Goal: Task Accomplishment & Management: Manage account settings

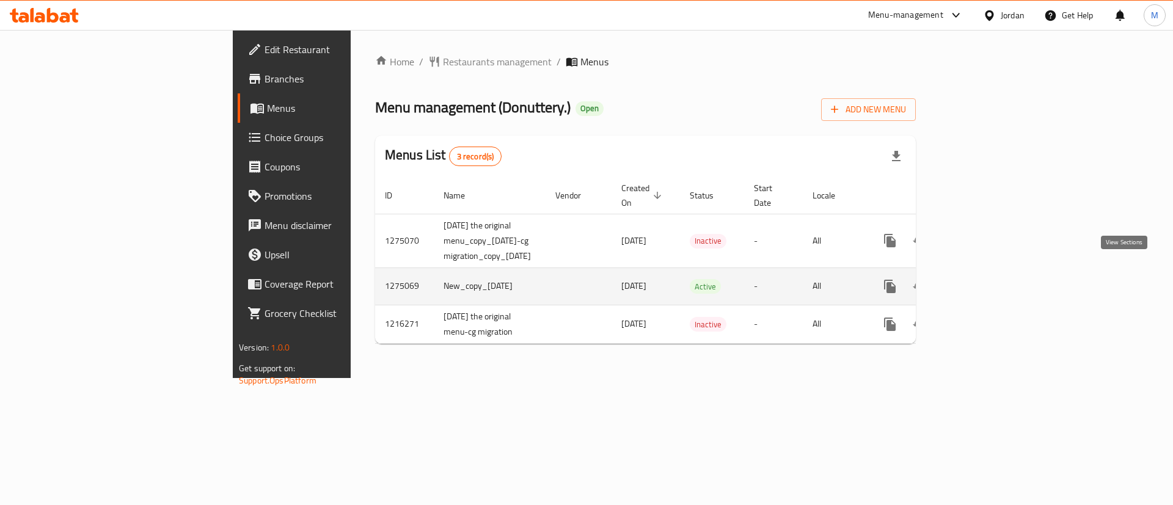
click at [985, 279] on icon "enhanced table" at bounding box center [978, 286] width 15 height 15
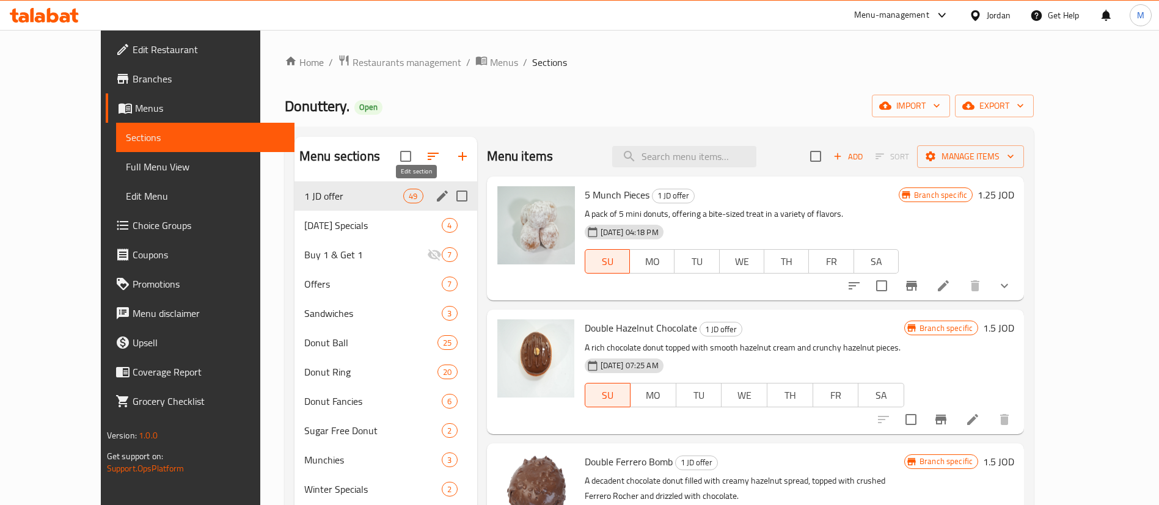
click at [435, 201] on icon "edit" at bounding box center [442, 196] width 15 height 15
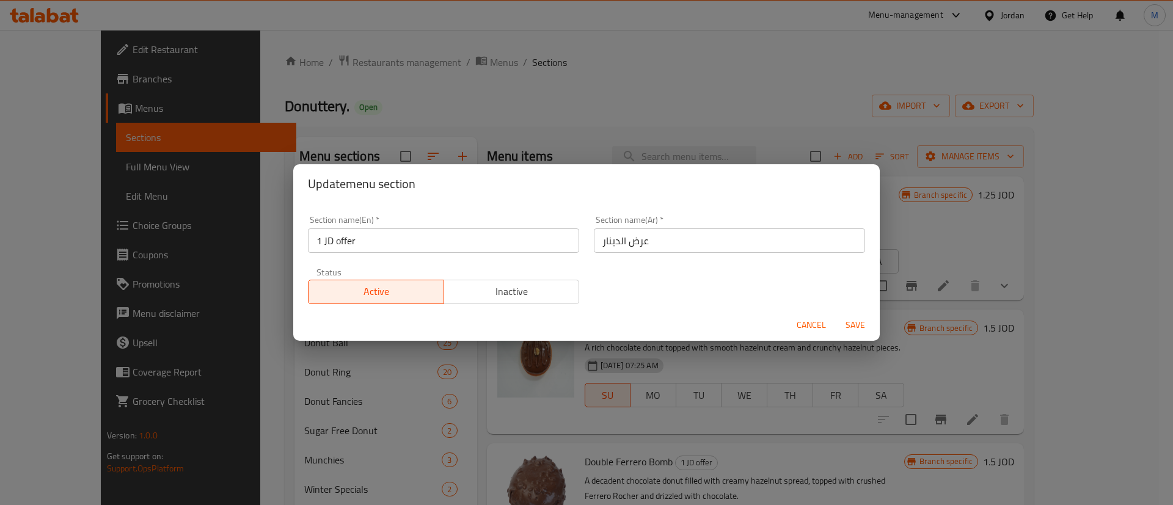
click at [491, 297] on span "Inactive" at bounding box center [512, 292] width 126 height 18
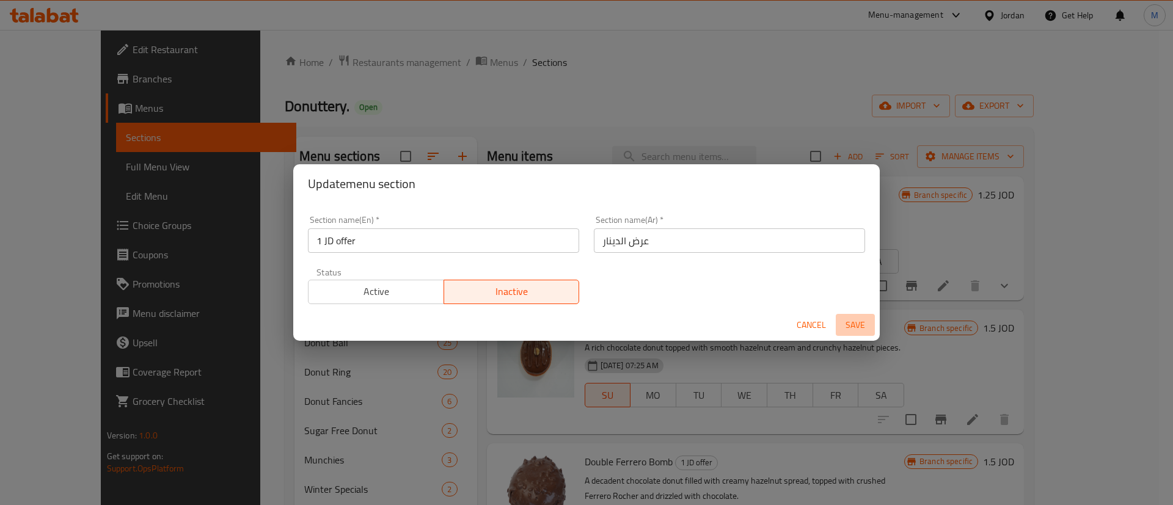
click at [850, 321] on span "Save" at bounding box center [855, 325] width 29 height 15
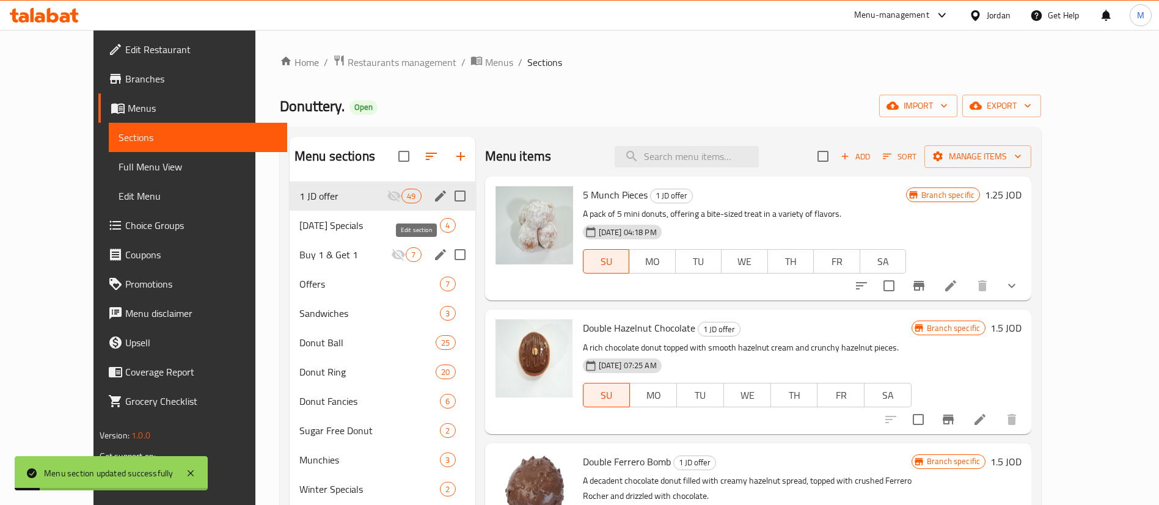
click at [433, 257] on icon "edit" at bounding box center [440, 254] width 15 height 15
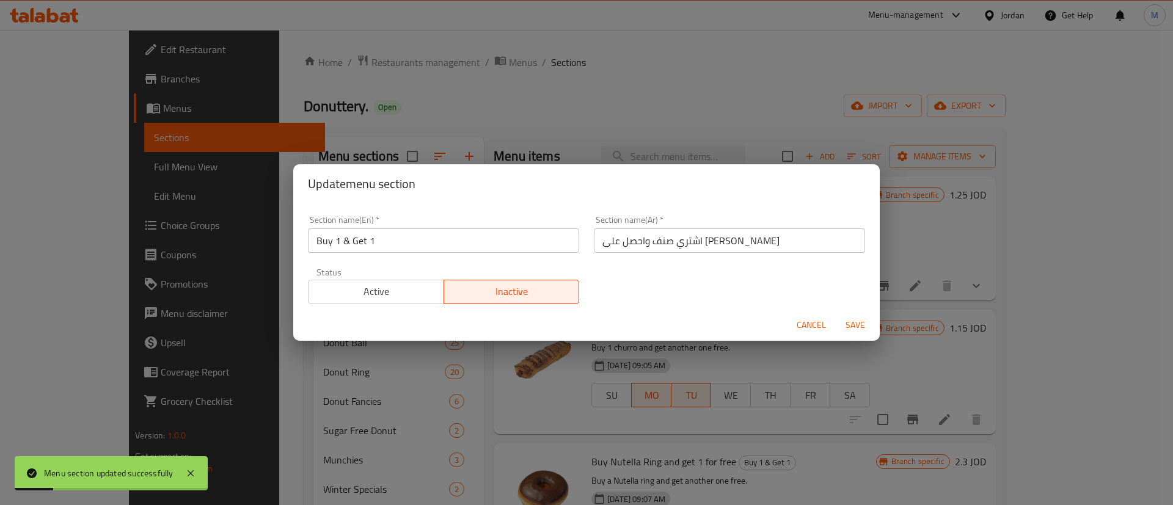
click at [379, 292] on span "Active" at bounding box center [376, 292] width 126 height 18
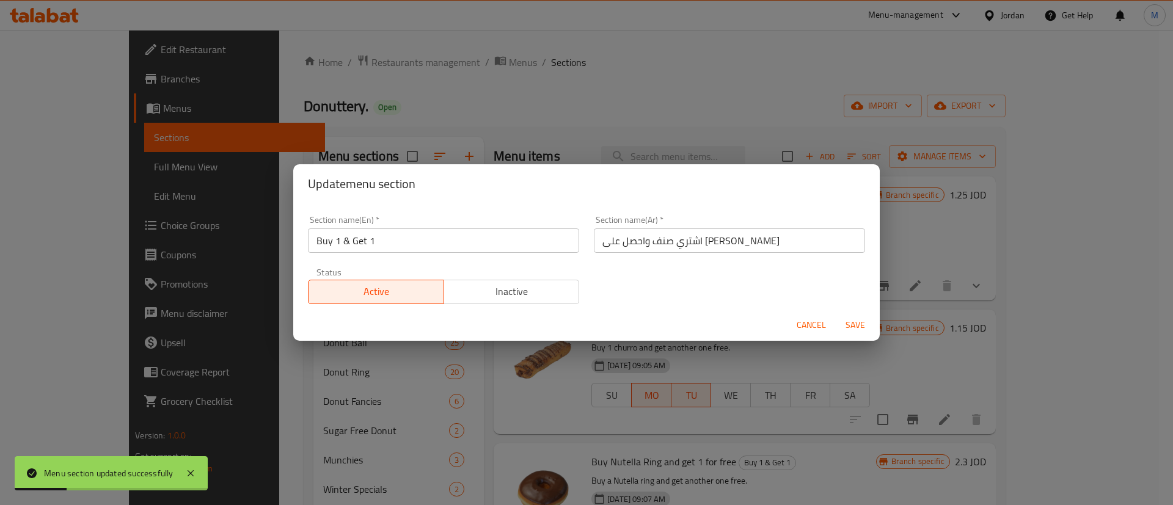
click at [854, 328] on span "Save" at bounding box center [855, 325] width 29 height 15
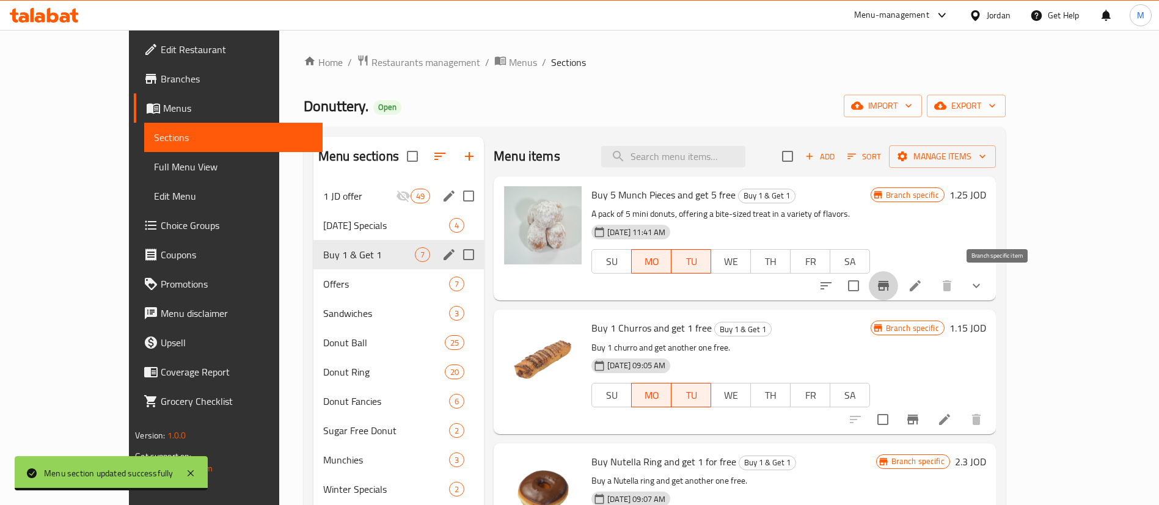
click at [889, 289] on icon "Branch-specific-item" at bounding box center [883, 286] width 11 height 10
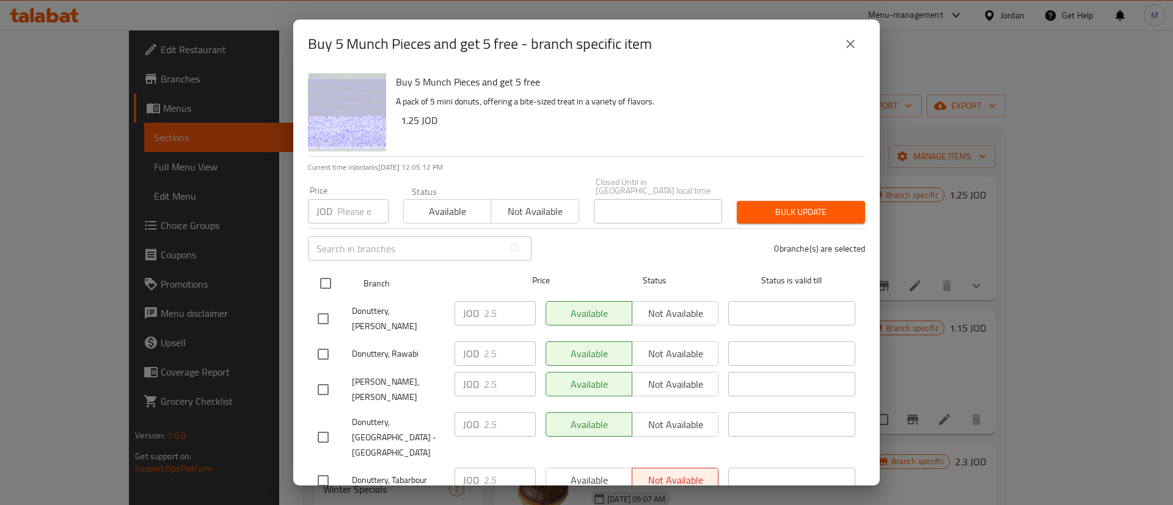
click at [321, 273] on input "checkbox" at bounding box center [326, 284] width 26 height 26
checkbox input "true"
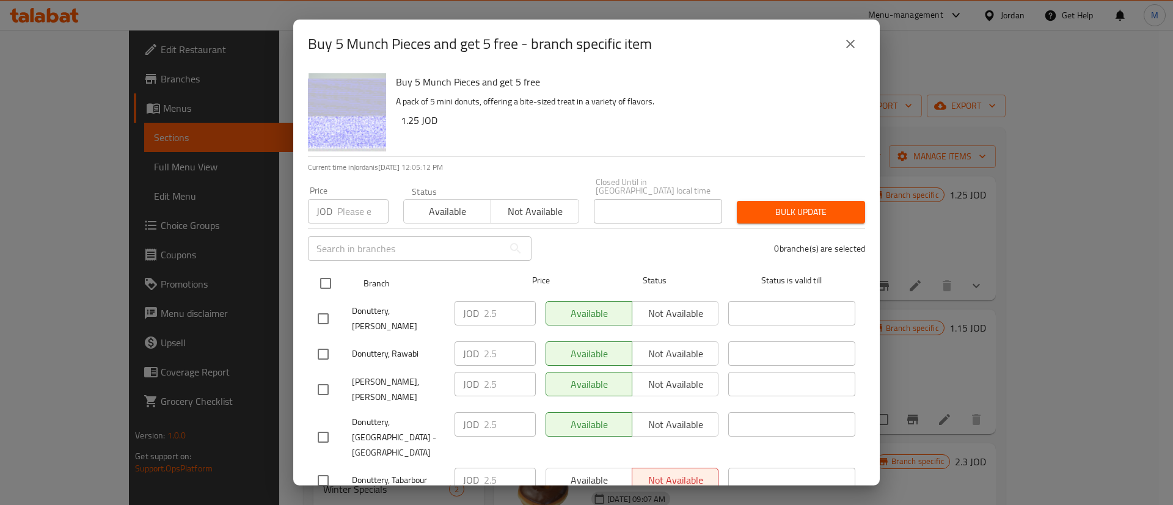
checkbox input "true"
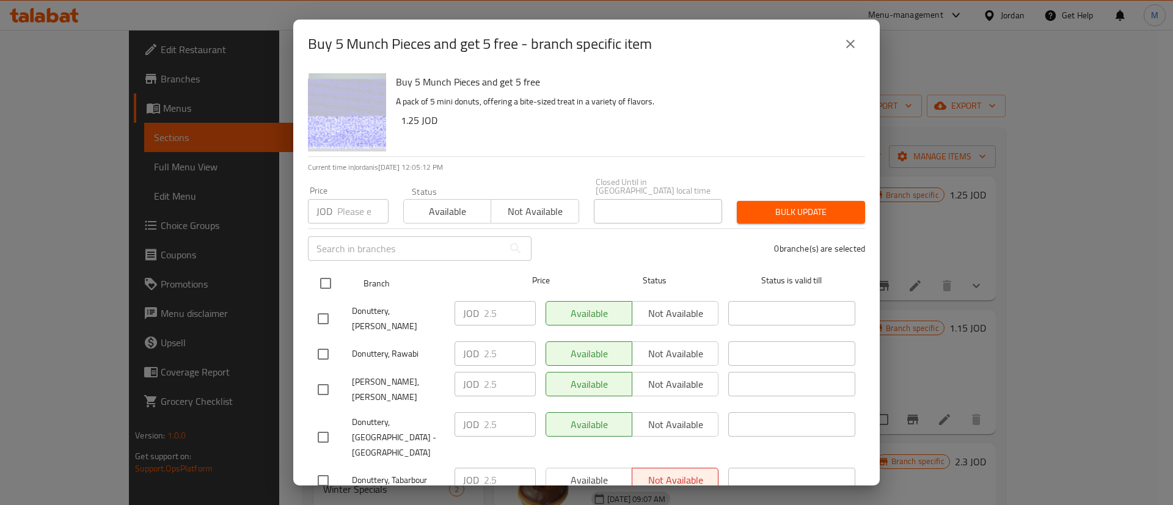
checkbox input "true"
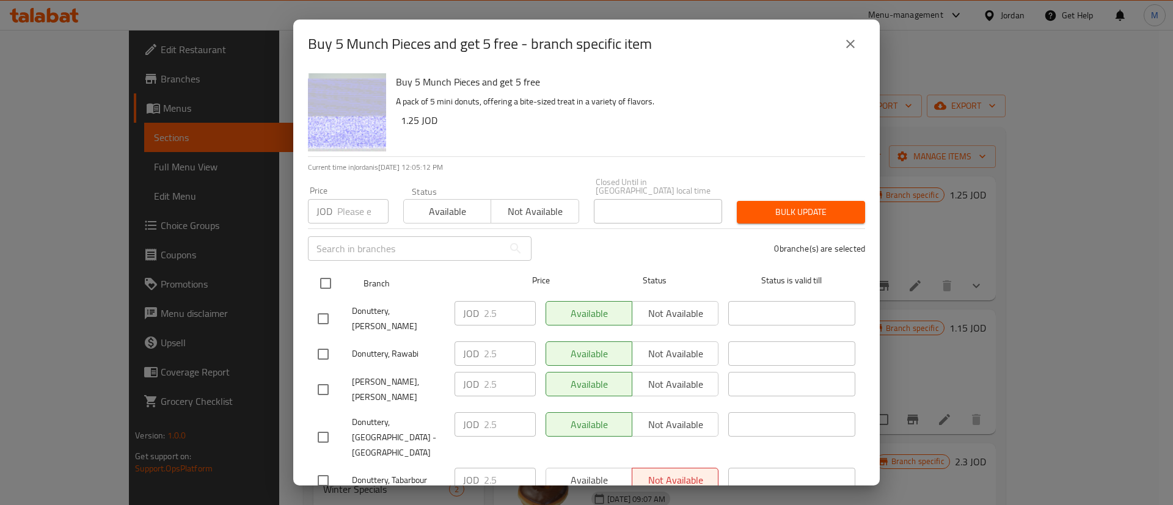
checkbox input "true"
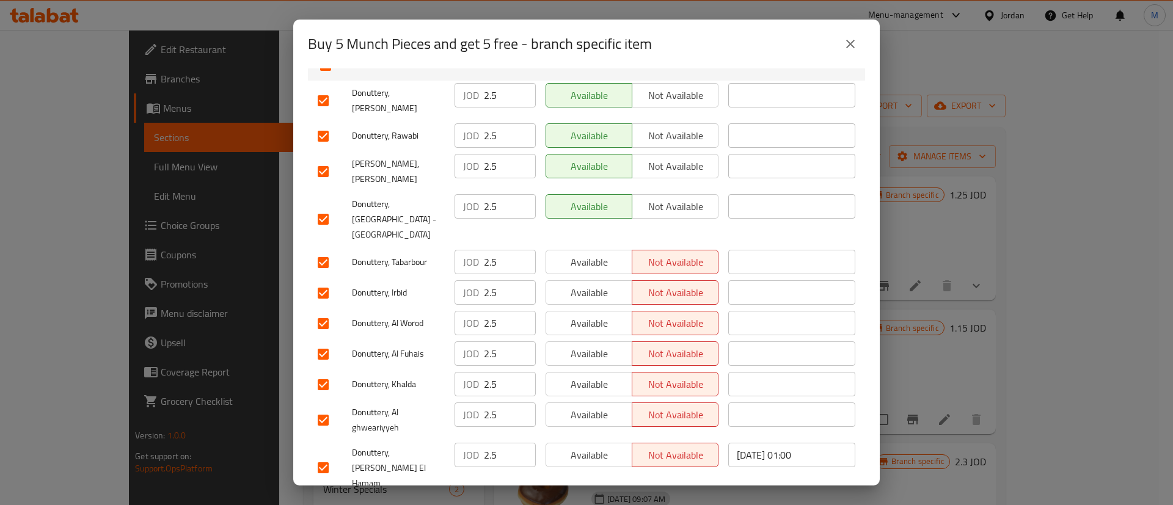
scroll to position [221, 0]
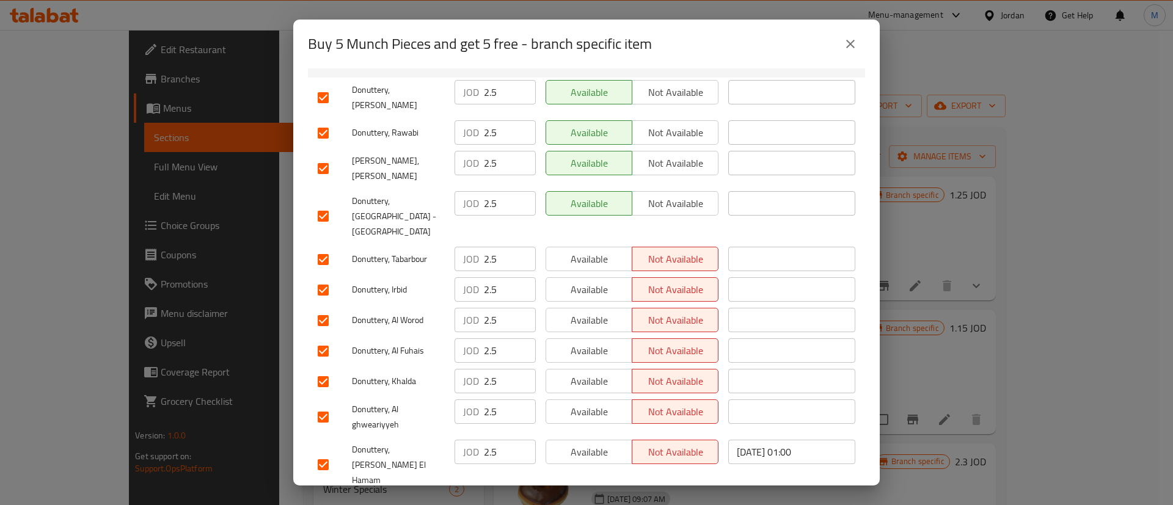
click at [598, 250] on span "Available" at bounding box center [589, 259] width 76 height 18
click at [598, 281] on span "Available" at bounding box center [589, 290] width 76 height 18
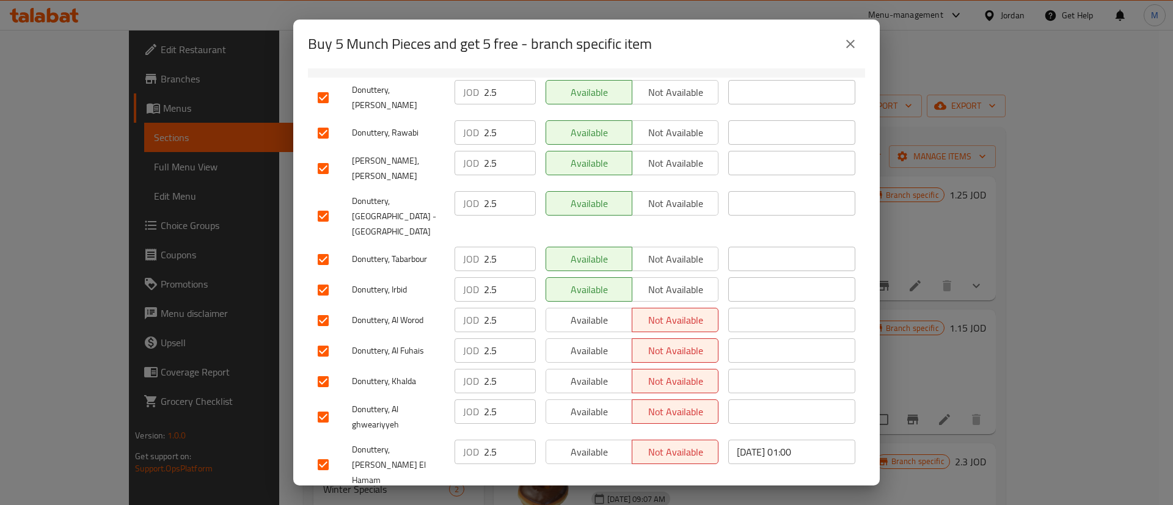
click at [599, 312] on span "Available" at bounding box center [589, 321] width 76 height 18
click at [594, 342] on span "Available" at bounding box center [589, 351] width 76 height 18
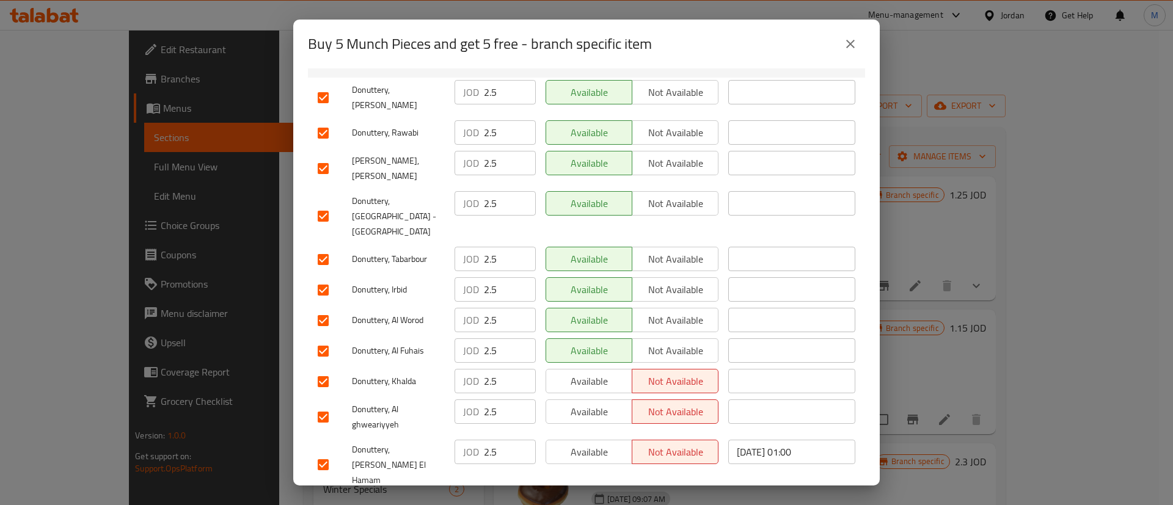
click at [598, 373] on span "Available" at bounding box center [589, 382] width 76 height 18
click at [592, 403] on span "Available" at bounding box center [589, 412] width 76 height 18
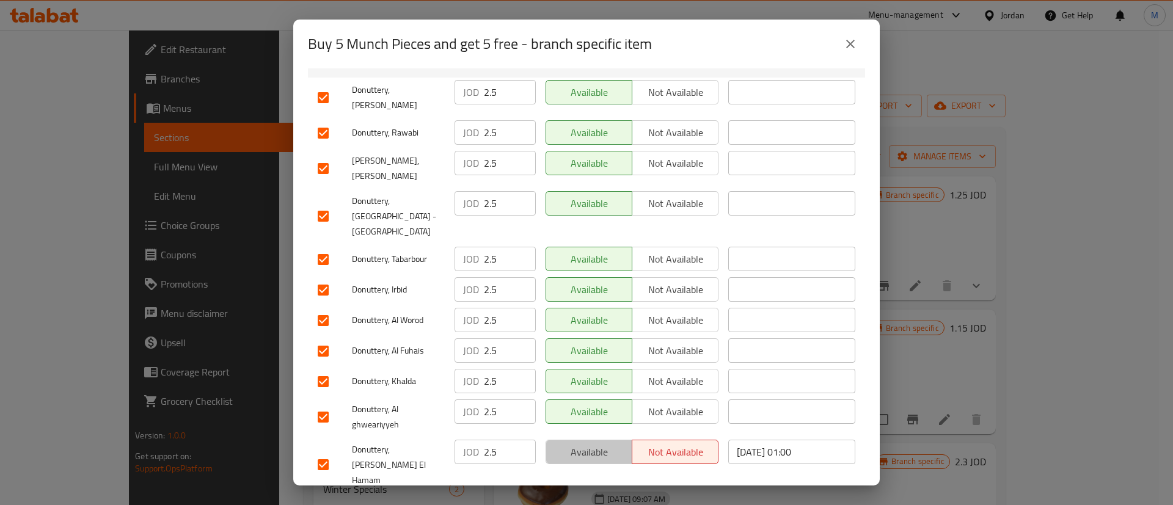
click at [601, 444] on span "Available" at bounding box center [589, 453] width 76 height 18
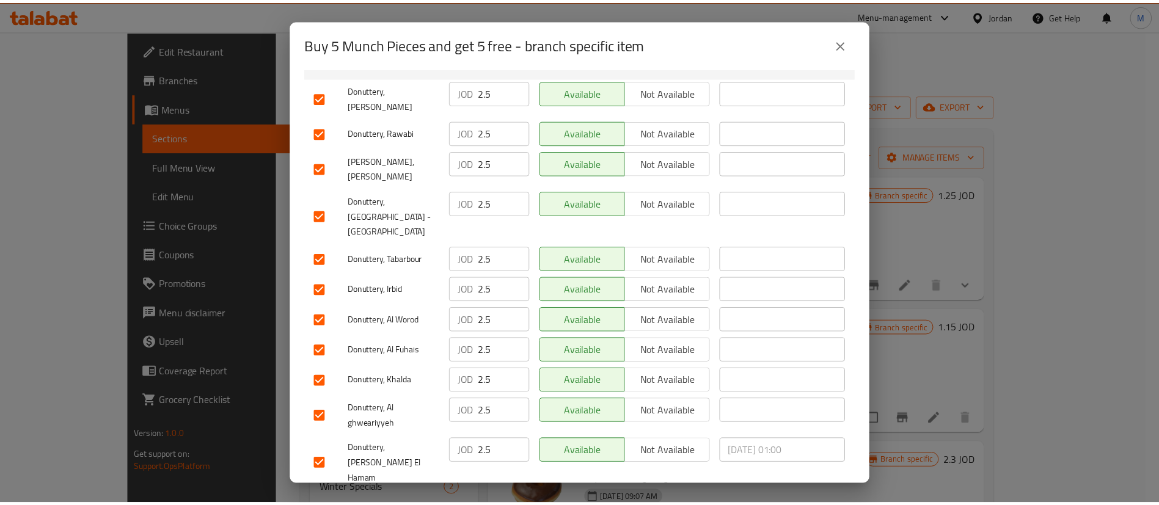
scroll to position [354, 0]
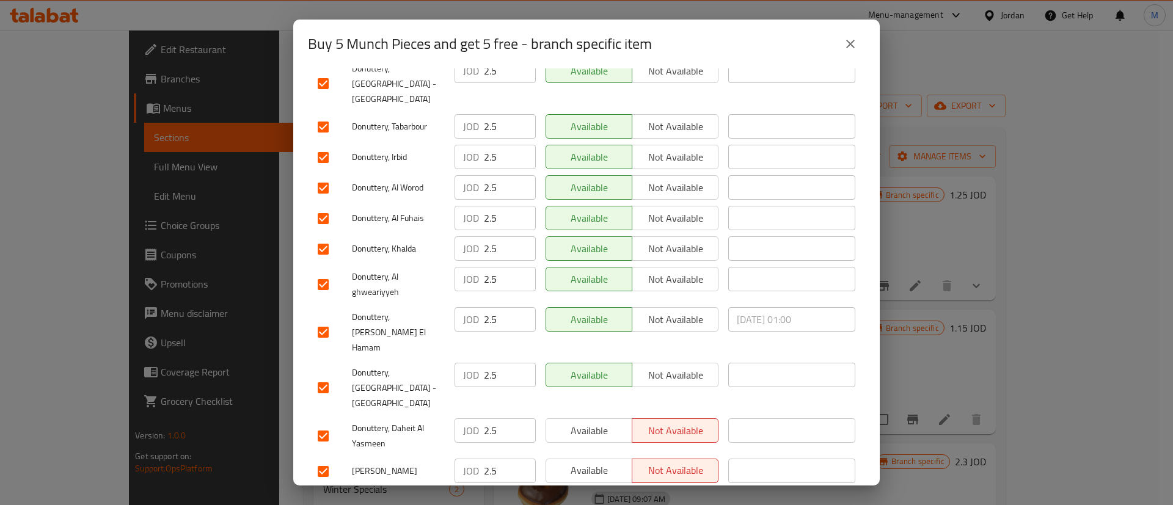
click at [594, 492] on span "Available" at bounding box center [589, 501] width 76 height 18
click at [588, 462] on span "Available" at bounding box center [589, 471] width 76 height 18
click at [591, 422] on span "Available" at bounding box center [589, 431] width 76 height 18
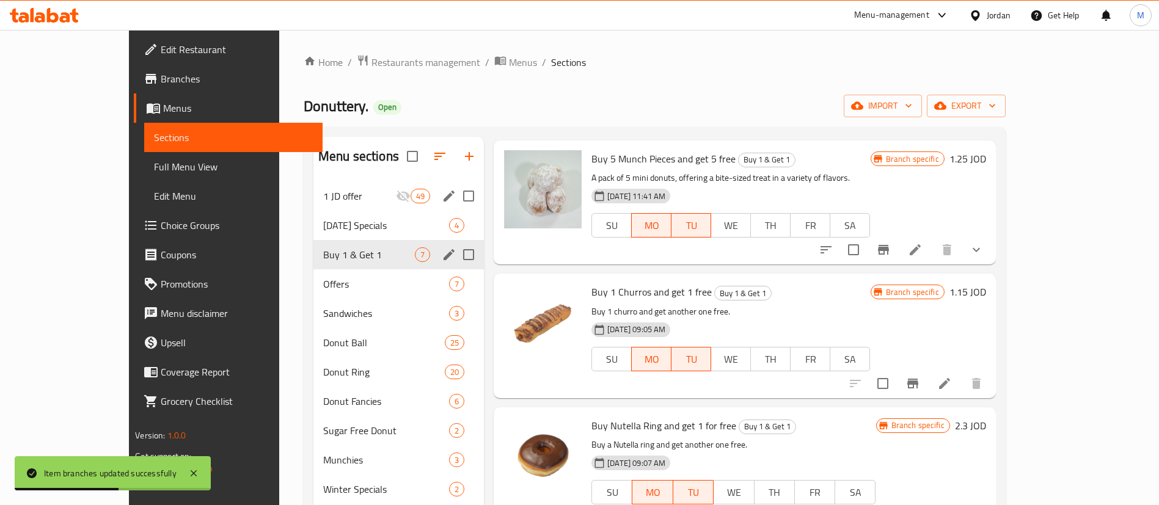
scroll to position [37, 0]
click at [952, 378] on icon at bounding box center [944, 383] width 15 height 15
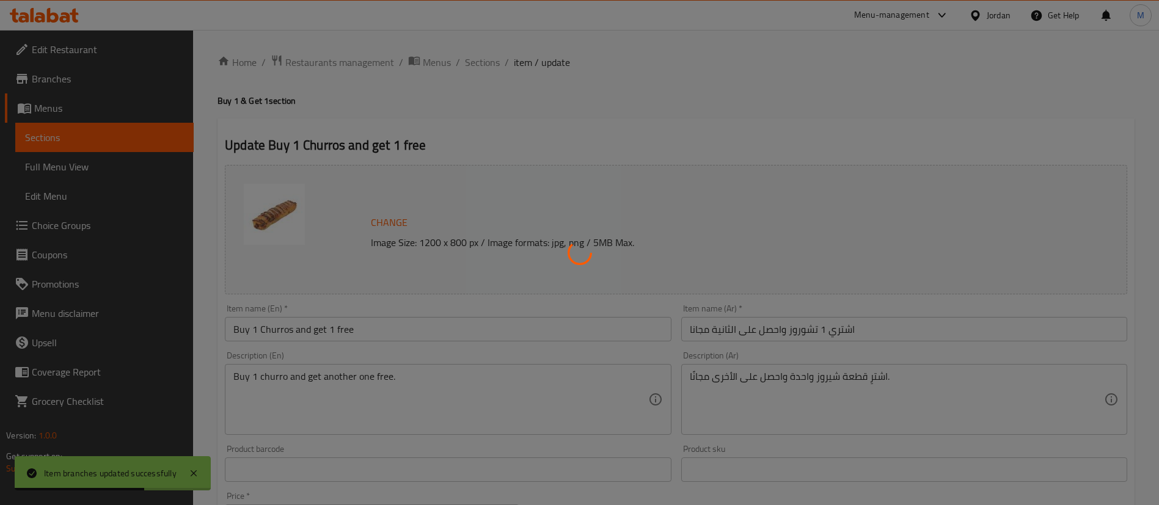
scroll to position [376, 0]
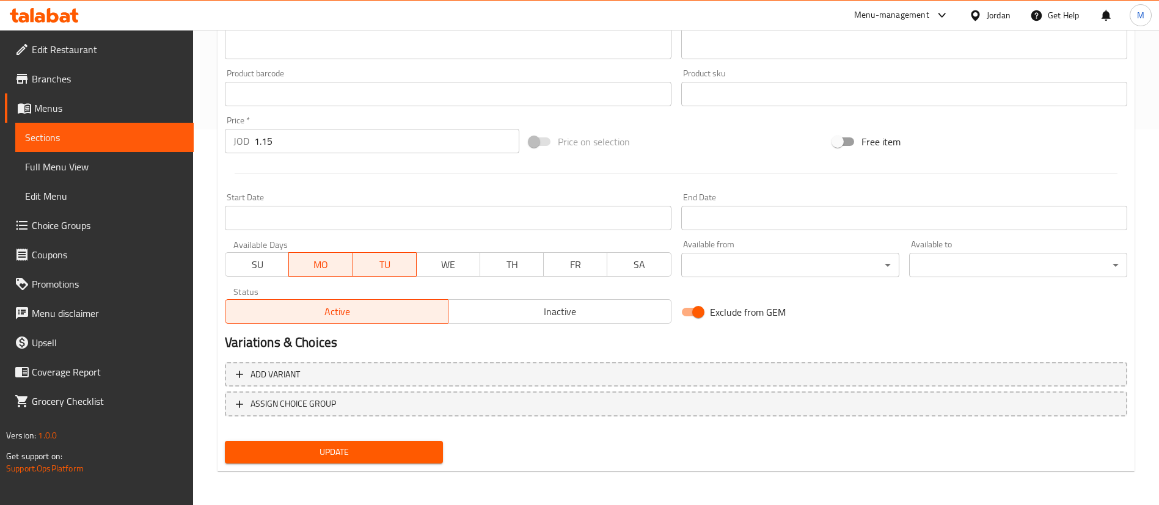
click at [527, 315] on span "Inactive" at bounding box center [559, 312] width 213 height 18
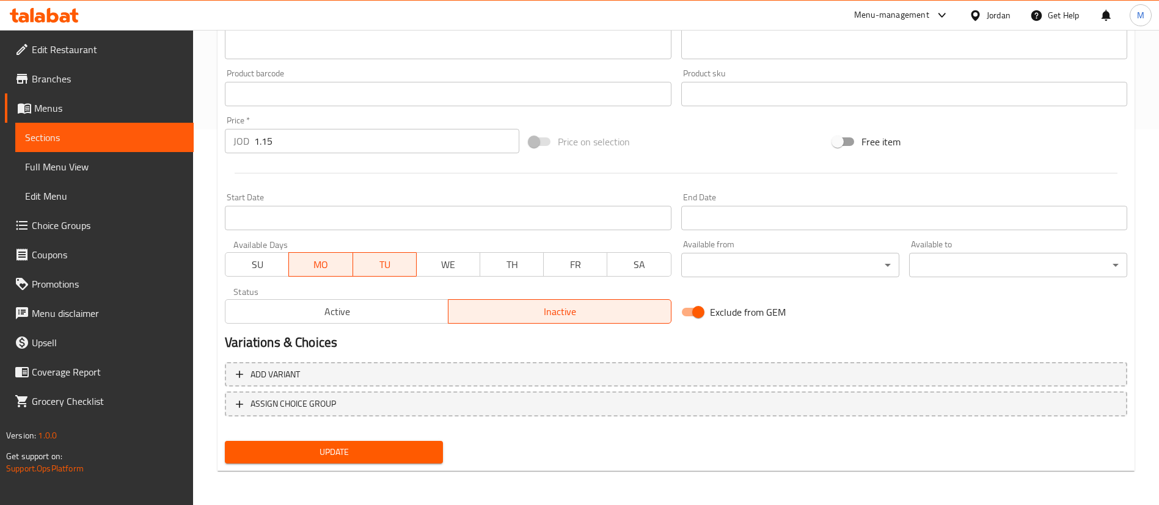
click at [417, 442] on button "Update" at bounding box center [334, 452] width 218 height 23
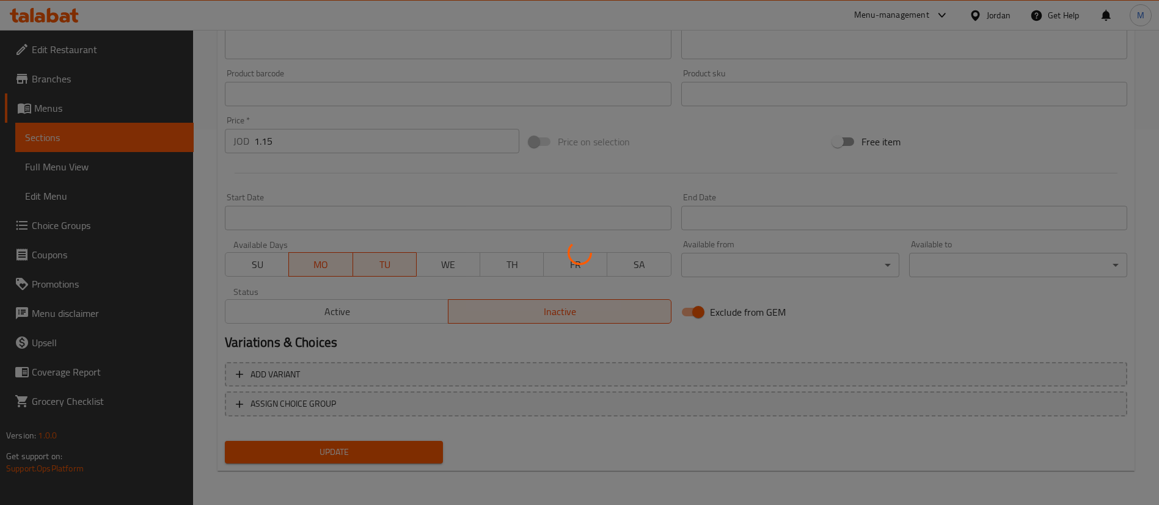
scroll to position [0, 0]
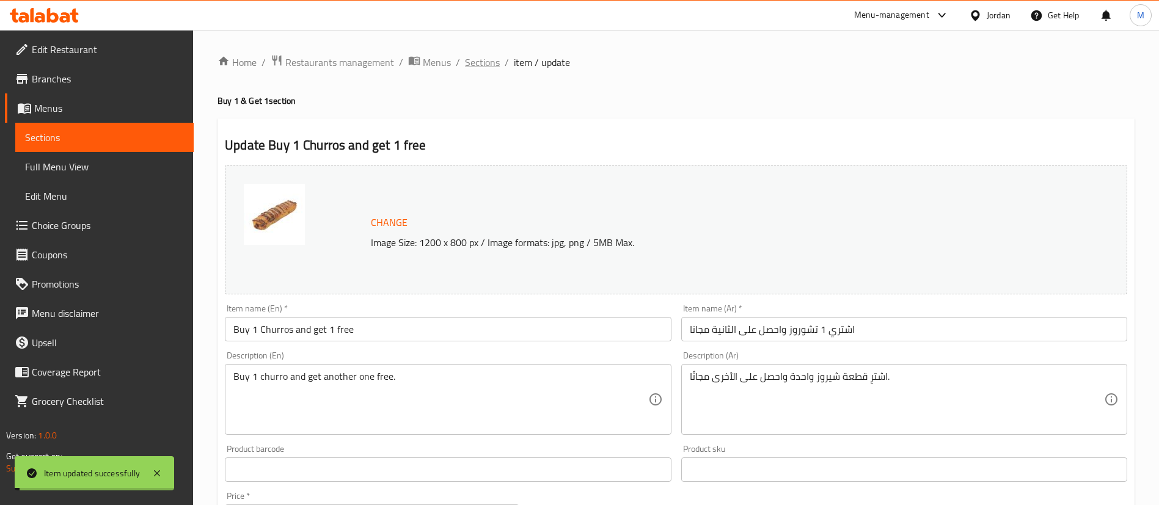
click at [487, 67] on span "Sections" at bounding box center [482, 62] width 35 height 15
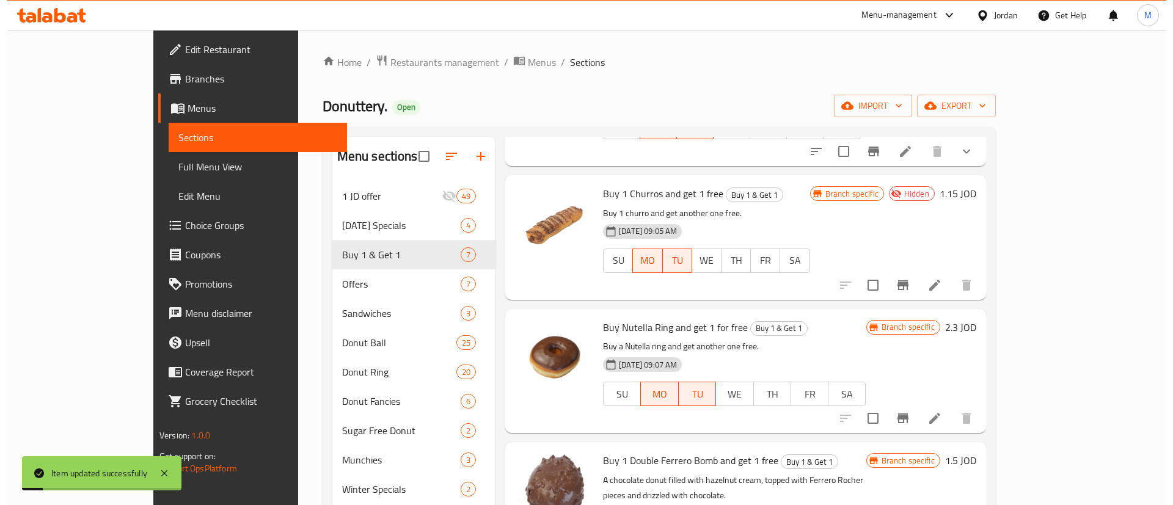
scroll to position [174, 0]
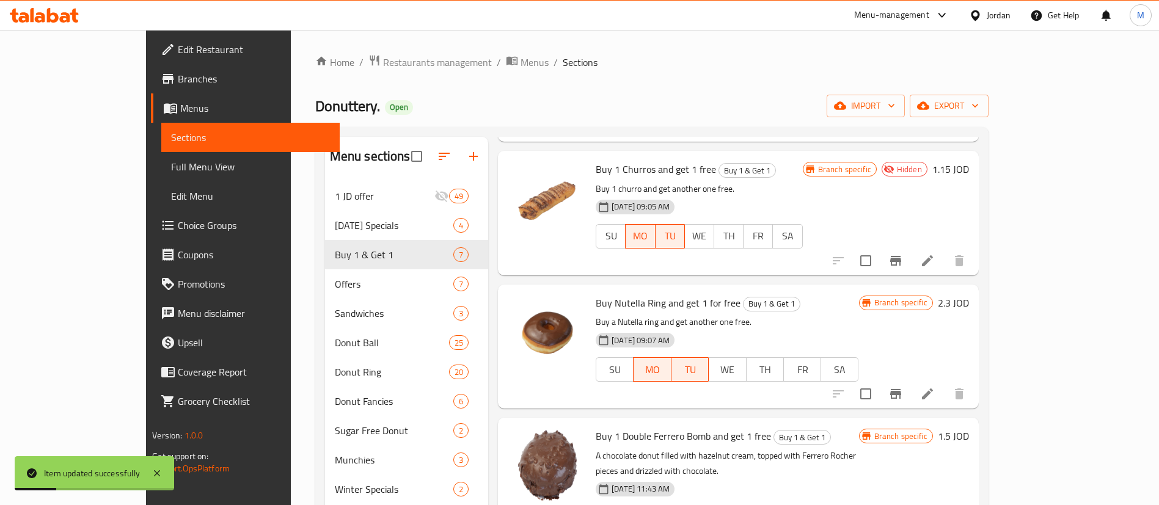
click at [910, 379] on button "Branch-specific-item" at bounding box center [895, 393] width 29 height 29
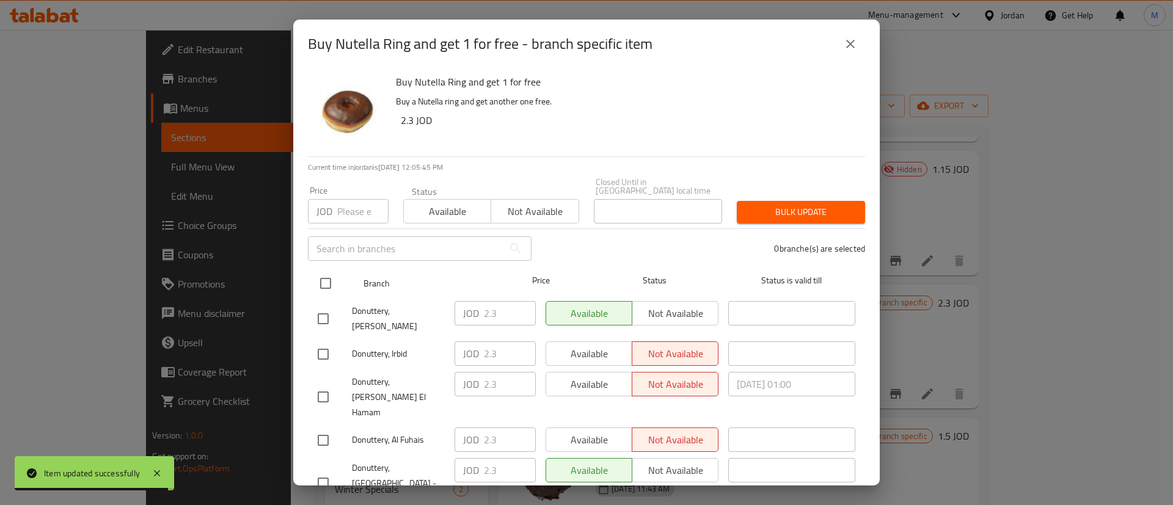
click at [328, 271] on input "checkbox" at bounding box center [326, 284] width 26 height 26
checkbox input "true"
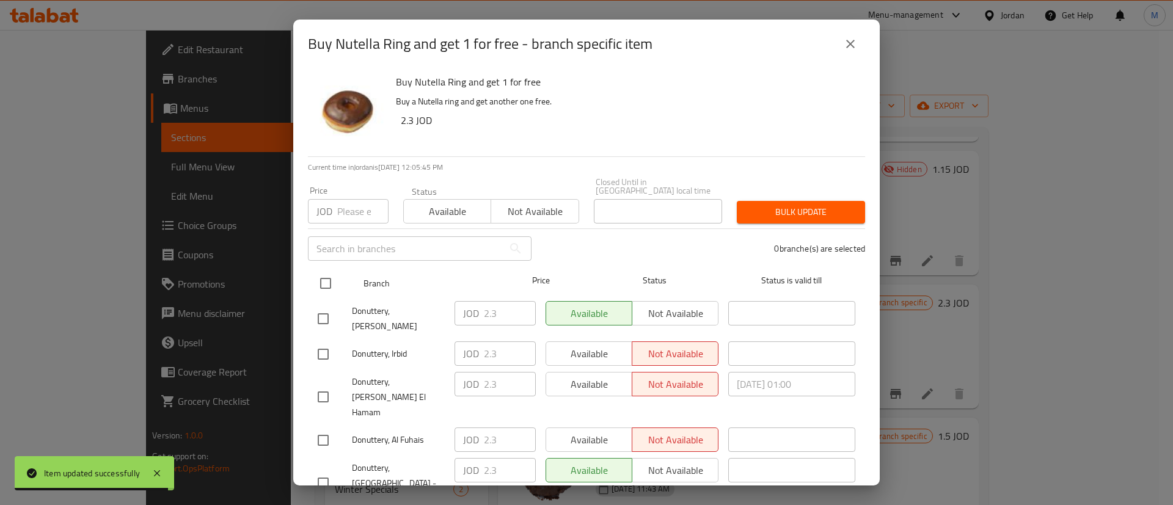
checkbox input "true"
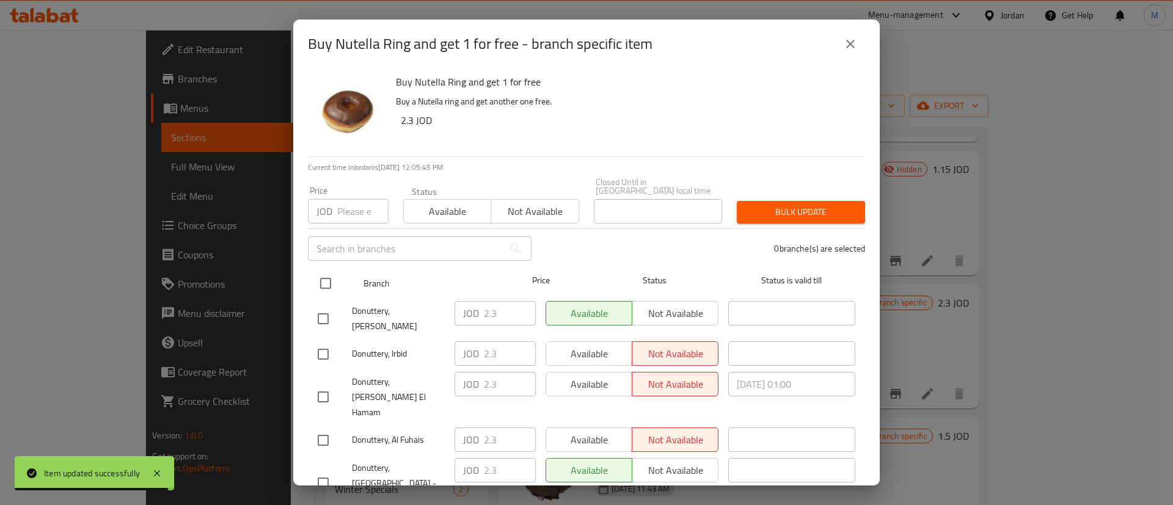
checkbox input "true"
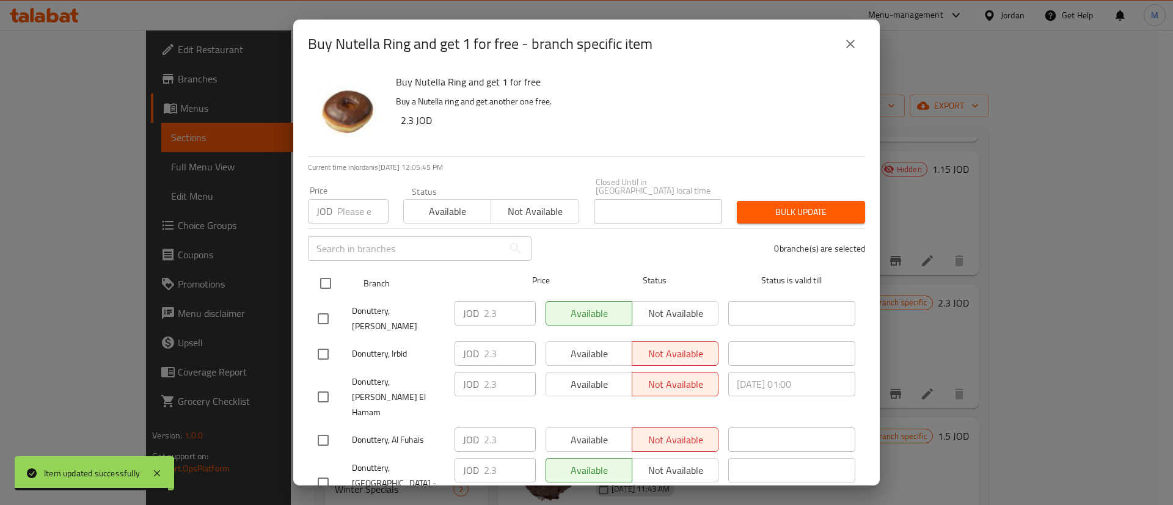
checkbox input "true"
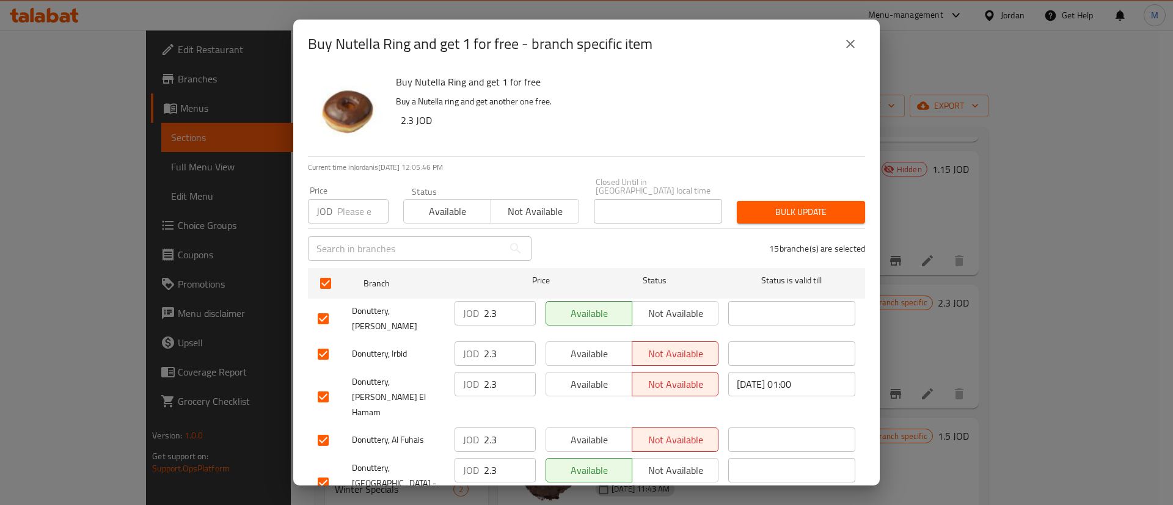
click at [552, 345] on span "Available" at bounding box center [589, 354] width 76 height 18
click at [583, 377] on button "Available" at bounding box center [589, 384] width 87 height 24
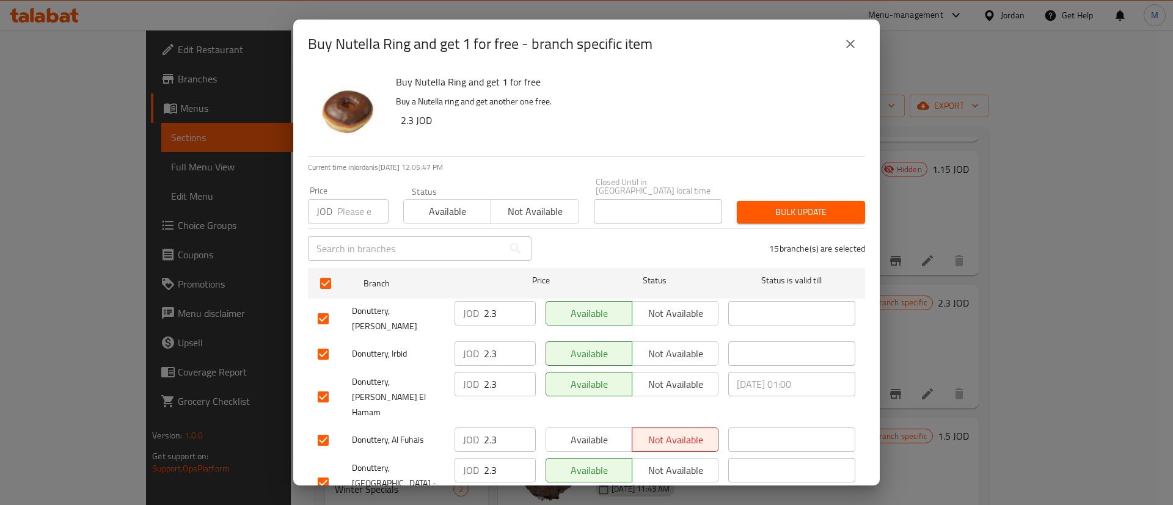
click at [594, 431] on span "Available" at bounding box center [589, 440] width 76 height 18
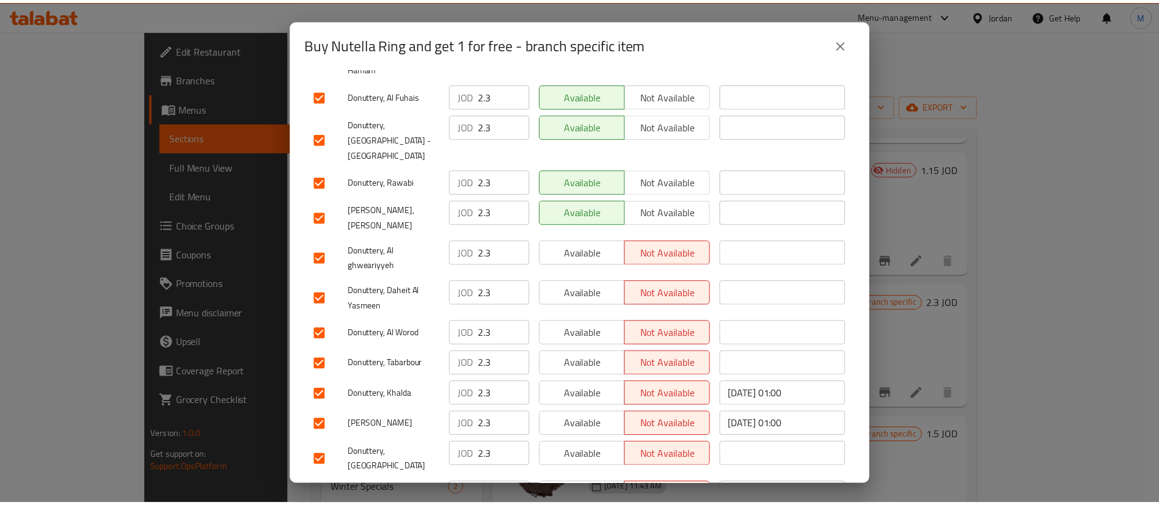
scroll to position [354, 0]
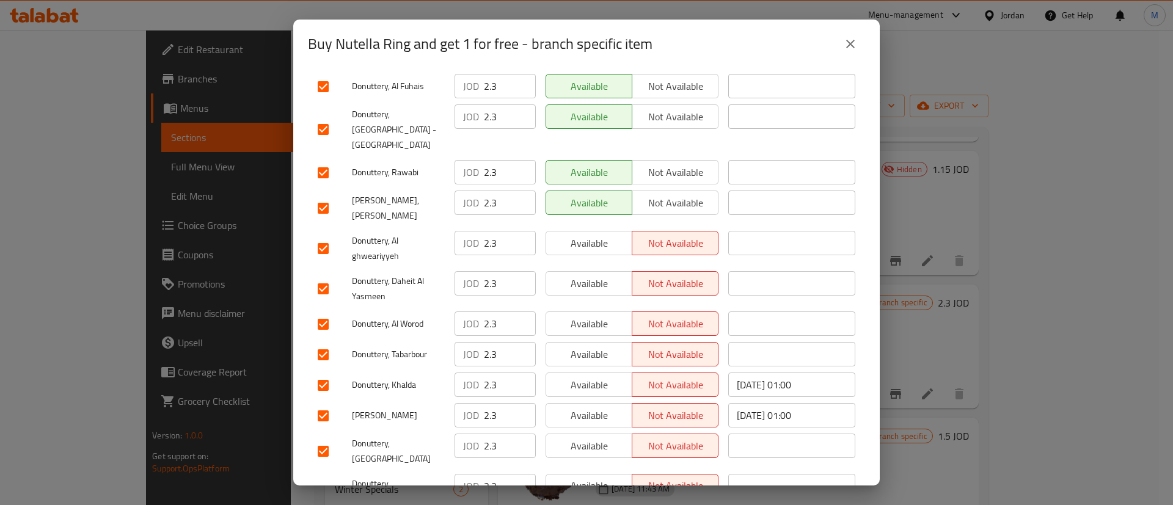
click at [597, 235] on span "Available" at bounding box center [589, 244] width 76 height 18
click at [598, 307] on div "Available Not available" at bounding box center [632, 324] width 183 height 35
drag, startPoint x: 604, startPoint y: 241, endPoint x: 612, endPoint y: 260, distance: 20.8
click at [604, 275] on span "Available" at bounding box center [589, 284] width 76 height 18
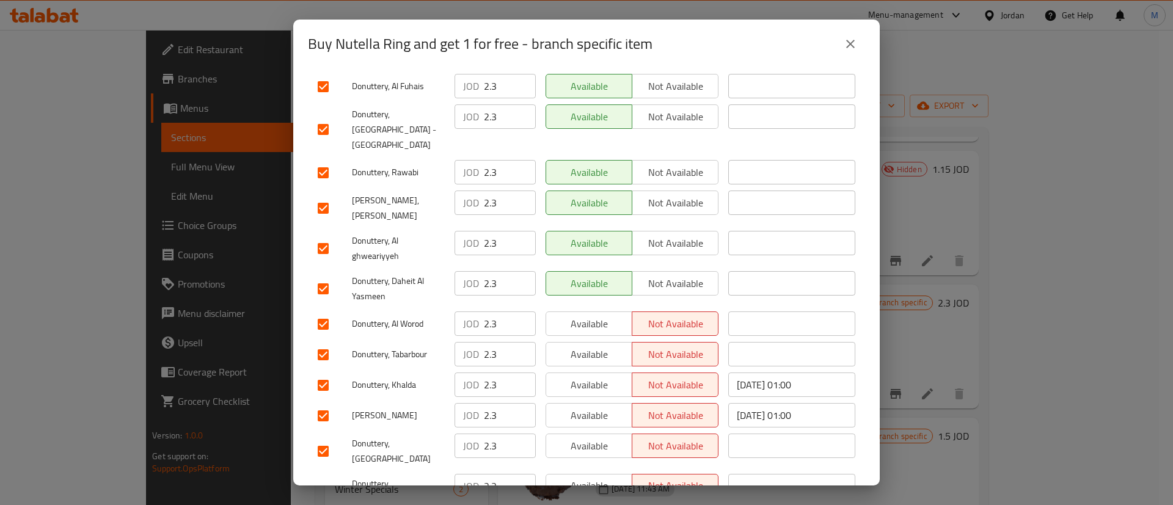
click at [613, 315] on span "Available" at bounding box center [589, 324] width 76 height 18
click at [602, 346] on span "Available" at bounding box center [589, 355] width 76 height 18
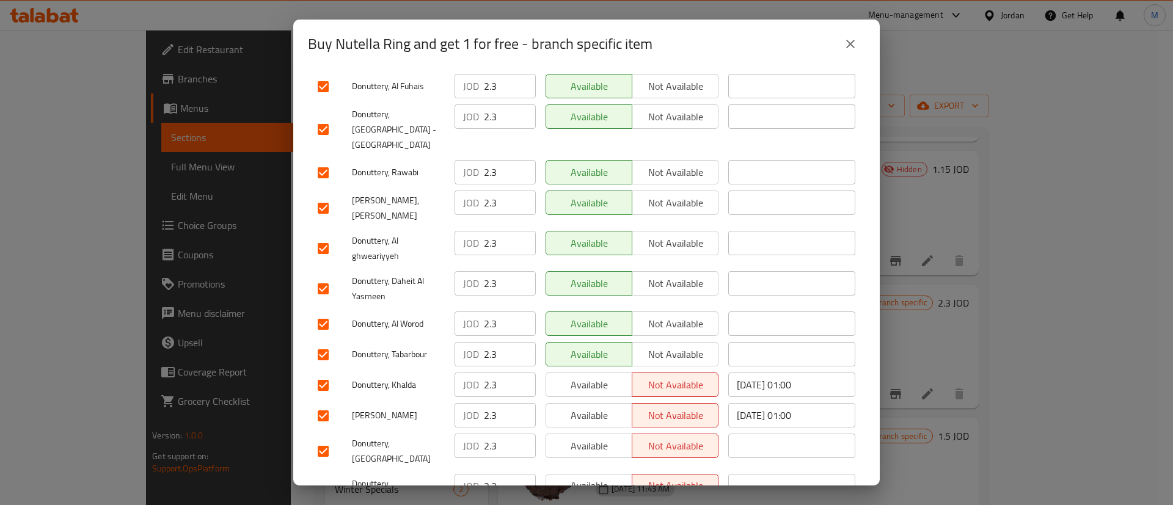
click at [600, 376] on span "Available" at bounding box center [589, 385] width 76 height 18
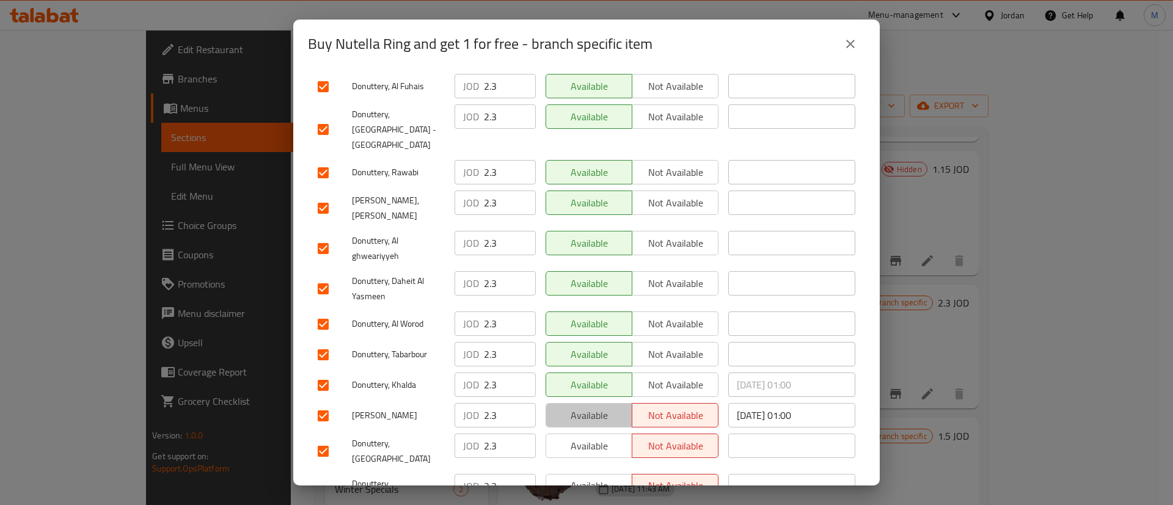
click at [605, 407] on span "Available" at bounding box center [589, 416] width 76 height 18
click at [602, 437] on span "Available" at bounding box center [589, 446] width 76 height 18
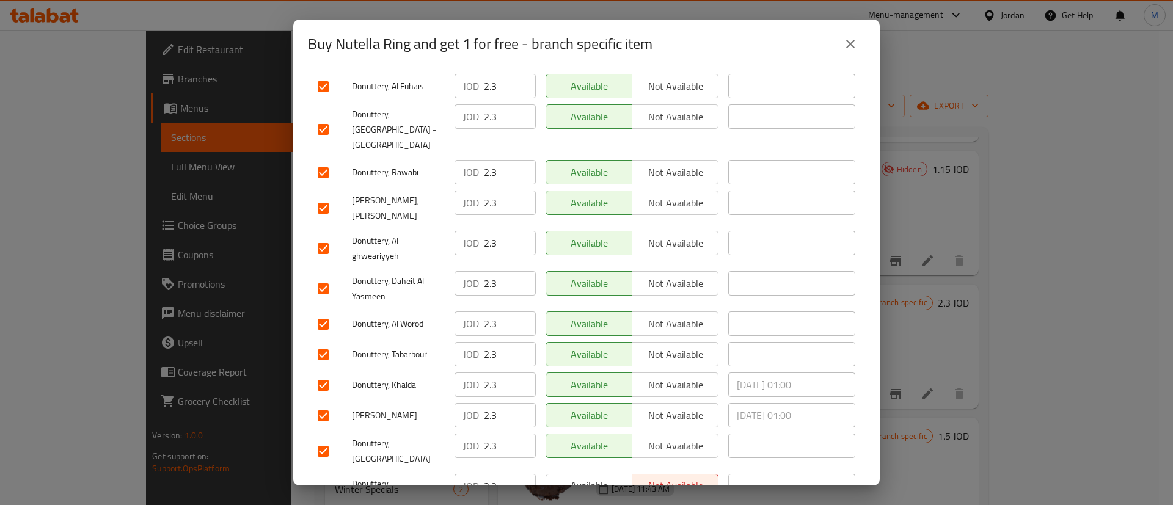
click at [602, 474] on button "Available" at bounding box center [589, 486] width 87 height 24
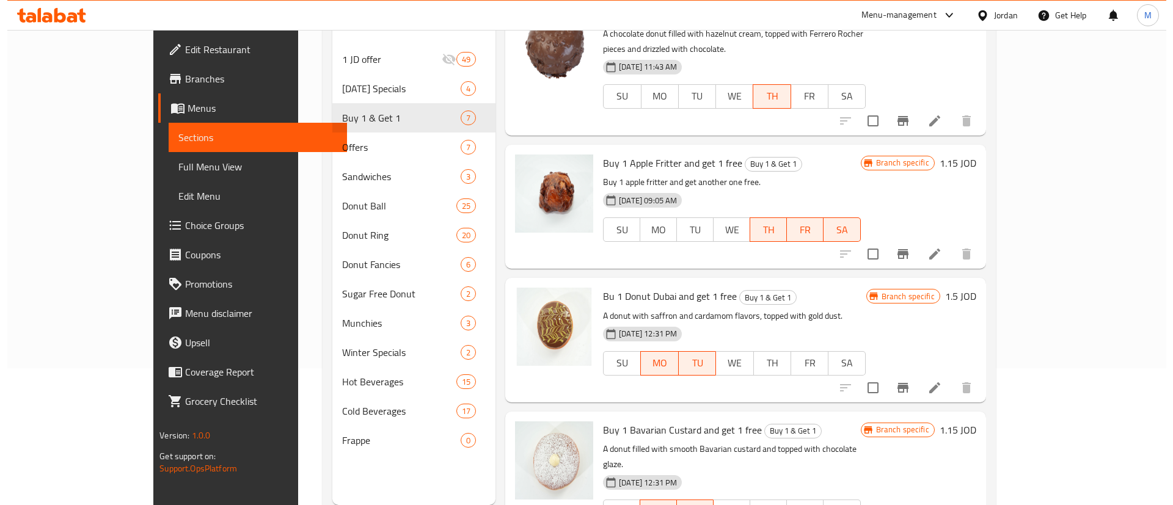
scroll to position [171, 0]
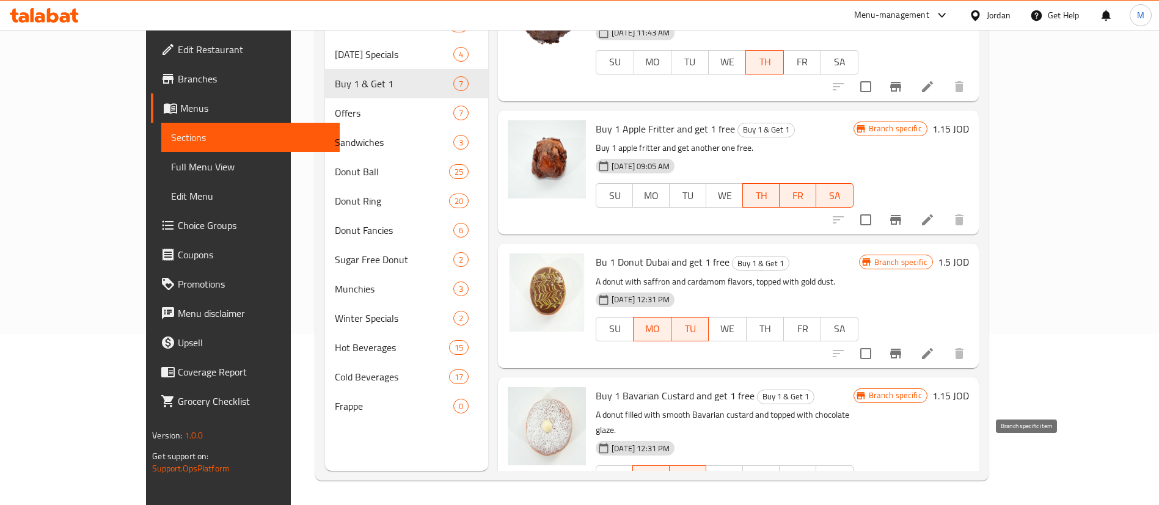
click at [903, 495] on icon "Branch-specific-item" at bounding box center [895, 502] width 15 height 15
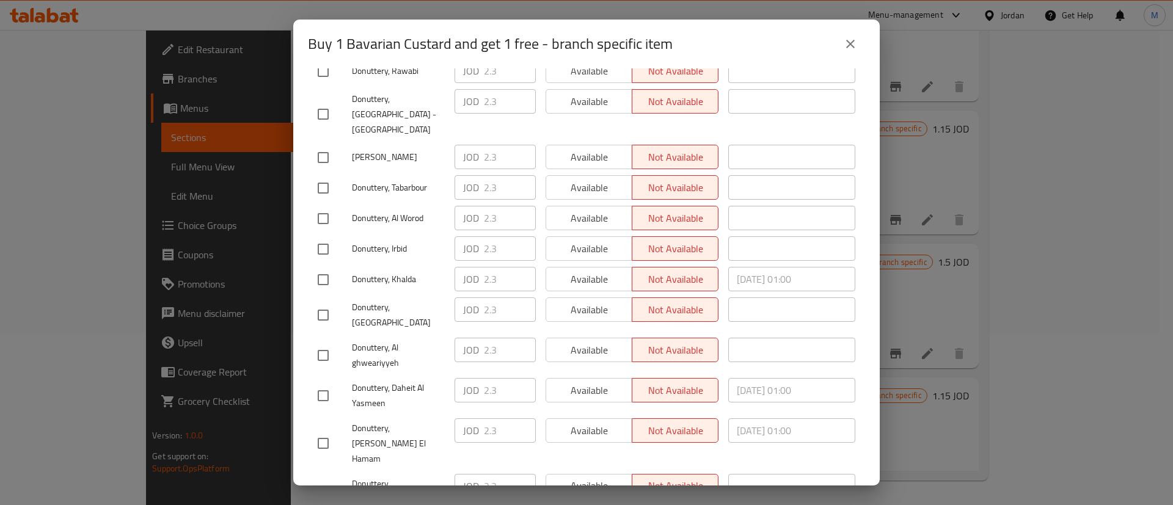
scroll to position [0, 0]
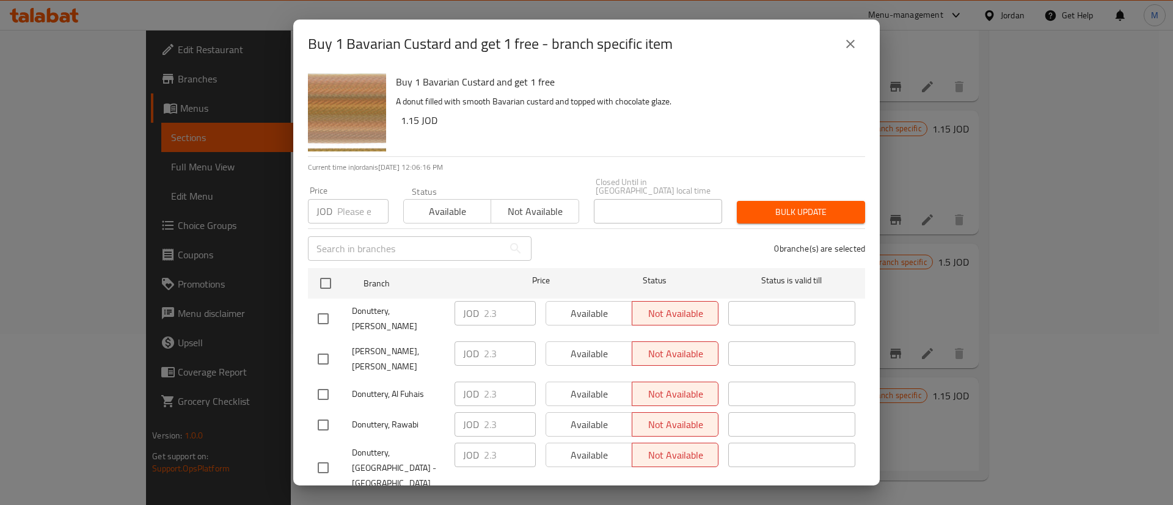
click at [323, 306] on input "checkbox" at bounding box center [323, 319] width 26 height 26
checkbox input "true"
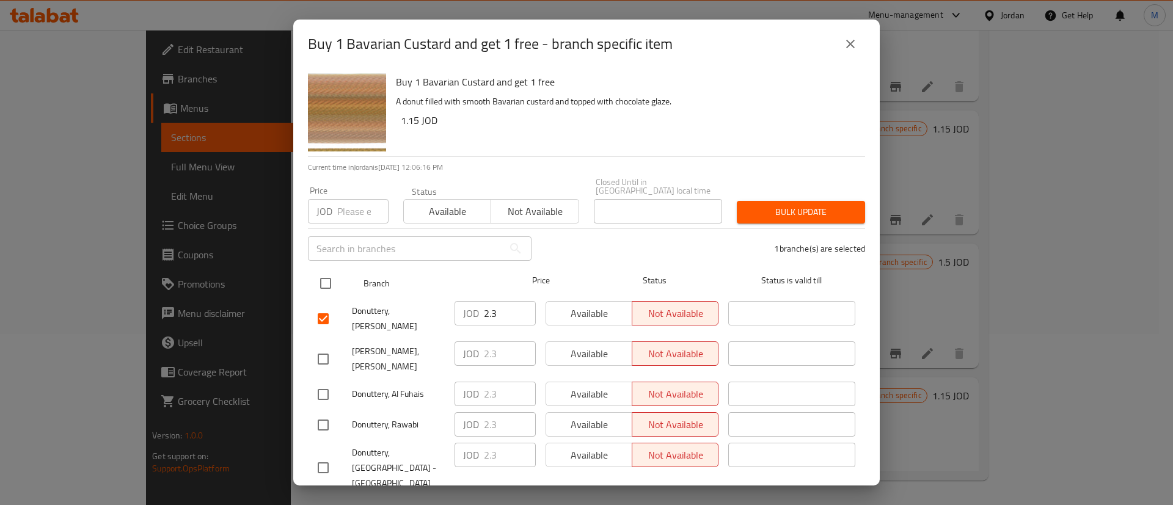
click at [330, 271] on input "checkbox" at bounding box center [326, 284] width 26 height 26
checkbox input "true"
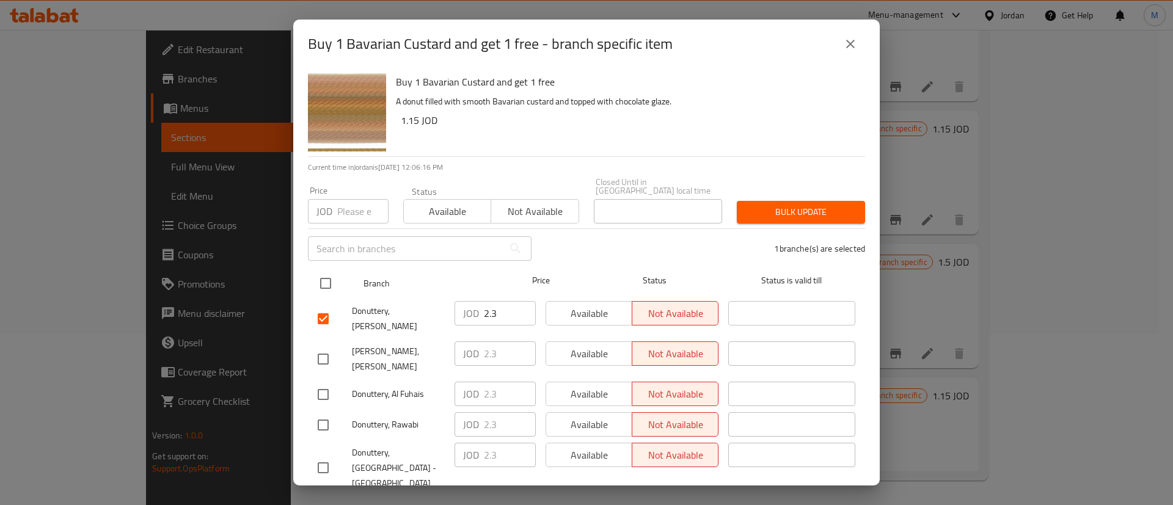
checkbox input "true"
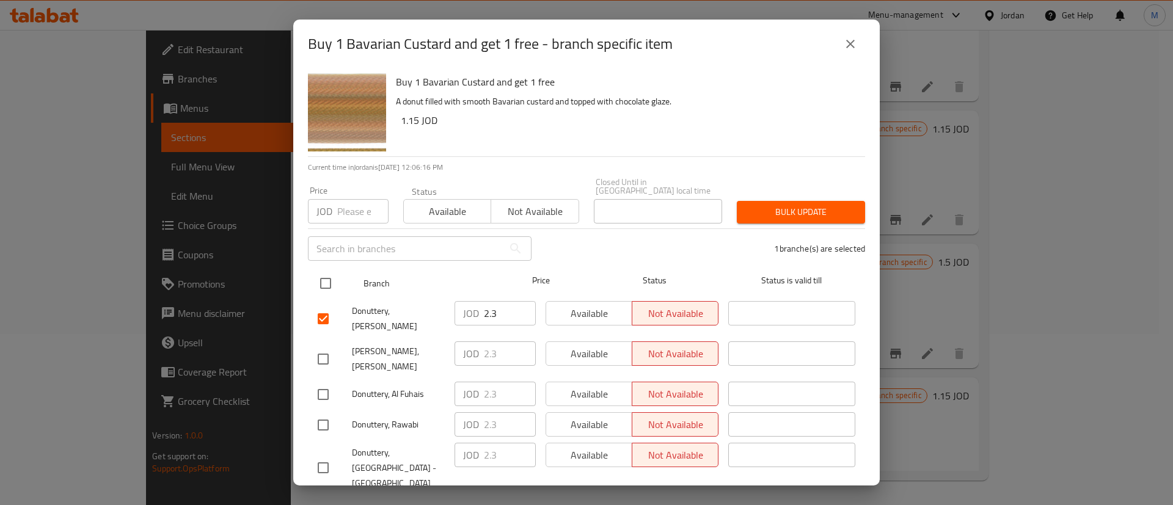
checkbox input "true"
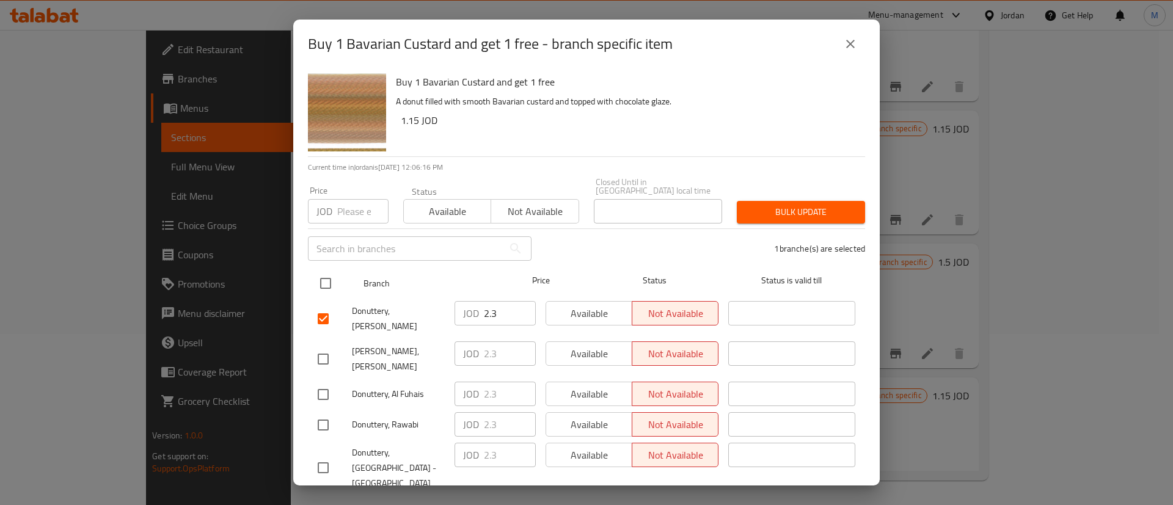
checkbox input "true"
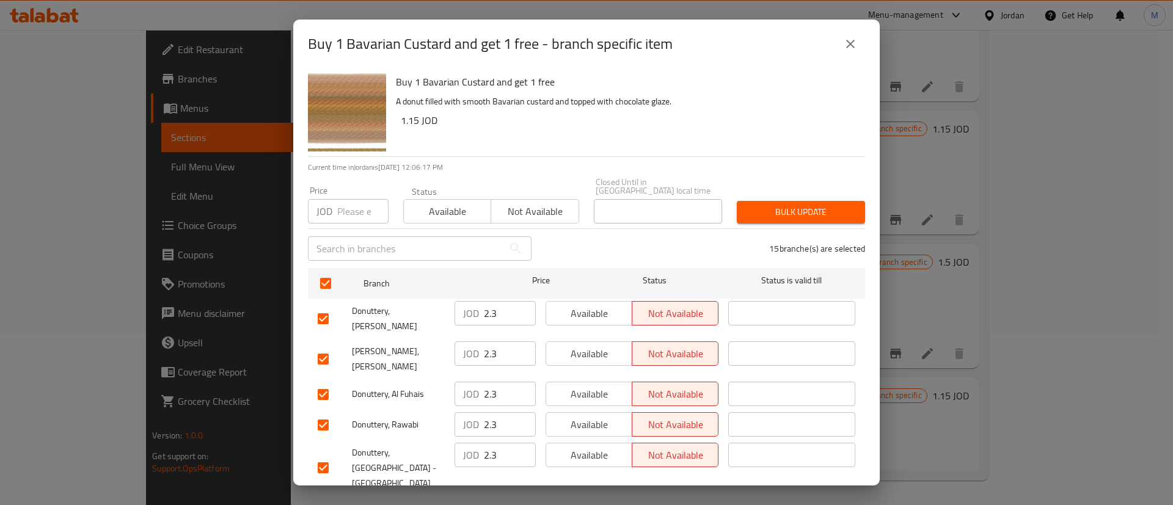
click at [574, 305] on span "Available" at bounding box center [589, 314] width 76 height 18
click at [591, 345] on span "Available" at bounding box center [589, 354] width 76 height 18
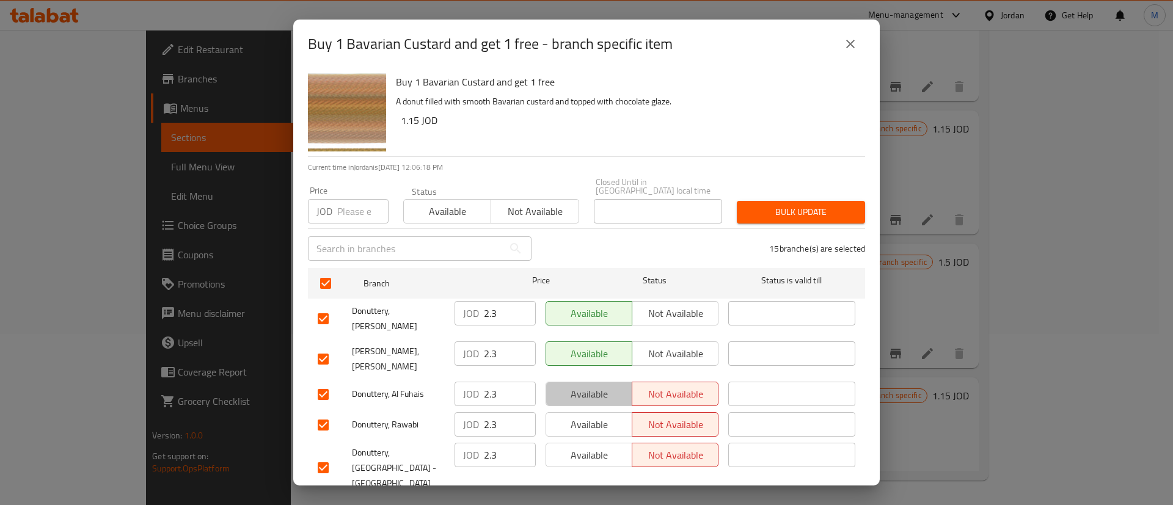
click at [596, 386] on span "Available" at bounding box center [589, 395] width 76 height 18
click at [599, 416] on span "Available" at bounding box center [589, 425] width 76 height 18
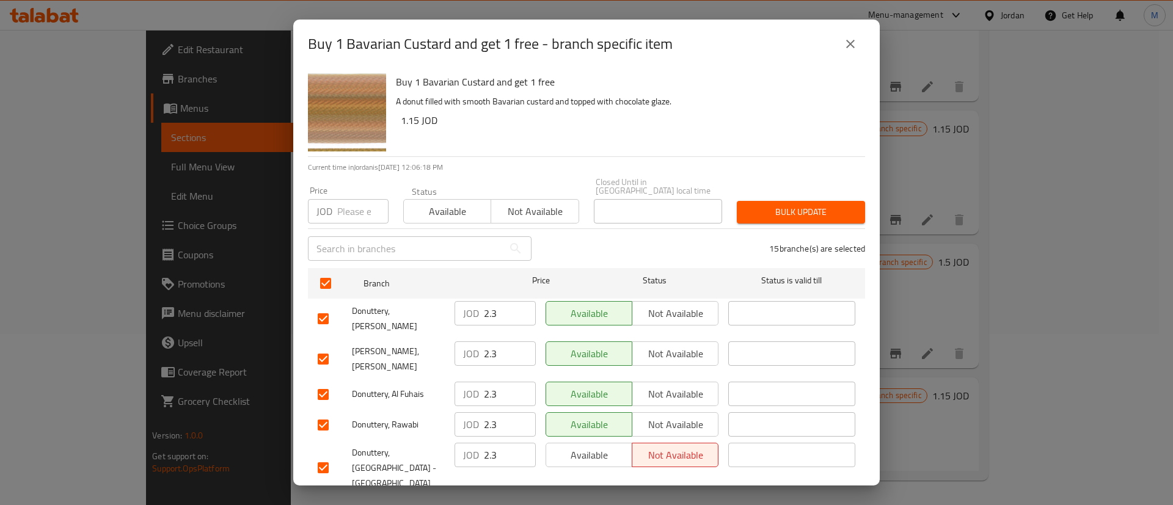
click at [597, 447] on span "Available" at bounding box center [589, 456] width 76 height 18
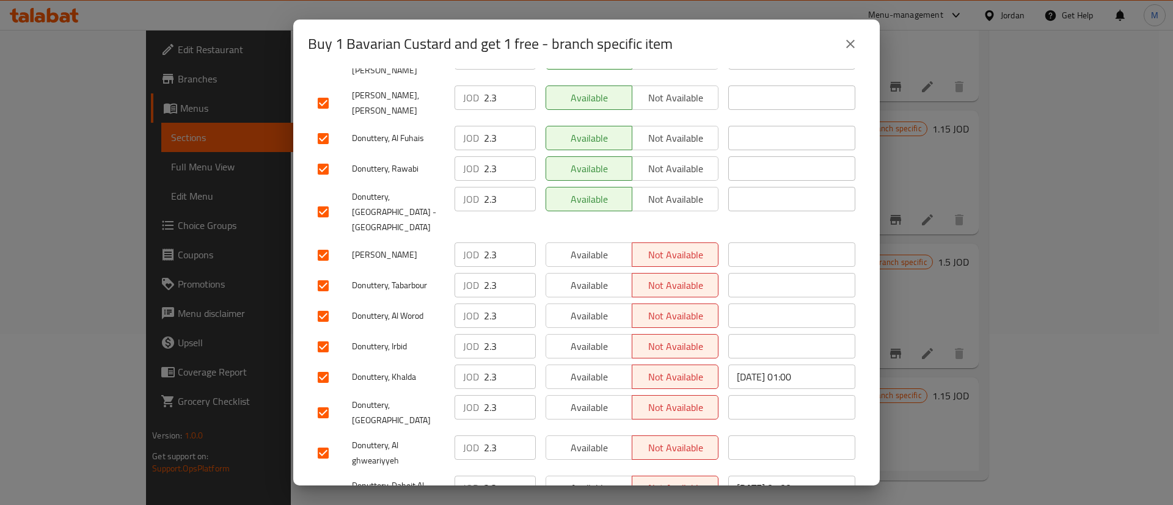
scroll to position [313, 0]
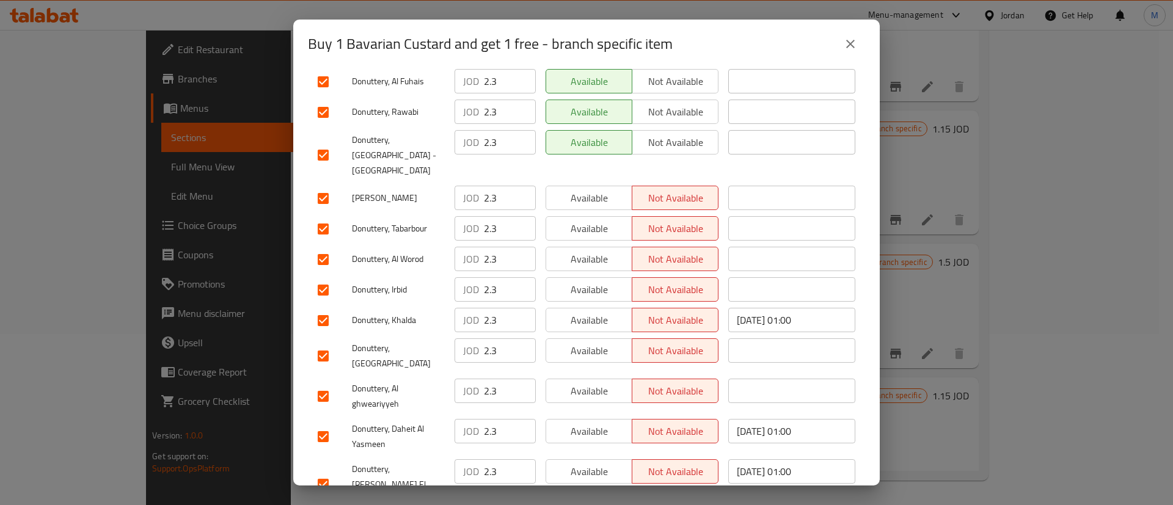
click at [593, 463] on span "Available" at bounding box center [589, 472] width 76 height 18
click at [588, 423] on span "Available" at bounding box center [589, 432] width 76 height 18
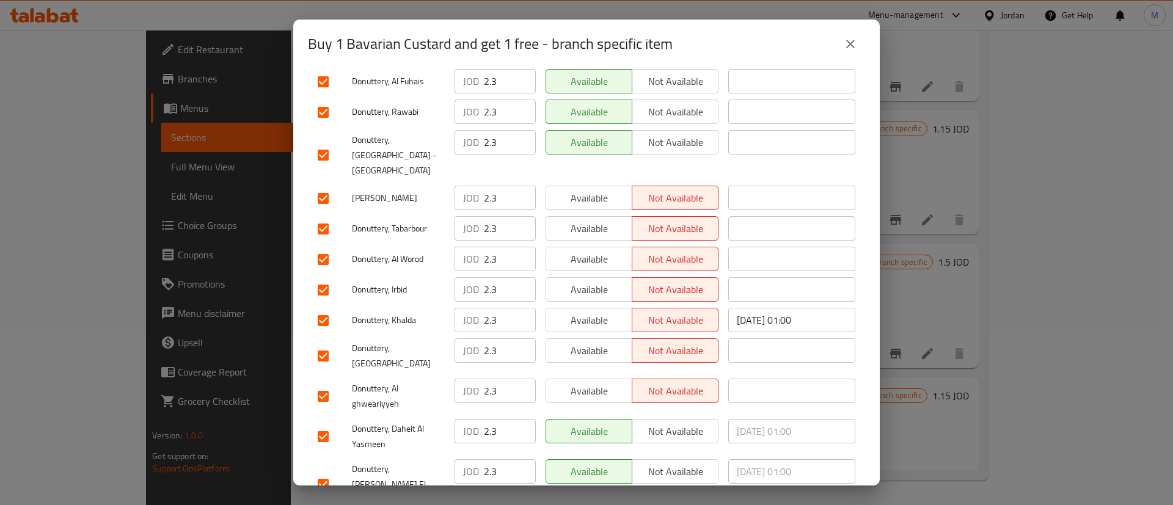
click at [590, 382] on span "Available" at bounding box center [589, 391] width 76 height 18
click at [585, 334] on div "Available Not available" at bounding box center [632, 356] width 183 height 45
click at [587, 312] on span "Available" at bounding box center [589, 321] width 76 height 18
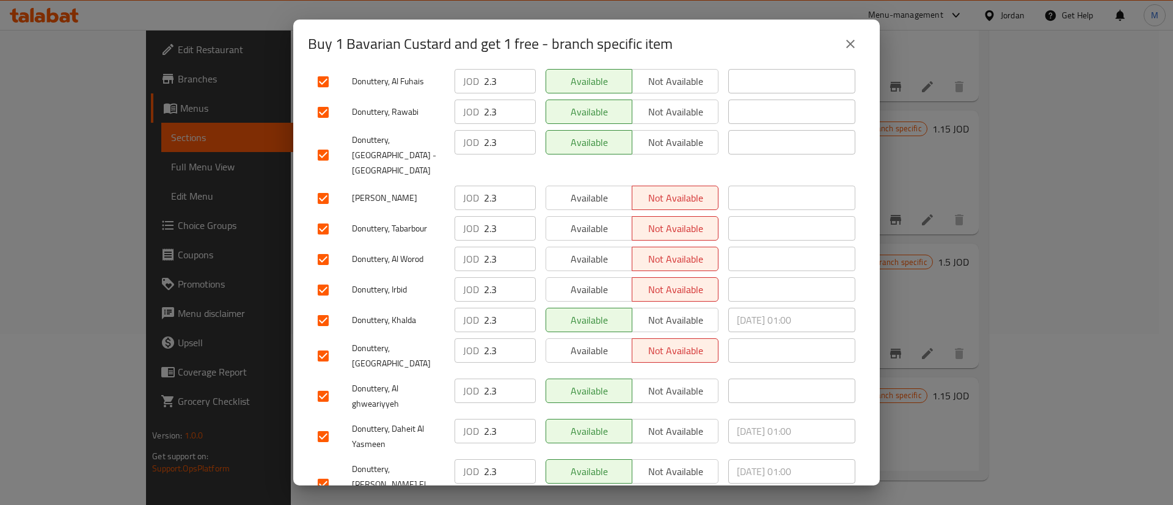
drag, startPoint x: 601, startPoint y: 255, endPoint x: 599, endPoint y: 208, distance: 47.1
click at [601, 281] on span "Available" at bounding box center [589, 290] width 76 height 18
click at [599, 242] on div "Available Not available" at bounding box center [632, 259] width 183 height 35
click at [596, 220] on span "Available" at bounding box center [589, 229] width 76 height 18
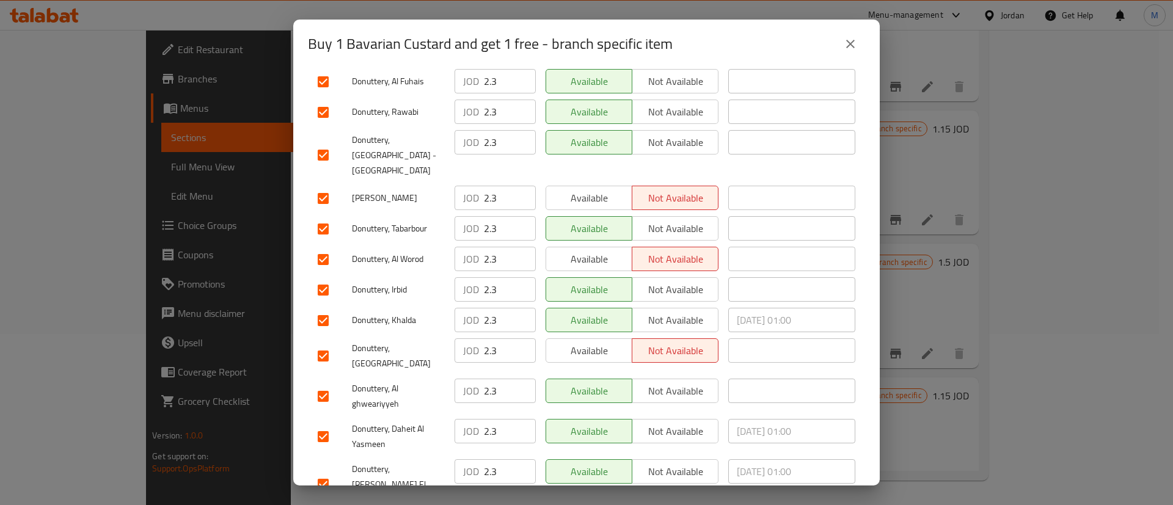
click at [607, 189] on span "Available" at bounding box center [589, 198] width 76 height 18
drag, startPoint x: 603, startPoint y: 211, endPoint x: 604, endPoint y: 229, distance: 18.4
click at [602, 242] on div "Available Not available" at bounding box center [632, 259] width 183 height 35
click at [604, 250] on span "Available" at bounding box center [589, 259] width 76 height 18
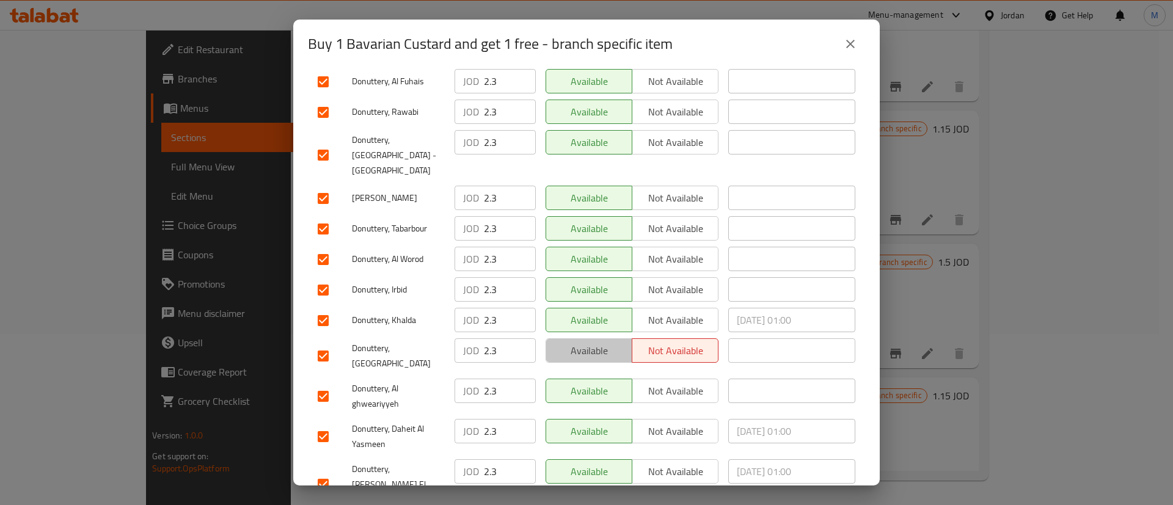
click at [604, 342] on span "Available" at bounding box center [589, 351] width 76 height 18
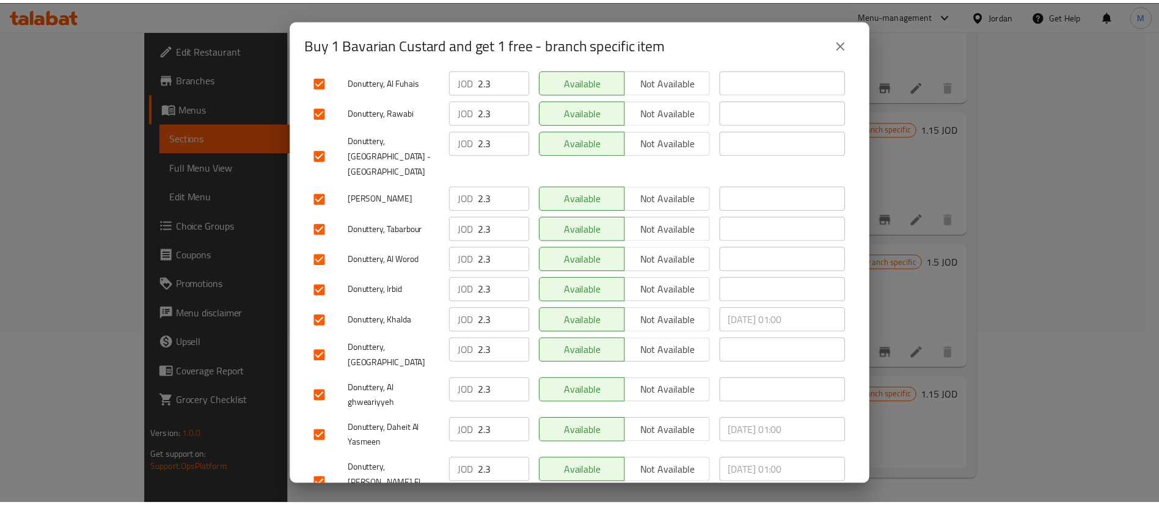
scroll to position [354, 0]
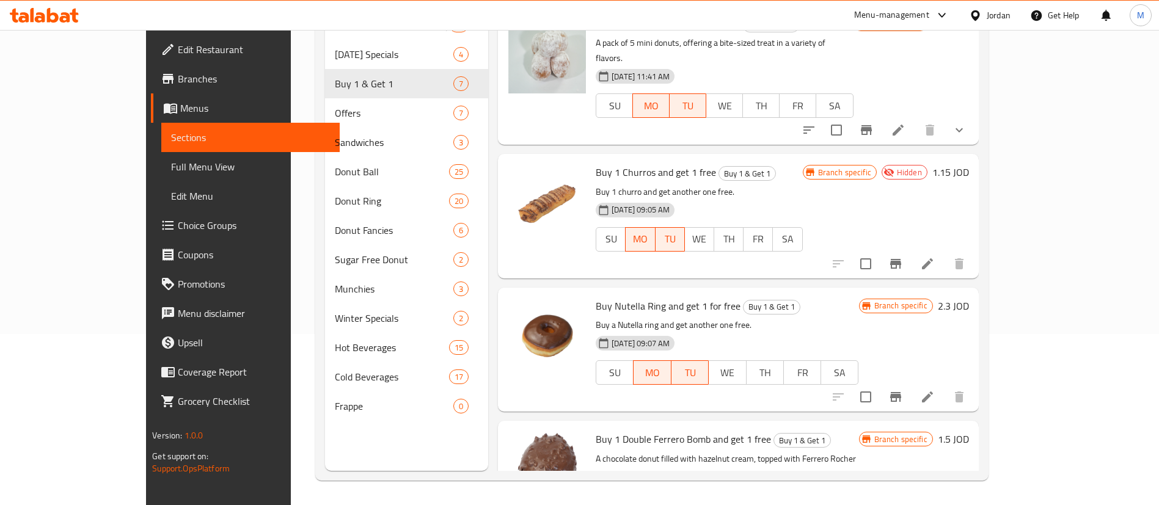
scroll to position [0, 0]
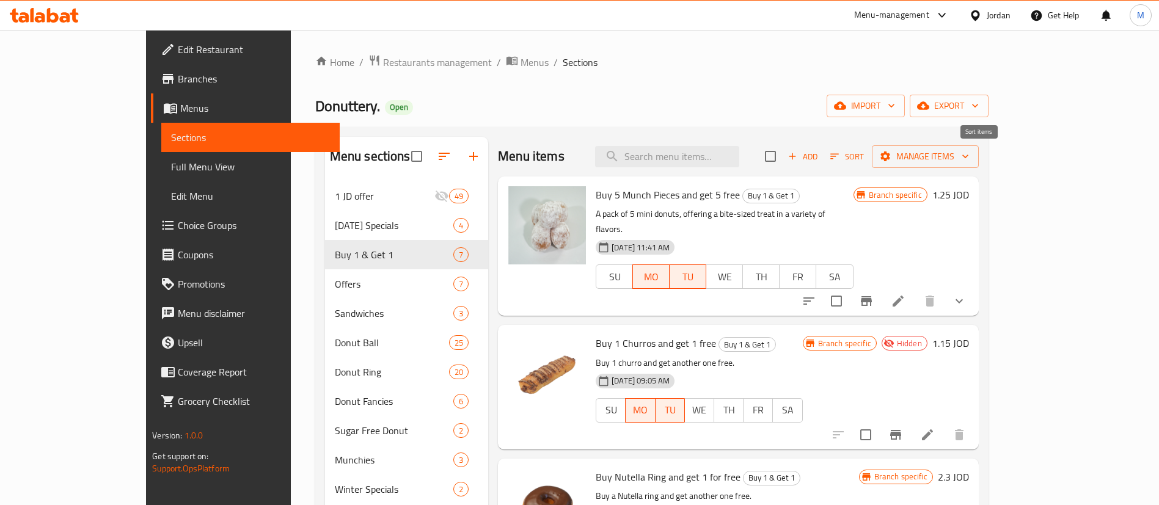
click at [864, 150] on span "Sort" at bounding box center [847, 157] width 34 height 14
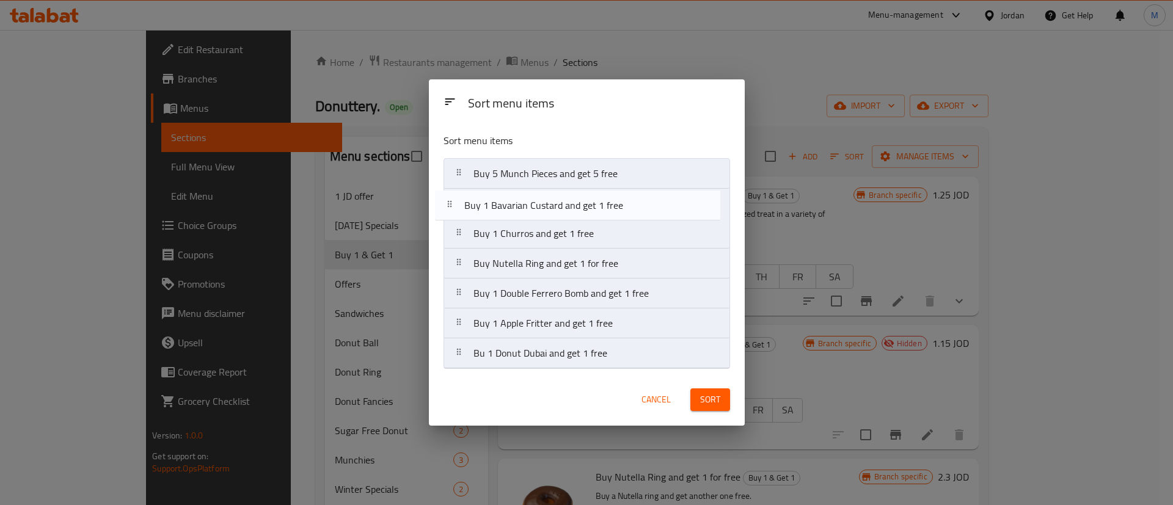
drag, startPoint x: 624, startPoint y: 364, endPoint x: 609, endPoint y: 206, distance: 158.3
click at [609, 206] on nav "Buy 5 Munch Pieces and get 5 free Buy 1 Churros and get 1 free Buy Nutella Ring…" at bounding box center [587, 263] width 287 height 211
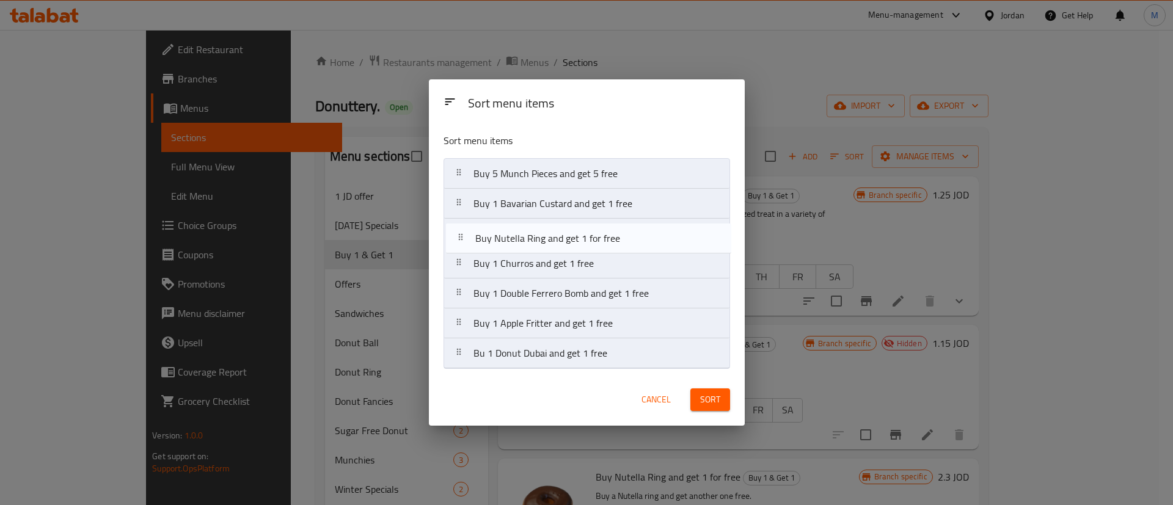
drag, startPoint x: 593, startPoint y: 258, endPoint x: 591, endPoint y: 232, distance: 25.8
click at [591, 232] on nav "Buy 5 Munch Pieces and get 5 free Buy 1 Bavarian Custard and get 1 free Buy 1 C…" at bounding box center [587, 263] width 287 height 211
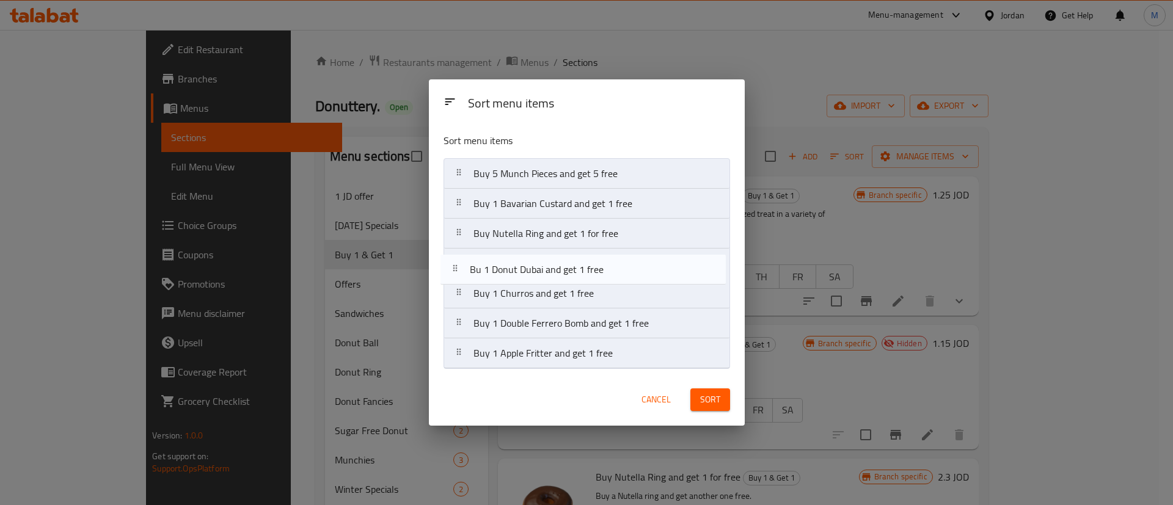
drag, startPoint x: 583, startPoint y: 357, endPoint x: 582, endPoint y: 260, distance: 96.5
click at [580, 261] on nav "Buy 5 Munch Pieces and get 5 free Buy 1 Bavarian Custard and get 1 free Buy Nut…" at bounding box center [587, 263] width 287 height 211
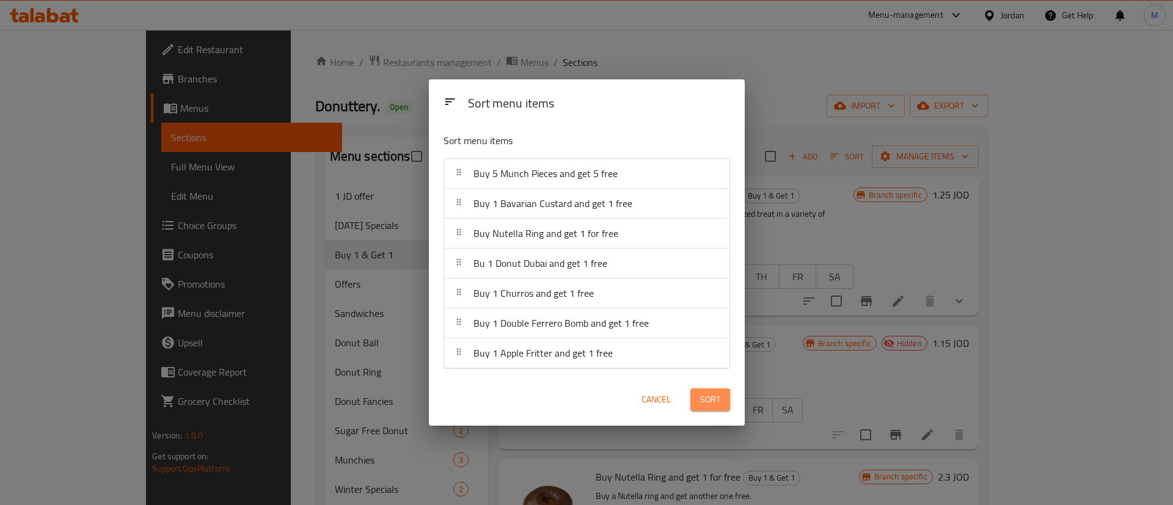
click at [708, 401] on span "Sort" at bounding box center [710, 399] width 20 height 15
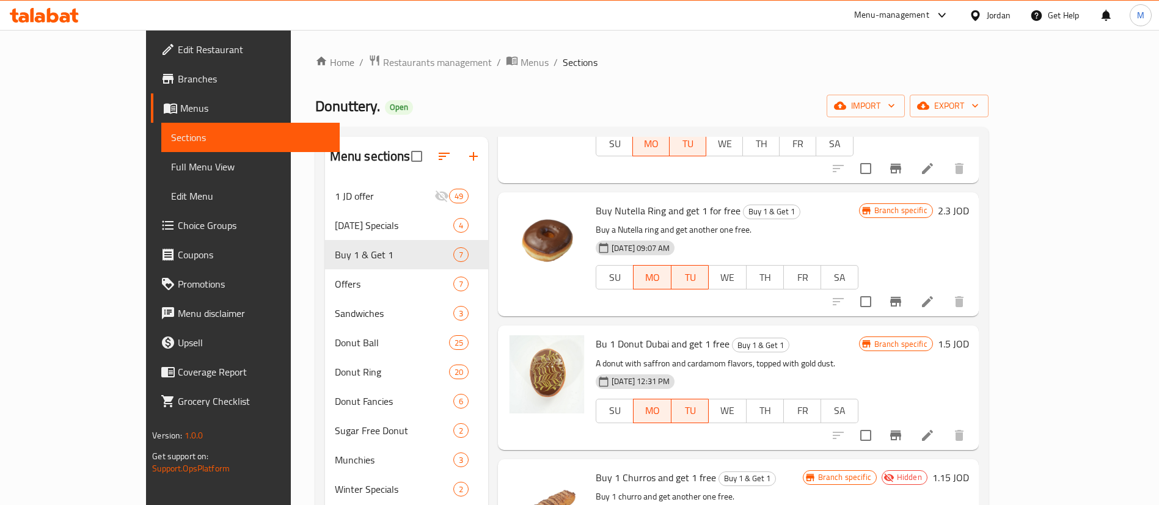
scroll to position [284, 0]
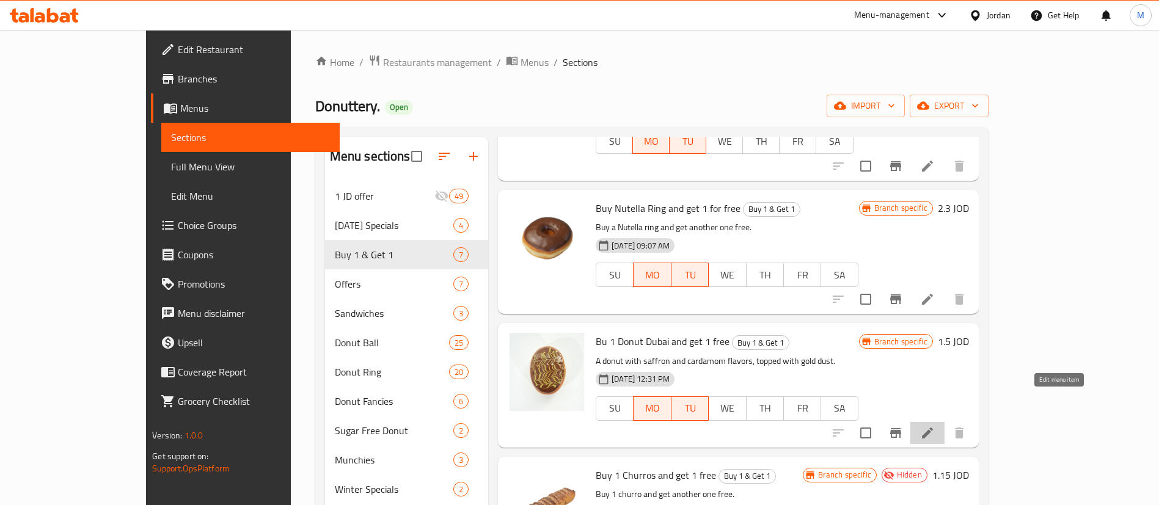
click at [935, 426] on icon at bounding box center [927, 433] width 15 height 15
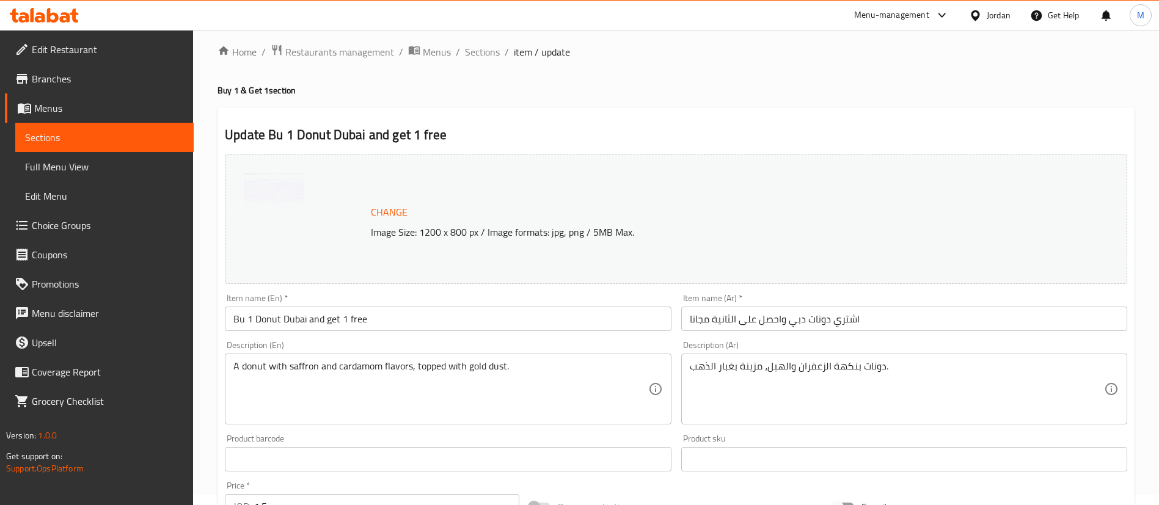
scroll to position [11, 0]
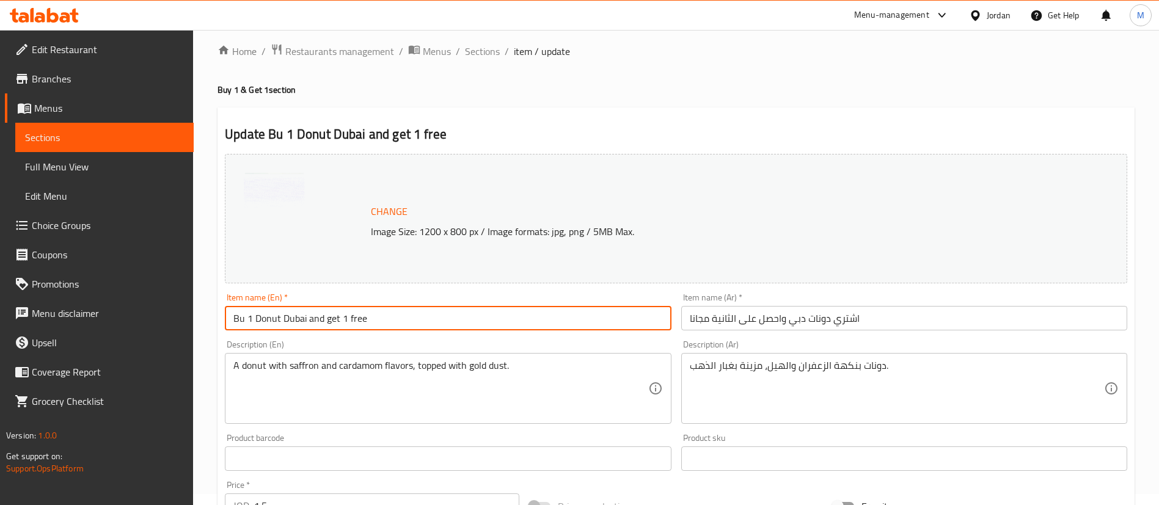
drag, startPoint x: 304, startPoint y: 316, endPoint x: 286, endPoint y: 320, distance: 18.0
click at [286, 320] on input "Bu 1 Donut Dubai and get 1 free" at bounding box center [448, 318] width 446 height 24
type input "Bu 1 Glazed and get 1 free"
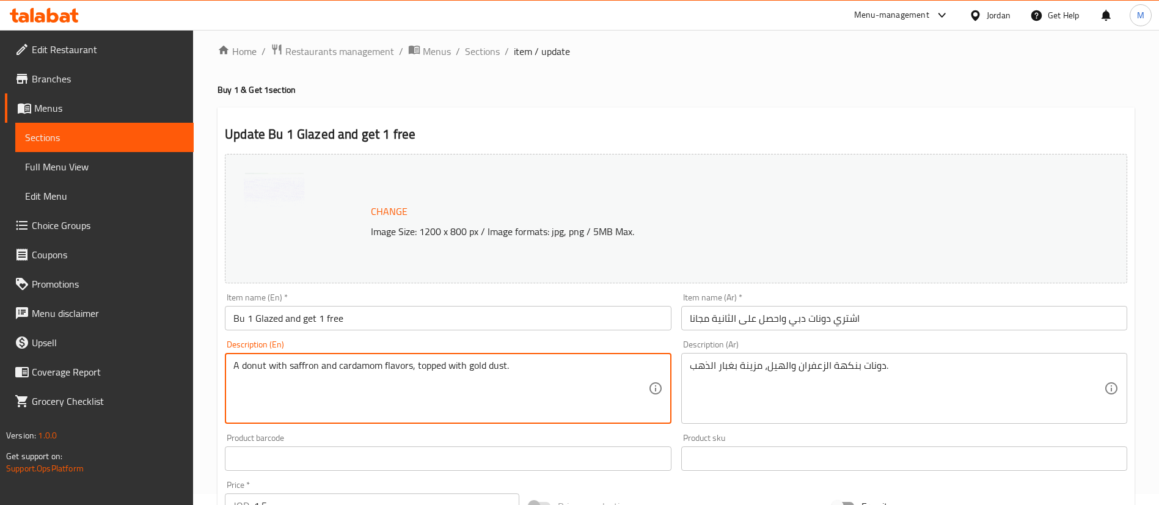
drag, startPoint x: 553, startPoint y: 367, endPoint x: 142, endPoint y: 381, distance: 410.8
type textarea "Glazed"
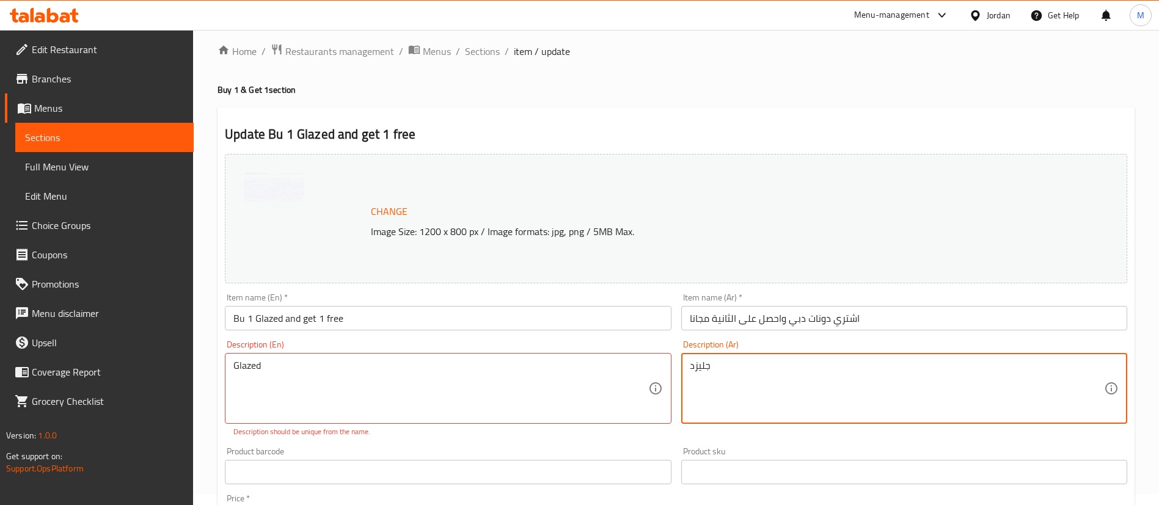
type textarea "جليزد"
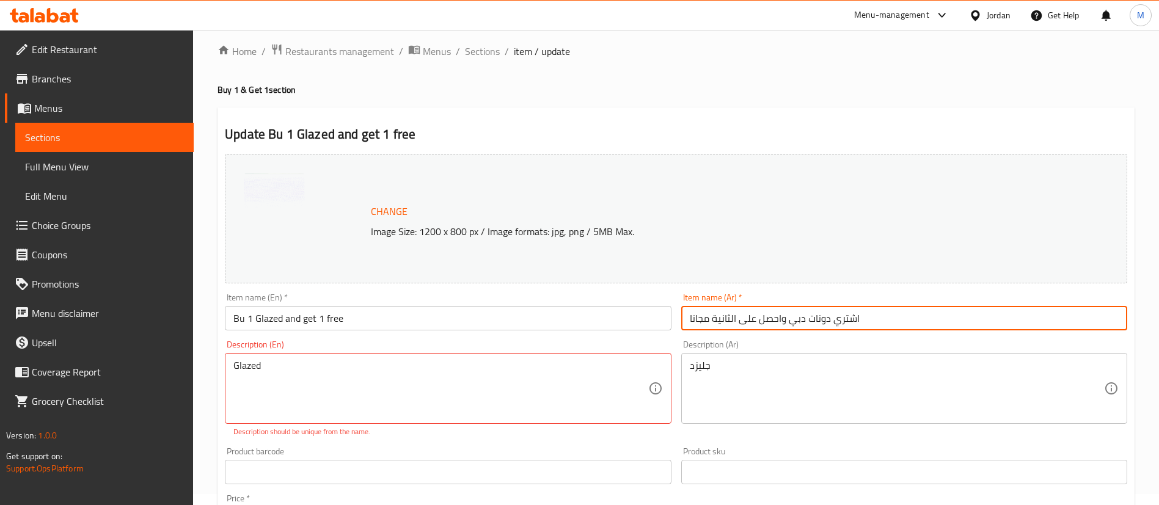
drag, startPoint x: 828, startPoint y: 318, endPoint x: 791, endPoint y: 316, distance: 37.3
click at [790, 317] on input "اشتري دونات دبي واحصل على الثانية مجانا" at bounding box center [904, 318] width 446 height 24
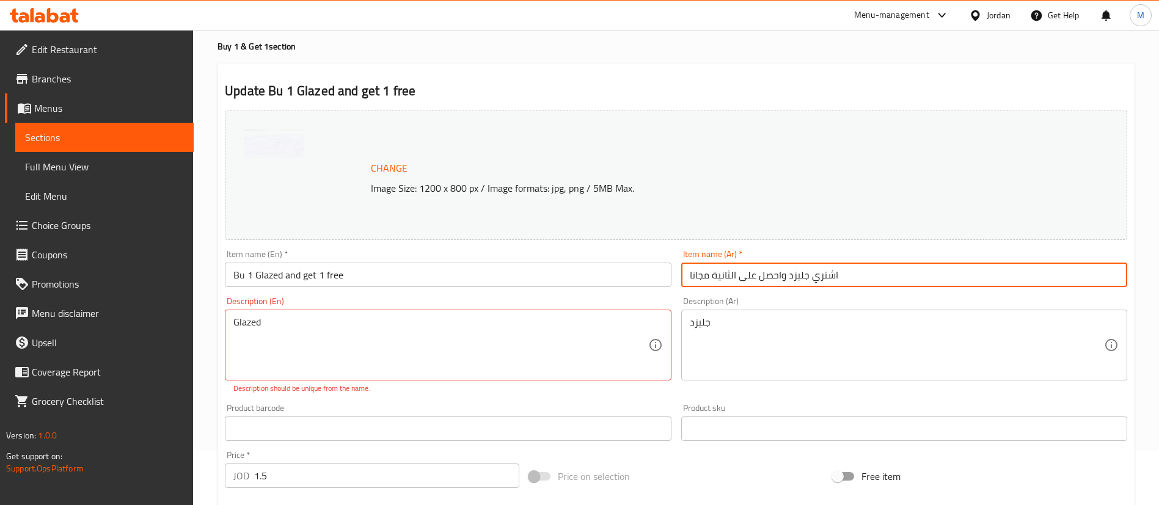
scroll to position [55, 0]
type input "اشتري جليزد واحصل على الثانية مجانا"
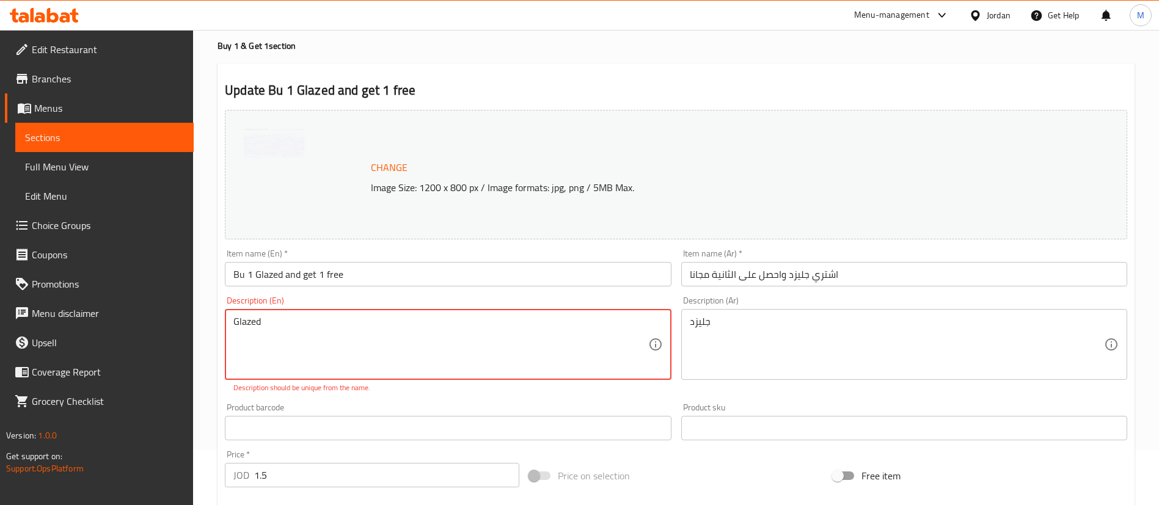
paste textarea "A soft, ring-shaped donut coated in a smooth, sweet glaze."
type textarea "A soft, ring-shaped donut coated in a smooth, sweet glaze."
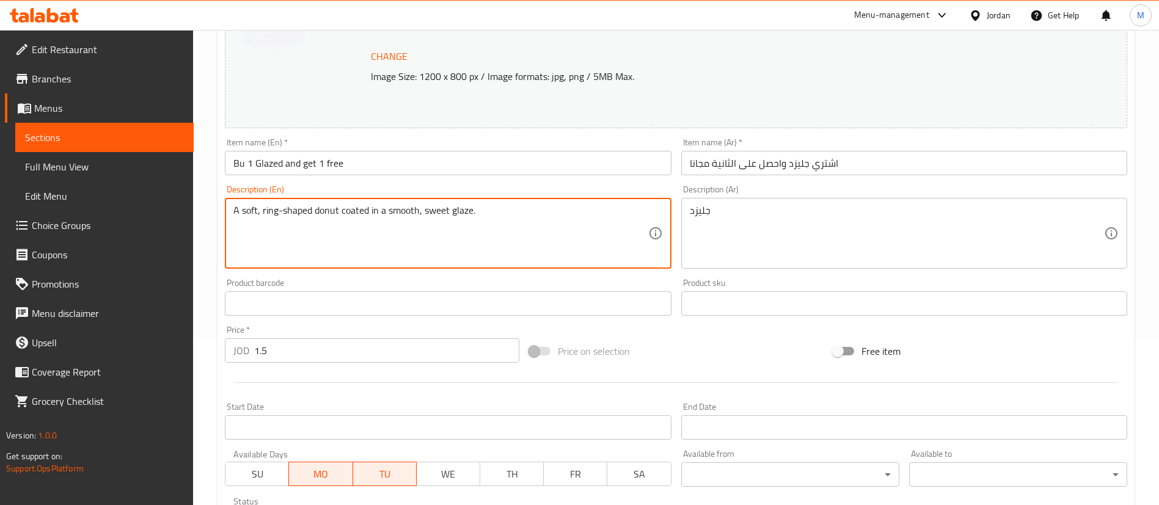
scroll to position [167, 0]
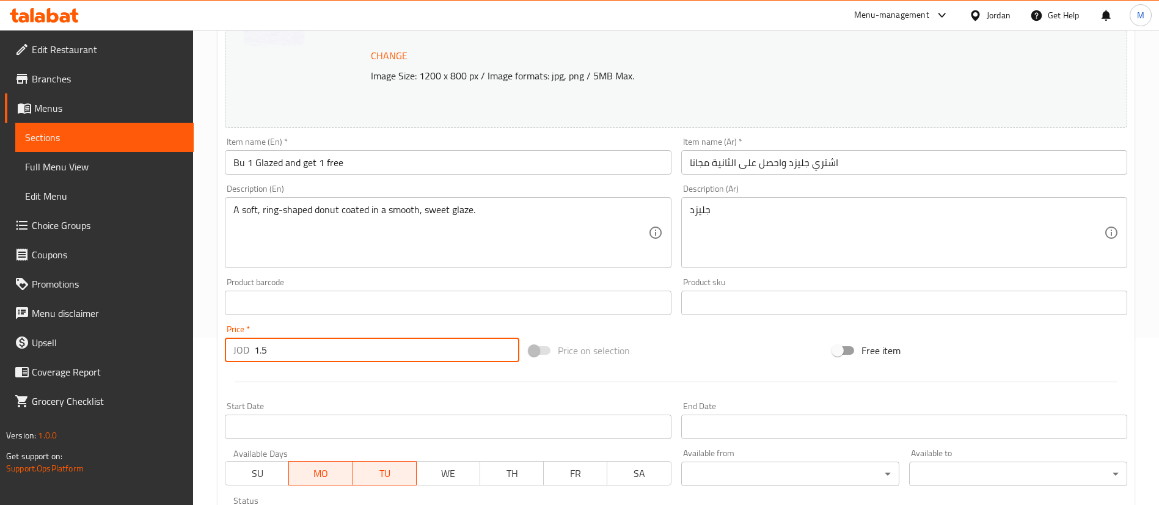
click at [296, 340] on input "1.5" at bounding box center [386, 350] width 265 height 24
type input "1"
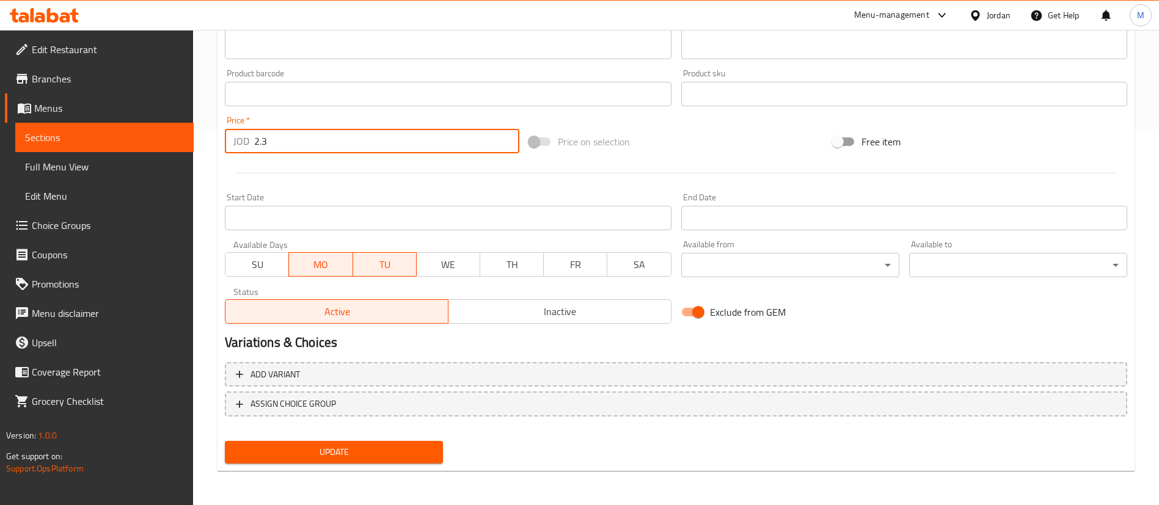
type input "2.3"
click at [411, 461] on button "Update" at bounding box center [334, 452] width 218 height 23
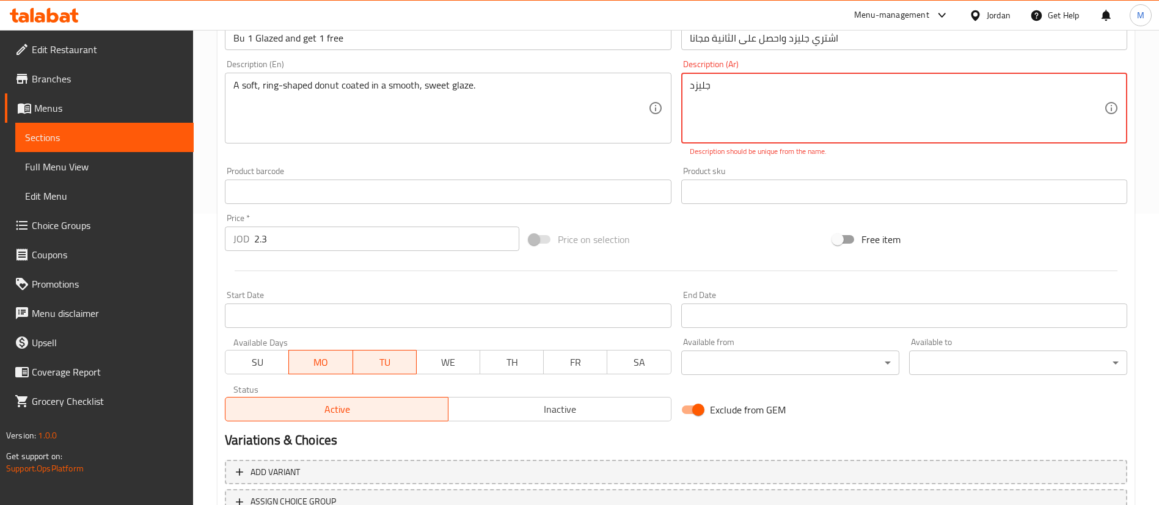
scroll to position [277, 0]
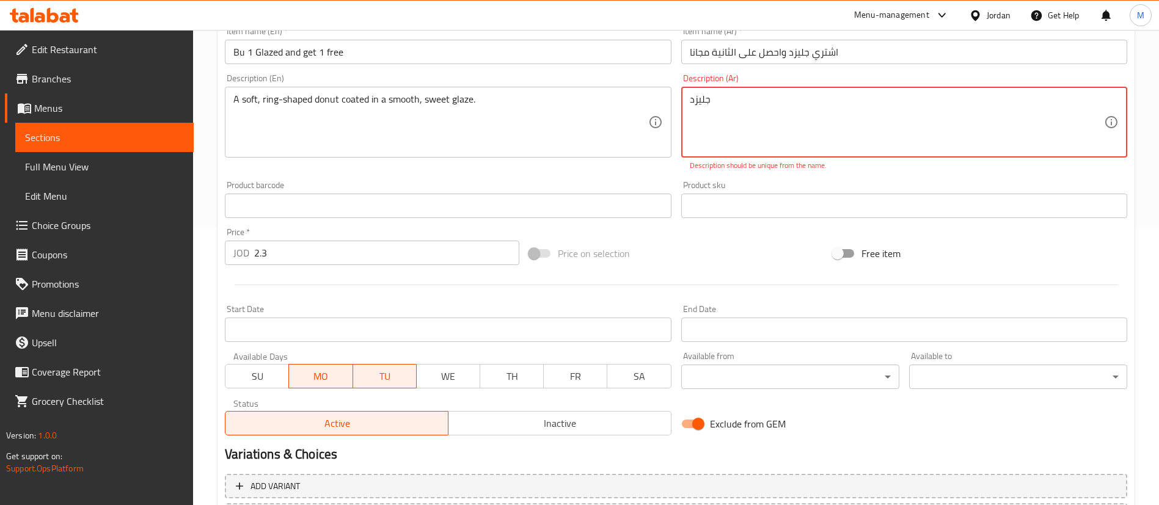
click at [770, 119] on textarea "جليزد" at bounding box center [897, 122] width 414 height 58
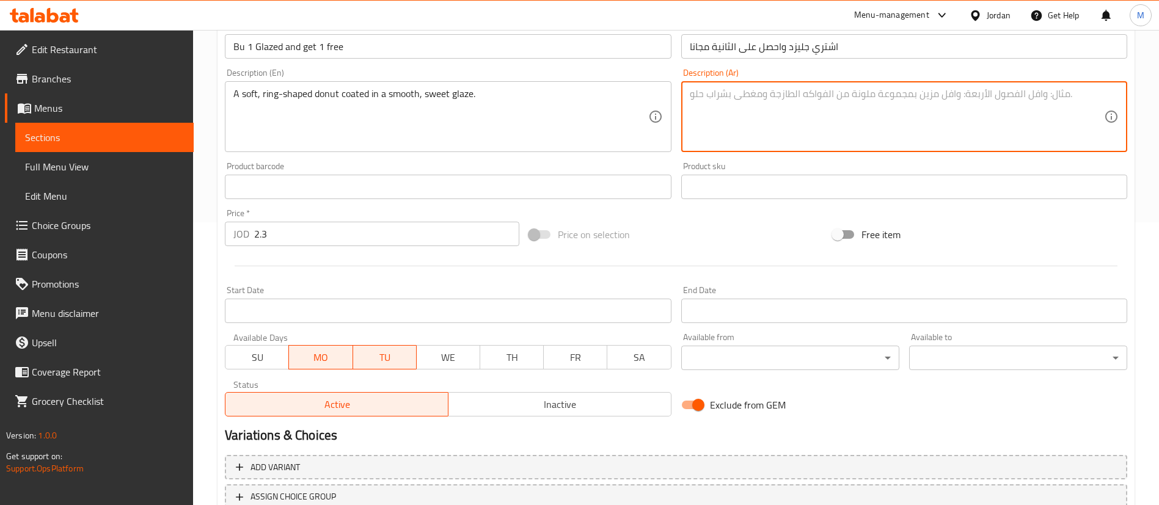
scroll to position [376, 0]
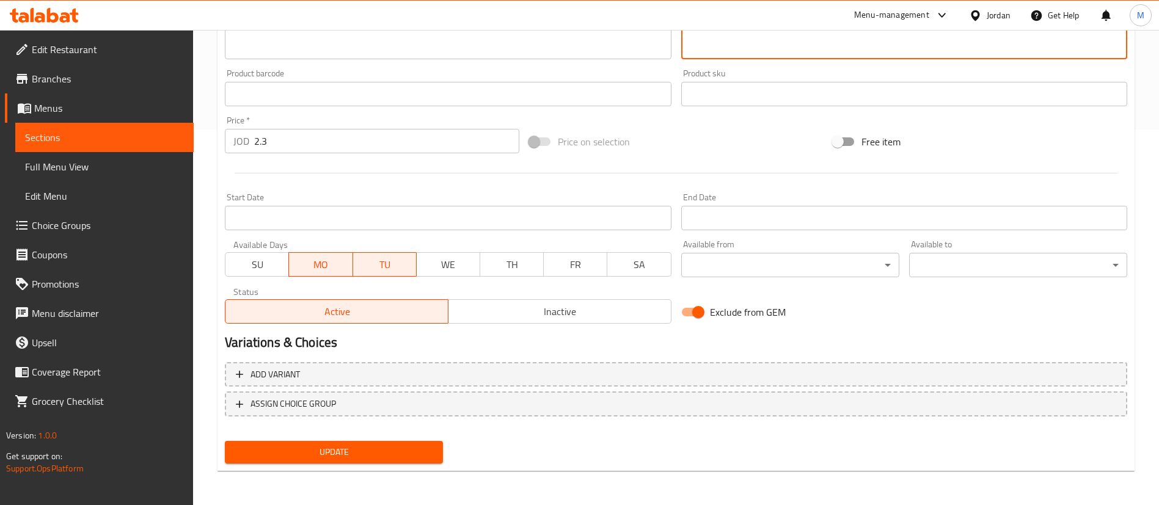
click at [357, 457] on span "Update" at bounding box center [334, 452] width 199 height 15
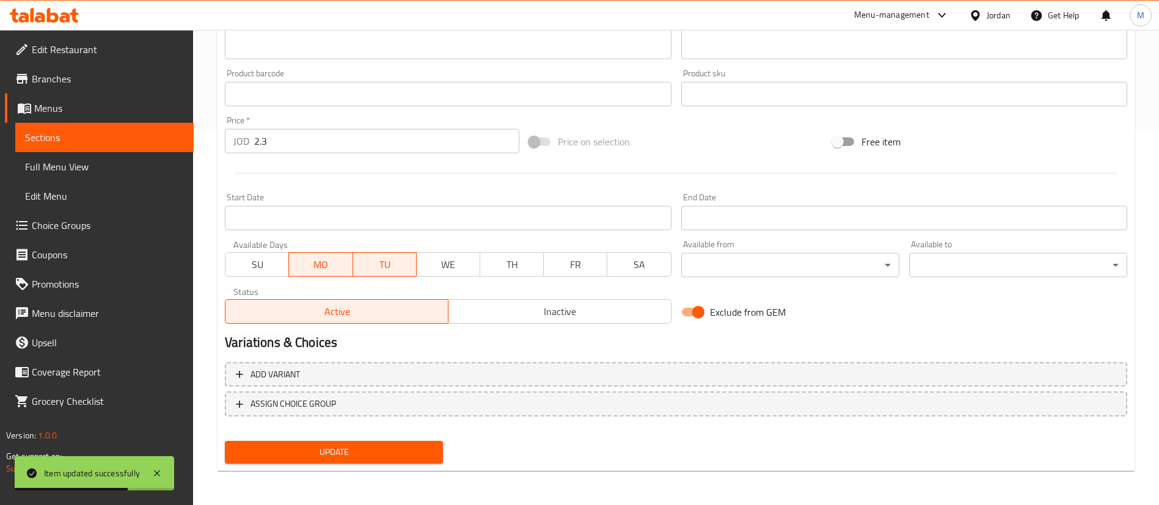
scroll to position [0, 0]
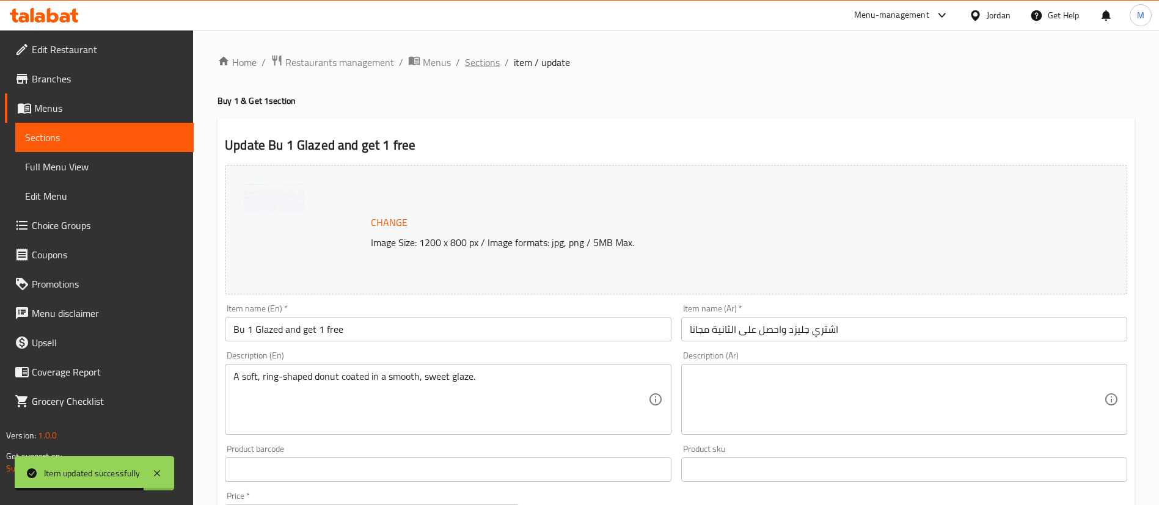
click at [480, 70] on span "Sections" at bounding box center [482, 62] width 35 height 15
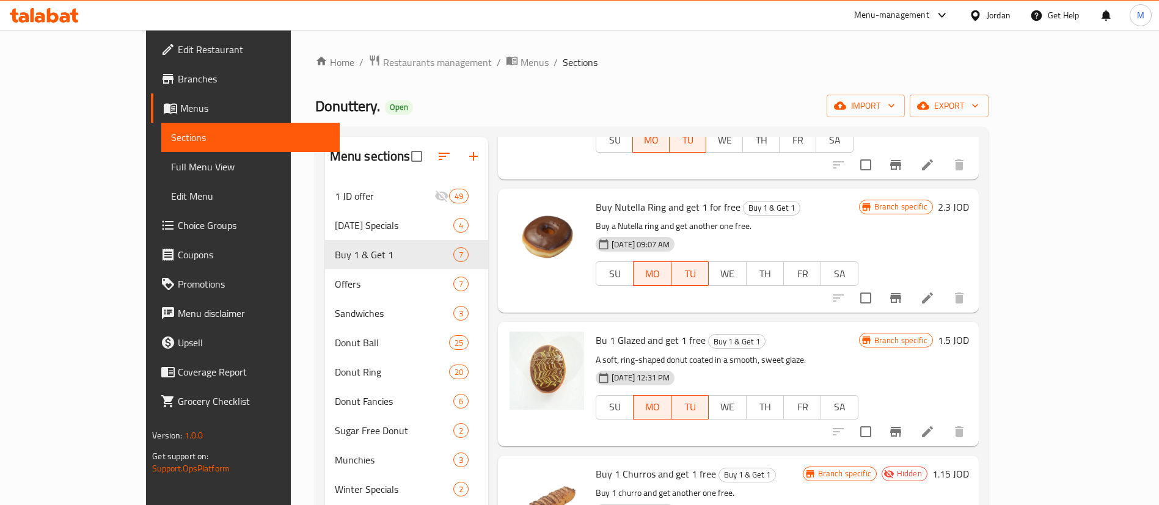
scroll to position [287, 0]
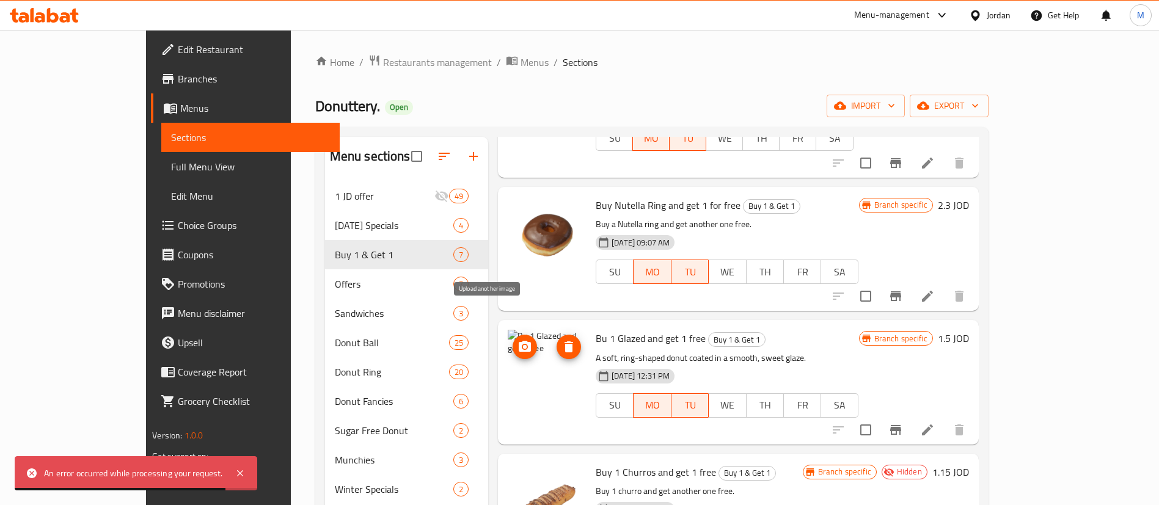
click at [519, 341] on icon "upload picture" at bounding box center [525, 346] width 12 height 11
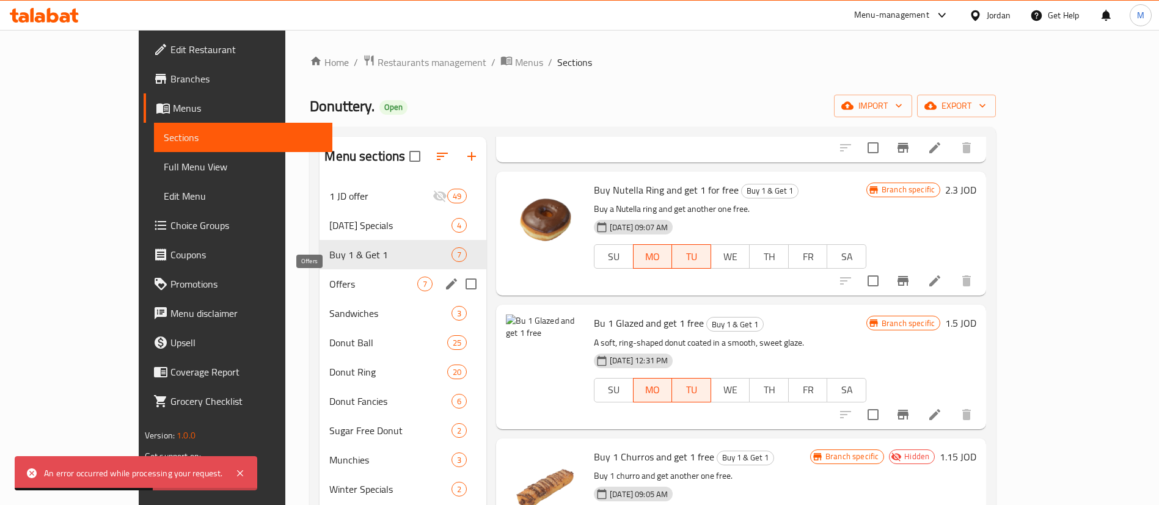
click at [329, 280] on span "Offers" at bounding box center [373, 284] width 88 height 15
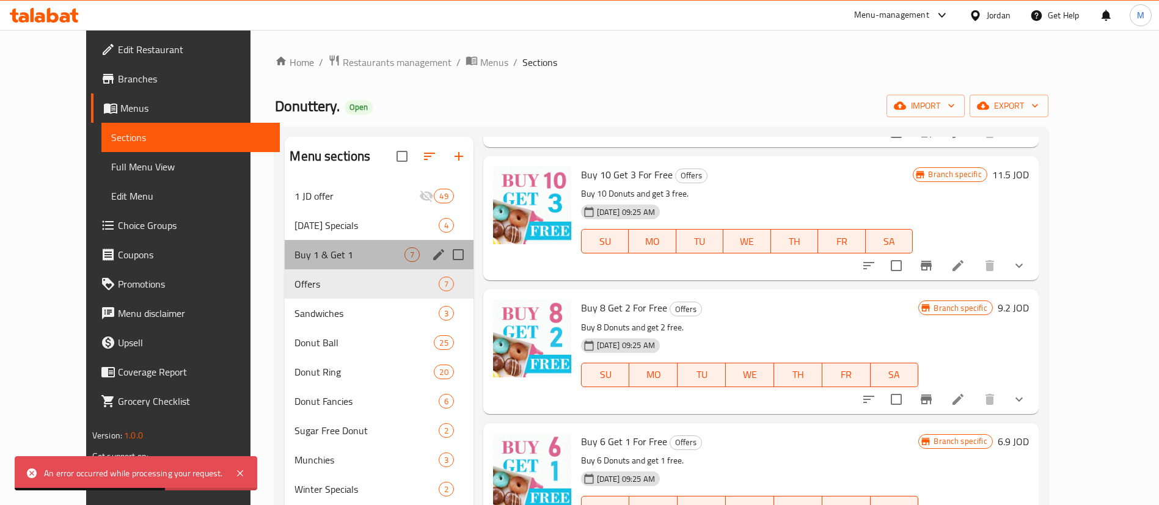
click at [315, 266] on div "Buy 1 & Get 1 7" at bounding box center [379, 254] width 188 height 29
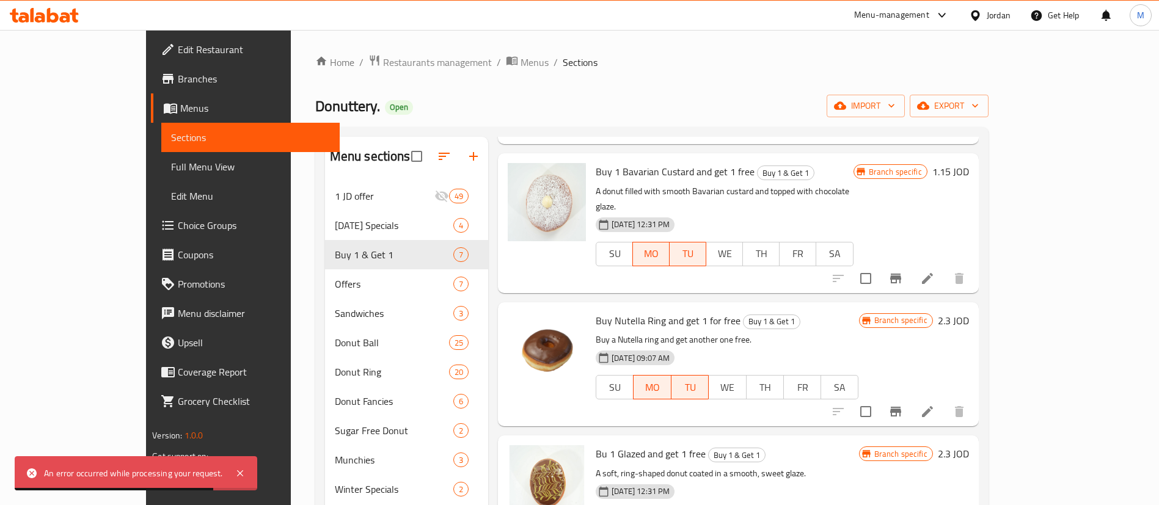
scroll to position [307, 0]
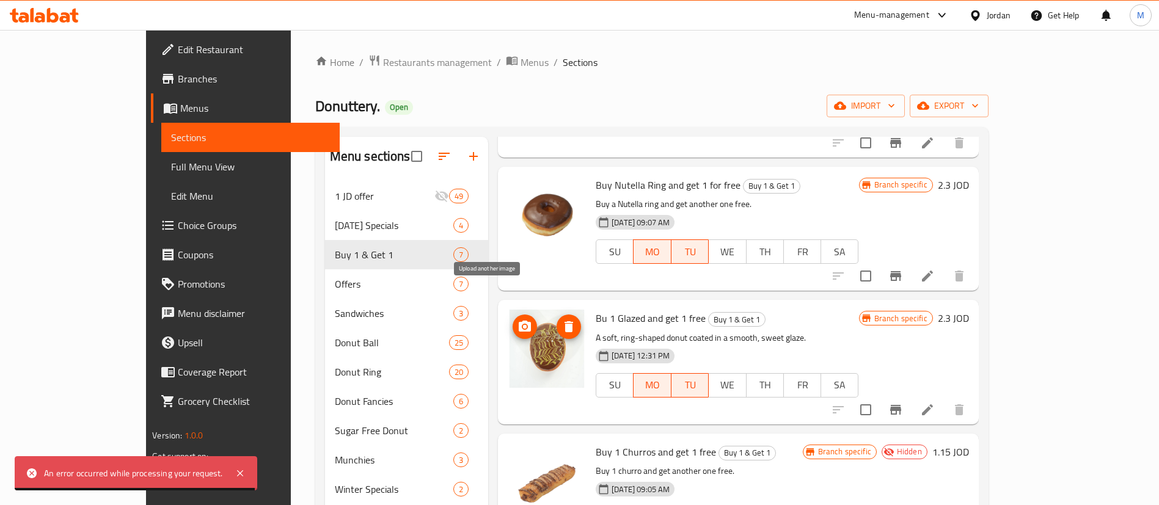
click at [519, 321] on icon "upload picture" at bounding box center [525, 326] width 12 height 11
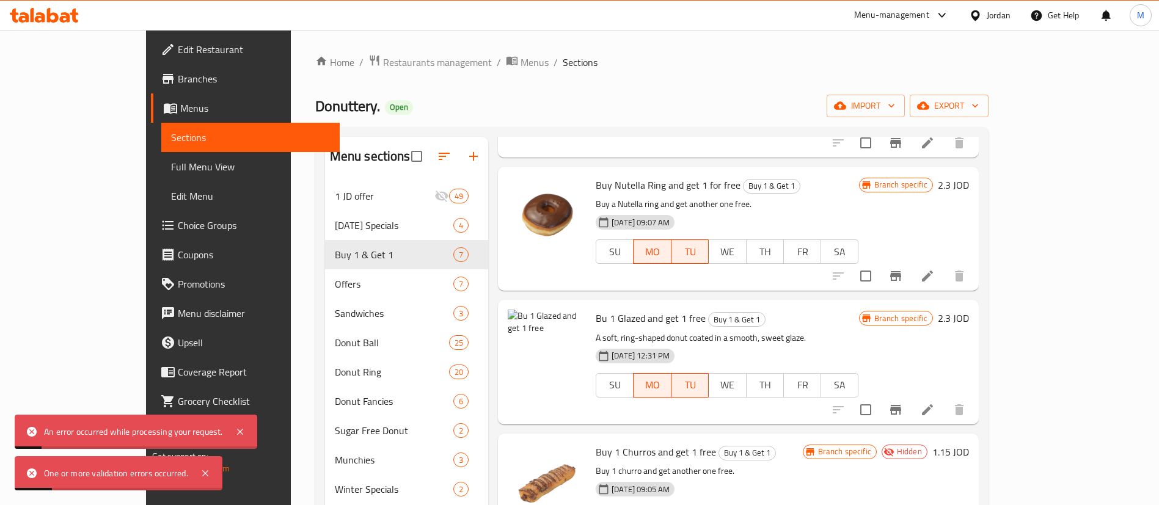
click at [935, 403] on icon at bounding box center [927, 410] width 15 height 15
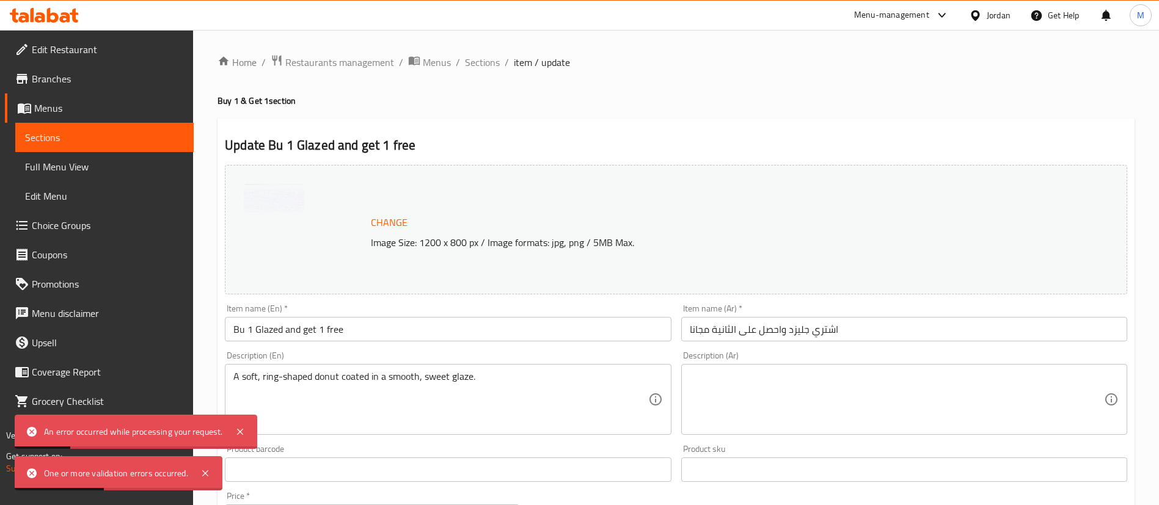
click at [399, 222] on span "Change" at bounding box center [389, 223] width 37 height 18
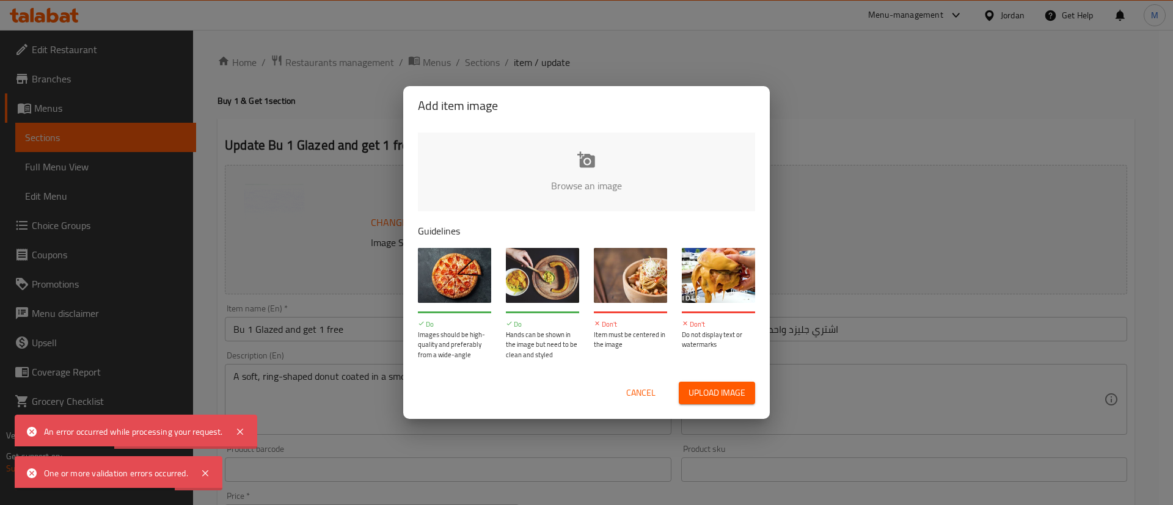
click at [591, 166] on input "file" at bounding box center [999, 190] width 1163 height 114
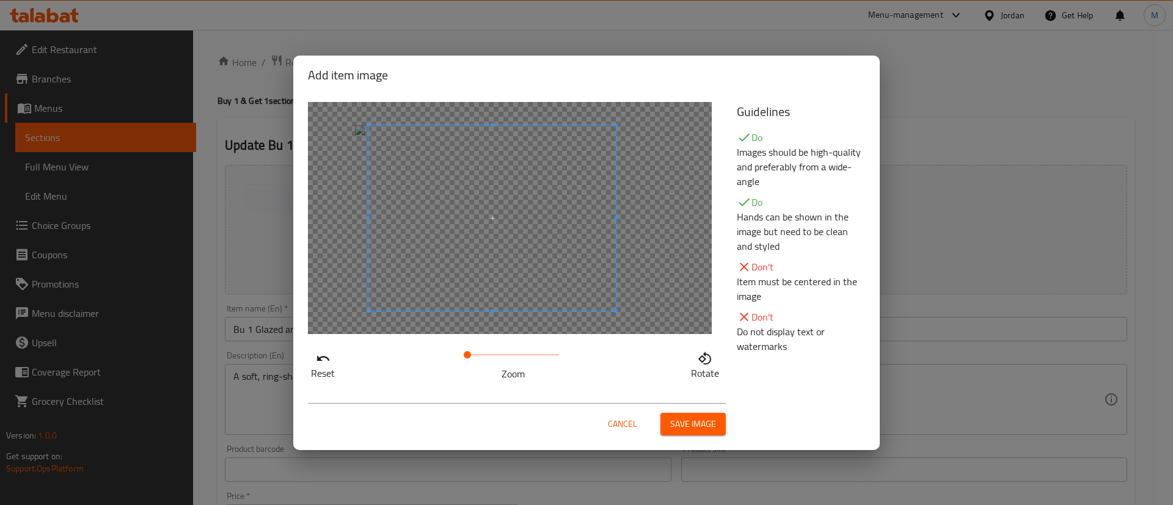
click at [564, 273] on span at bounding box center [491, 218] width 247 height 186
click at [695, 422] on span "Save image" at bounding box center [693, 424] width 46 height 15
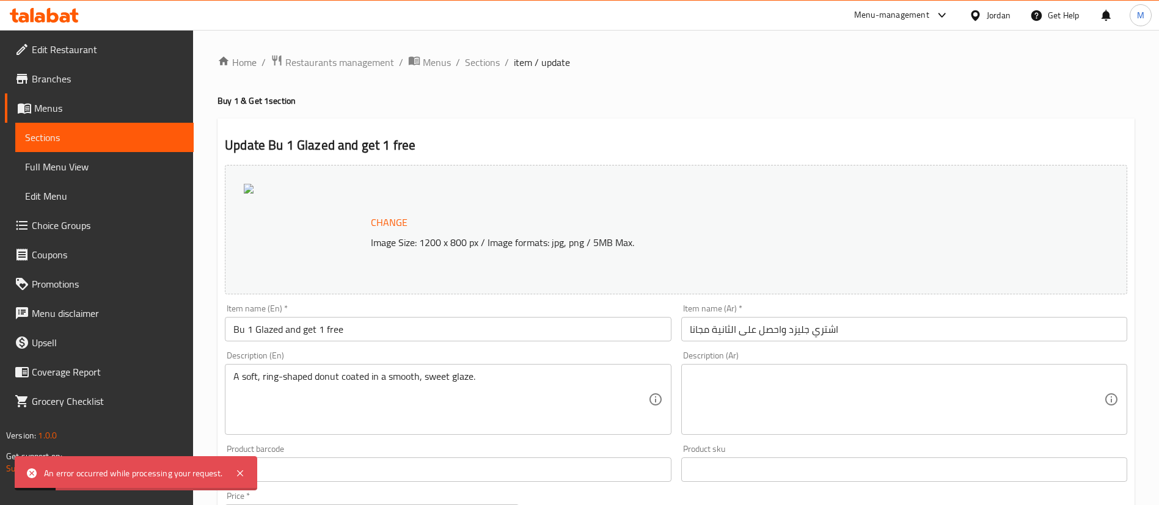
scroll to position [376, 0]
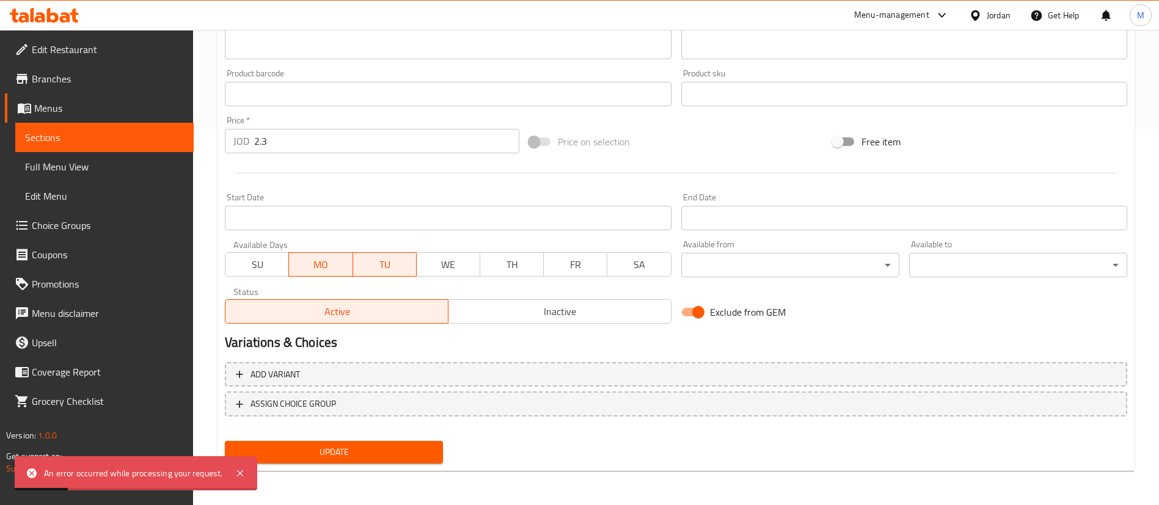
click at [408, 447] on span "Update" at bounding box center [334, 452] width 199 height 15
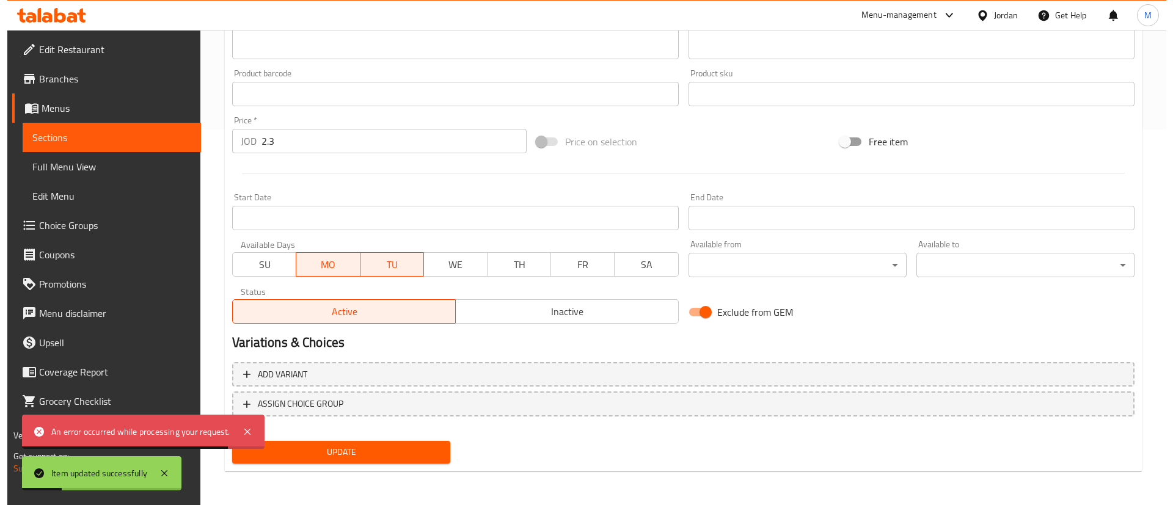
scroll to position [0, 0]
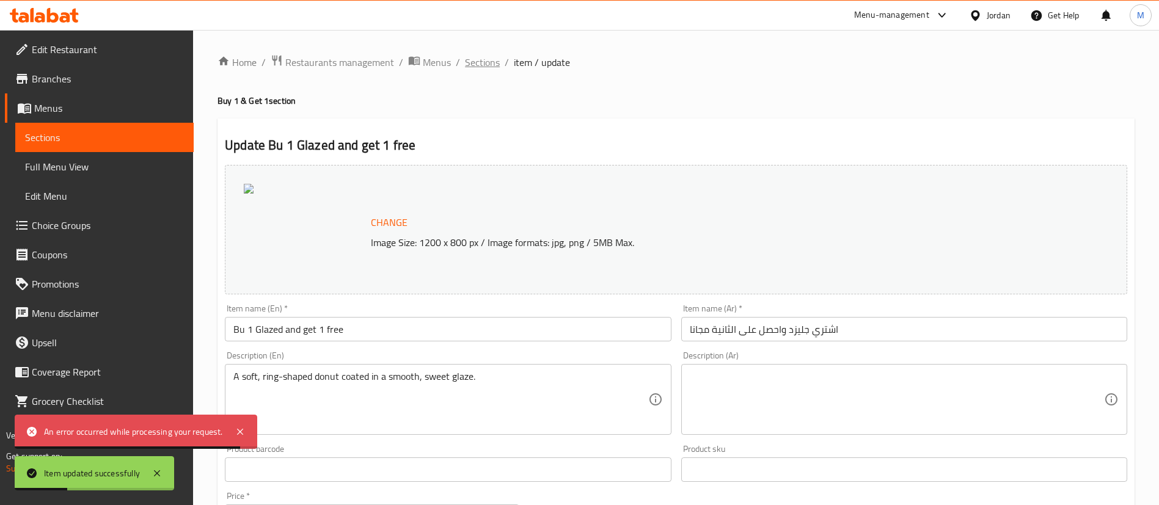
click at [489, 66] on span "Sections" at bounding box center [482, 62] width 35 height 15
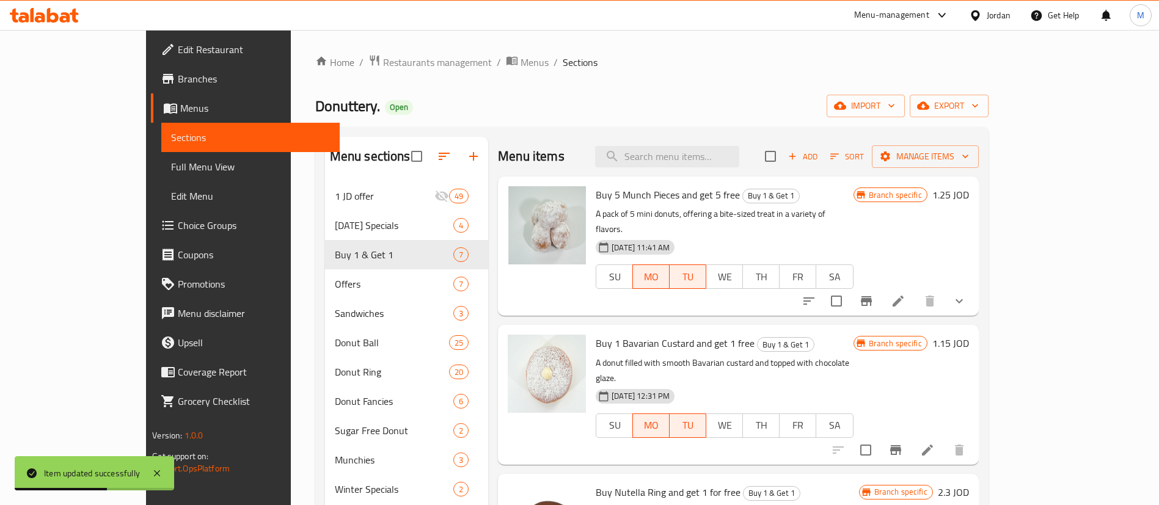
click at [881, 296] on button "Branch-specific-item" at bounding box center [866, 301] width 29 height 29
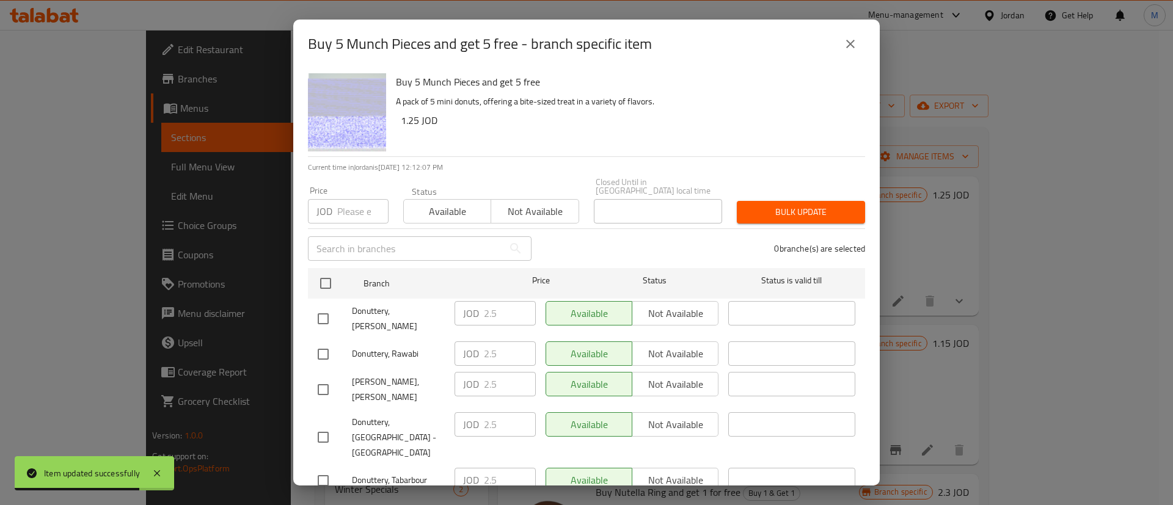
click at [851, 46] on icon "close" at bounding box center [850, 44] width 15 height 15
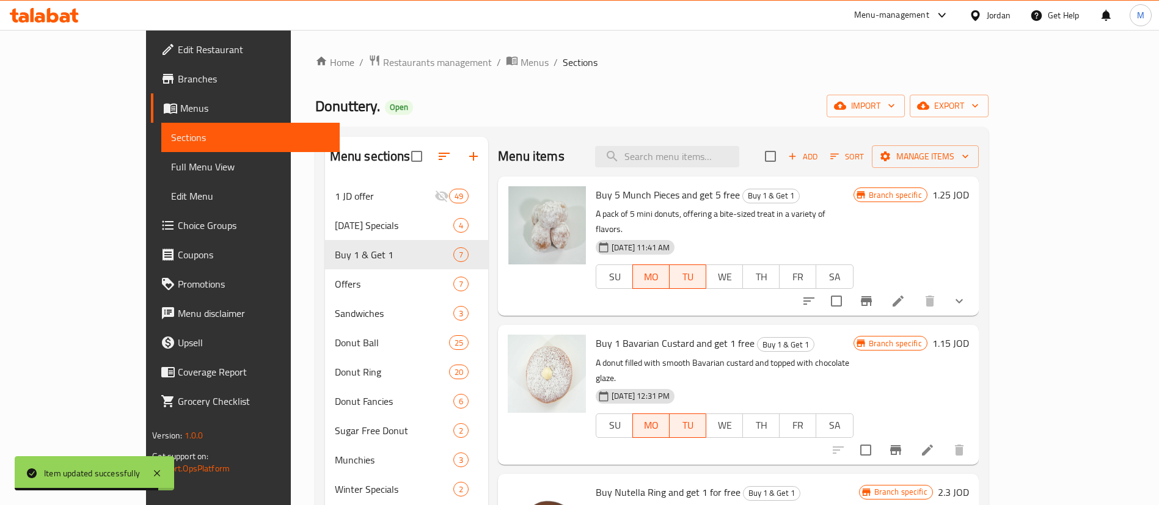
click at [178, 82] on span "Branches" at bounding box center [254, 78] width 152 height 15
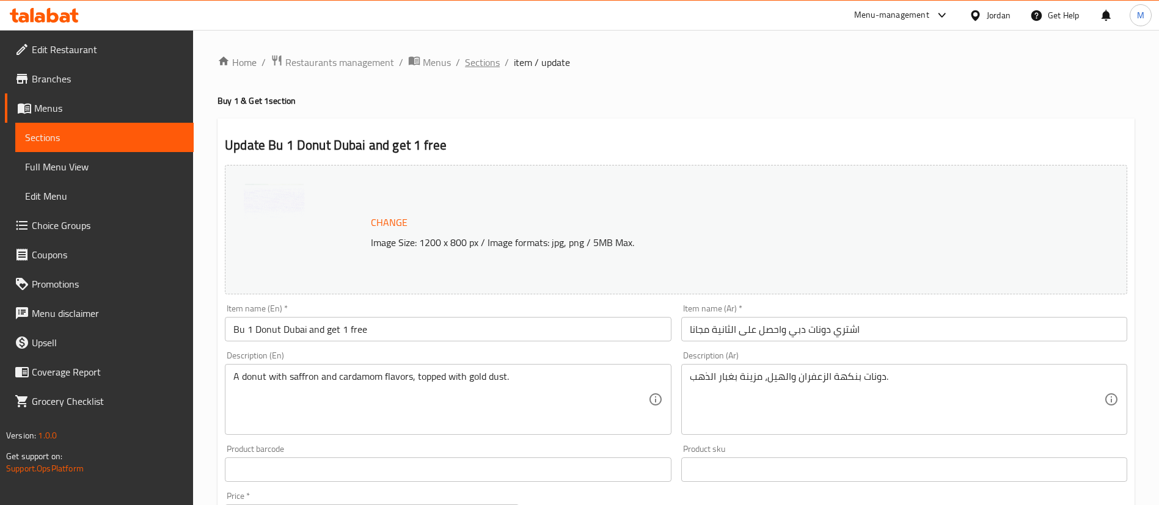
click at [483, 67] on span "Sections" at bounding box center [482, 62] width 35 height 15
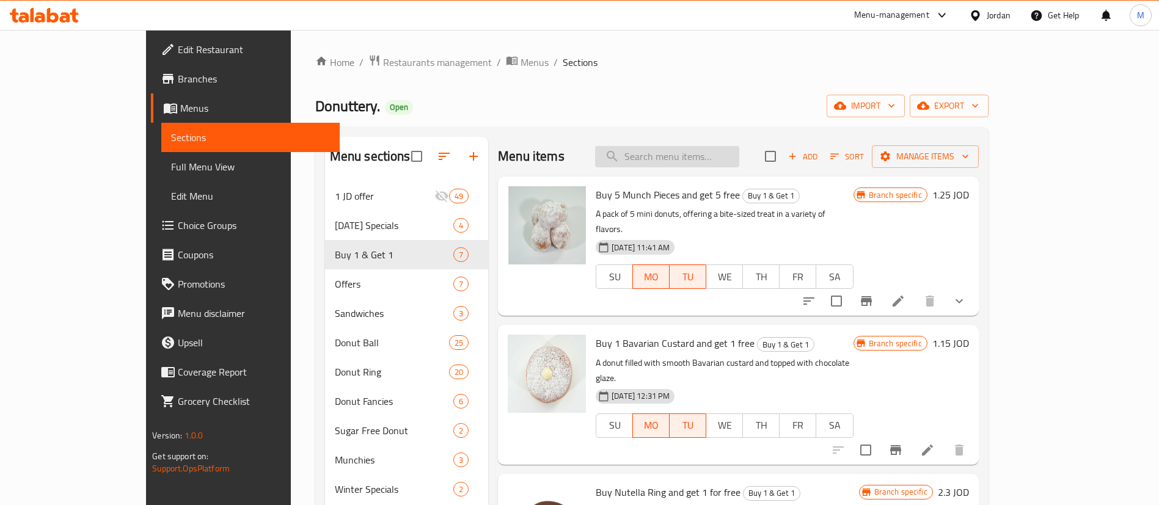
click at [739, 149] on input "search" at bounding box center [667, 156] width 144 height 21
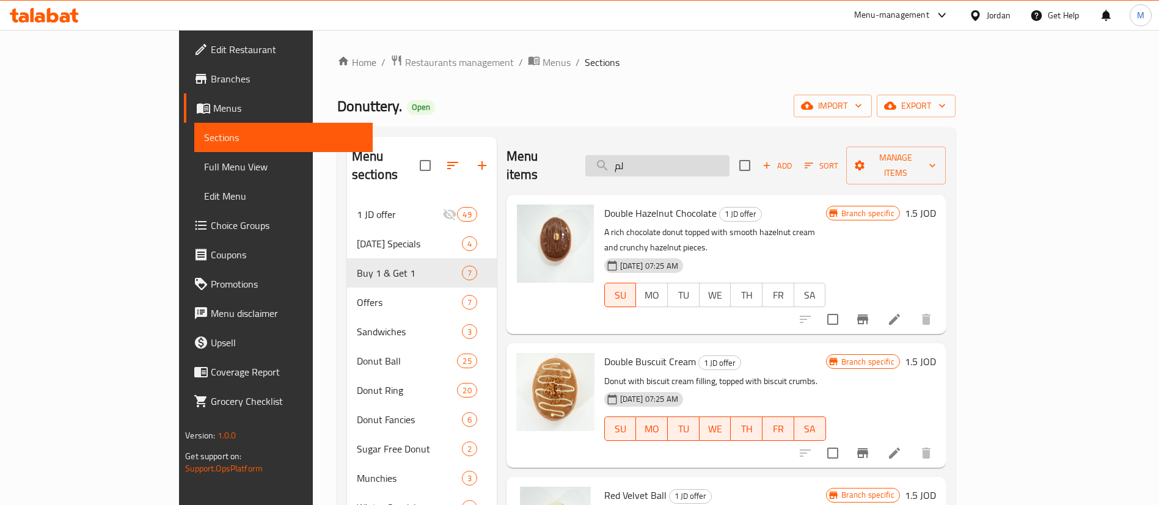
type input "ل"
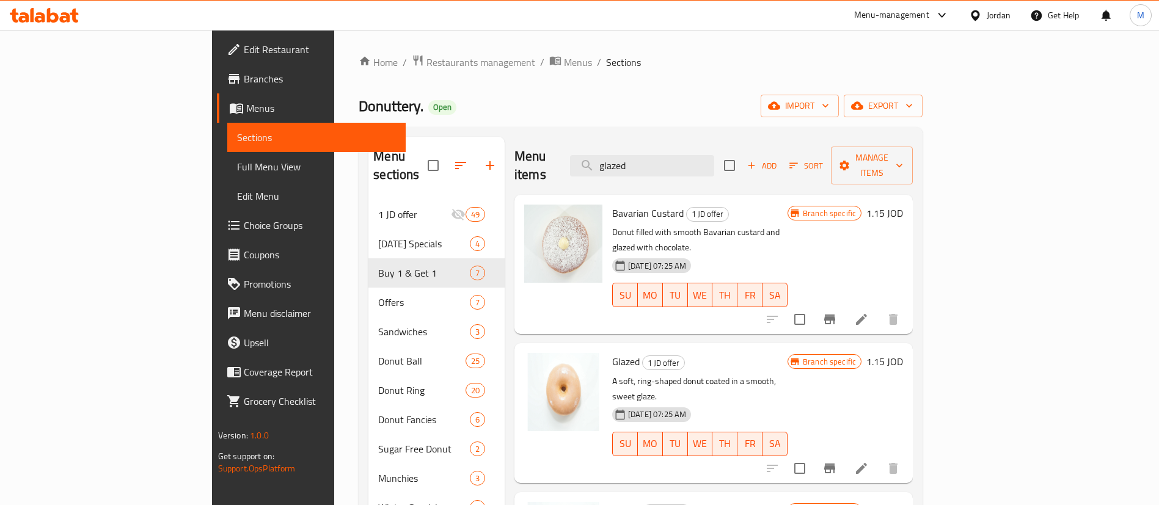
type input "glazed"
click at [755, 374] on p "A soft, ring-shaped donut coated in a smooth, sweet glaze." at bounding box center [699, 389] width 175 height 31
copy div "A soft, ring-shaped donut coated in a smooth, sweet glaze."
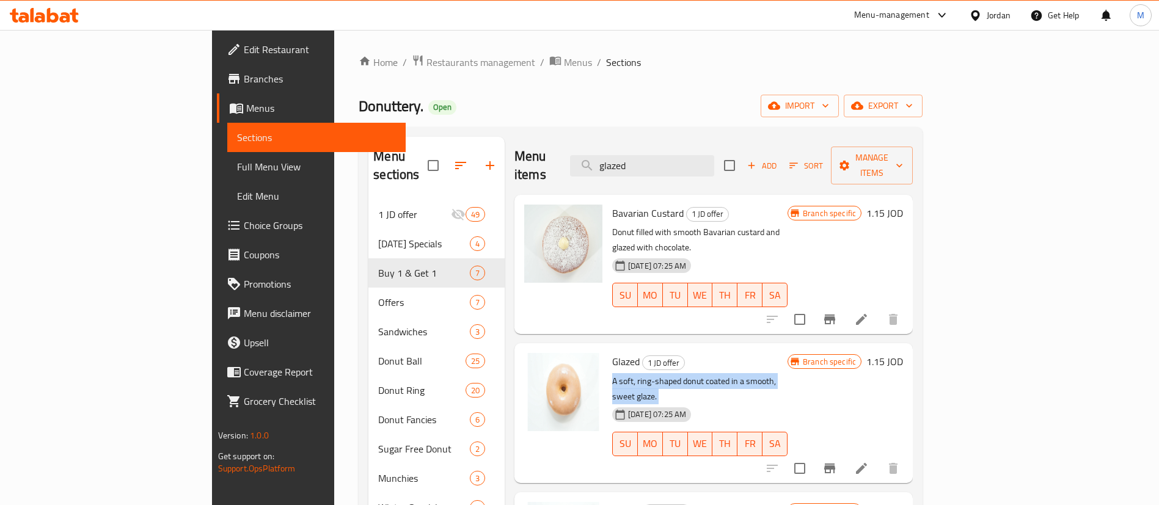
click at [869, 461] on icon at bounding box center [861, 468] width 15 height 15
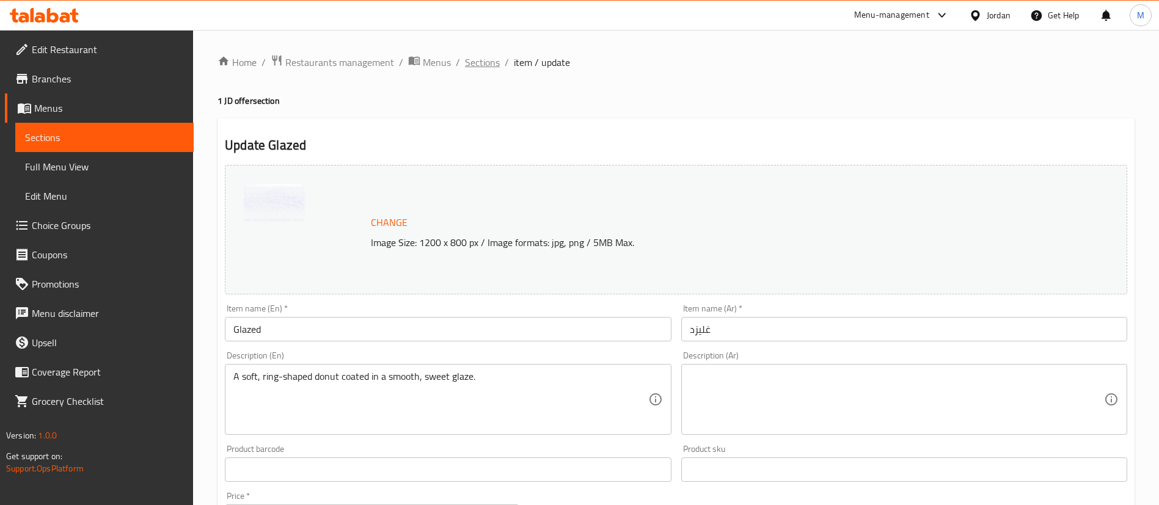
click at [481, 59] on span "Sections" at bounding box center [482, 62] width 35 height 15
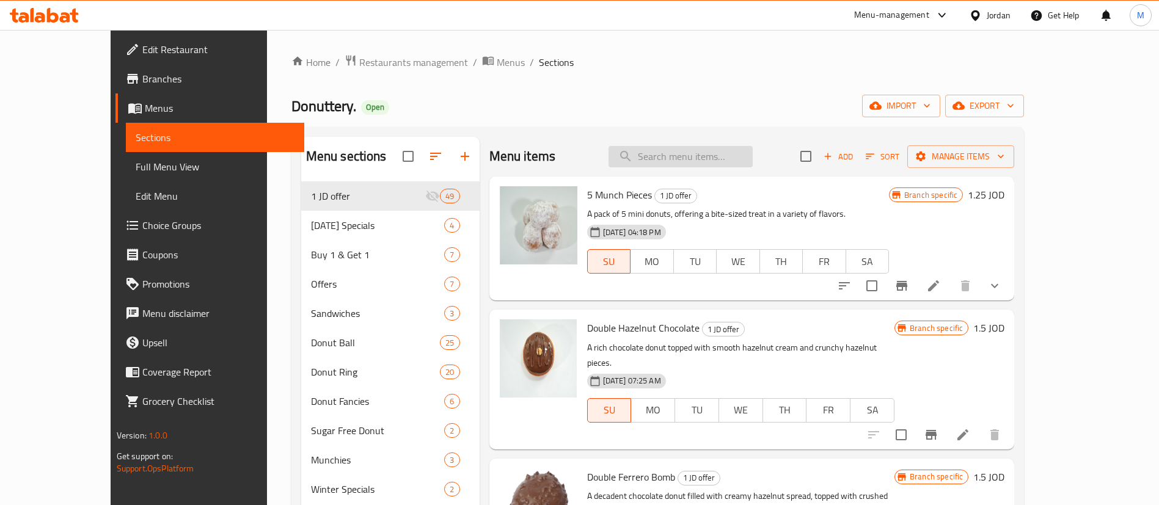
click at [733, 161] on input "search" at bounding box center [681, 156] width 144 height 21
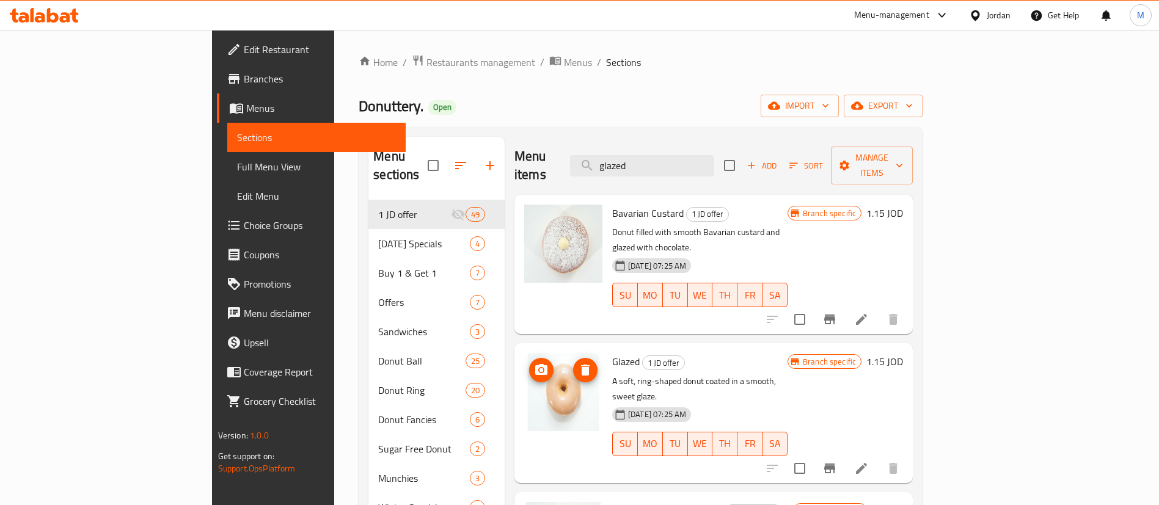
type input "glazed"
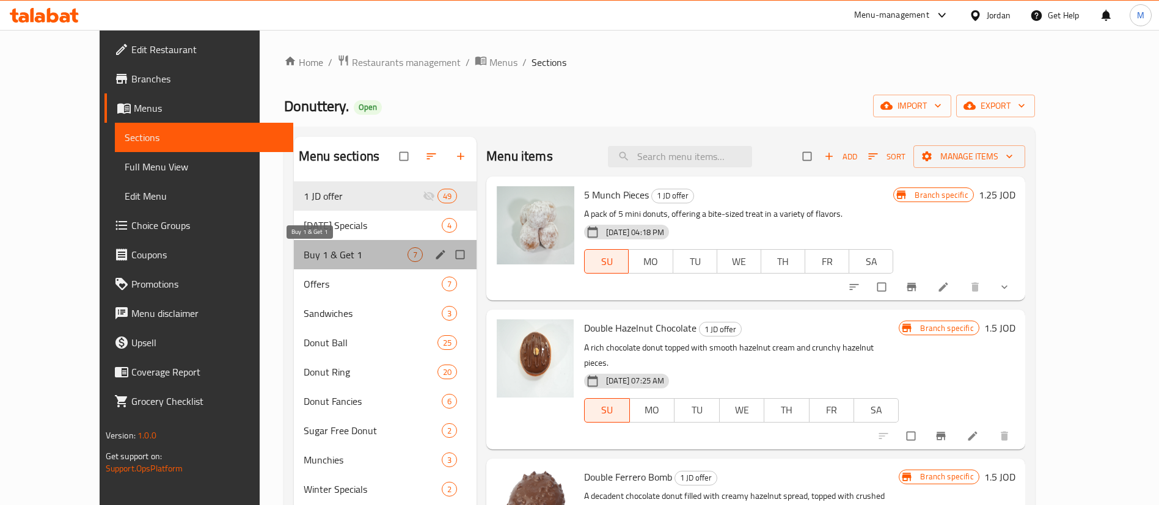
click at [320, 258] on span "Buy 1 & Get 1" at bounding box center [356, 254] width 104 height 15
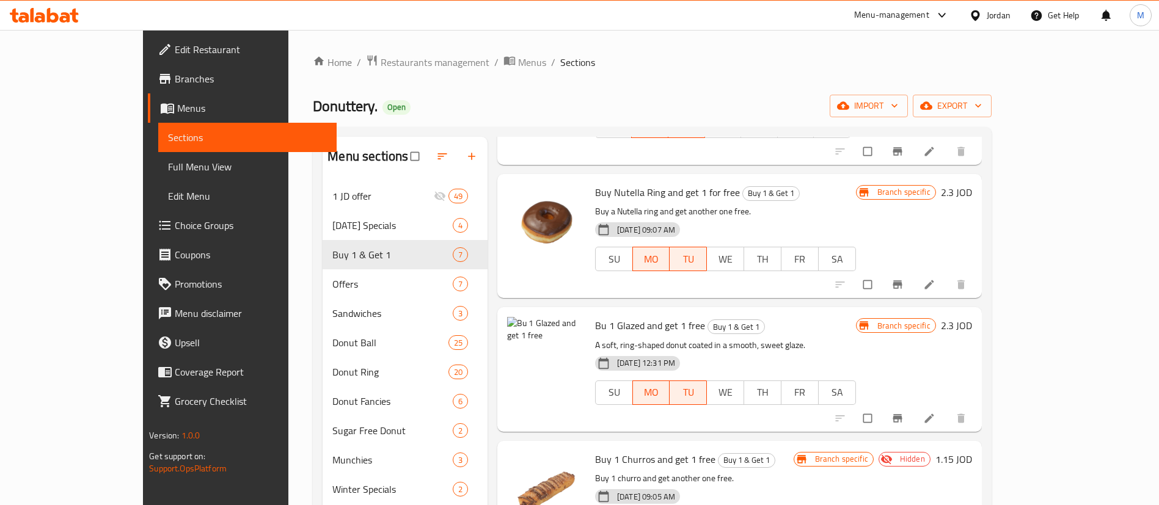
scroll to position [298, 0]
click at [642, 318] on span "Bu 1 Glazed and get 1 free" at bounding box center [650, 327] width 110 height 18
copy h6 "Bu 1 Glazed and get 1 free"
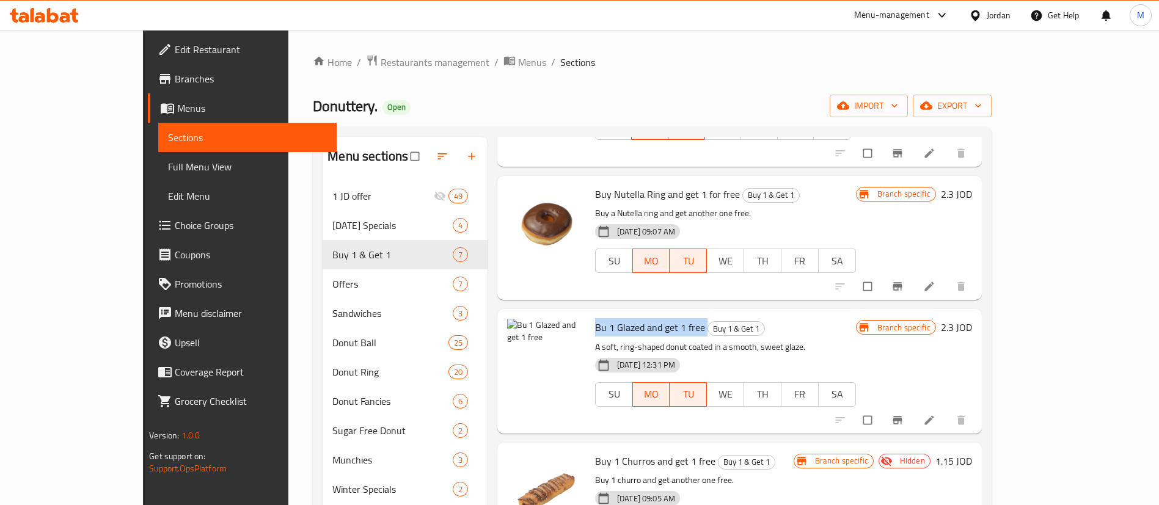
click at [948, 411] on li at bounding box center [930, 421] width 34 height 20
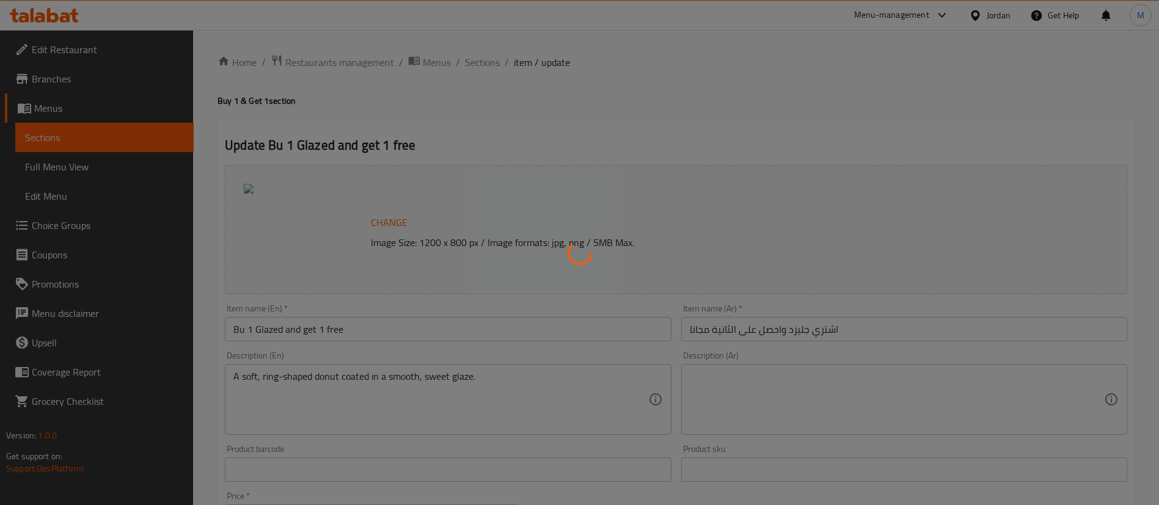
click at [778, 332] on div at bounding box center [579, 252] width 1159 height 505
click at [777, 328] on div at bounding box center [579, 252] width 1159 height 505
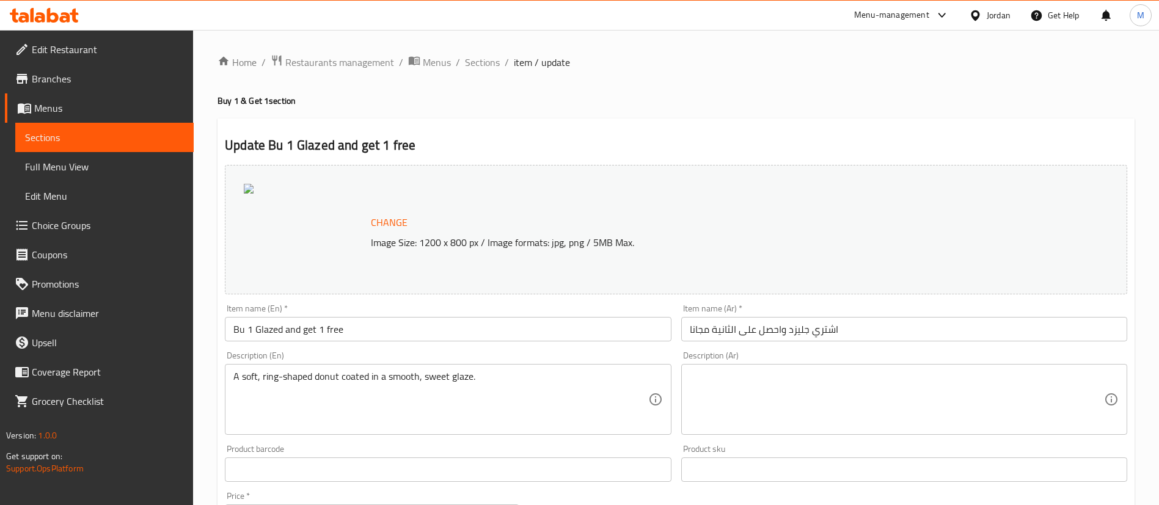
click at [788, 323] on input "اشتري جليزد واحصل على الثانية مجانا" at bounding box center [904, 329] width 446 height 24
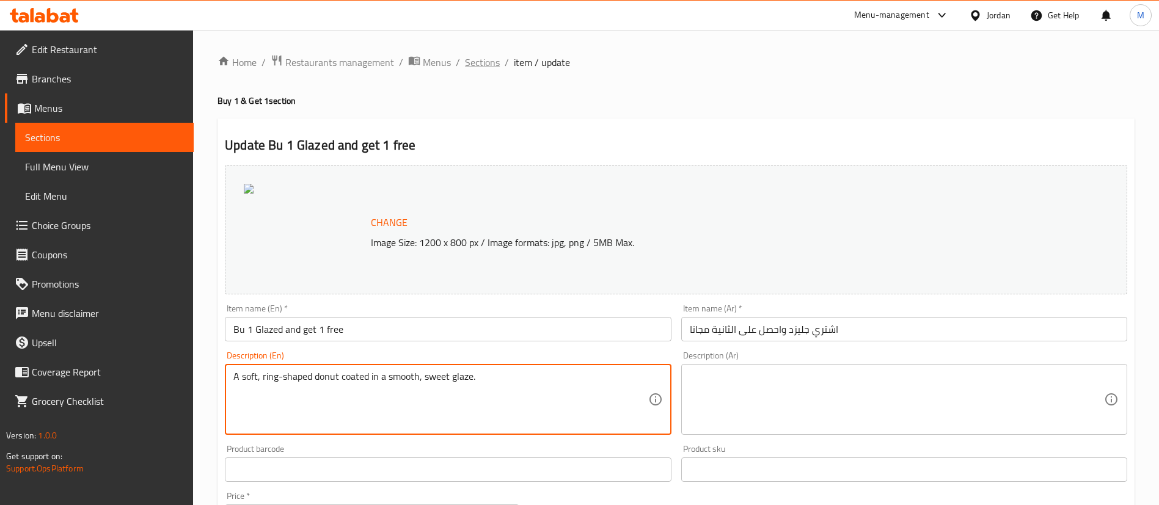
click at [480, 61] on span "Sections" at bounding box center [482, 62] width 35 height 15
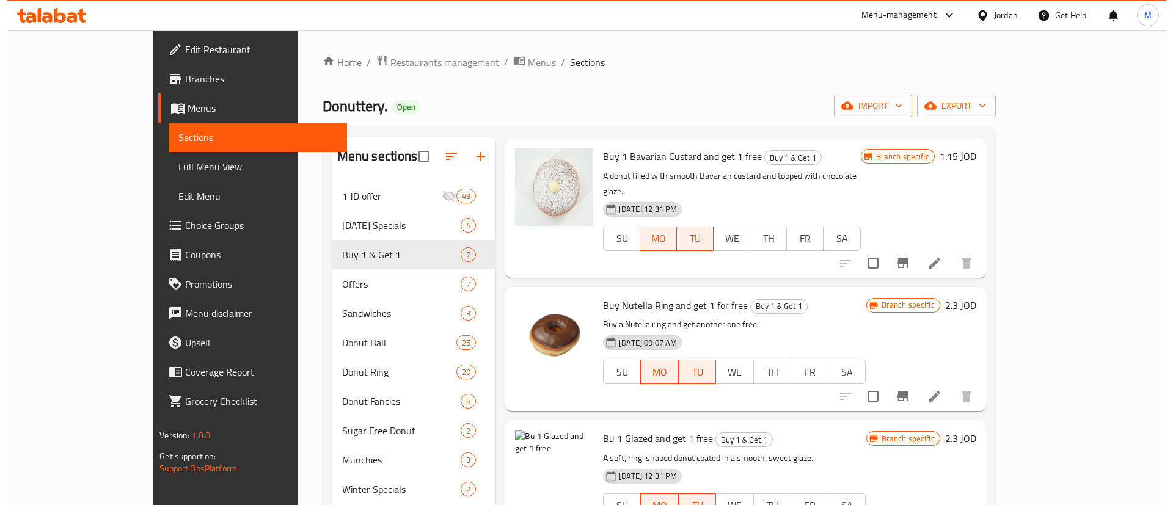
scroll to position [282, 0]
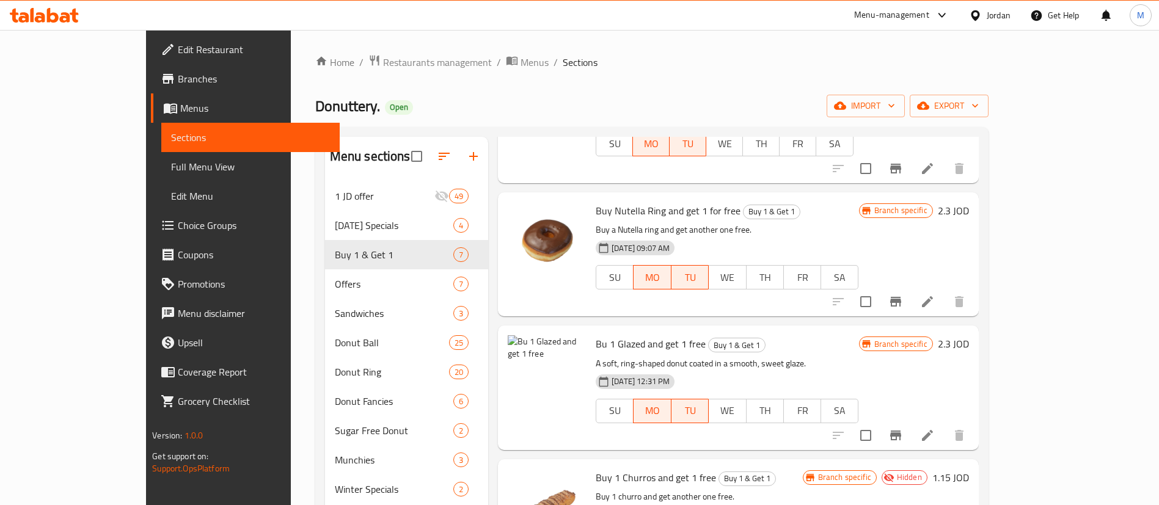
click at [903, 428] on icon "Branch-specific-item" at bounding box center [895, 435] width 15 height 15
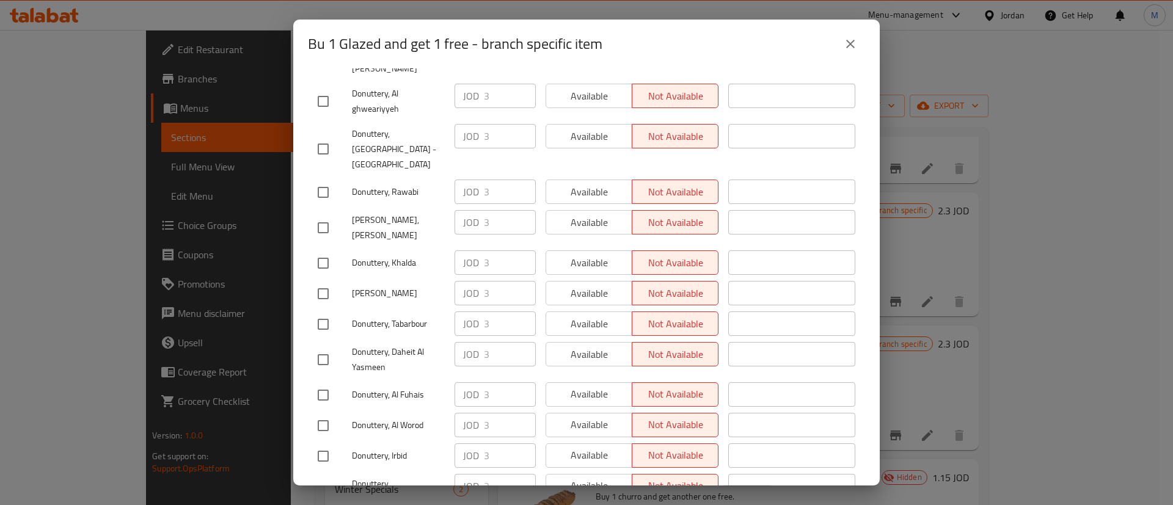
scroll to position [0, 0]
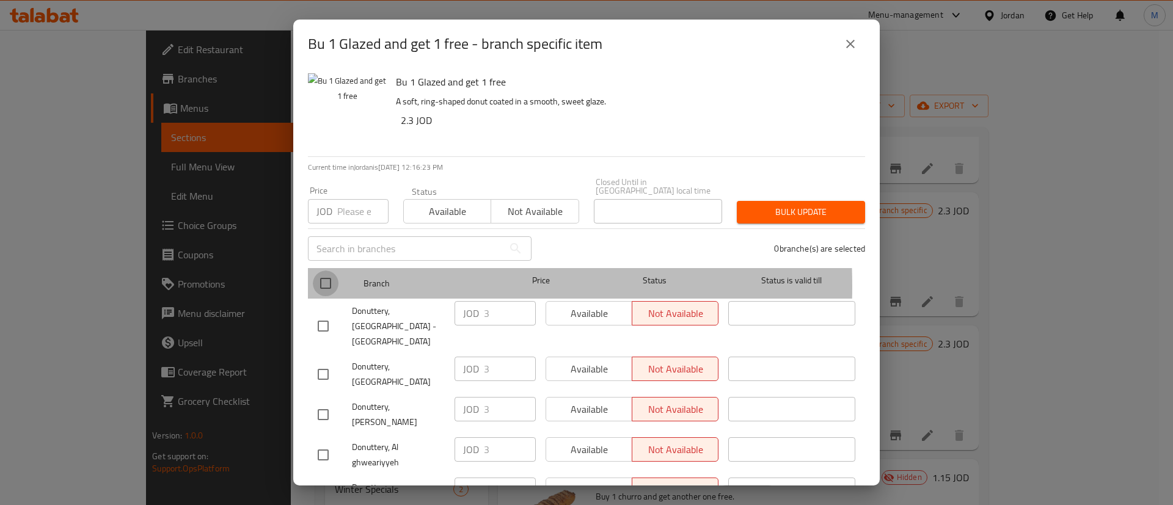
click at [321, 277] on input "checkbox" at bounding box center [326, 284] width 26 height 26
checkbox input "true"
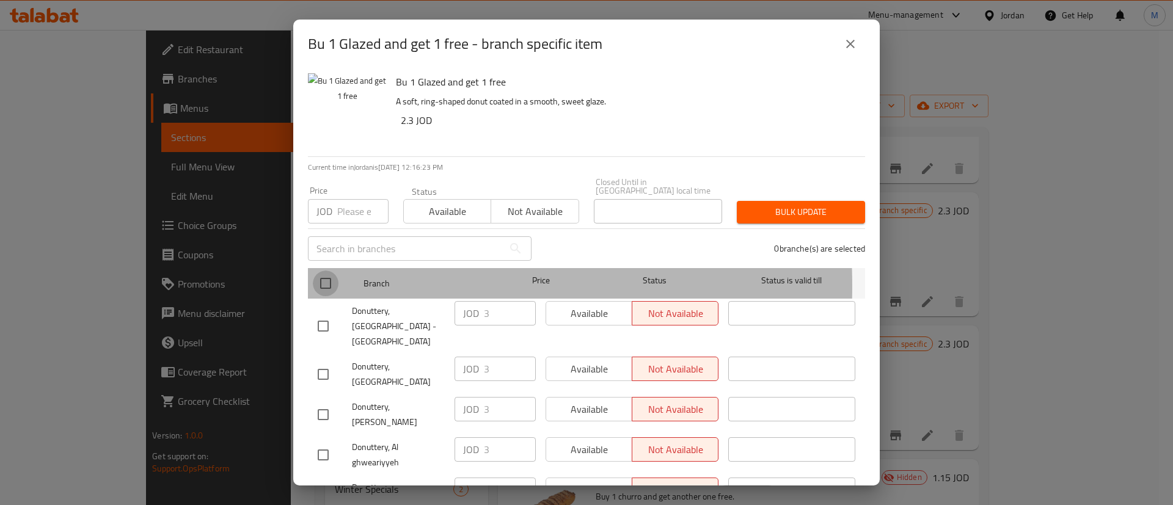
checkbox input "true"
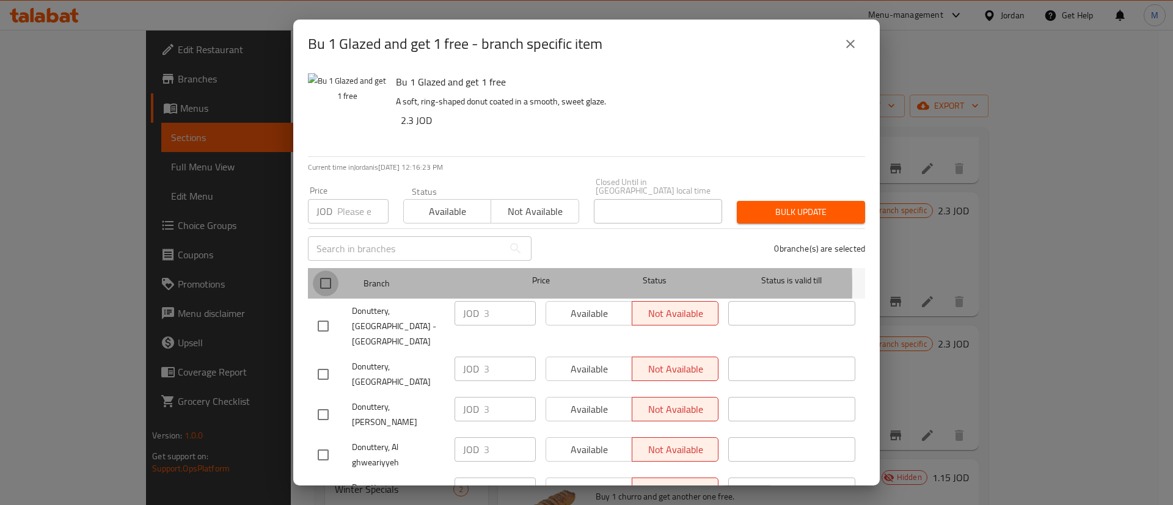
checkbox input "true"
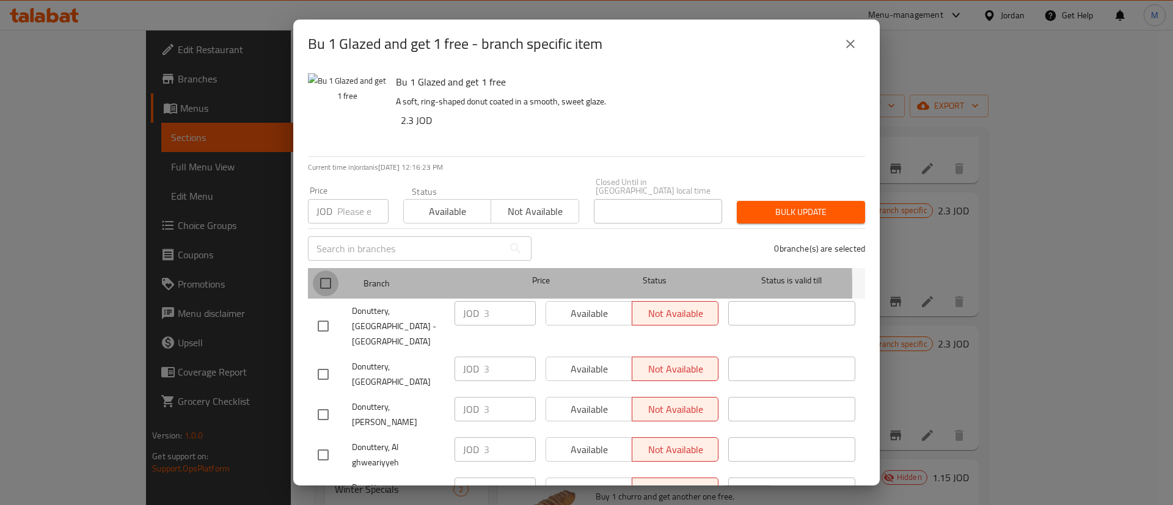
checkbox input "true"
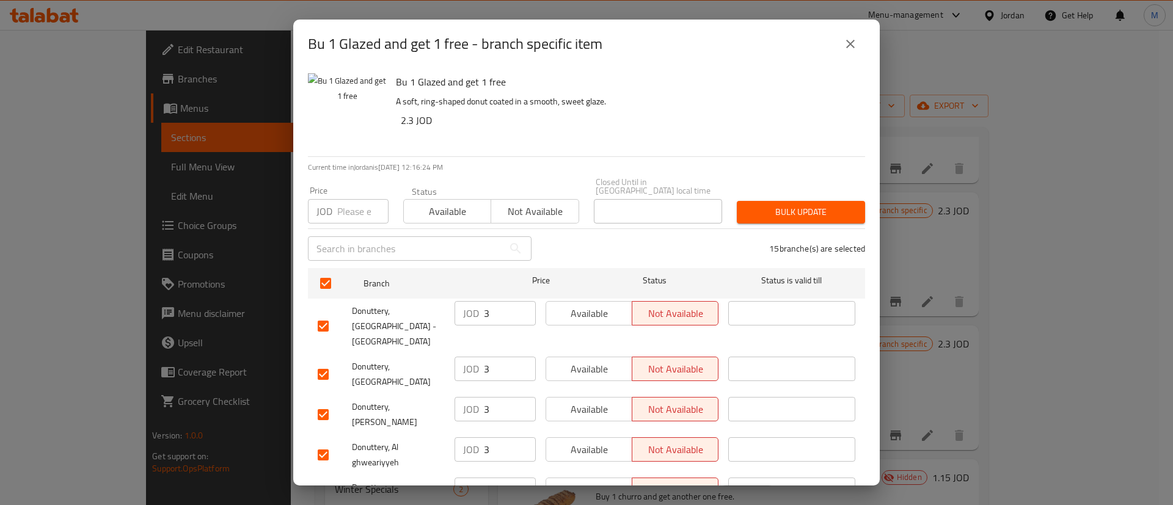
click at [582, 306] on span "Available" at bounding box center [589, 314] width 76 height 18
click at [589, 360] on span "Available" at bounding box center [589, 369] width 76 height 18
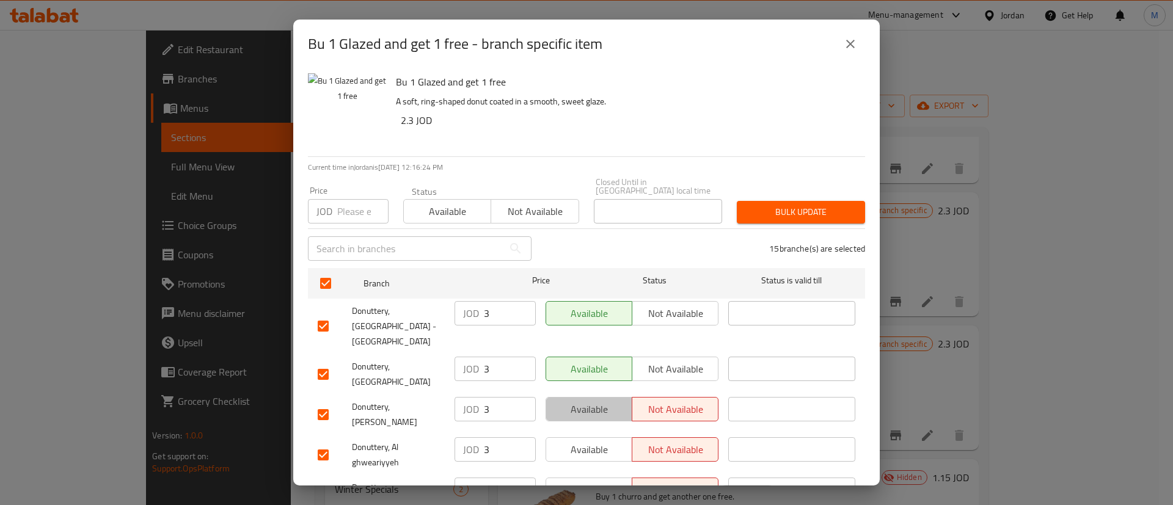
click at [600, 401] on span "Available" at bounding box center [589, 410] width 76 height 18
click at [598, 437] on button "Available" at bounding box center [589, 449] width 87 height 24
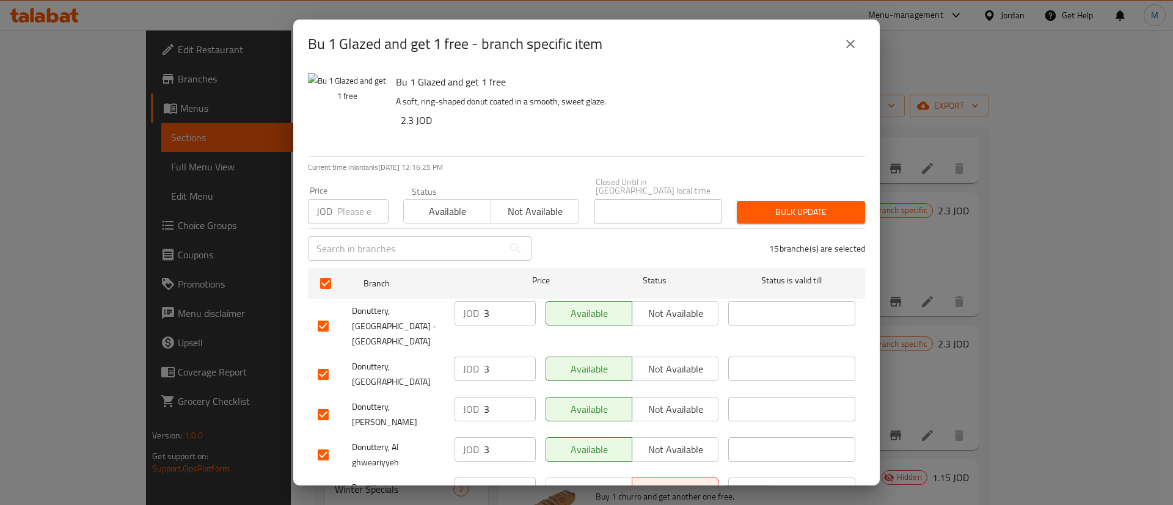
drag, startPoint x: 604, startPoint y: 431, endPoint x: 607, endPoint y: 440, distance: 9.7
click at [604, 473] on div "Available Not available" at bounding box center [632, 503] width 183 height 60
click at [607, 481] on span "Available" at bounding box center [589, 490] width 76 height 18
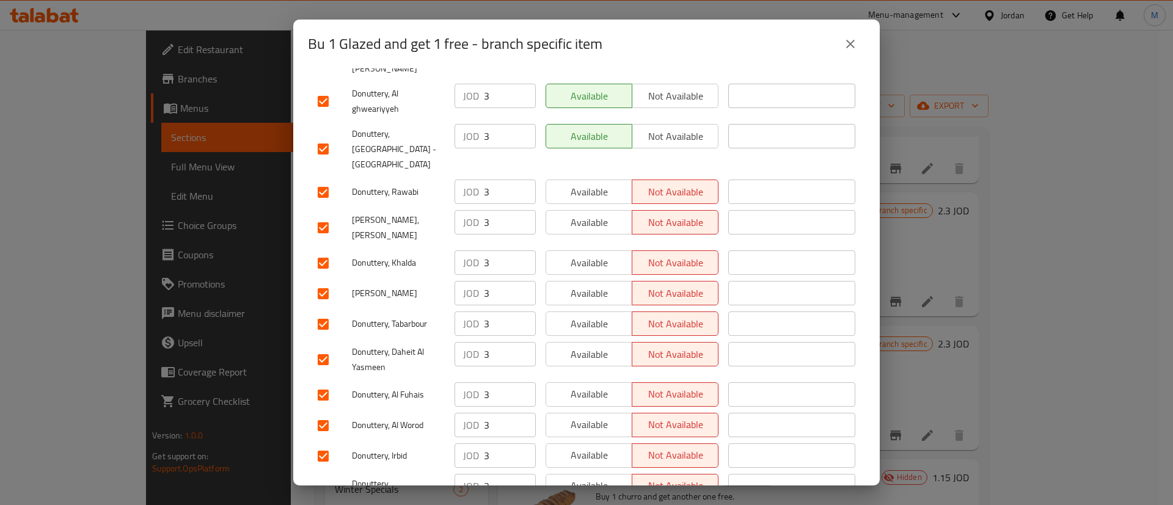
drag, startPoint x: 596, startPoint y: 437, endPoint x: 593, endPoint y: 400, distance: 38.1
click at [596, 474] on button "Available" at bounding box center [589, 486] width 87 height 24
click at [593, 447] on span "Available" at bounding box center [589, 456] width 76 height 18
click at [588, 416] on span "Available" at bounding box center [589, 425] width 76 height 18
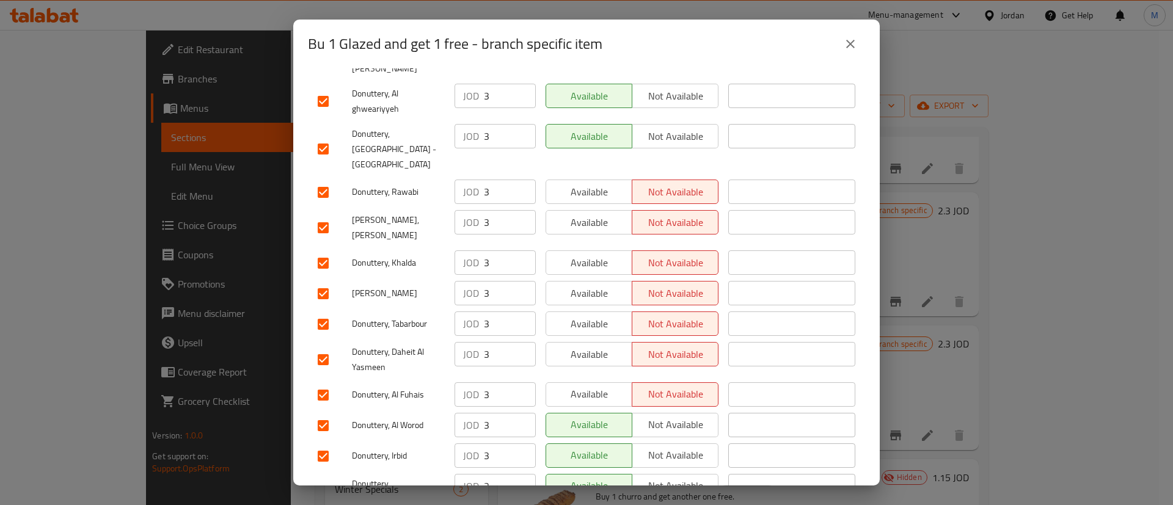
click at [591, 386] on span "Available" at bounding box center [589, 395] width 76 height 18
click at [590, 346] on span "Available" at bounding box center [589, 355] width 76 height 18
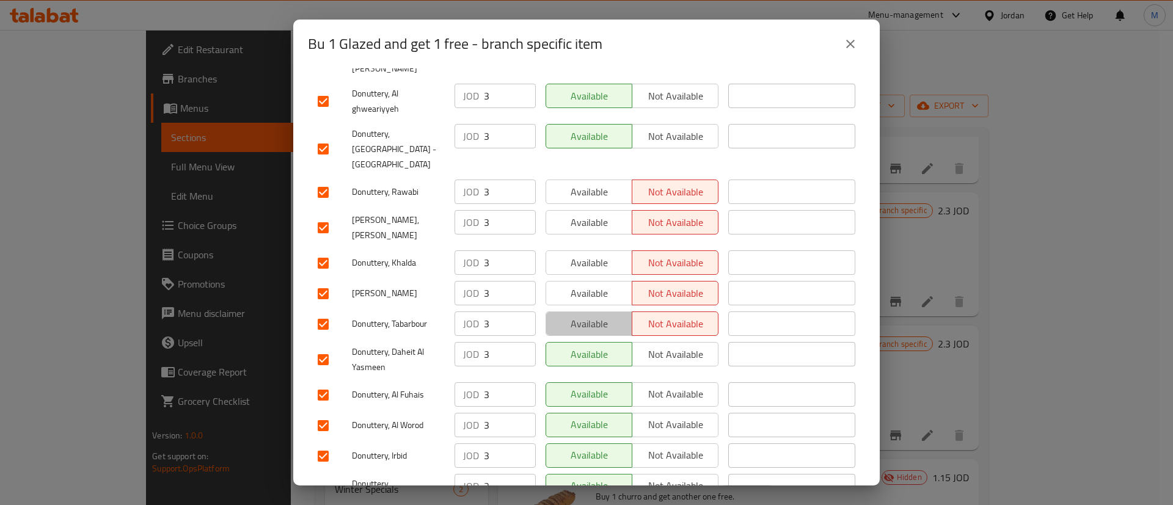
drag, startPoint x: 591, startPoint y: 269, endPoint x: 596, endPoint y: 242, distance: 27.9
click at [591, 315] on span "Available" at bounding box center [589, 324] width 76 height 18
drag, startPoint x: 596, startPoint y: 236, endPoint x: 590, endPoint y: 208, distance: 28.0
click at [596, 285] on span "Available" at bounding box center [589, 294] width 76 height 18
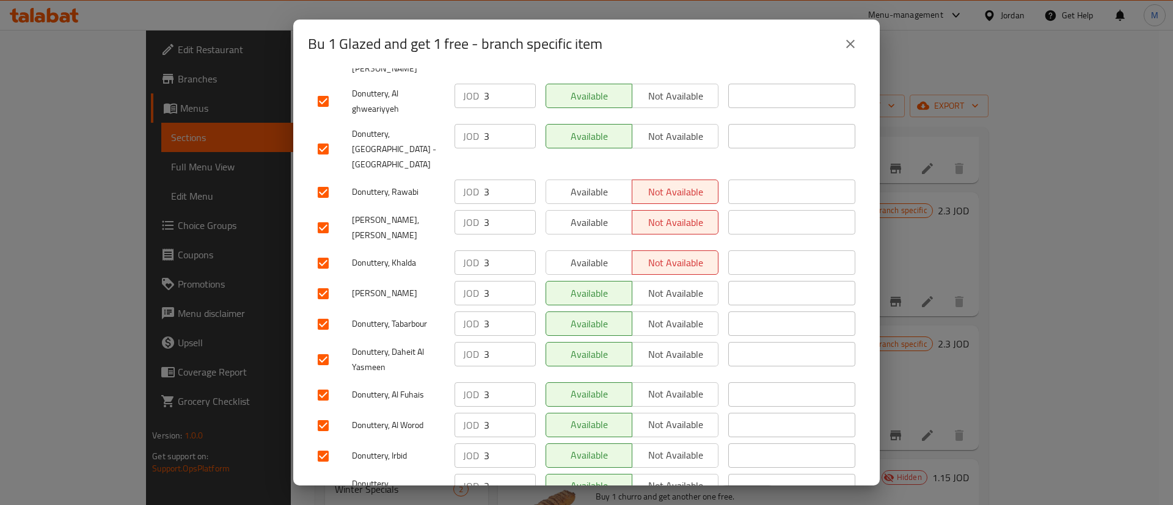
drag, startPoint x: 590, startPoint y: 208, endPoint x: 589, endPoint y: 187, distance: 21.4
click at [590, 254] on span "Available" at bounding box center [589, 263] width 76 height 18
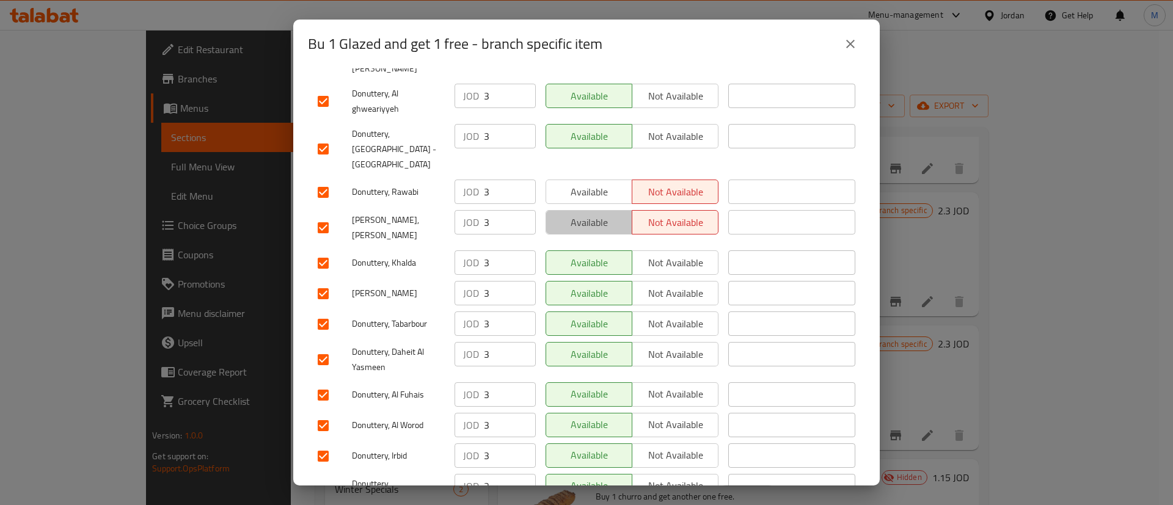
drag, startPoint x: 589, startPoint y: 167, endPoint x: 589, endPoint y: 135, distance: 31.8
click at [589, 214] on span "Available" at bounding box center [589, 223] width 76 height 18
click at [589, 183] on span "Available" at bounding box center [589, 192] width 76 height 18
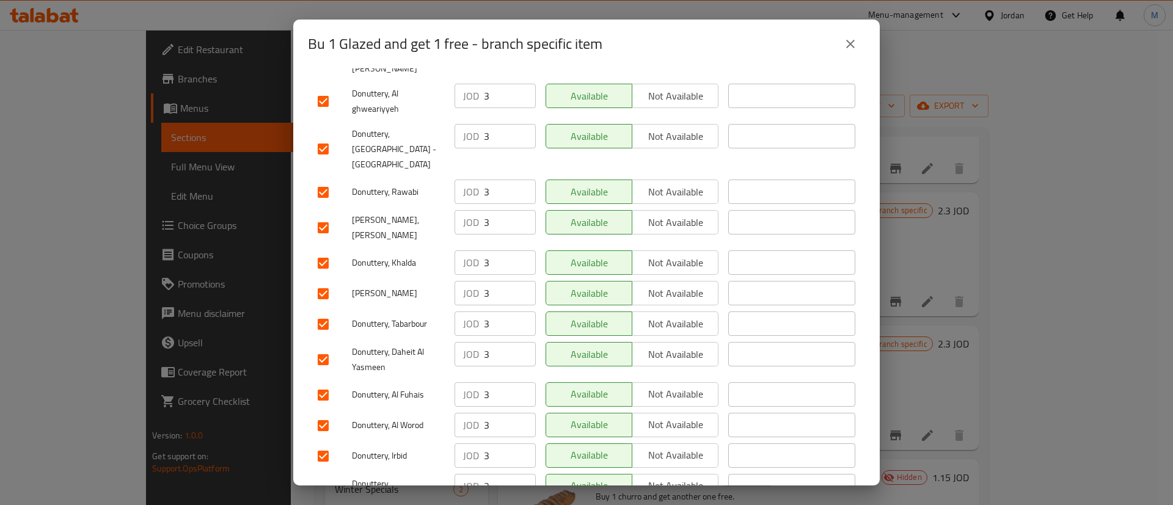
scroll to position [0, 0]
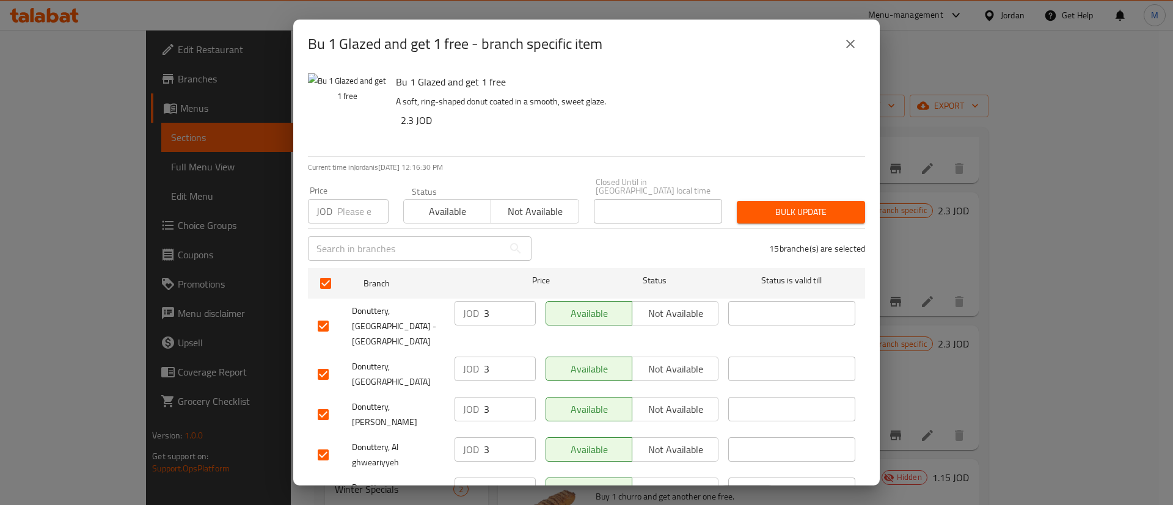
click at [354, 204] on input "number" at bounding box center [362, 211] width 51 height 24
type input "2.3"
click at [756, 206] on span "Bulk update" at bounding box center [801, 212] width 109 height 15
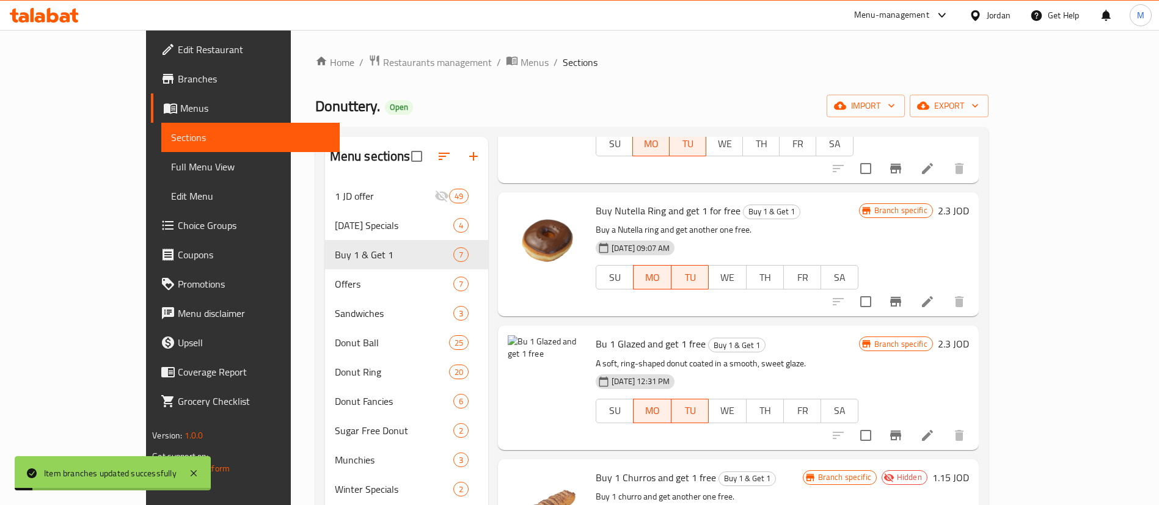
click at [903, 428] on icon "Branch-specific-item" at bounding box center [895, 435] width 15 height 15
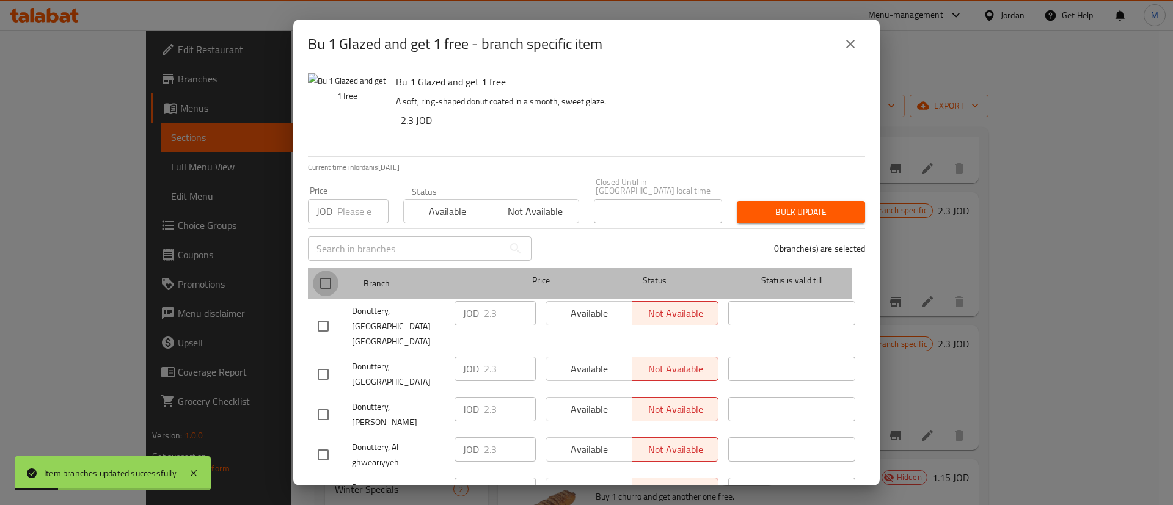
click at [327, 272] on input "checkbox" at bounding box center [326, 284] width 26 height 26
checkbox input "true"
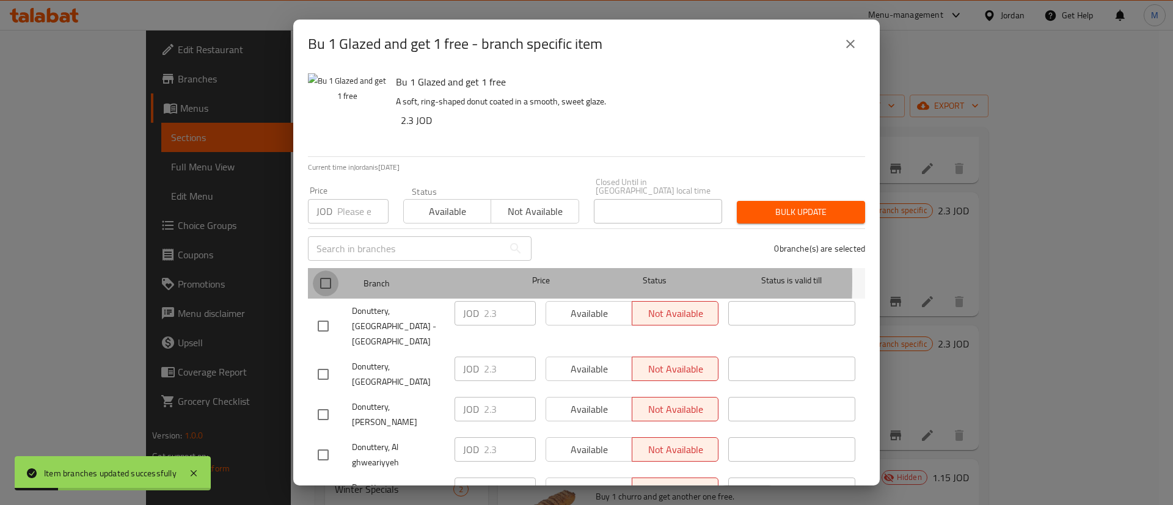
checkbox input "true"
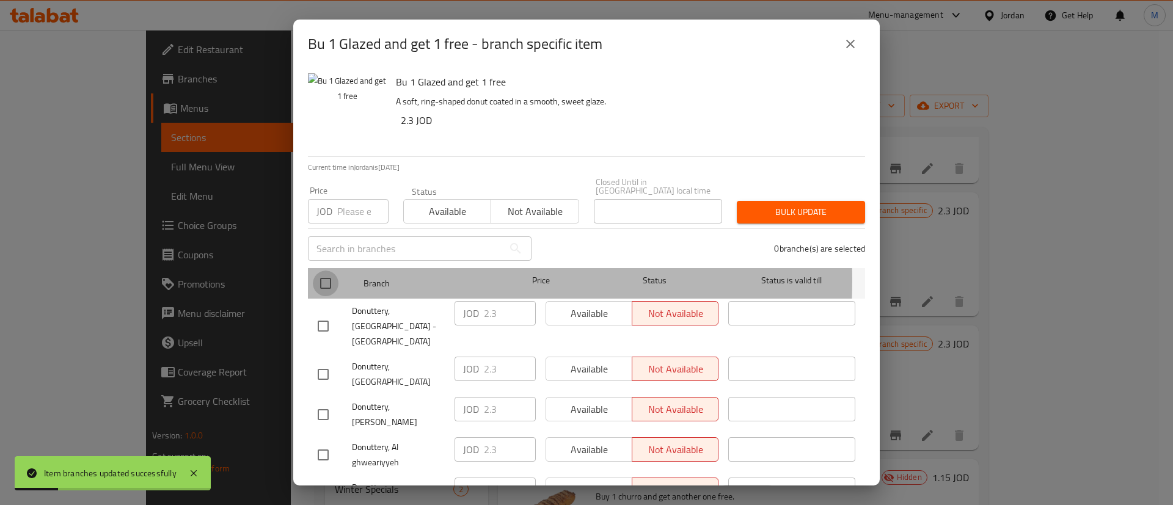
checkbox input "true"
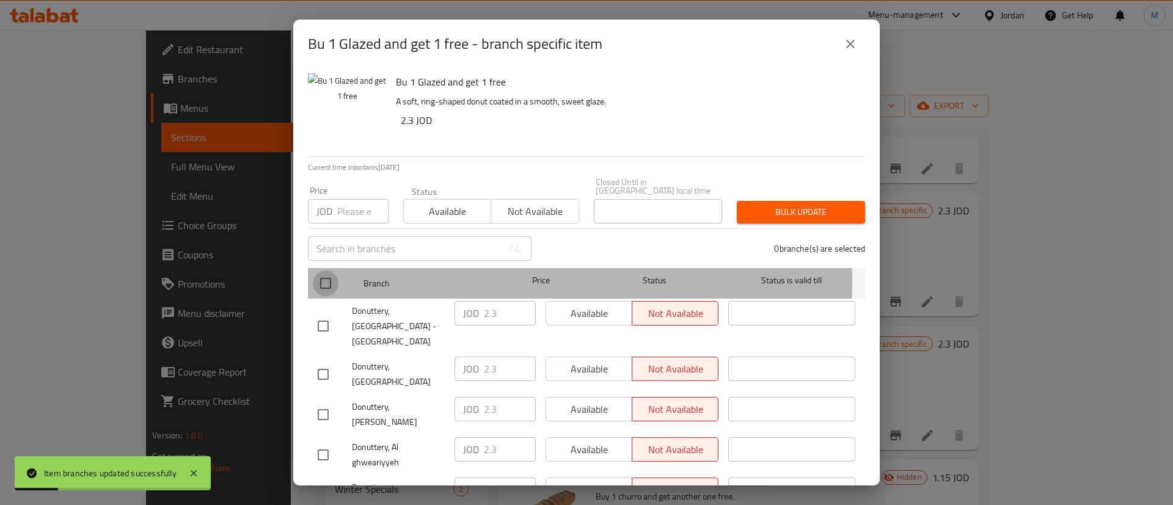
checkbox input "true"
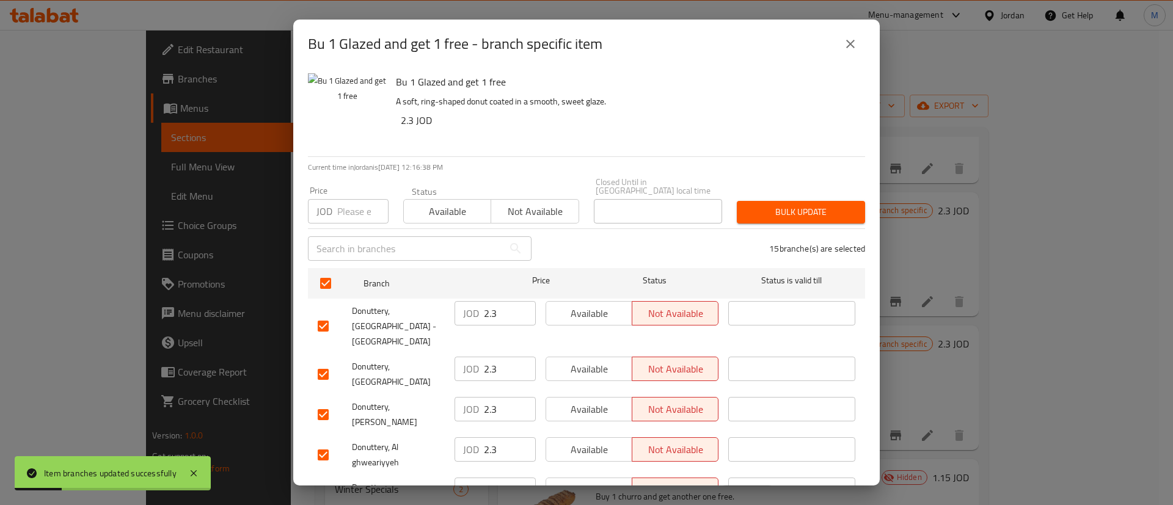
click at [568, 305] on span "Available" at bounding box center [589, 314] width 76 height 18
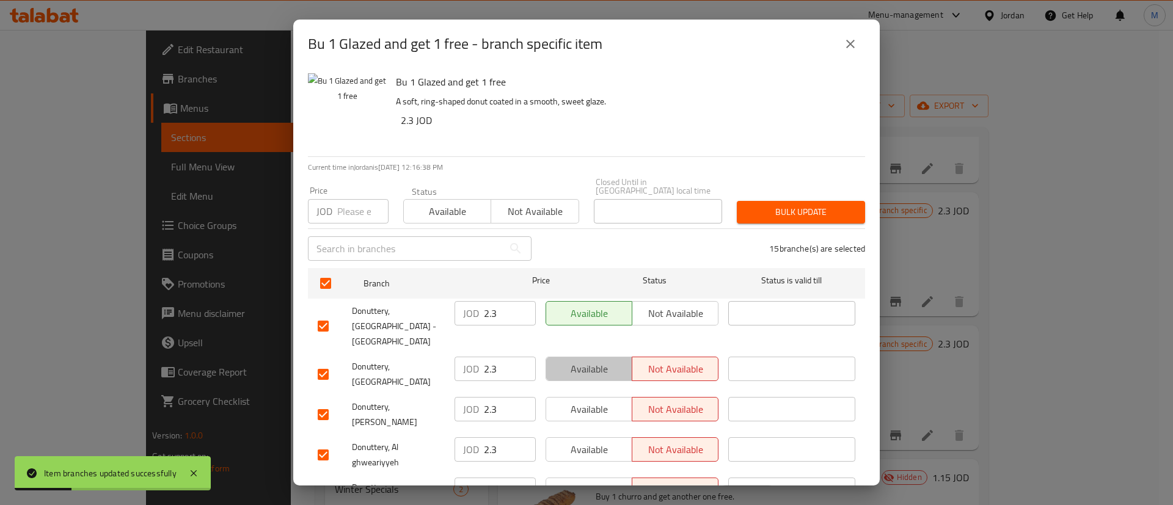
click at [585, 360] on span "Available" at bounding box center [589, 369] width 76 height 18
click at [595, 401] on span "Available" at bounding box center [589, 410] width 76 height 18
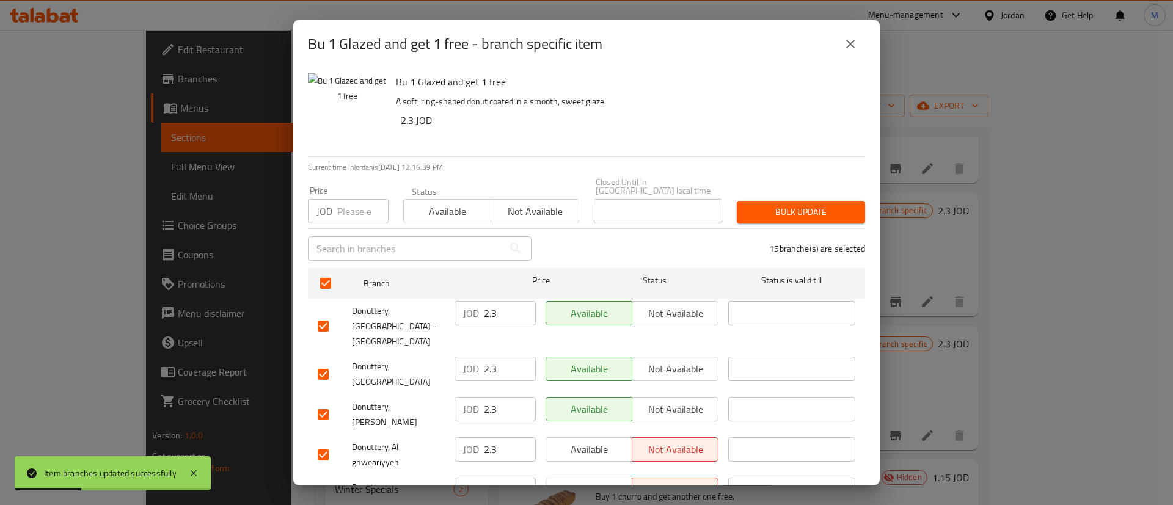
click at [599, 441] on span "Available" at bounding box center [589, 450] width 76 height 18
click at [604, 481] on span "Available" at bounding box center [589, 490] width 76 height 18
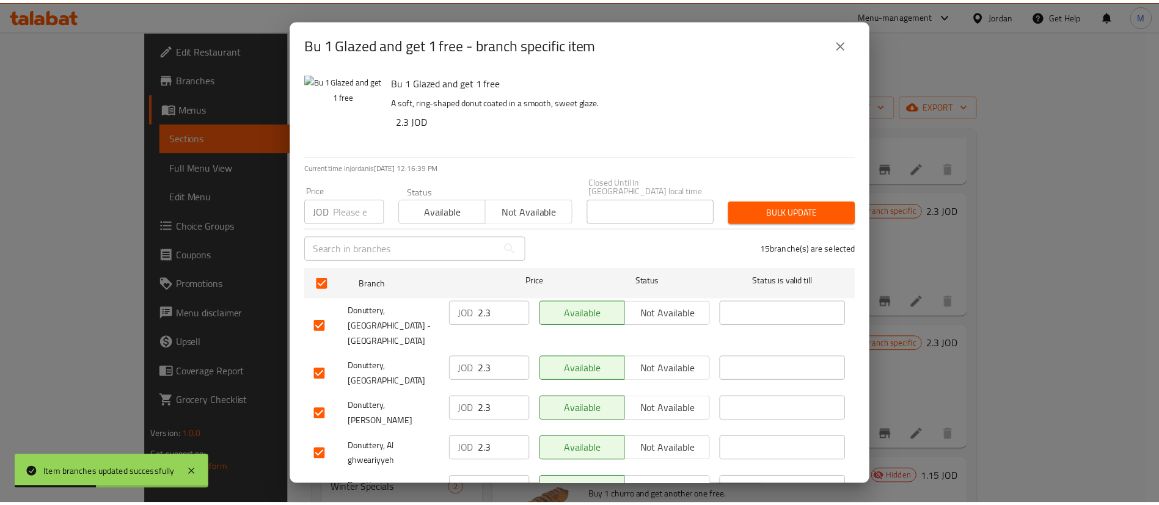
scroll to position [354, 0]
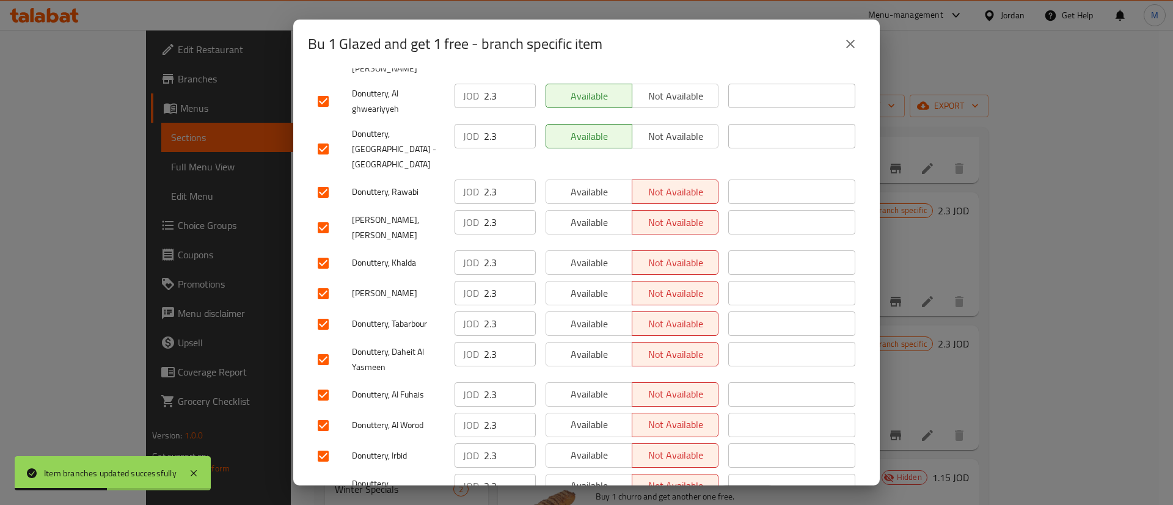
click at [591, 477] on span "Available" at bounding box center [589, 486] width 76 height 18
click at [581, 444] on button "Available" at bounding box center [589, 456] width 87 height 24
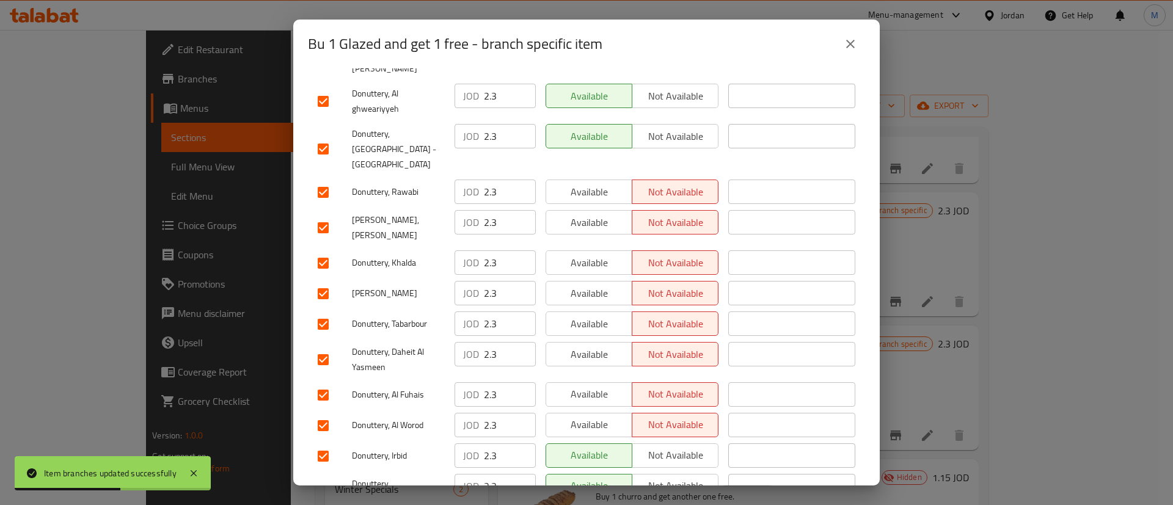
click at [580, 439] on div "Available Not available" at bounding box center [632, 456] width 183 height 35
click at [583, 386] on span "Available" at bounding box center [589, 395] width 76 height 18
click at [586, 413] on button "Available" at bounding box center [589, 425] width 87 height 24
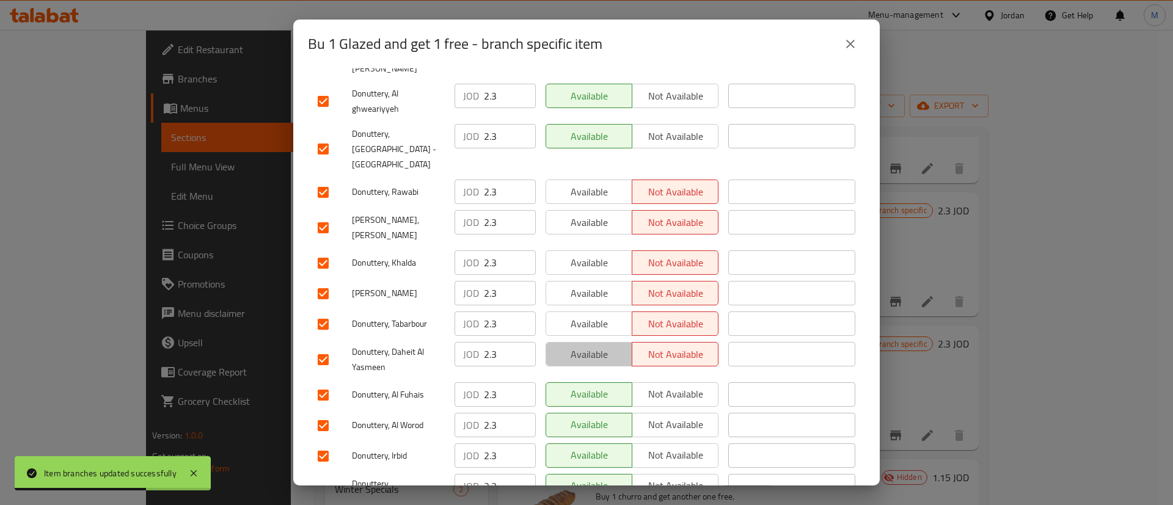
click at [588, 346] on span "Available" at bounding box center [589, 355] width 76 height 18
click at [591, 315] on span "Available" at bounding box center [589, 324] width 76 height 18
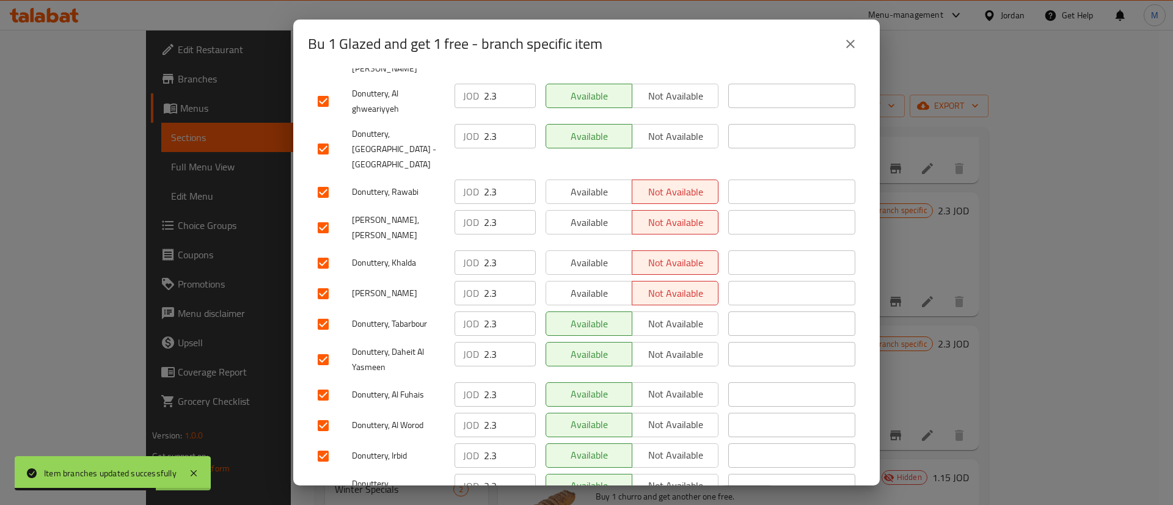
drag, startPoint x: 598, startPoint y: 232, endPoint x: 590, endPoint y: 203, distance: 29.6
click at [598, 285] on span "Available" at bounding box center [589, 294] width 76 height 18
click at [590, 254] on span "Available" at bounding box center [589, 263] width 76 height 18
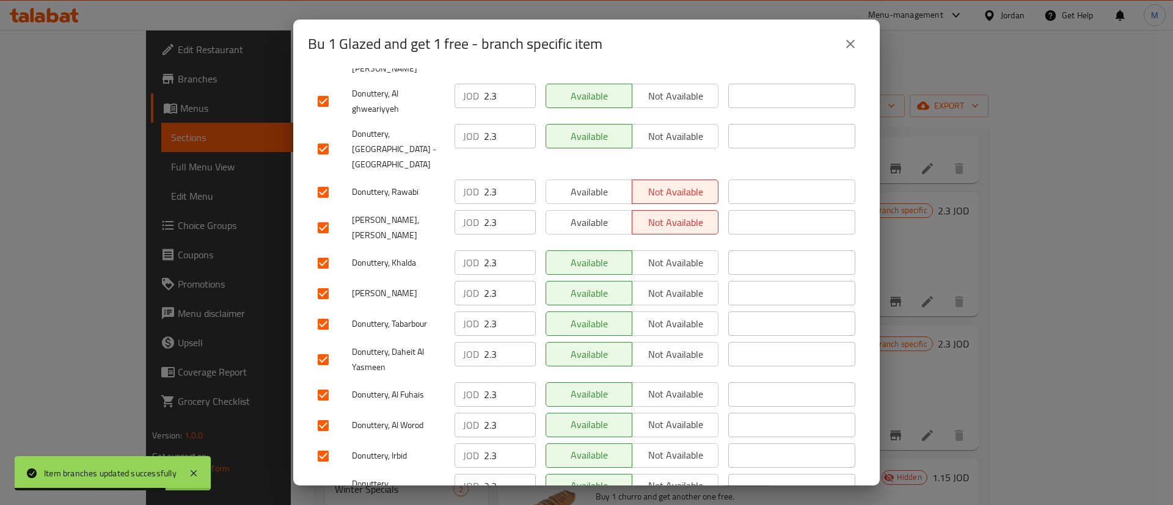
drag, startPoint x: 588, startPoint y: 161, endPoint x: 590, endPoint y: 144, distance: 17.8
click at [588, 214] on span "Available" at bounding box center [589, 223] width 76 height 18
click at [595, 119] on div "Available Not available" at bounding box center [632, 149] width 183 height 60
click at [598, 183] on span "Available" at bounding box center [589, 192] width 76 height 18
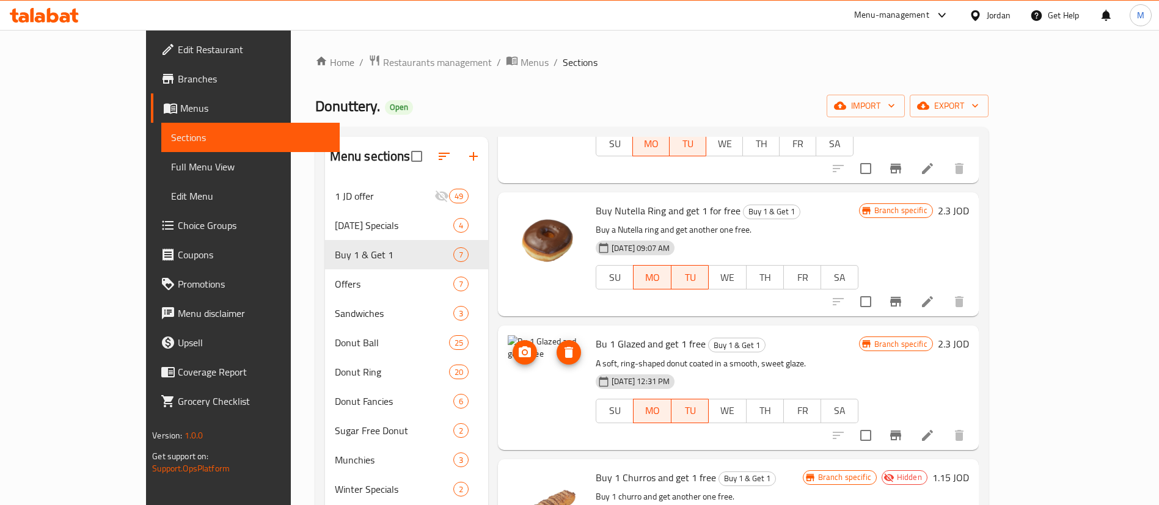
click at [519, 346] on icon "upload picture" at bounding box center [525, 351] width 12 height 11
click at [383, 56] on span "Restaurants management" at bounding box center [437, 62] width 109 height 15
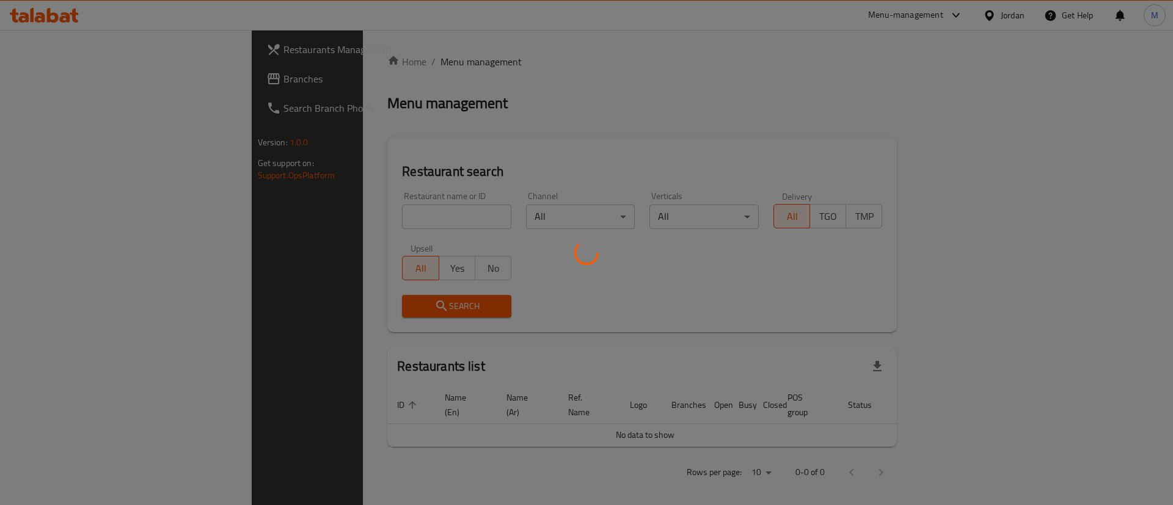
click at [378, 221] on div at bounding box center [586, 252] width 1173 height 505
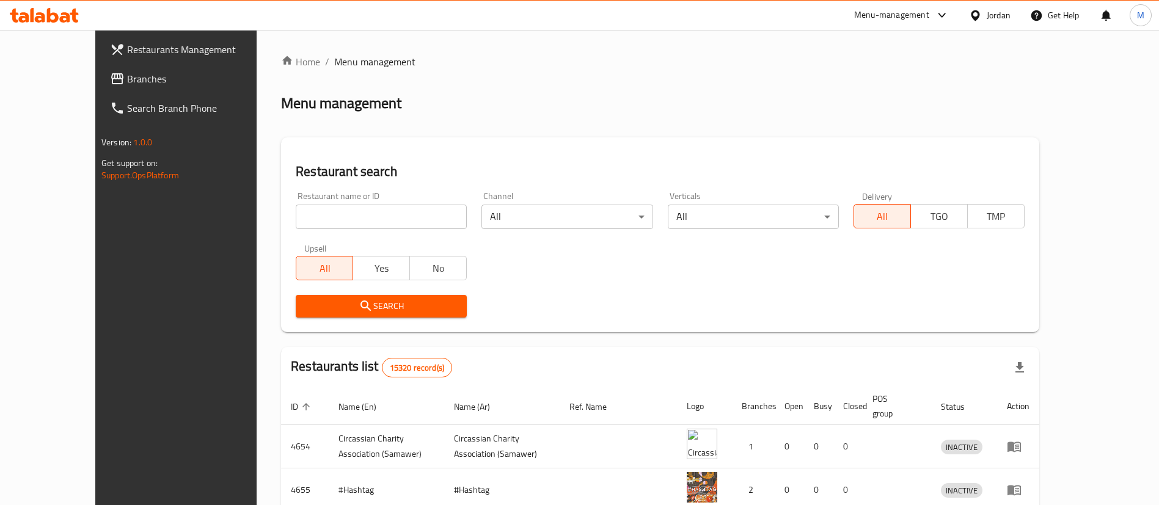
click at [380, 221] on input "search" at bounding box center [381, 217] width 171 height 24
type input "donuts factory"
click button "Search" at bounding box center [381, 306] width 171 height 23
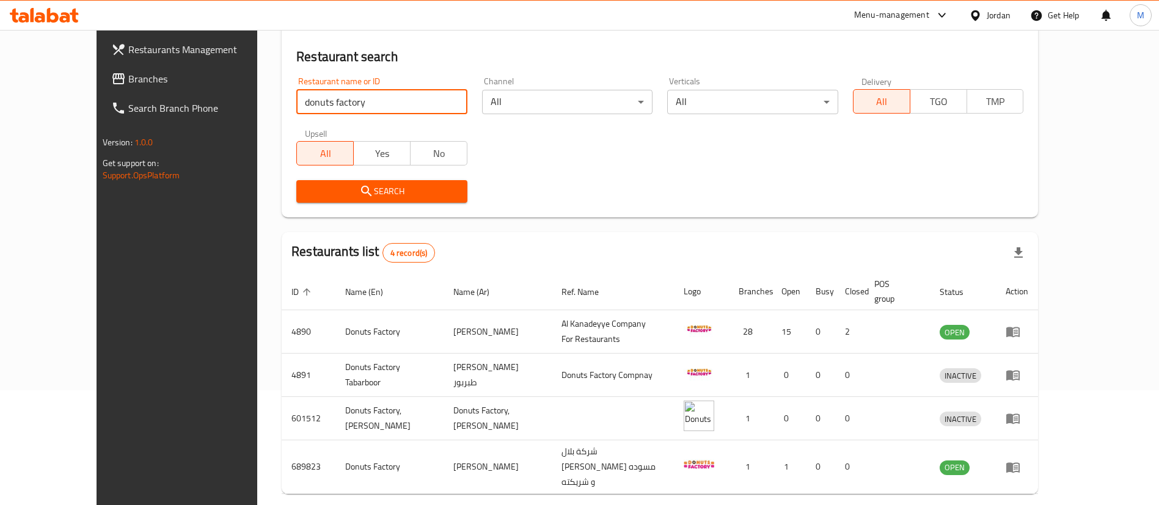
scroll to position [117, 0]
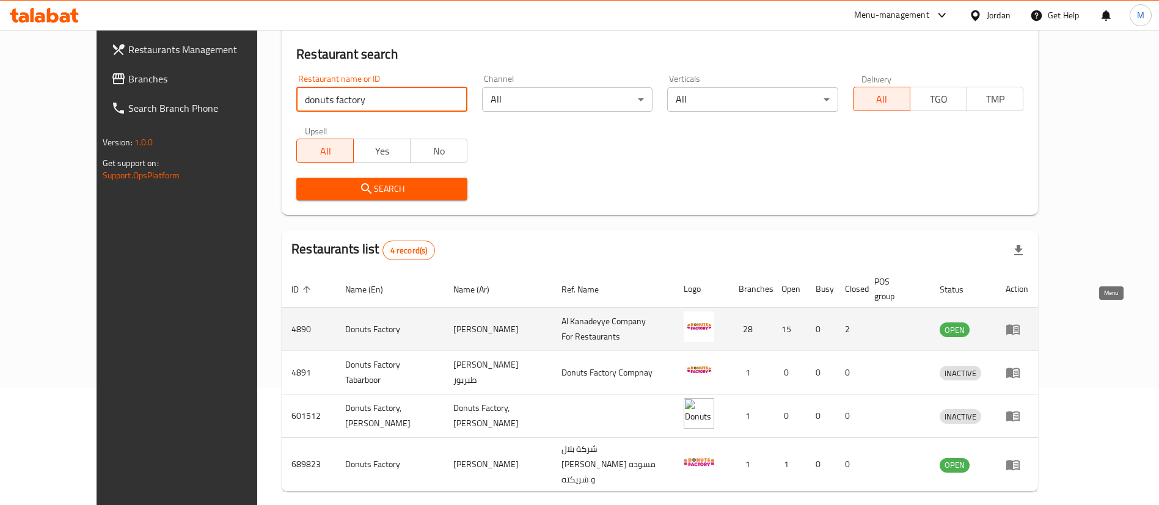
click at [1020, 322] on icon "enhanced table" at bounding box center [1013, 329] width 15 height 15
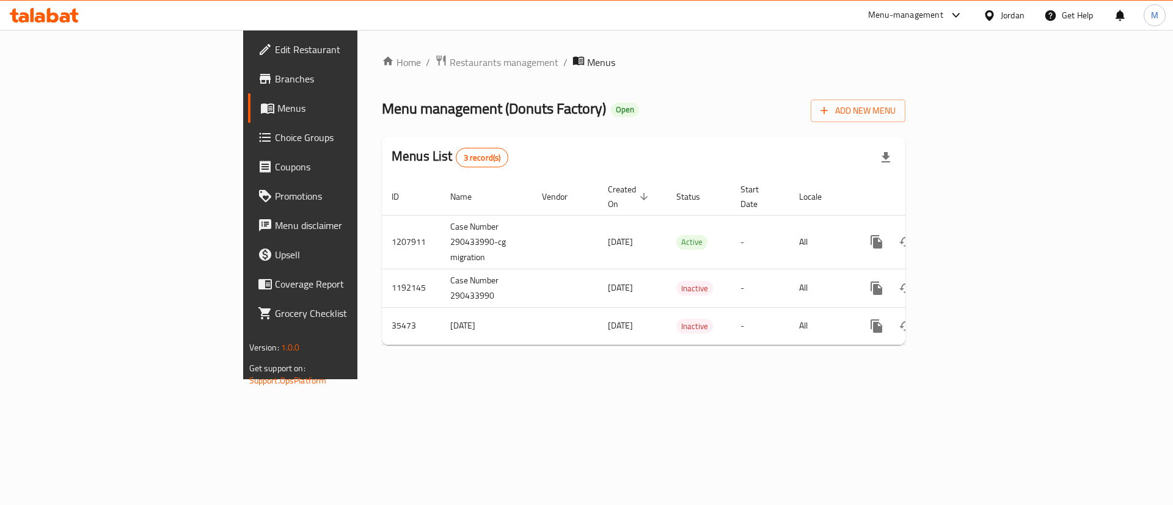
click at [275, 84] on span "Branches" at bounding box center [352, 78] width 155 height 15
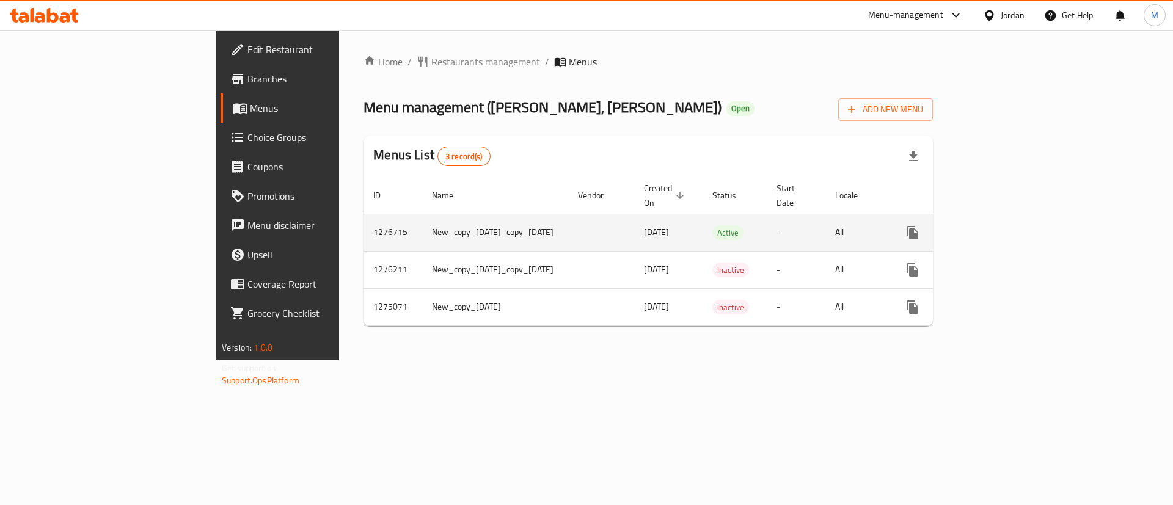
click at [1008, 225] on icon "enhanced table" at bounding box center [1000, 232] width 15 height 15
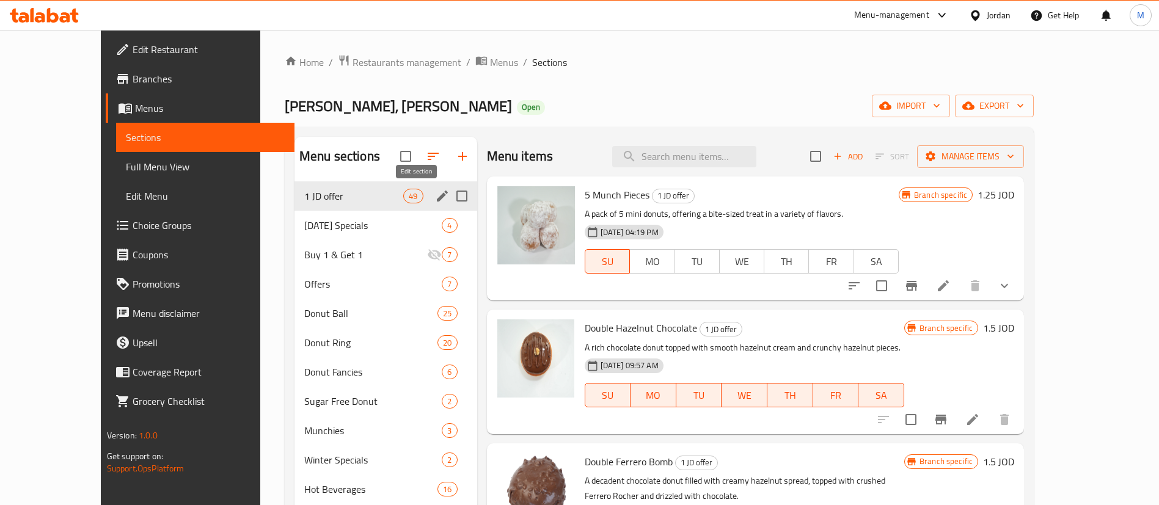
click at [437, 193] on icon "edit" at bounding box center [442, 196] width 11 height 11
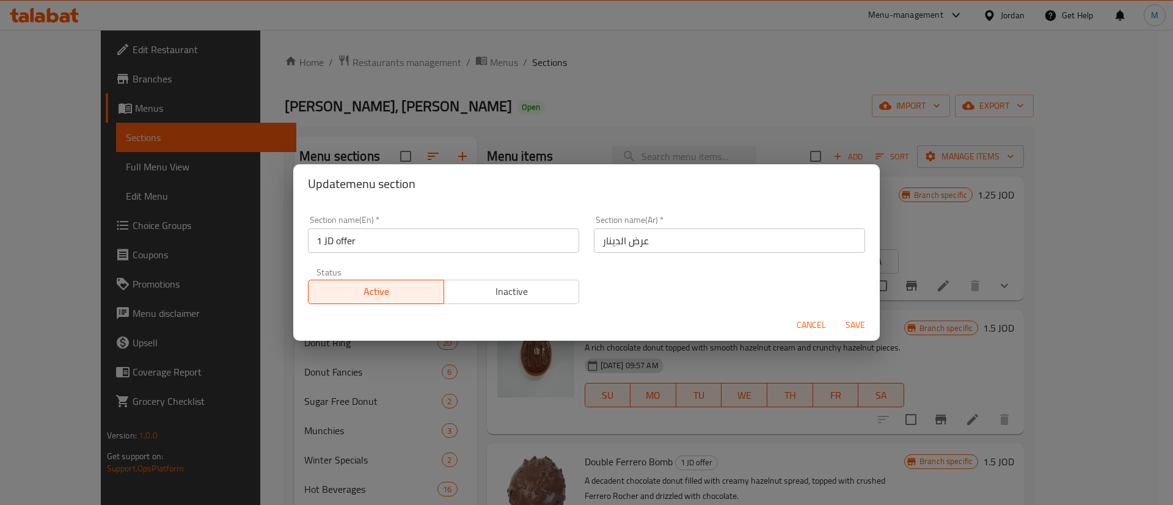
click at [495, 289] on span "Inactive" at bounding box center [512, 292] width 126 height 18
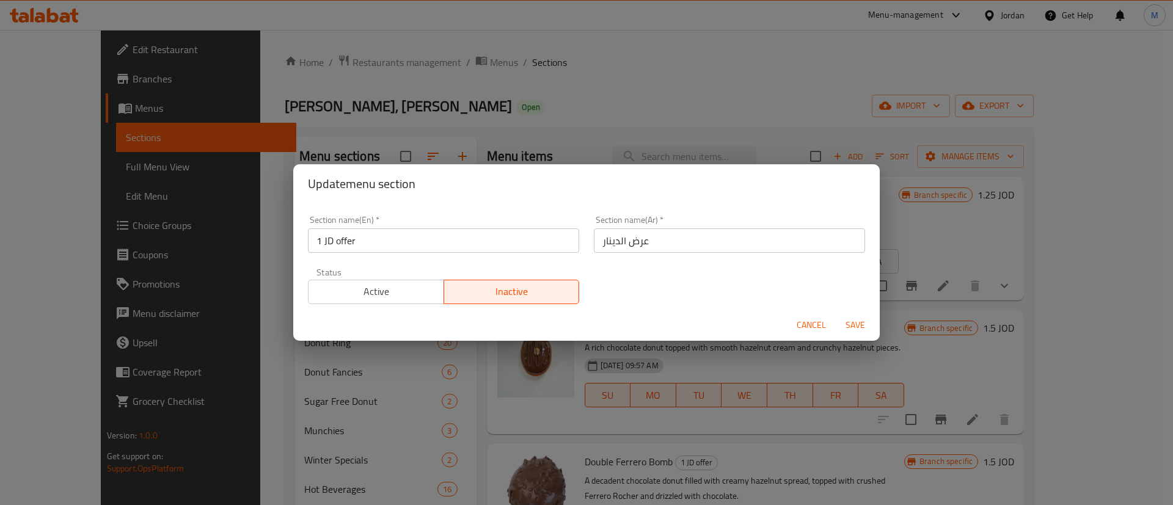
click at [851, 327] on span "Save" at bounding box center [855, 325] width 29 height 15
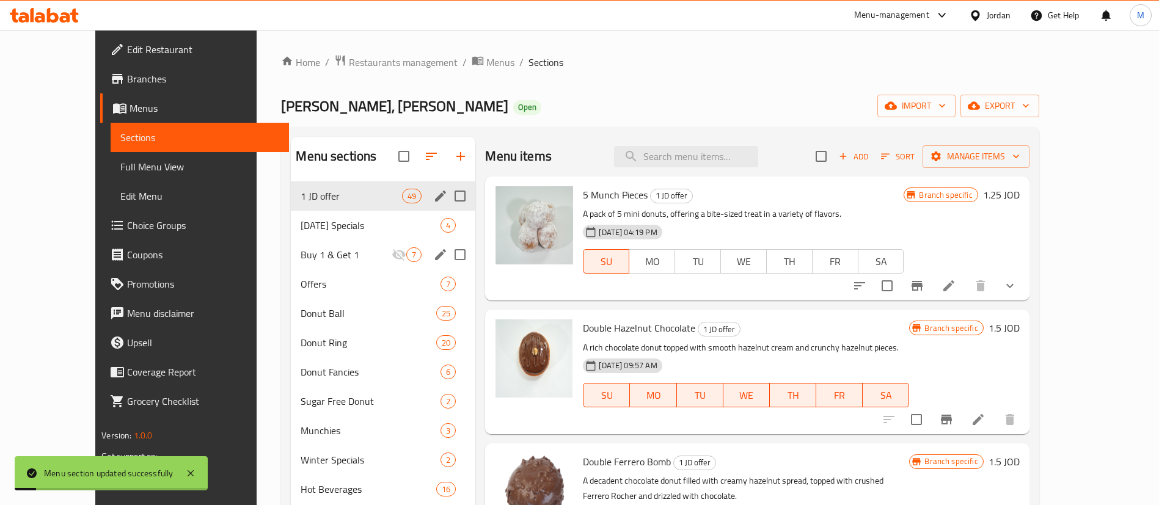
click at [435, 258] on icon "edit" at bounding box center [440, 254] width 11 height 11
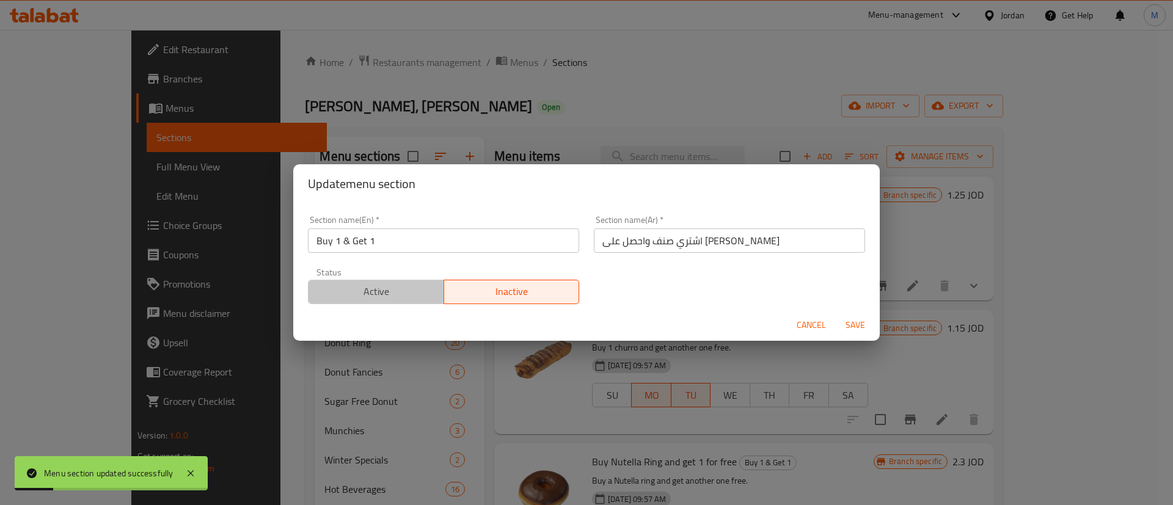
click at [403, 290] on span "Active" at bounding box center [376, 292] width 126 height 18
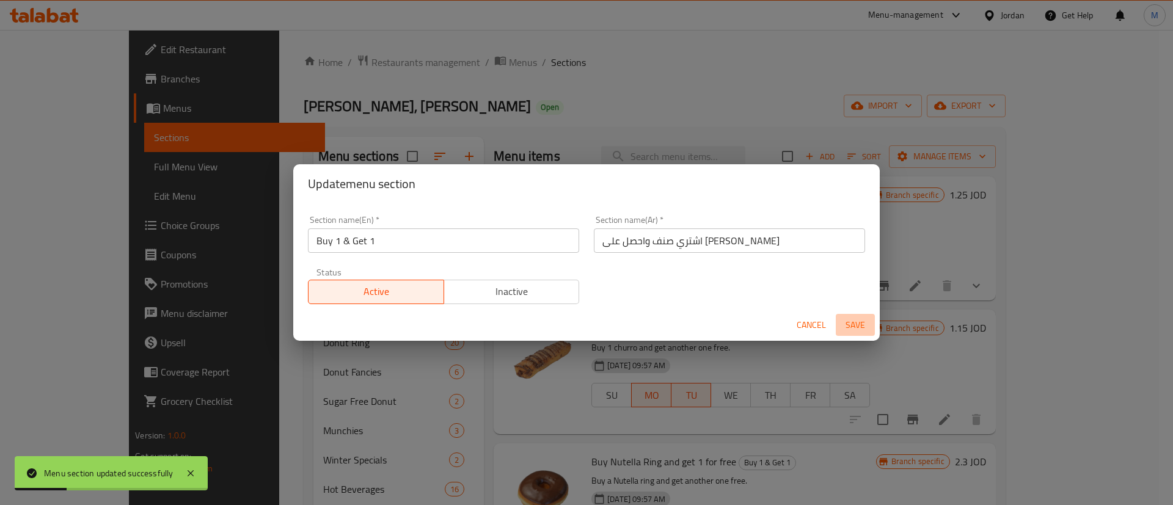
click at [853, 325] on span "Save" at bounding box center [855, 325] width 29 height 15
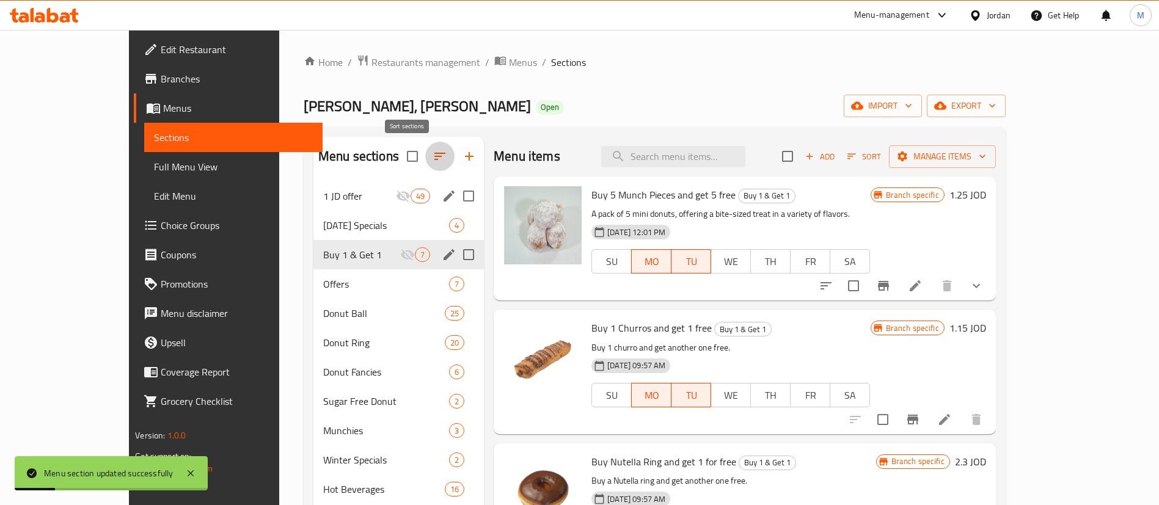
click at [433, 154] on icon "button" at bounding box center [440, 156] width 15 height 15
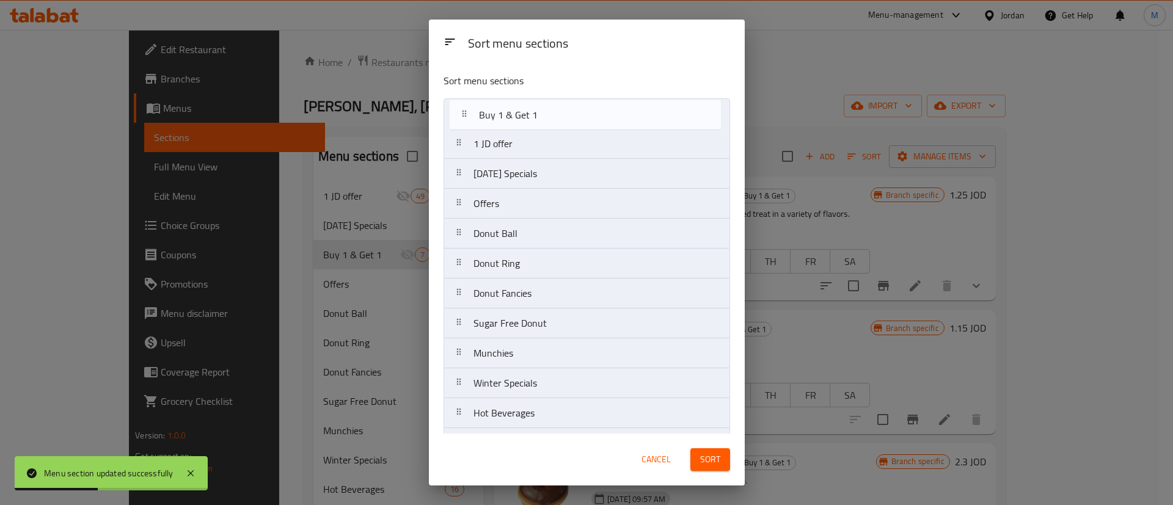
drag, startPoint x: 539, startPoint y: 183, endPoint x: 544, endPoint y: 116, distance: 66.7
click at [544, 116] on nav "1 JD offer Ramadan Specials Buy 1 & Get 1 Offers Donut Ball Donut Ring Donut Fa…" at bounding box center [587, 293] width 287 height 390
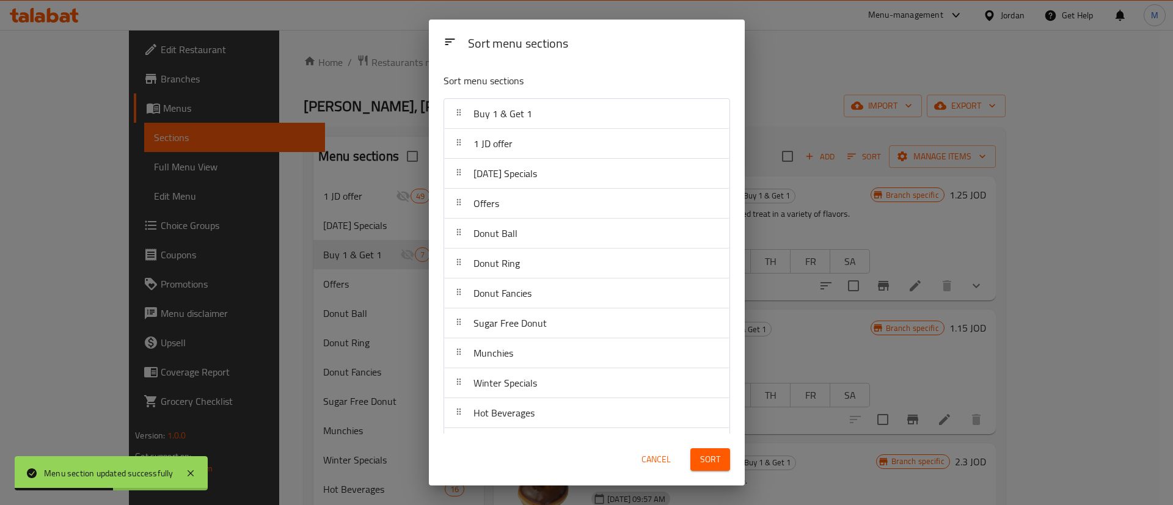
click at [708, 459] on span "Sort" at bounding box center [710, 459] width 20 height 15
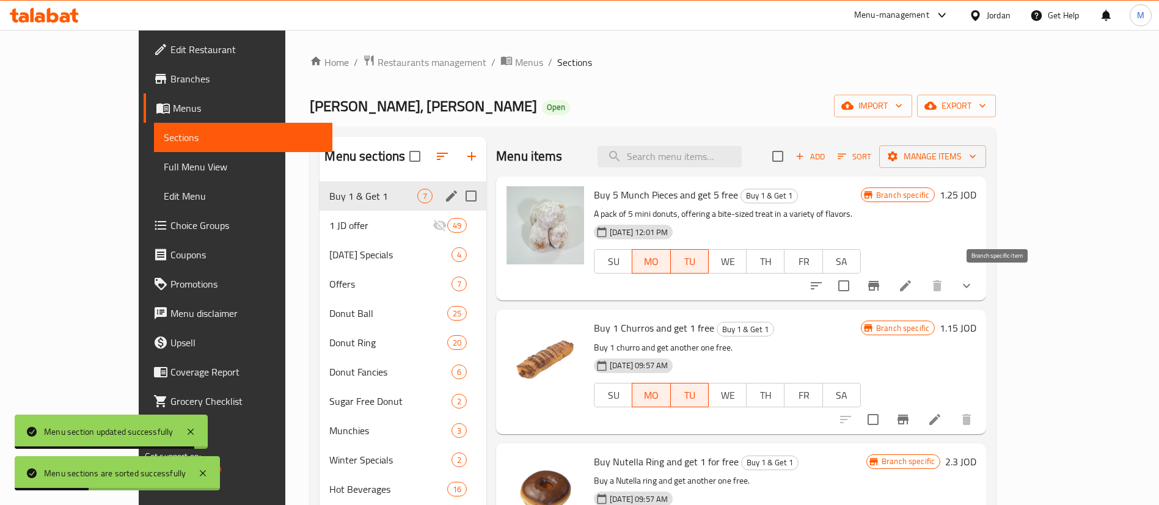
click at [879, 290] on icon "Branch-specific-item" at bounding box center [873, 286] width 11 height 10
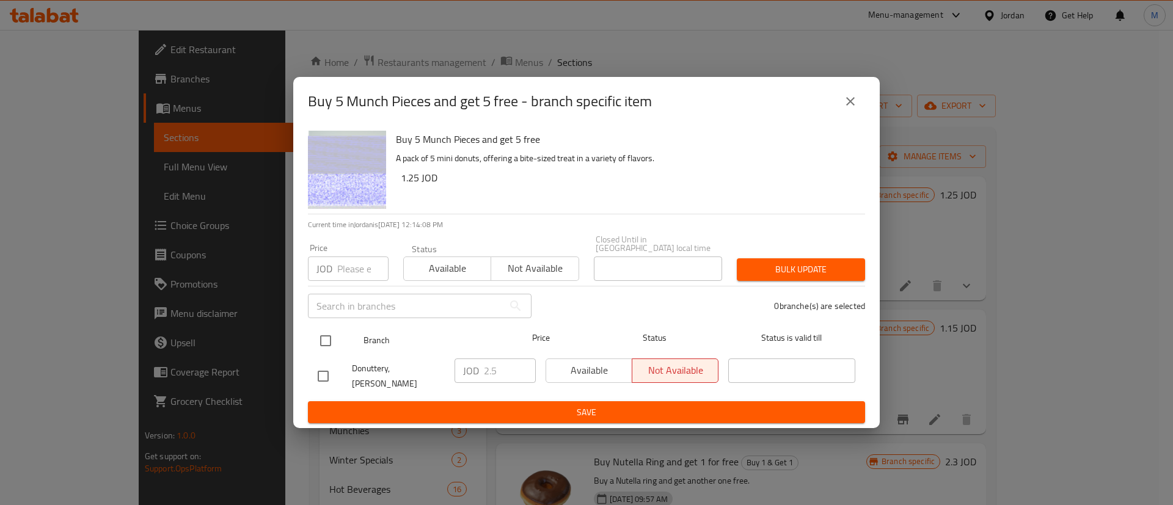
drag, startPoint x: 326, startPoint y: 343, endPoint x: 444, endPoint y: 362, distance: 120.0
click at [326, 342] on input "checkbox" at bounding box center [326, 341] width 26 height 26
checkbox input "true"
click at [555, 375] on span "Available" at bounding box center [589, 371] width 76 height 18
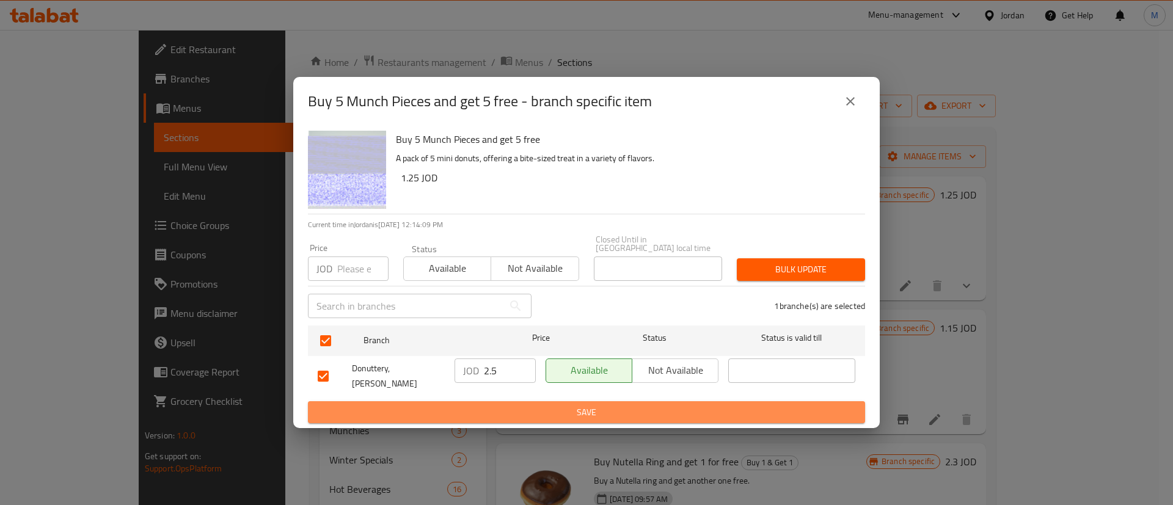
click at [581, 405] on span "Save" at bounding box center [587, 412] width 538 height 15
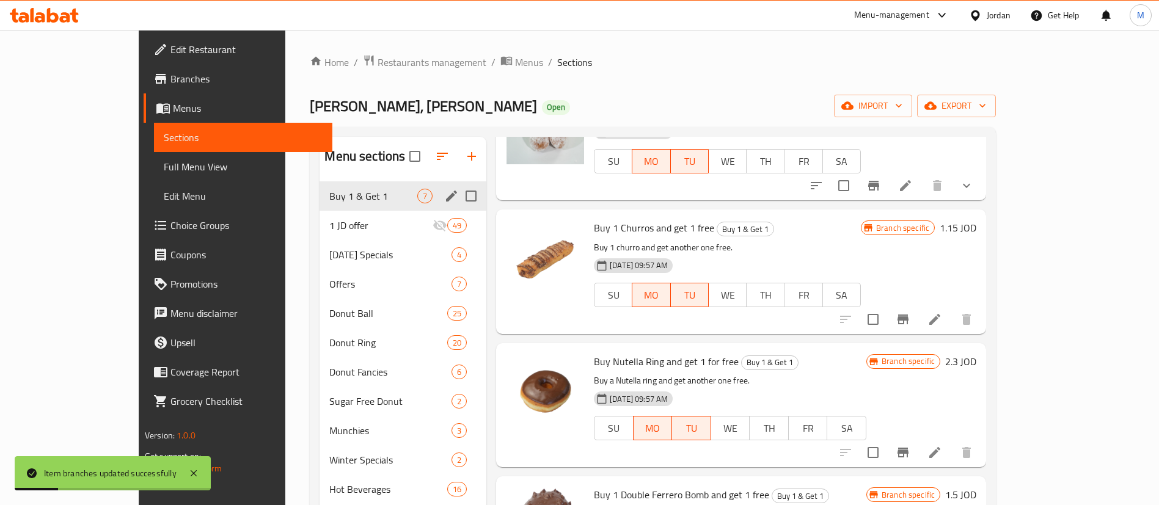
scroll to position [101, 0]
click at [909, 454] on icon "Branch-specific-item" at bounding box center [903, 452] width 11 height 10
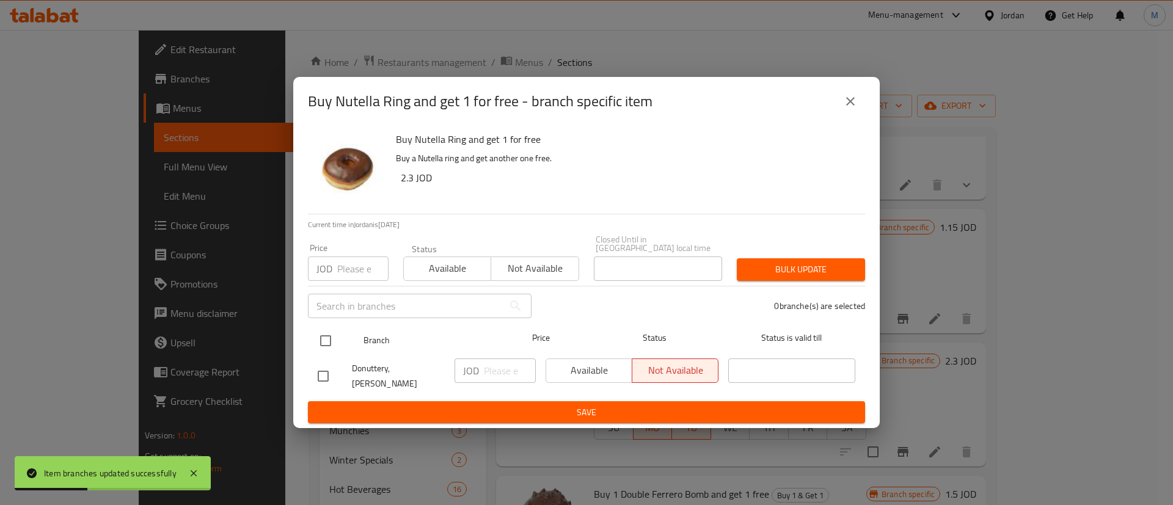
click at [331, 345] on input "checkbox" at bounding box center [326, 341] width 26 height 26
checkbox input "true"
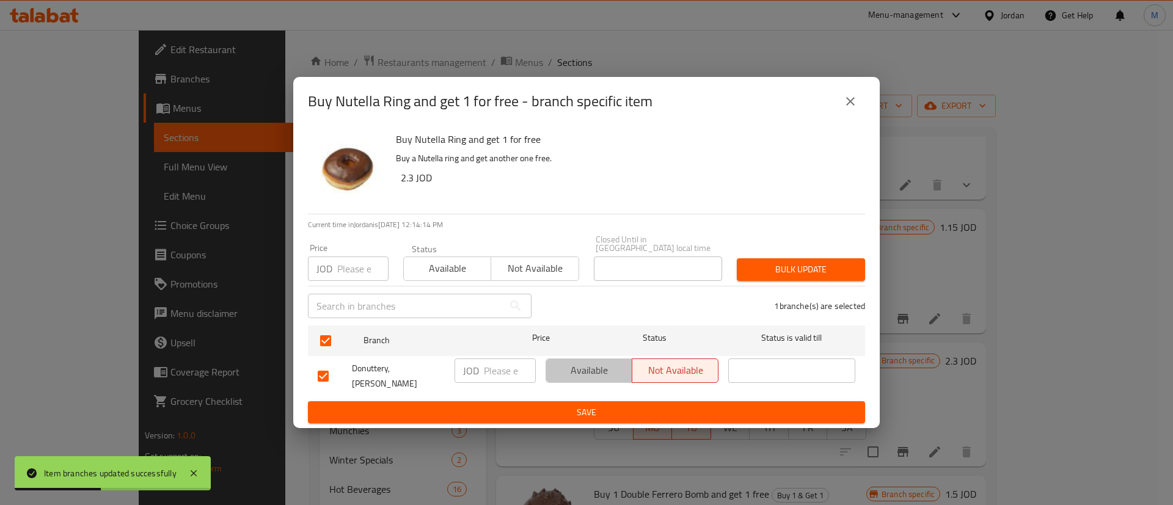
click at [619, 365] on span "Available" at bounding box center [589, 371] width 76 height 18
click at [619, 405] on span "Save" at bounding box center [587, 412] width 538 height 15
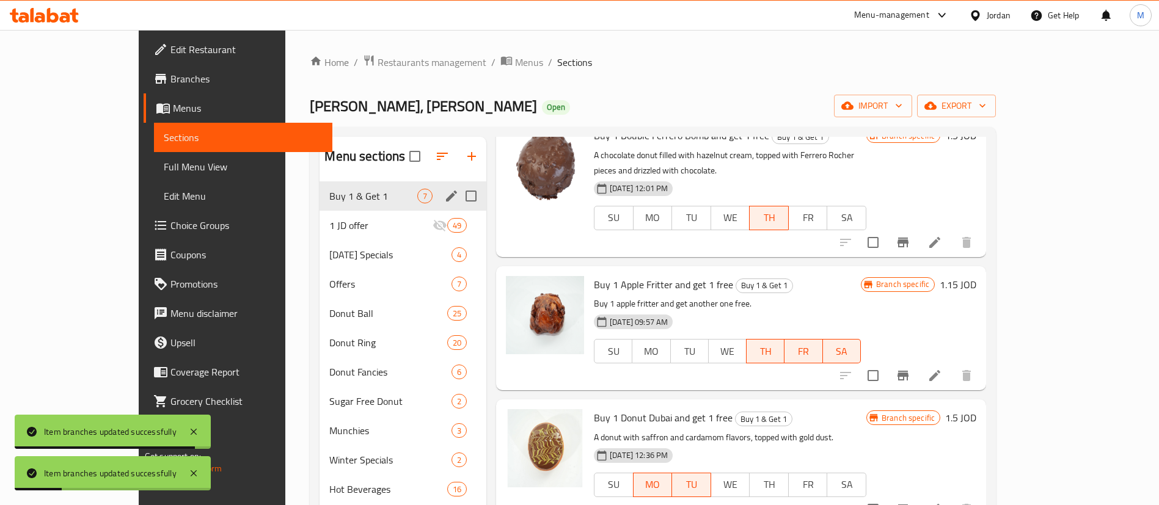
scroll to position [171, 0]
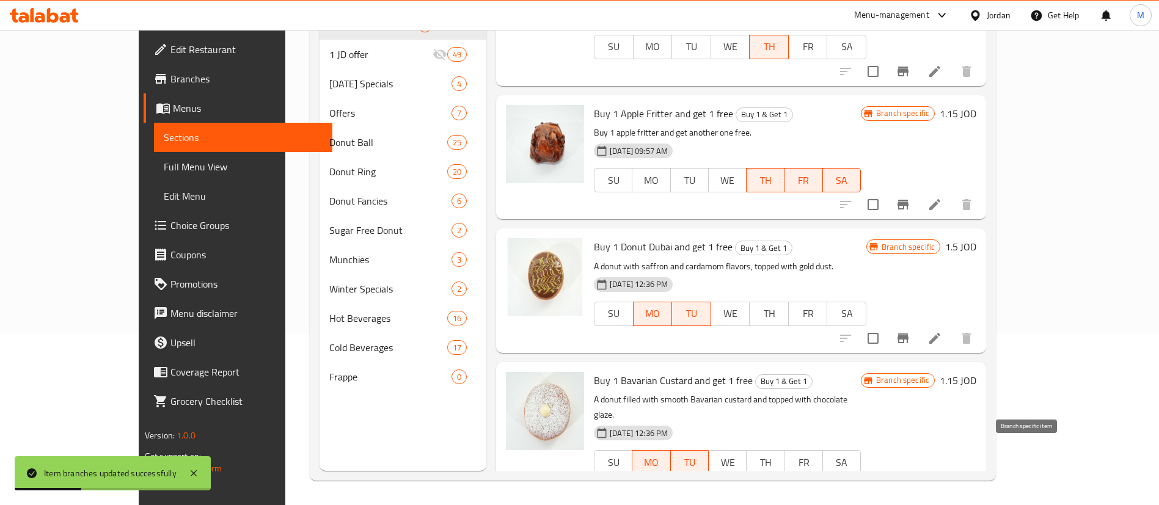
click at [909, 482] on icon "Branch-specific-item" at bounding box center [903, 487] width 11 height 10
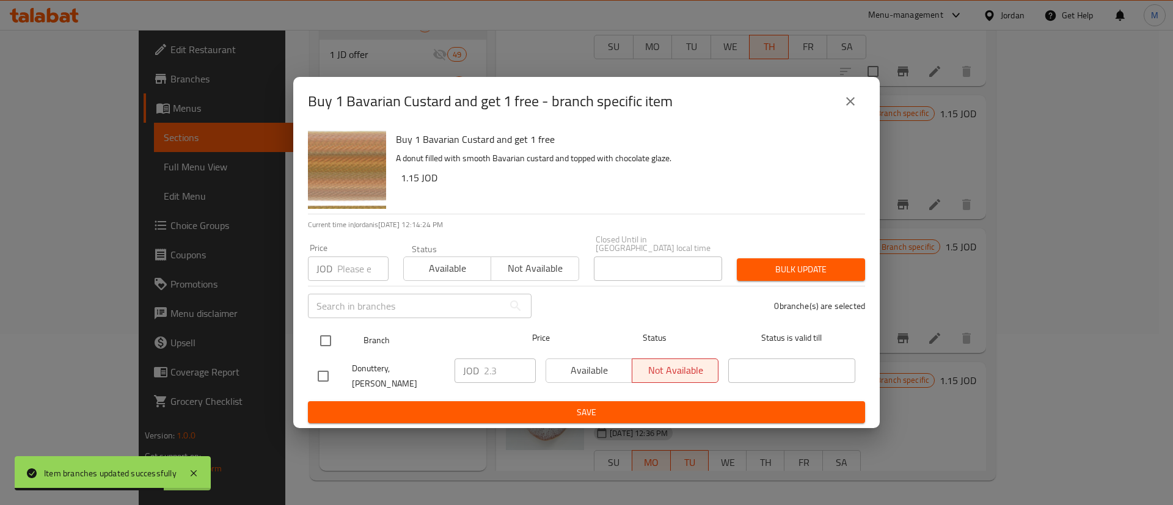
click at [327, 343] on input "checkbox" at bounding box center [326, 341] width 26 height 26
checkbox input "true"
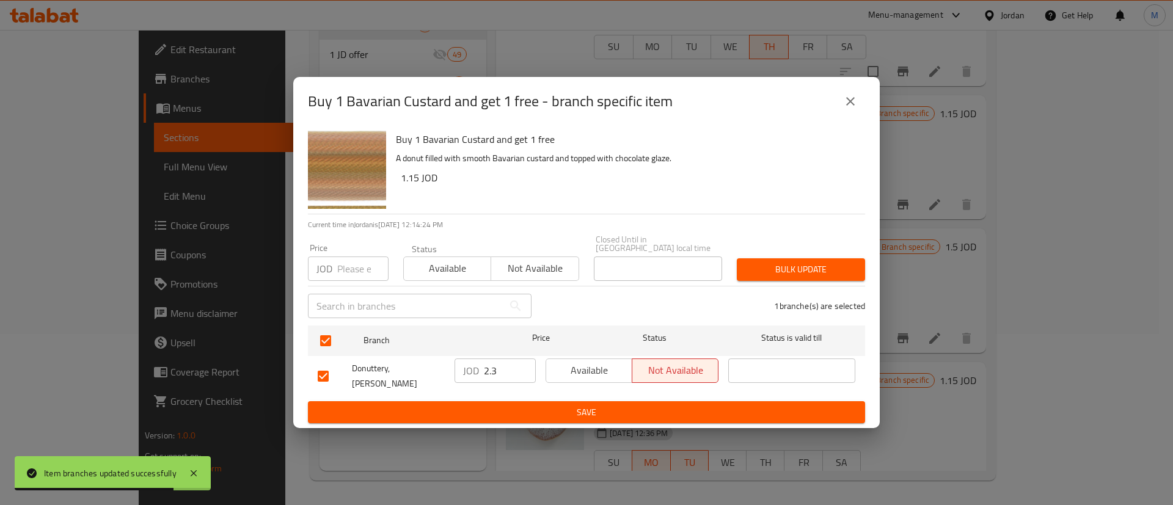
click at [587, 381] on button "Available" at bounding box center [589, 371] width 87 height 24
click at [598, 405] on span "Save" at bounding box center [587, 412] width 538 height 15
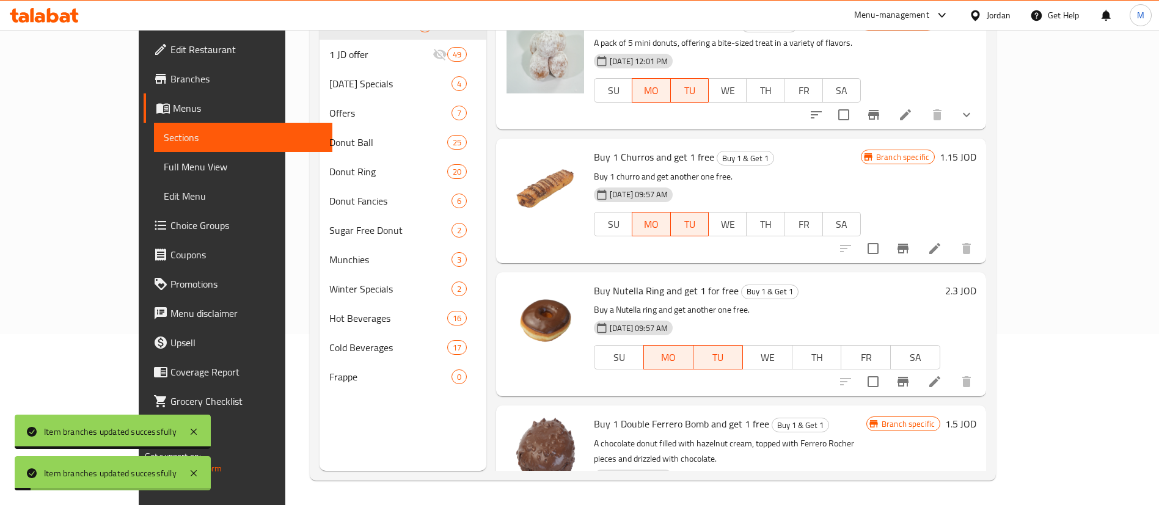
scroll to position [0, 0]
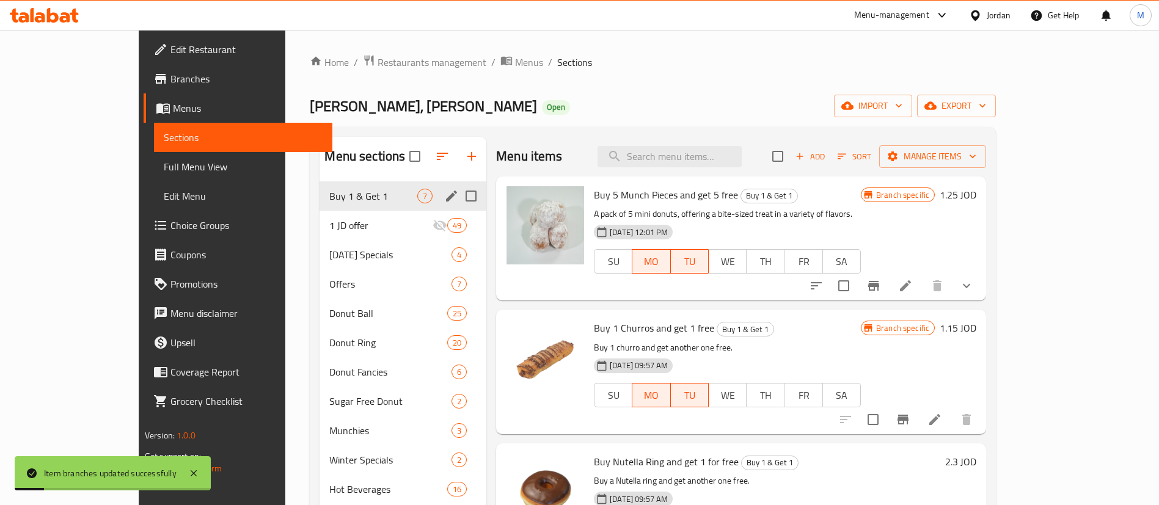
click at [871, 154] on span "Sort" at bounding box center [855, 157] width 34 height 14
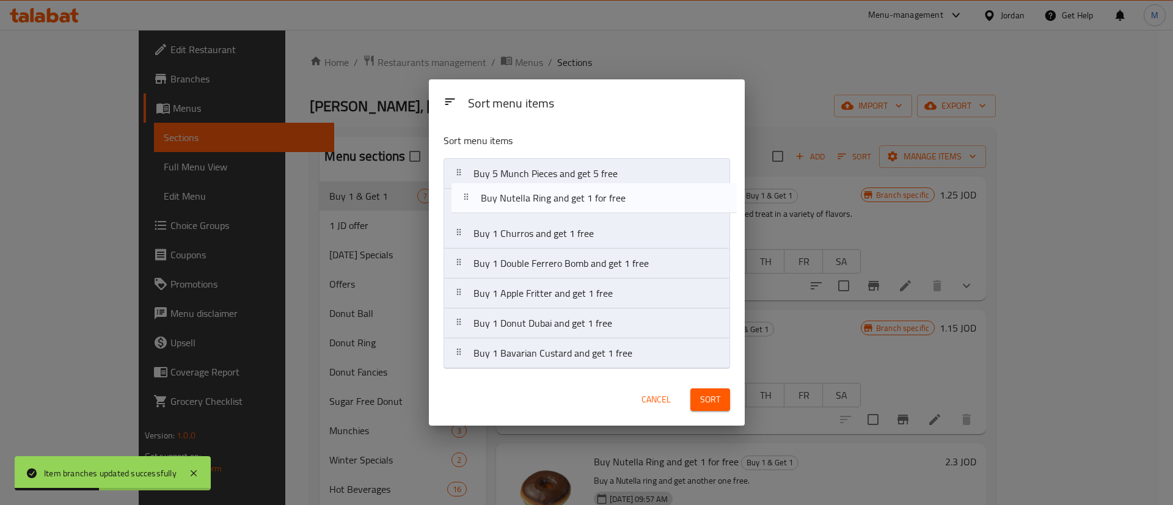
drag, startPoint x: 593, startPoint y: 240, endPoint x: 599, endPoint y: 199, distance: 41.4
click at [599, 199] on nav "Buy 5 Munch Pieces and get 5 free Buy 1 Churros and get 1 free Buy Nutella Ring…" at bounding box center [587, 263] width 287 height 211
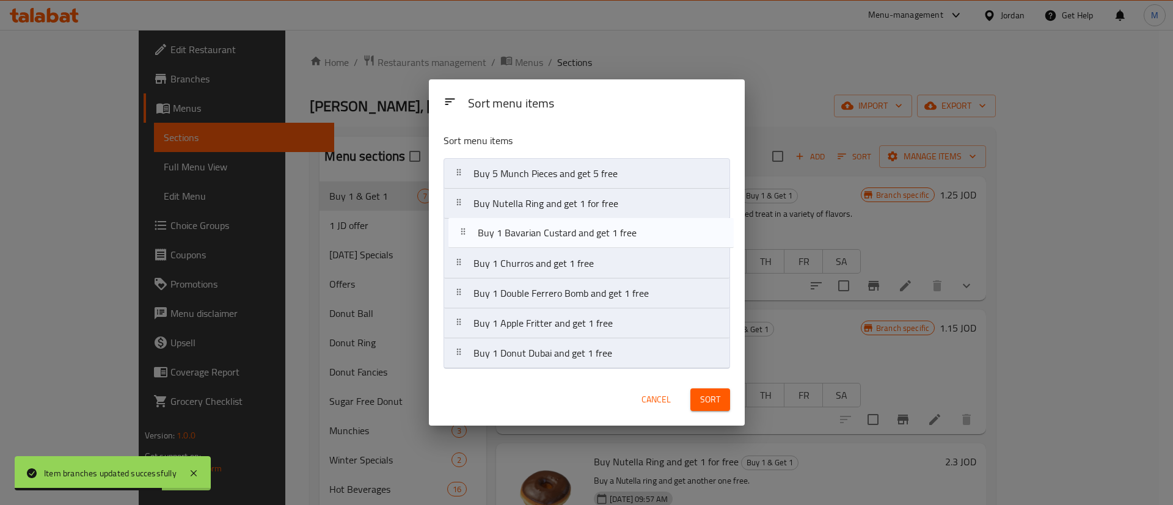
drag, startPoint x: 587, startPoint y: 354, endPoint x: 591, endPoint y: 228, distance: 126.5
click at [591, 228] on nav "Buy 5 Munch Pieces and get 5 free Buy Nutella Ring and get 1 for free Buy 1 Chu…" at bounding box center [587, 263] width 287 height 211
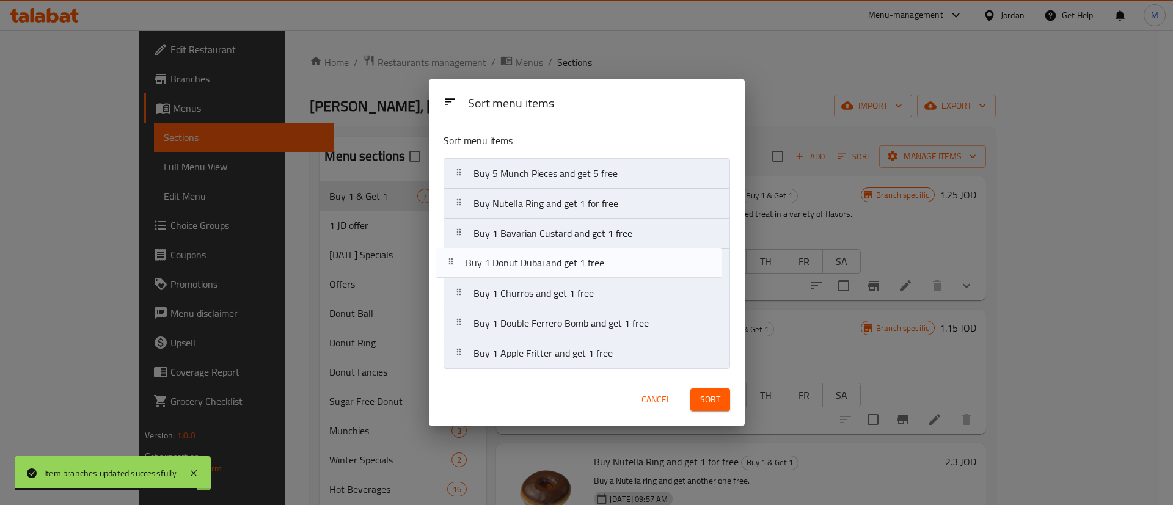
drag, startPoint x: 624, startPoint y: 356, endPoint x: 678, endPoint y: 363, distance: 54.9
click at [615, 260] on nav "Buy 5 Munch Pieces and get 5 free Buy Nutella Ring and get 1 for free Buy 1 Bav…" at bounding box center [587, 263] width 287 height 211
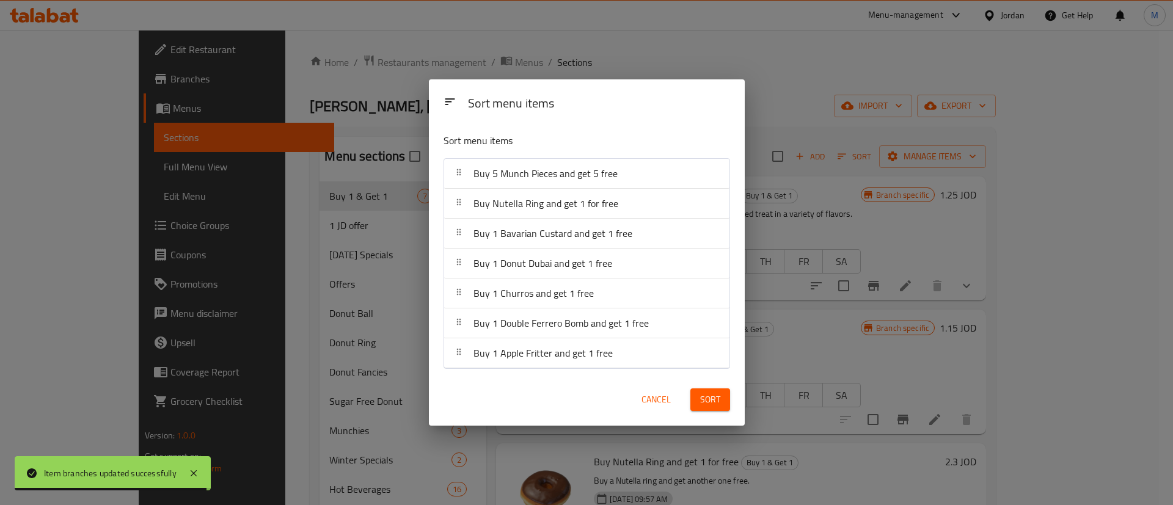
click at [702, 404] on span "Sort" at bounding box center [710, 399] width 20 height 15
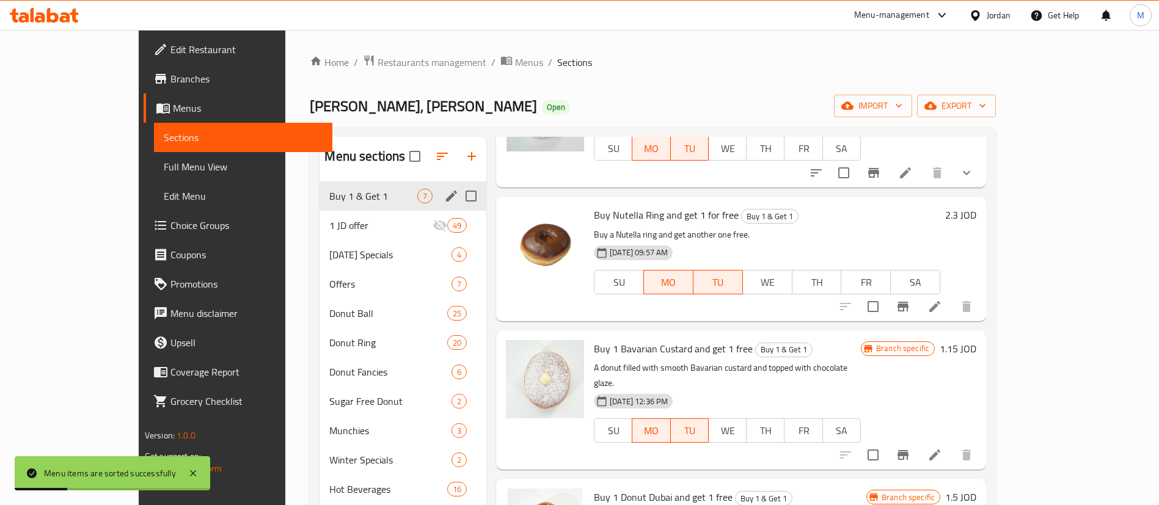
scroll to position [210, 0]
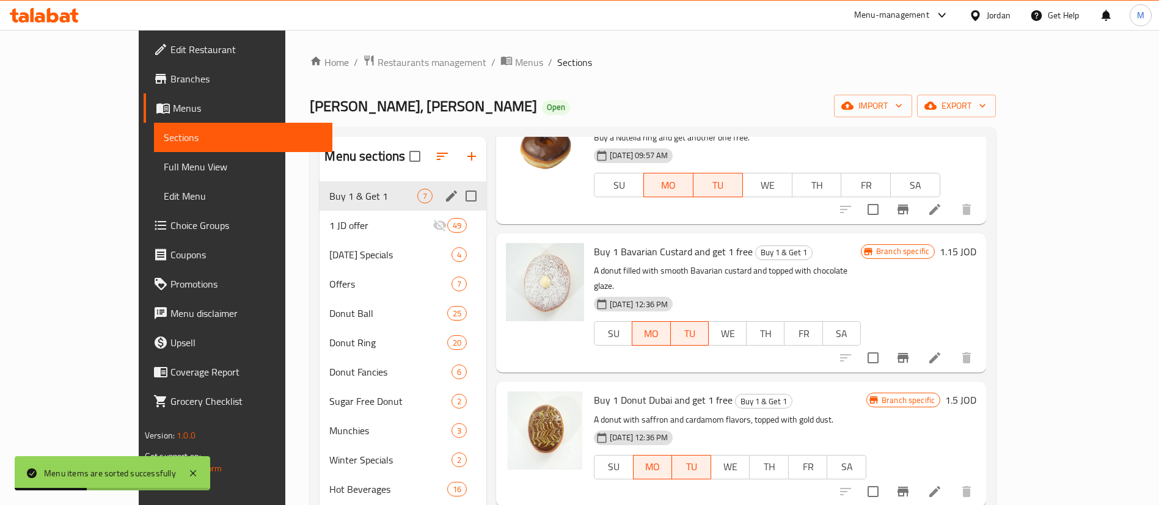
click at [942, 484] on icon at bounding box center [934, 491] width 15 height 15
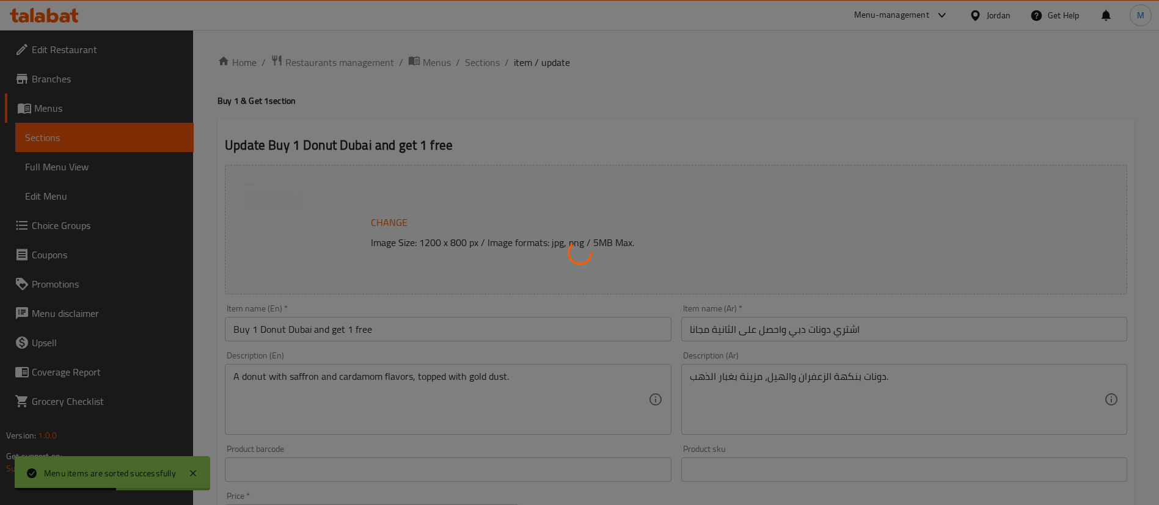
click at [414, 323] on div at bounding box center [579, 252] width 1159 height 505
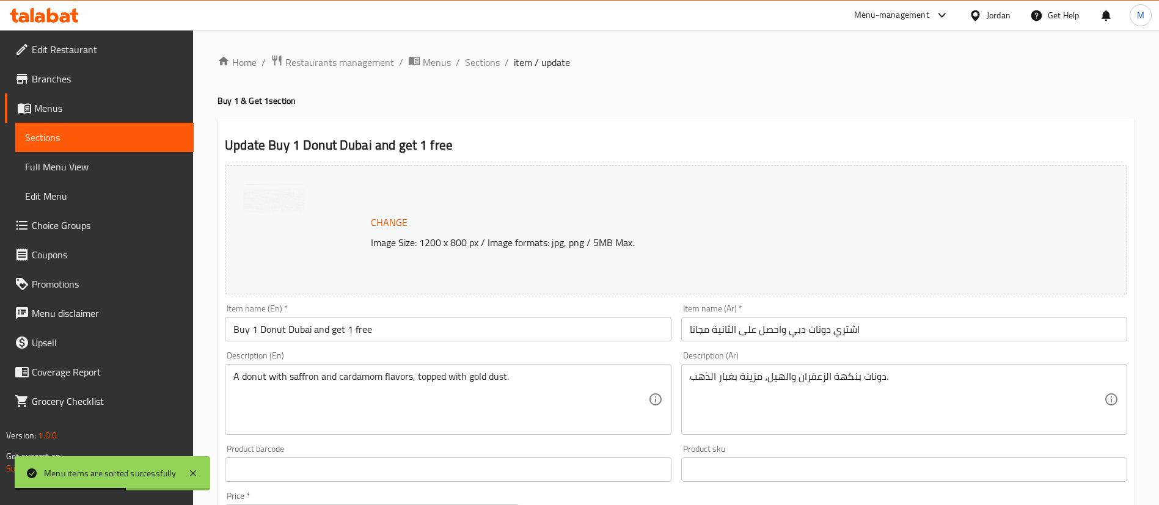
click at [434, 330] on input "Buy 1 Donut Dubai and get 1 free" at bounding box center [448, 329] width 446 height 24
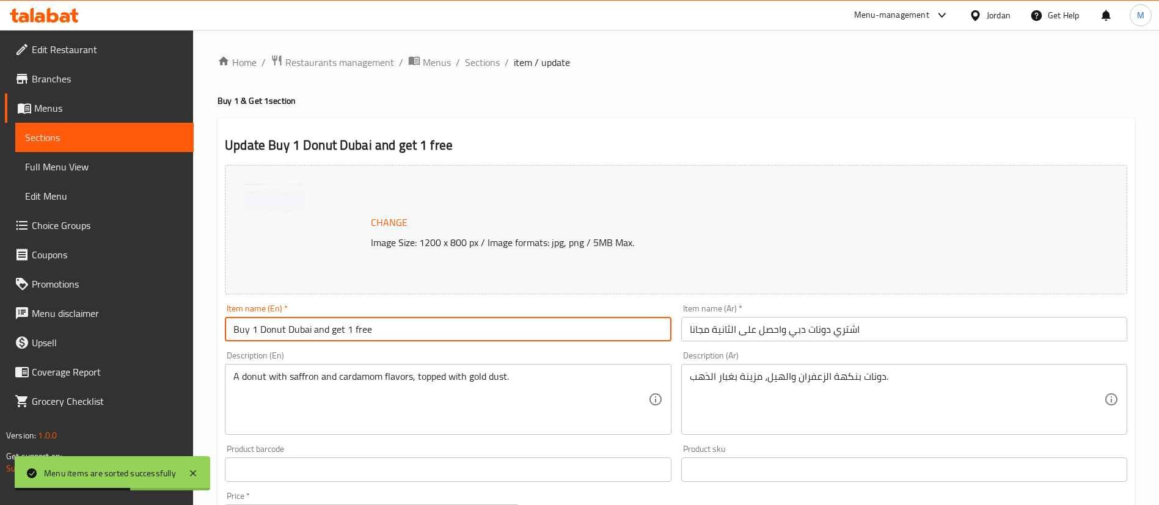
paste input "1 Glazed and get 1 free"
type input "Bu 1 Glazed and get 1 free"
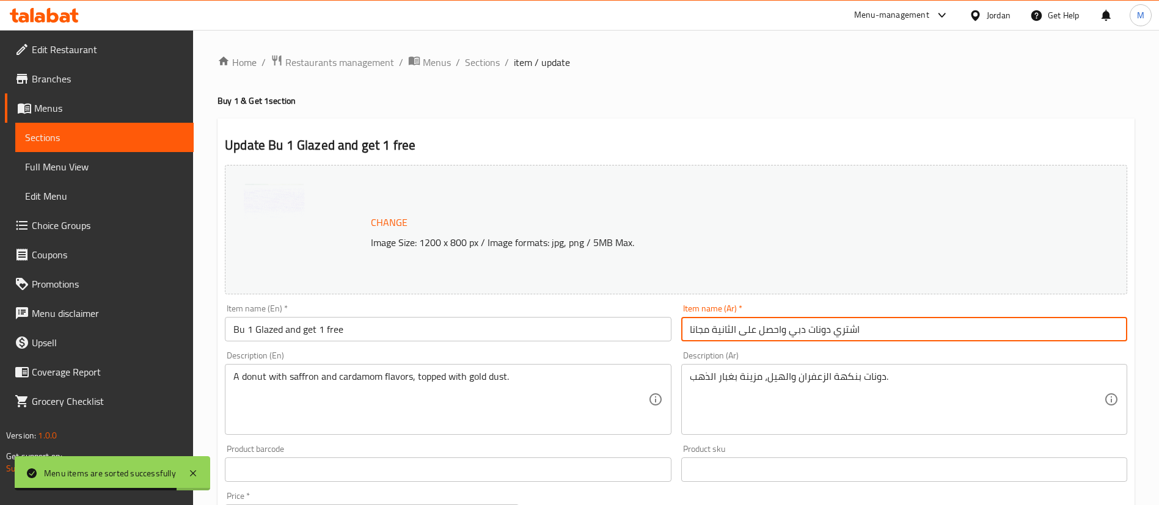
click at [712, 333] on input "اشتري دونات دبي واحصل على الثانية مجانا" at bounding box center [904, 329] width 446 height 24
paste input "ليزد"
type input "اشتري جليزد واحصل على الثانية مجانا"
click at [585, 431] on div "A donut with saffron and cardamom flavors, topped with gold dust. Description (…" at bounding box center [448, 399] width 446 height 71
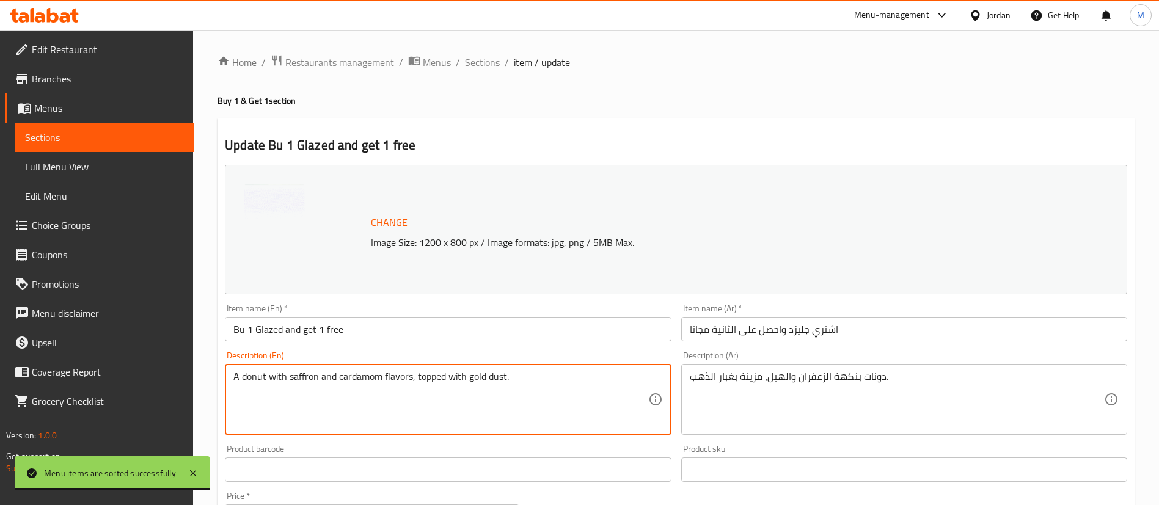
paste textarea "soft, ring-shaped donut coated in a smooth, sweet glaze."
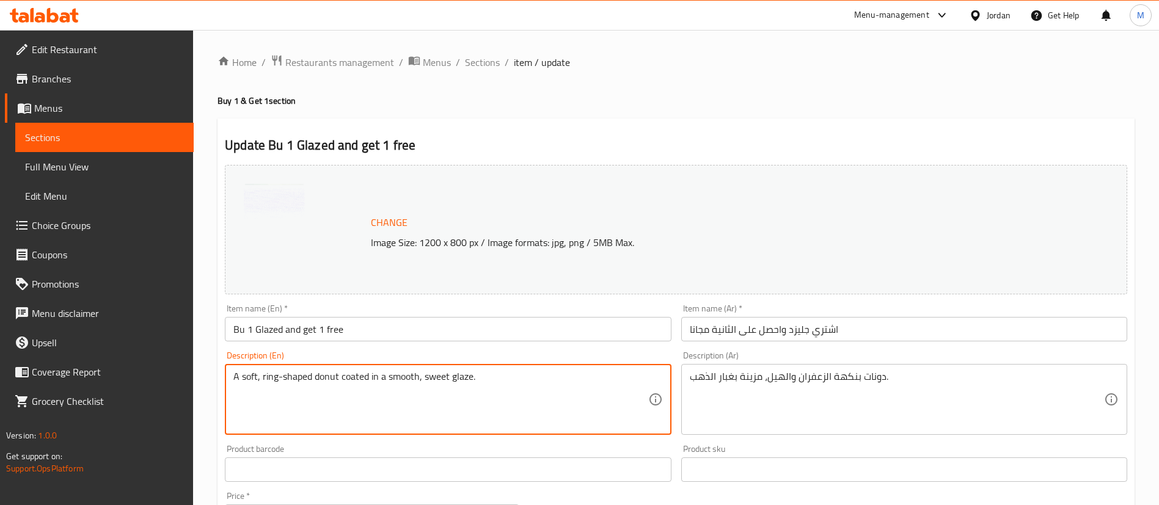
type textarea "A soft, ring-shaped donut coated in a smooth, sweet glaze."
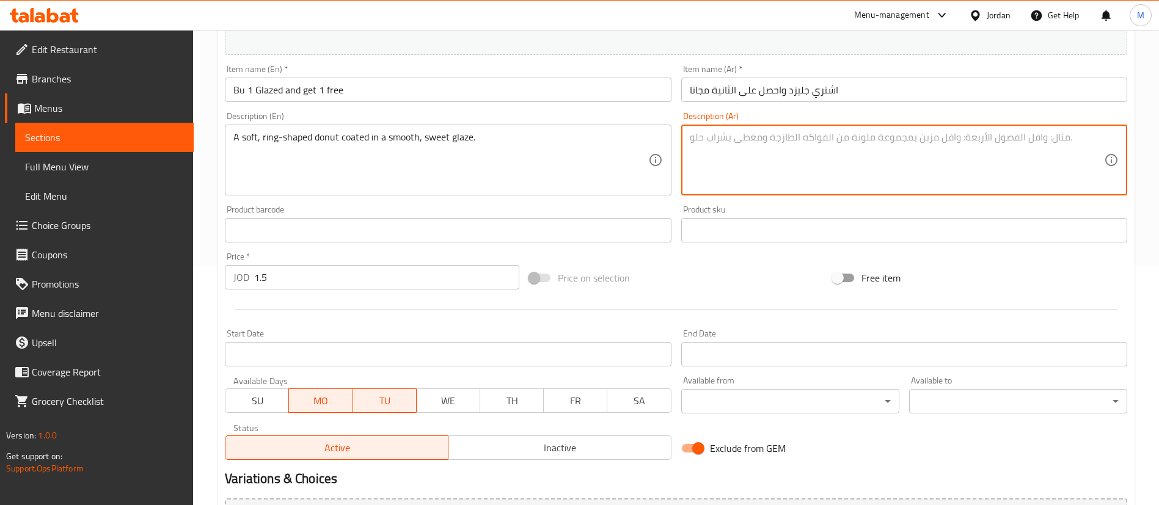
scroll to position [376, 0]
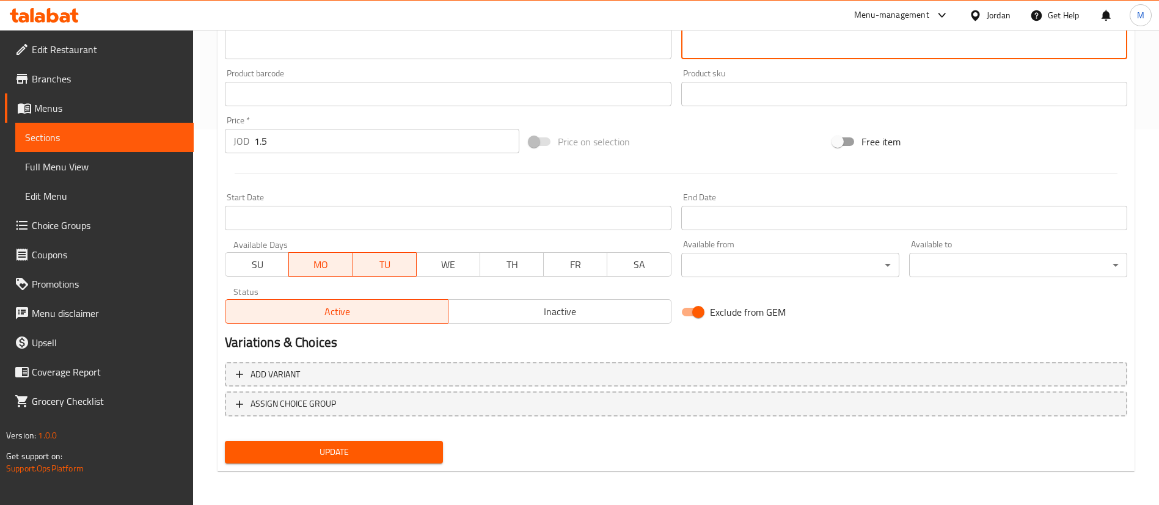
click at [401, 453] on span "Update" at bounding box center [334, 452] width 199 height 15
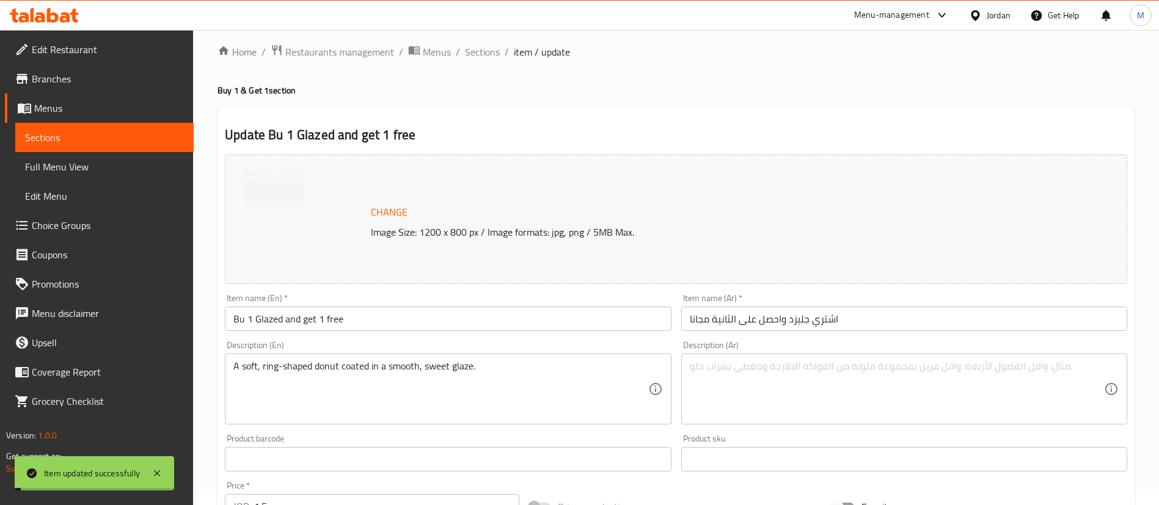
scroll to position [0, 0]
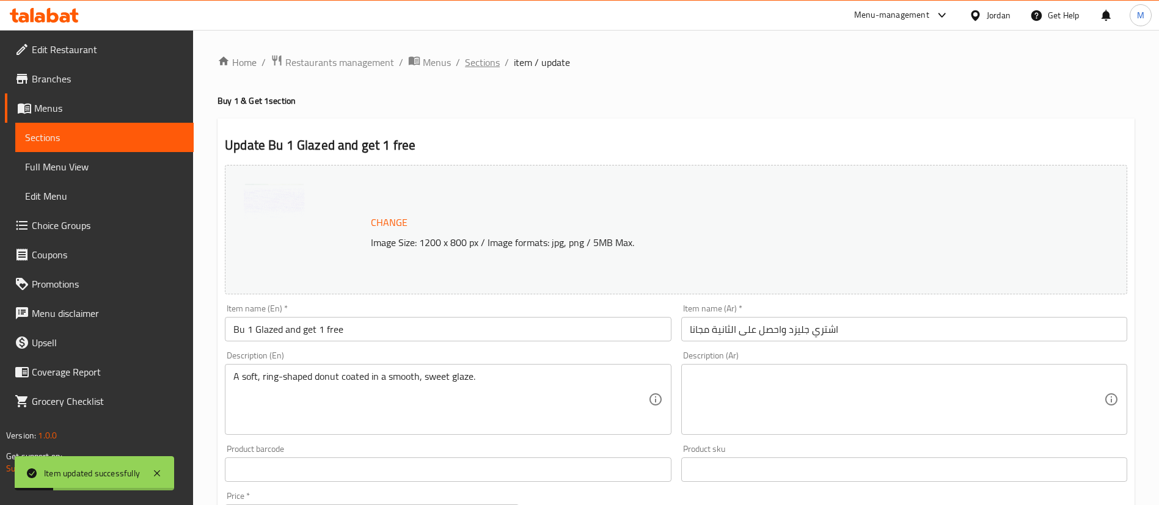
click at [483, 67] on span "Sections" at bounding box center [482, 62] width 35 height 15
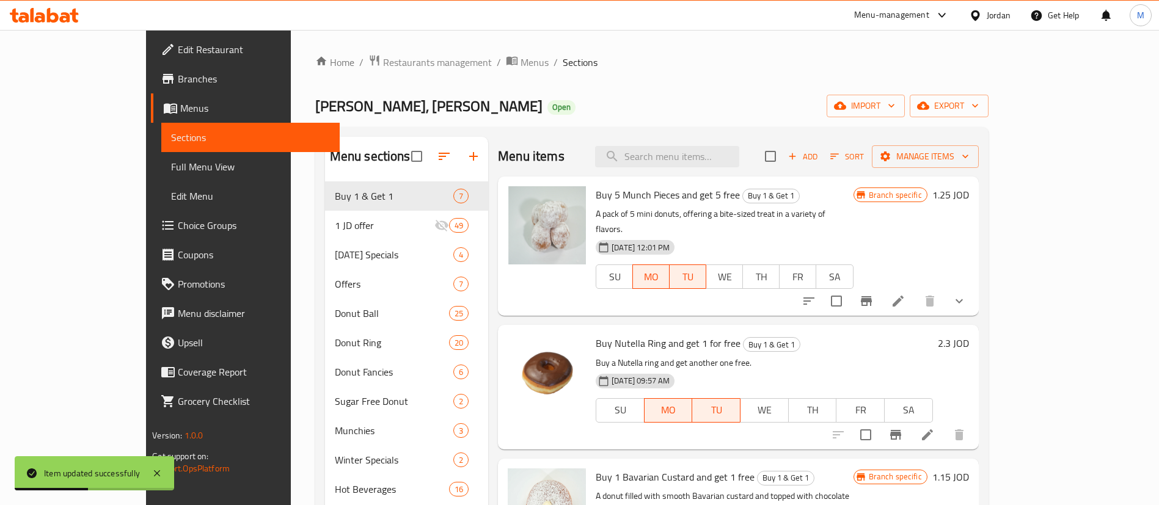
click at [178, 83] on span "Branches" at bounding box center [254, 78] width 152 height 15
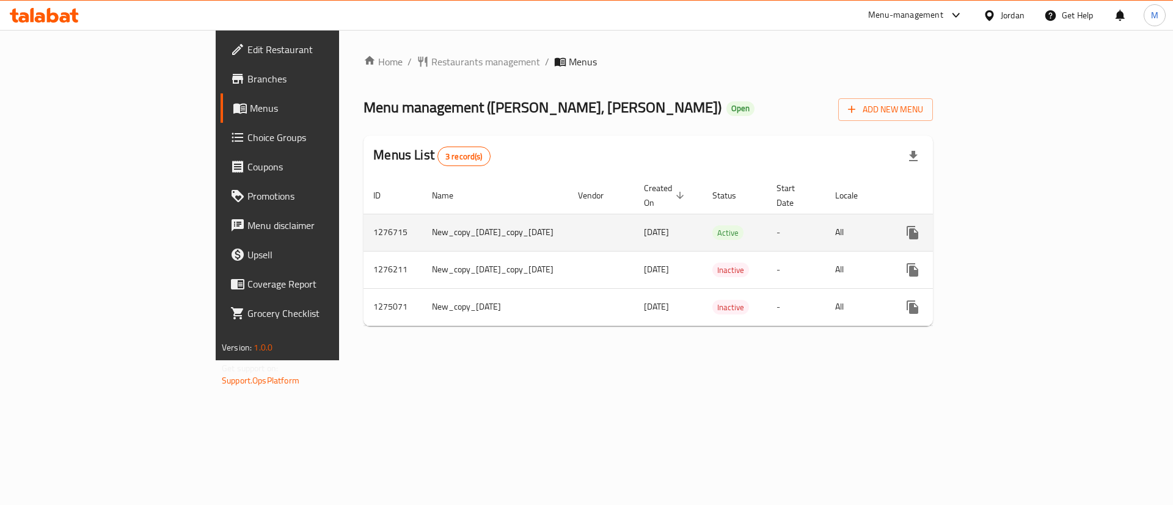
click at [1015, 218] on link "enhanced table" at bounding box center [1000, 232] width 29 height 29
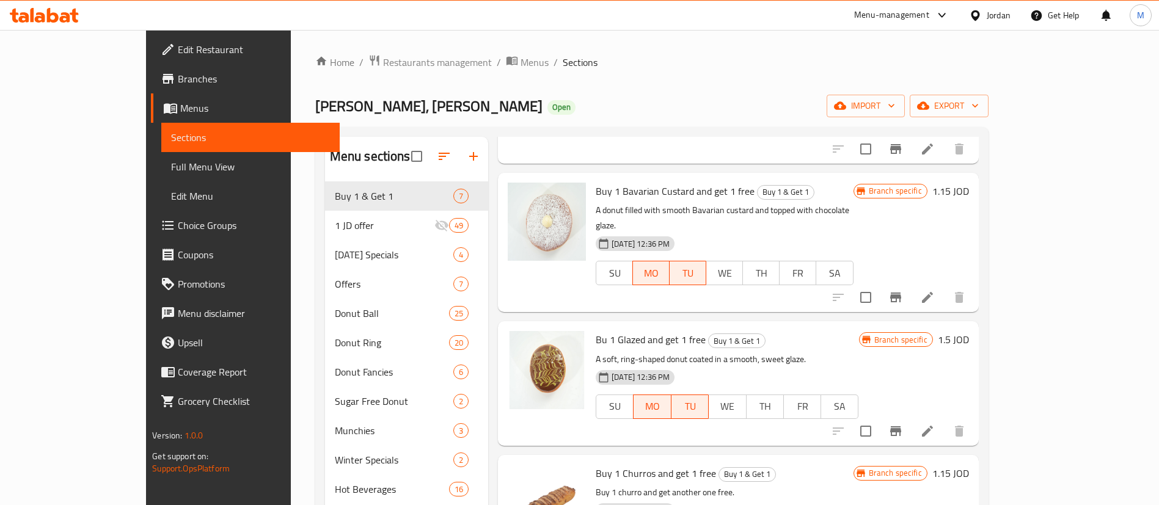
scroll to position [287, 0]
click at [945, 419] on li at bounding box center [927, 430] width 34 height 22
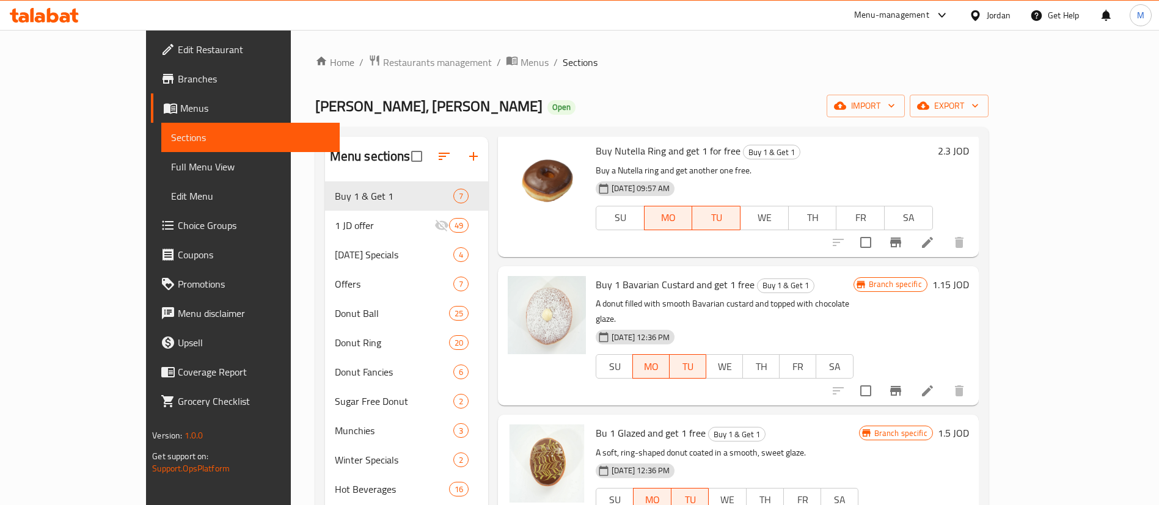
scroll to position [382, 0]
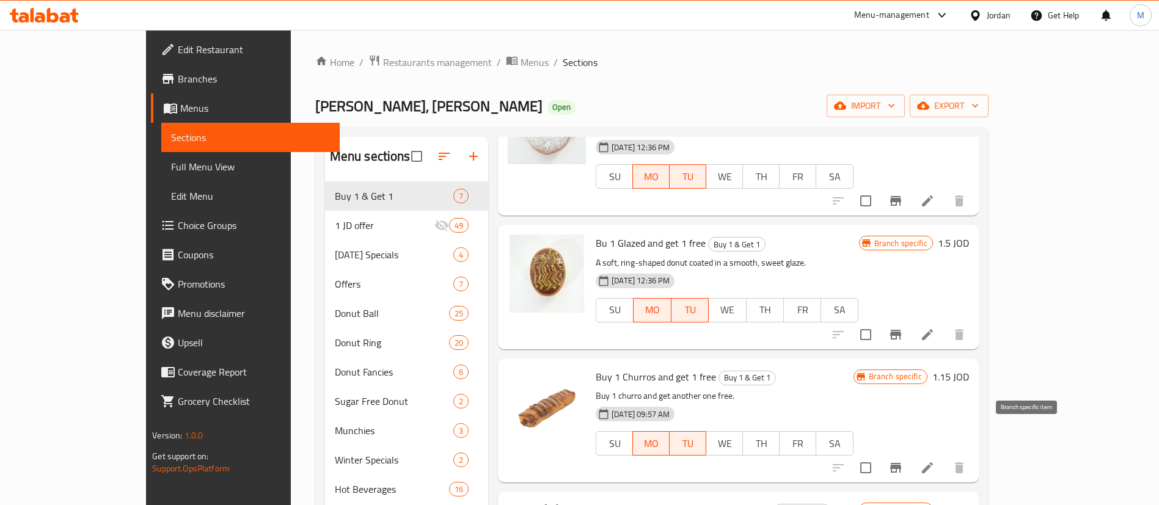
click at [910, 453] on button "Branch-specific-item" at bounding box center [895, 467] width 29 height 29
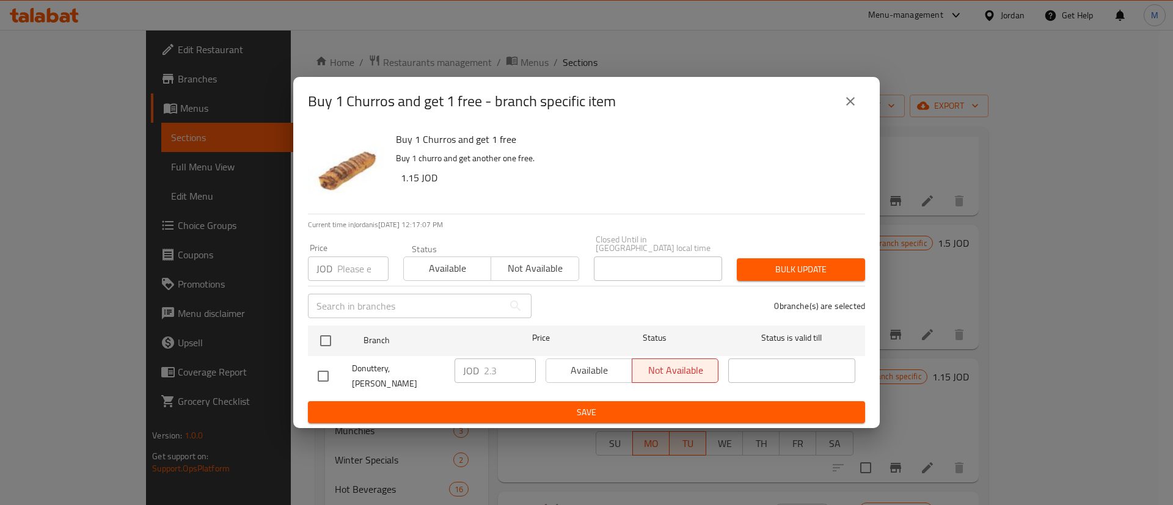
drag, startPoint x: 841, startPoint y: 116, endPoint x: 850, endPoint y: 112, distance: 9.9
click at [849, 113] on button "close" at bounding box center [850, 101] width 29 height 29
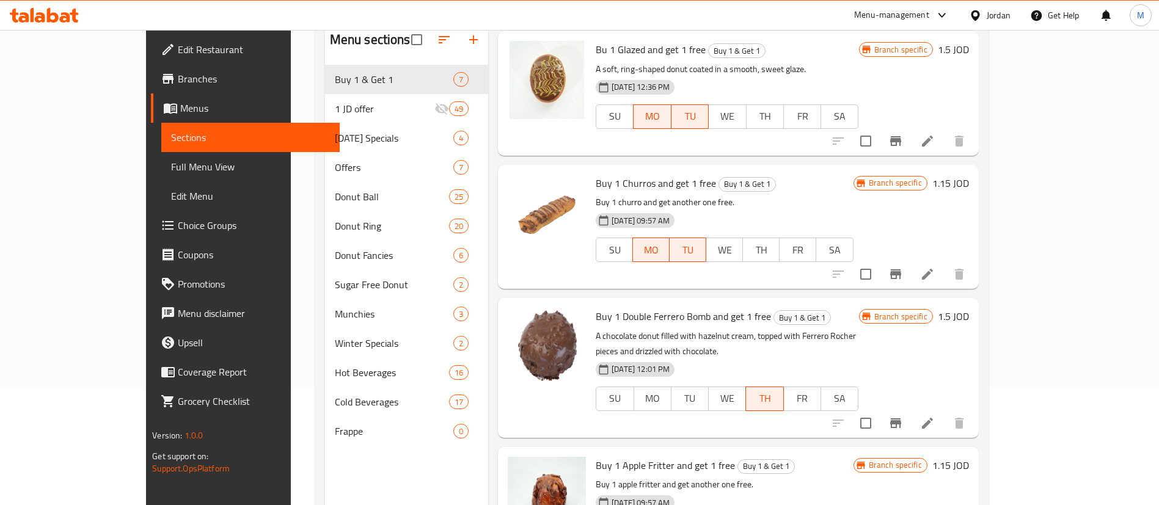
scroll to position [171, 0]
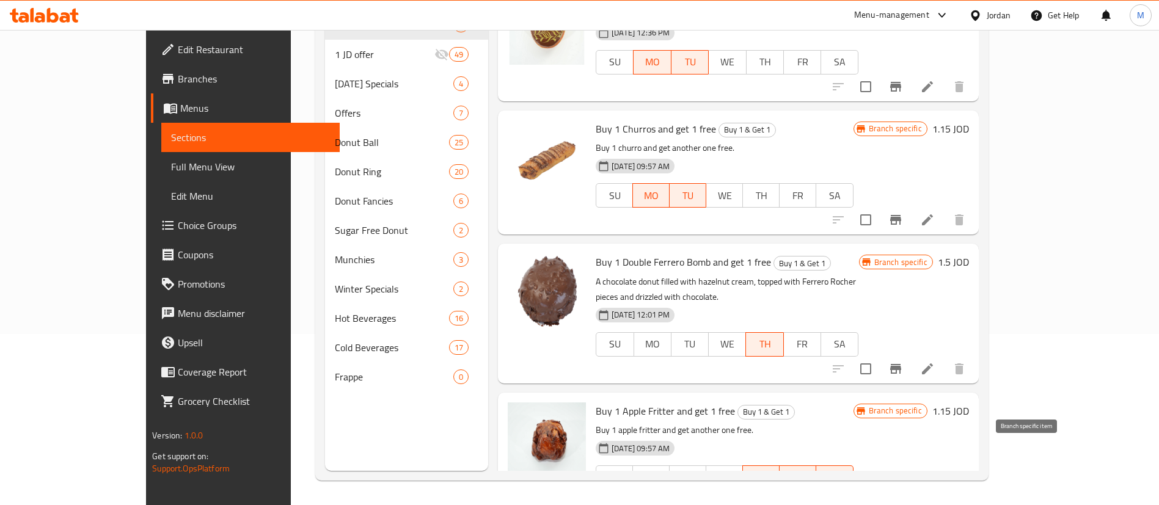
click at [903, 495] on icon "Branch-specific-item" at bounding box center [895, 502] width 15 height 15
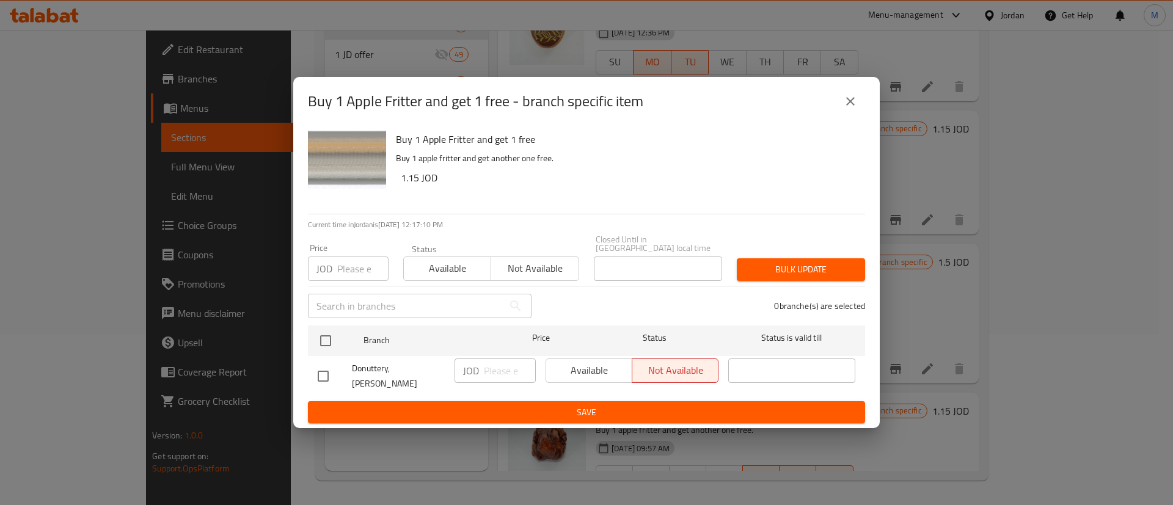
drag, startPoint x: 849, startPoint y: 120, endPoint x: 860, endPoint y: 120, distance: 11.0
click at [850, 116] on button "close" at bounding box center [850, 101] width 29 height 29
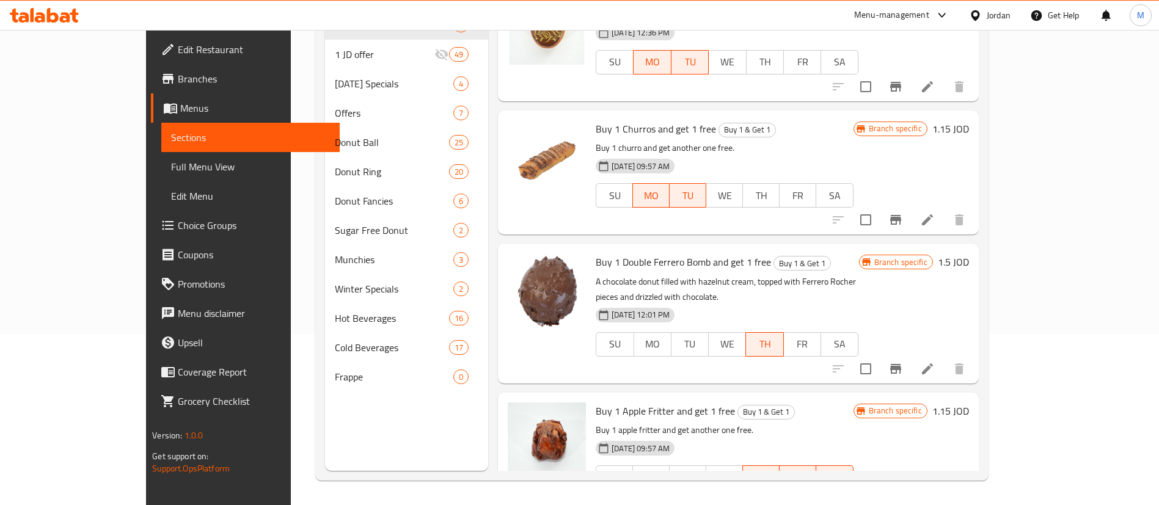
click at [903, 362] on icon "Branch-specific-item" at bounding box center [895, 369] width 15 height 15
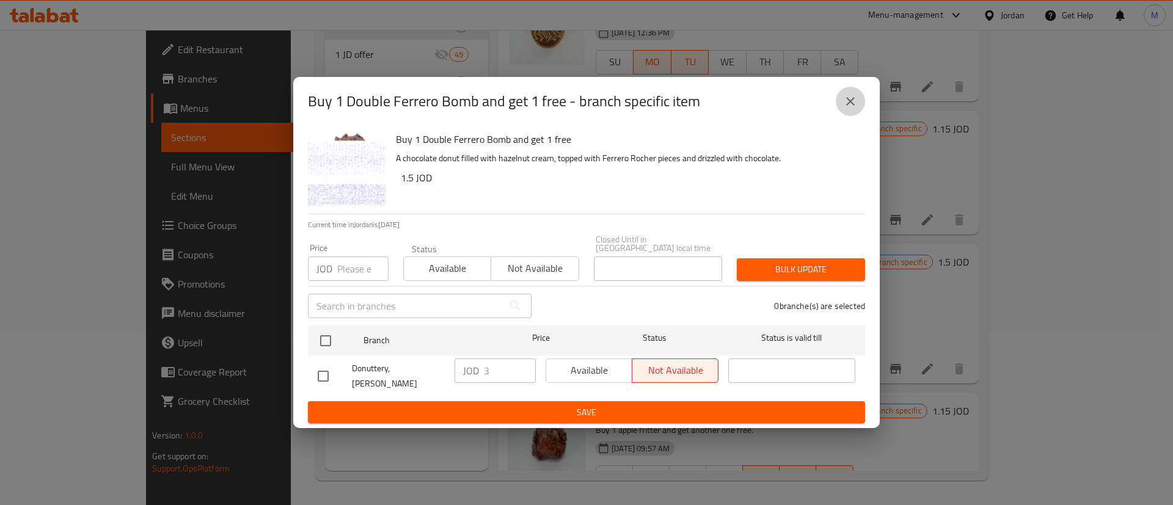
click at [851, 106] on icon "close" at bounding box center [850, 101] width 9 height 9
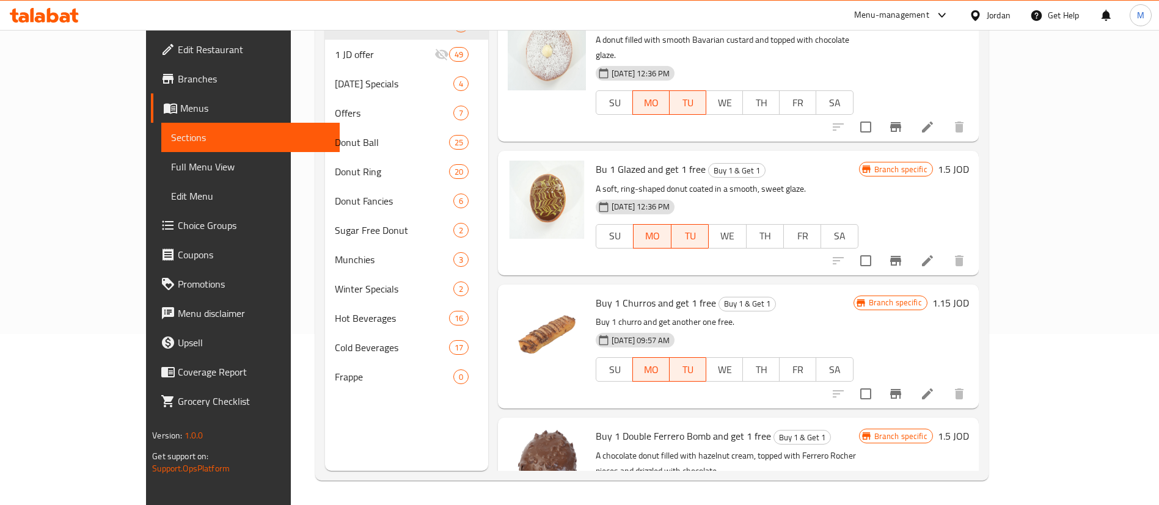
scroll to position [221, 0]
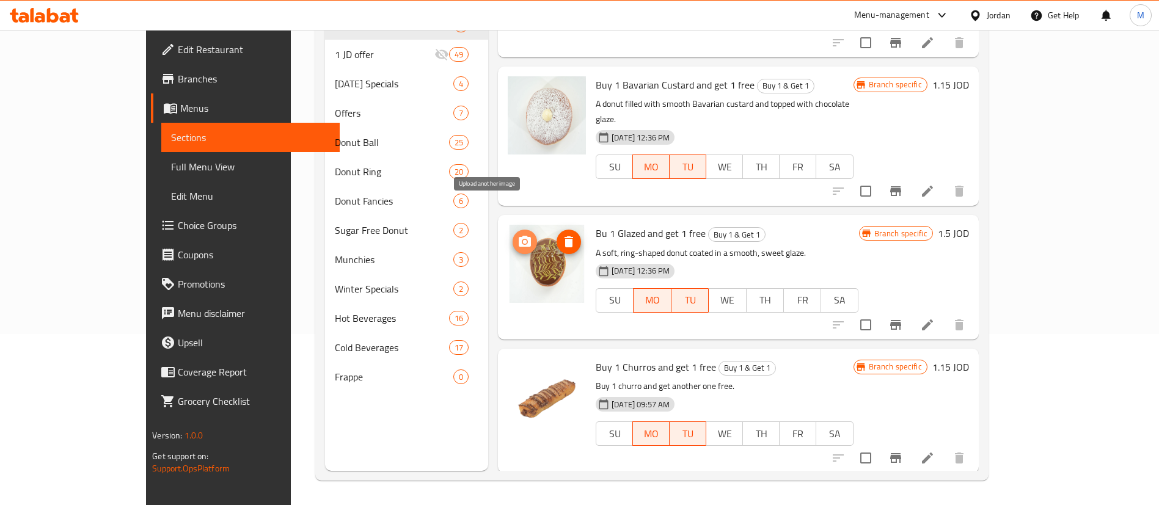
click at [517, 235] on icon "upload picture" at bounding box center [524, 242] width 15 height 15
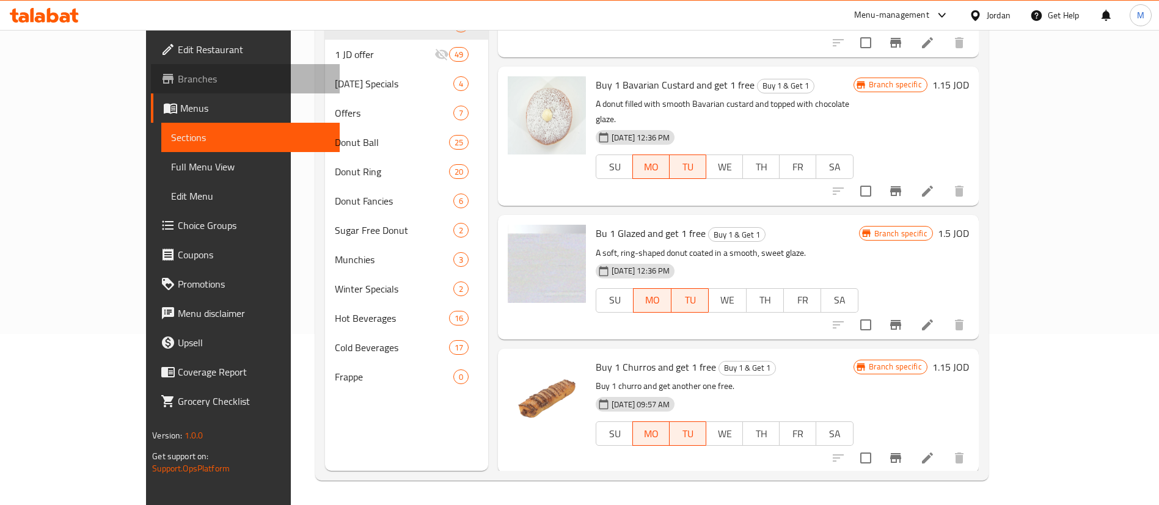
click at [178, 83] on span "Branches" at bounding box center [254, 78] width 152 height 15
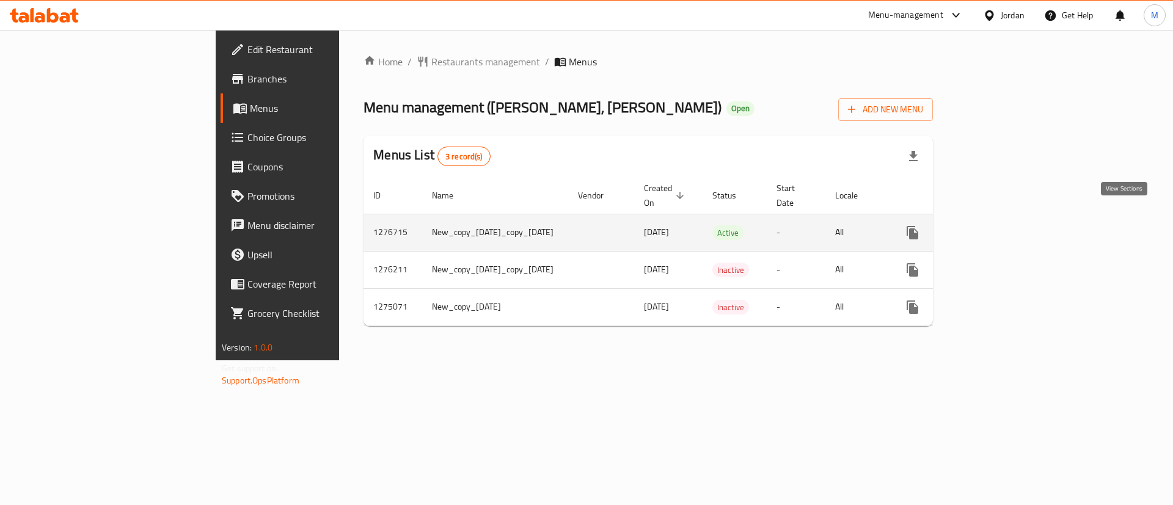
click at [1015, 221] on link "enhanced table" at bounding box center [1000, 232] width 29 height 29
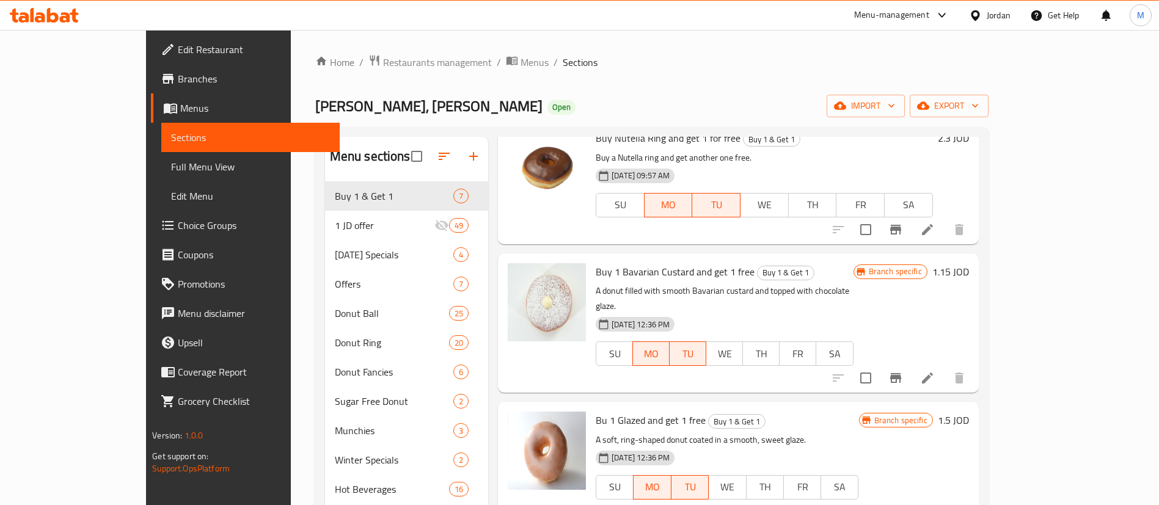
scroll to position [207, 0]
click at [903, 503] on icon "Branch-specific-item" at bounding box center [895, 510] width 15 height 15
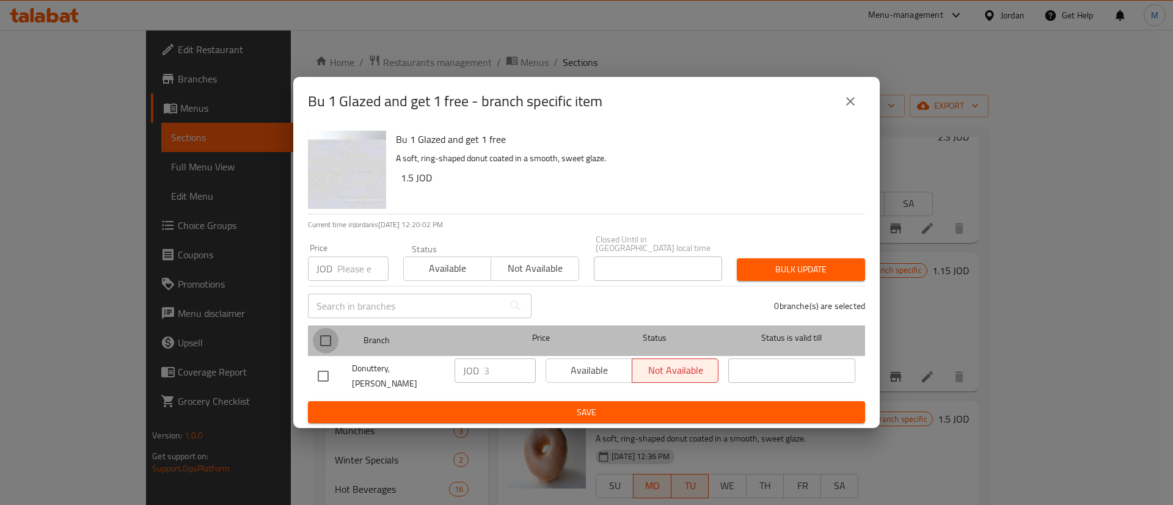
click at [315, 336] on input "checkbox" at bounding box center [326, 341] width 26 height 26
checkbox input "true"
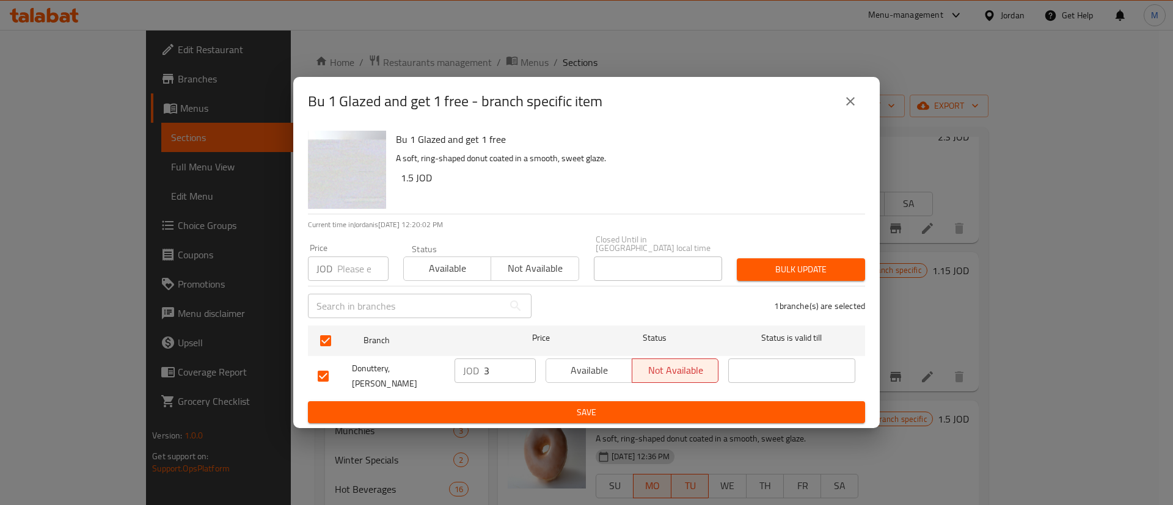
click at [574, 368] on span "Available" at bounding box center [589, 371] width 76 height 18
drag, startPoint x: 487, startPoint y: 379, endPoint x: 457, endPoint y: 375, distance: 30.2
click at [457, 375] on div "JOD 3 ​" at bounding box center [495, 371] width 81 height 24
type input "2.3"
click at [579, 405] on span "Save" at bounding box center [587, 412] width 538 height 15
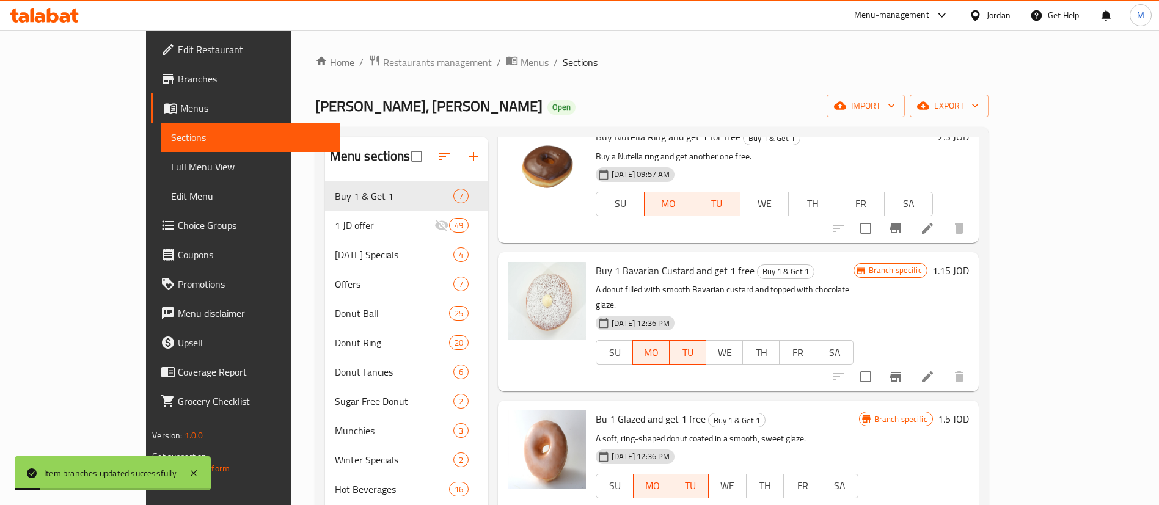
click at [901, 505] on icon "Branch-specific-item" at bounding box center [895, 511] width 11 height 10
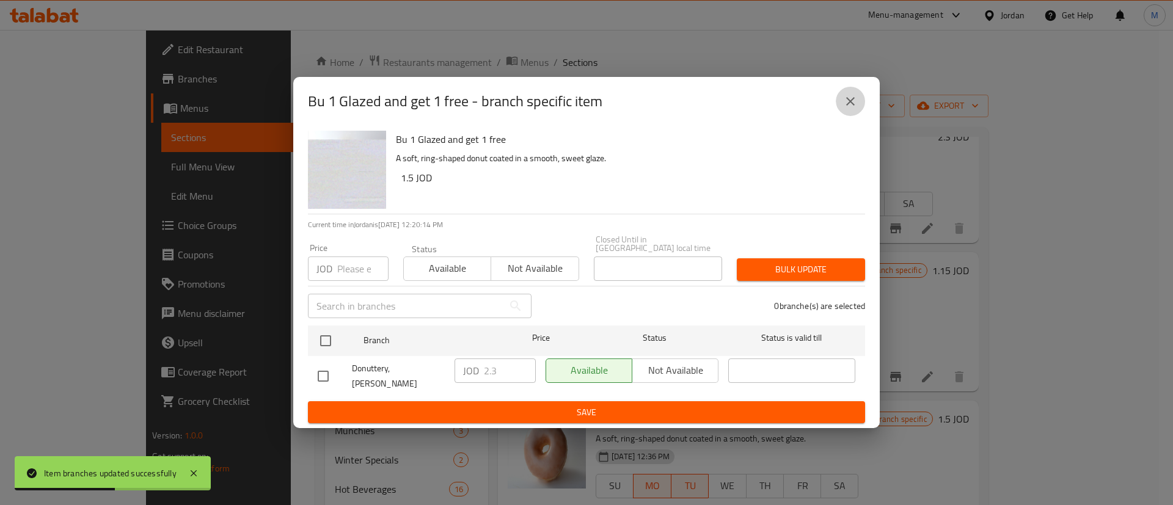
click at [854, 109] on icon "close" at bounding box center [850, 101] width 15 height 15
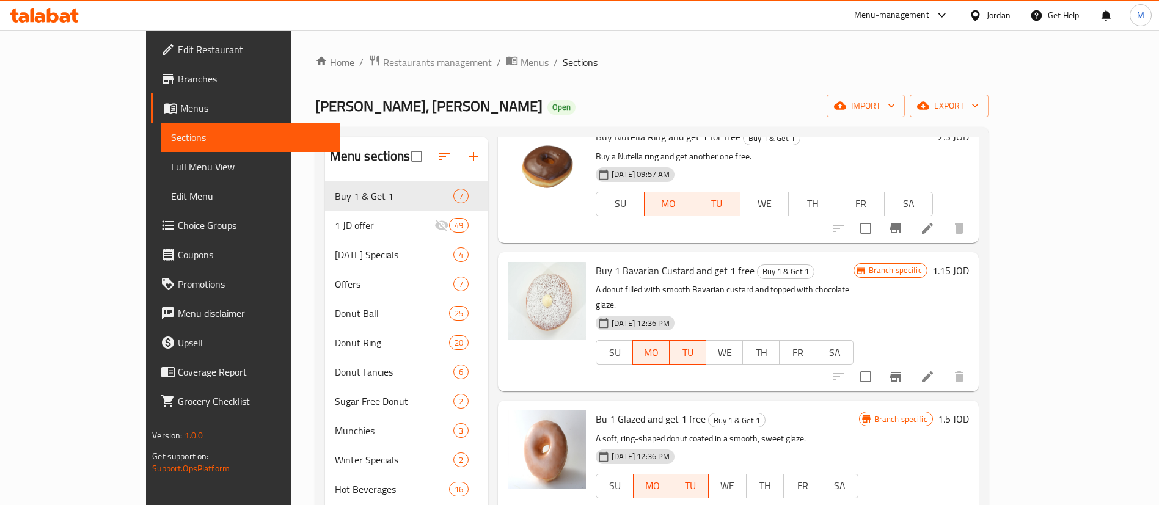
click at [383, 65] on span "Restaurants management" at bounding box center [437, 62] width 109 height 15
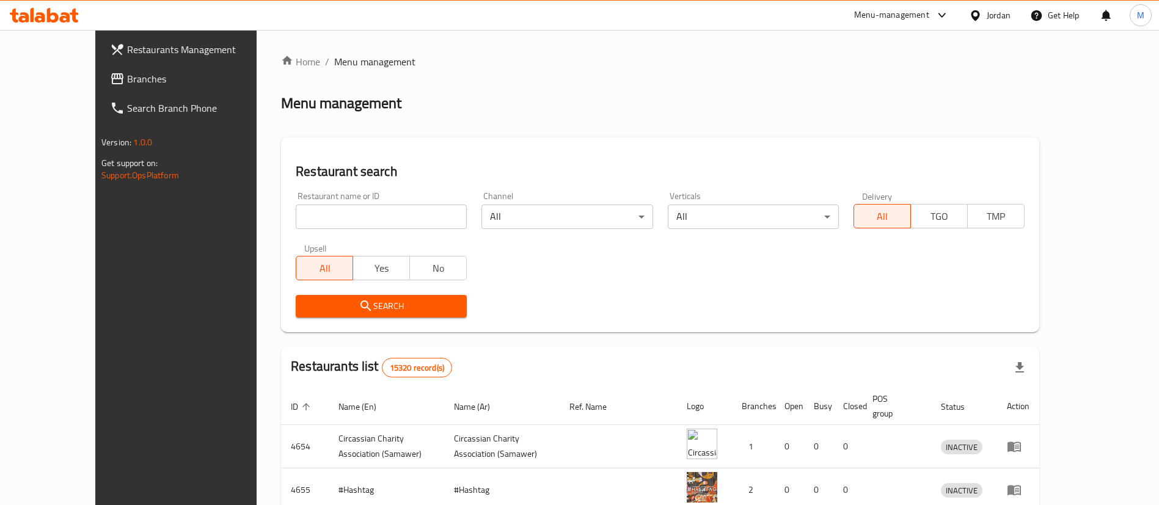
click at [368, 212] on input "search" at bounding box center [381, 217] width 171 height 24
type input "Brain Freeze"
click at [404, 310] on span "Search" at bounding box center [381, 306] width 152 height 15
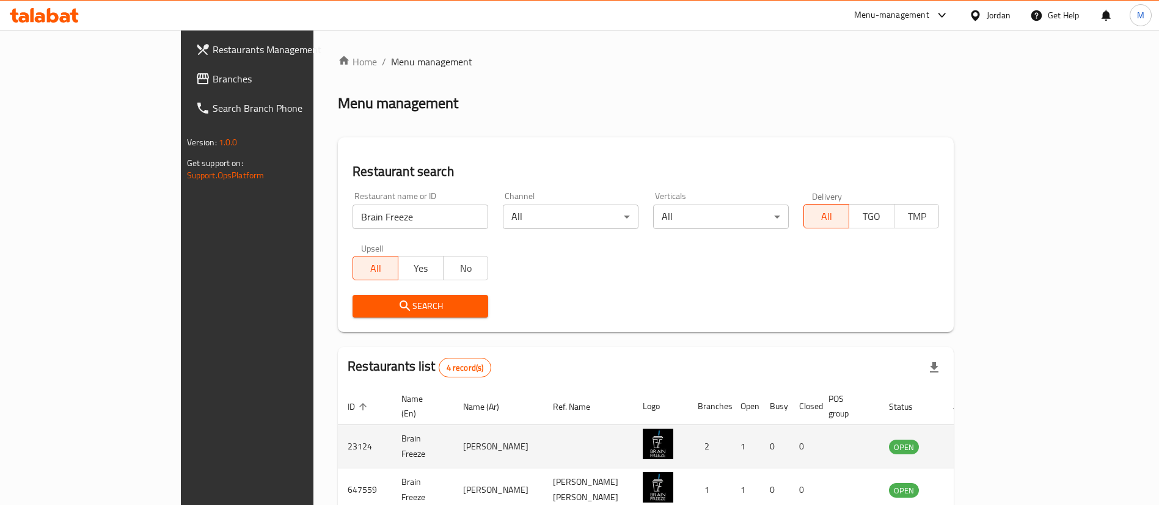
scroll to position [146, 0]
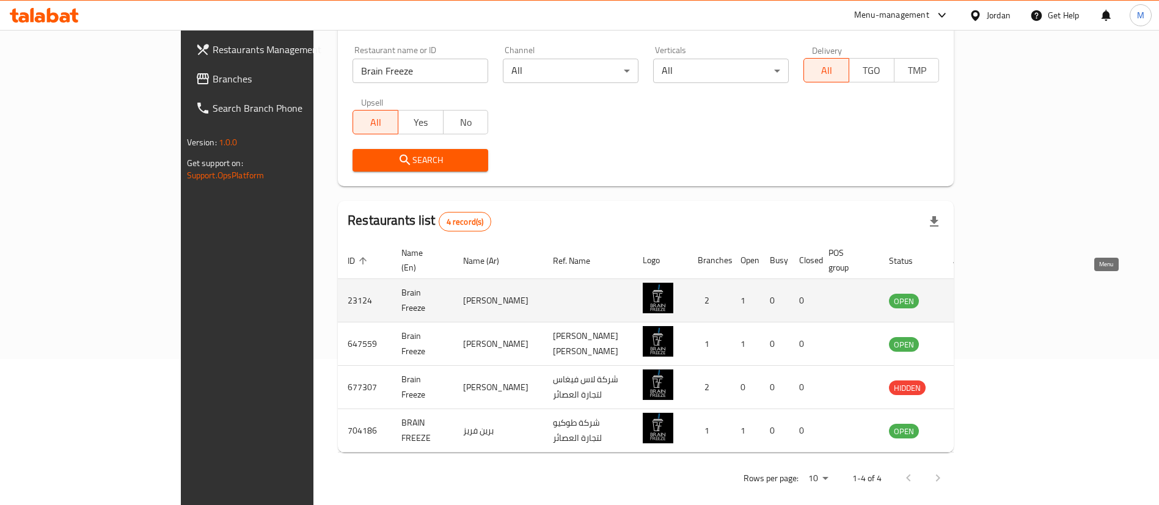
click at [968, 293] on icon "enhanced table" at bounding box center [960, 300] width 15 height 15
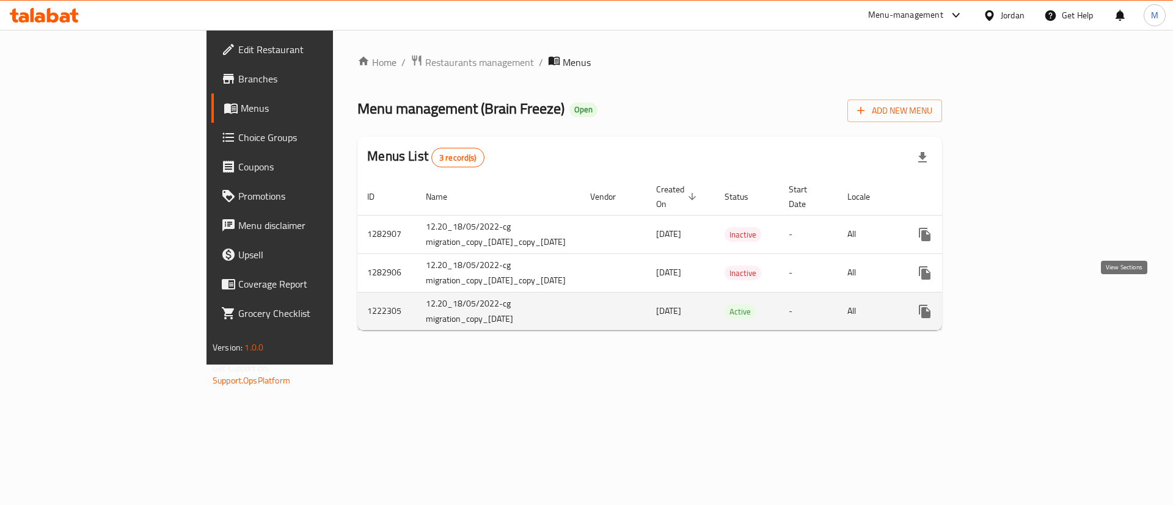
click at [1020, 304] on icon "enhanced table" at bounding box center [1013, 311] width 15 height 15
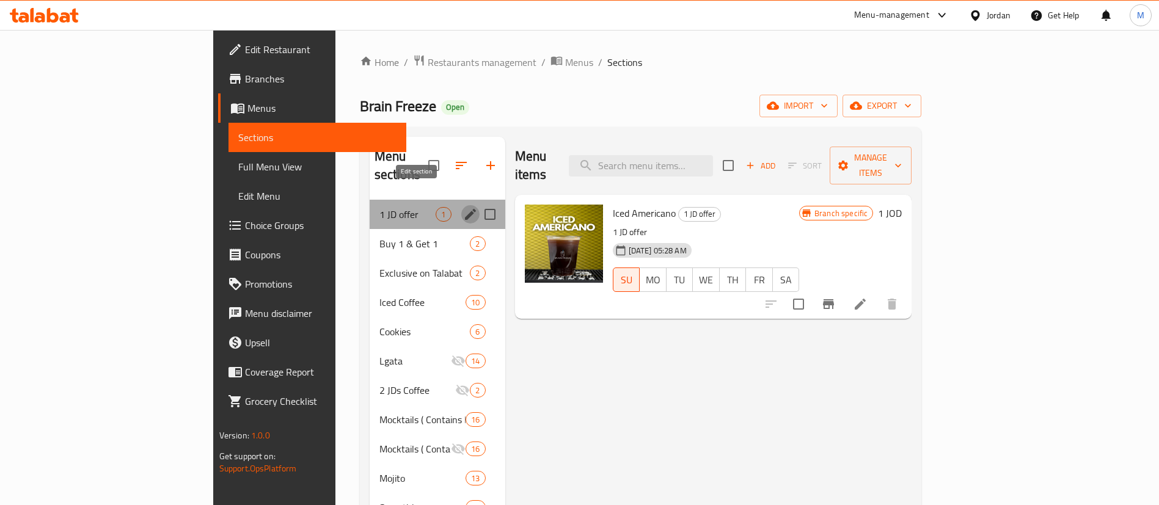
click at [465, 209] on icon "edit" at bounding box center [470, 214] width 11 height 11
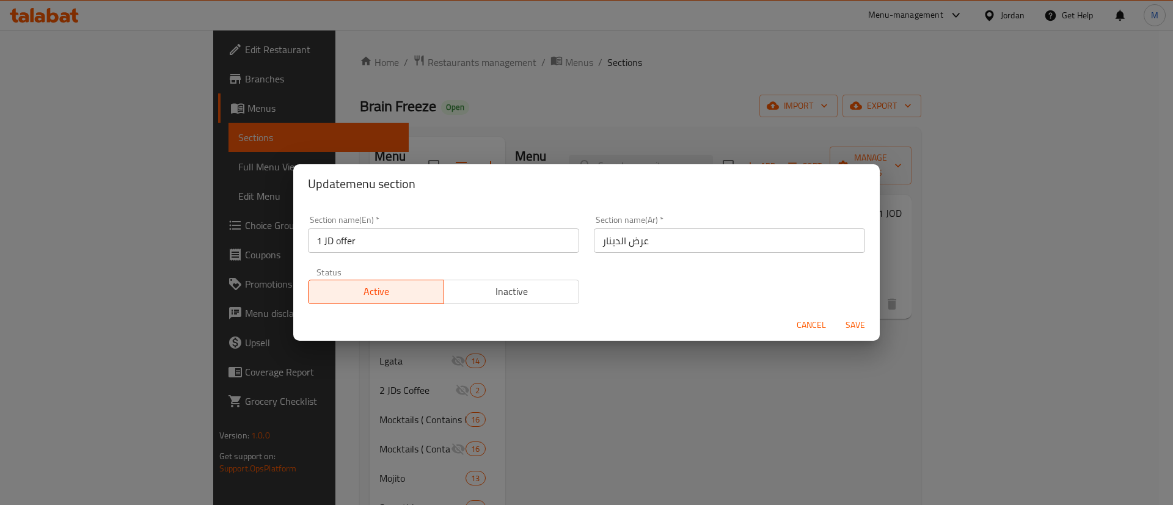
drag, startPoint x: 489, startPoint y: 298, endPoint x: 504, endPoint y: 298, distance: 14.7
click at [491, 298] on span "Inactive" at bounding box center [512, 292] width 126 height 18
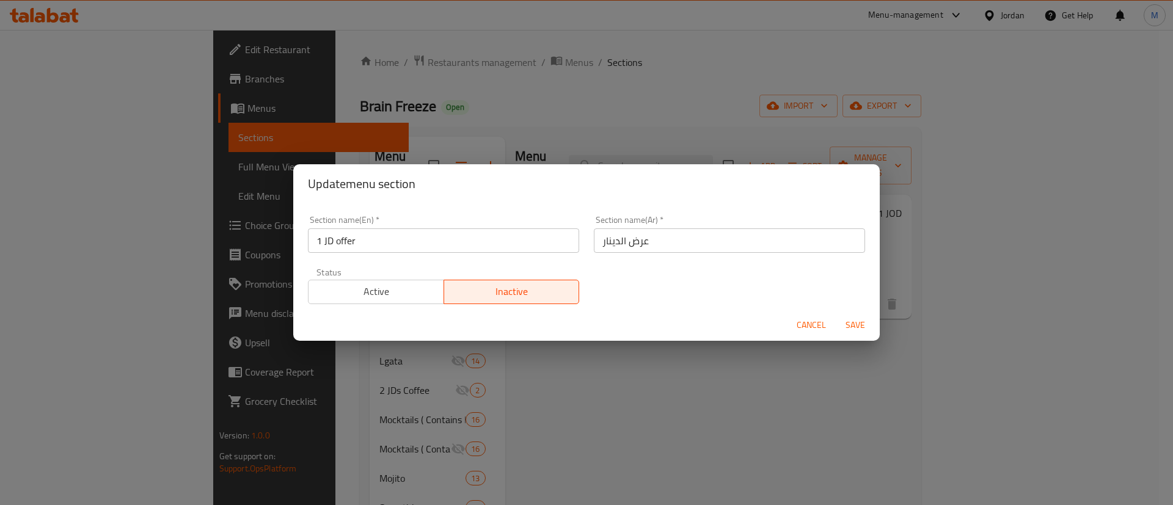
click at [858, 332] on span "Save" at bounding box center [855, 325] width 29 height 15
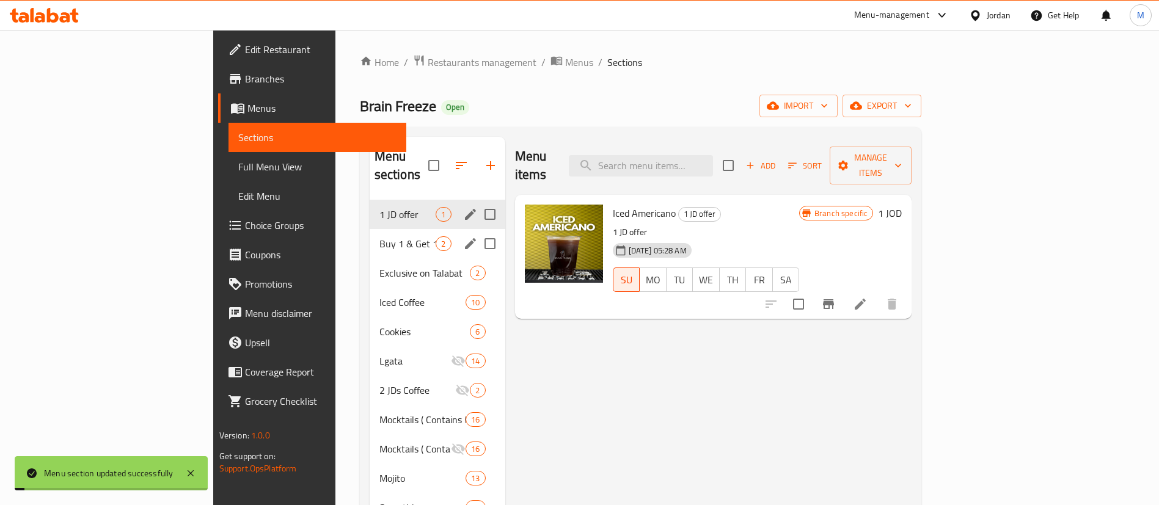
click at [379, 236] on span "Buy 1 & Get 1" at bounding box center [407, 243] width 57 height 15
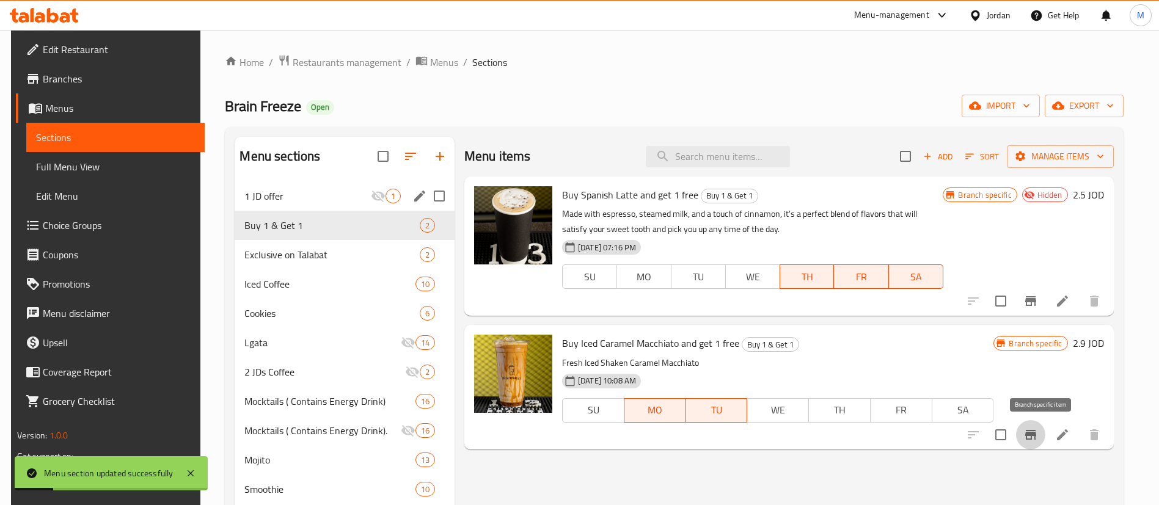
click at [1036, 434] on icon "Branch-specific-item" at bounding box center [1030, 435] width 11 height 10
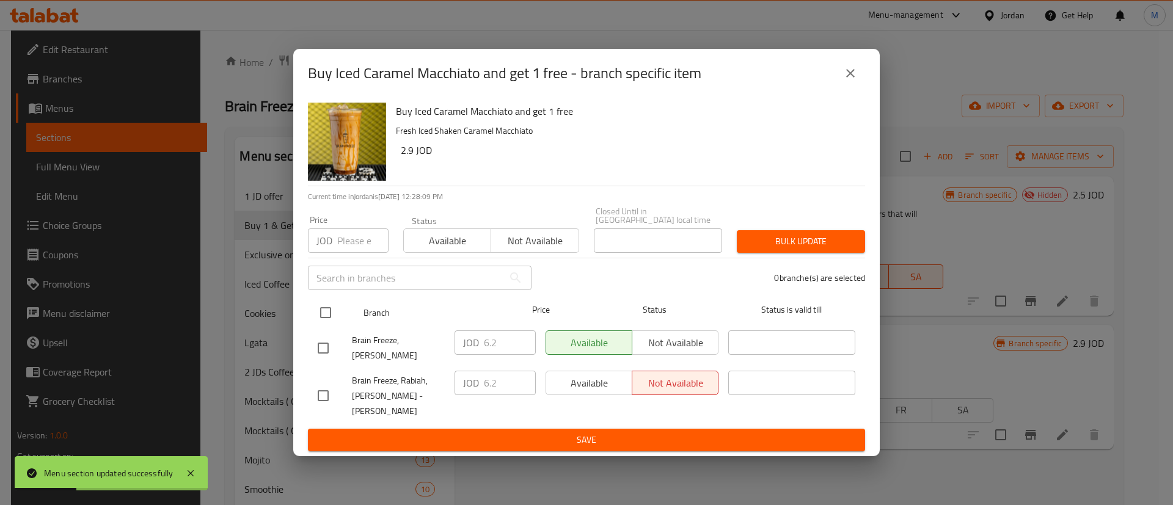
click at [329, 313] on input "checkbox" at bounding box center [326, 313] width 26 height 26
checkbox input "true"
click at [591, 378] on span "Available" at bounding box center [589, 384] width 76 height 18
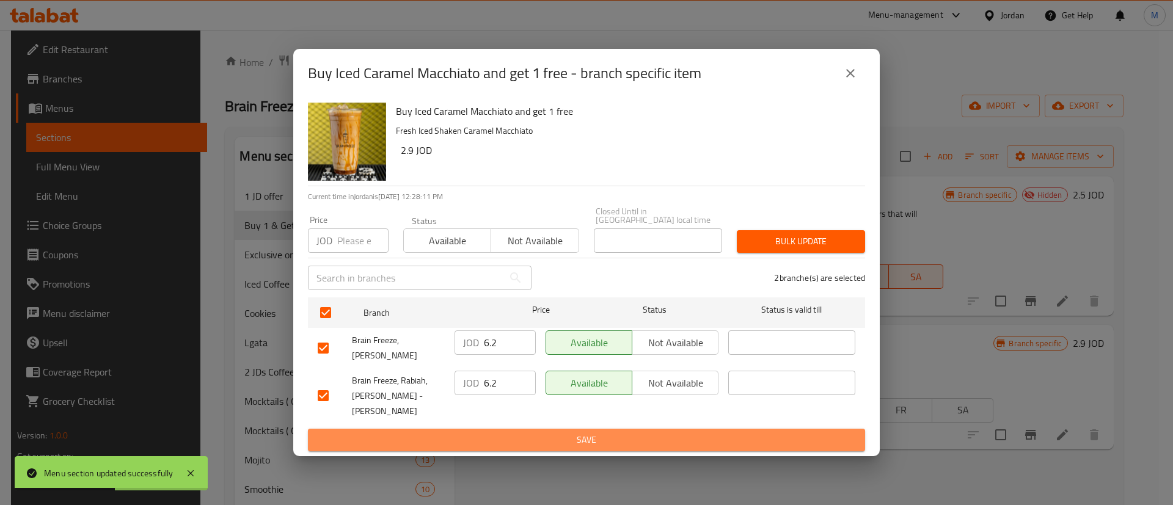
click at [618, 433] on span "Save" at bounding box center [587, 440] width 538 height 15
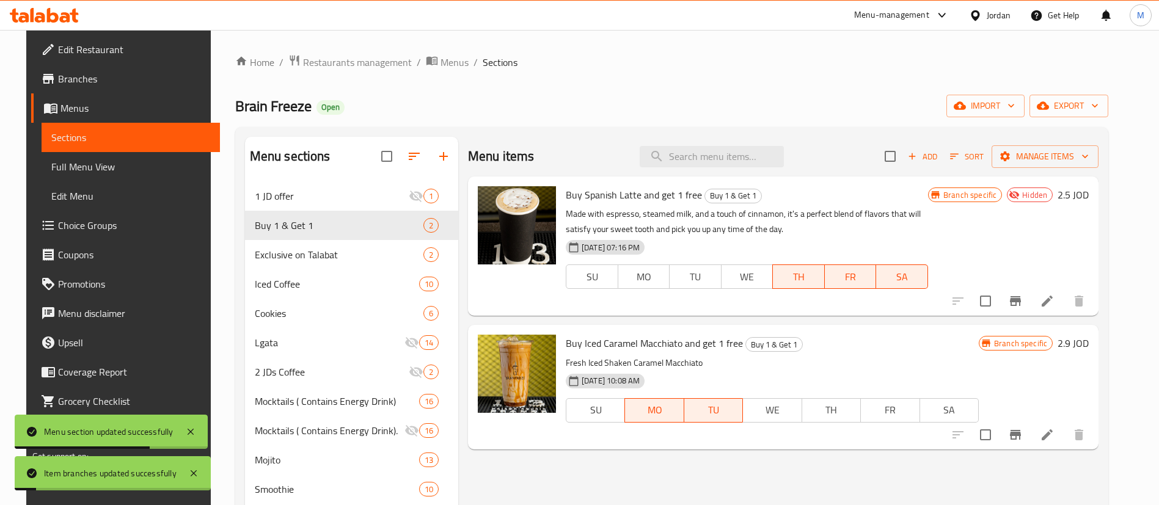
click at [103, 79] on span "Branches" at bounding box center [134, 78] width 152 height 15
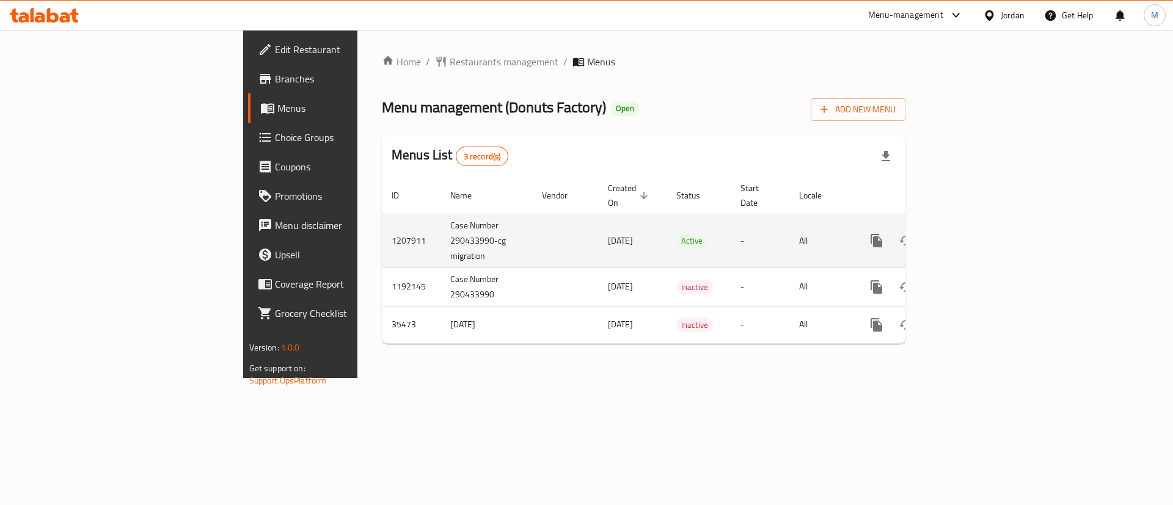
click at [979, 238] on link "enhanced table" at bounding box center [964, 240] width 29 height 29
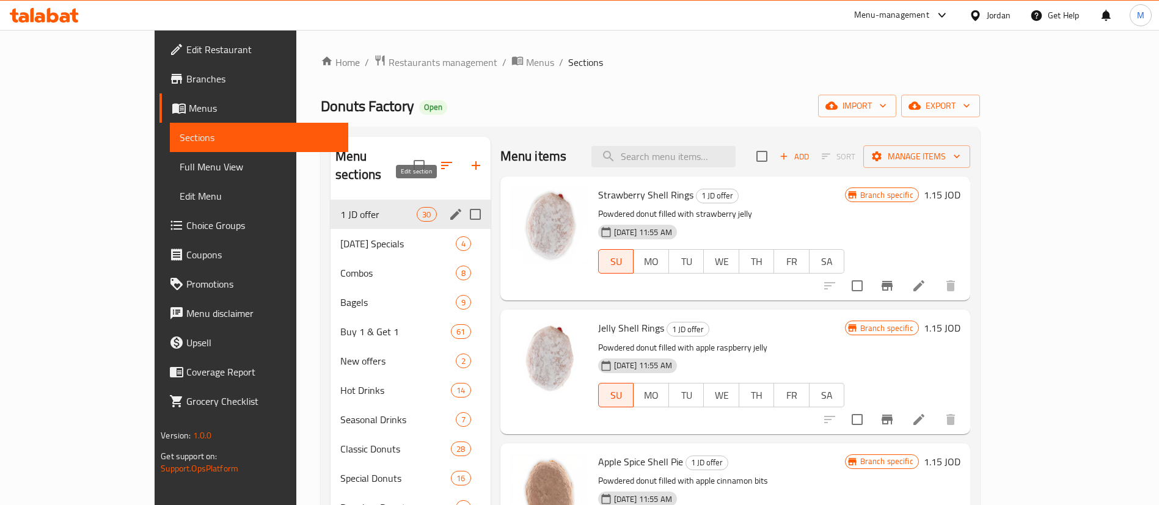
click at [448, 207] on icon "edit" at bounding box center [455, 214] width 15 height 15
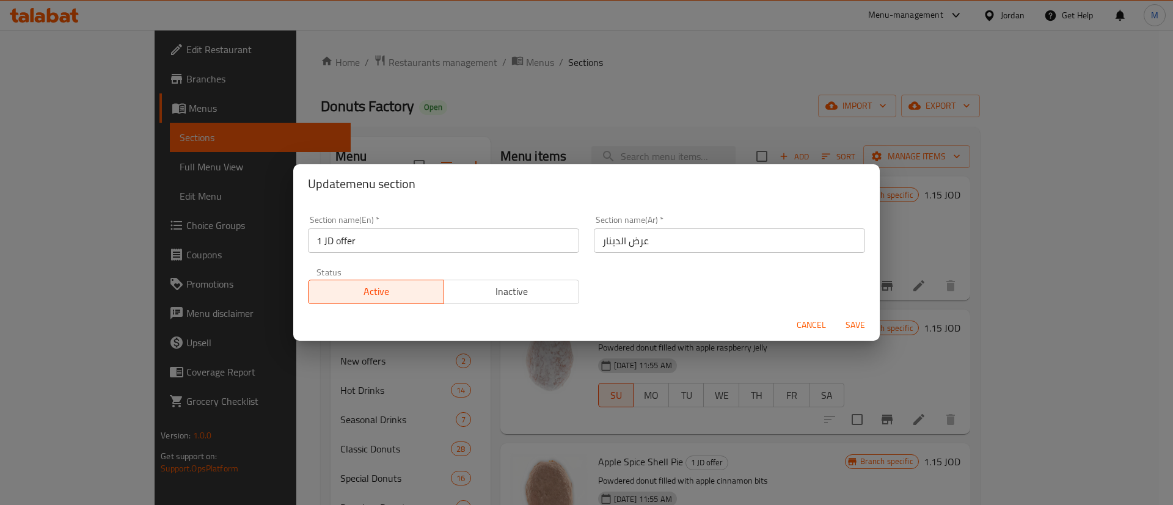
click at [517, 291] on span "Inactive" at bounding box center [512, 292] width 126 height 18
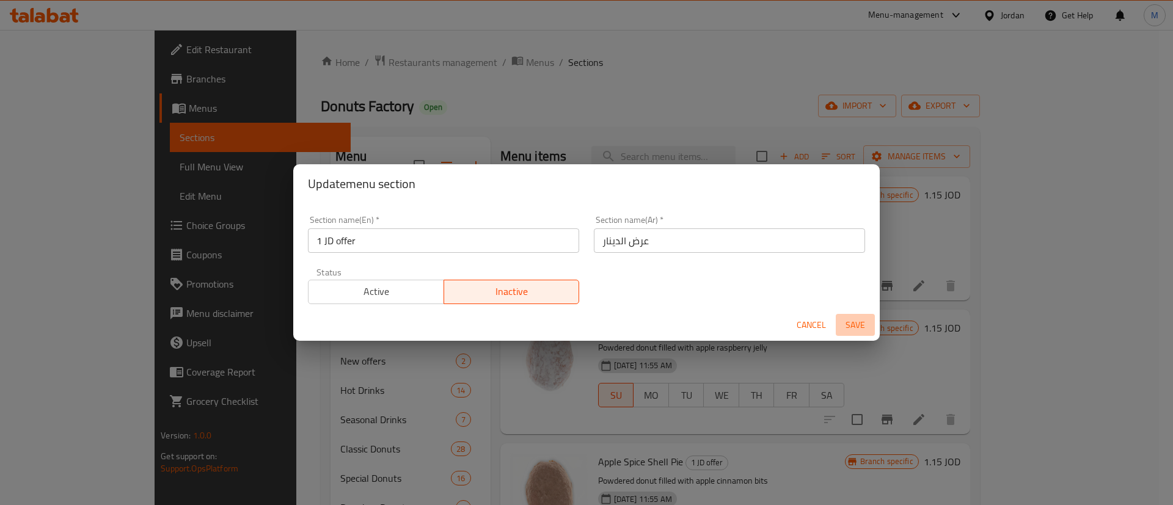
click at [848, 327] on span "Save" at bounding box center [855, 325] width 29 height 15
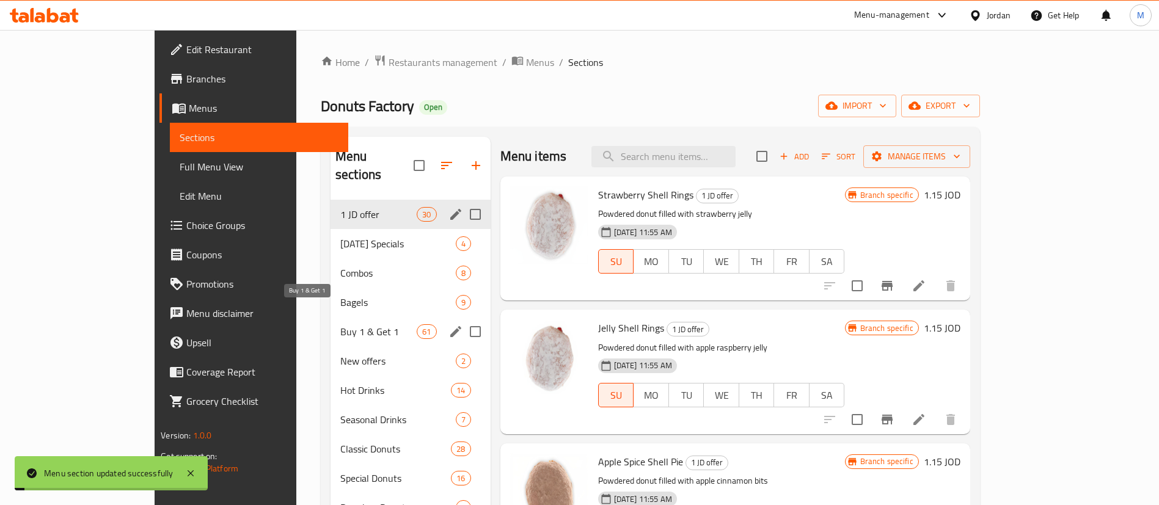
click at [340, 324] on span "Buy 1 & Get 1" at bounding box center [378, 331] width 76 height 15
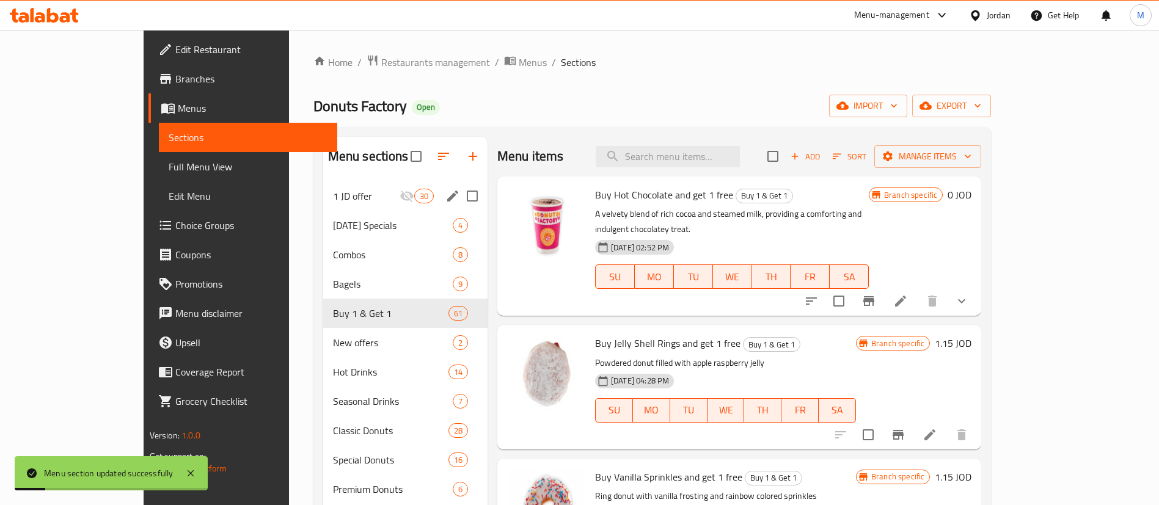
click at [876, 294] on icon "Branch-specific-item" at bounding box center [868, 301] width 15 height 15
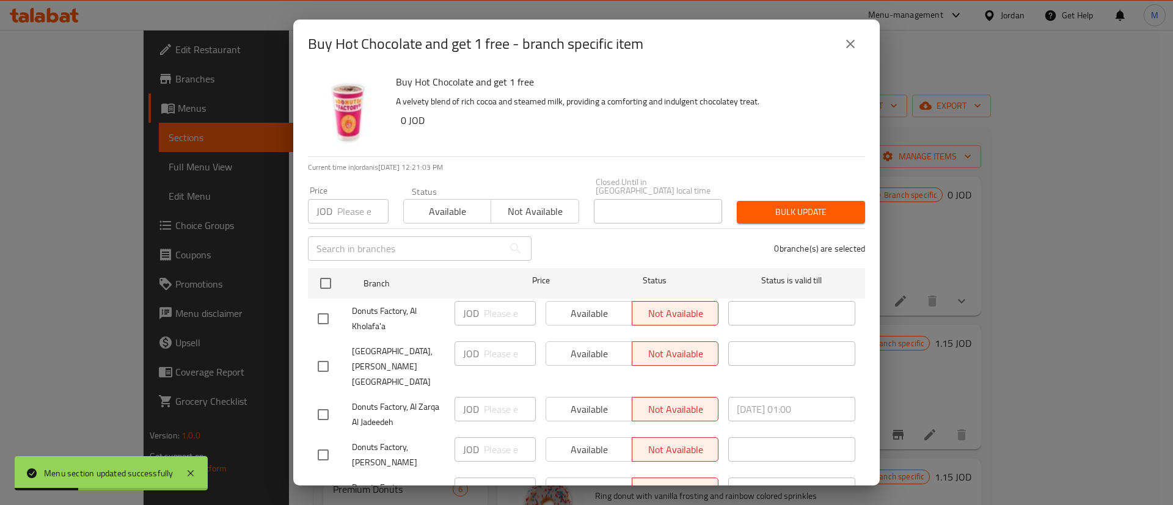
click at [850, 43] on icon "close" at bounding box center [850, 44] width 9 height 9
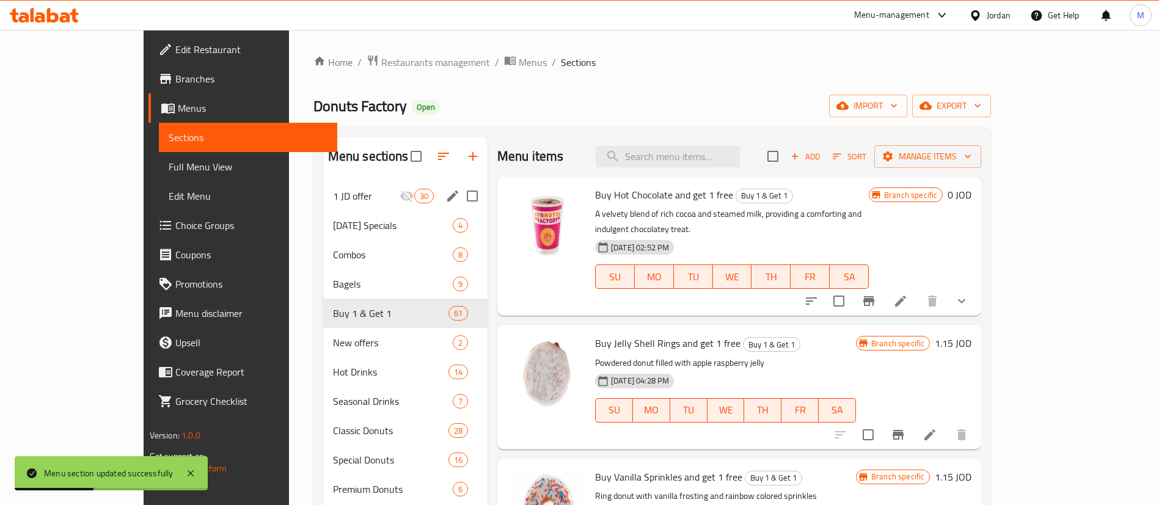
click at [904, 430] on icon "Branch-specific-item" at bounding box center [898, 435] width 11 height 10
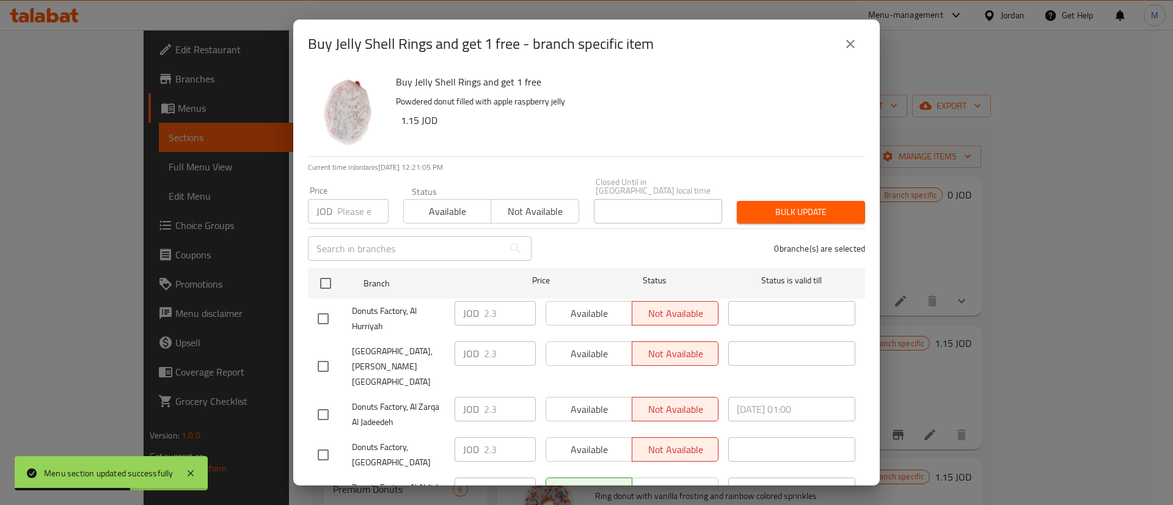
click at [858, 48] on button "close" at bounding box center [850, 43] width 29 height 29
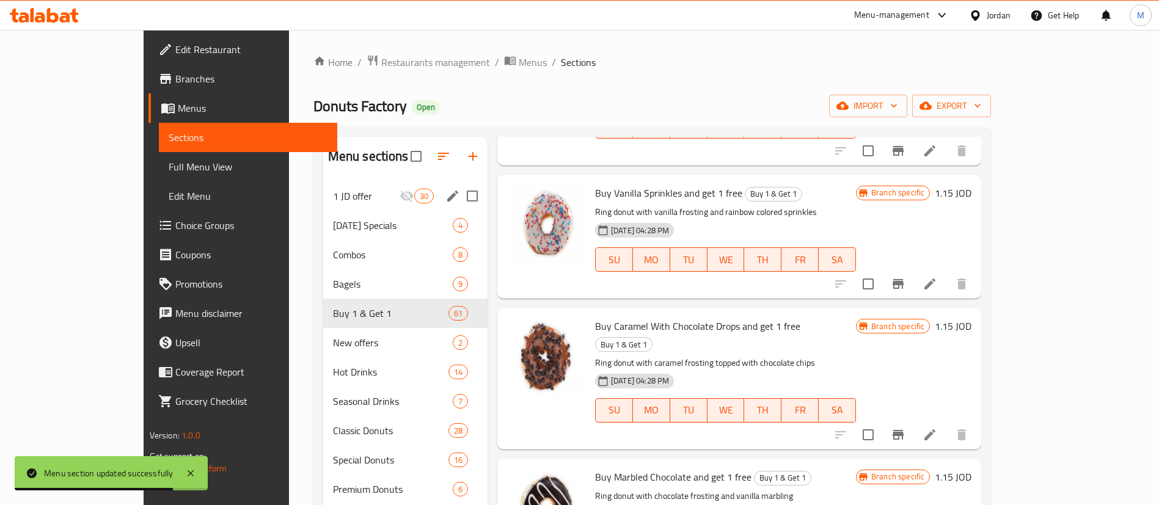
scroll to position [290, 0]
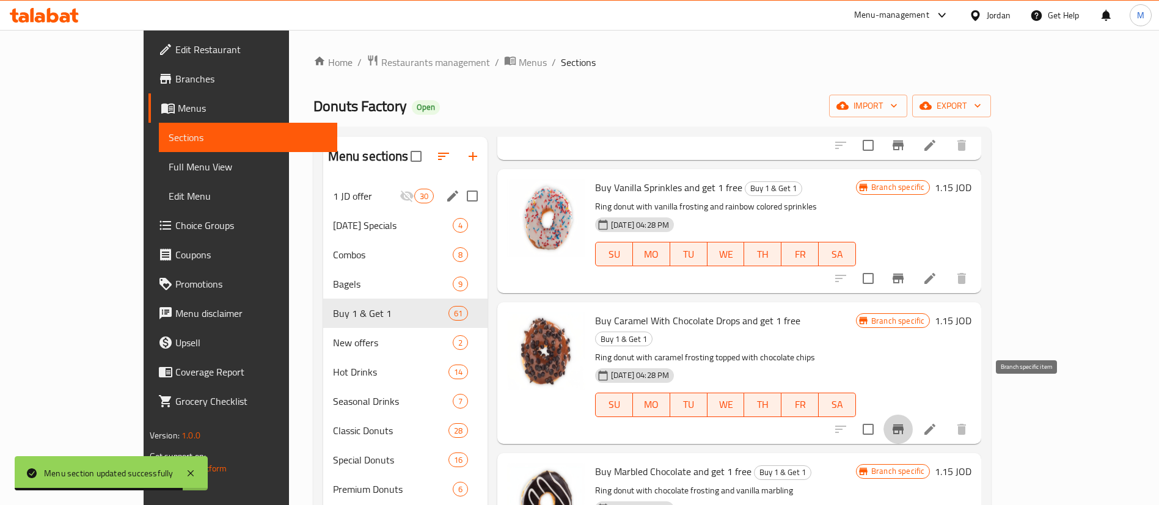
click at [904, 425] on icon "Branch-specific-item" at bounding box center [898, 430] width 11 height 10
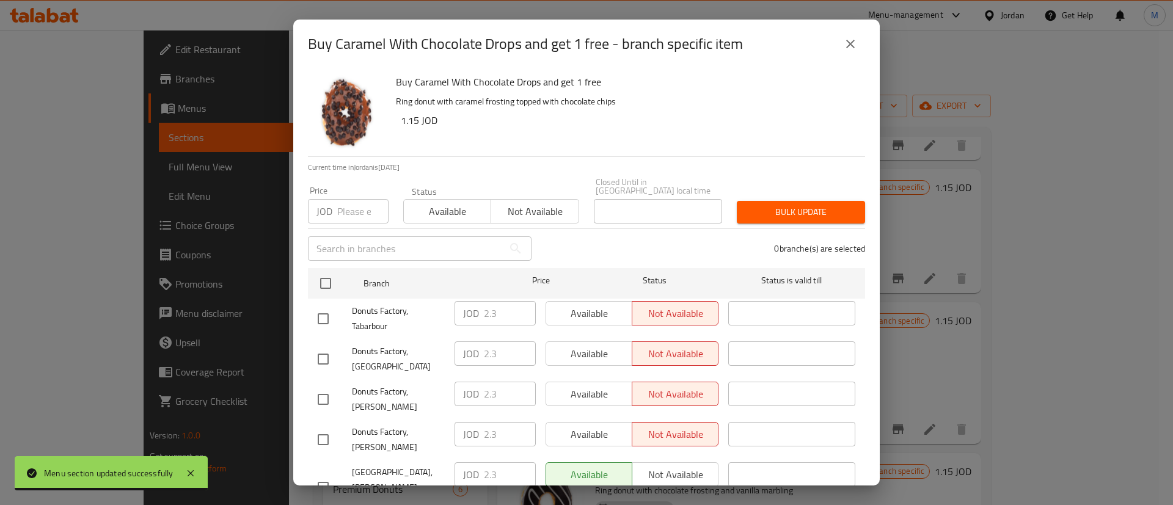
click at [854, 45] on icon "close" at bounding box center [850, 44] width 15 height 15
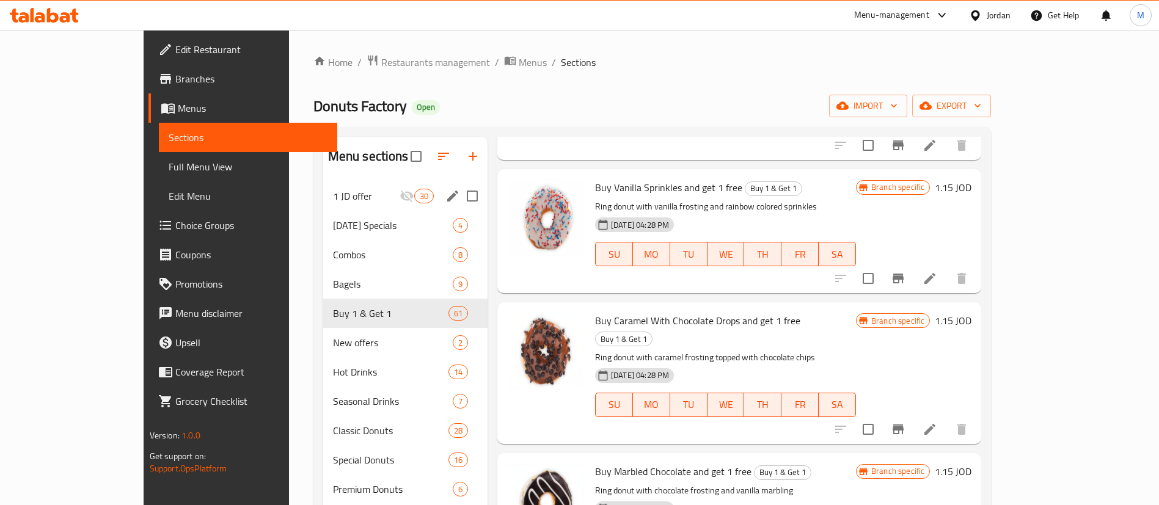
click at [175, 85] on span "Branches" at bounding box center [251, 78] width 152 height 15
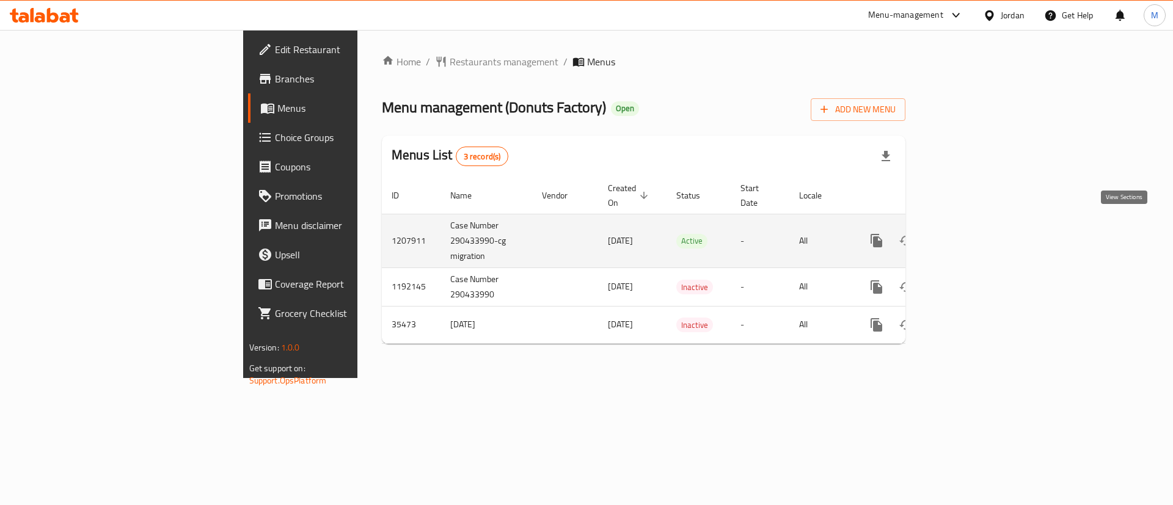
click at [970, 235] on icon "enhanced table" at bounding box center [964, 240] width 11 height 11
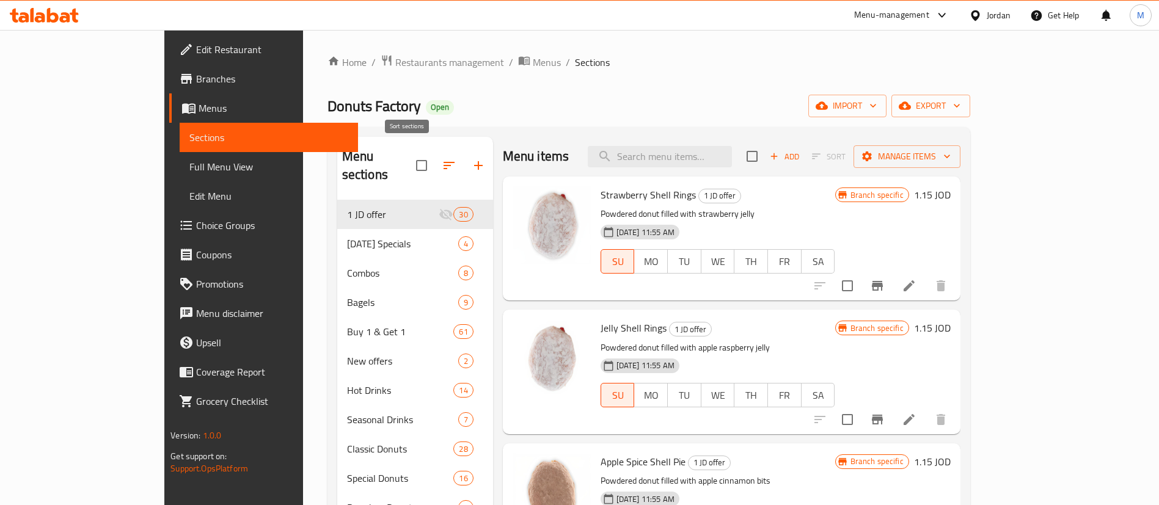
click at [444, 162] on icon "button" at bounding box center [449, 165] width 11 height 7
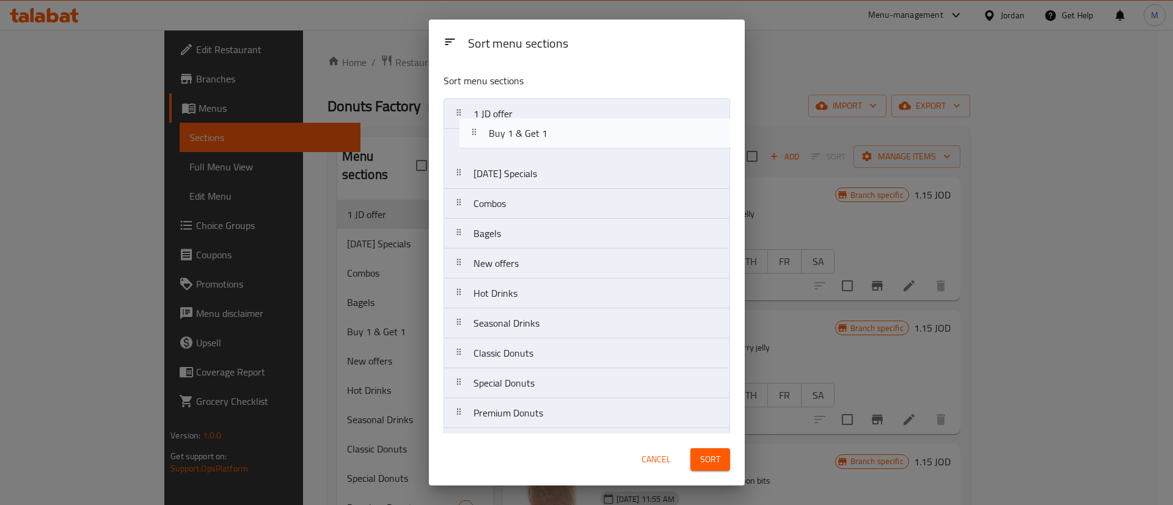
drag, startPoint x: 534, startPoint y: 243, endPoint x: 549, endPoint y: 140, distance: 104.4
click at [549, 140] on nav "1 JD offer [DATE] Specials Combos Bagels Buy 1 & Get 1 New offers Hot Drinks Se…" at bounding box center [587, 308] width 287 height 420
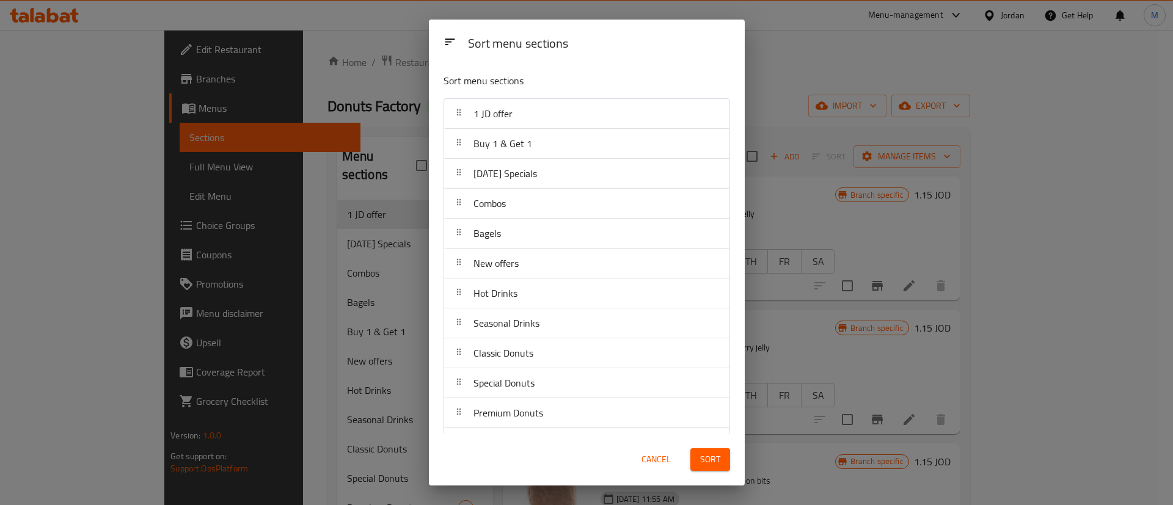
click at [720, 463] on span "Sort" at bounding box center [710, 459] width 20 height 15
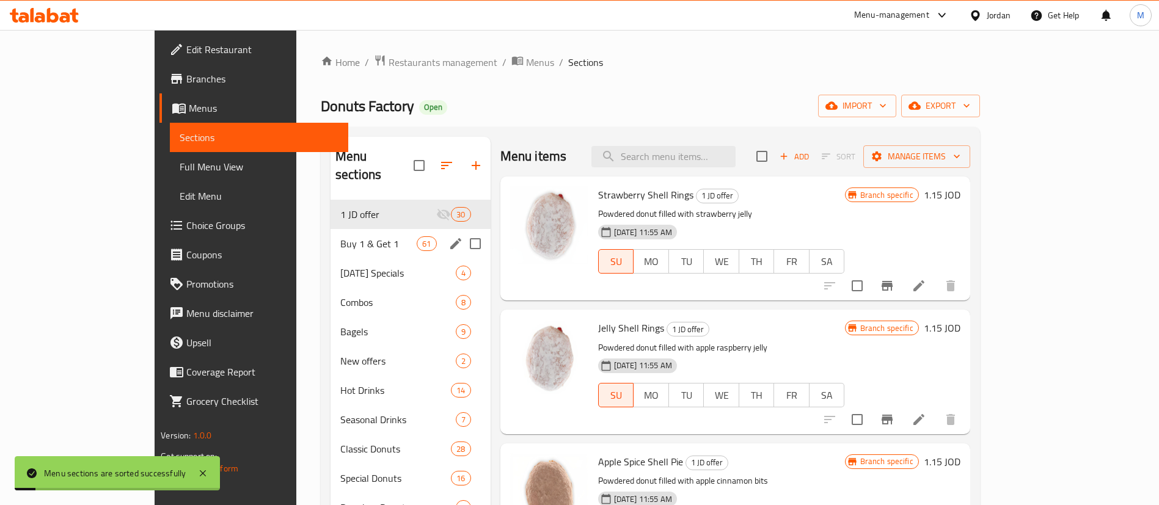
click at [340, 236] on span "Buy 1 & Get 1" at bounding box center [378, 243] width 76 height 15
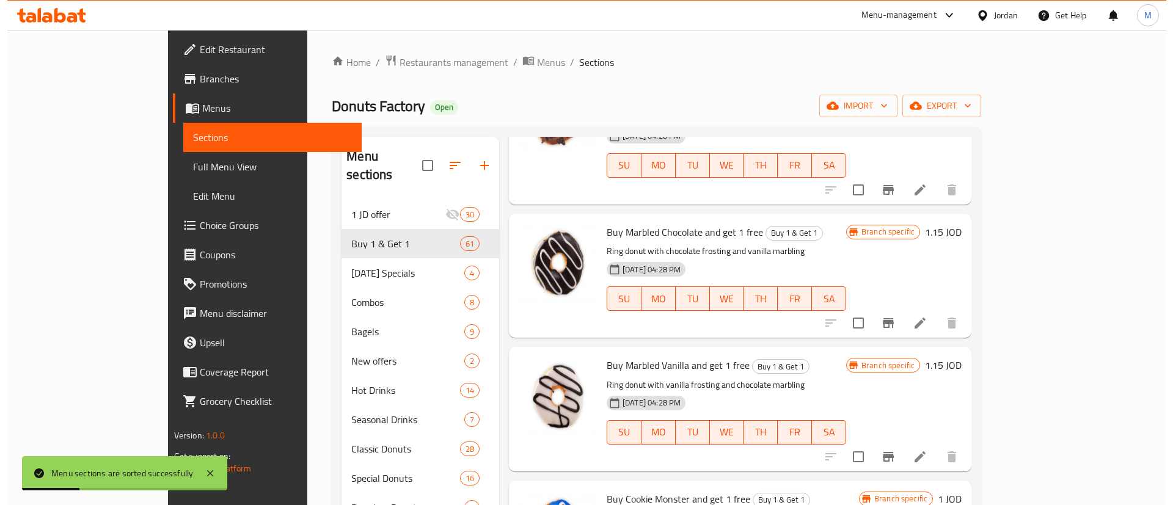
scroll to position [530, 0]
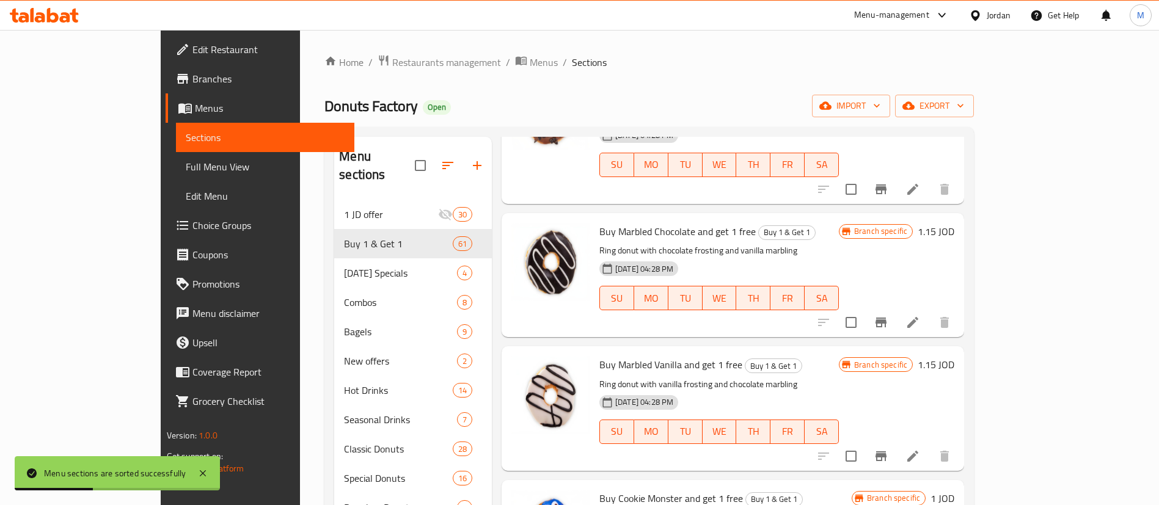
click at [887, 452] on icon "Branch-specific-item" at bounding box center [881, 457] width 11 height 10
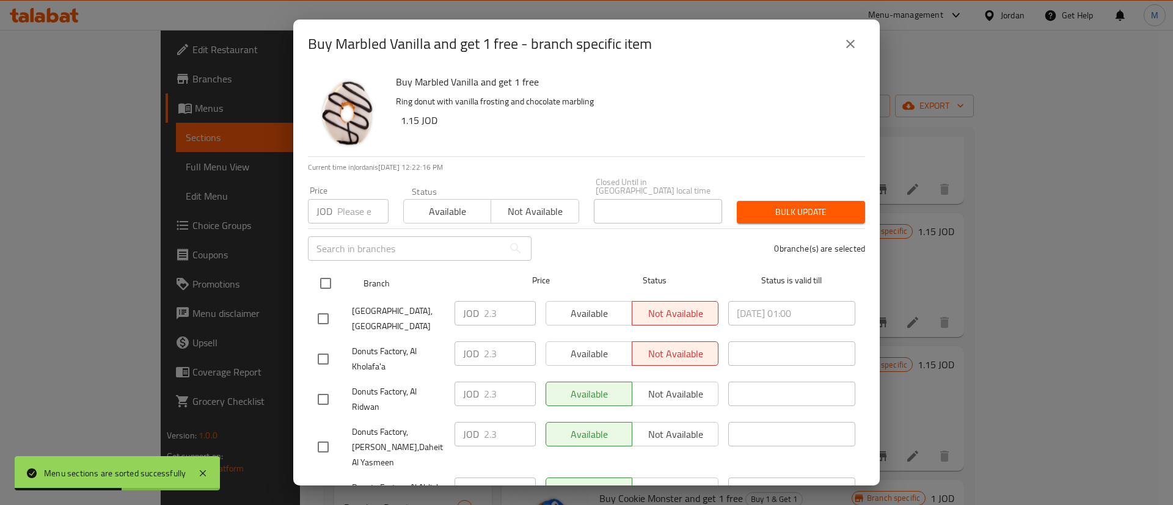
drag, startPoint x: 318, startPoint y: 282, endPoint x: 400, endPoint y: 308, distance: 85.8
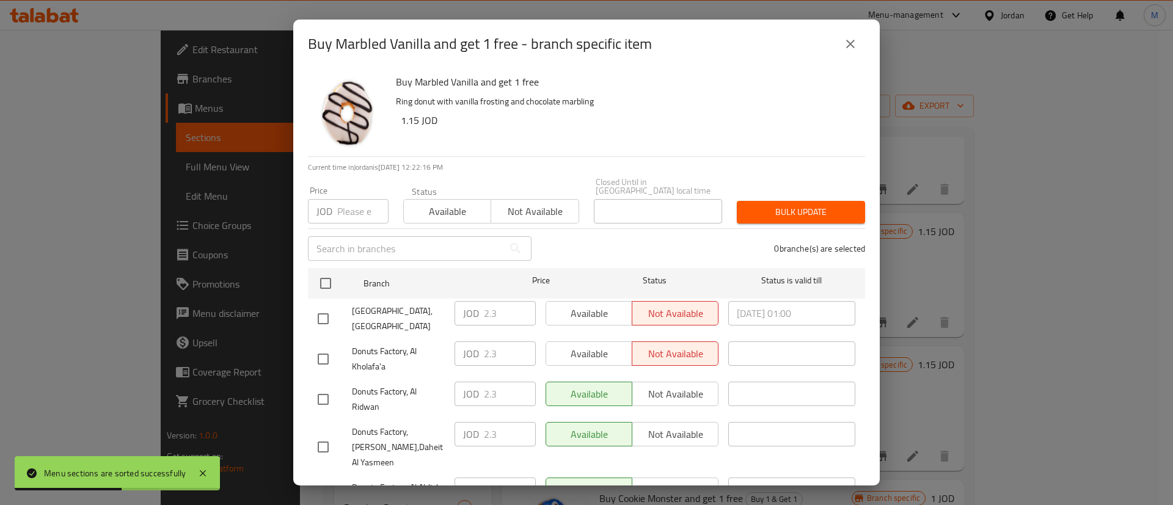
click at [319, 282] on input "checkbox" at bounding box center [326, 284] width 26 height 26
checkbox input "true"
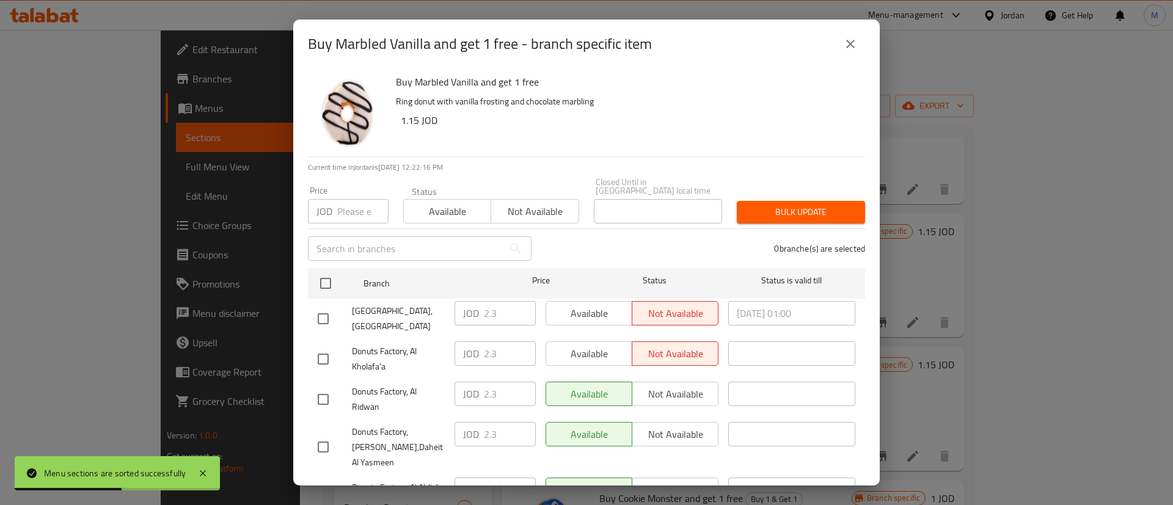
checkbox input "true"
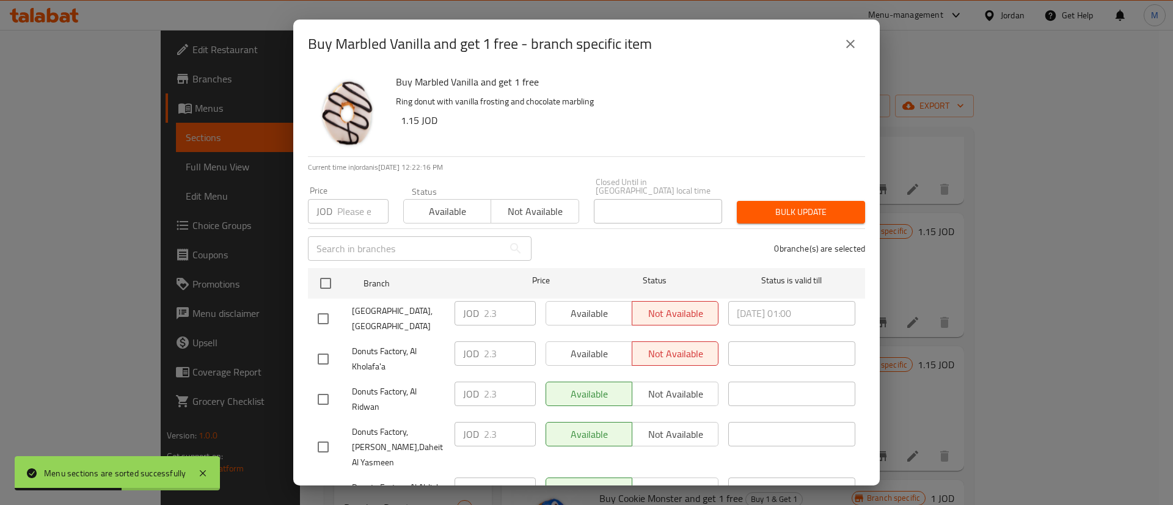
checkbox input "true"
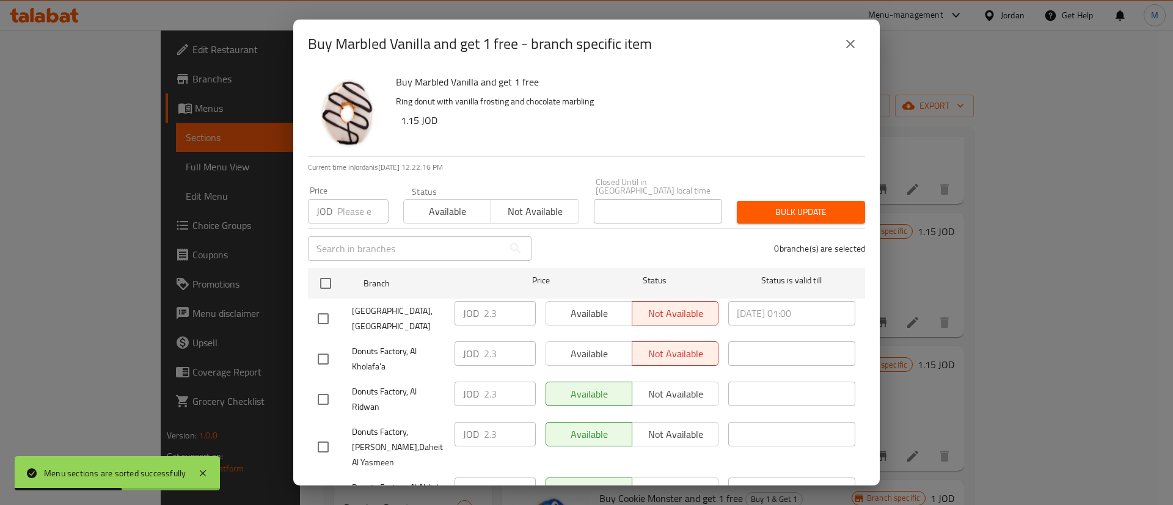
checkbox input "true"
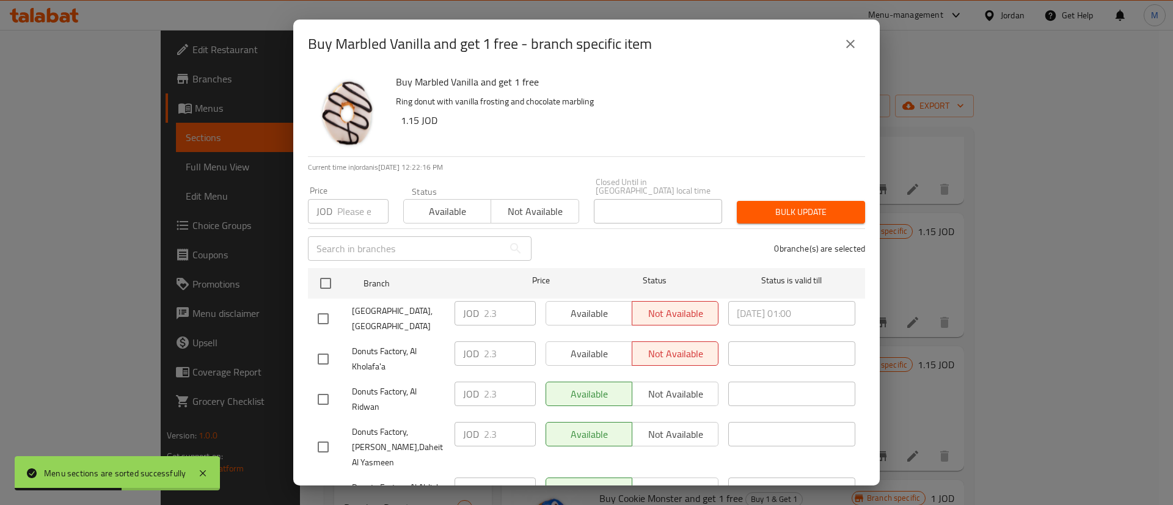
checkbox input "true"
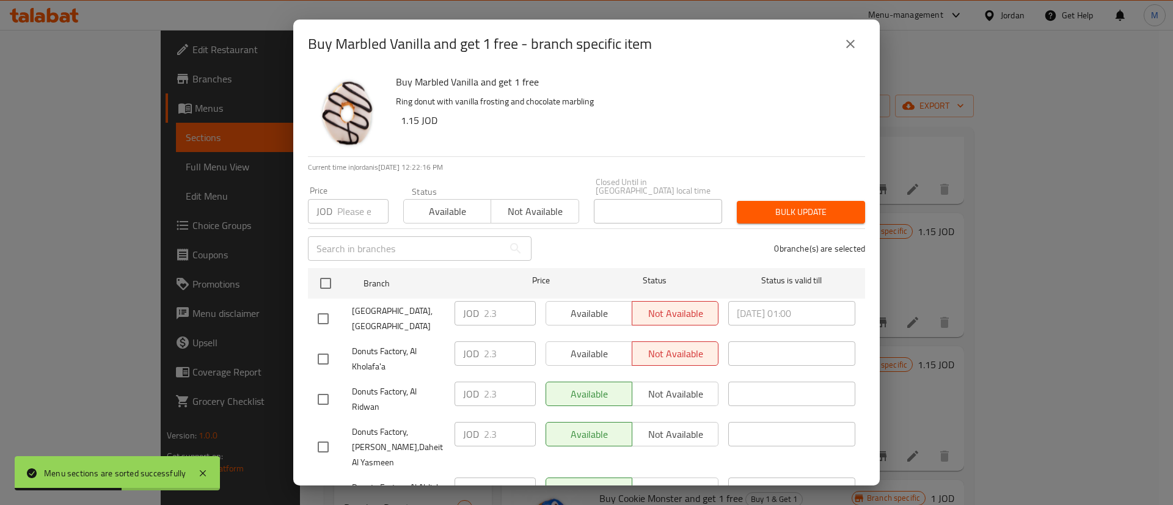
checkbox input "true"
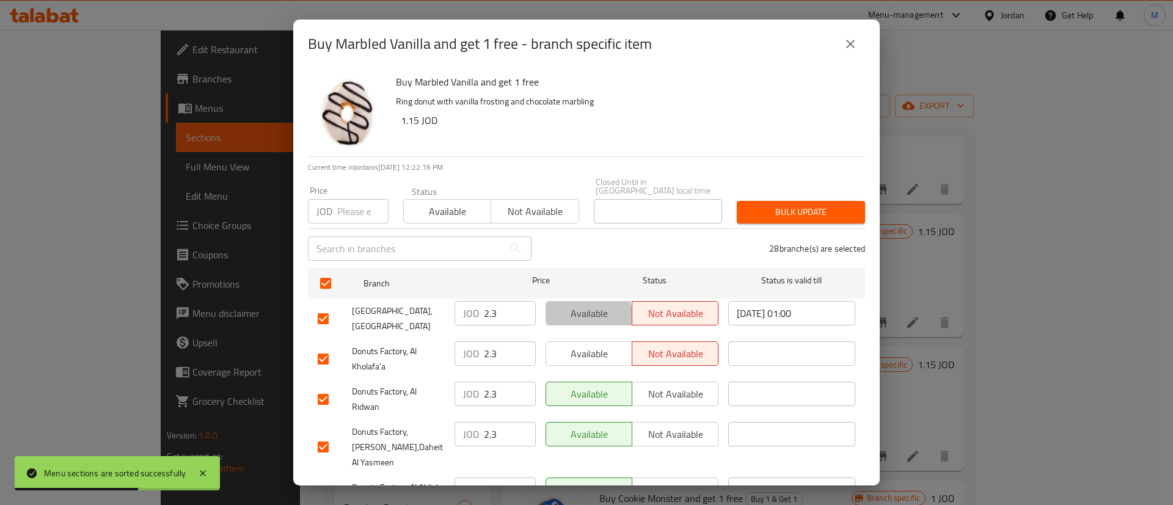
click at [571, 315] on button "Available" at bounding box center [589, 313] width 87 height 24
click at [587, 345] on span "Available" at bounding box center [589, 354] width 76 height 18
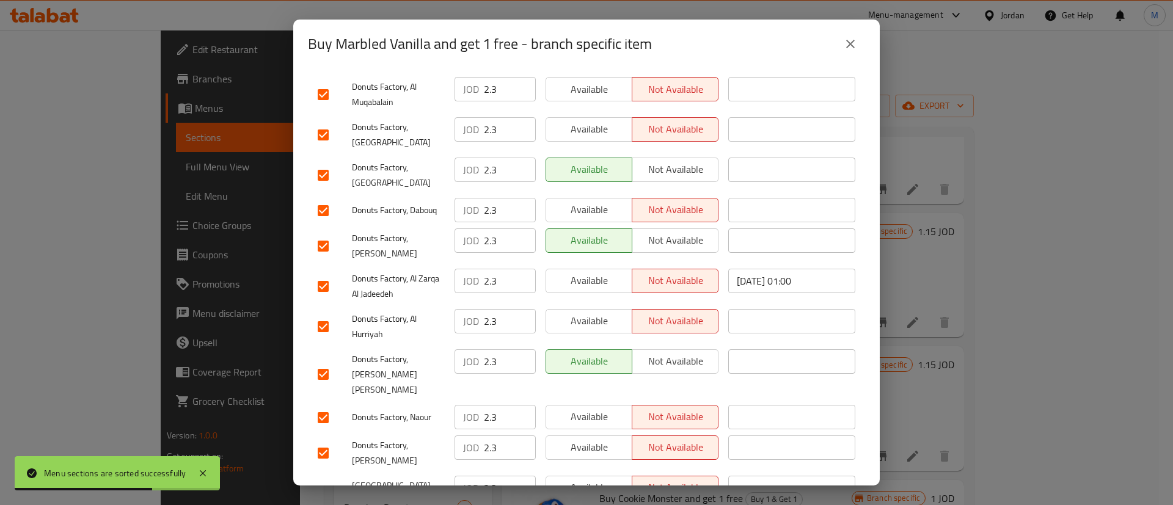
scroll to position [932, 0]
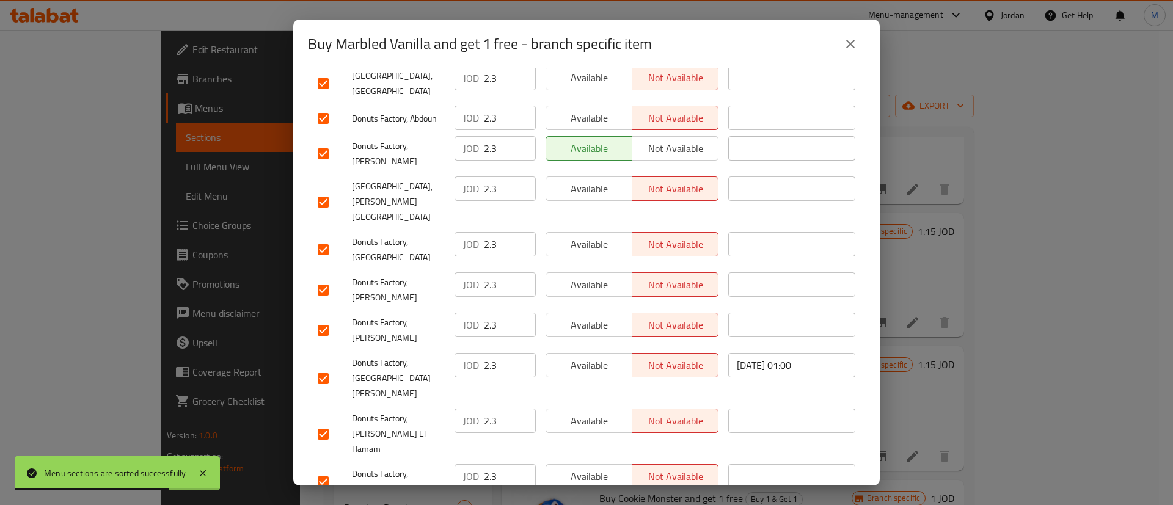
drag, startPoint x: 586, startPoint y: 393, endPoint x: 591, endPoint y: 359, distance: 35.2
click at [586, 468] on span "Available" at bounding box center [589, 477] width 76 height 18
click at [596, 412] on span "Available" at bounding box center [589, 421] width 76 height 18
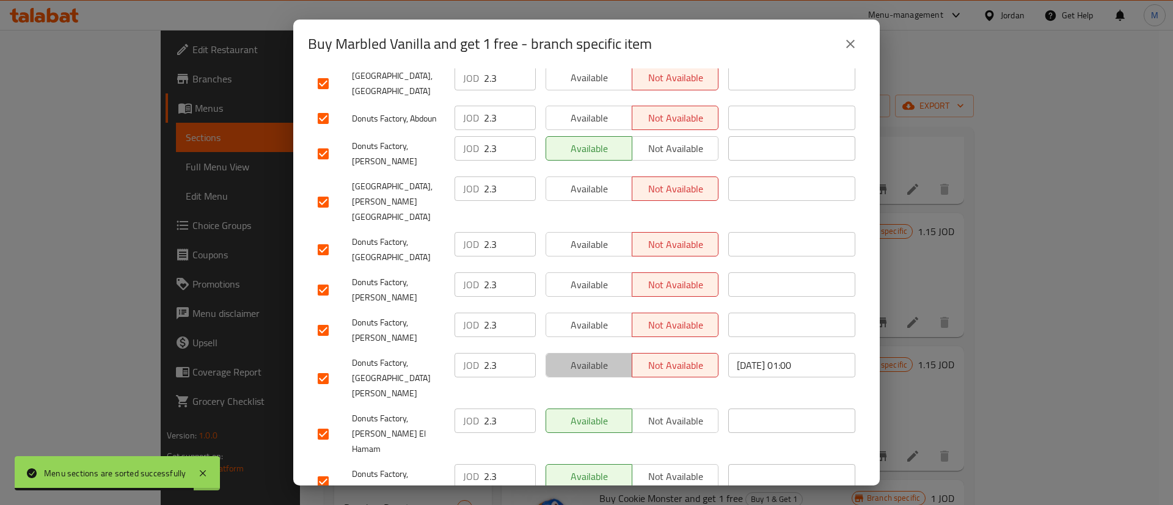
click at [602, 357] on span "Available" at bounding box center [589, 366] width 76 height 18
drag, startPoint x: 602, startPoint y: 258, endPoint x: 597, endPoint y: 246, distance: 13.2
click at [602, 316] on span "Available" at bounding box center [589, 325] width 76 height 18
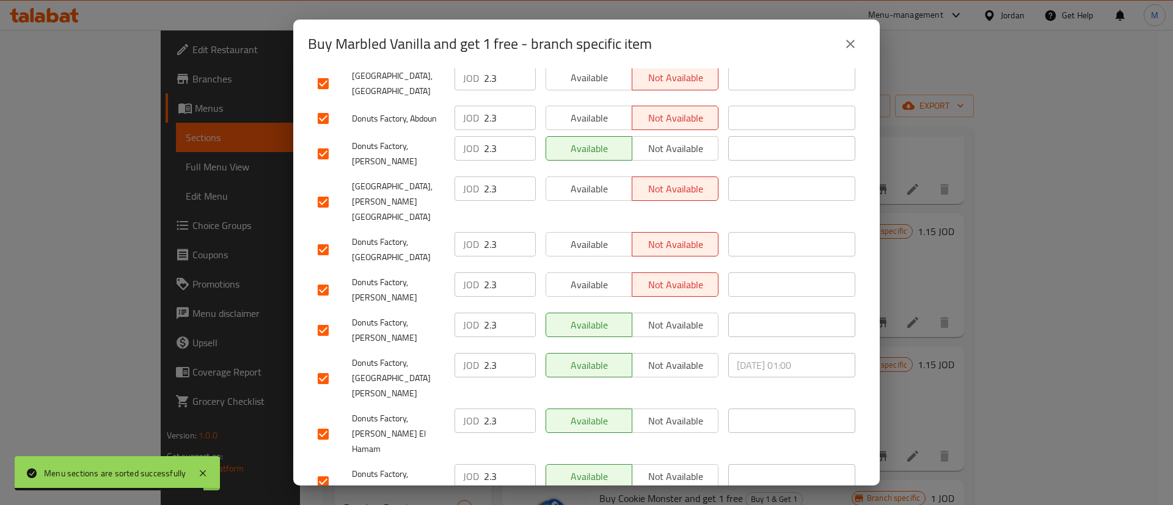
drag, startPoint x: 598, startPoint y: 231, endPoint x: 604, endPoint y: 194, distance: 37.2
click at [598, 276] on span "Available" at bounding box center [589, 285] width 76 height 18
click at [604, 236] on span "Available" at bounding box center [589, 245] width 76 height 18
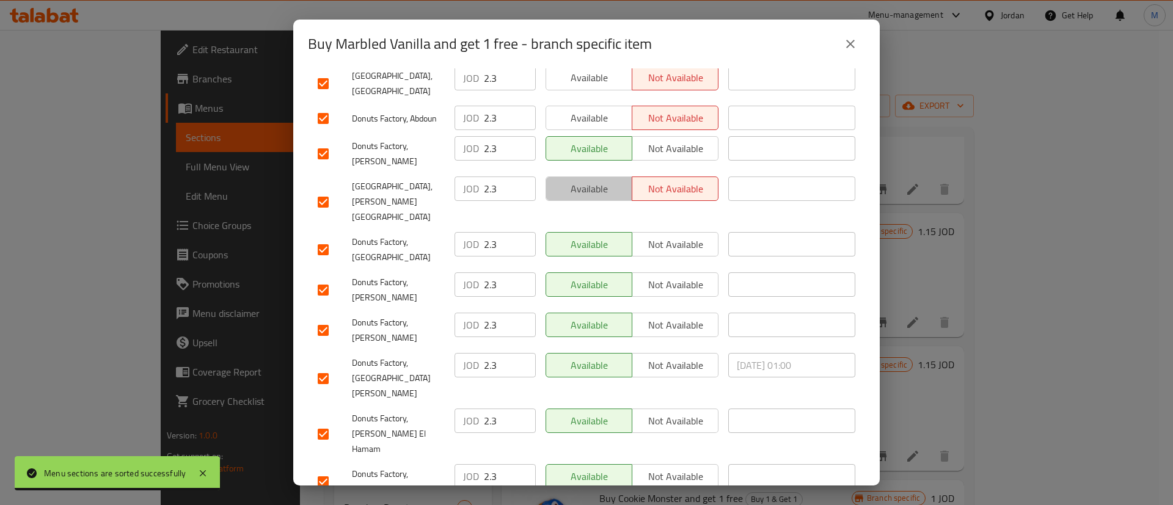
click at [605, 180] on span "Available" at bounding box center [589, 189] width 76 height 18
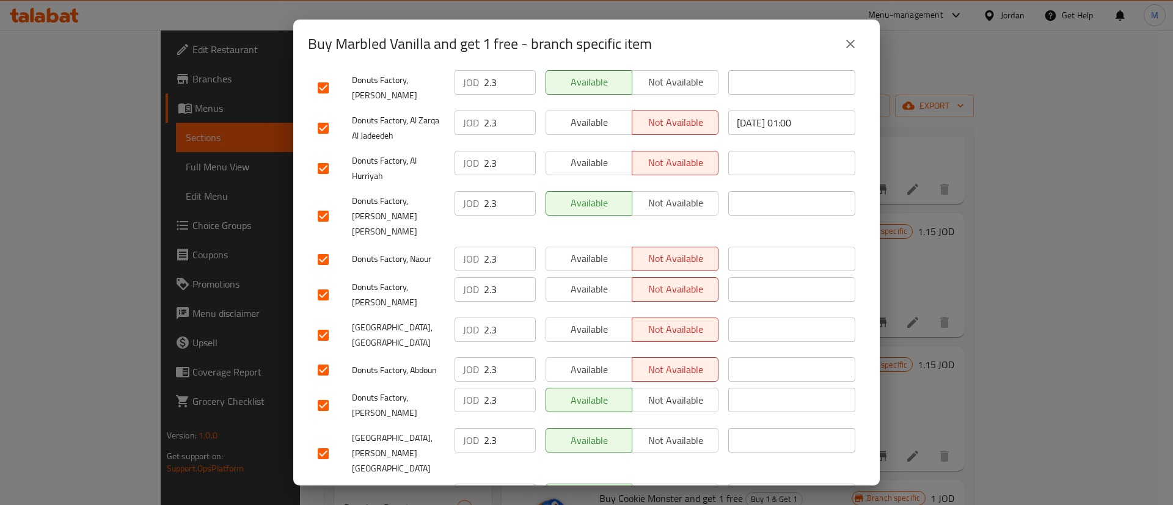
scroll to position [679, 0]
click at [586, 362] on span "Available" at bounding box center [589, 371] width 76 height 18
click at [599, 322] on span "Available" at bounding box center [589, 331] width 76 height 18
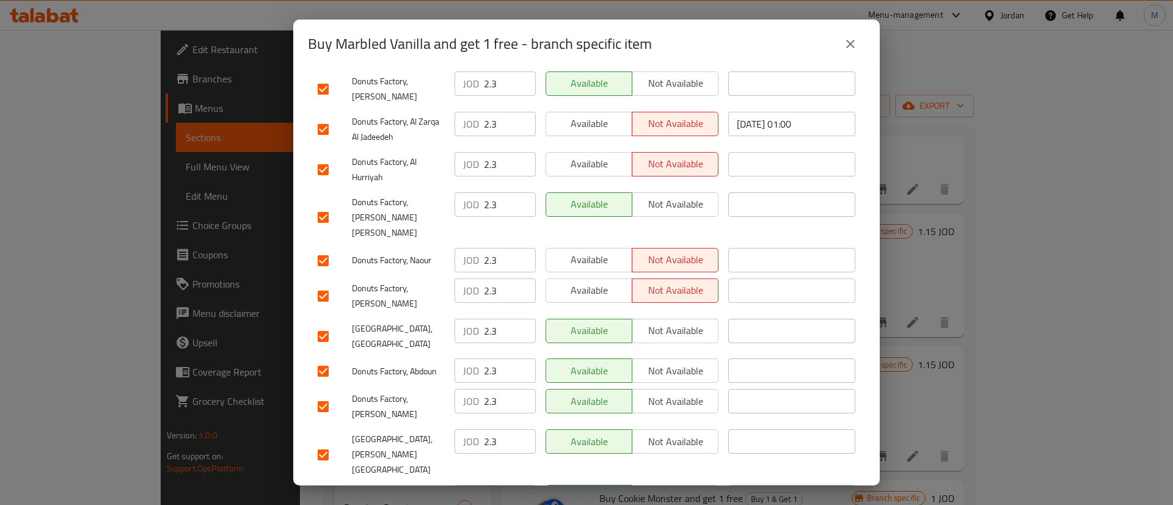
click at [604, 282] on span "Available" at bounding box center [589, 291] width 76 height 18
click at [600, 251] on span "Available" at bounding box center [589, 260] width 76 height 18
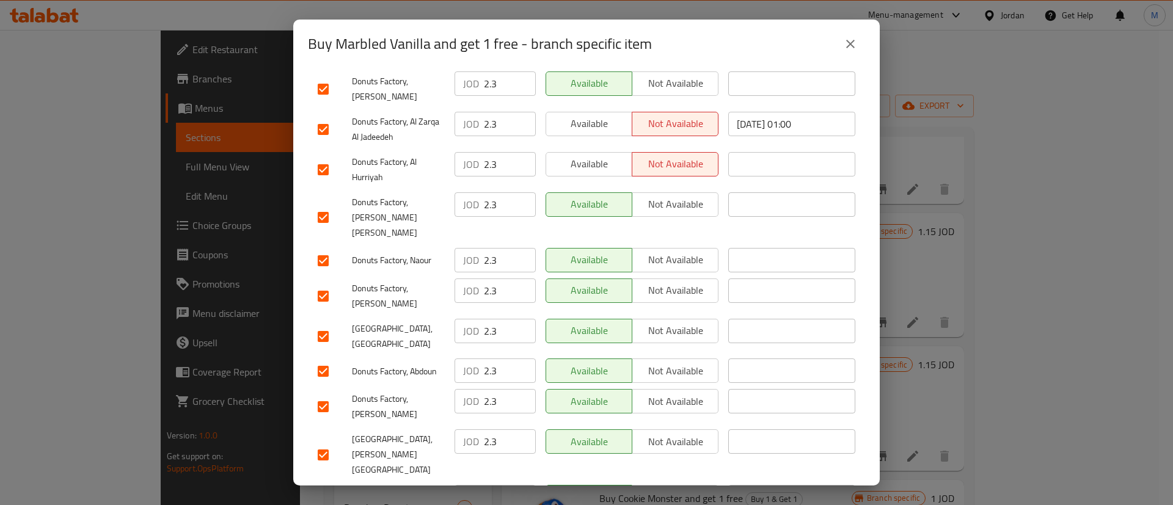
click at [601, 155] on span "Available" at bounding box center [589, 164] width 76 height 18
click at [594, 114] on button "Available" at bounding box center [589, 124] width 87 height 24
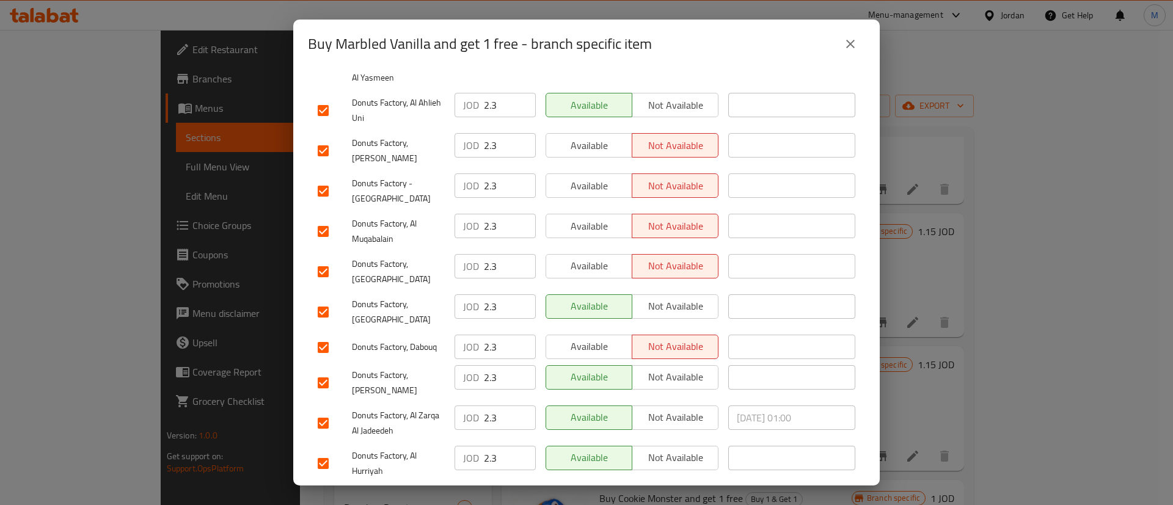
scroll to position [382, 0]
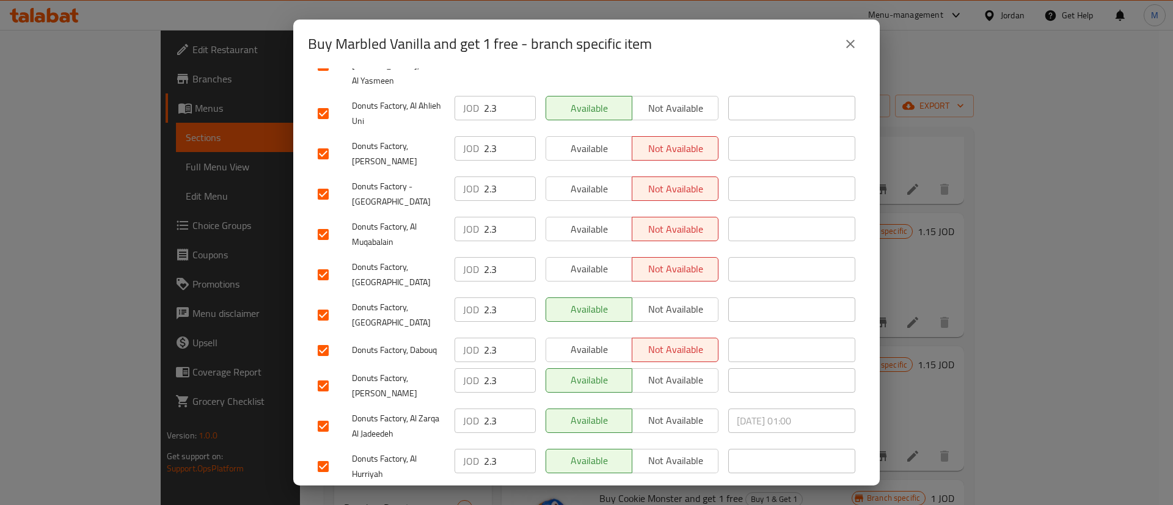
click at [594, 341] on span "Available" at bounding box center [589, 350] width 76 height 18
click at [616, 262] on span "Available" at bounding box center [589, 269] width 76 height 18
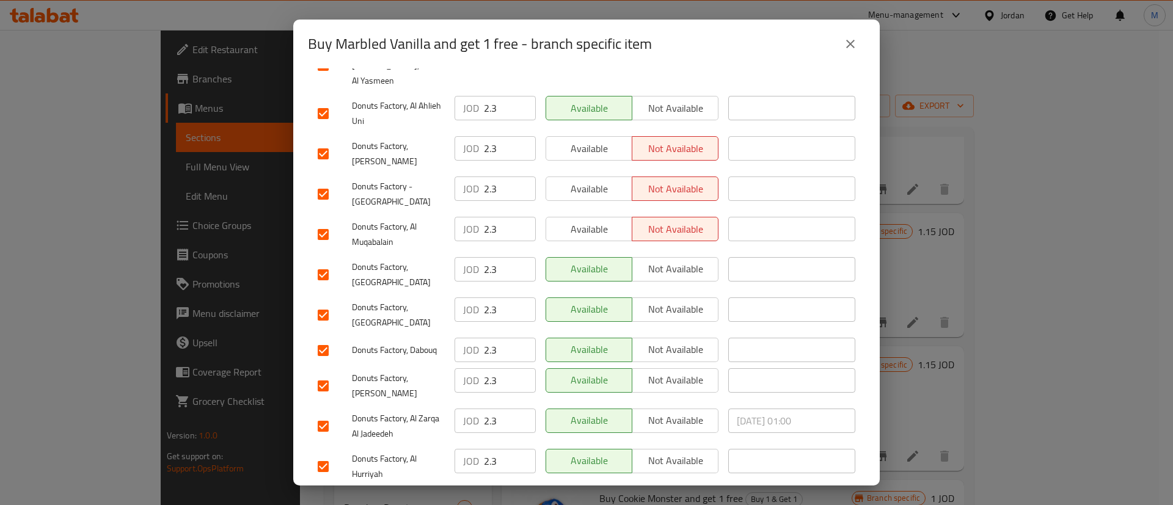
click at [593, 236] on div "Available Not available" at bounding box center [632, 234] width 183 height 45
click at [598, 186] on span "Available" at bounding box center [589, 189] width 76 height 18
click at [608, 226] on span "Available" at bounding box center [589, 230] width 76 height 18
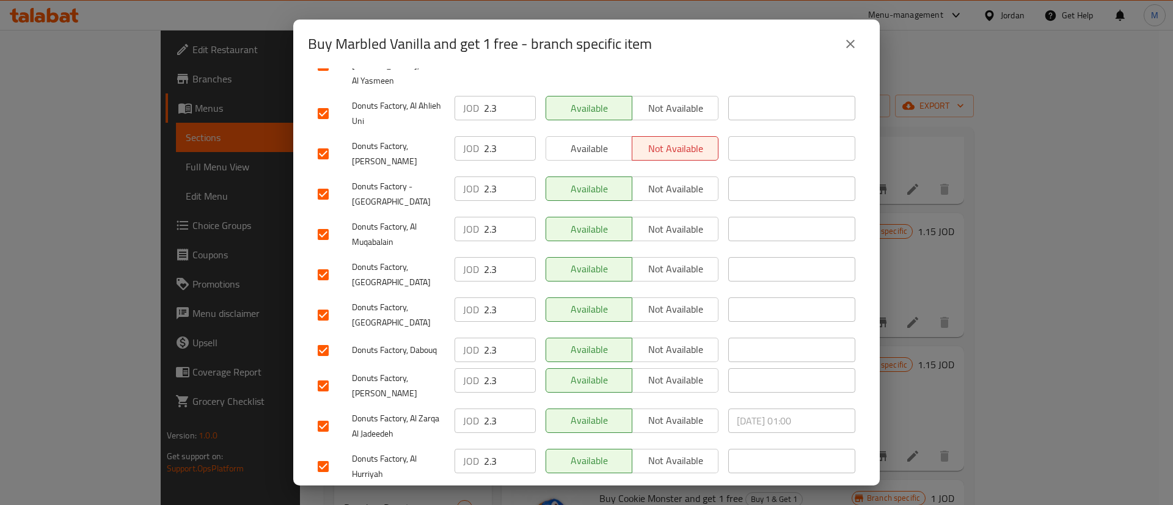
click at [606, 140] on span "Available" at bounding box center [589, 149] width 76 height 18
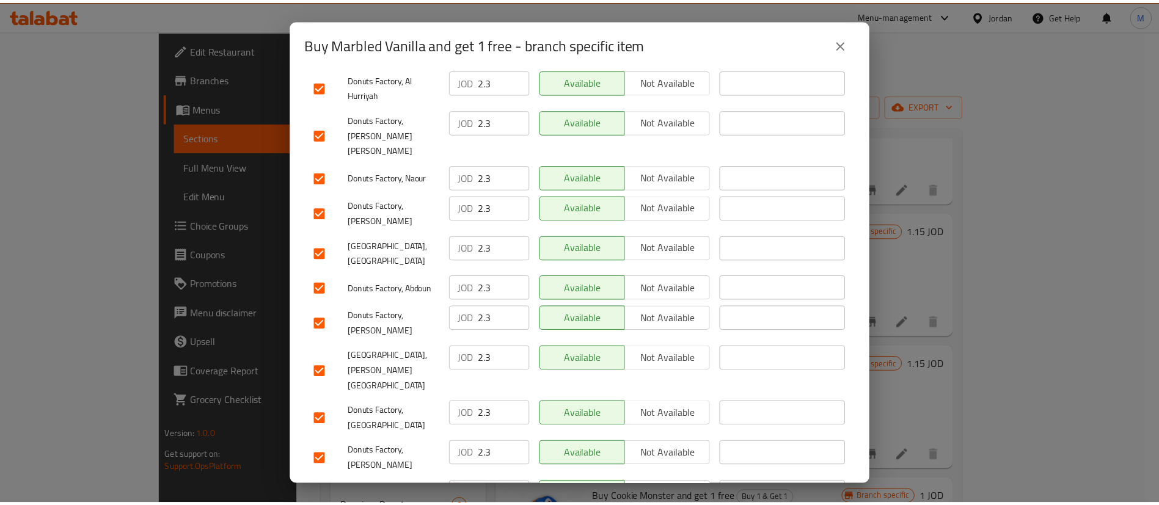
scroll to position [932, 0]
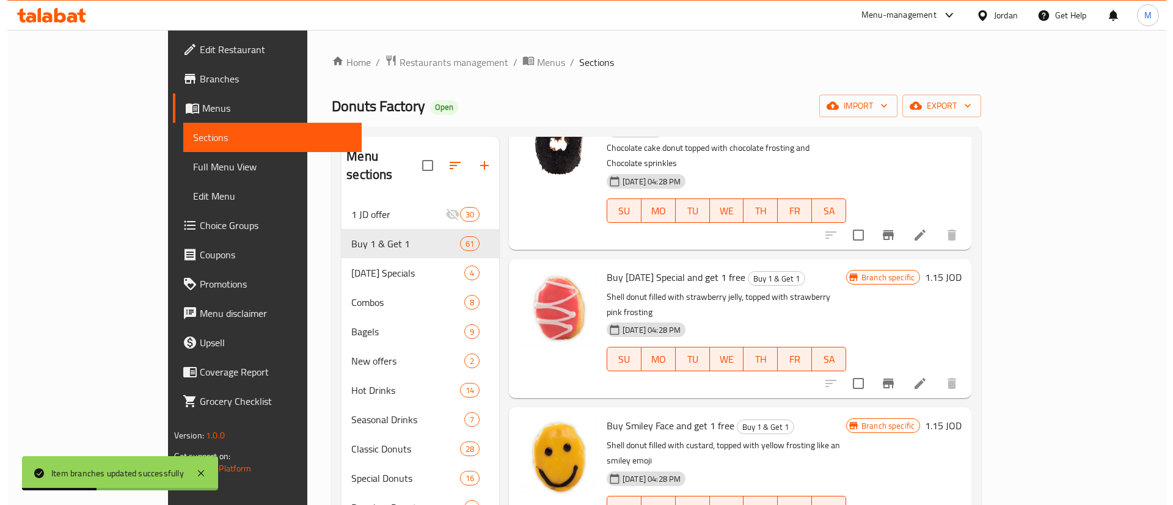
scroll to position [1233, 0]
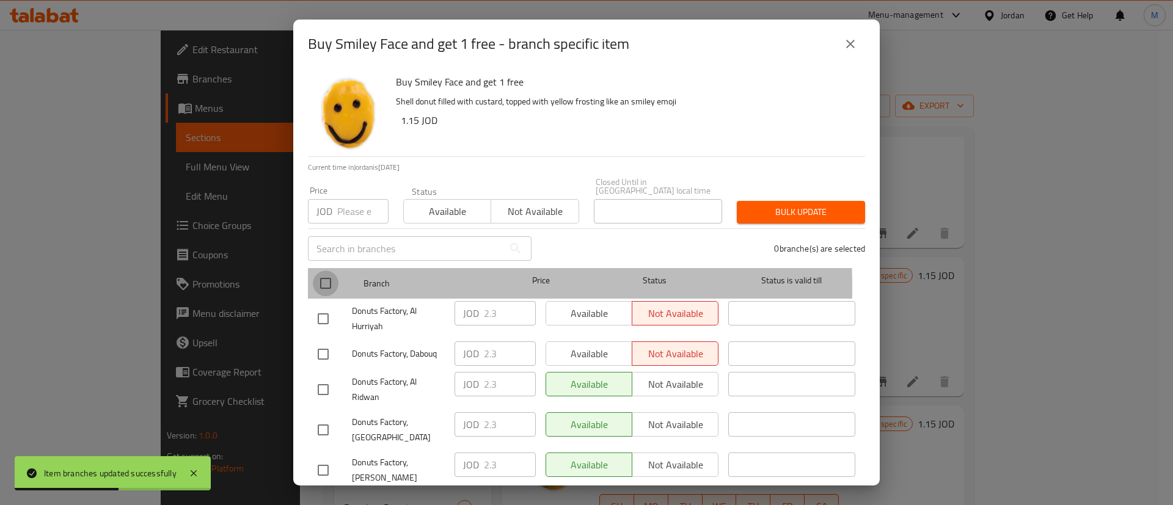
drag, startPoint x: 315, startPoint y: 279, endPoint x: 506, endPoint y: 296, distance: 192.6
click at [315, 279] on input "checkbox" at bounding box center [326, 284] width 26 height 26
checkbox input "true"
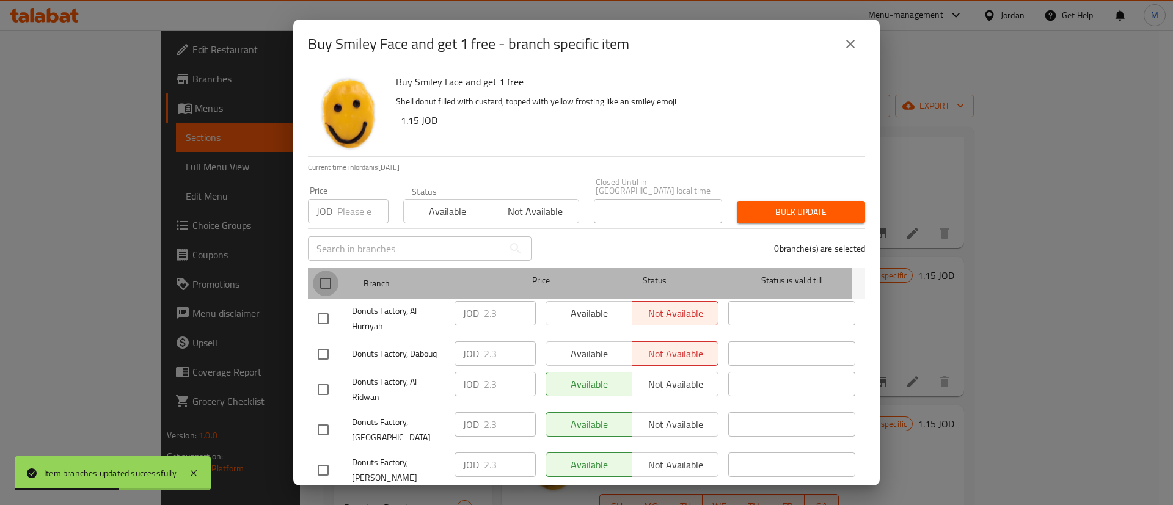
checkbox input "true"
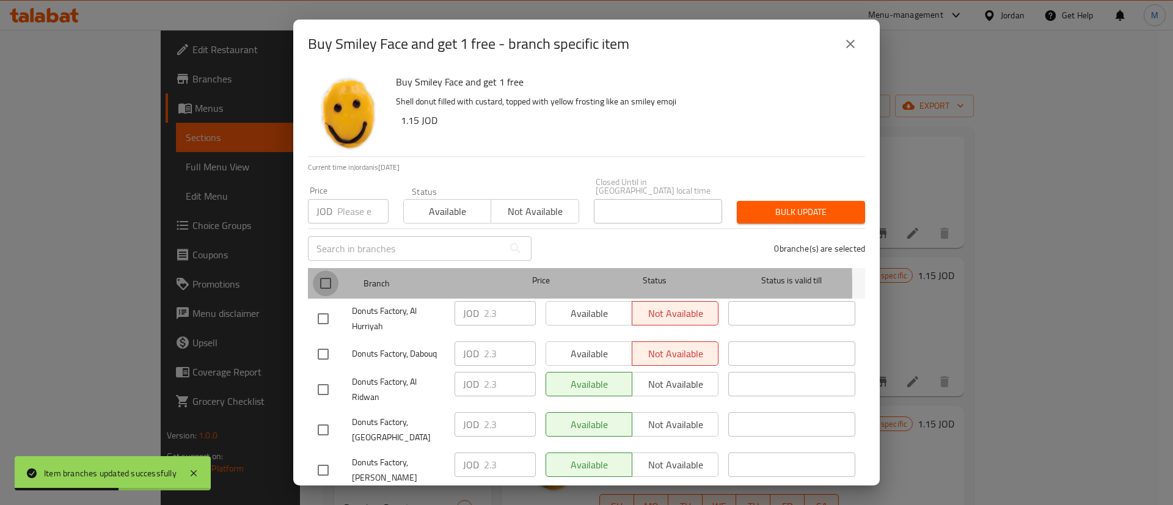
checkbox input "true"
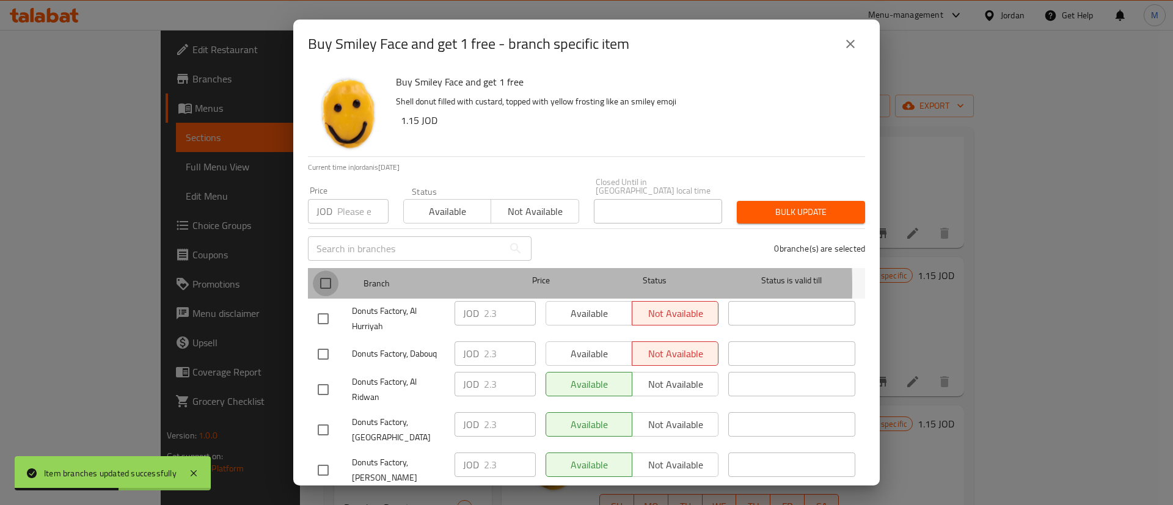
checkbox input "true"
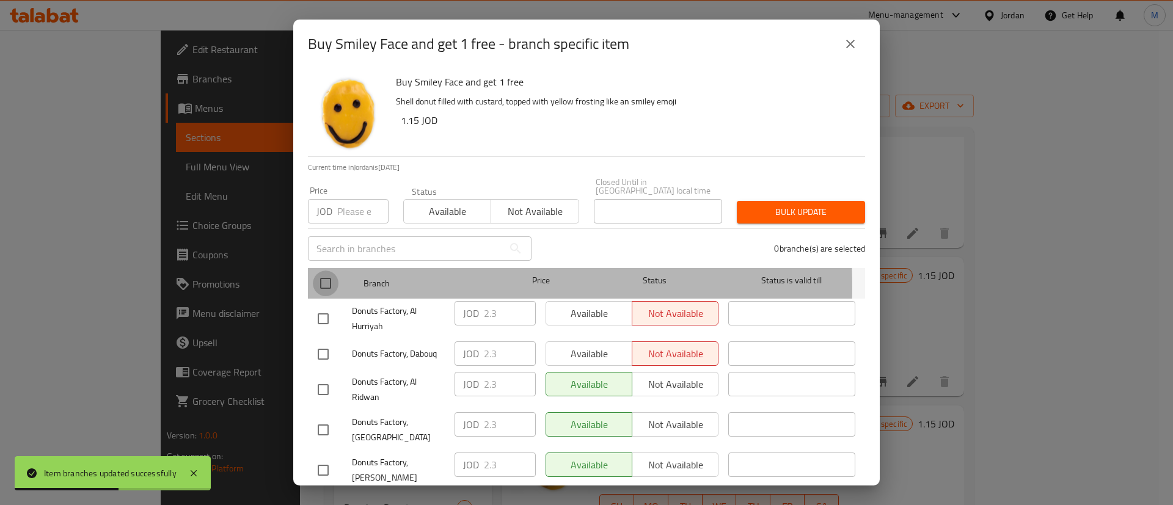
checkbox input "true"
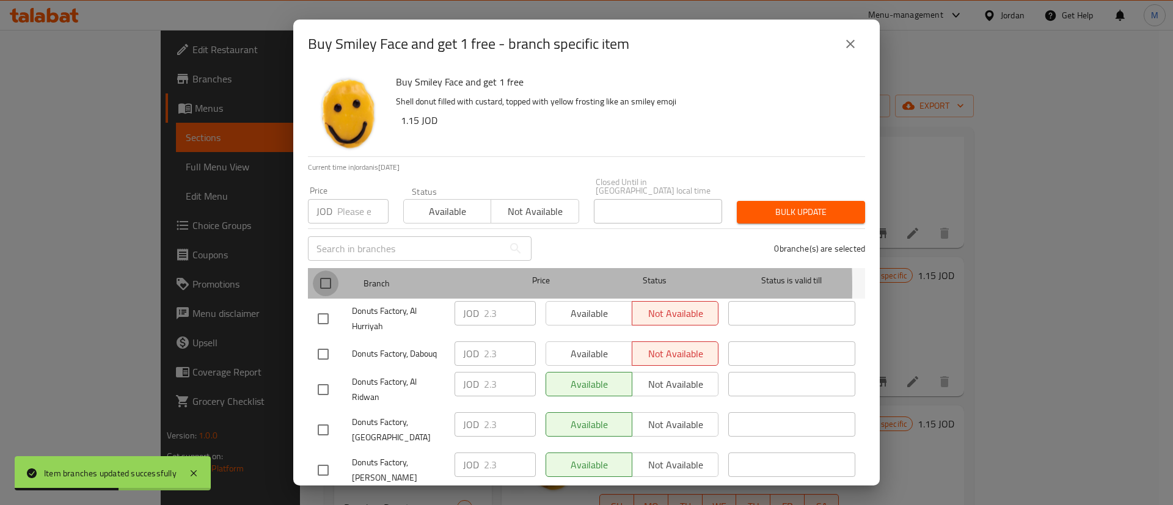
checkbox input "true"
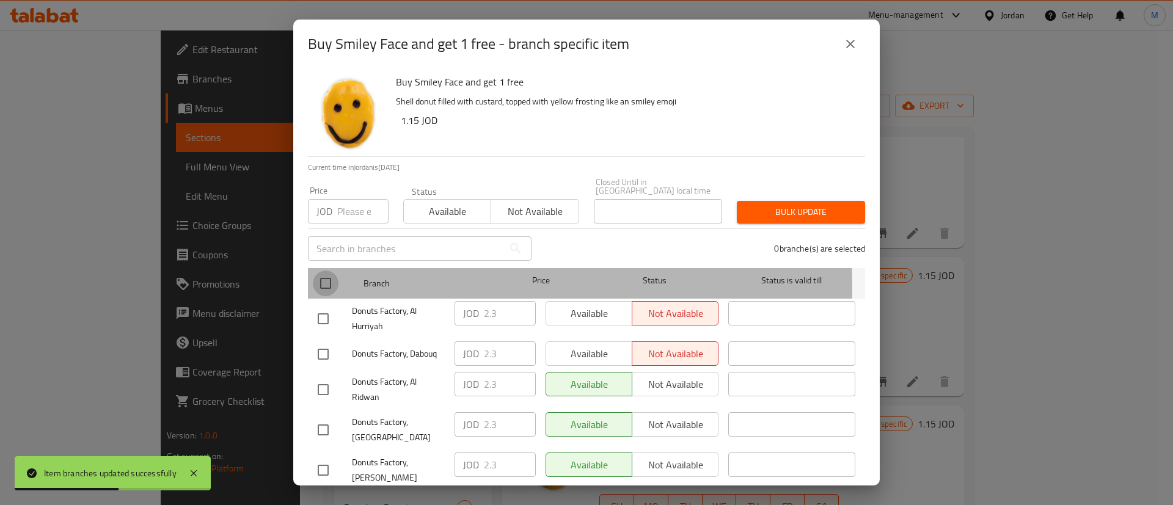
checkbox input "true"
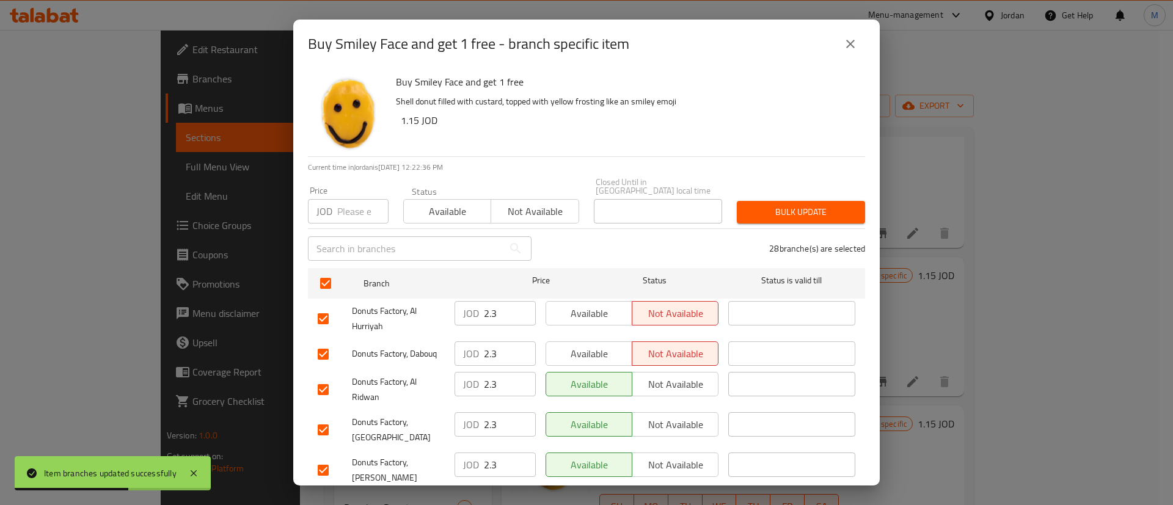
click at [591, 311] on span "Available" at bounding box center [589, 314] width 76 height 18
click at [611, 345] on span "Available" at bounding box center [589, 354] width 76 height 18
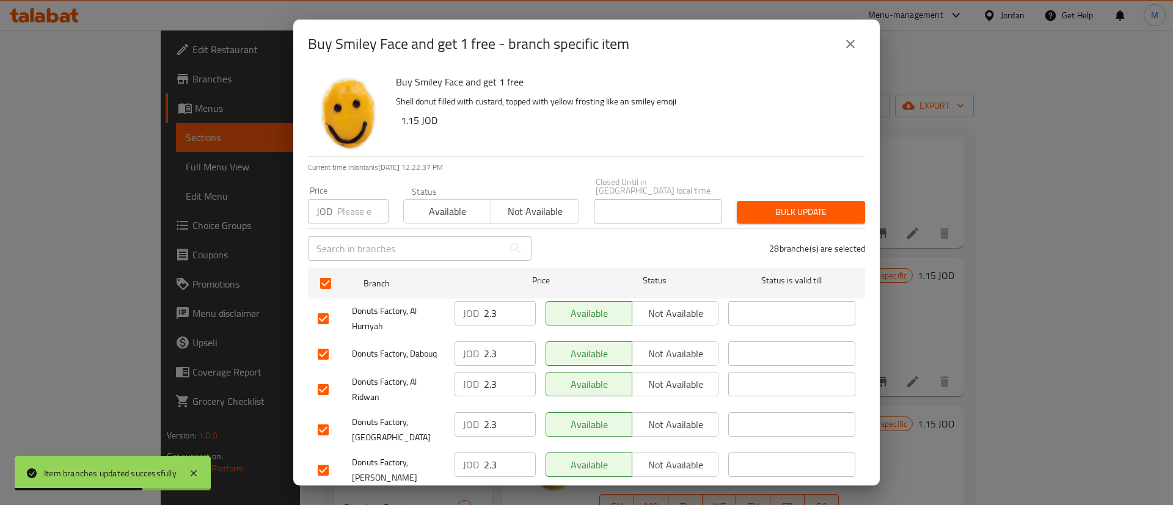
scroll to position [932, 0]
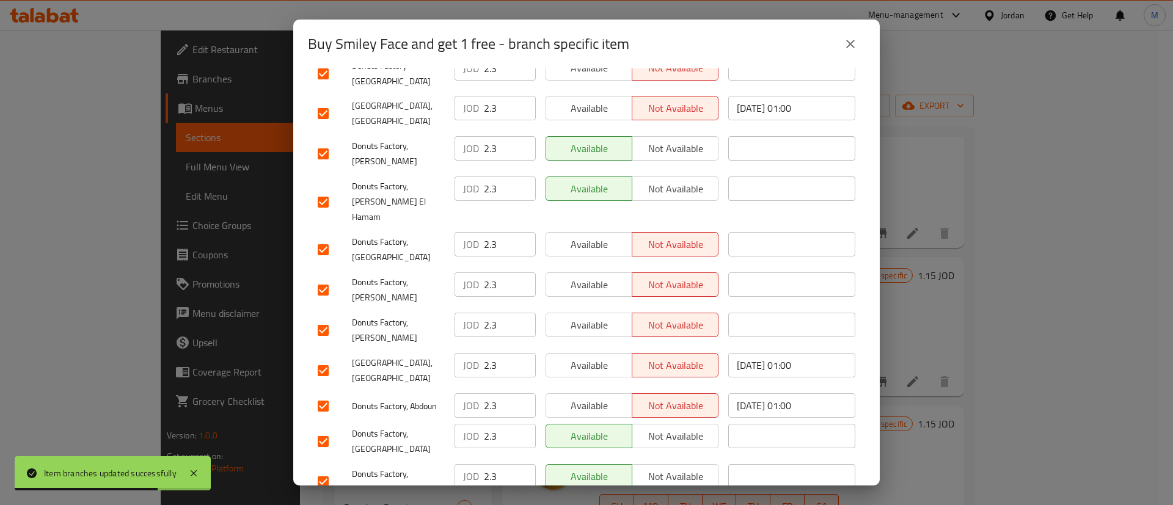
click at [599, 397] on span "Available" at bounding box center [589, 406] width 76 height 18
click at [598, 357] on span "Available" at bounding box center [589, 366] width 76 height 18
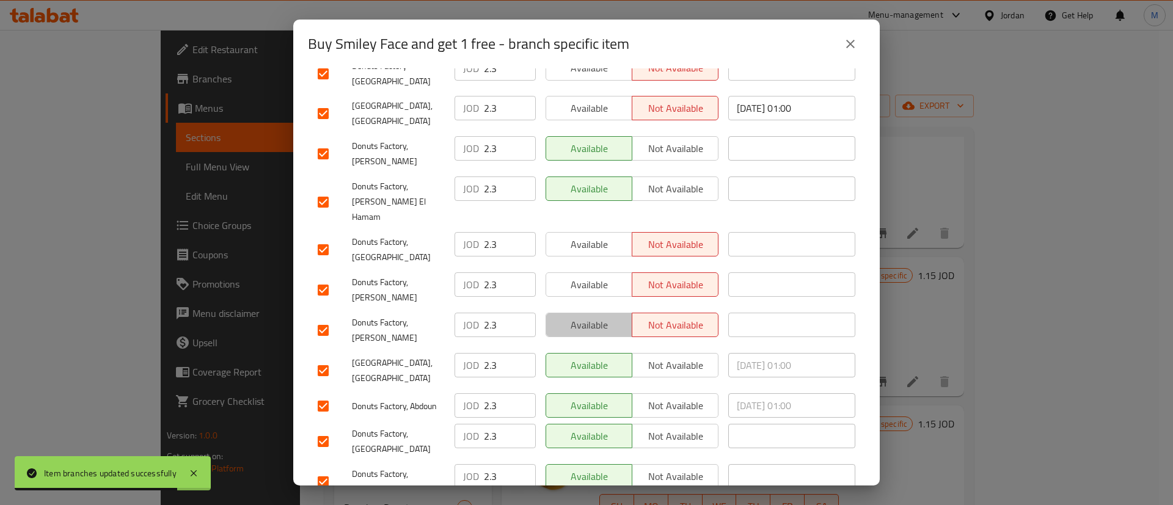
drag, startPoint x: 609, startPoint y: 235, endPoint x: 603, endPoint y: 211, distance: 24.0
click at [609, 313] on button "Available" at bounding box center [589, 325] width 87 height 24
drag, startPoint x: 603, startPoint y: 209, endPoint x: 601, endPoint y: 170, distance: 38.6
click at [603, 276] on span "Available" at bounding box center [589, 285] width 76 height 18
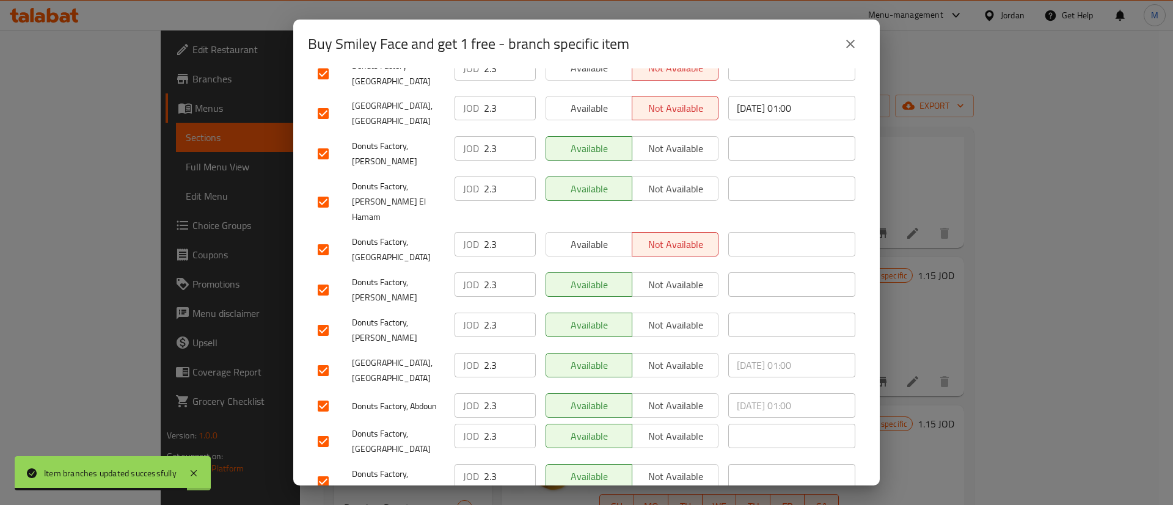
click at [599, 236] on span "Available" at bounding box center [589, 245] width 76 height 18
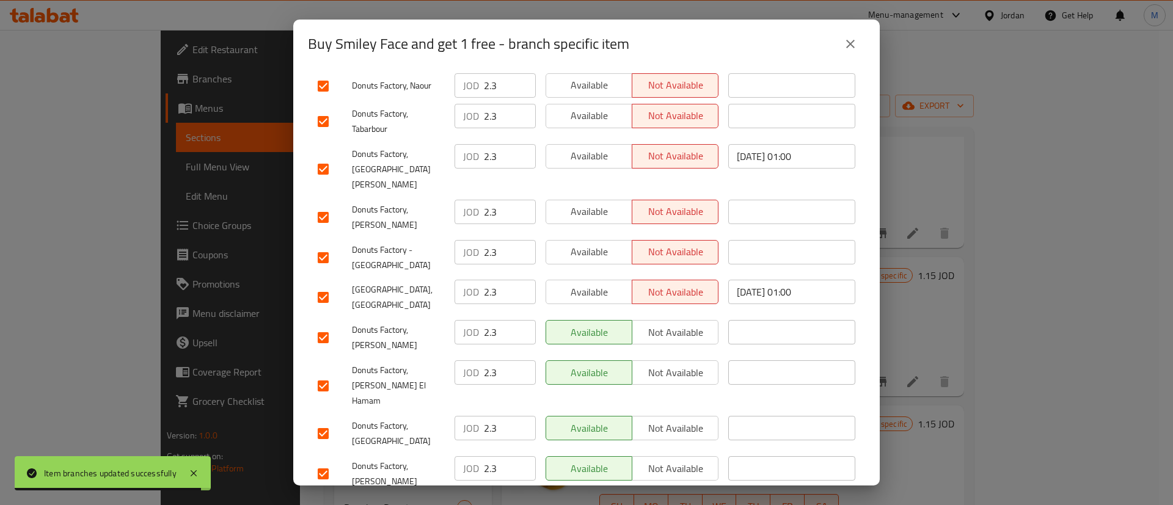
scroll to position [747, 0]
click at [604, 285] on span "Available" at bounding box center [589, 294] width 76 height 18
click at [596, 244] on span "Available" at bounding box center [589, 253] width 76 height 18
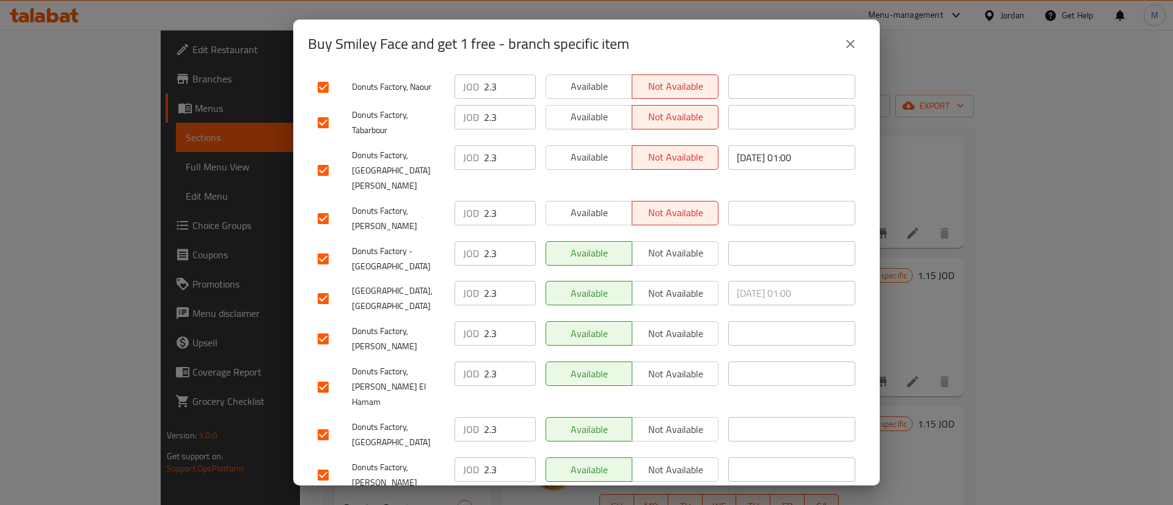
click at [596, 204] on span "Available" at bounding box center [589, 213] width 76 height 18
click at [590, 148] on span "Available" at bounding box center [589, 157] width 76 height 18
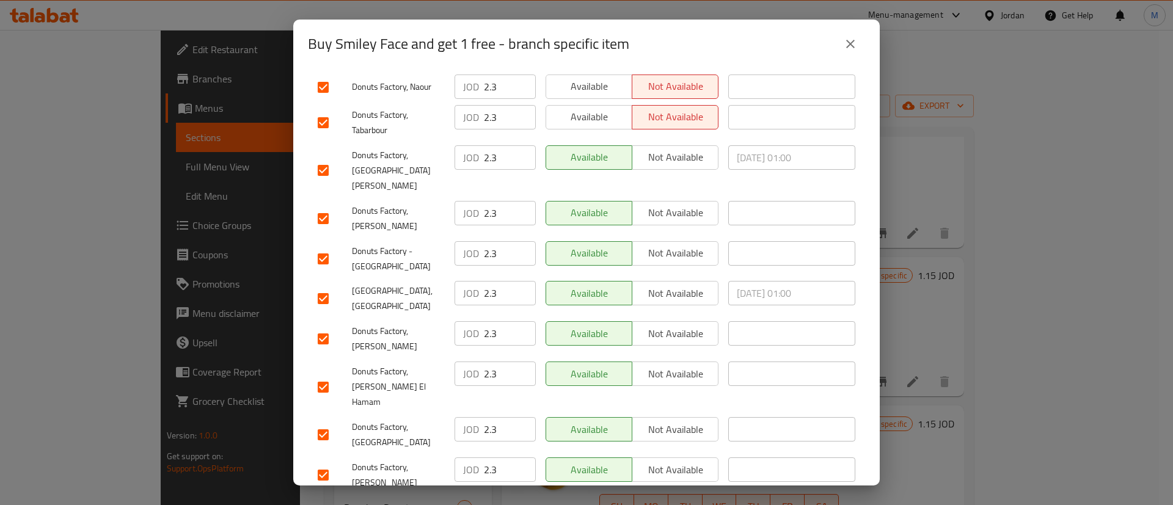
click at [594, 65] on div "Buy Smiley Face and get 1 free - branch specific item" at bounding box center [586, 44] width 587 height 49
click at [593, 100] on div "Available Not available" at bounding box center [632, 122] width 183 height 45
click at [595, 108] on span "Available" at bounding box center [589, 117] width 76 height 18
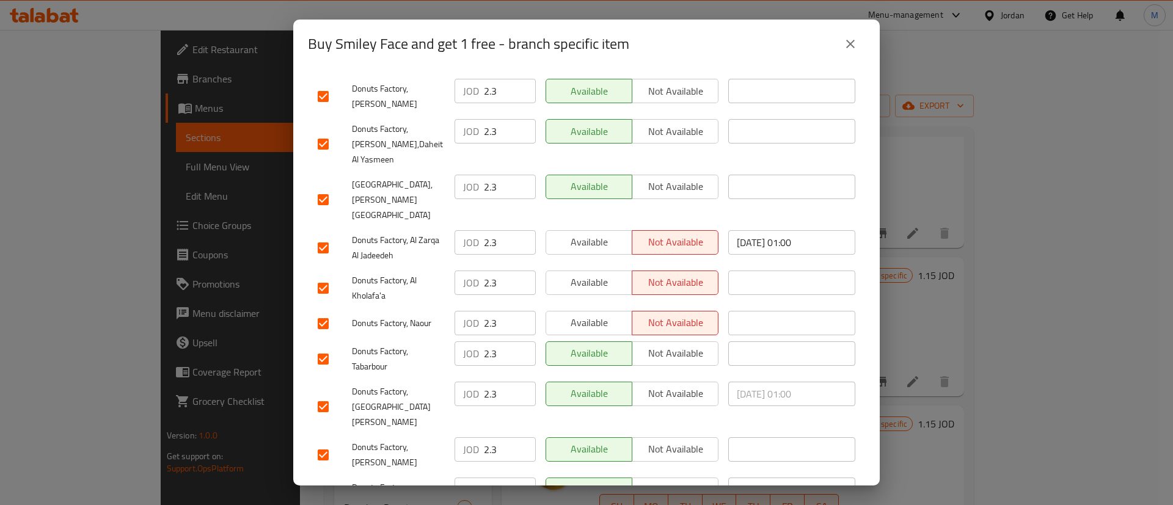
scroll to position [508, 0]
click at [591, 316] on span "Available" at bounding box center [589, 325] width 76 height 18
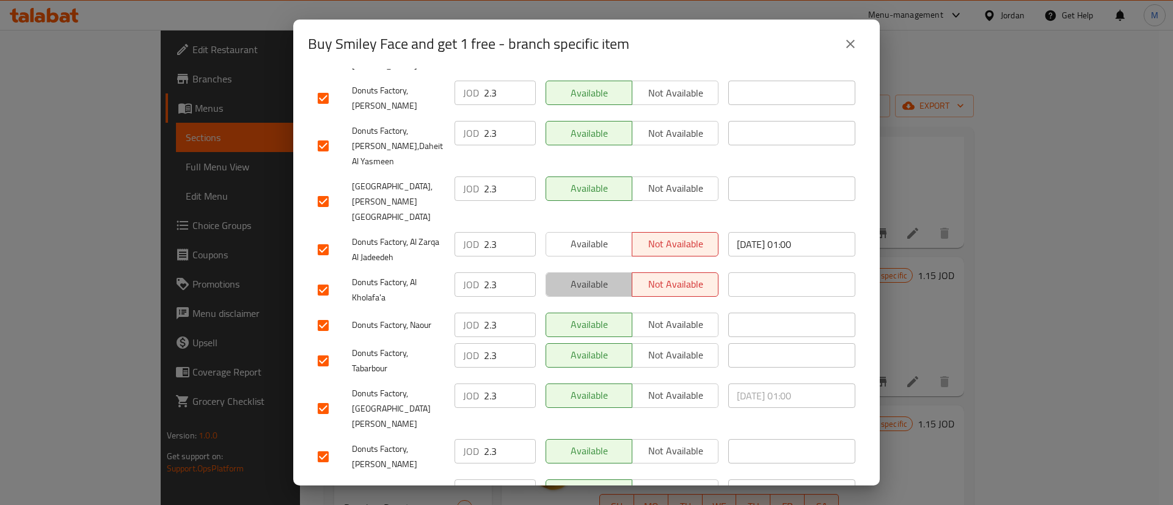
click at [600, 276] on span "Available" at bounding box center [589, 285] width 76 height 18
click at [610, 235] on span "Available" at bounding box center [589, 244] width 76 height 18
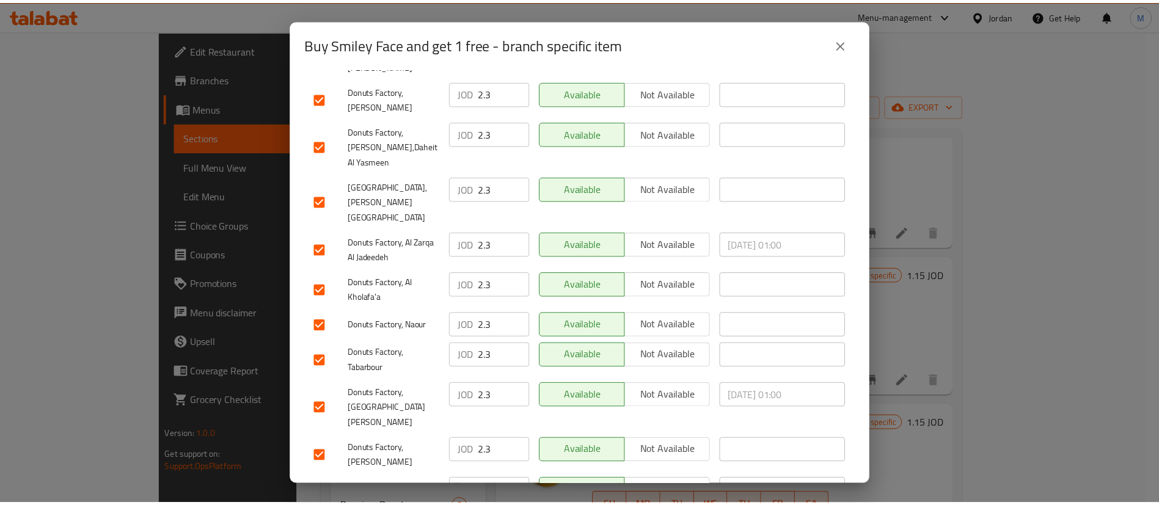
scroll to position [932, 0]
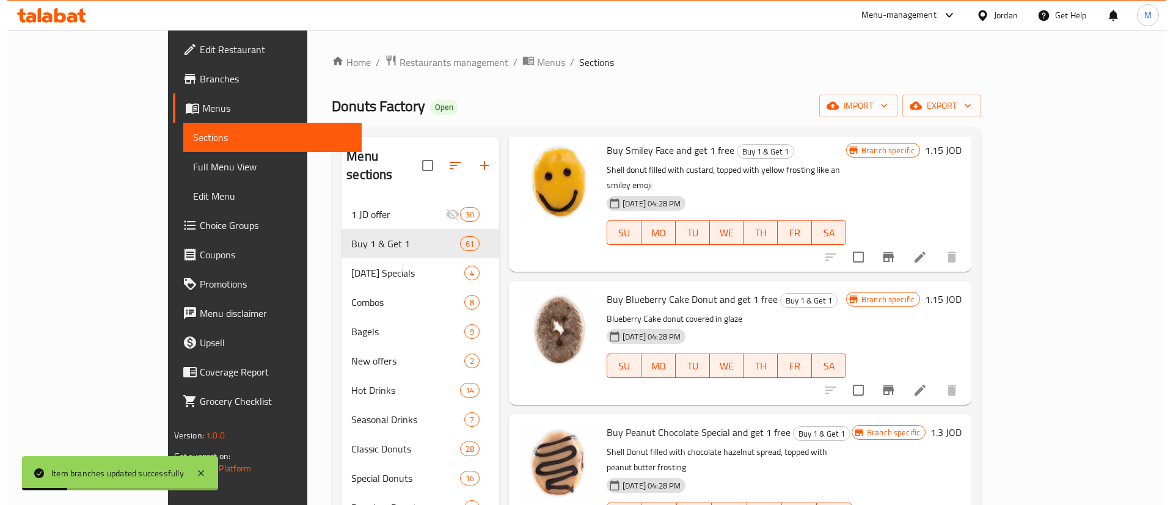
scroll to position [1513, 0]
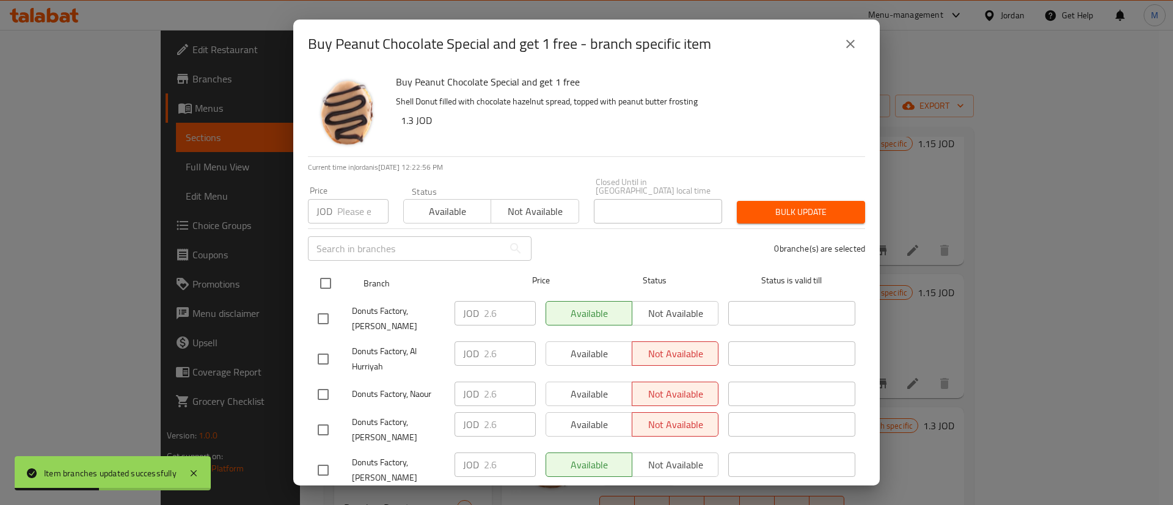
click at [325, 278] on input "checkbox" at bounding box center [326, 284] width 26 height 26
checkbox input "true"
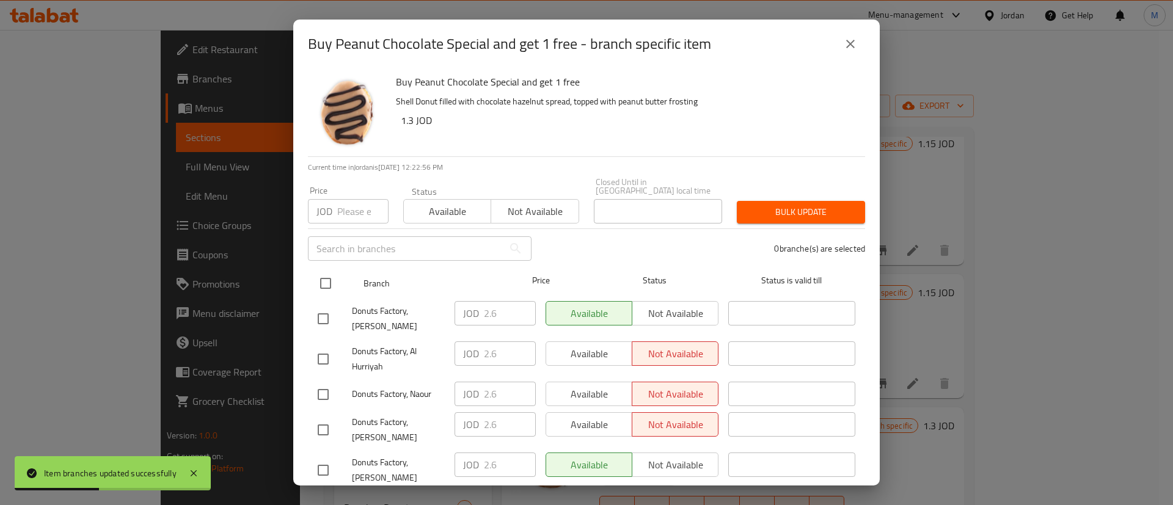
checkbox input "true"
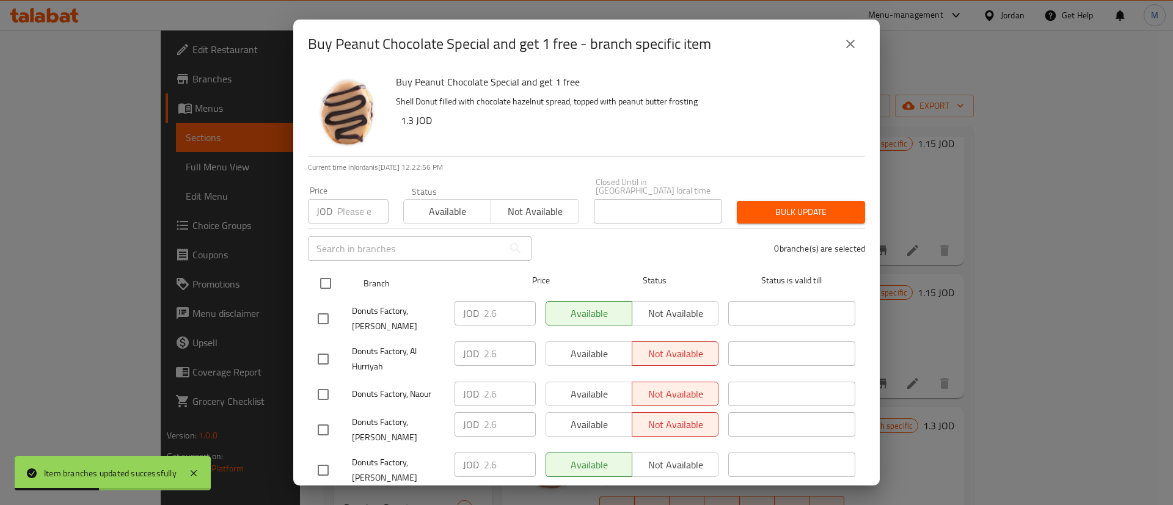
checkbox input "true"
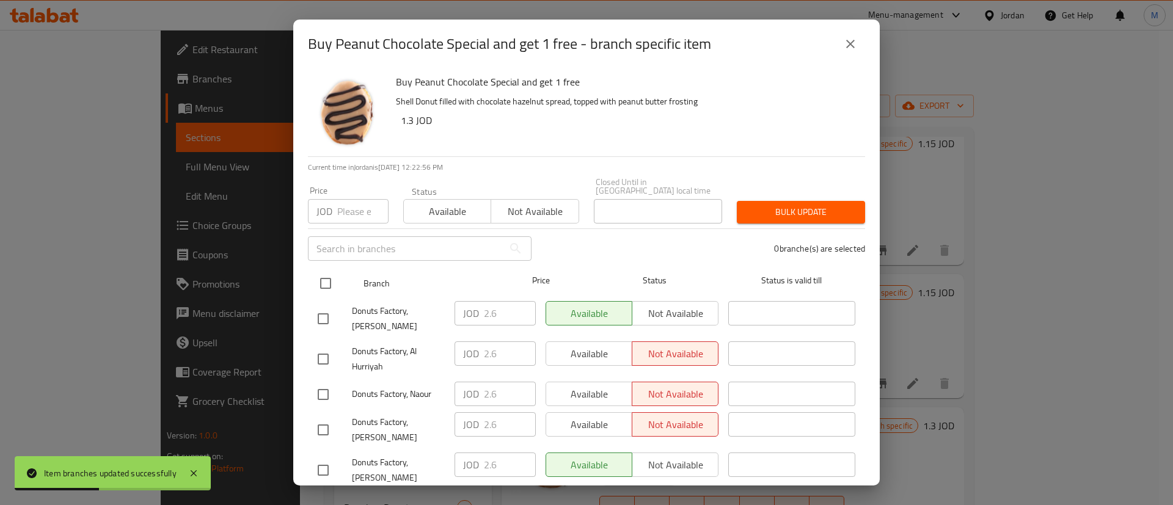
checkbox input "true"
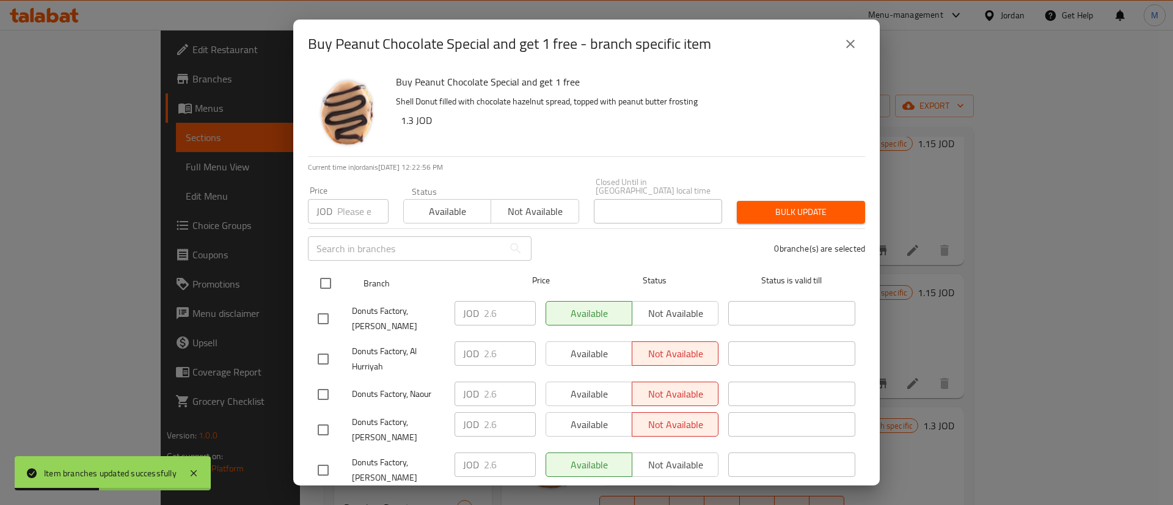
checkbox input "true"
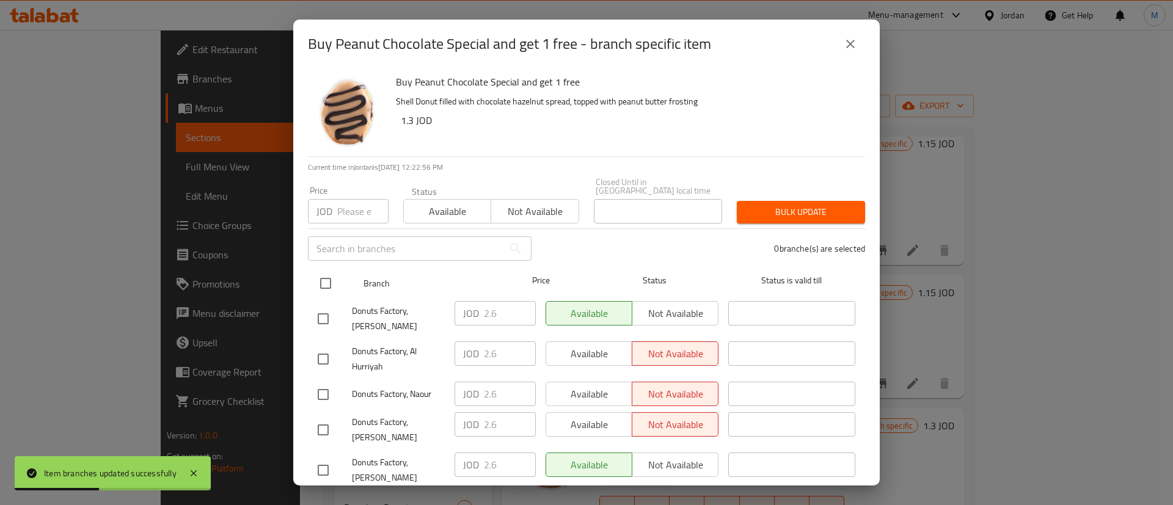
checkbox input "true"
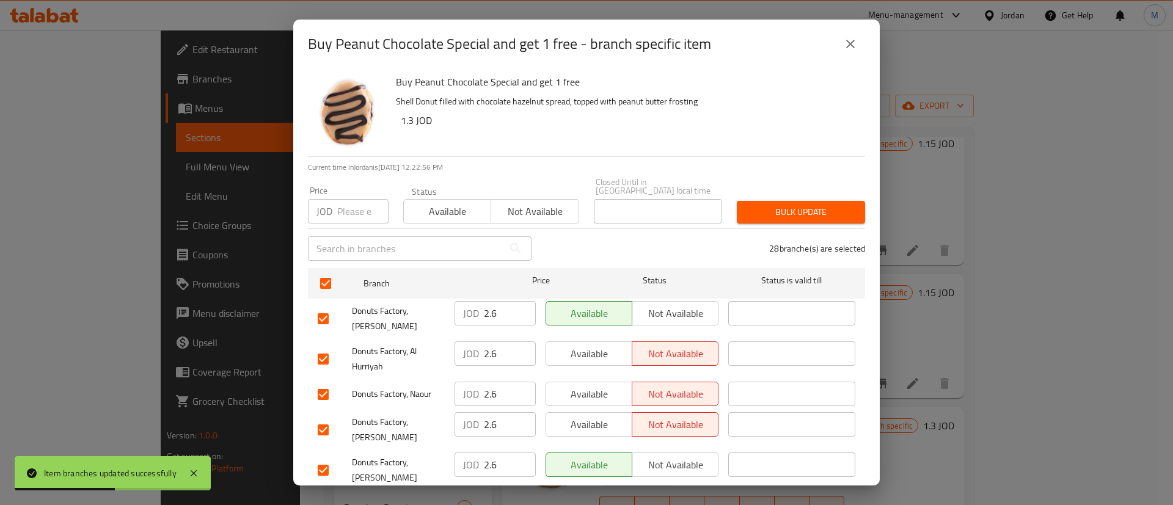
click at [573, 345] on span "Available" at bounding box center [589, 354] width 76 height 18
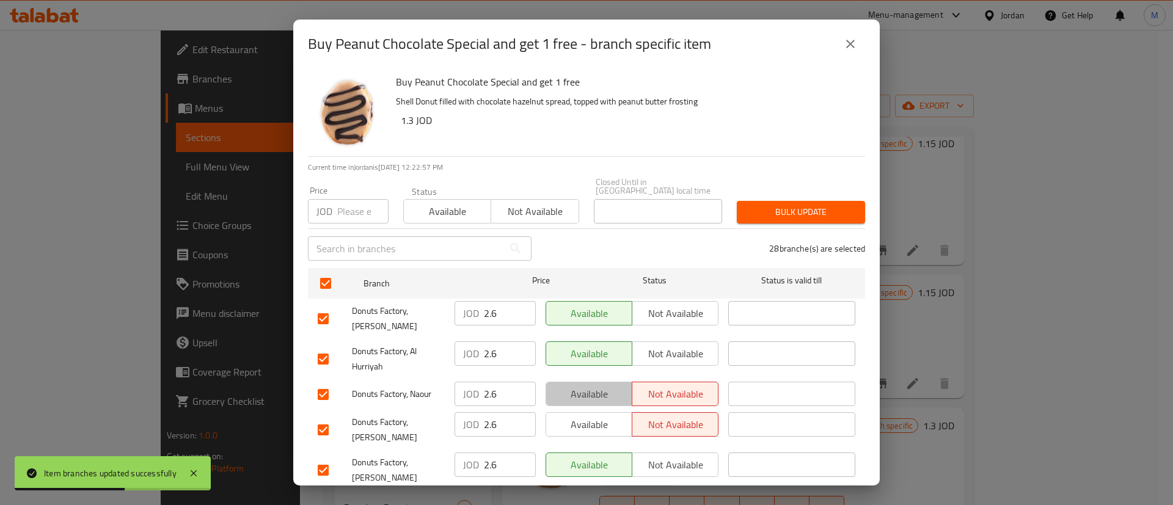
click at [593, 382] on button "Available" at bounding box center [589, 394] width 87 height 24
click at [592, 423] on span "Available" at bounding box center [589, 425] width 76 height 18
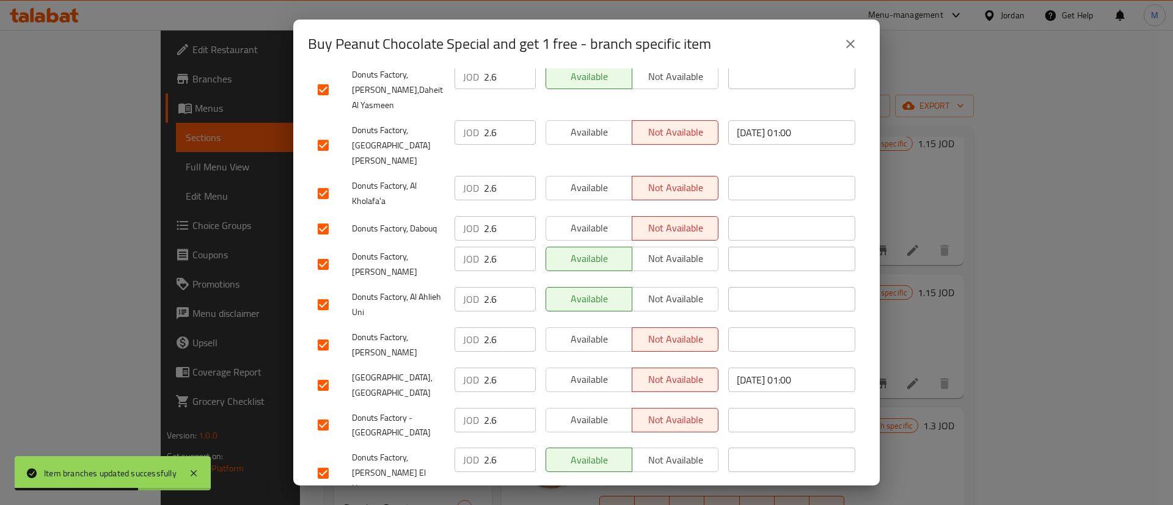
scroll to position [932, 0]
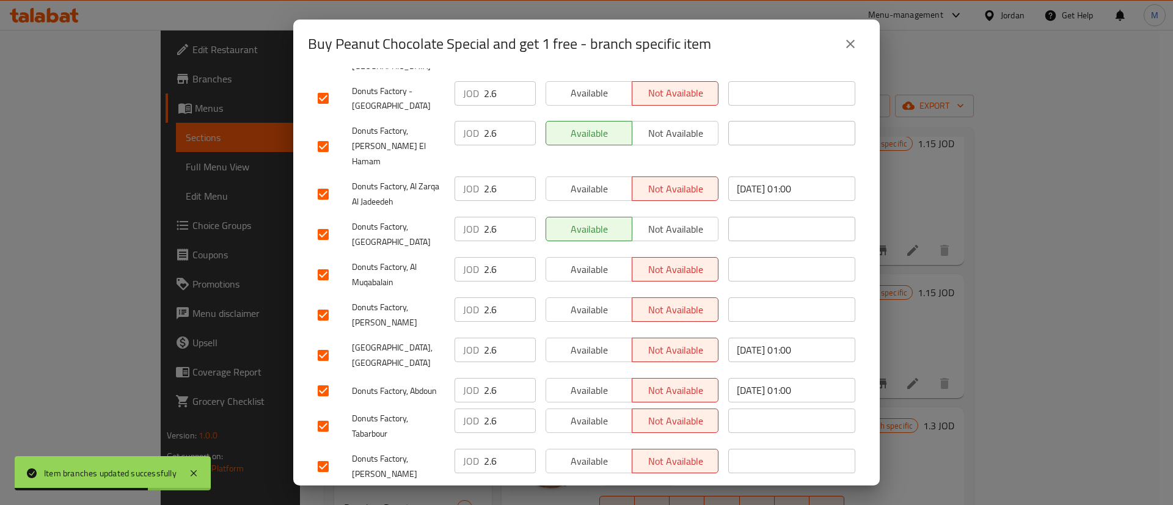
click at [610, 489] on button "Available" at bounding box center [589, 501] width 87 height 24
click at [589, 453] on span "Available" at bounding box center [589, 462] width 76 height 18
click at [595, 404] on div "Available Not available" at bounding box center [632, 426] width 183 height 45
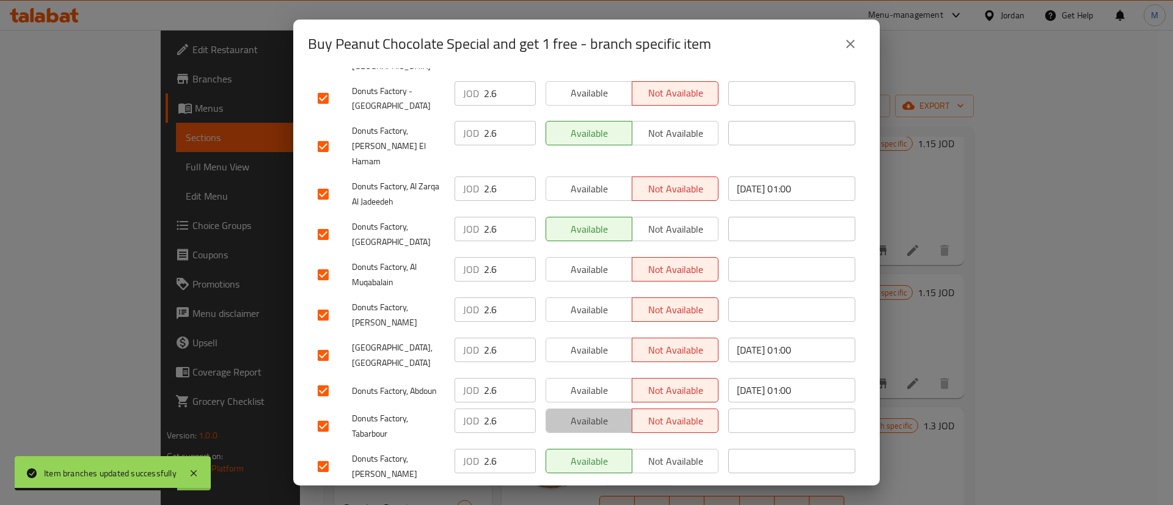
drag, startPoint x: 609, startPoint y: 346, endPoint x: 603, endPoint y: 316, distance: 30.6
click at [609, 412] on span "Available" at bounding box center [589, 421] width 76 height 18
drag, startPoint x: 603, startPoint y: 315, endPoint x: 602, endPoint y: 295, distance: 20.2
click at [603, 382] on span "Available" at bounding box center [589, 391] width 76 height 18
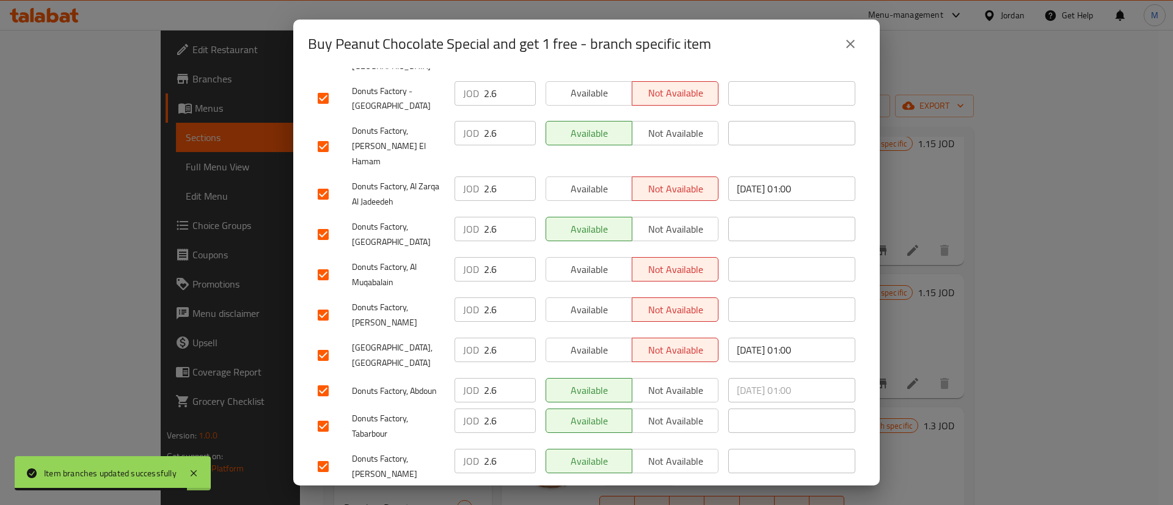
click at [599, 342] on span "Available" at bounding box center [589, 351] width 76 height 18
click at [599, 293] on div "Available Not available" at bounding box center [632, 315] width 183 height 45
click at [601, 301] on span "Available" at bounding box center [589, 310] width 76 height 18
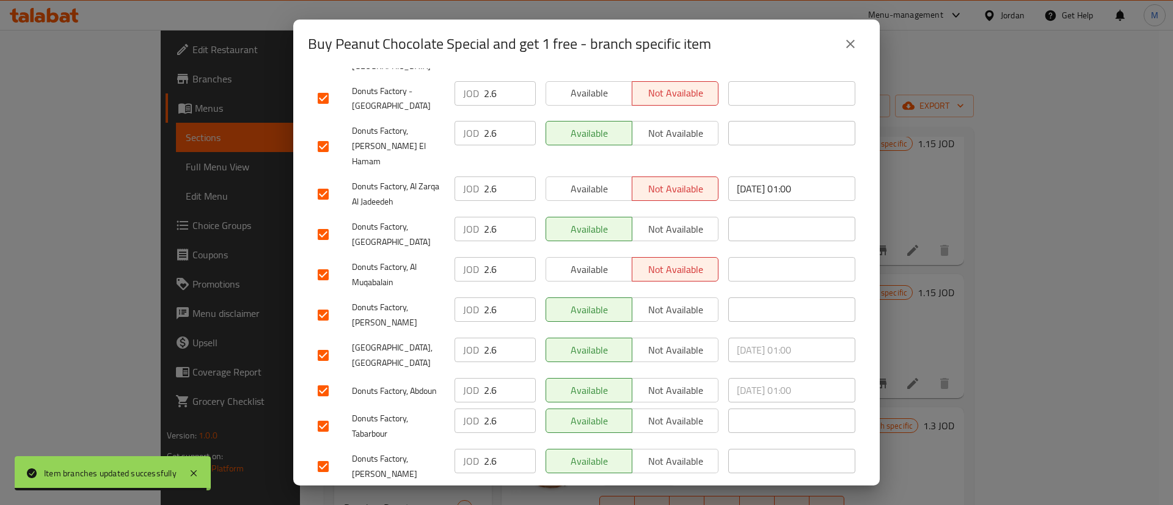
click at [605, 261] on span "Available" at bounding box center [589, 270] width 76 height 18
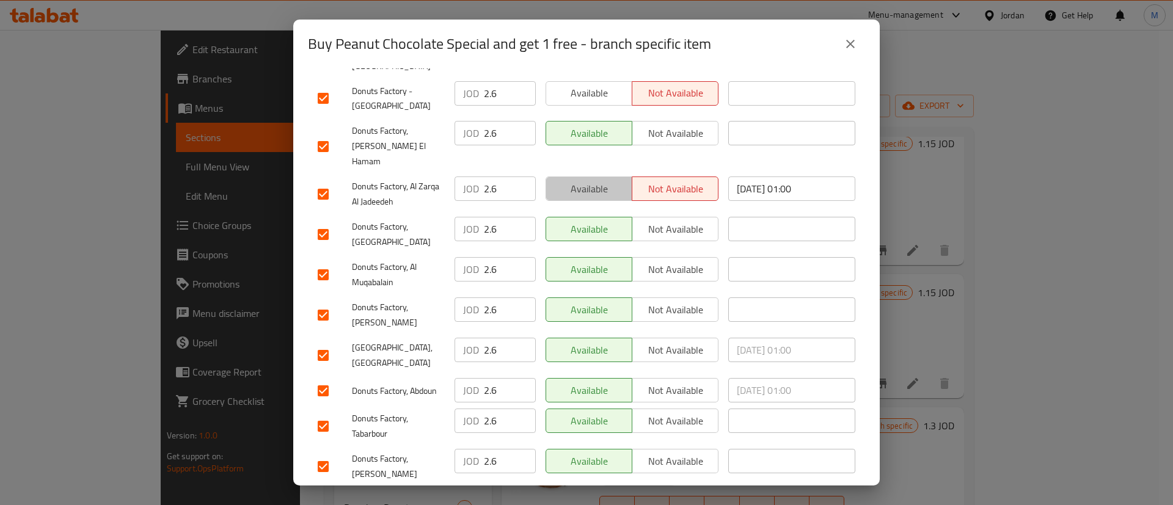
click at [609, 177] on button "Available" at bounding box center [589, 189] width 87 height 24
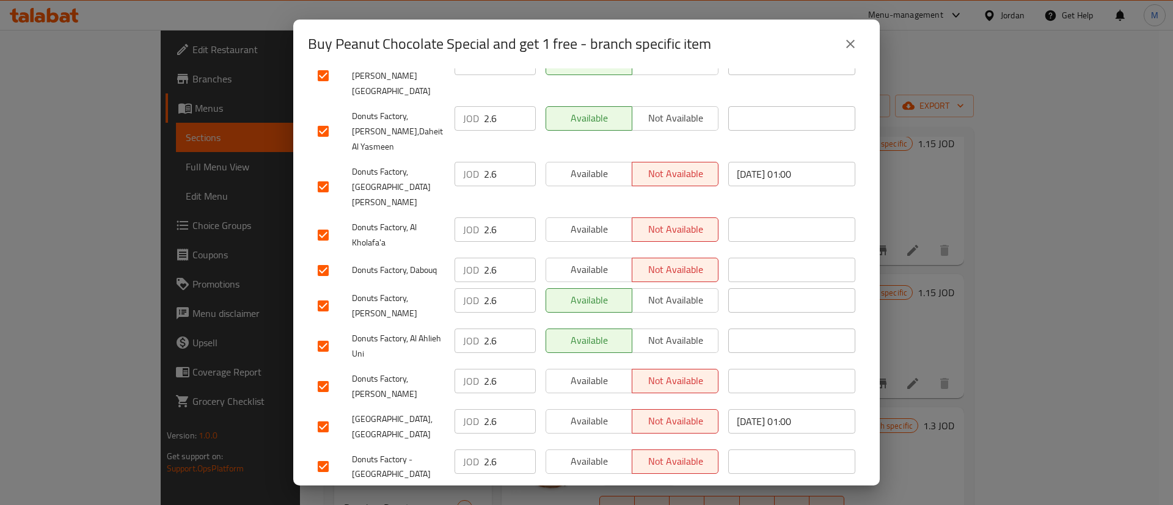
scroll to position [563, 0]
click at [602, 453] on span "Available" at bounding box center [589, 462] width 76 height 18
click at [590, 413] on span "Available" at bounding box center [589, 422] width 76 height 18
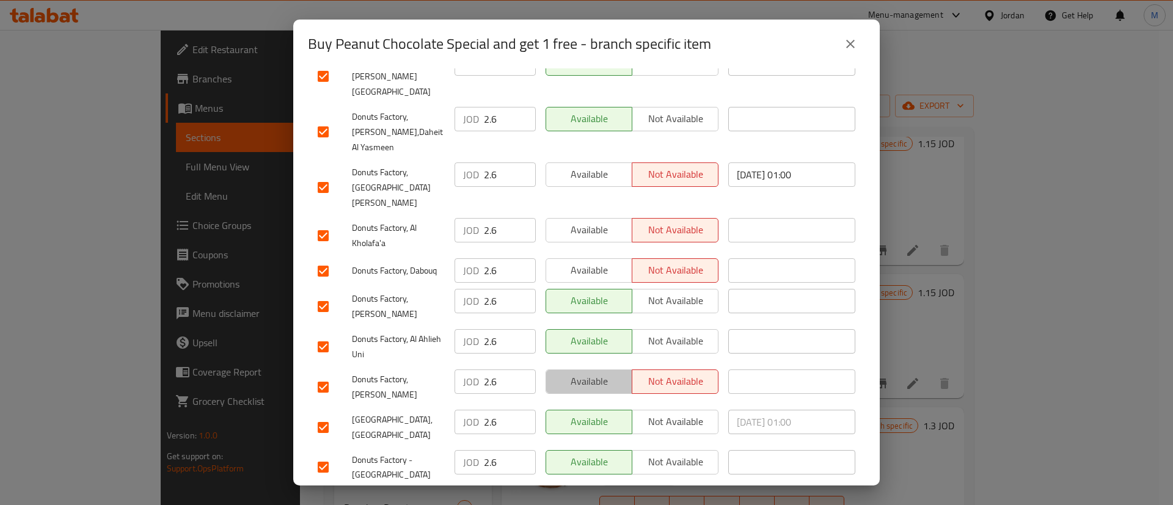
click at [589, 373] on span "Available" at bounding box center [589, 382] width 76 height 18
click at [608, 261] on span "Available" at bounding box center [589, 270] width 76 height 18
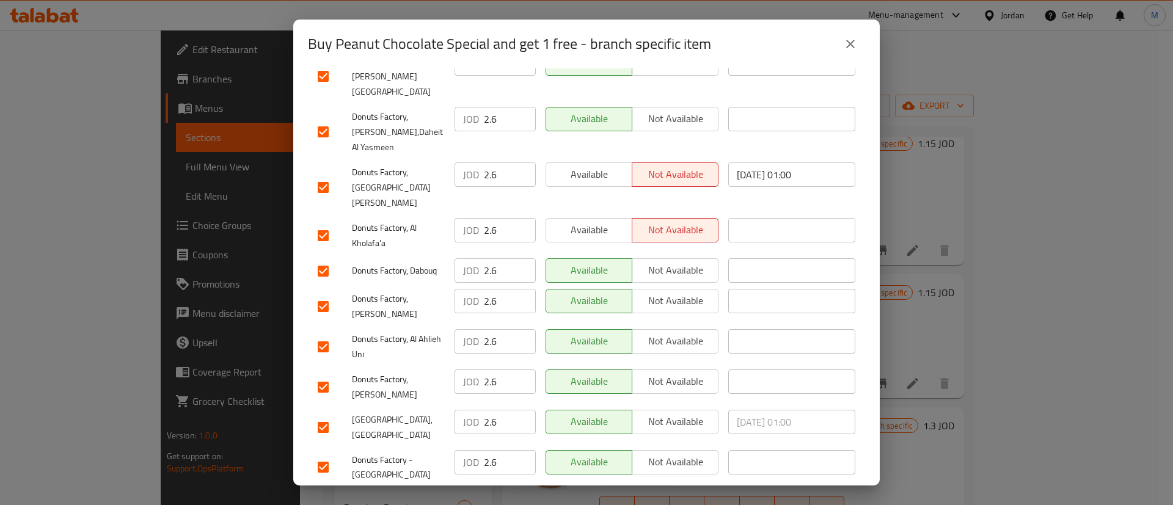
click at [604, 221] on span "Available" at bounding box center [589, 230] width 76 height 18
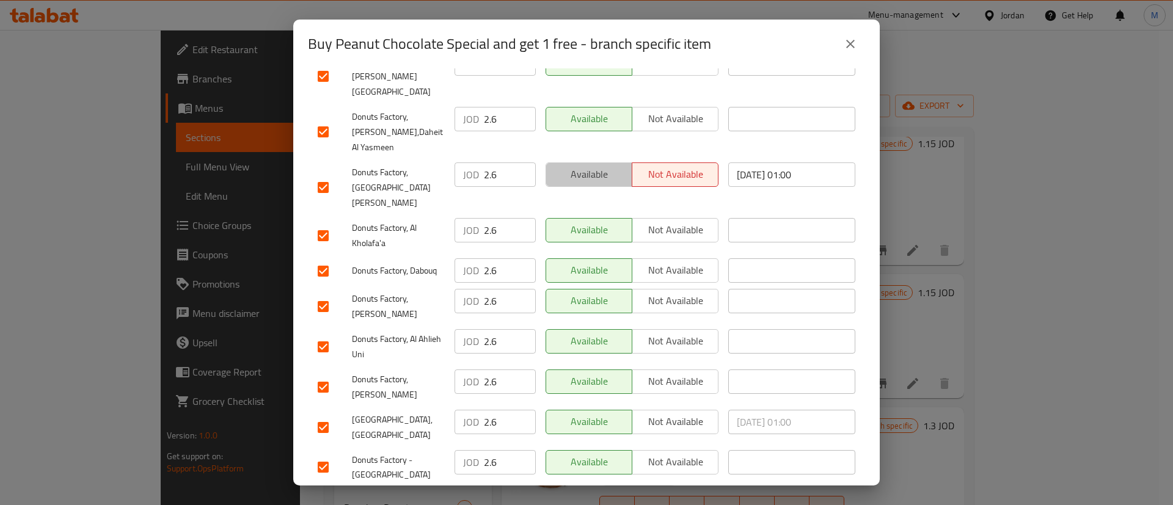
click at [602, 166] on span "Available" at bounding box center [589, 175] width 76 height 18
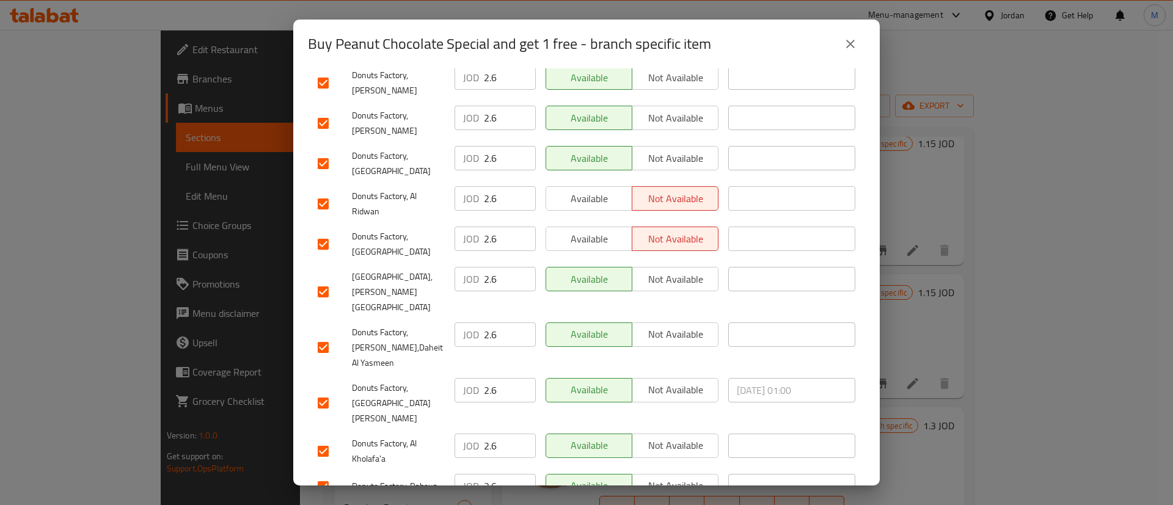
scroll to position [346, 0]
click at [601, 231] on span "Available" at bounding box center [589, 240] width 76 height 18
click at [598, 197] on span "Available" at bounding box center [589, 200] width 76 height 18
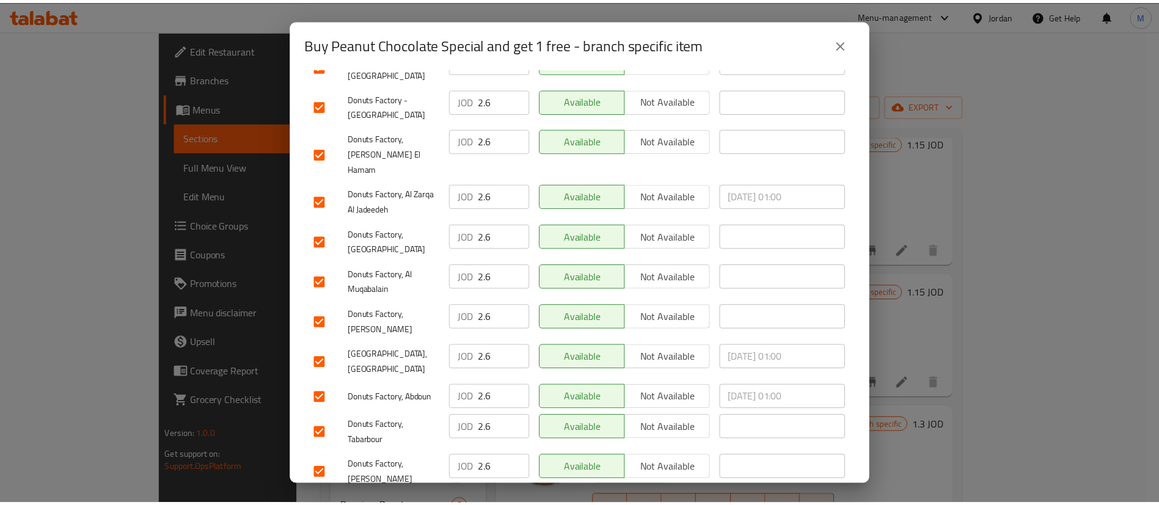
scroll to position [932, 0]
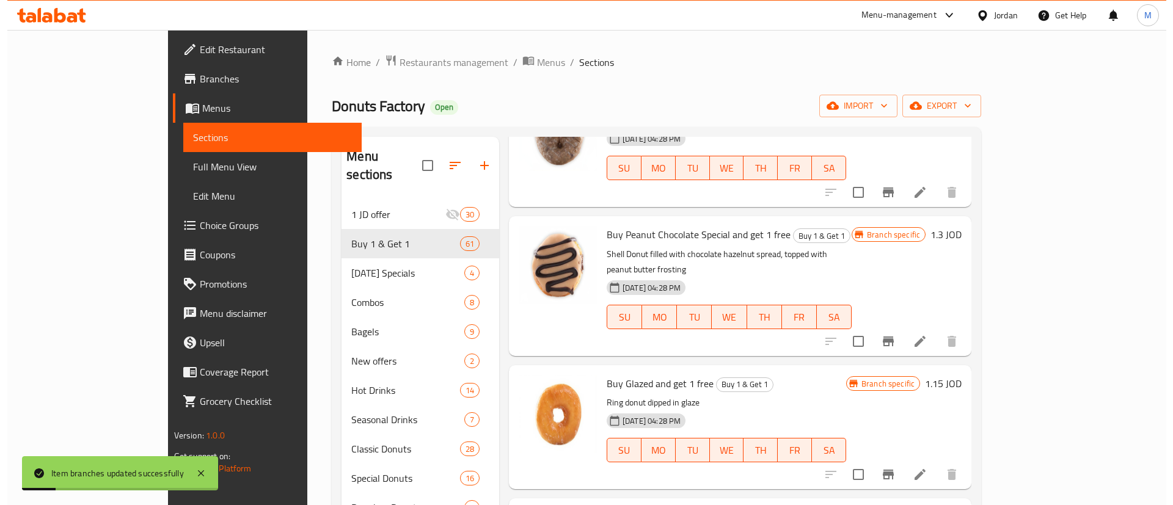
scroll to position [1706, 0]
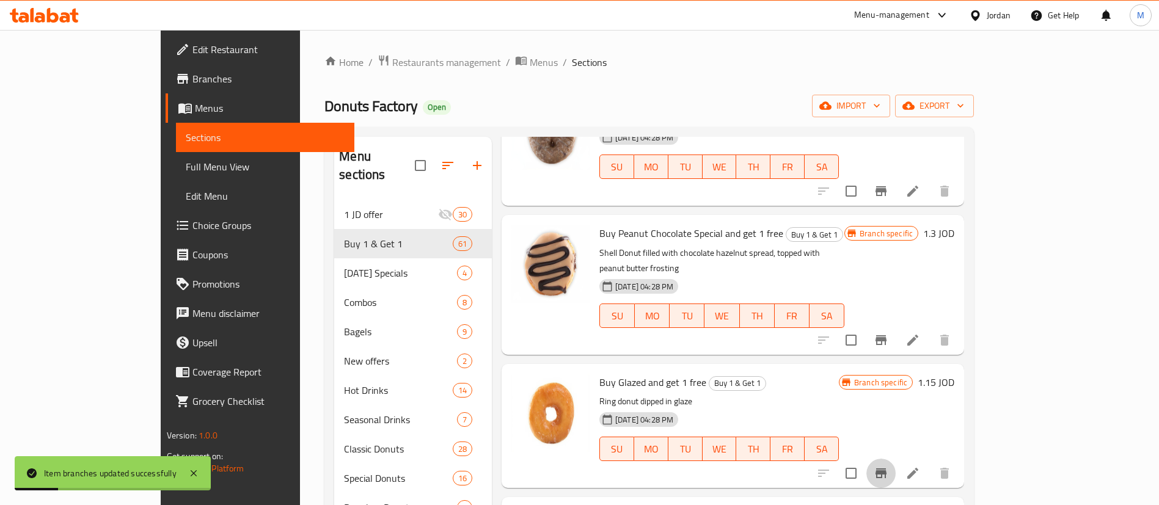
click at [888, 466] on icon "Branch-specific-item" at bounding box center [881, 473] width 15 height 15
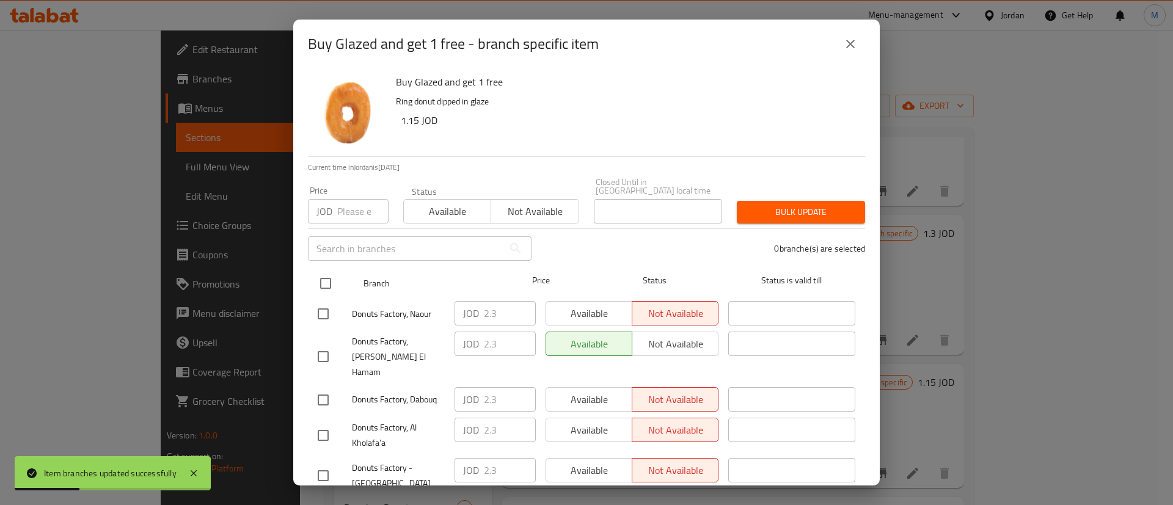
click at [331, 274] on input "checkbox" at bounding box center [326, 284] width 26 height 26
checkbox input "true"
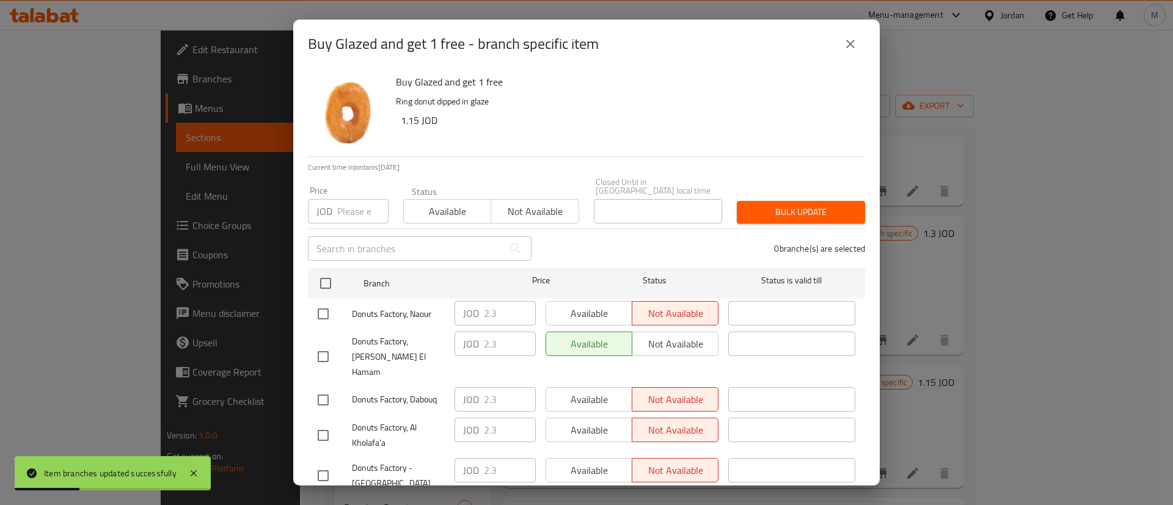
checkbox input "true"
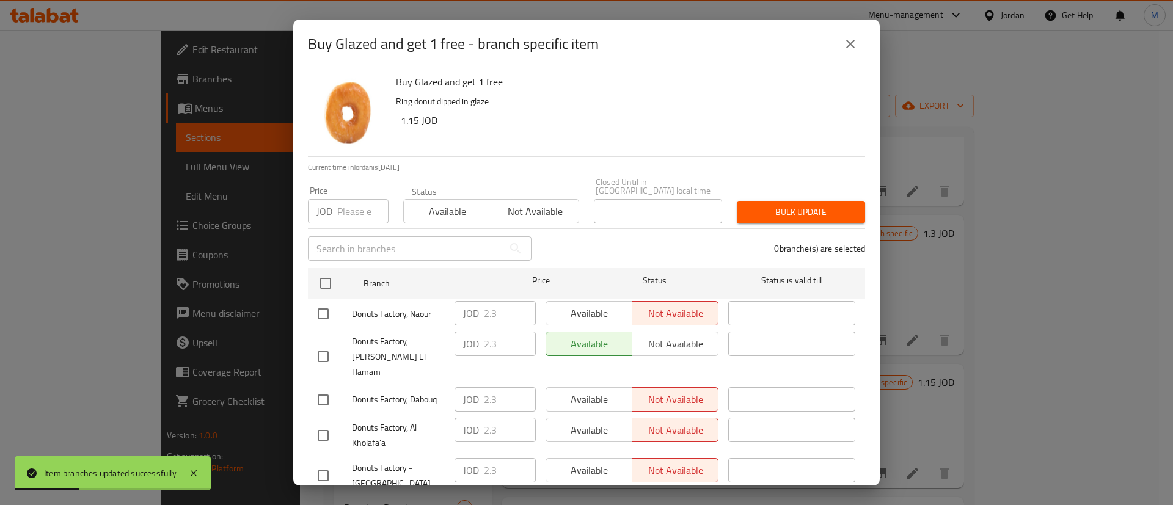
checkbox input "true"
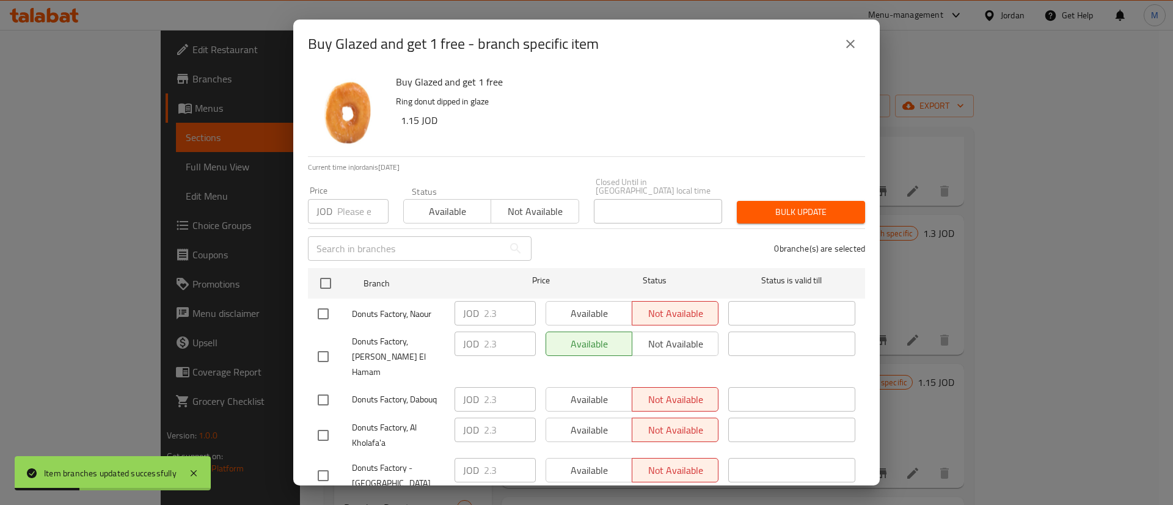
checkbox input "true"
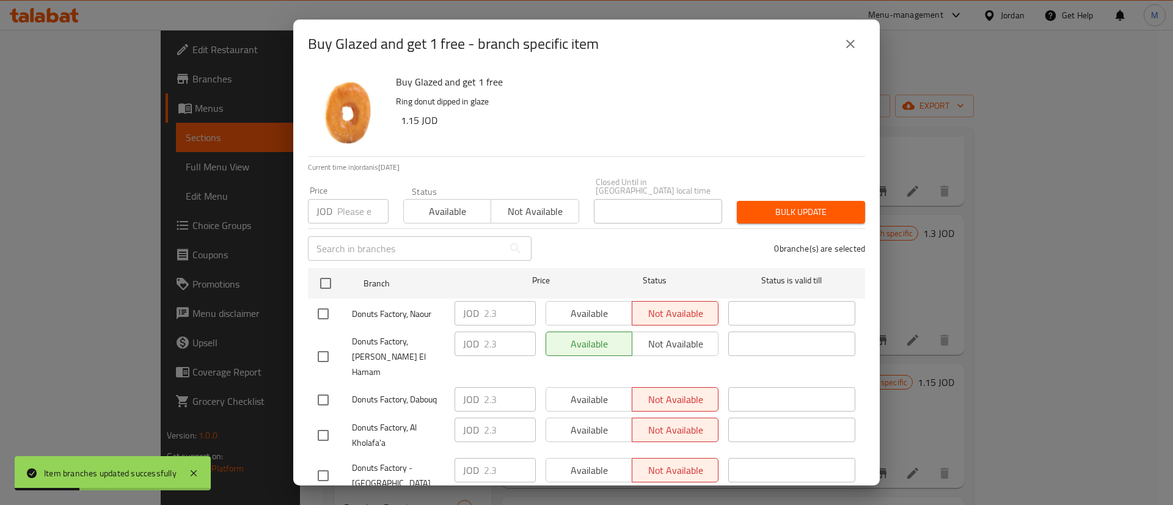
checkbox input "true"
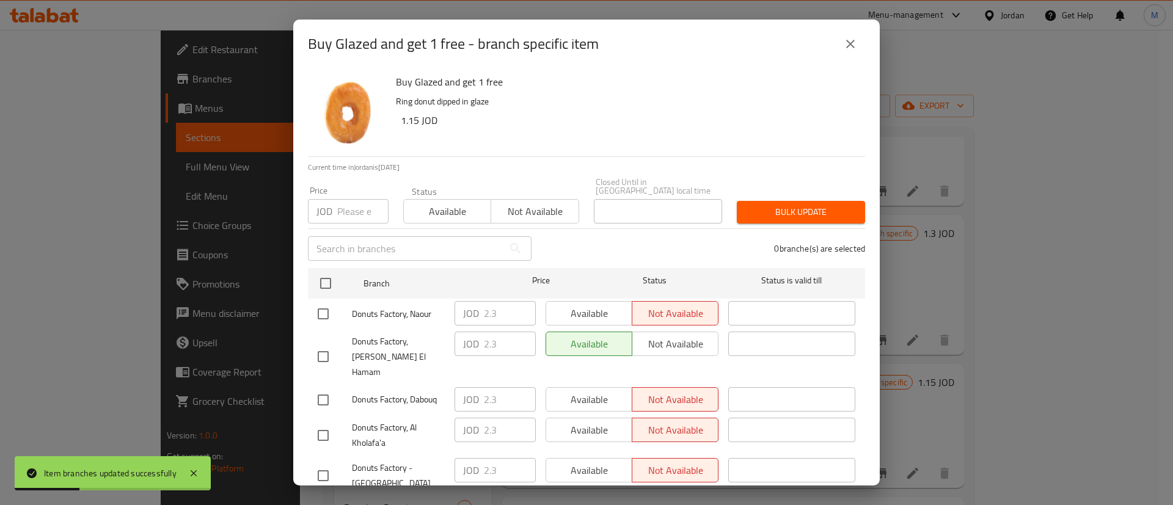
checkbox input "true"
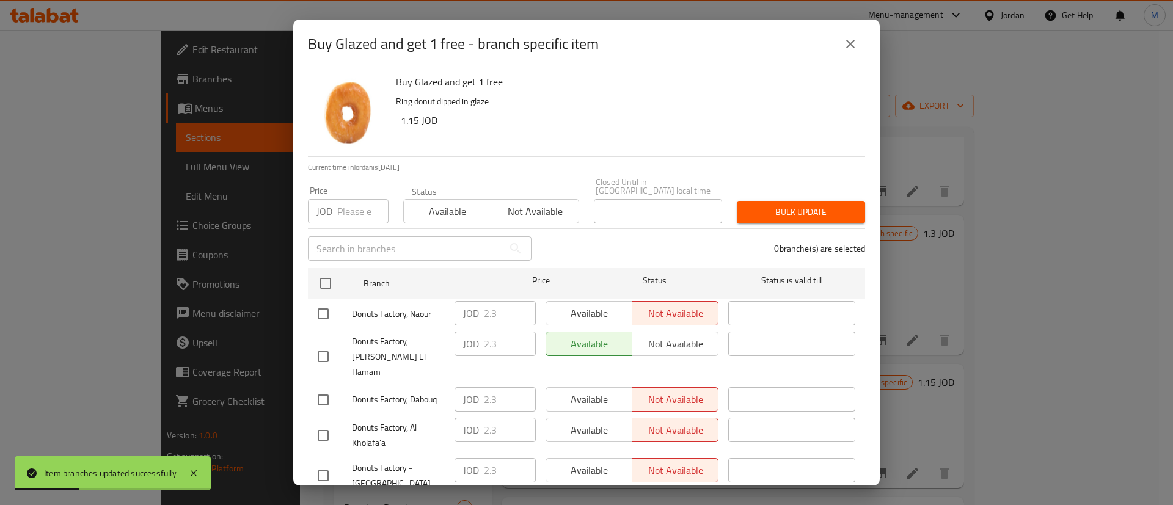
checkbox input "true"
click at [603, 305] on span "Available" at bounding box center [589, 314] width 76 height 18
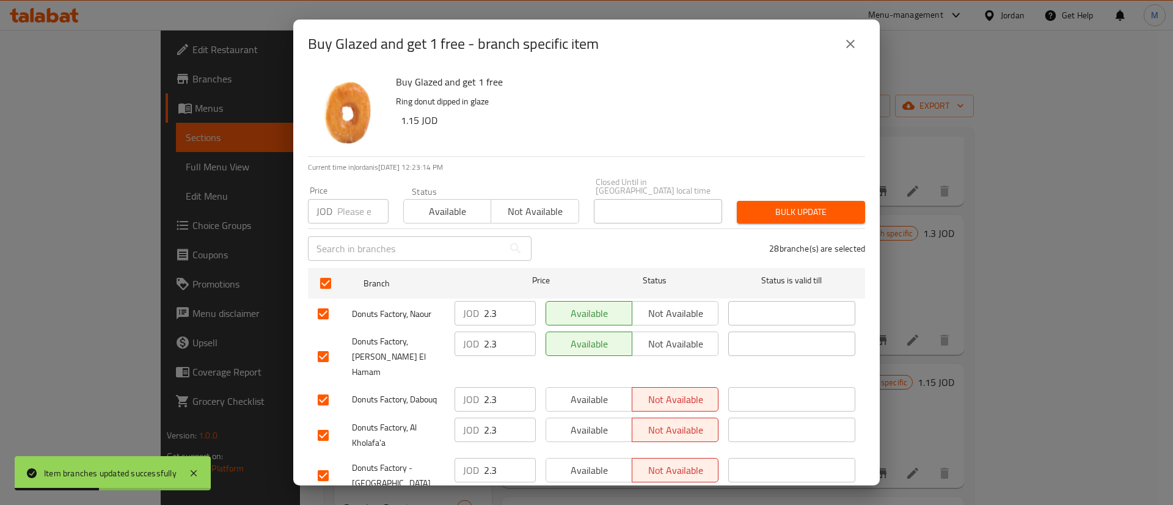
click at [582, 418] on button "Available" at bounding box center [589, 430] width 87 height 24
click at [593, 391] on span "Available" at bounding box center [589, 400] width 76 height 18
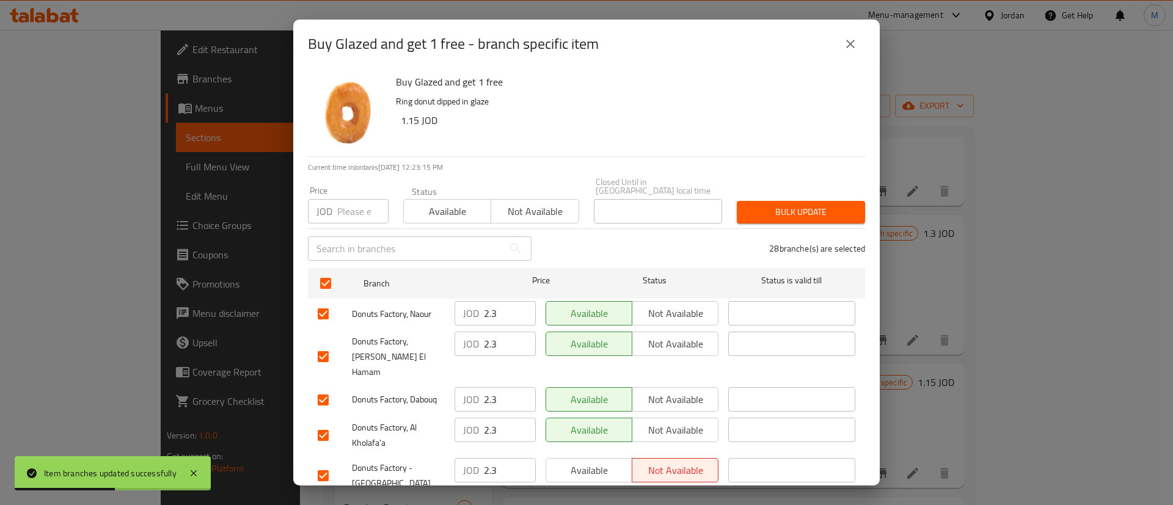
click at [592, 462] on span "Available" at bounding box center [589, 471] width 76 height 18
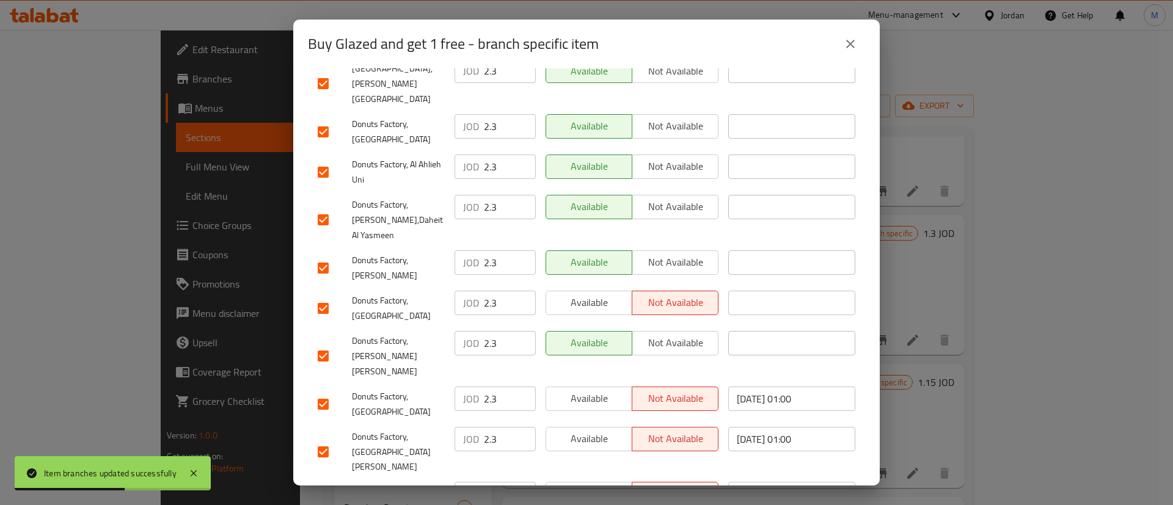
scroll to position [932, 0]
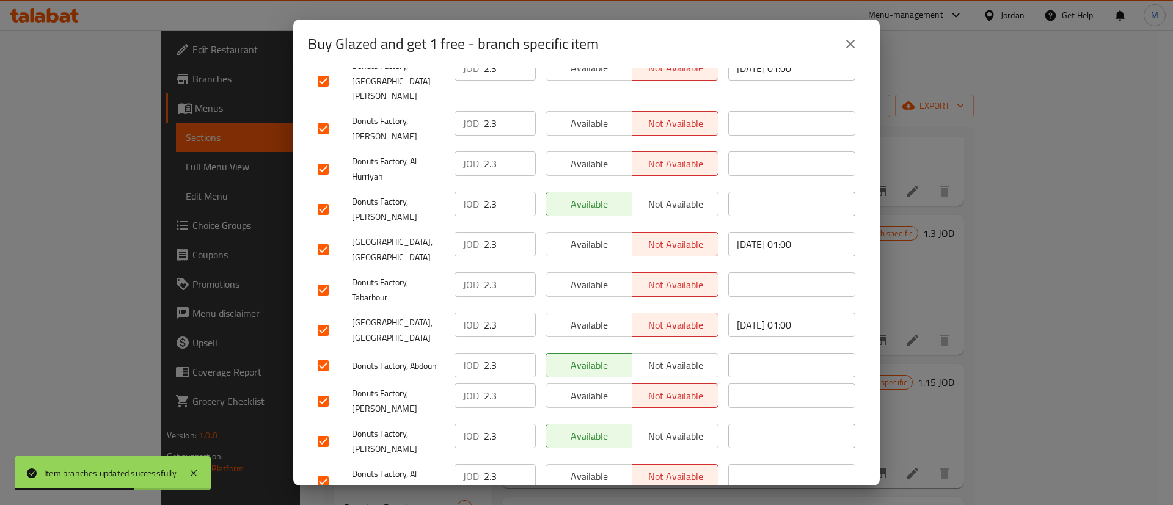
drag, startPoint x: 603, startPoint y: 424, endPoint x: 598, endPoint y: 412, distance: 12.8
click at [587, 468] on span "Available" at bounding box center [589, 477] width 76 height 18
click at [596, 387] on span "Available" at bounding box center [589, 396] width 76 height 18
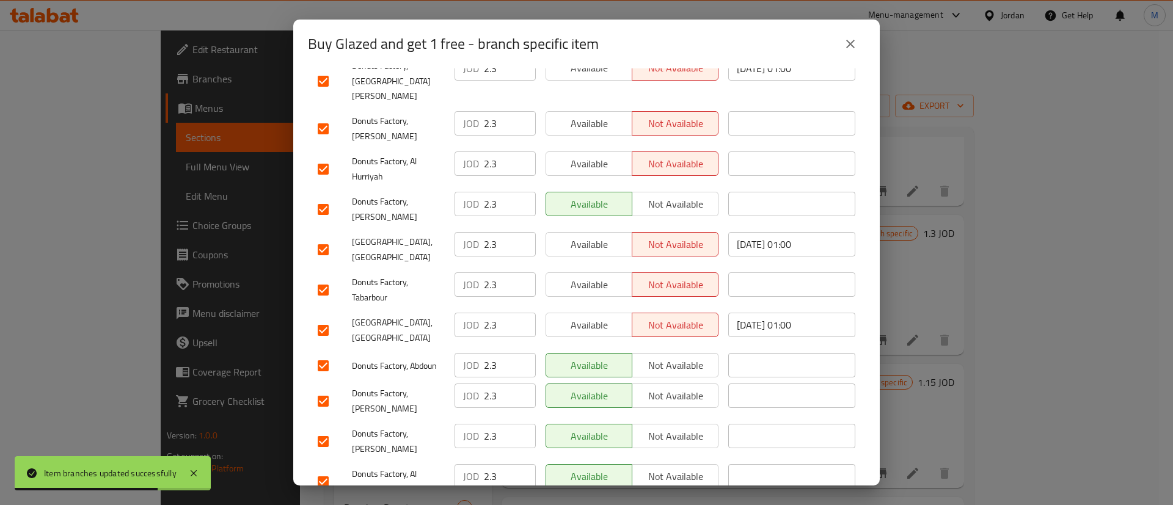
click at [603, 316] on span "Available" at bounding box center [589, 325] width 76 height 18
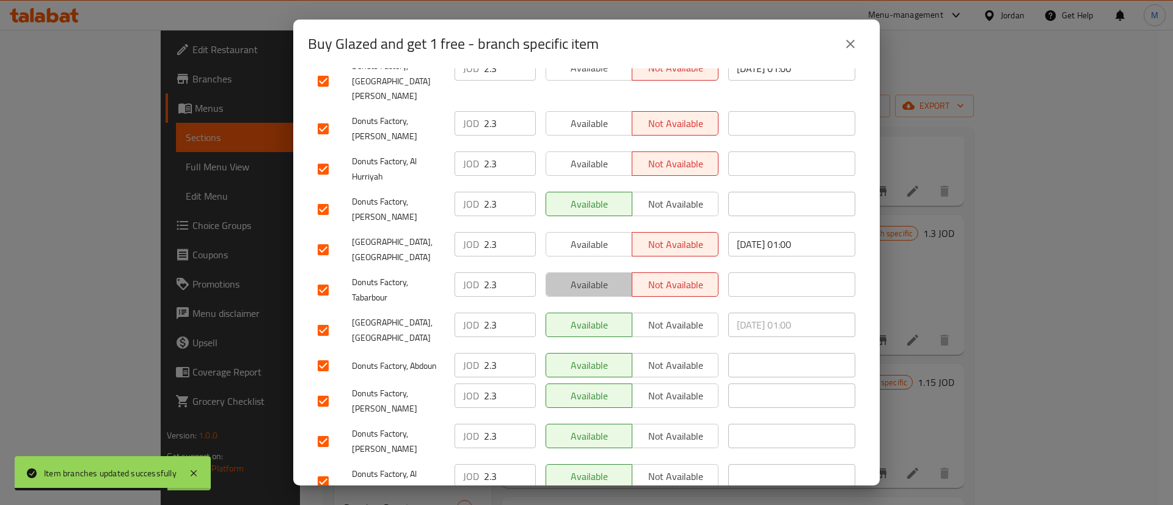
drag, startPoint x: 599, startPoint y: 196, endPoint x: 594, endPoint y: 156, distance: 40.0
click at [599, 276] on span "Available" at bounding box center [589, 285] width 76 height 18
click at [593, 236] on span "Available" at bounding box center [589, 245] width 76 height 18
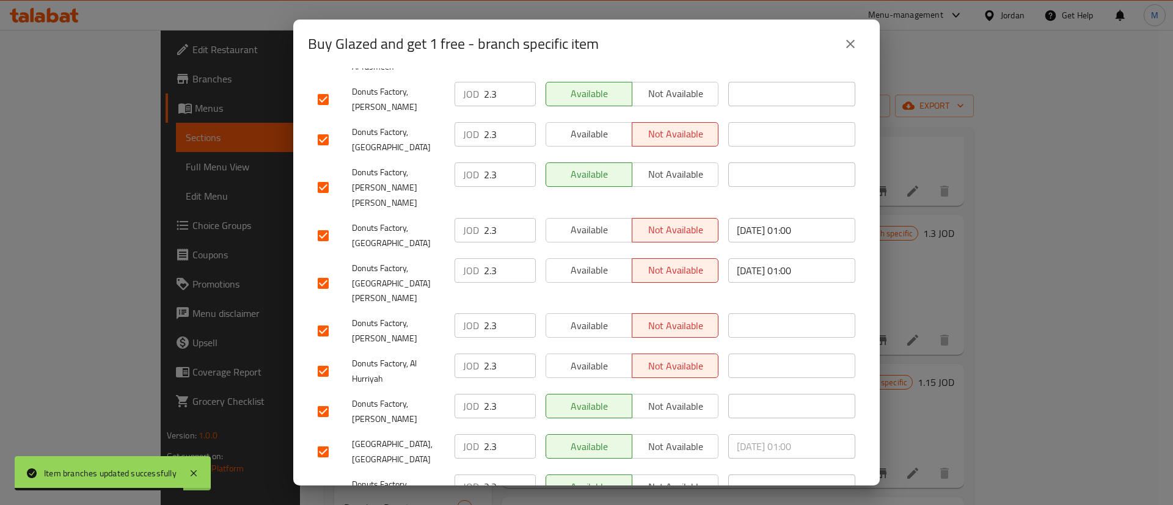
scroll to position [675, 0]
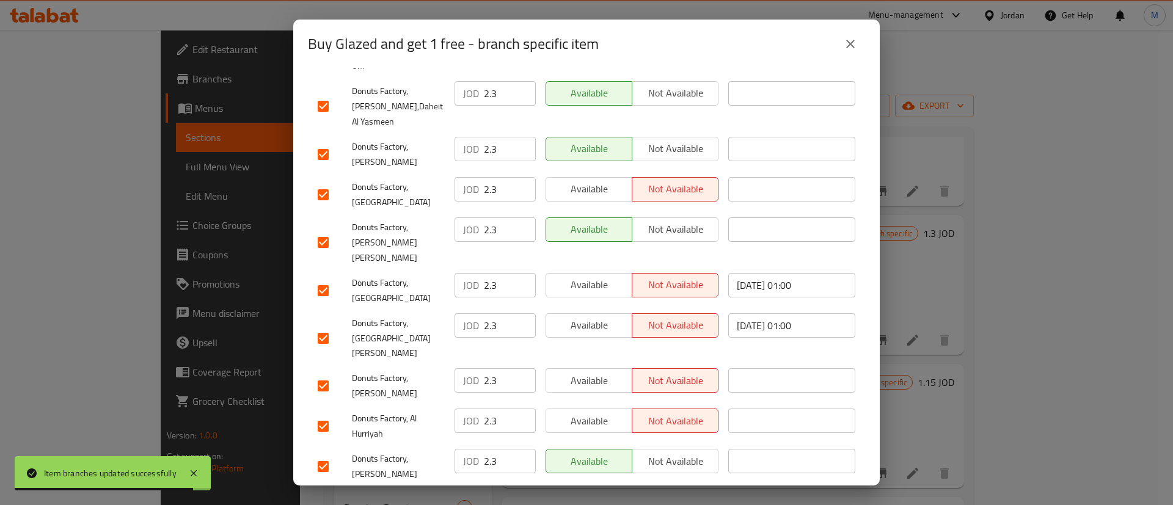
drag, startPoint x: 599, startPoint y: 343, endPoint x: 593, endPoint y: 313, distance: 30.4
click at [598, 409] on button "Available" at bounding box center [589, 421] width 87 height 24
drag, startPoint x: 593, startPoint y: 309, endPoint x: 599, endPoint y: 252, distance: 56.5
click at [593, 372] on span "Available" at bounding box center [589, 381] width 76 height 18
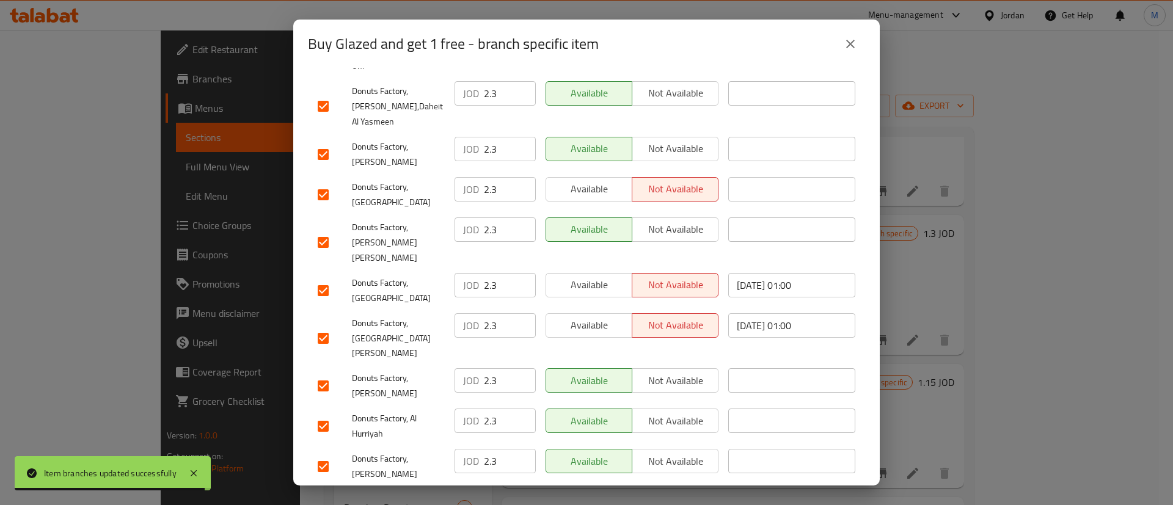
click at [599, 309] on div "Available Not available" at bounding box center [632, 339] width 183 height 60
click at [598, 273] on button "Available" at bounding box center [589, 285] width 87 height 24
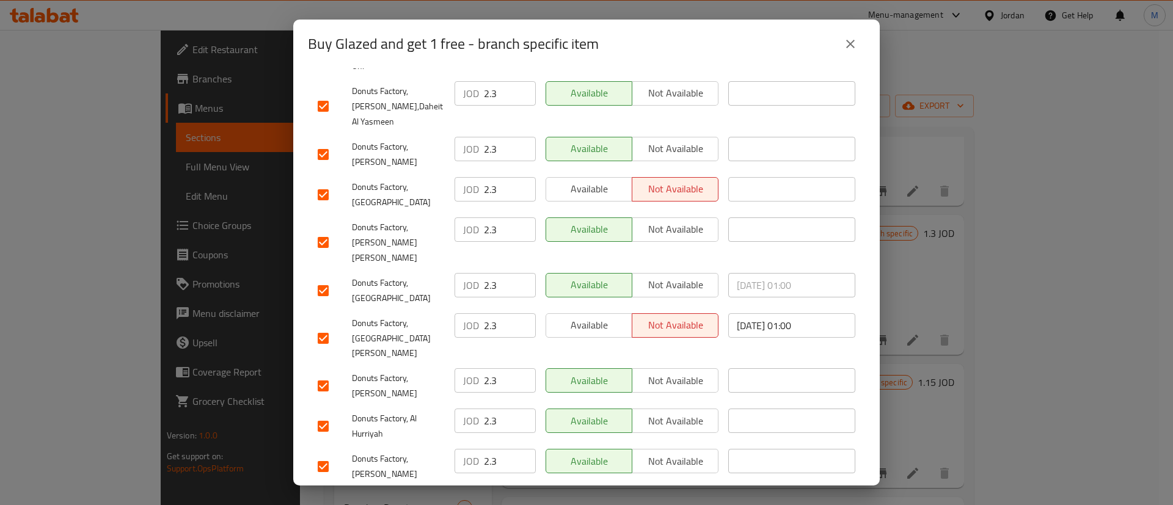
click at [598, 316] on span "Available" at bounding box center [589, 325] width 76 height 18
click at [610, 180] on span "Available" at bounding box center [589, 189] width 76 height 18
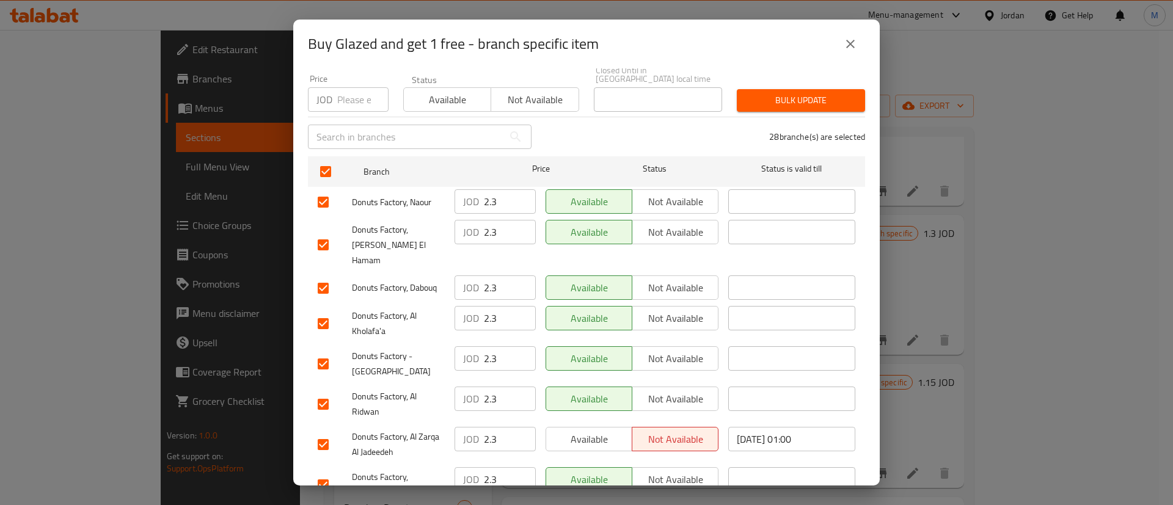
scroll to position [0, 0]
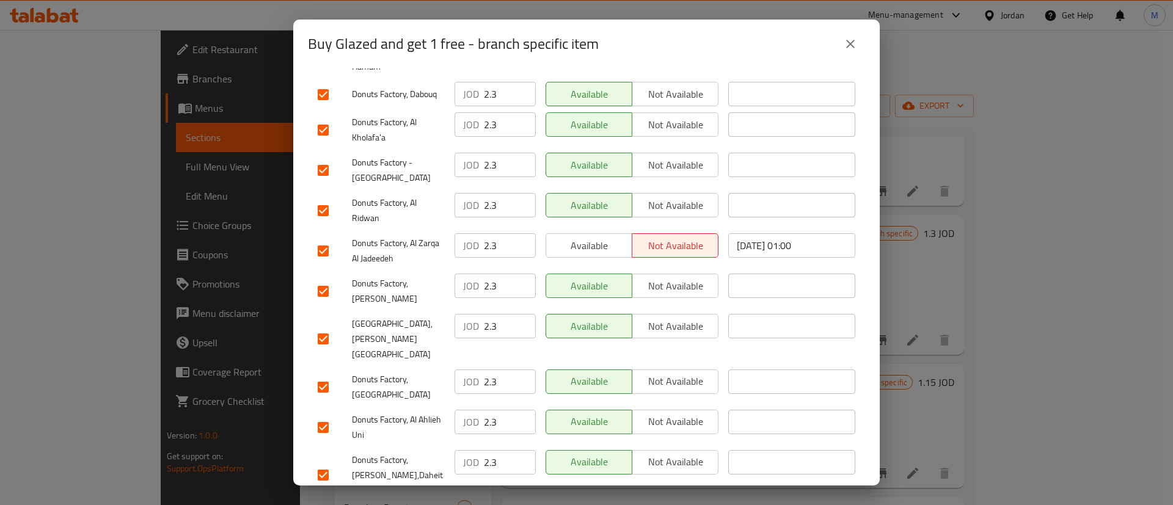
click at [589, 237] on span "Available" at bounding box center [589, 246] width 76 height 18
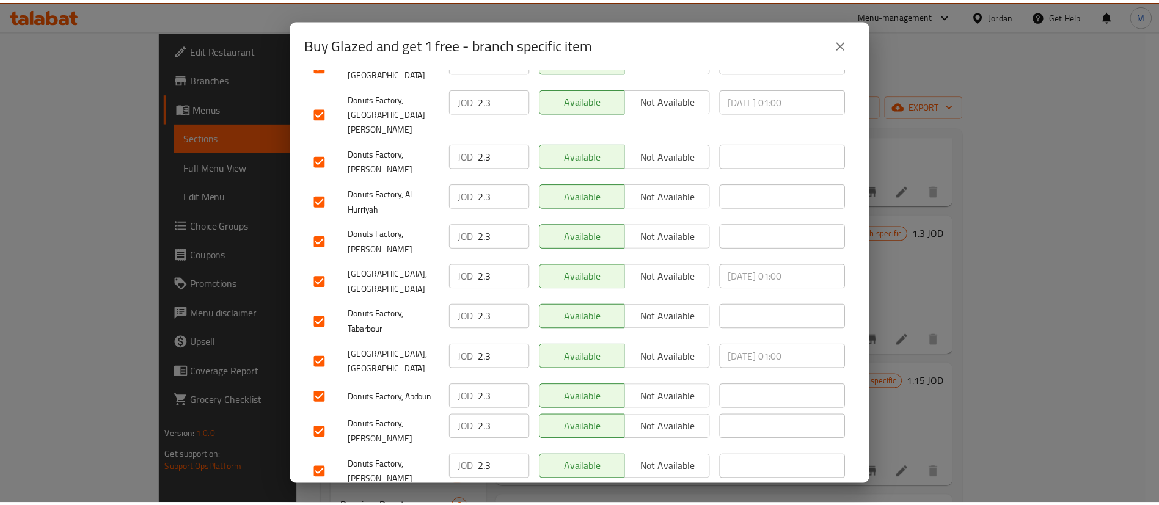
scroll to position [932, 0]
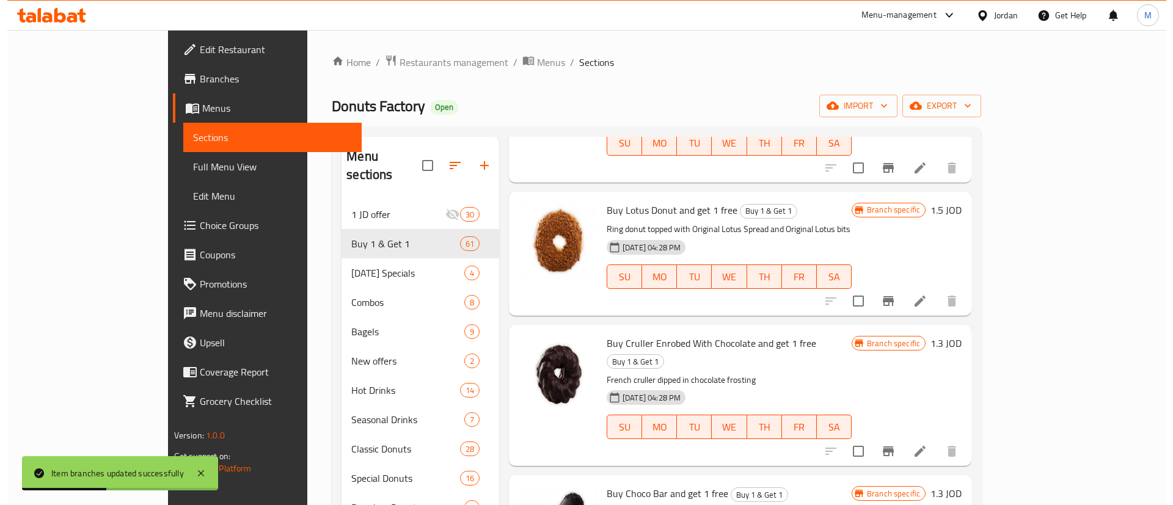
scroll to position [3033, 0]
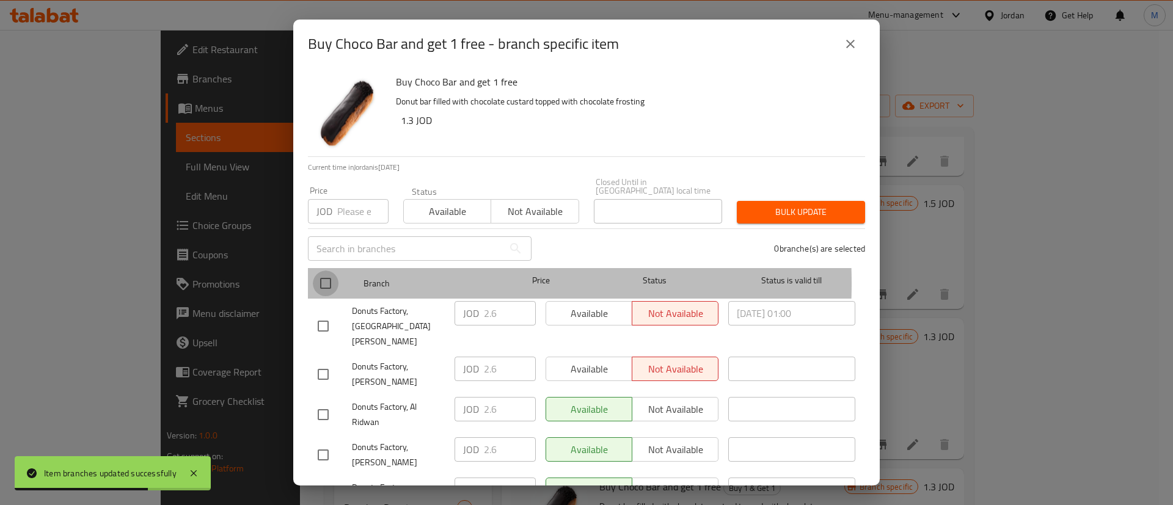
click at [329, 275] on input "checkbox" at bounding box center [326, 284] width 26 height 26
checkbox input "true"
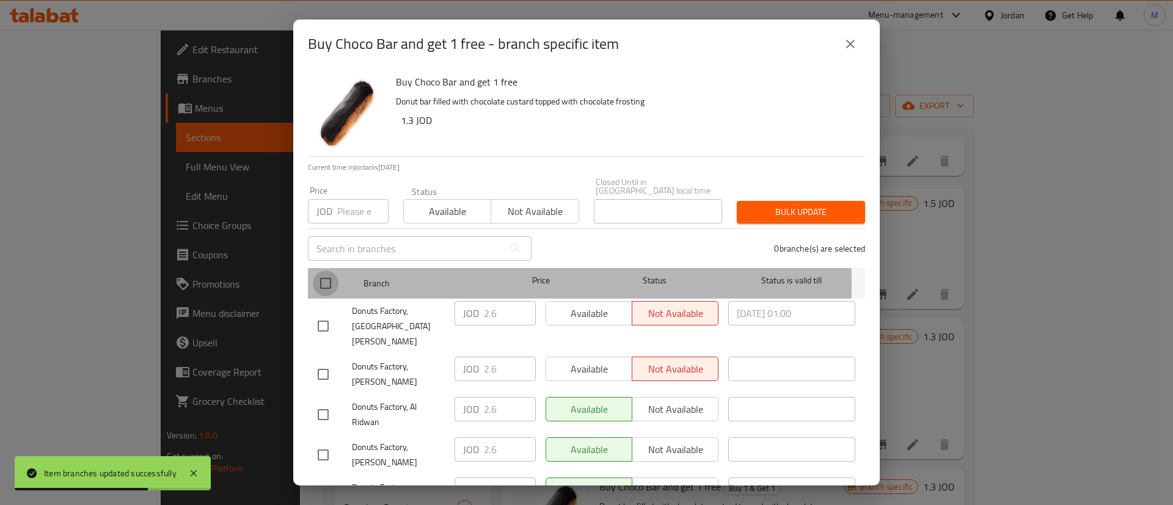
checkbox input "true"
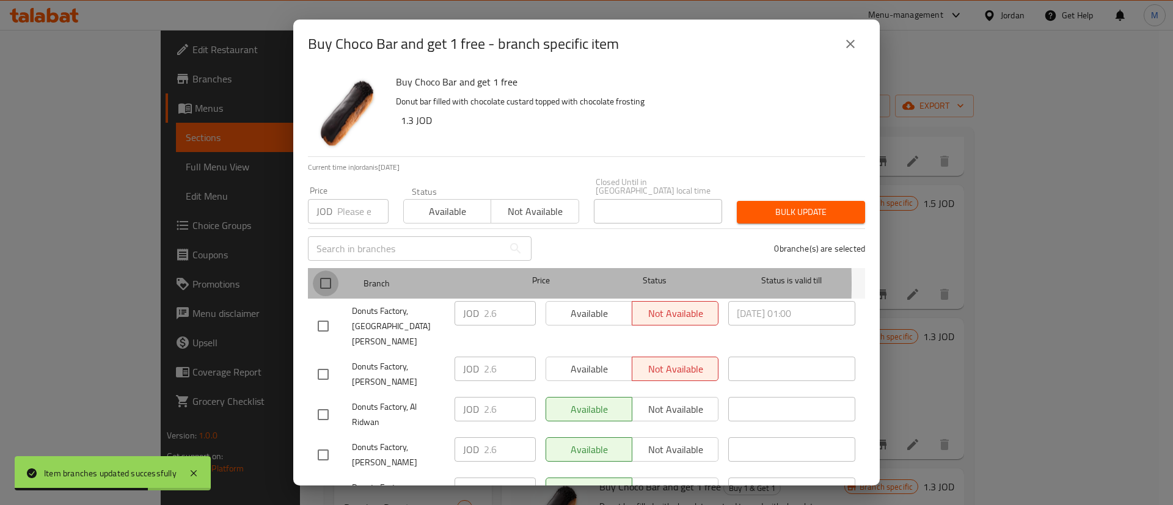
checkbox input "true"
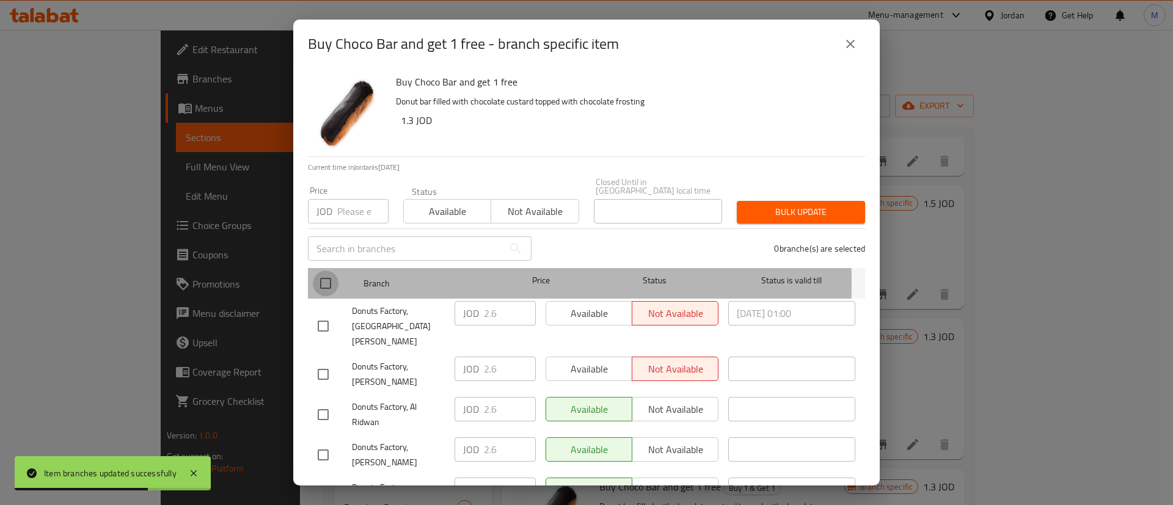
checkbox input "true"
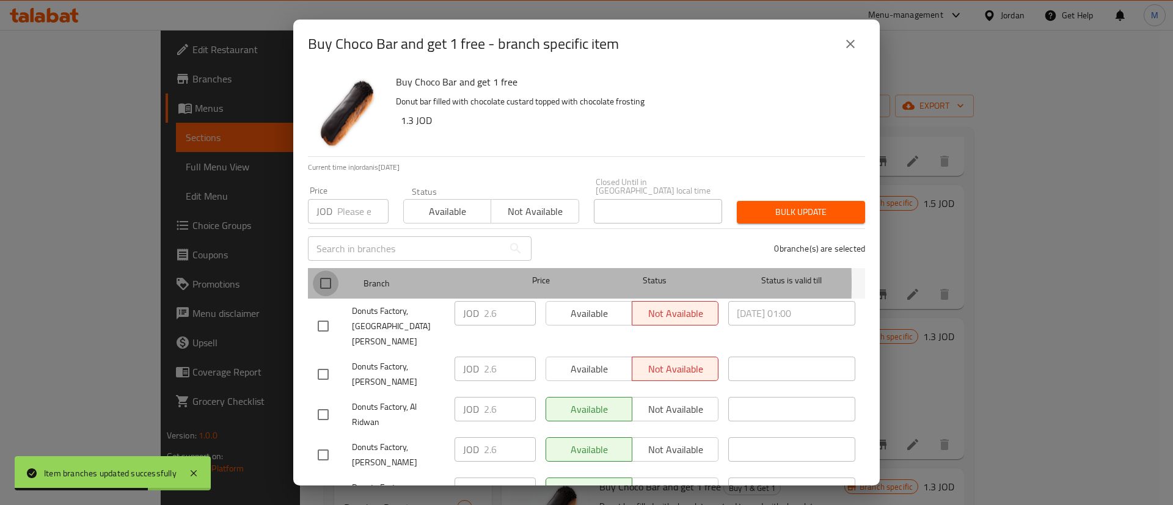
checkbox input "true"
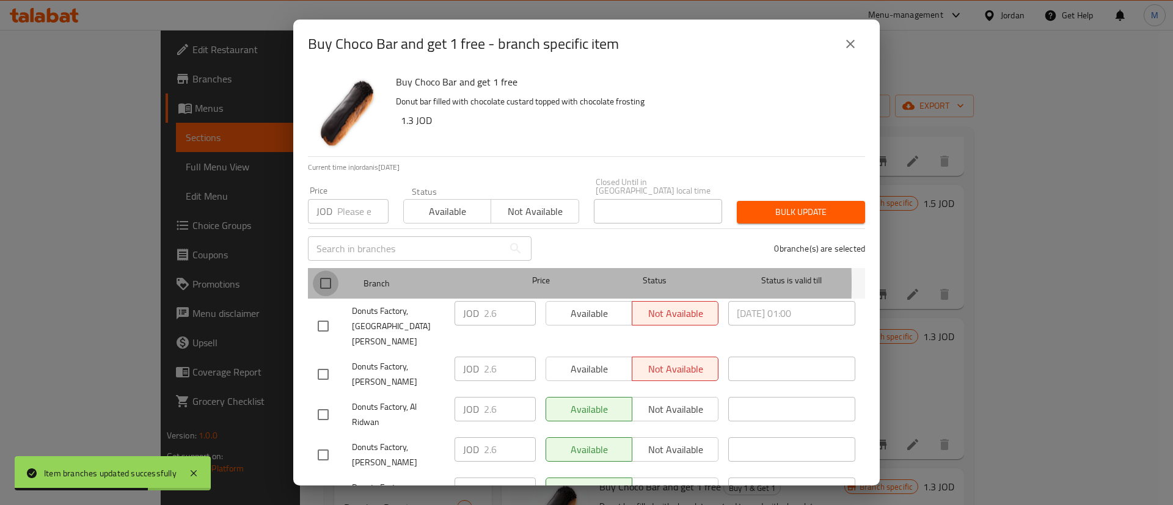
checkbox input "true"
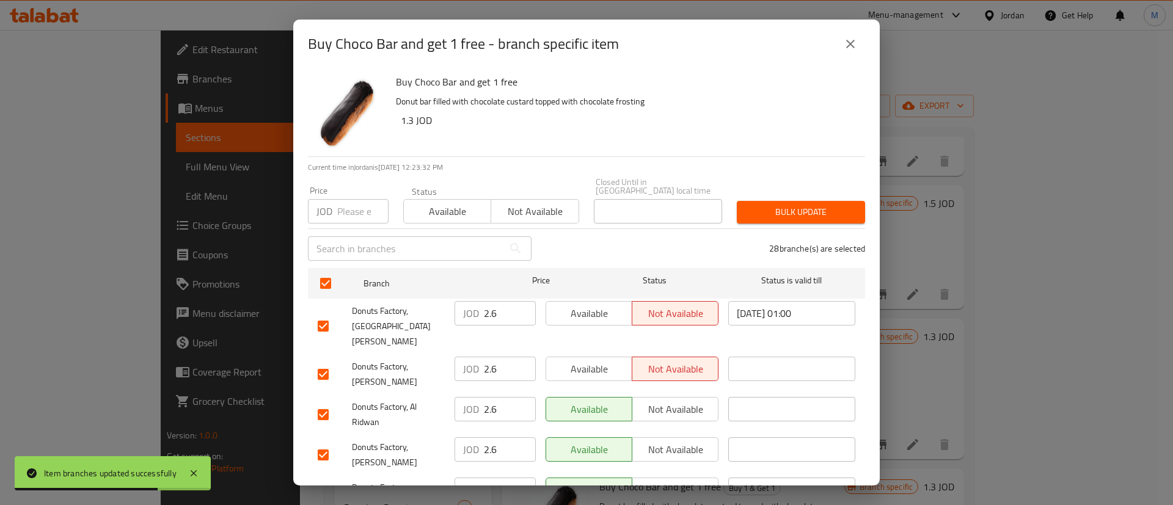
click at [611, 307] on span "Available" at bounding box center [589, 314] width 76 height 18
click at [601, 360] on span "Available" at bounding box center [589, 369] width 76 height 18
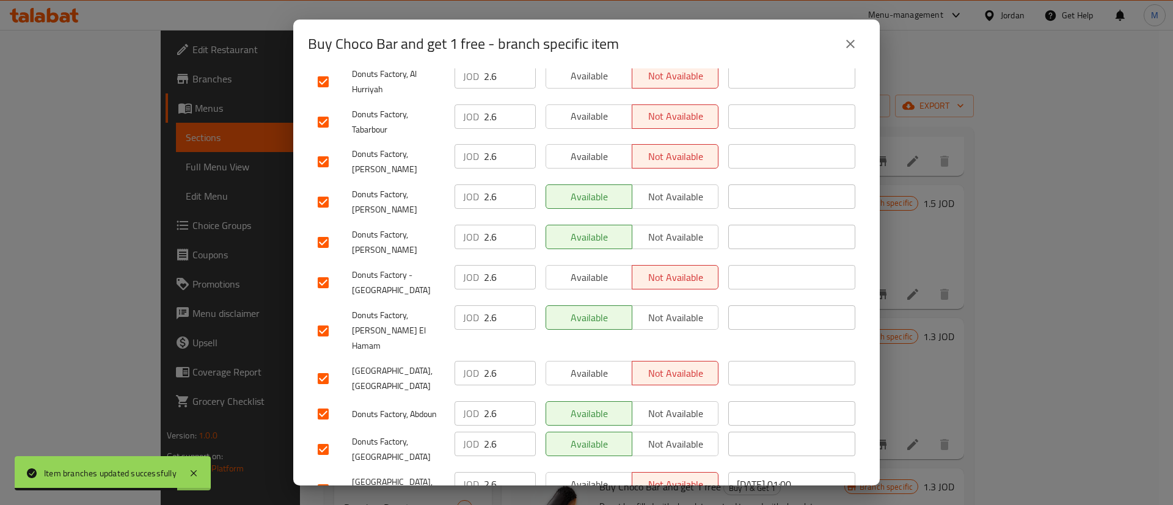
scroll to position [932, 0]
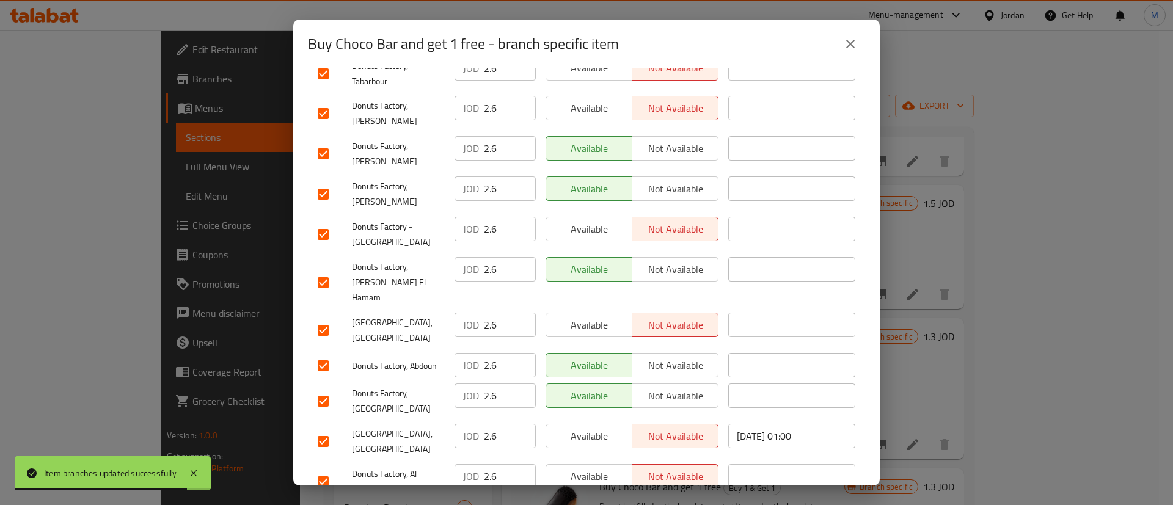
click at [582, 468] on span "Available" at bounding box center [589, 477] width 76 height 18
drag, startPoint x: 585, startPoint y: 356, endPoint x: 603, endPoint y: 301, distance: 58.0
click at [586, 428] on span "Available" at bounding box center [589, 437] width 76 height 18
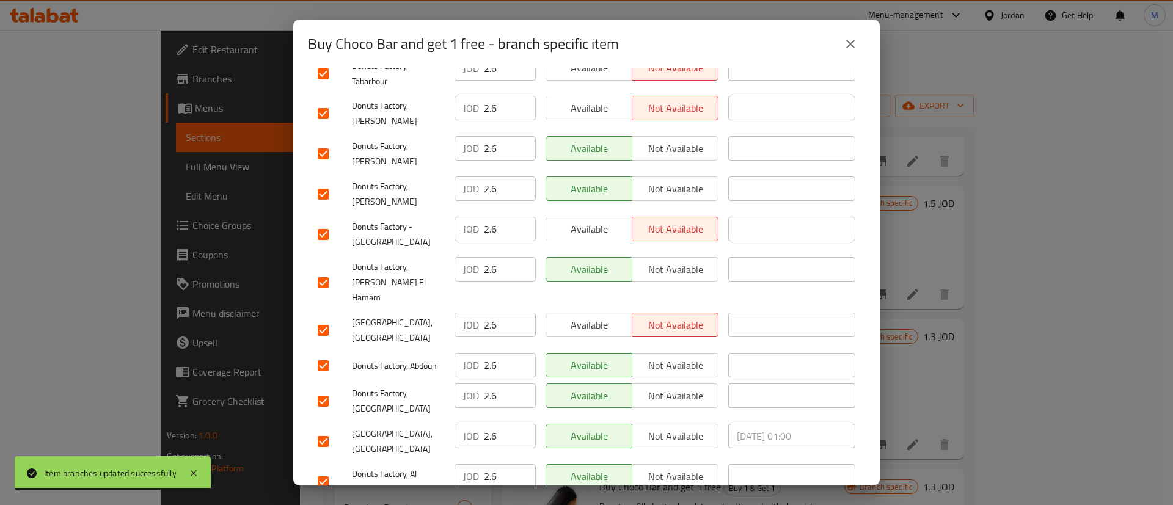
drag, startPoint x: 596, startPoint y: 256, endPoint x: 601, endPoint y: 190, distance: 66.1
click at [595, 313] on button "Available" at bounding box center [589, 325] width 87 height 24
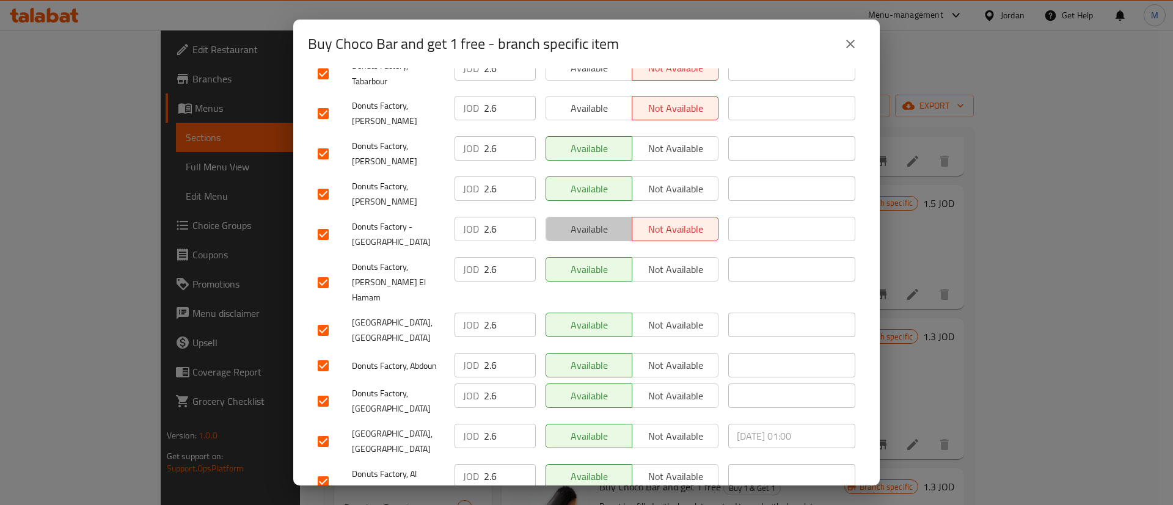
click at [602, 221] on span "Available" at bounding box center [589, 230] width 76 height 18
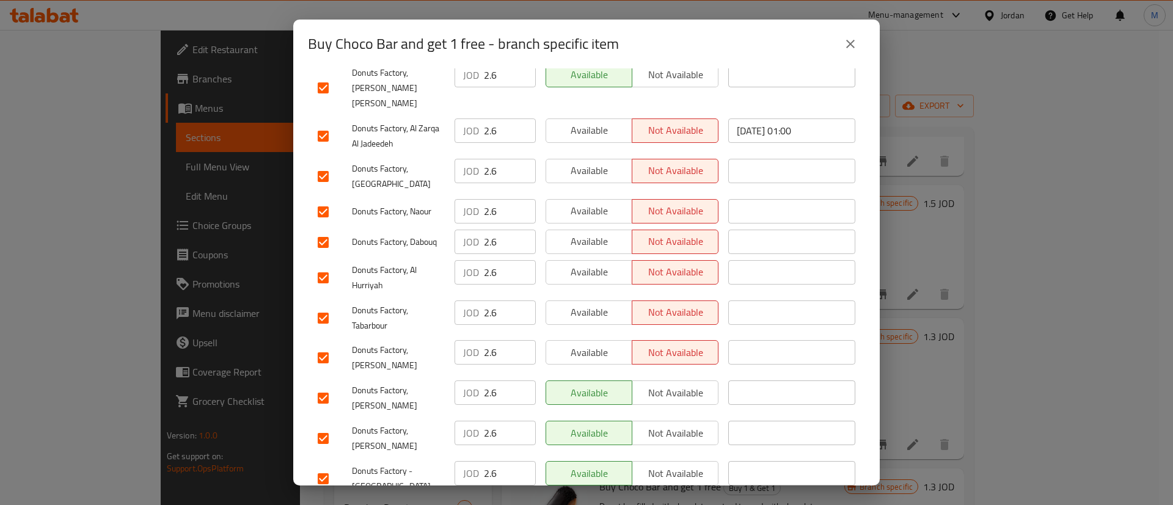
scroll to position [686, 0]
click at [587, 342] on button "Available" at bounding box center [589, 354] width 87 height 24
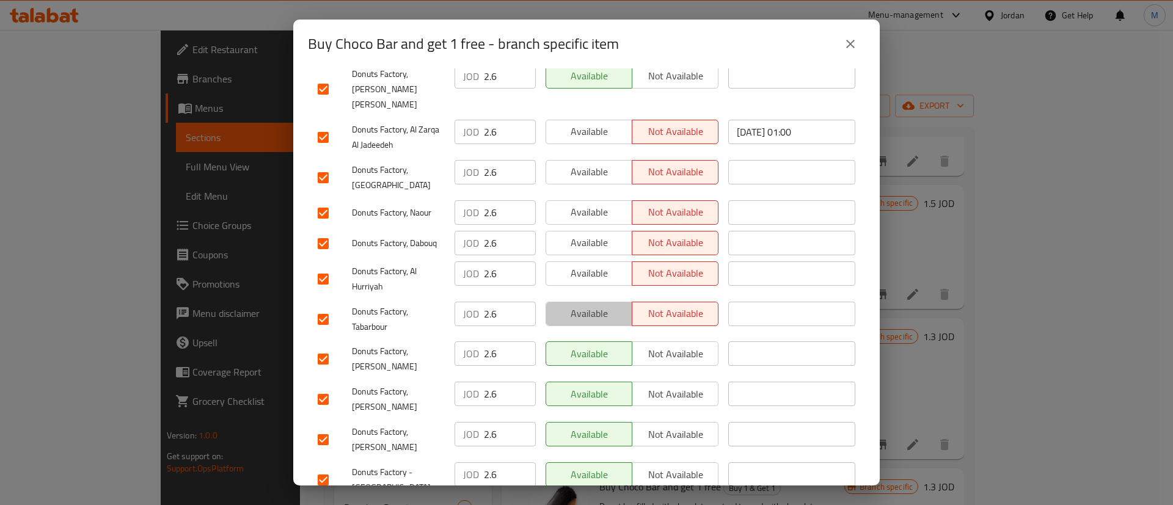
drag, startPoint x: 590, startPoint y: 256, endPoint x: 594, endPoint y: 227, distance: 29.6
click at [591, 305] on span "Available" at bounding box center [589, 314] width 76 height 18
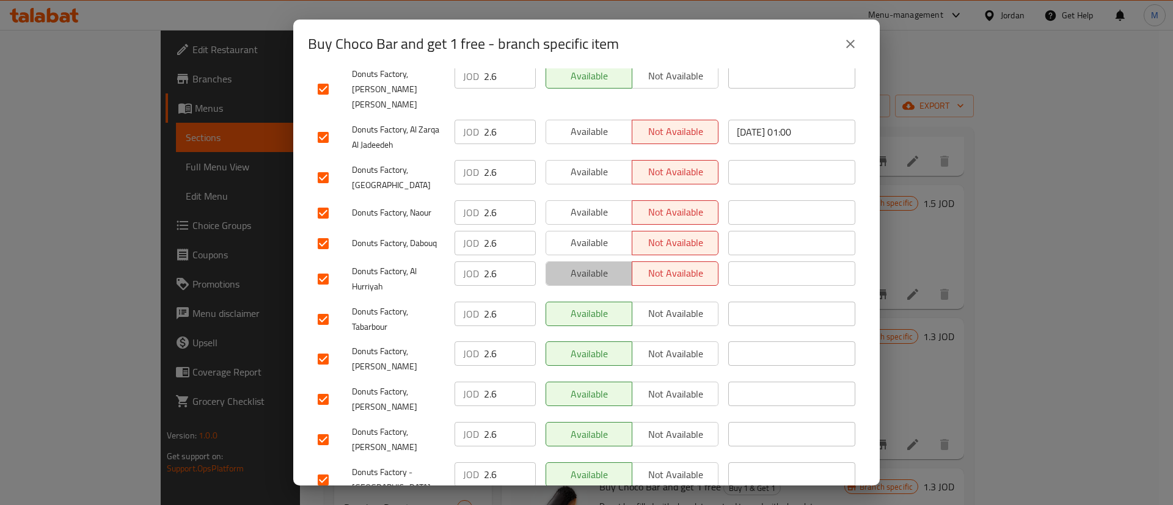
click at [598, 265] on span "Available" at bounding box center [589, 274] width 76 height 18
click at [597, 234] on span "Available" at bounding box center [589, 243] width 76 height 18
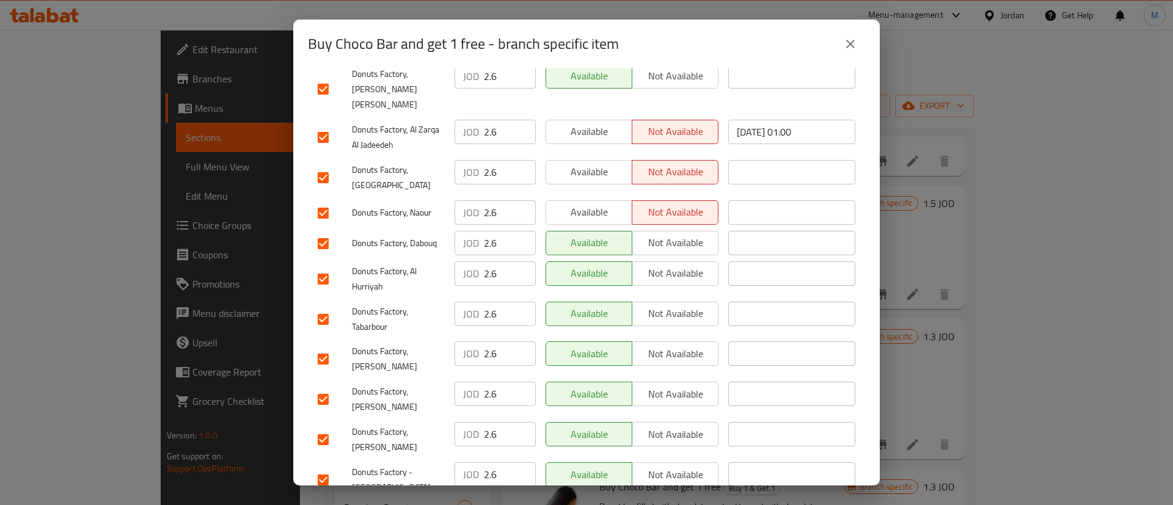
click at [602, 203] on span "Available" at bounding box center [589, 212] width 76 height 18
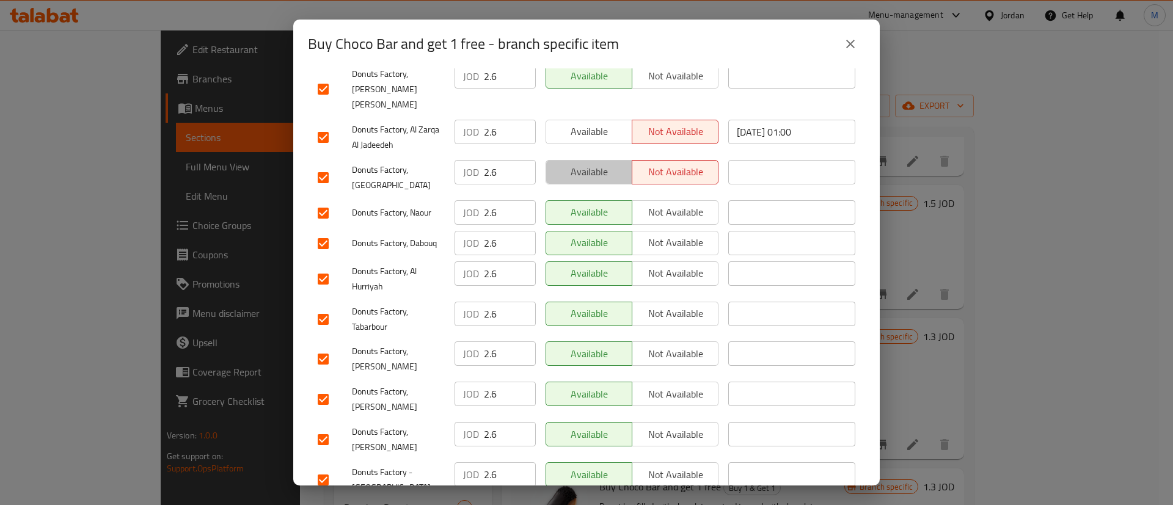
click at [602, 163] on span "Available" at bounding box center [589, 172] width 76 height 18
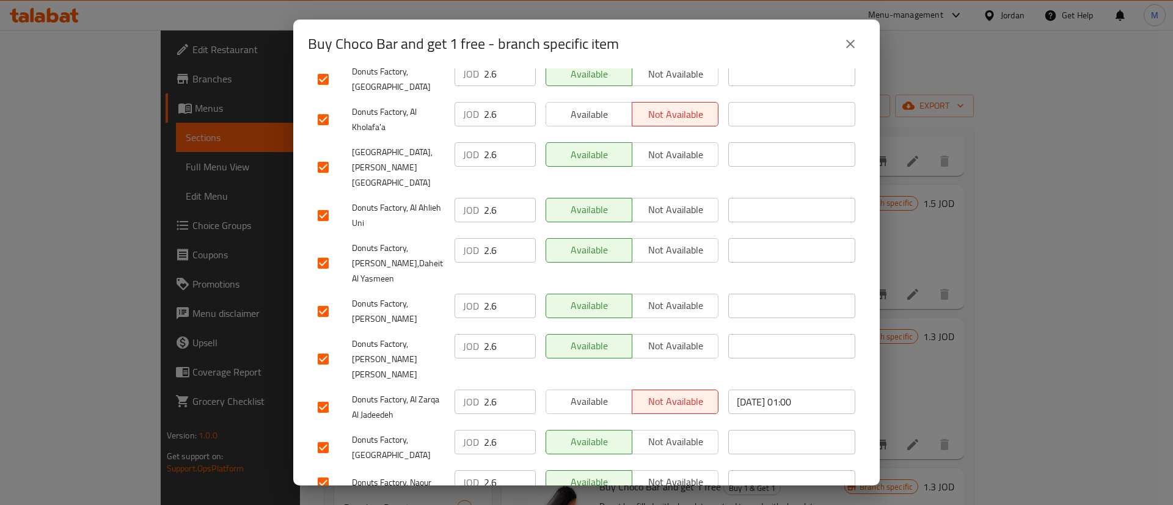
scroll to position [414, 0]
click at [585, 395] on span "Available" at bounding box center [589, 404] width 76 height 18
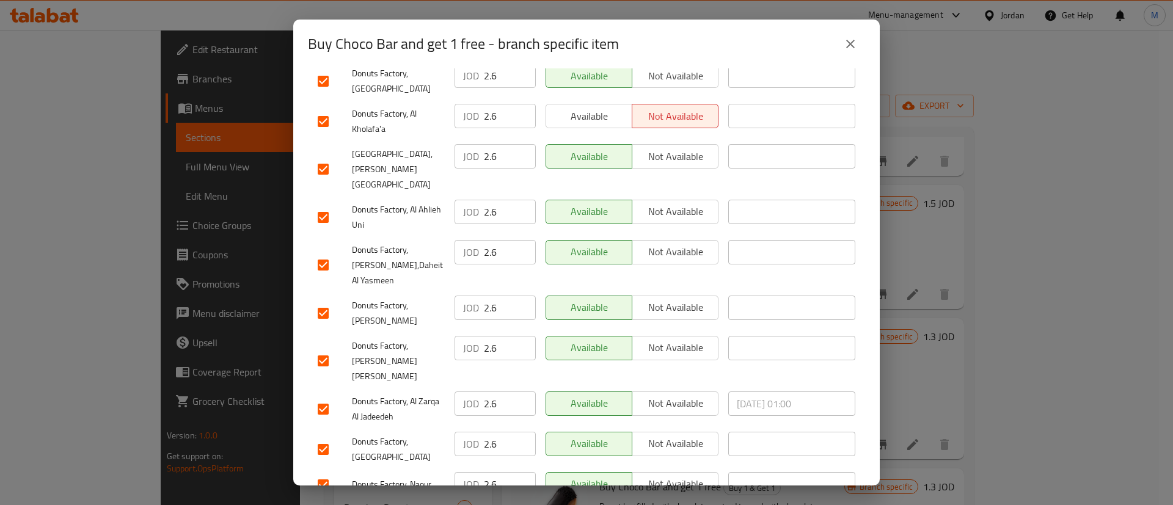
click at [579, 108] on span "Available" at bounding box center [589, 117] width 76 height 18
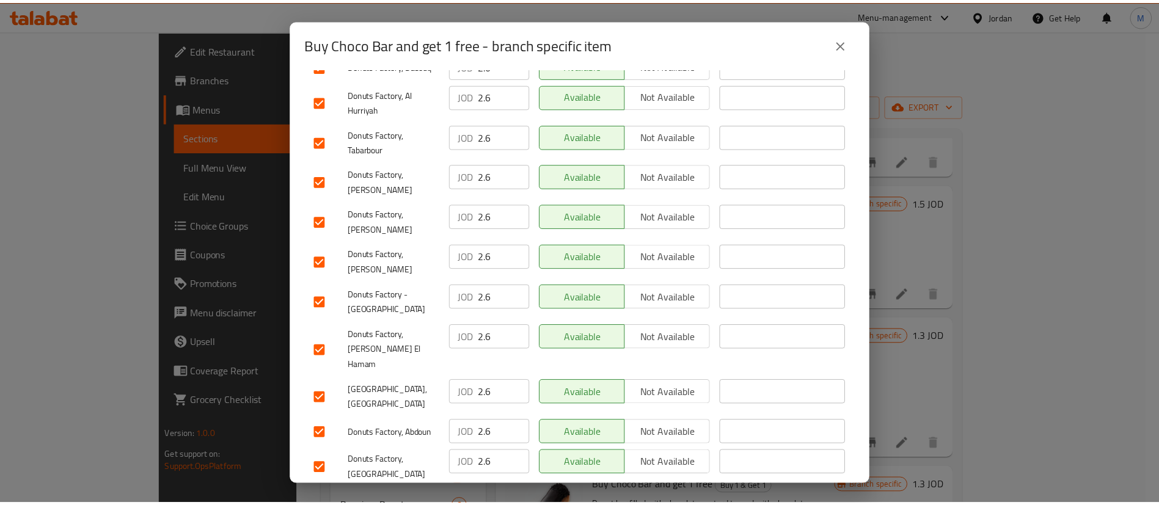
scroll to position [932, 0]
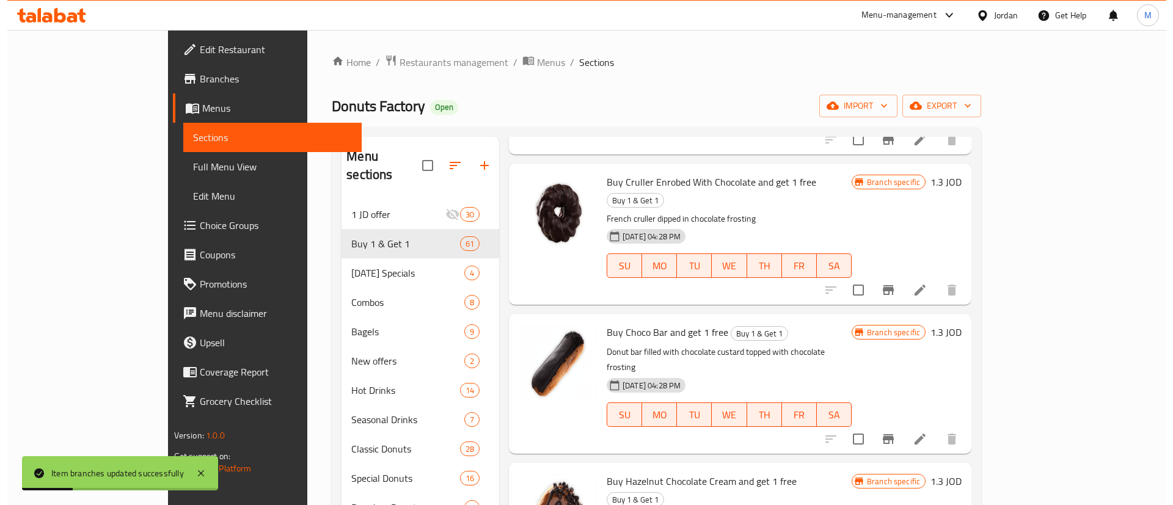
scroll to position [3189, 0]
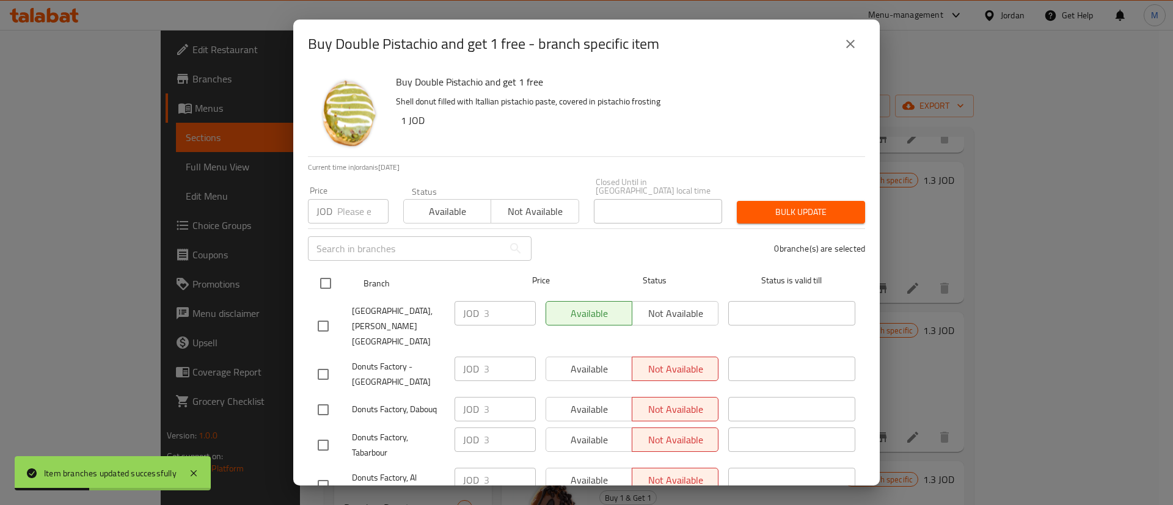
click at [319, 277] on input "checkbox" at bounding box center [326, 284] width 26 height 26
checkbox input "true"
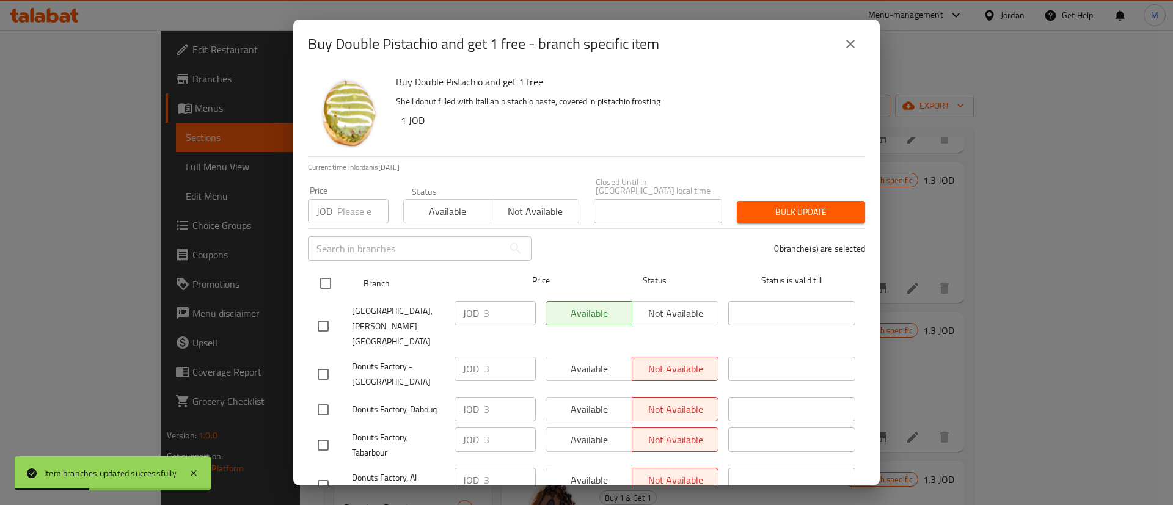
checkbox input "true"
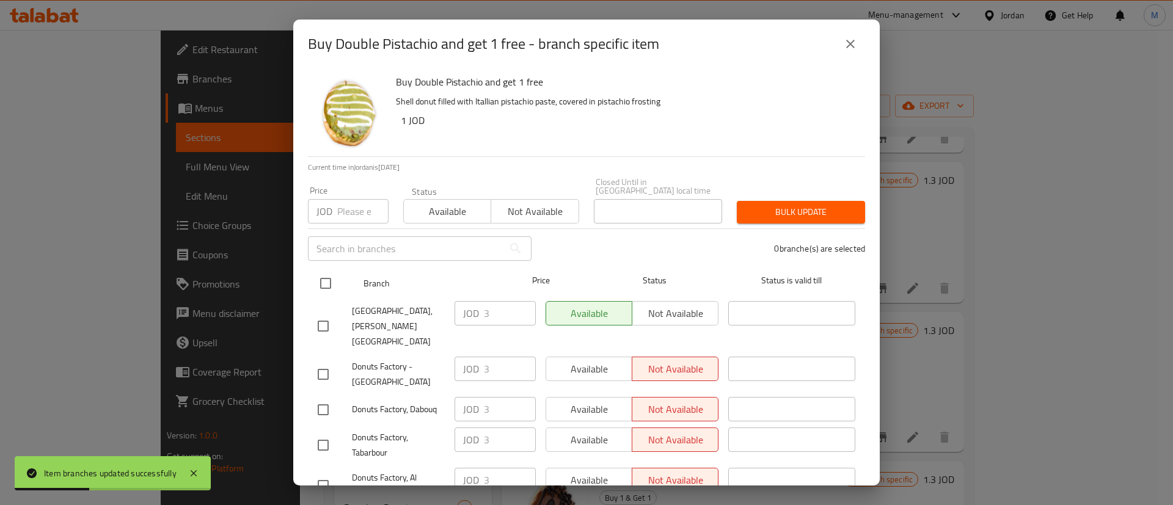
checkbox input "true"
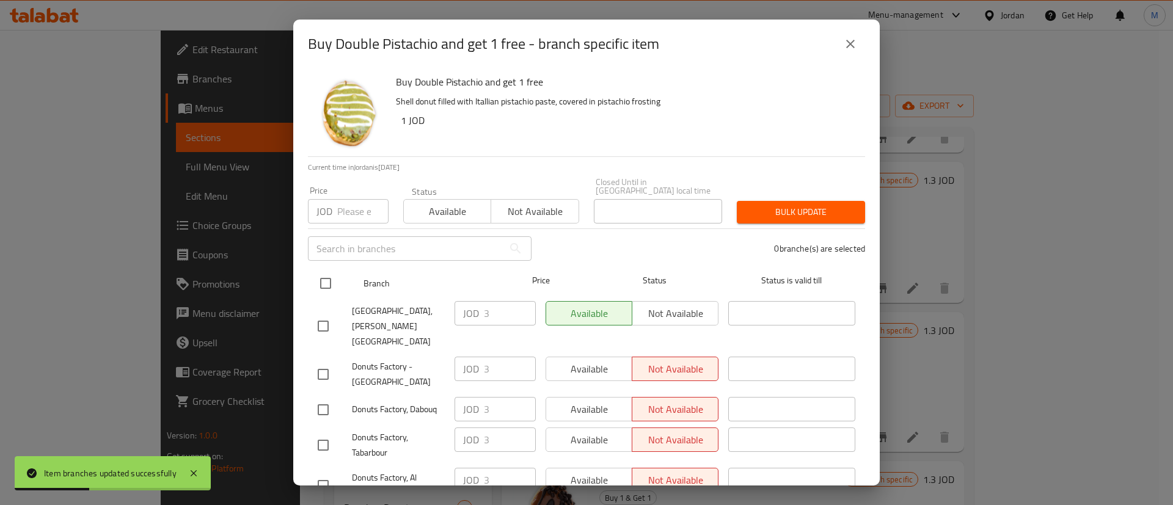
checkbox input "true"
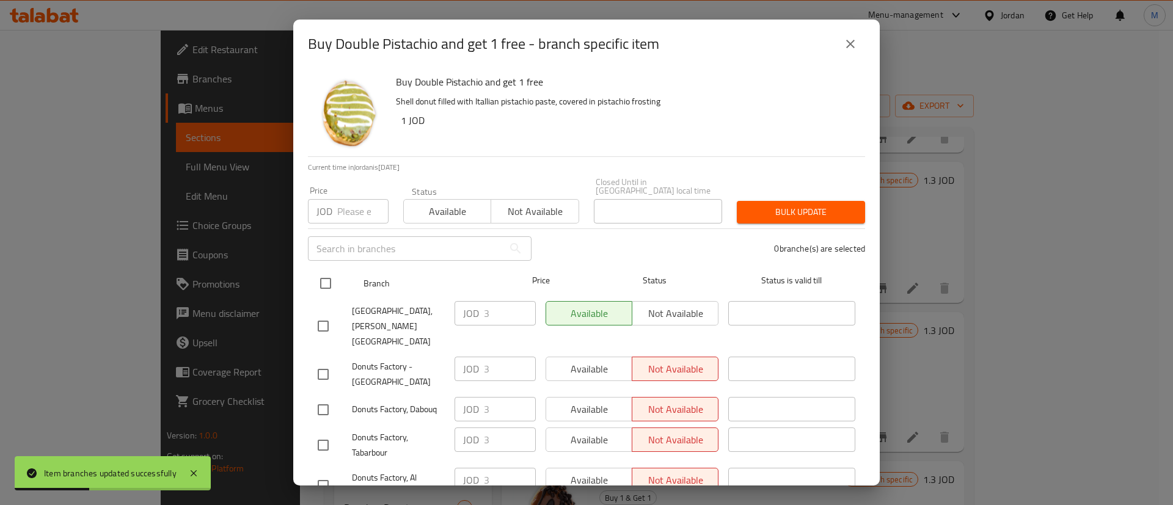
checkbox input "true"
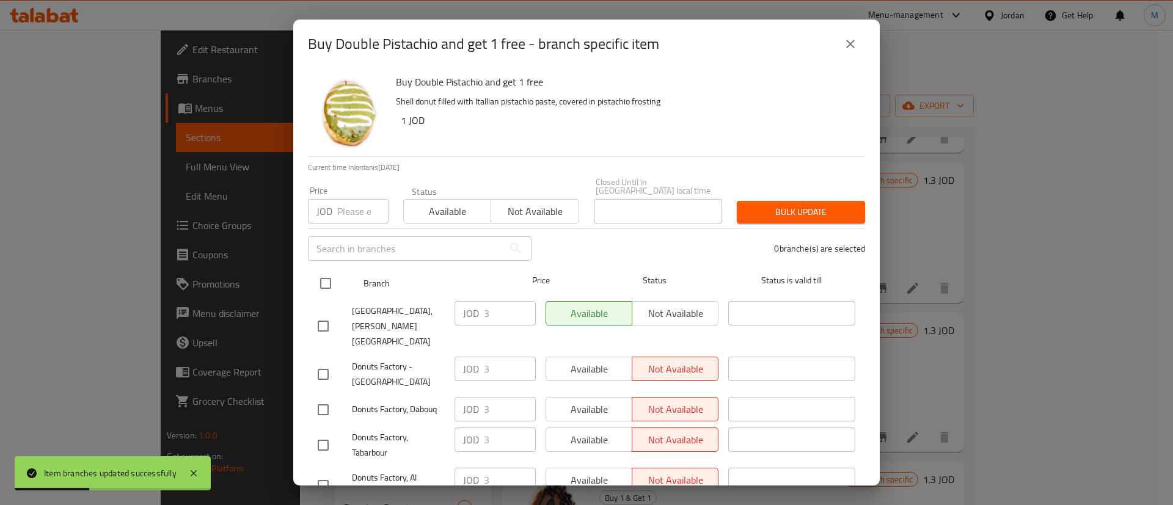
checkbox input "true"
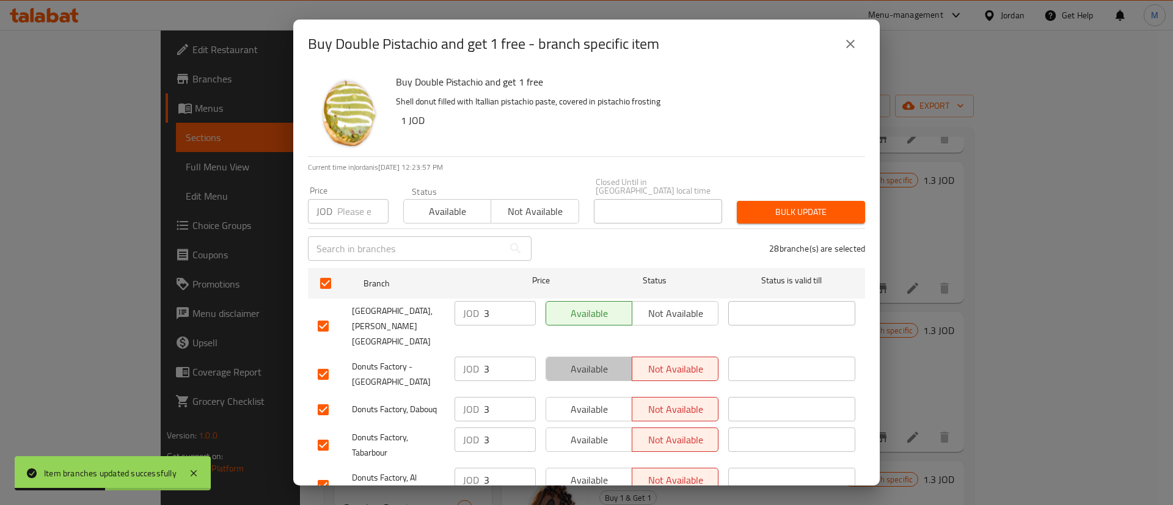
click at [589, 360] on span "Available" at bounding box center [589, 369] width 76 height 18
click at [592, 401] on span "Available" at bounding box center [589, 410] width 76 height 18
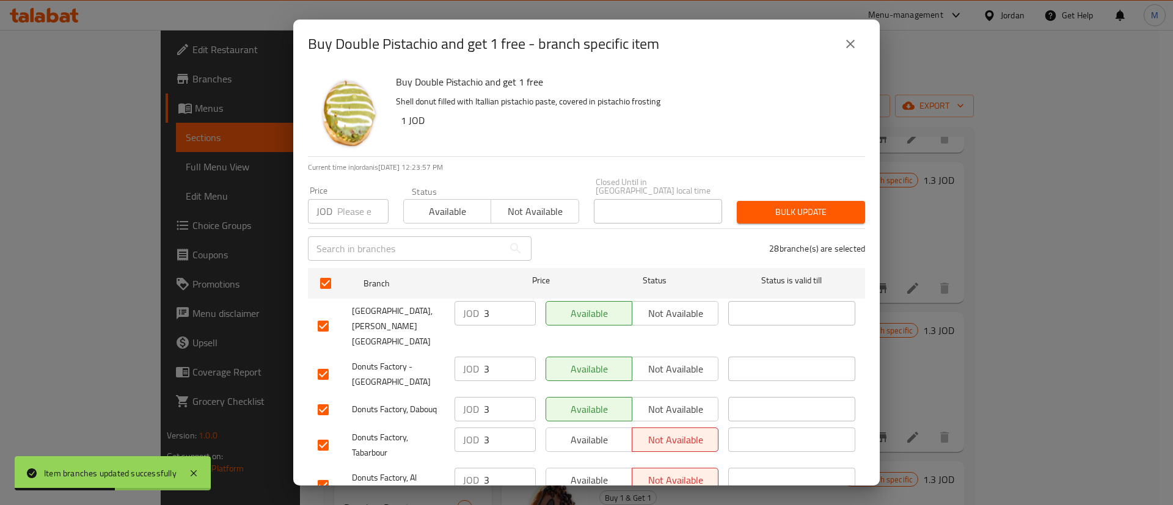
click at [599, 431] on span "Available" at bounding box center [589, 440] width 76 height 18
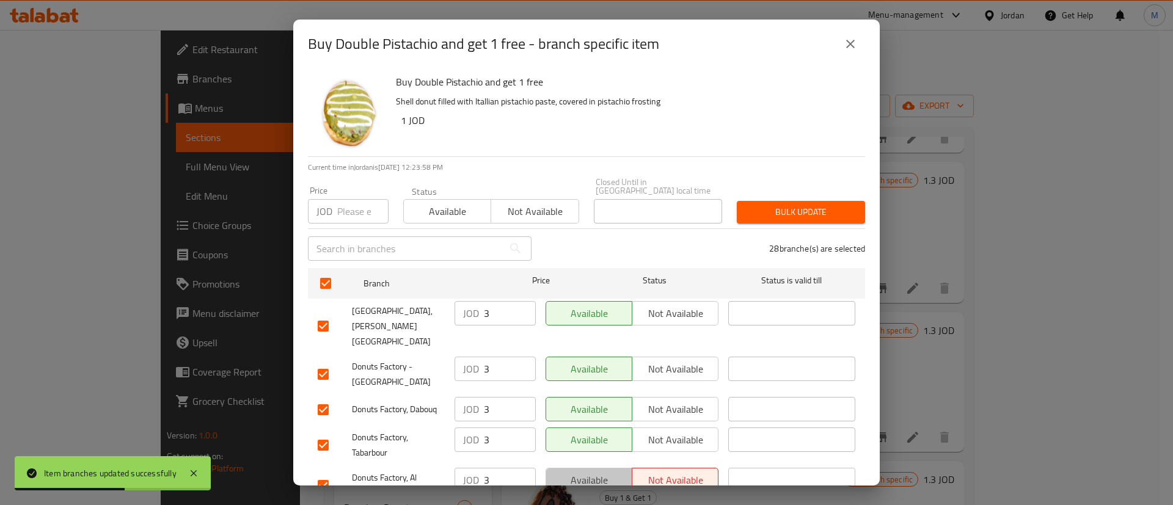
click at [598, 472] on span "Available" at bounding box center [589, 481] width 76 height 18
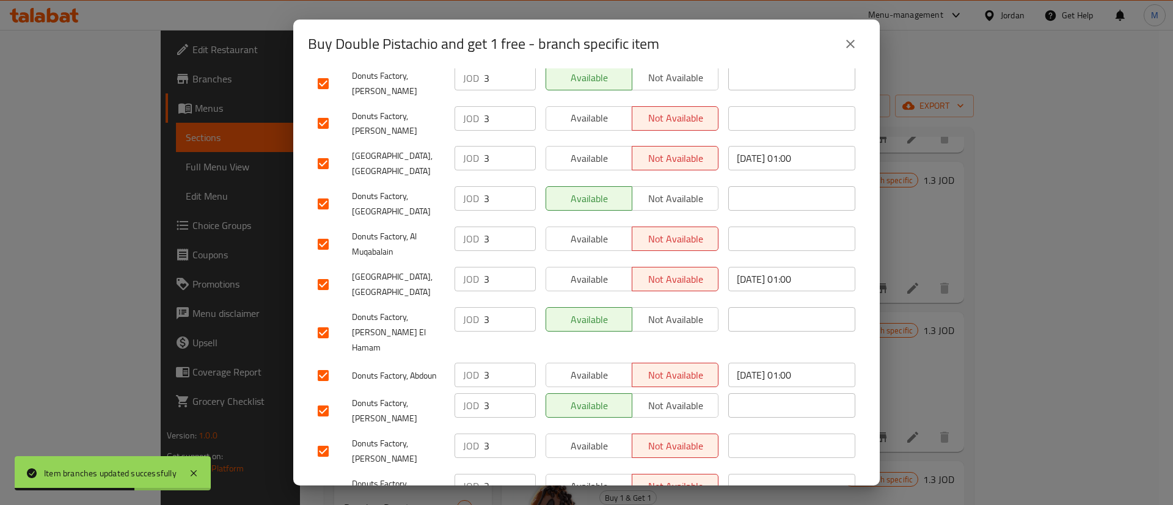
scroll to position [932, 0]
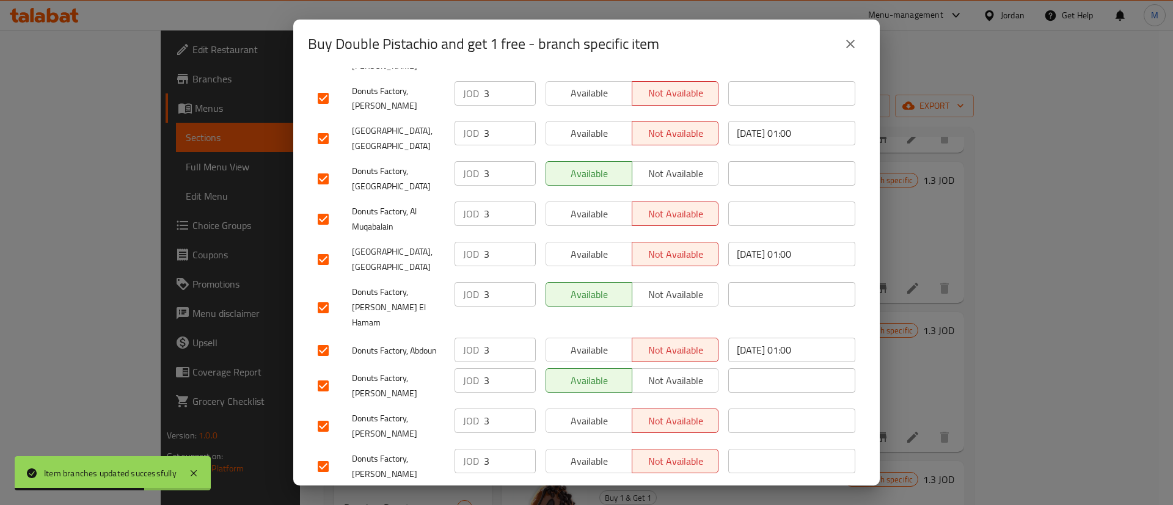
drag, startPoint x: 613, startPoint y: 420, endPoint x: 598, endPoint y: 403, distance: 22.5
click at [611, 493] on span "Available" at bounding box center [589, 502] width 76 height 18
click at [590, 453] on span "Available" at bounding box center [589, 462] width 76 height 18
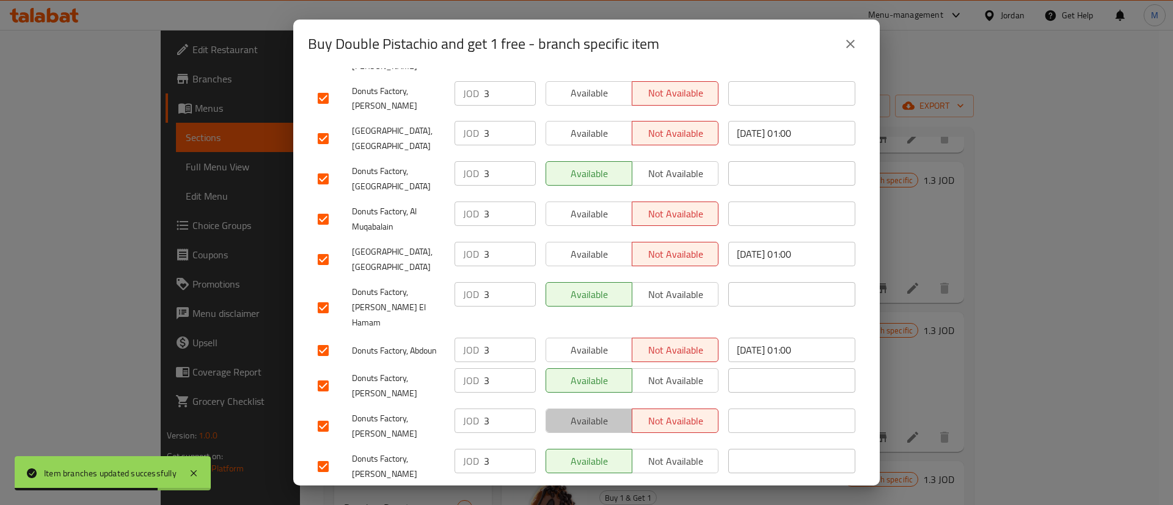
click at [588, 412] on span "Available" at bounding box center [589, 421] width 76 height 18
drag, startPoint x: 590, startPoint y: 282, endPoint x: 598, endPoint y: 230, distance: 51.9
click at [590, 342] on span "Available" at bounding box center [589, 351] width 76 height 18
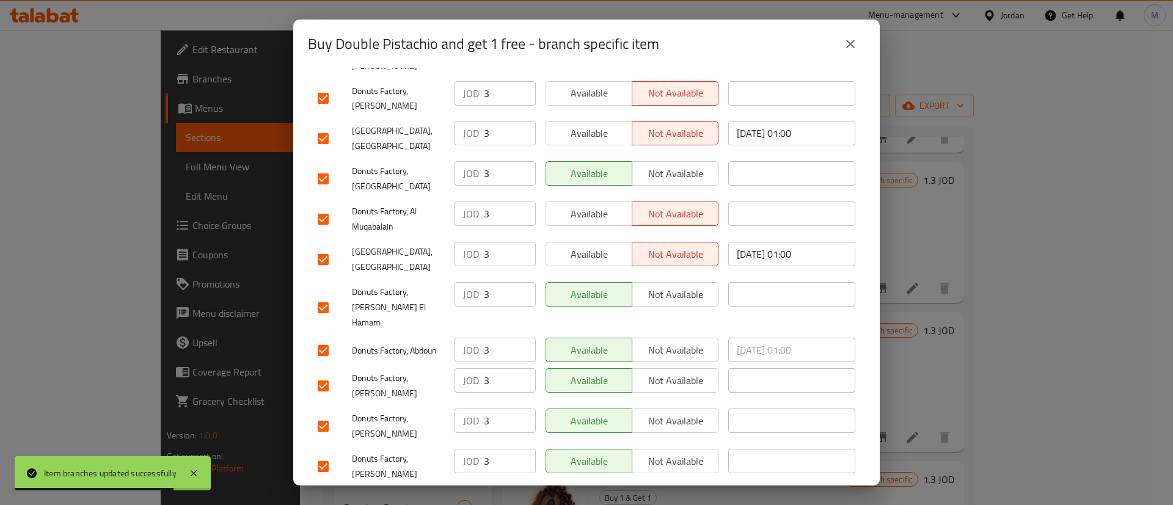
click at [603, 246] on span "Available" at bounding box center [589, 255] width 76 height 18
click at [614, 197] on div "Available Not available" at bounding box center [632, 219] width 183 height 45
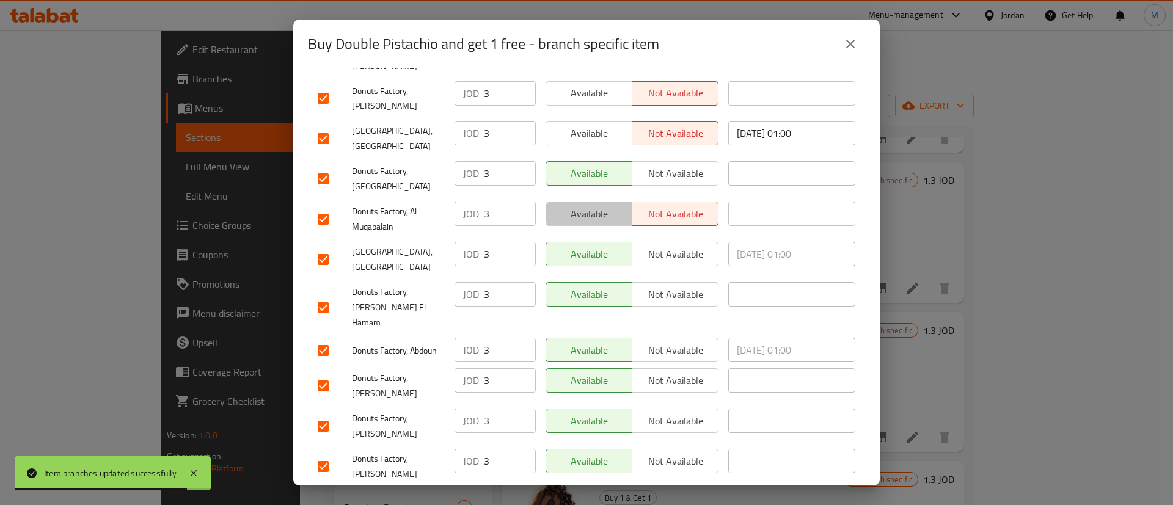
click at [602, 205] on span "Available" at bounding box center [589, 214] width 76 height 18
click at [598, 125] on span "Available" at bounding box center [589, 134] width 76 height 18
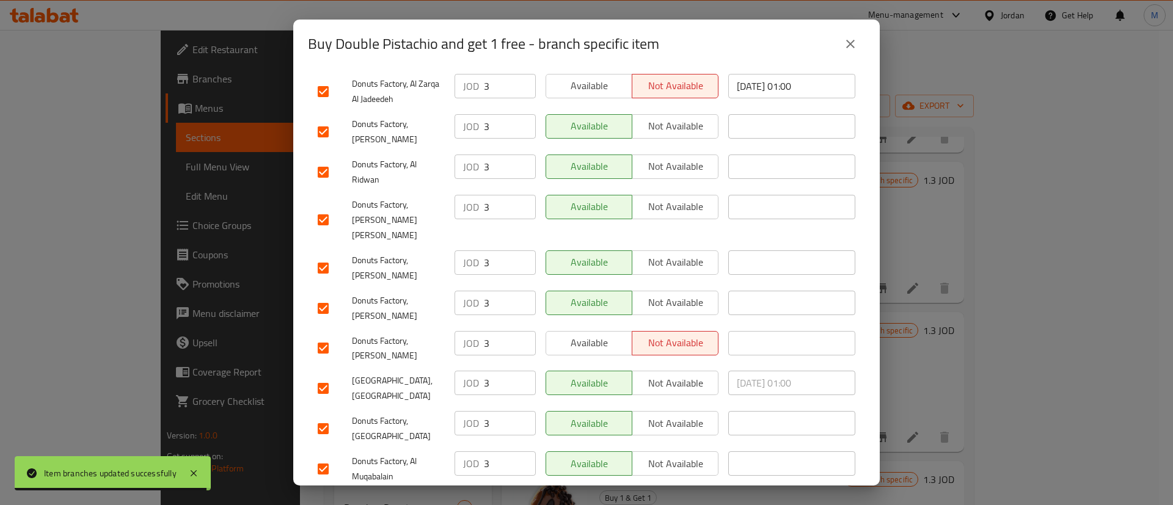
scroll to position [642, 0]
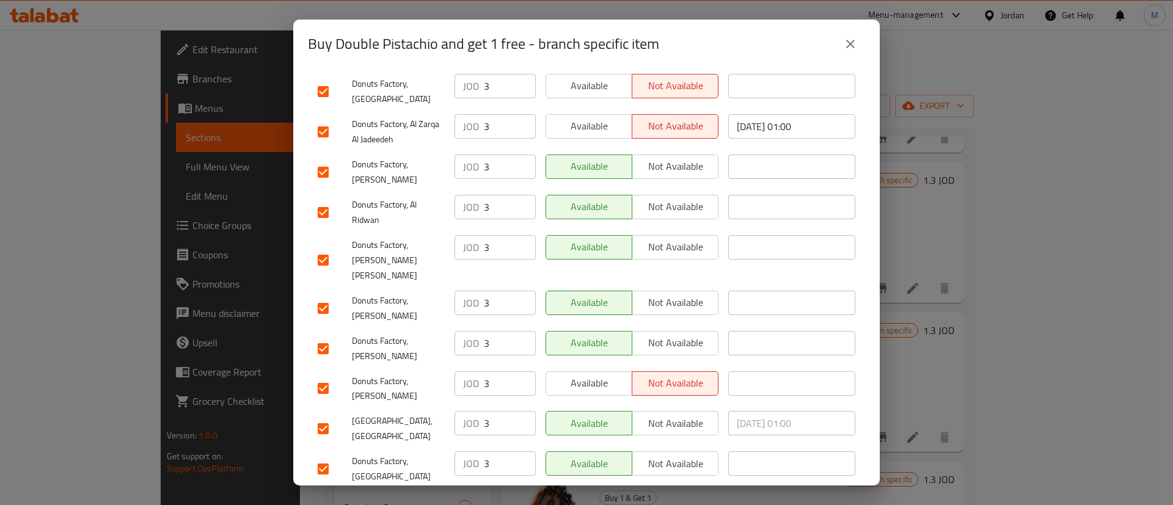
click at [600, 375] on span "Available" at bounding box center [589, 384] width 76 height 18
click at [587, 117] on span "Available" at bounding box center [589, 126] width 76 height 18
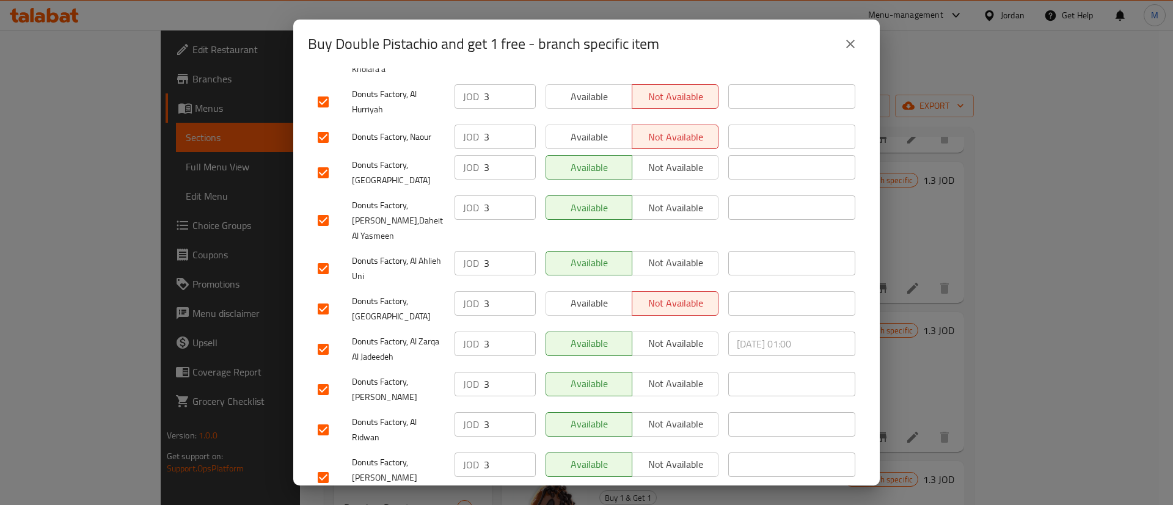
scroll to position [423, 0]
click at [592, 295] on span "Available" at bounding box center [589, 304] width 76 height 18
click at [596, 129] on span "Available" at bounding box center [589, 138] width 76 height 18
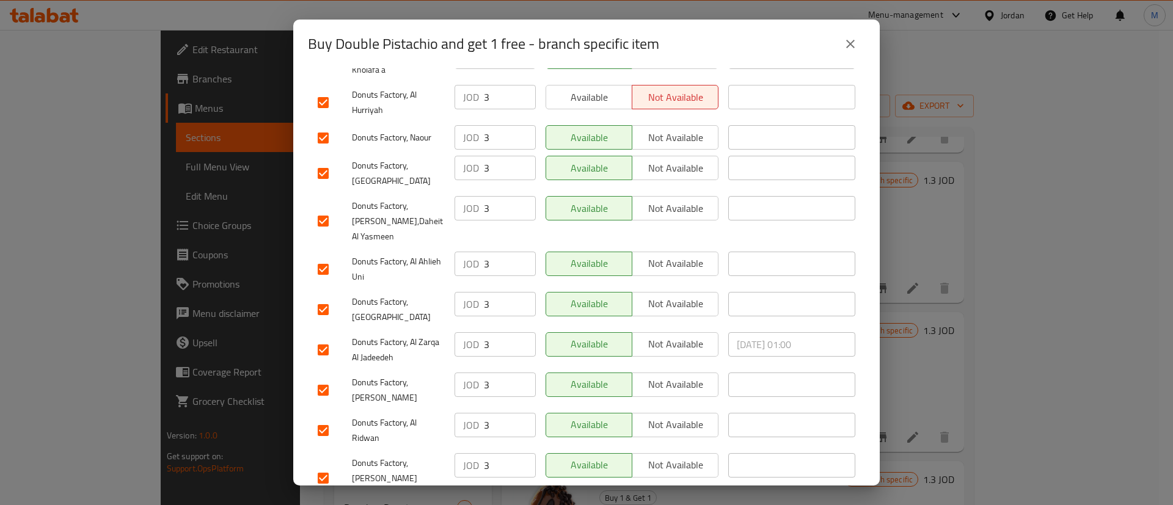
click at [597, 89] on span "Available" at bounding box center [589, 98] width 76 height 18
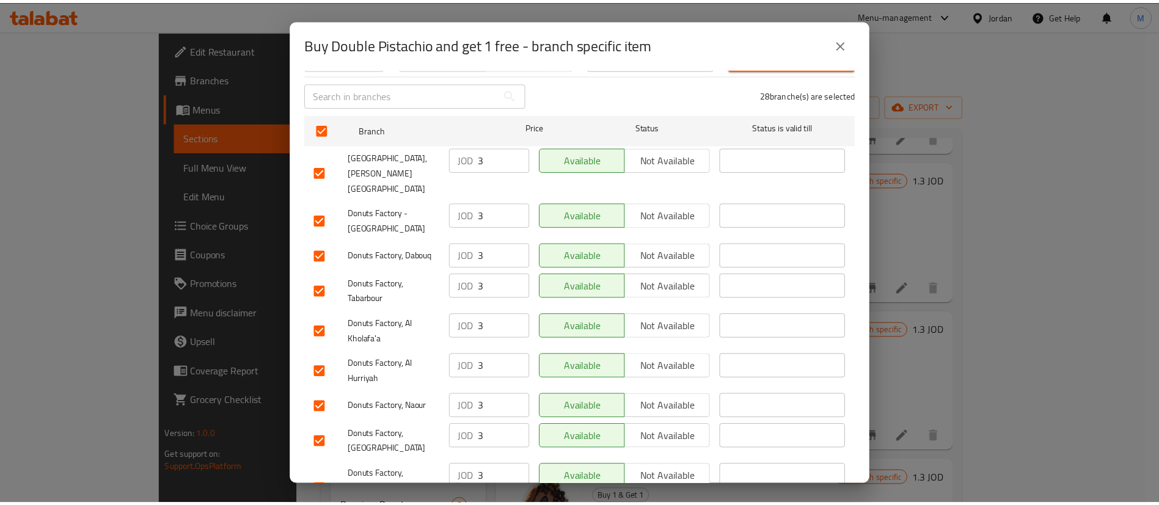
scroll to position [932, 0]
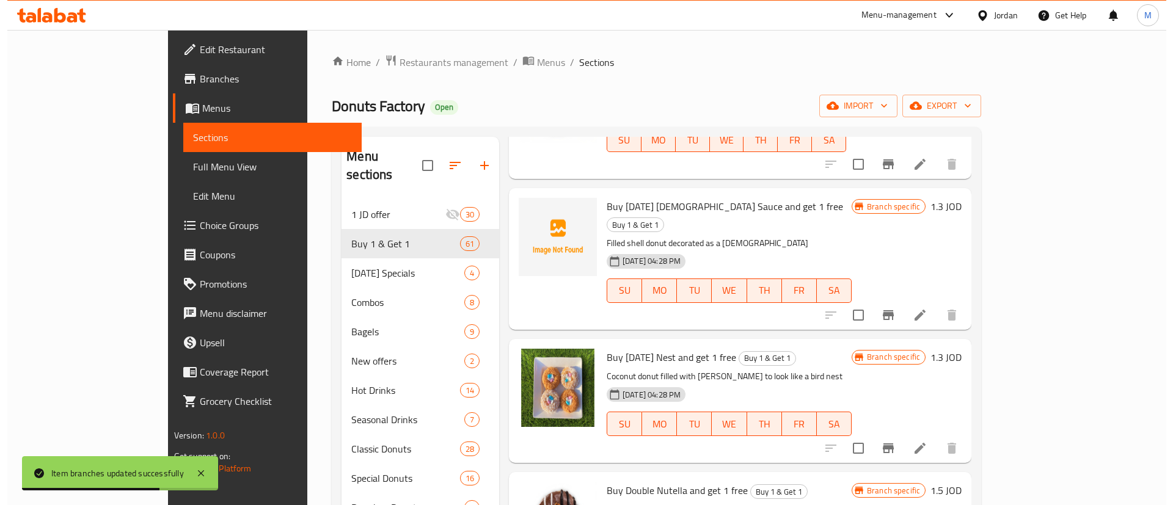
scroll to position [4178, 0]
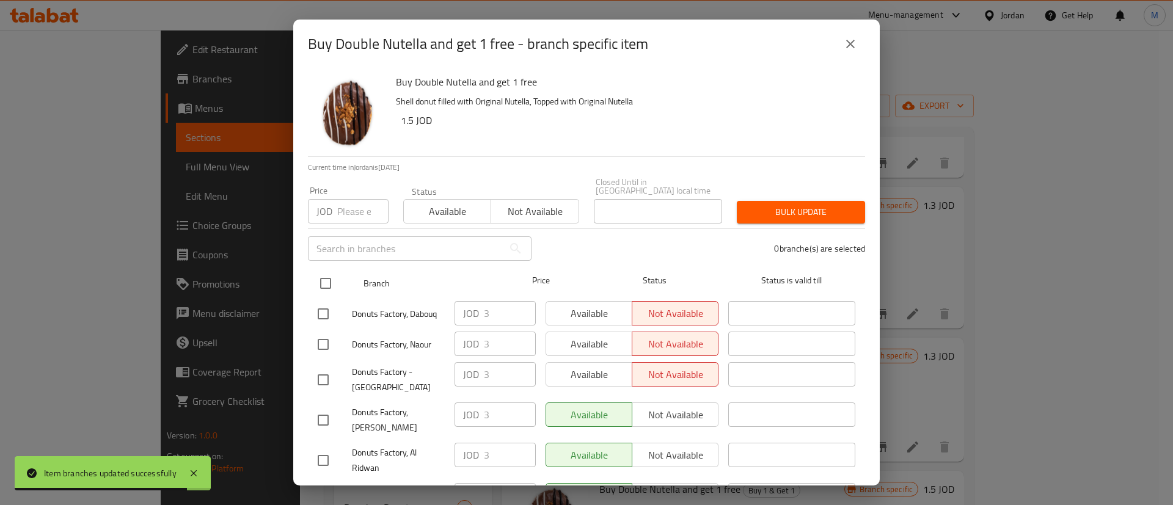
click at [326, 274] on input "checkbox" at bounding box center [326, 284] width 26 height 26
checkbox input "true"
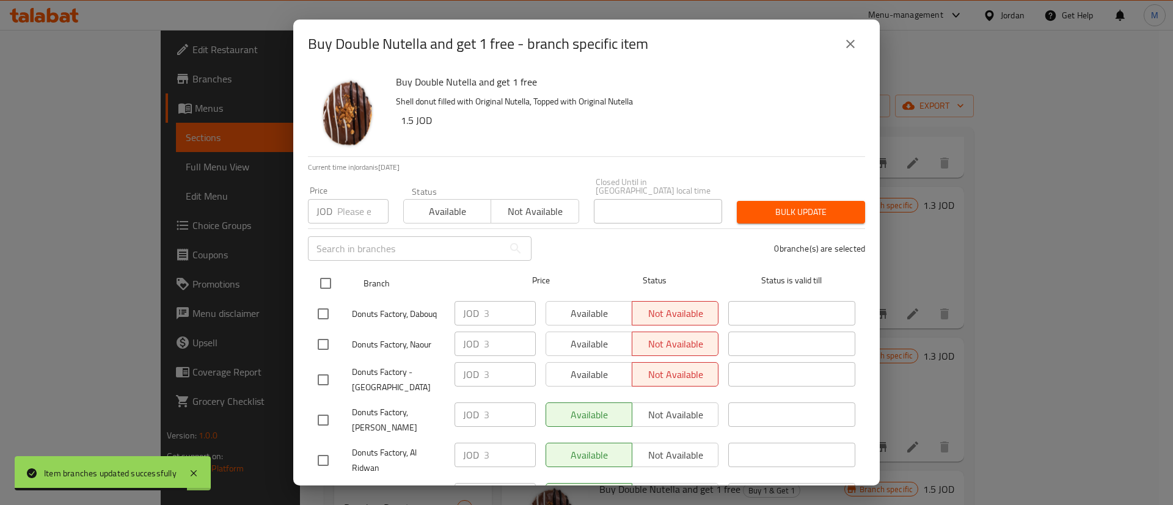
checkbox input "true"
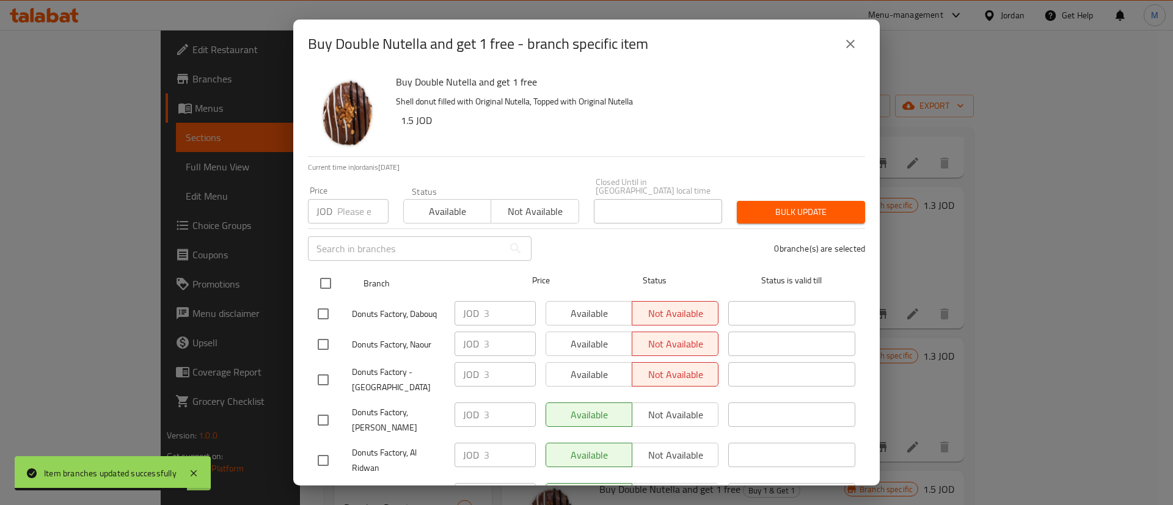
checkbox input "true"
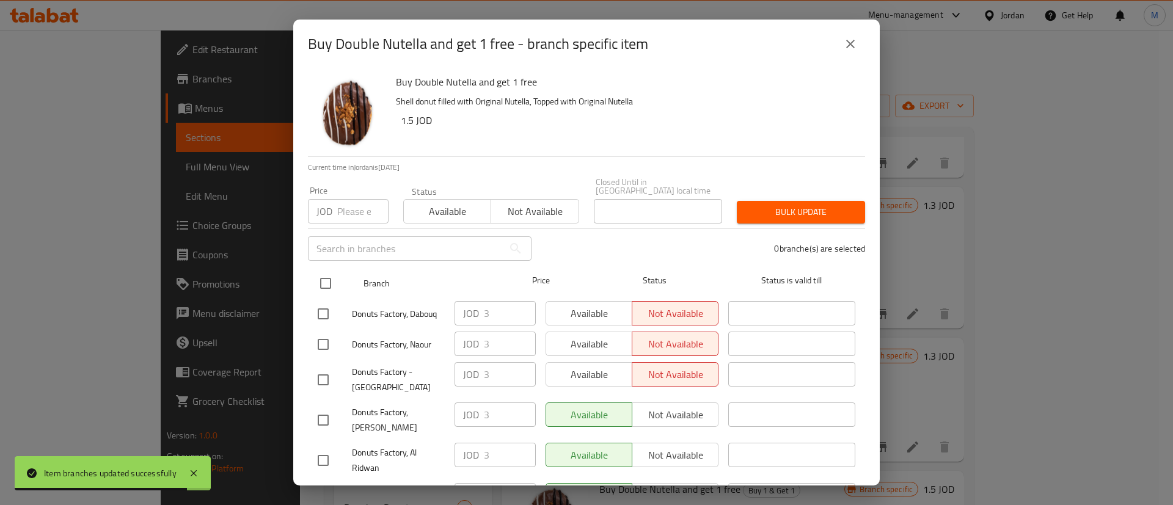
checkbox input "true"
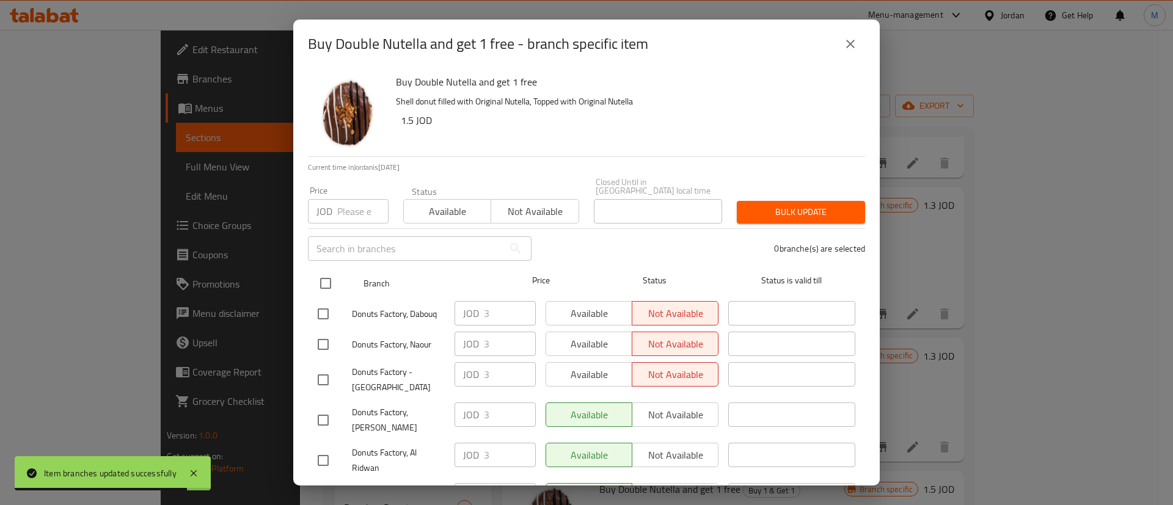
checkbox input "true"
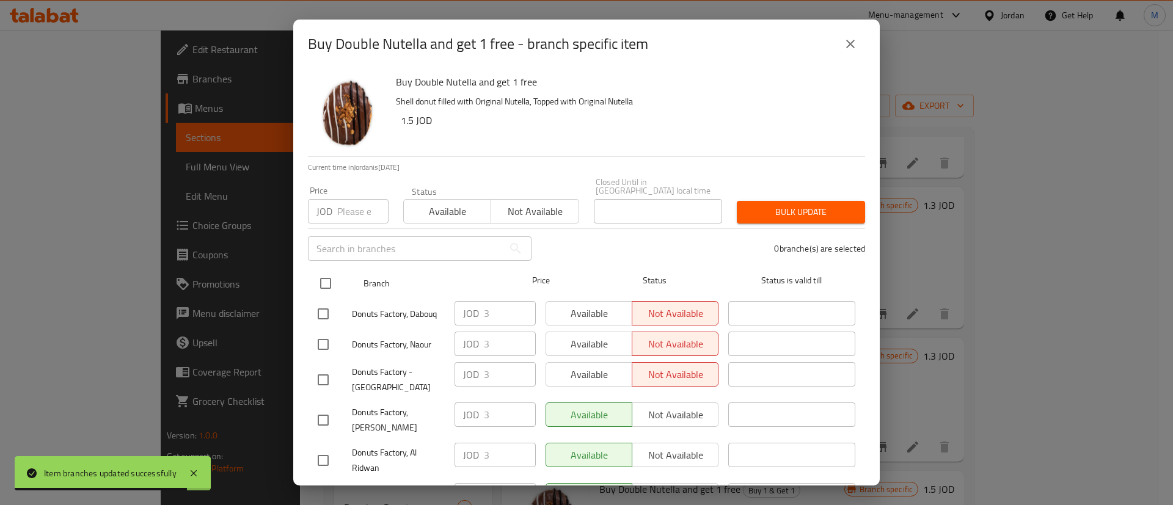
checkbox input "true"
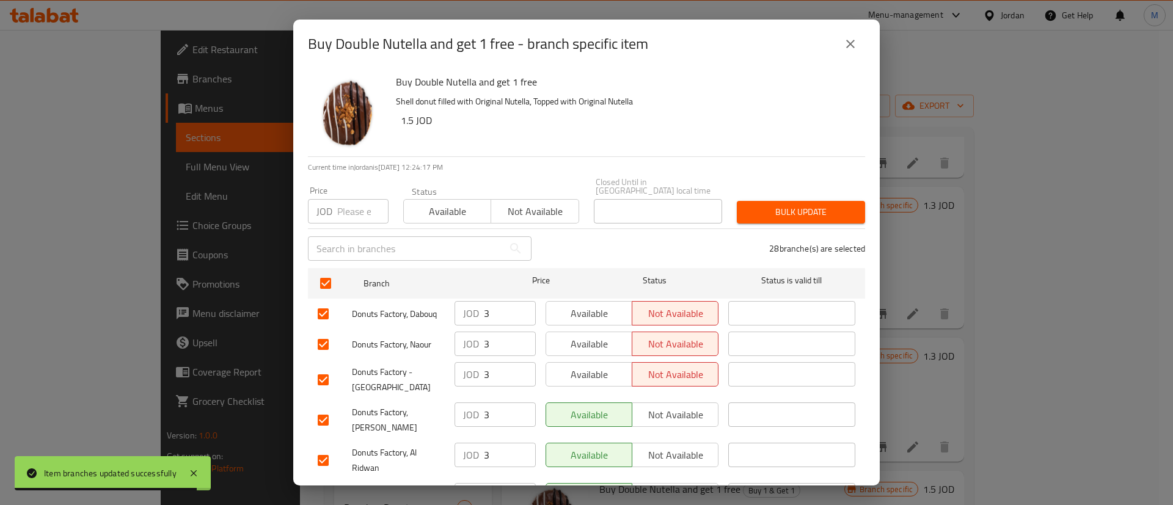
click at [601, 309] on span "Available" at bounding box center [589, 314] width 76 height 18
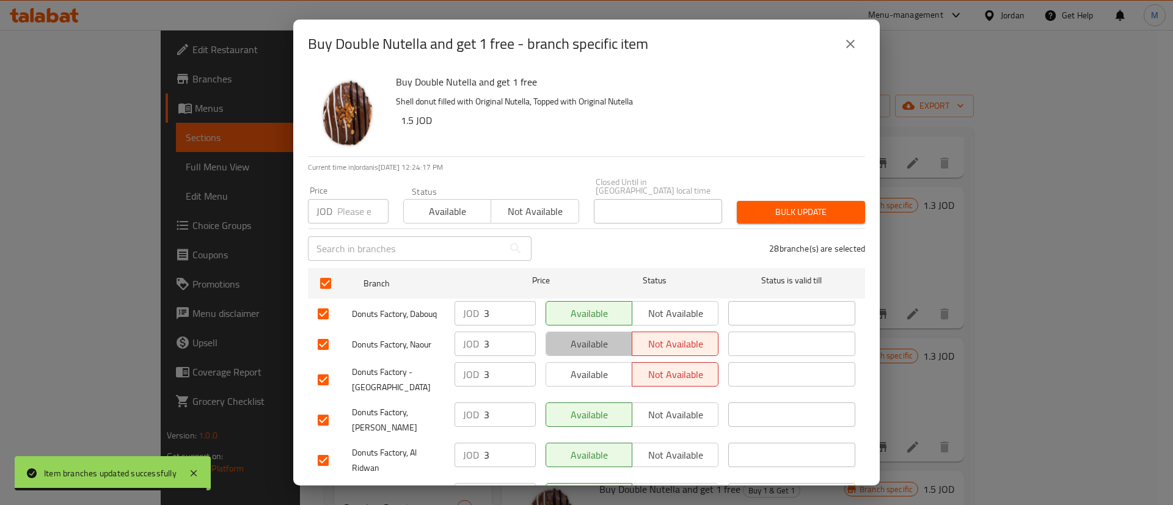
click at [602, 335] on span "Available" at bounding box center [589, 344] width 76 height 18
click at [603, 366] on span "Available" at bounding box center [589, 375] width 76 height 18
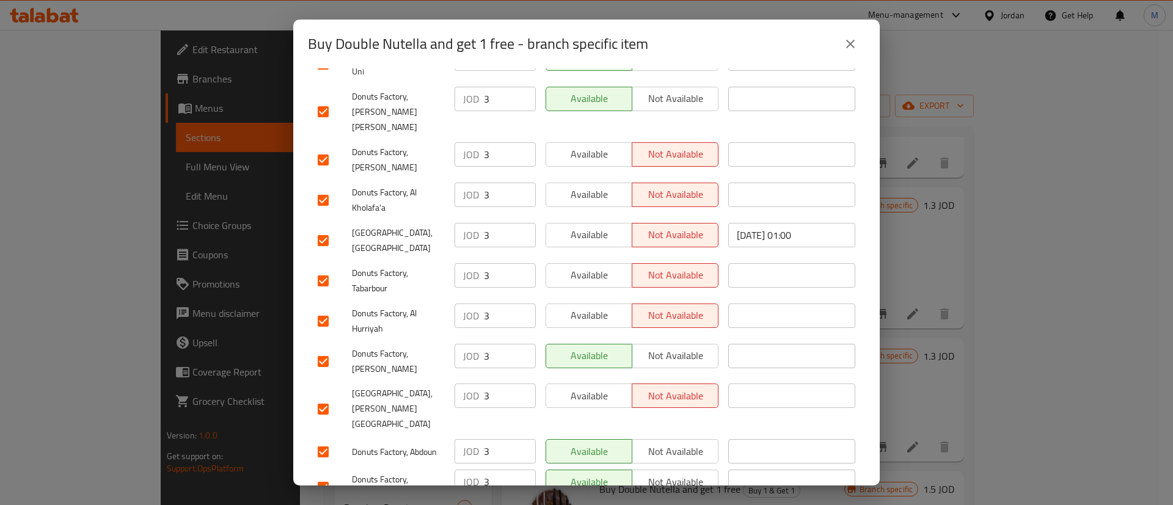
scroll to position [932, 0]
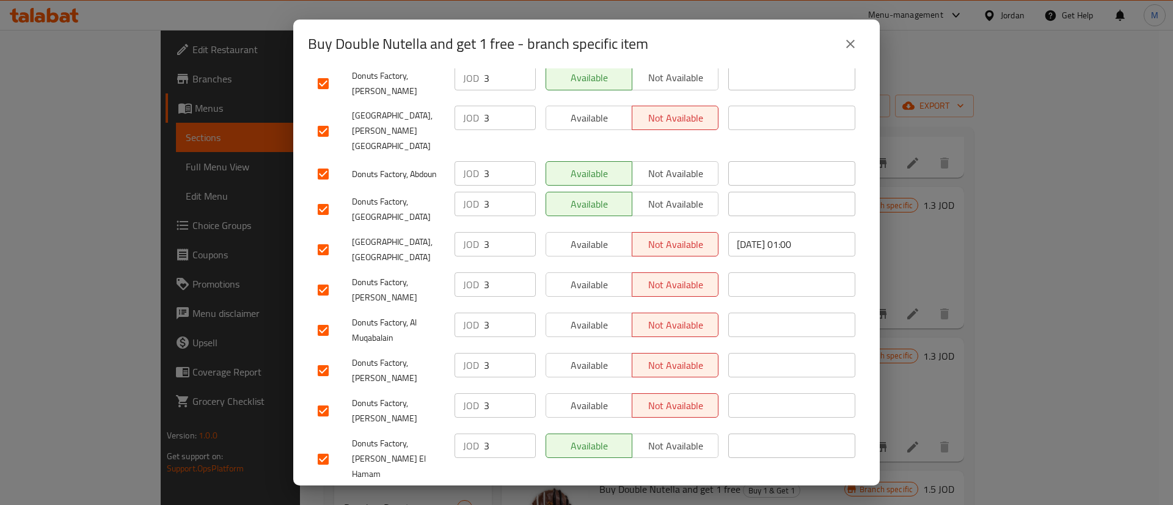
drag, startPoint x: 606, startPoint y: 437, endPoint x: 594, endPoint y: 392, distance: 46.7
click at [605, 489] on button "Available" at bounding box center [589, 501] width 87 height 24
click at [589, 393] on button "Available" at bounding box center [589, 405] width 87 height 24
drag, startPoint x: 599, startPoint y: 311, endPoint x: 599, endPoint y: 271, distance: 39.7
click at [599, 357] on span "Available" at bounding box center [589, 366] width 76 height 18
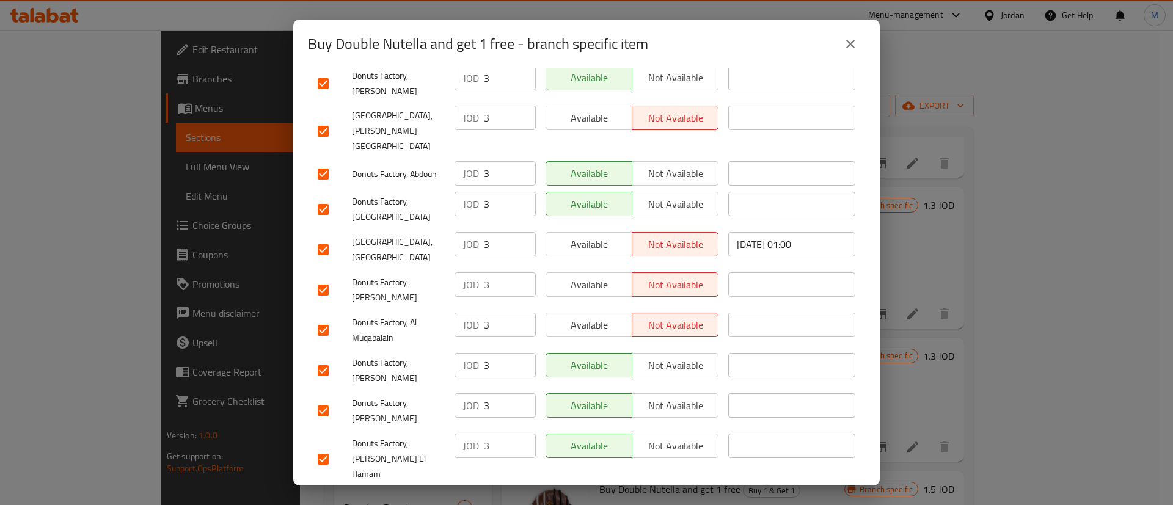
click at [599, 316] on span "Available" at bounding box center [589, 325] width 76 height 18
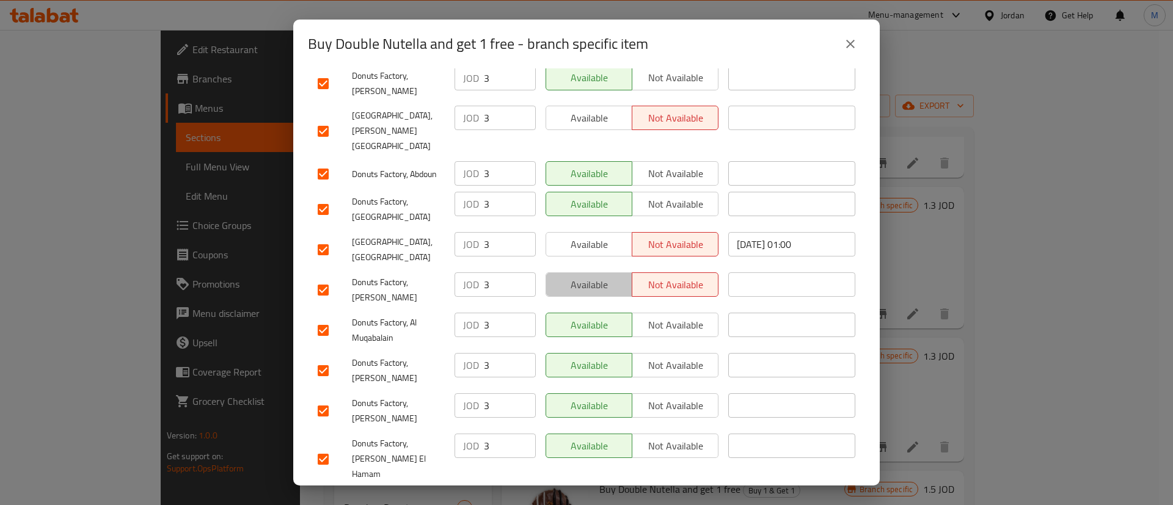
click at [601, 276] on span "Available" at bounding box center [589, 285] width 76 height 18
click at [595, 236] on span "Available" at bounding box center [589, 245] width 76 height 18
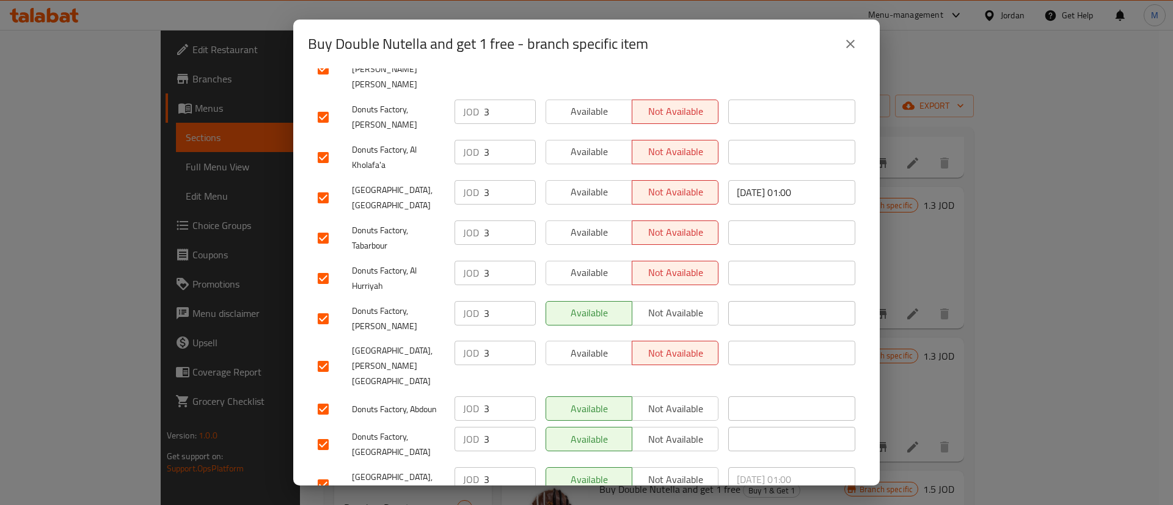
scroll to position [670, 0]
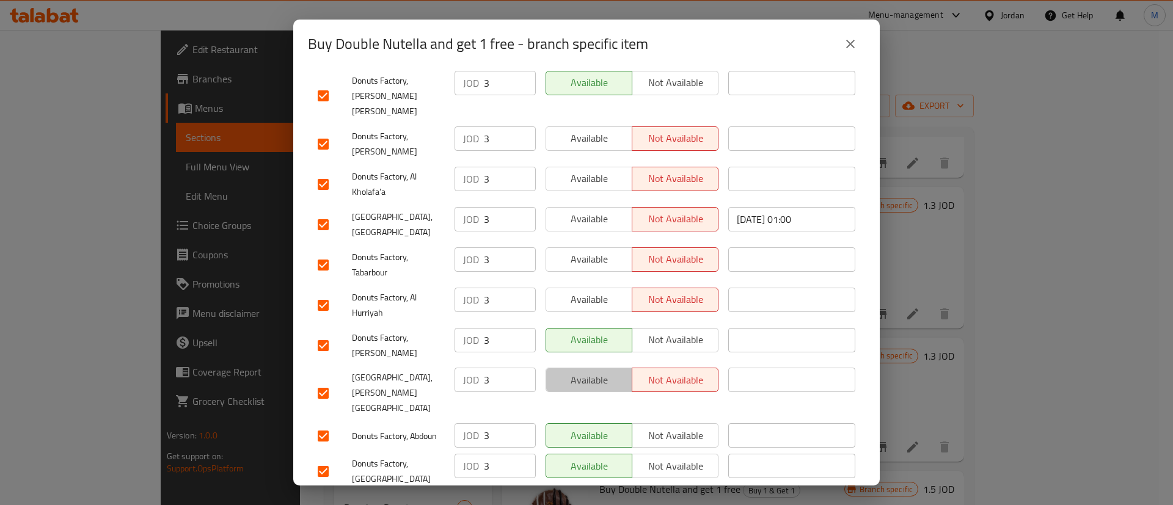
click at [588, 371] on span "Available" at bounding box center [589, 380] width 76 height 18
click at [593, 291] on span "Available" at bounding box center [589, 300] width 76 height 18
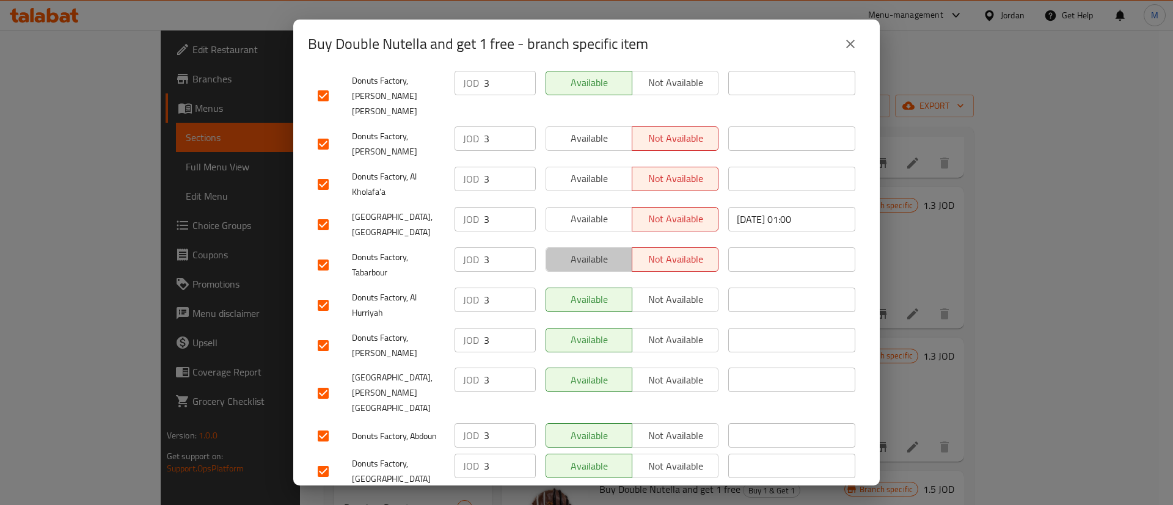
click at [590, 250] on span "Available" at bounding box center [589, 259] width 76 height 18
click at [599, 210] on span "Available" at bounding box center [589, 219] width 76 height 18
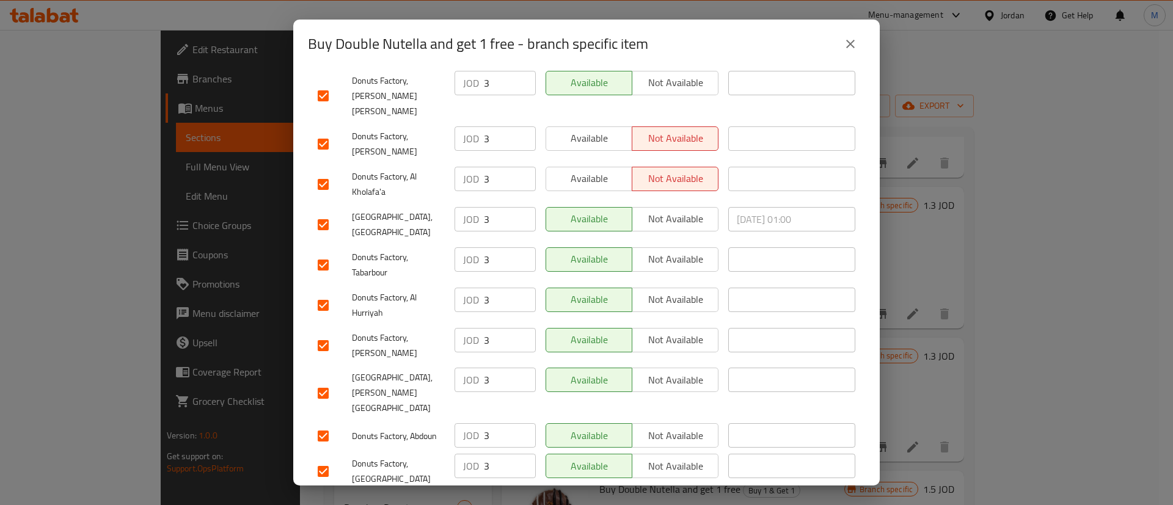
click at [599, 170] on span "Available" at bounding box center [589, 179] width 76 height 18
click at [591, 130] on span "Available" at bounding box center [589, 139] width 76 height 18
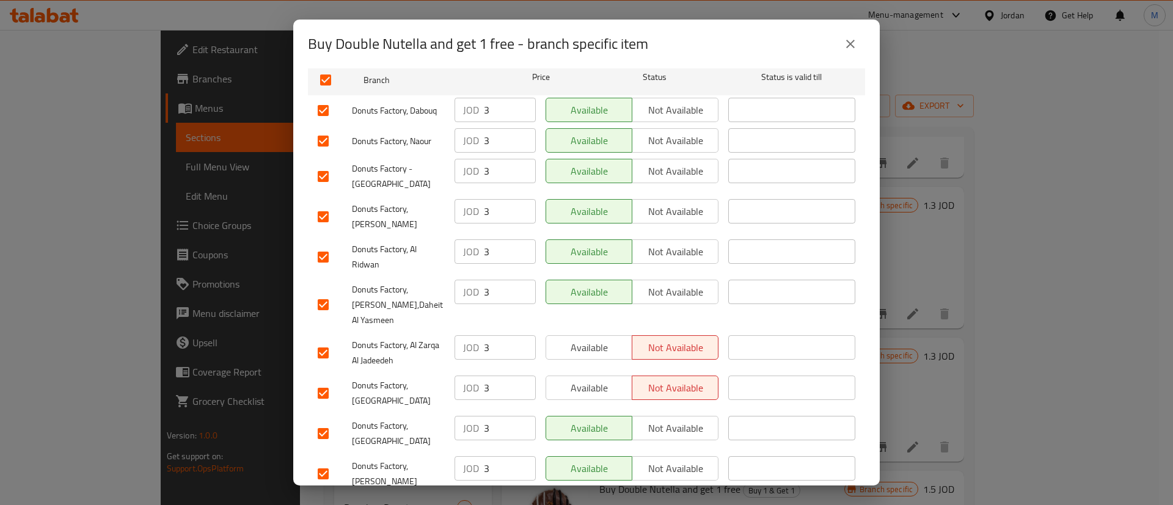
scroll to position [218, 0]
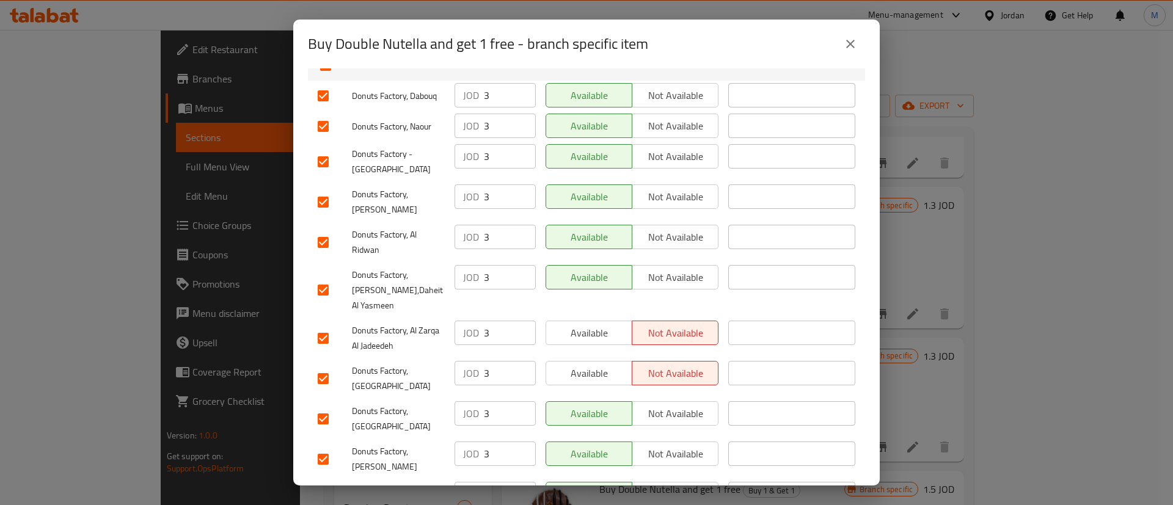
click at [591, 365] on span "Available" at bounding box center [589, 374] width 76 height 18
click at [591, 329] on span "Available" at bounding box center [589, 333] width 76 height 18
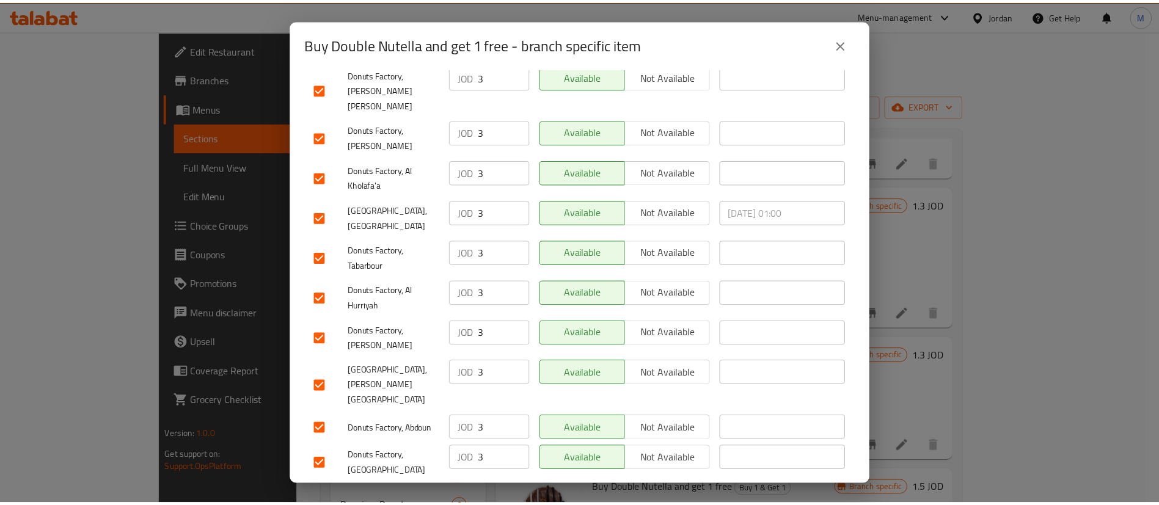
scroll to position [932, 0]
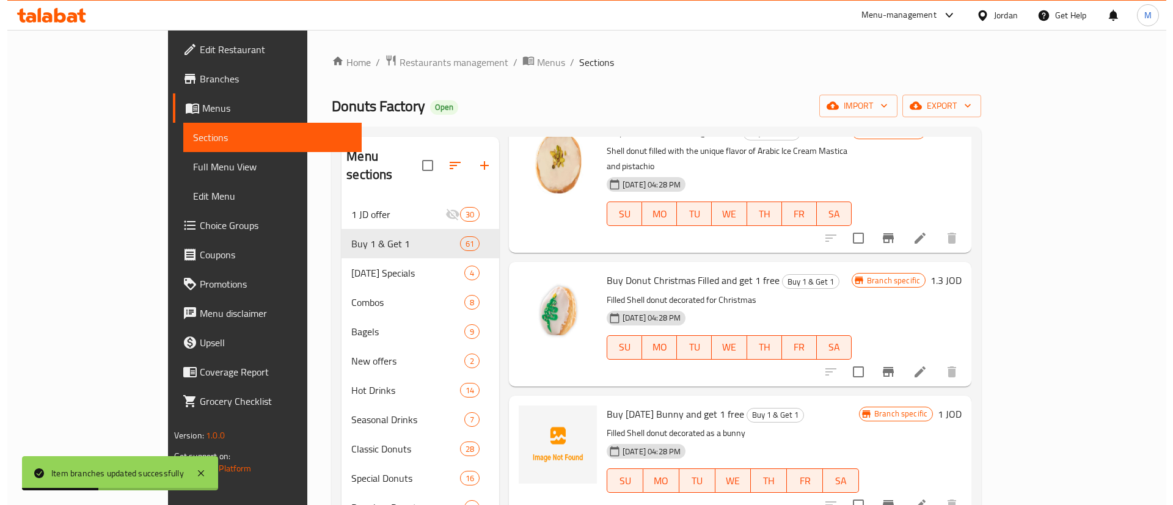
scroll to position [4676, 0]
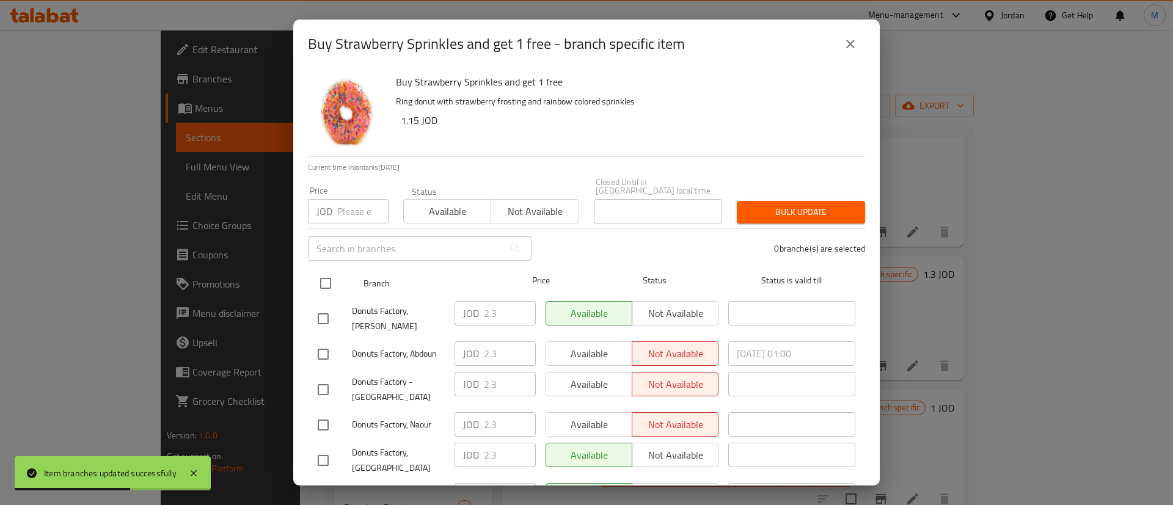
click at [331, 271] on input "checkbox" at bounding box center [326, 284] width 26 height 26
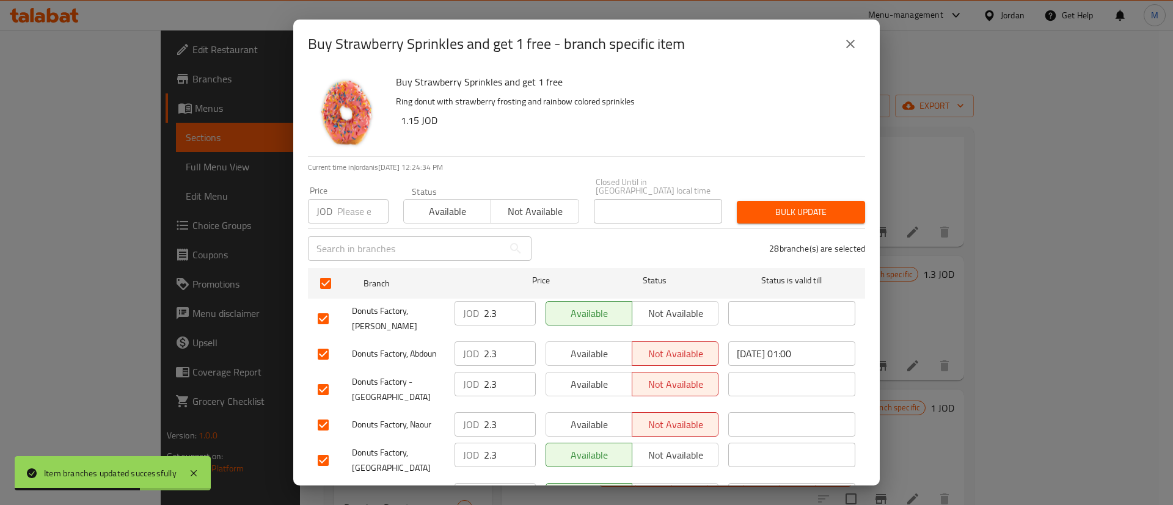
click at [579, 345] on span "Available" at bounding box center [589, 354] width 76 height 18
click at [591, 376] on span "Available" at bounding box center [589, 385] width 76 height 18
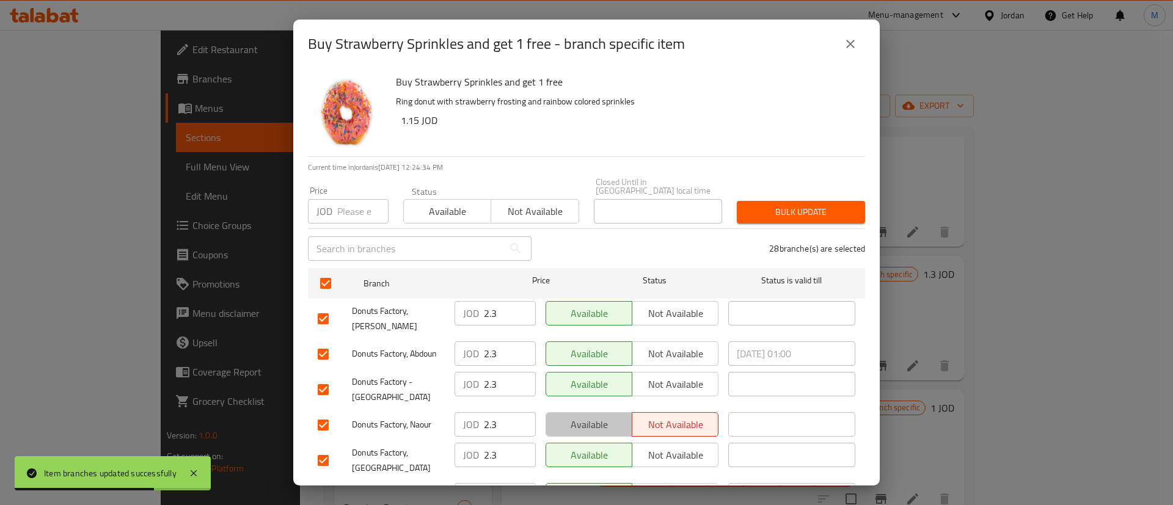
click at [616, 419] on span "Available" at bounding box center [589, 425] width 76 height 18
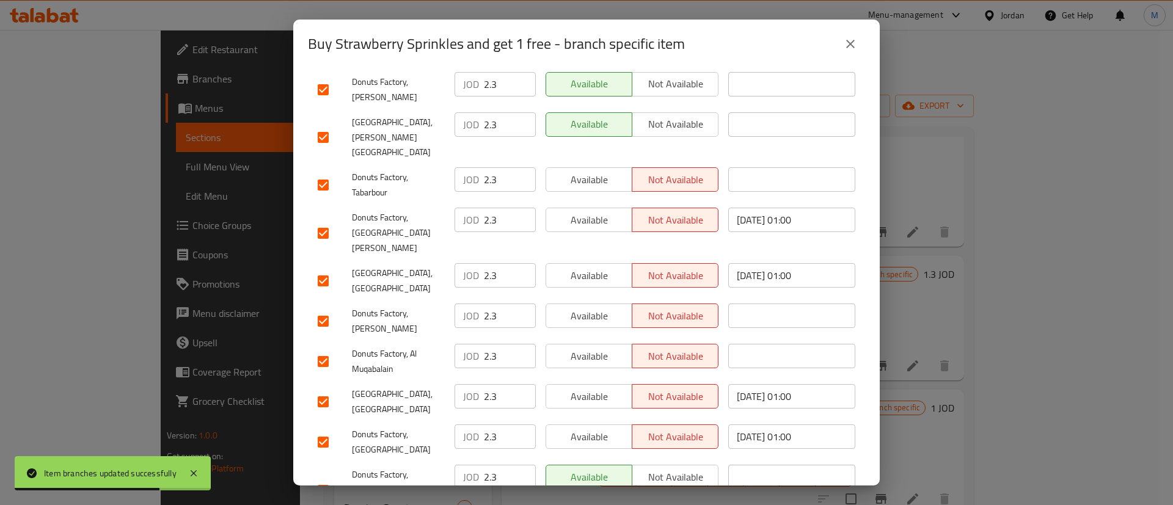
scroll to position [932, 0]
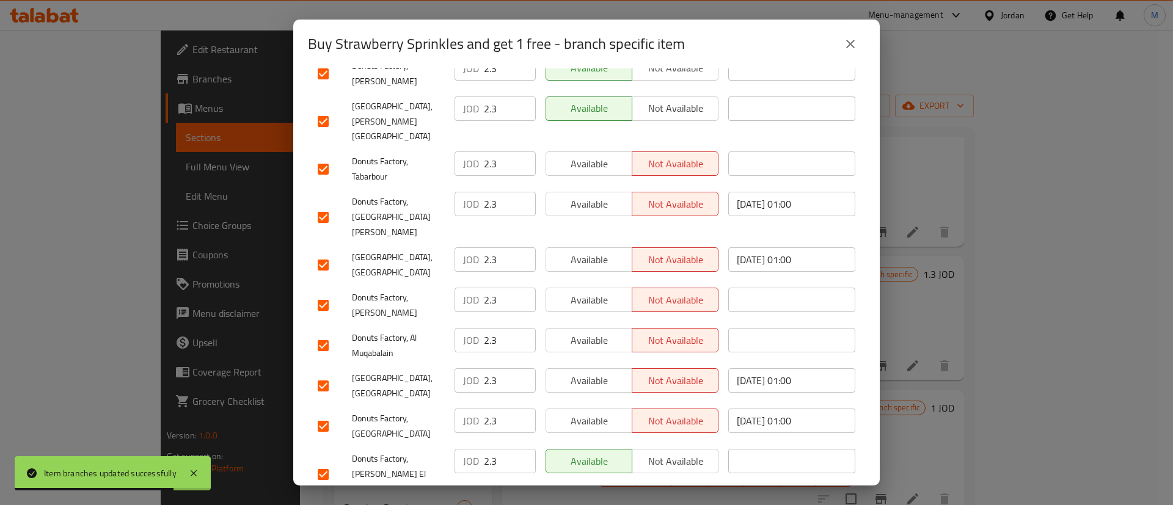
drag, startPoint x: 587, startPoint y: 362, endPoint x: 591, endPoint y: 324, distance: 38.1
click at [586, 412] on span "Available" at bounding box center [589, 421] width 76 height 18
click at [596, 372] on span "Available" at bounding box center [589, 381] width 76 height 18
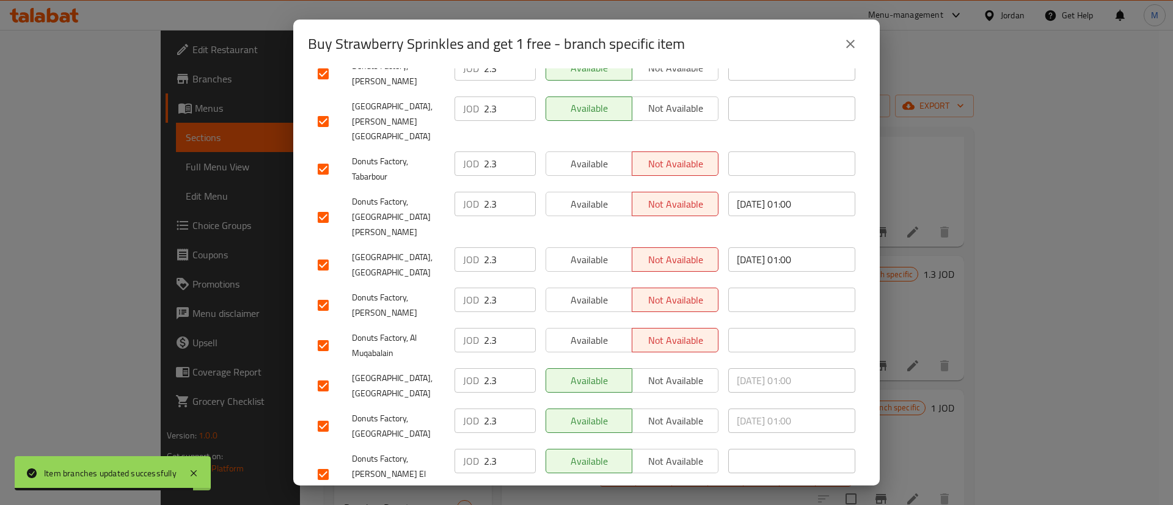
click at [593, 323] on div "Available Not available" at bounding box center [632, 345] width 183 height 45
click at [593, 328] on button "Available" at bounding box center [589, 340] width 87 height 24
click at [604, 291] on span "Available" at bounding box center [589, 300] width 76 height 18
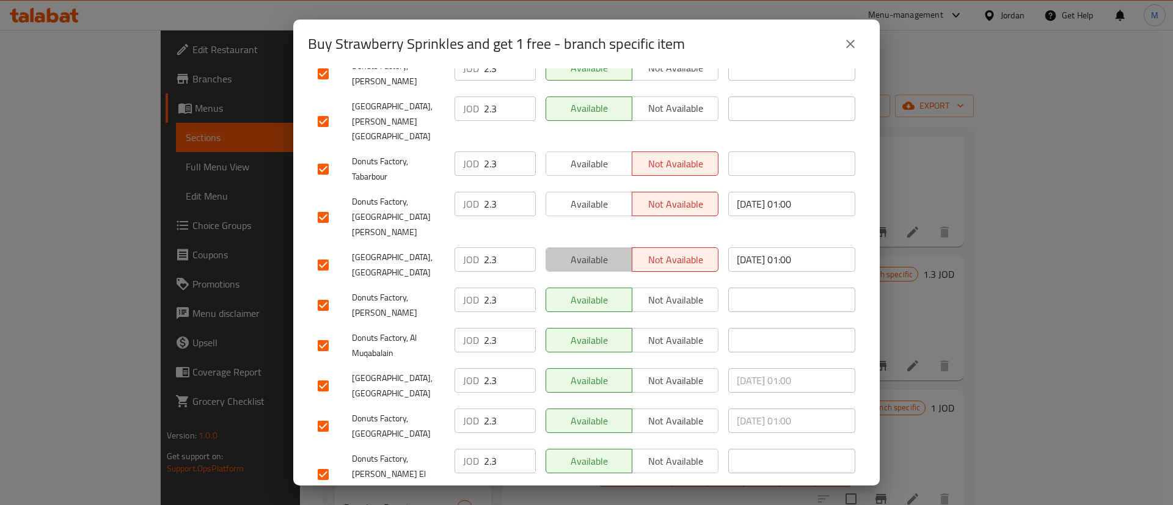
click at [599, 247] on button "Available" at bounding box center [589, 259] width 87 height 24
click at [594, 196] on span "Available" at bounding box center [589, 205] width 76 height 18
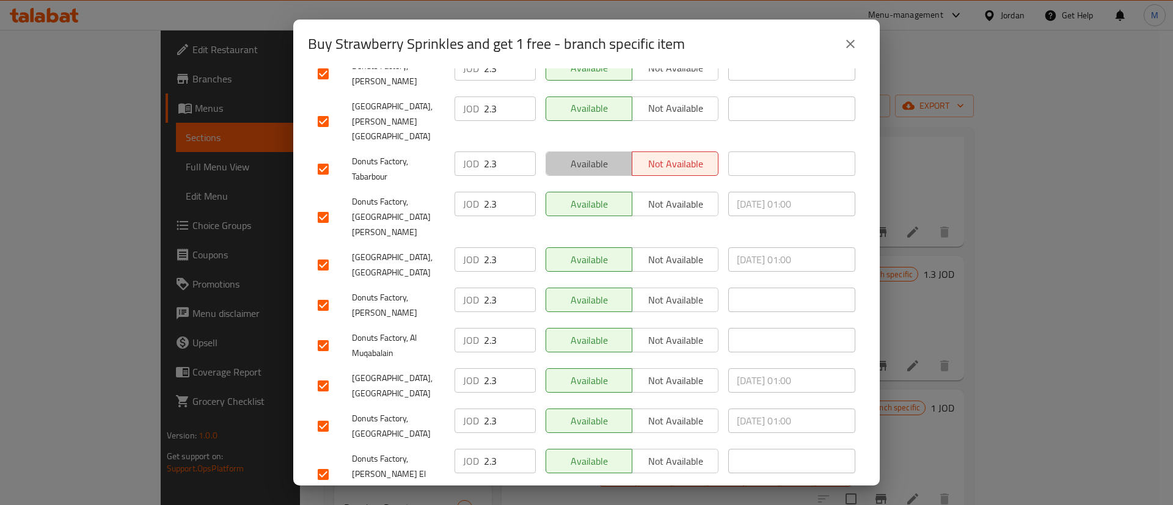
click at [590, 155] on span "Available" at bounding box center [589, 164] width 76 height 18
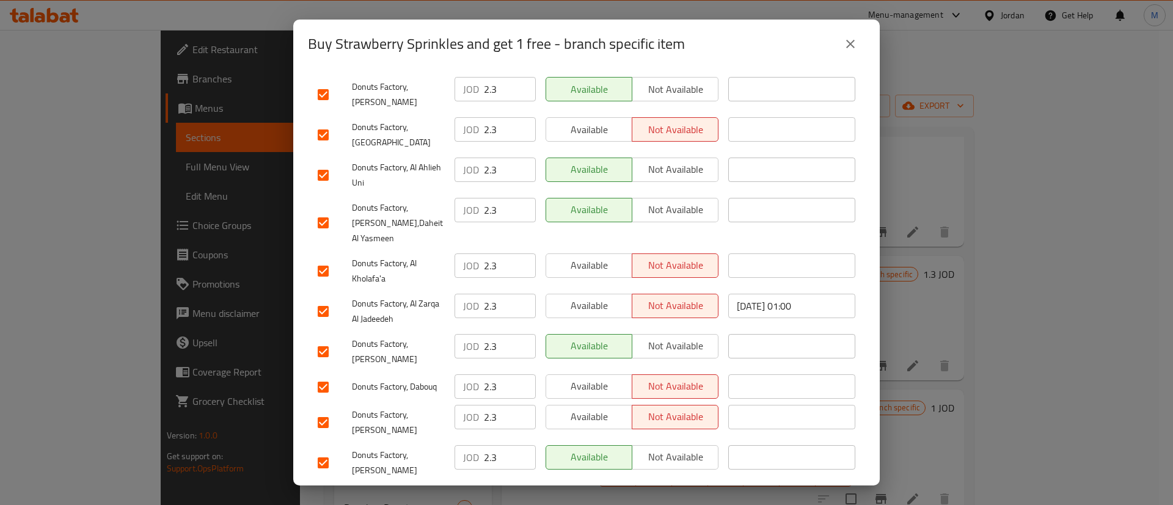
scroll to position [514, 0]
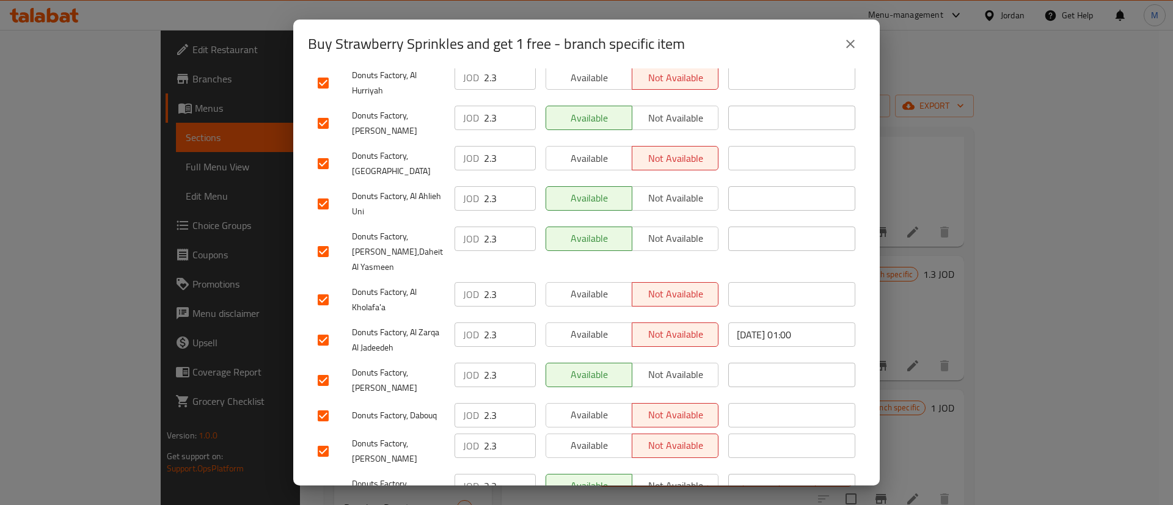
drag, startPoint x: 601, startPoint y: 422, endPoint x: 597, endPoint y: 410, distance: 12.8
click at [601, 437] on span "Available" at bounding box center [589, 446] width 76 height 18
click at [595, 406] on span "Available" at bounding box center [589, 415] width 76 height 18
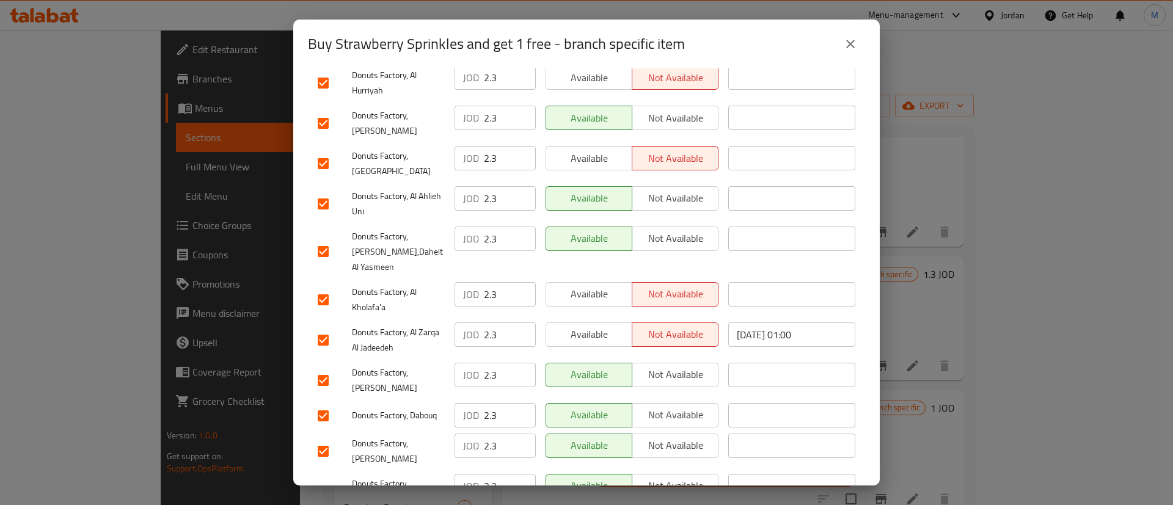
click at [593, 326] on span "Available" at bounding box center [589, 335] width 76 height 18
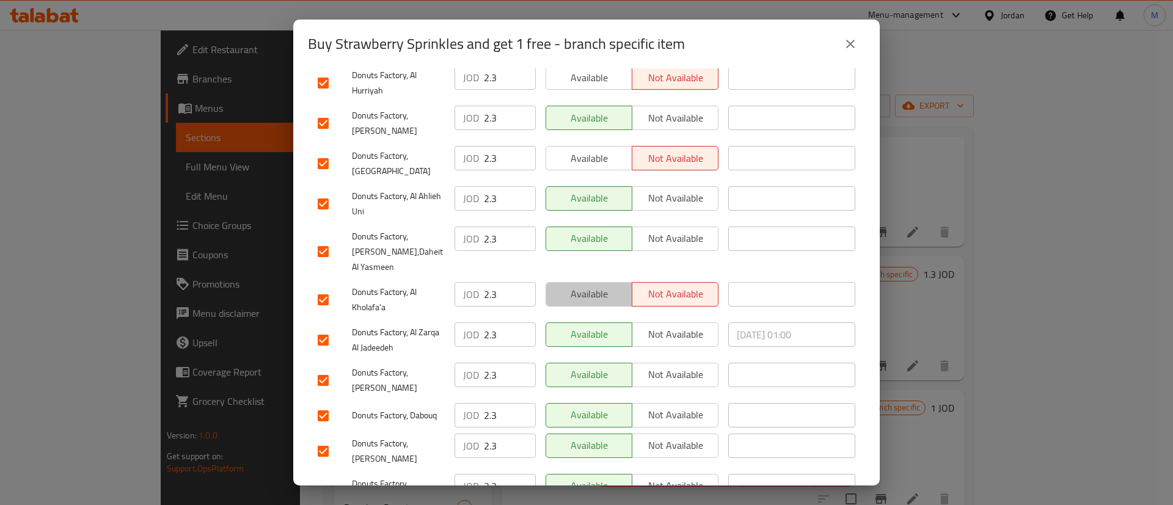
click at [594, 285] on span "Available" at bounding box center [589, 294] width 76 height 18
click at [592, 150] on span "Available" at bounding box center [589, 159] width 76 height 18
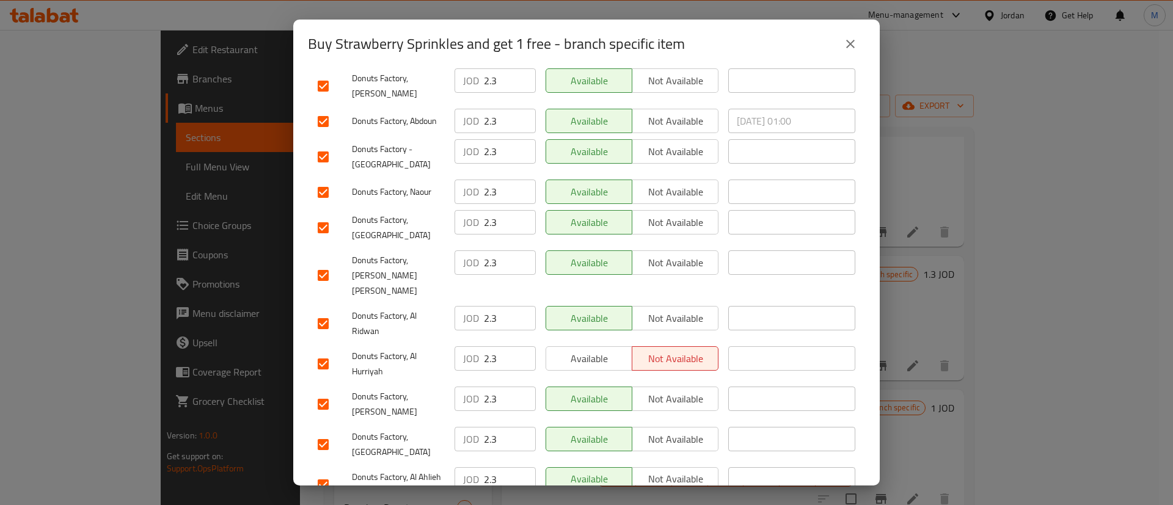
scroll to position [232, 0]
click at [595, 351] on span "Available" at bounding box center [589, 360] width 76 height 18
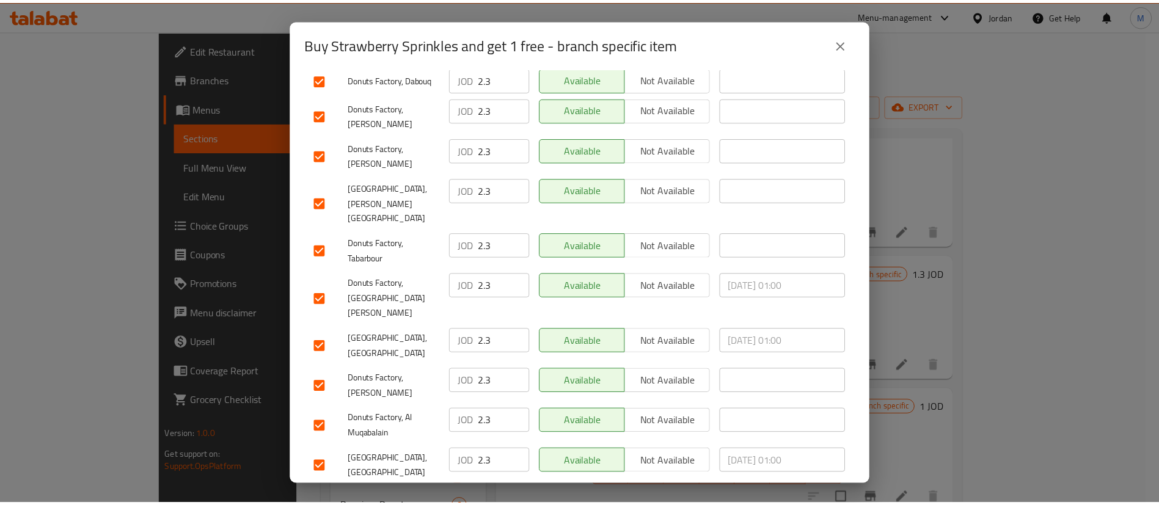
scroll to position [932, 0]
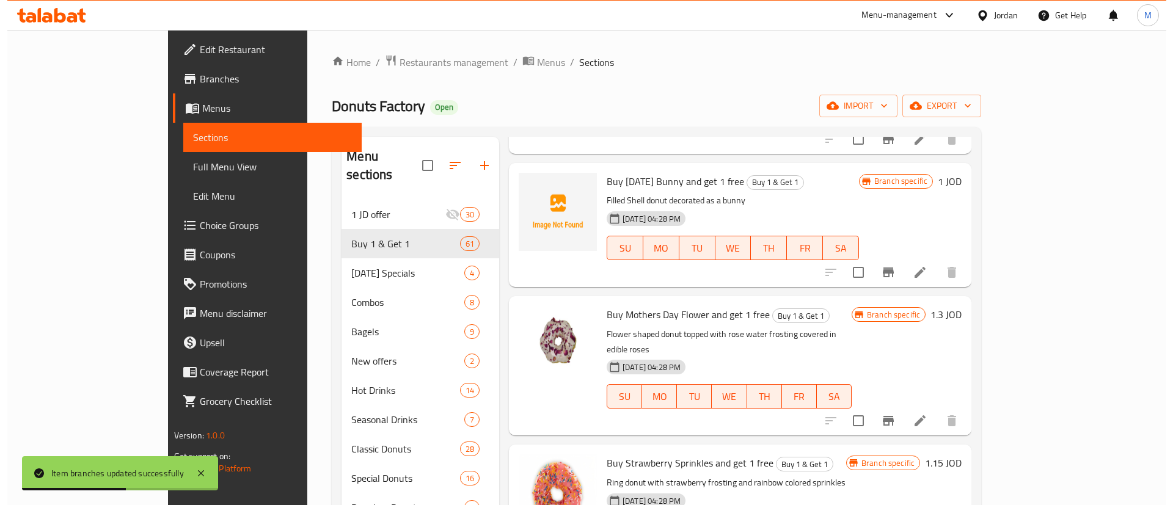
scroll to position [4896, 0]
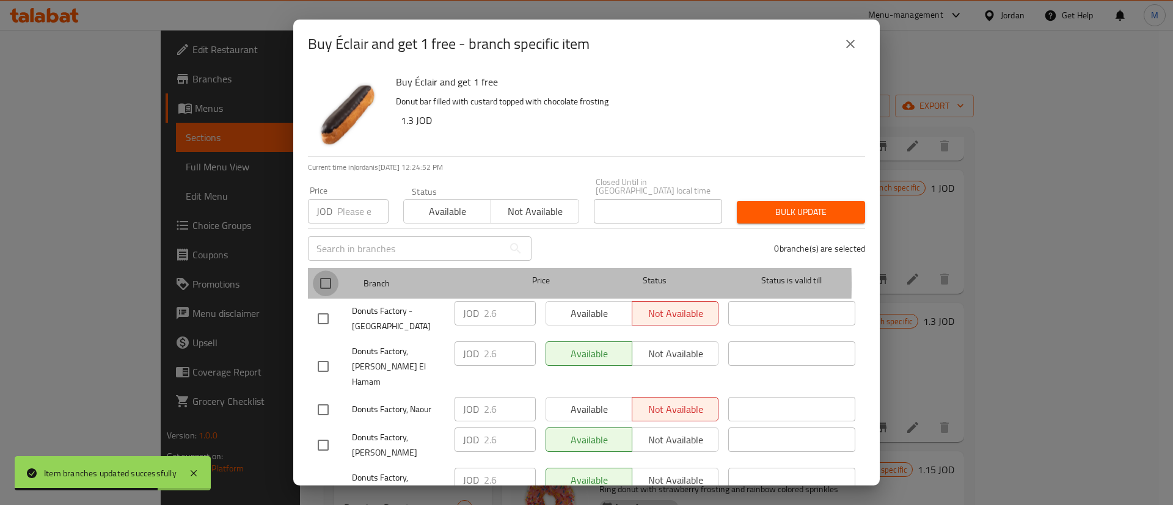
click at [329, 276] on input "checkbox" at bounding box center [326, 284] width 26 height 26
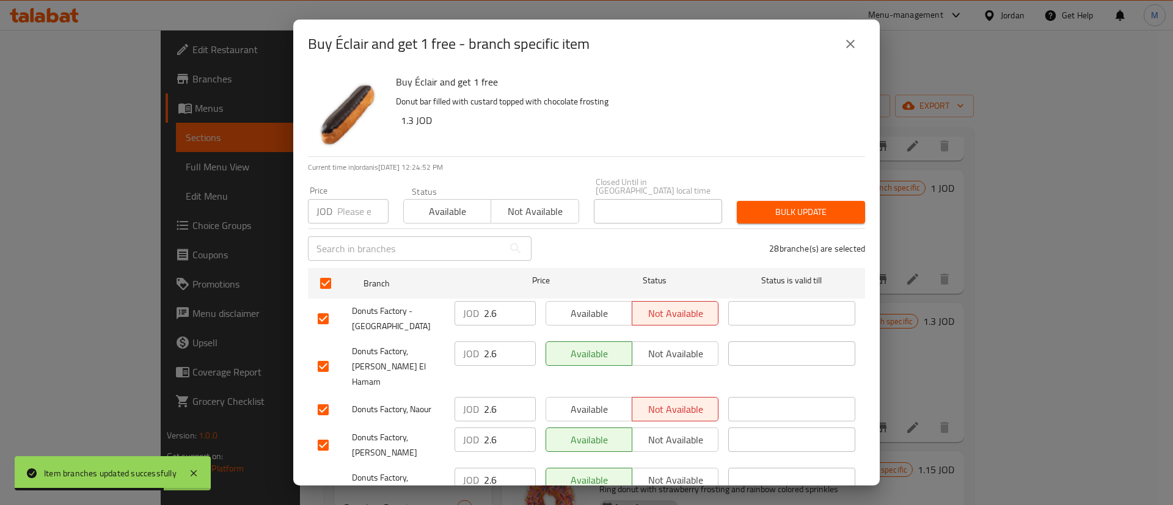
click at [595, 309] on span "Available" at bounding box center [589, 314] width 76 height 18
click at [588, 423] on div "Available Not available" at bounding box center [632, 445] width 183 height 45
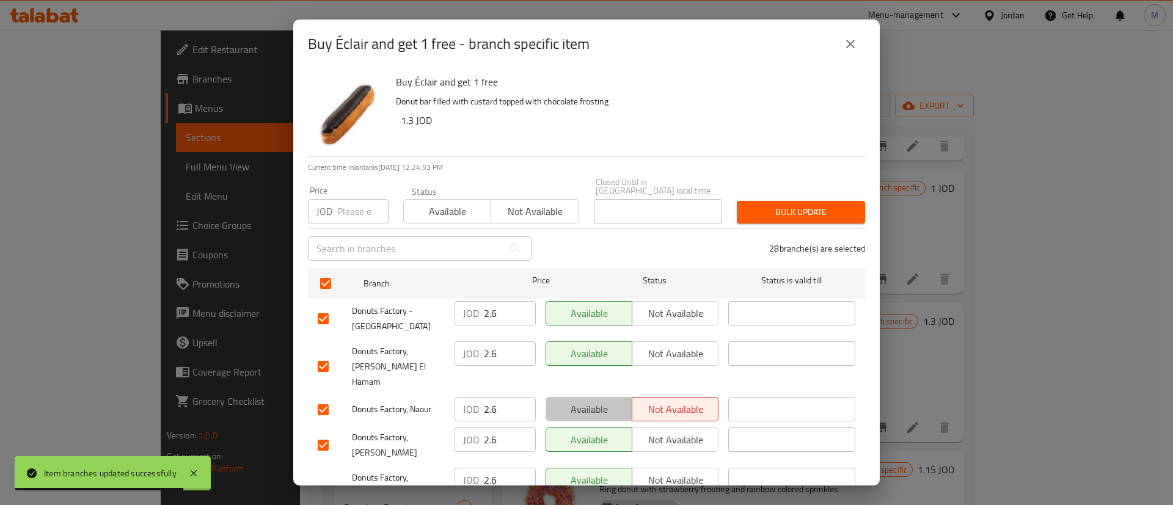
click at [591, 401] on span "Available" at bounding box center [589, 410] width 76 height 18
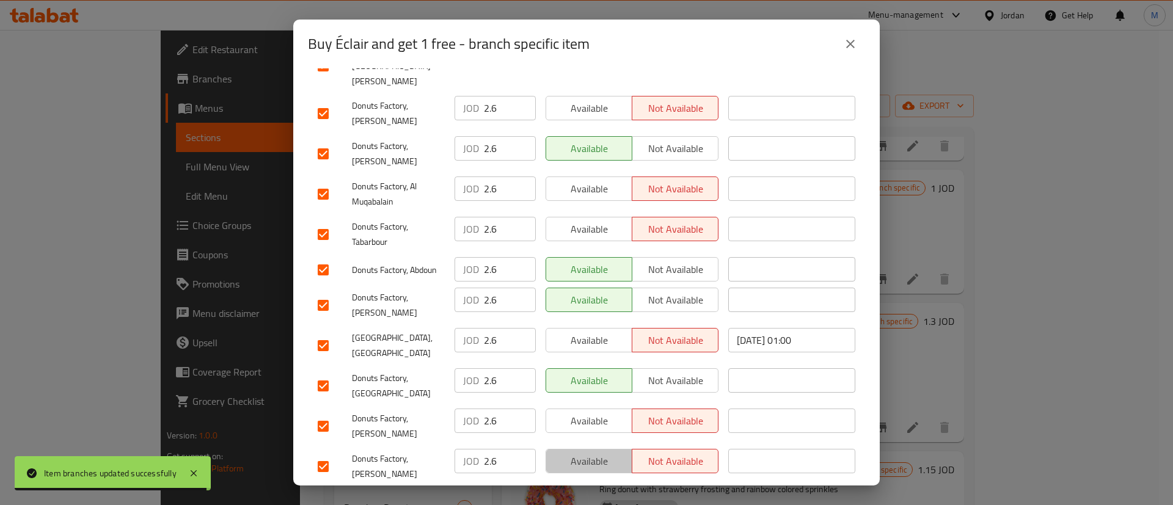
click at [598, 453] on span "Available" at bounding box center [589, 462] width 76 height 18
click at [597, 412] on span "Available" at bounding box center [589, 421] width 76 height 18
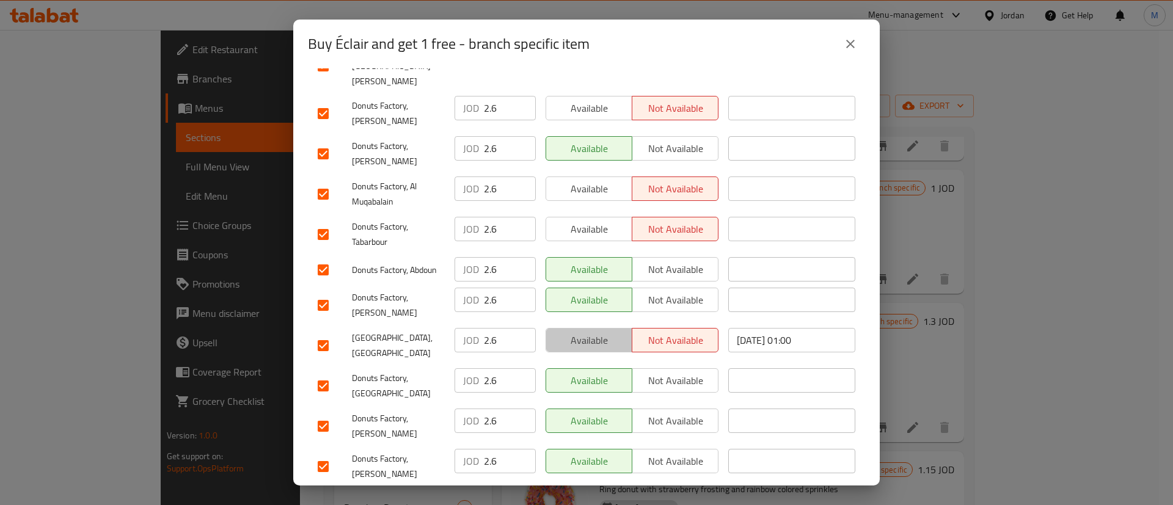
click at [590, 332] on span "Available" at bounding box center [589, 341] width 76 height 18
click at [590, 221] on span "Available" at bounding box center [589, 230] width 76 height 18
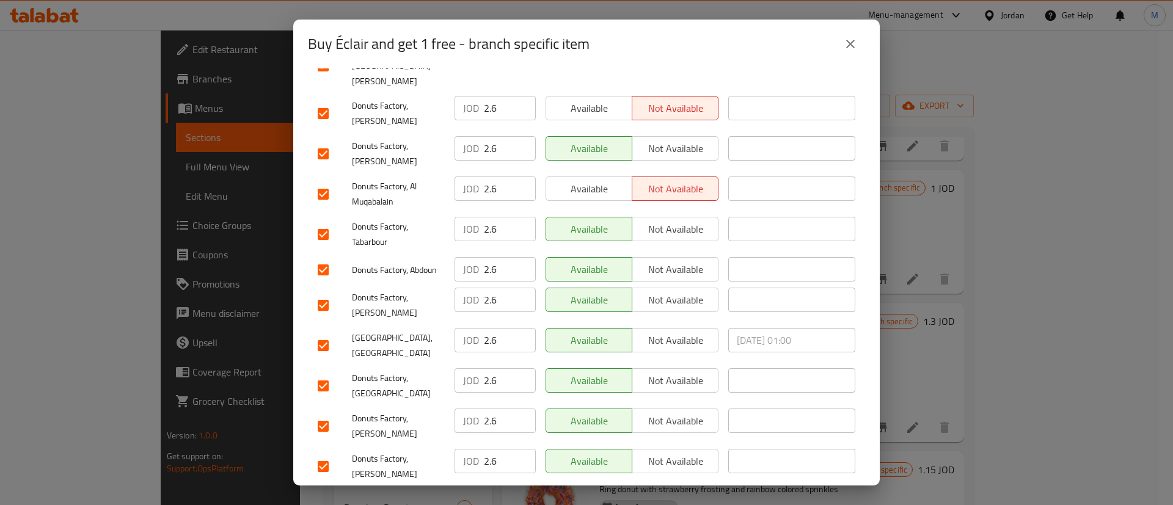
click at [589, 172] on div "Available Not available" at bounding box center [632, 194] width 183 height 45
click at [596, 180] on span "Available" at bounding box center [589, 189] width 76 height 18
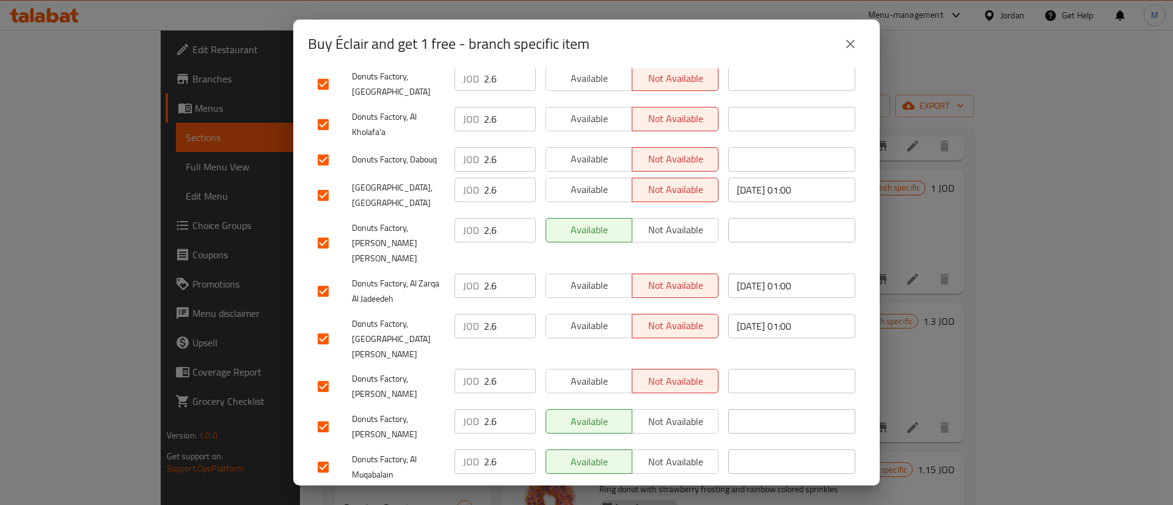
scroll to position [651, 0]
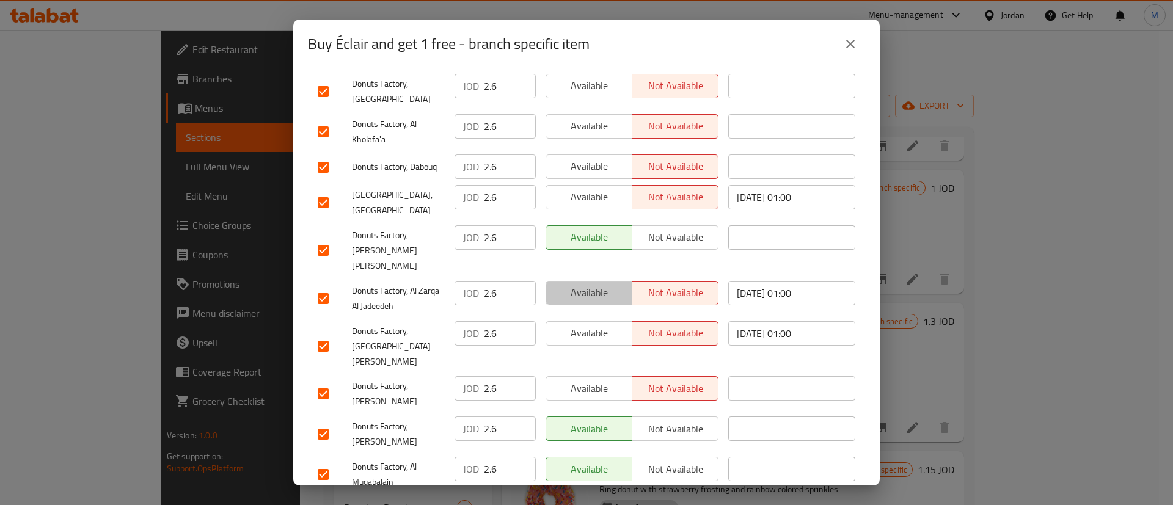
click at [599, 281] on button "Available" at bounding box center [589, 293] width 87 height 24
click at [615, 321] on button "Available" at bounding box center [589, 333] width 87 height 24
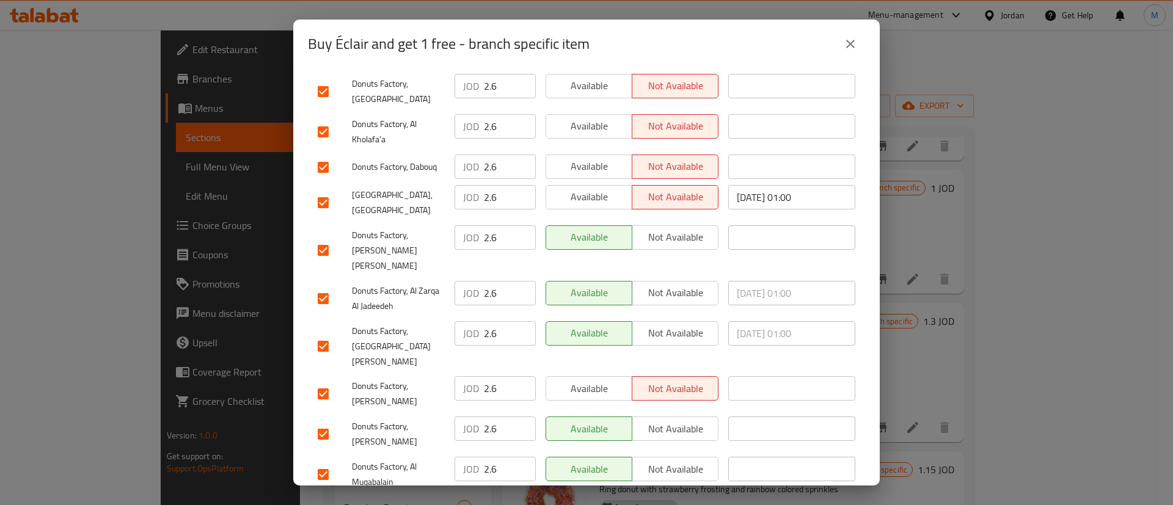
click at [594, 376] on button "Available" at bounding box center [589, 388] width 87 height 24
click at [600, 380] on span "Available" at bounding box center [589, 389] width 76 height 18
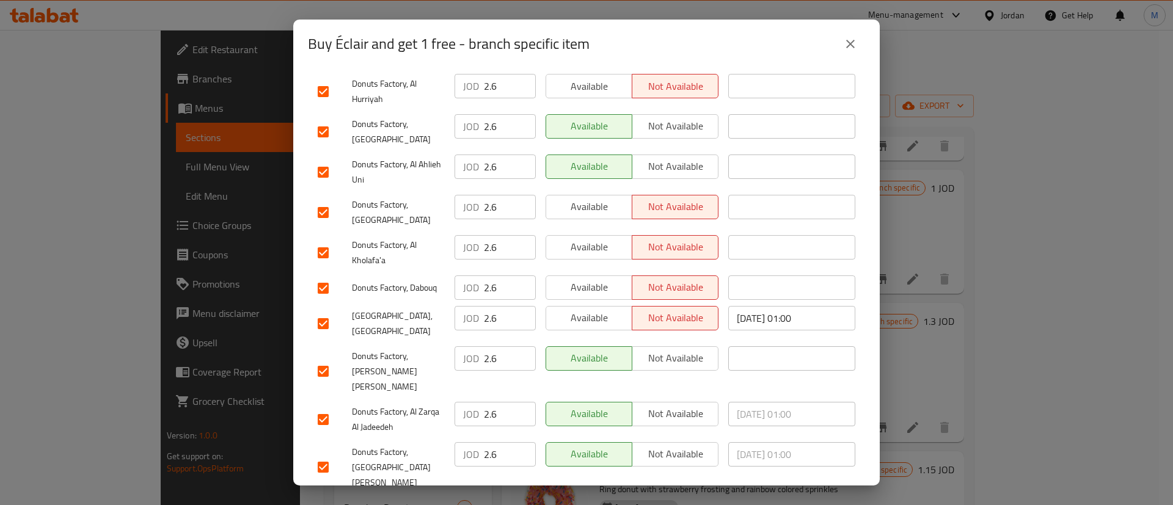
click at [588, 195] on button "Available" at bounding box center [589, 207] width 87 height 24
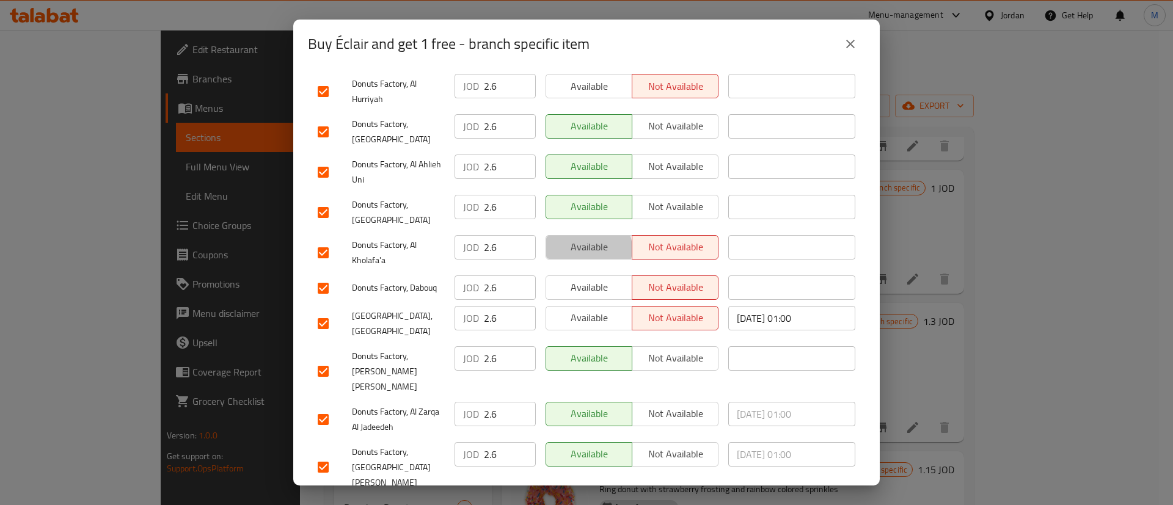
click at [580, 238] on span "Available" at bounding box center [589, 247] width 76 height 18
click at [593, 279] on span "Available" at bounding box center [589, 288] width 76 height 18
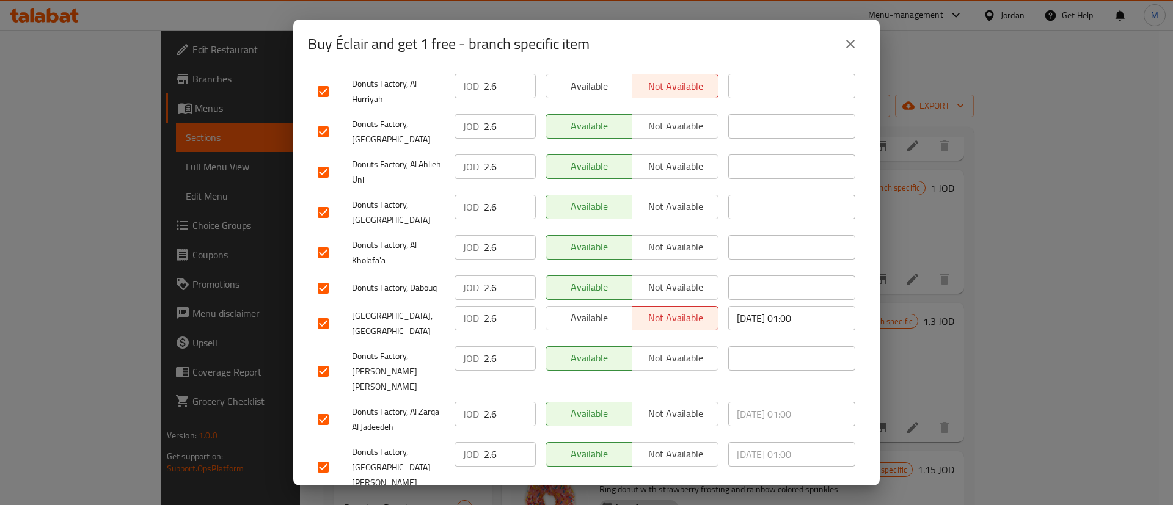
click at [597, 309] on span "Available" at bounding box center [589, 318] width 76 height 18
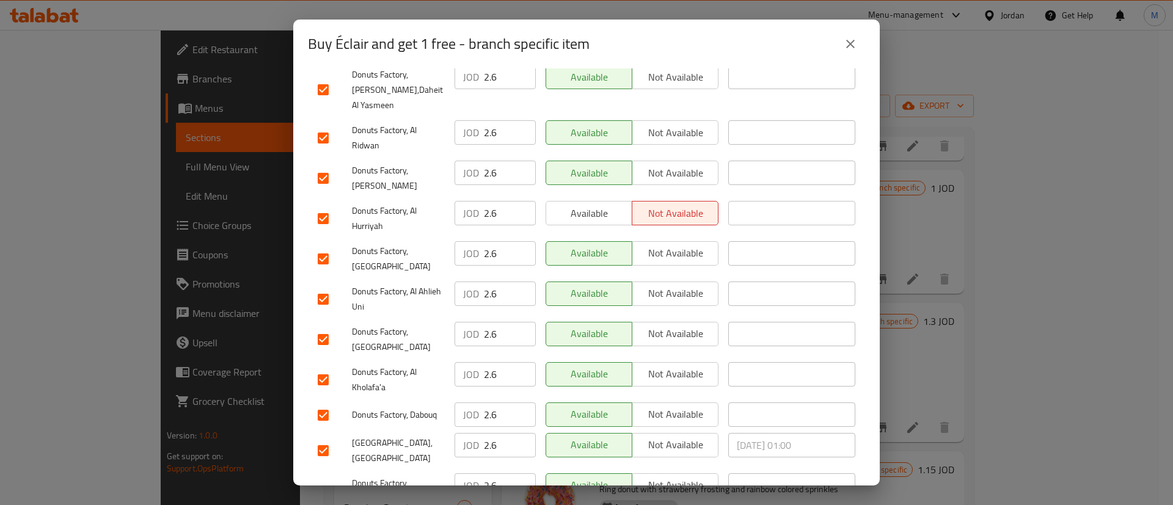
click at [593, 205] on span "Available" at bounding box center [589, 214] width 76 height 18
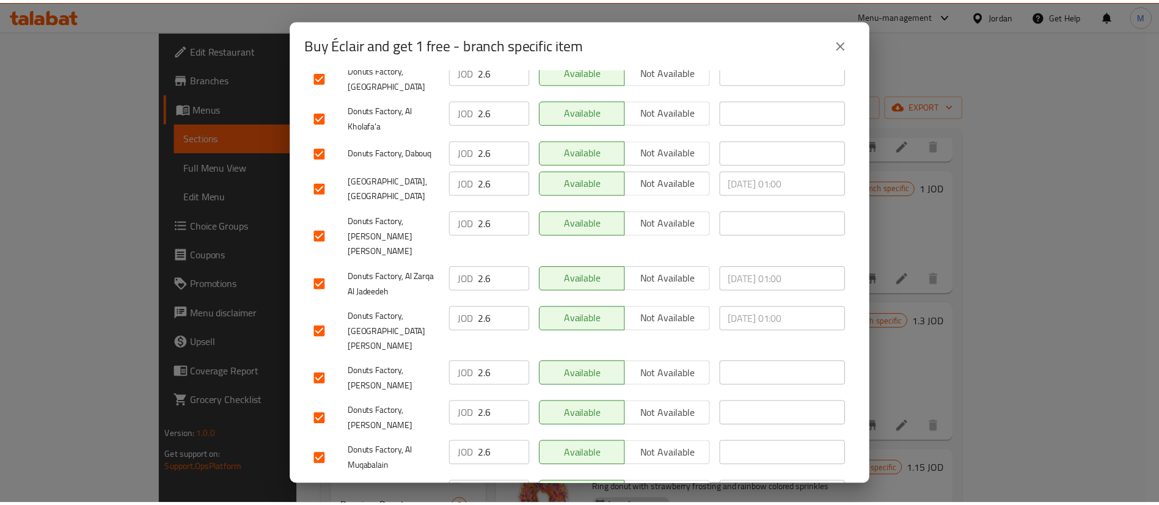
scroll to position [932, 0]
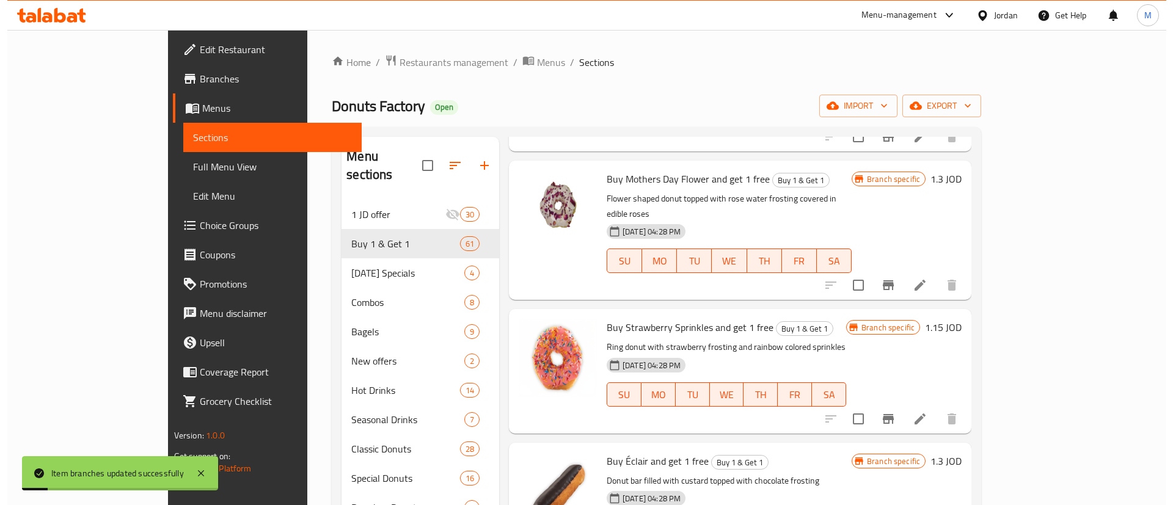
scroll to position [5040, 0]
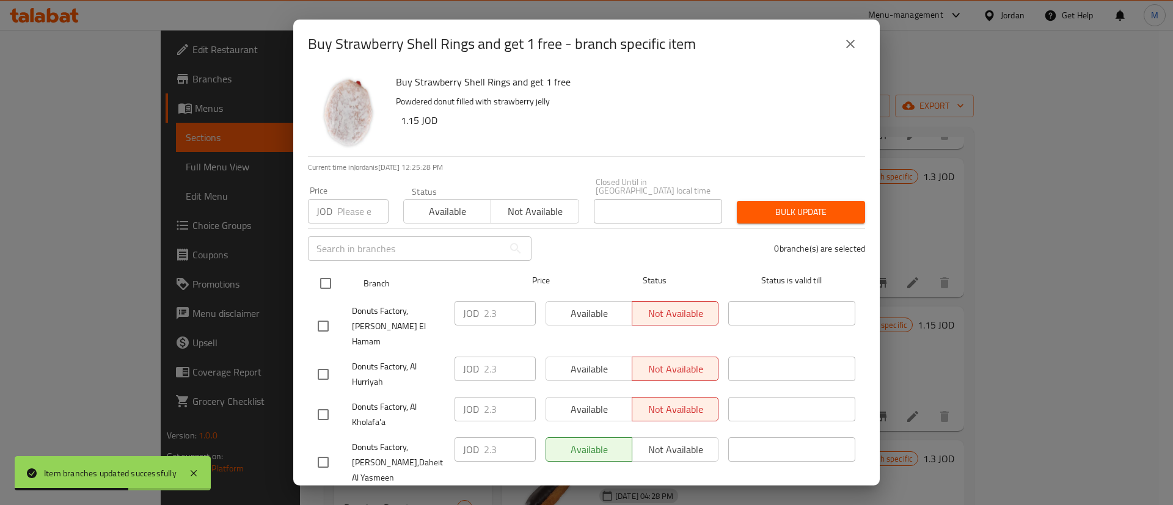
click at [326, 277] on input "checkbox" at bounding box center [326, 284] width 26 height 26
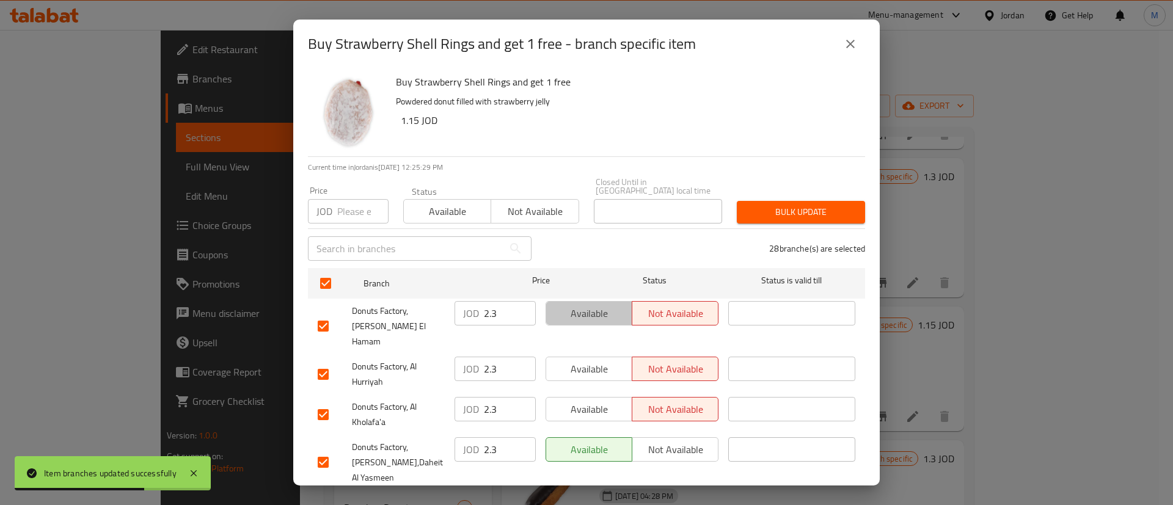
click at [605, 305] on span "Available" at bounding box center [589, 314] width 76 height 18
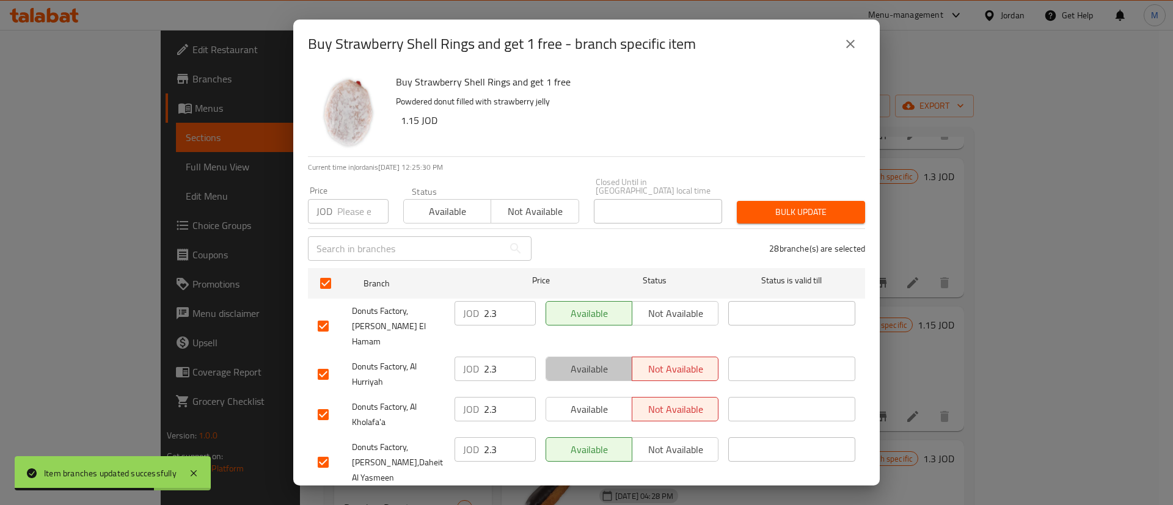
click at [609, 360] on span "Available" at bounding box center [589, 369] width 76 height 18
click at [594, 401] on span "Available" at bounding box center [589, 410] width 76 height 18
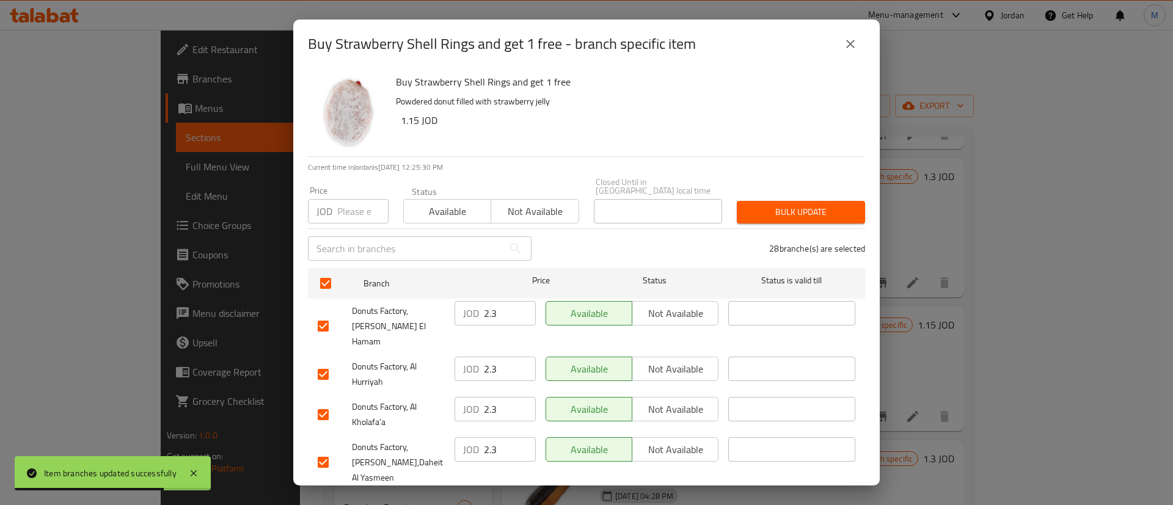
scroll to position [932, 0]
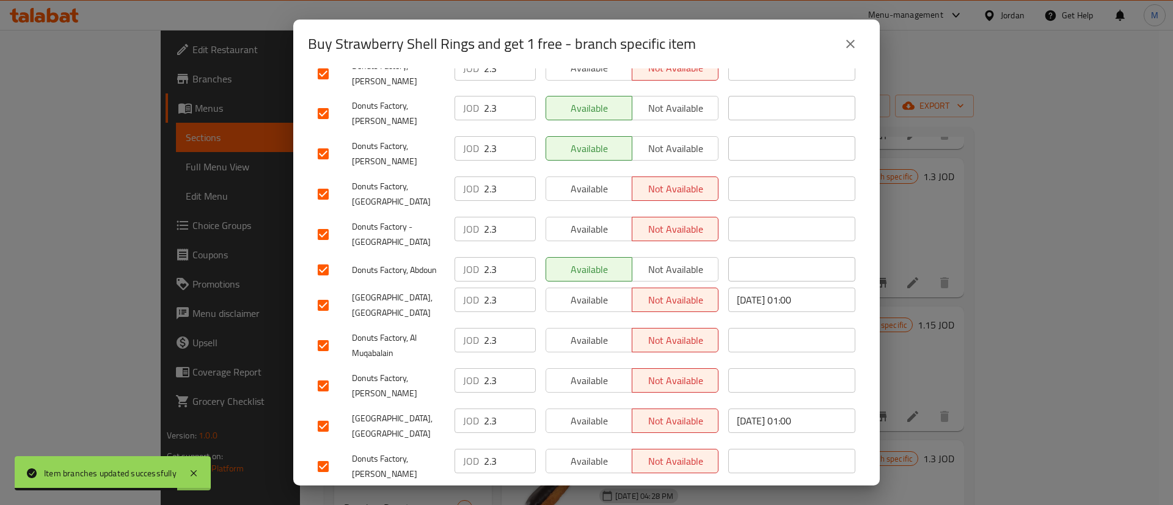
click at [588, 493] on span "Available" at bounding box center [589, 502] width 76 height 18
click at [591, 453] on span "Available" at bounding box center [589, 462] width 76 height 18
click at [585, 412] on span "Available" at bounding box center [589, 421] width 76 height 18
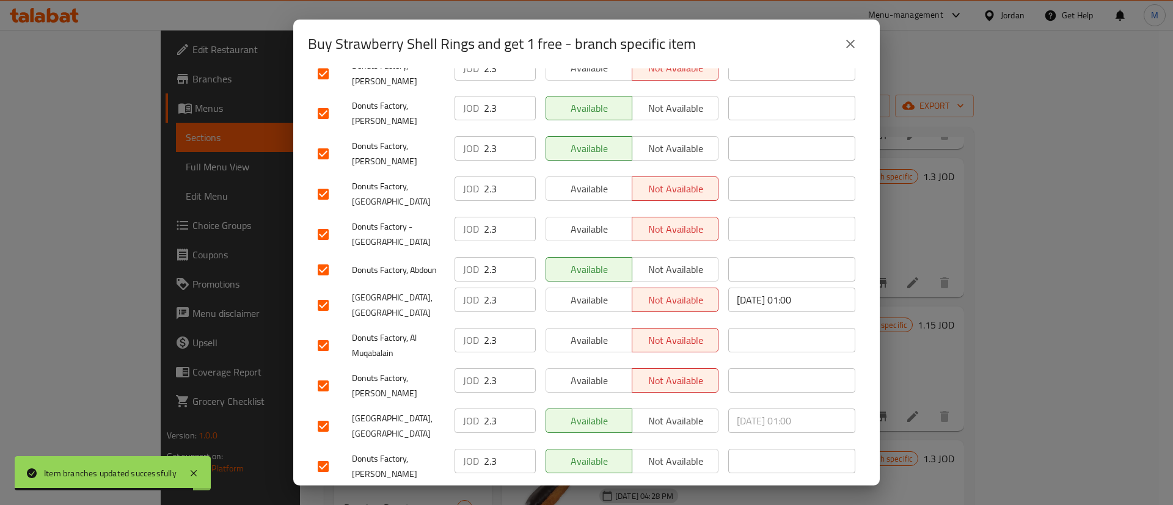
click at [588, 372] on span "Available" at bounding box center [589, 381] width 76 height 18
click at [585, 332] on span "Available" at bounding box center [589, 341] width 76 height 18
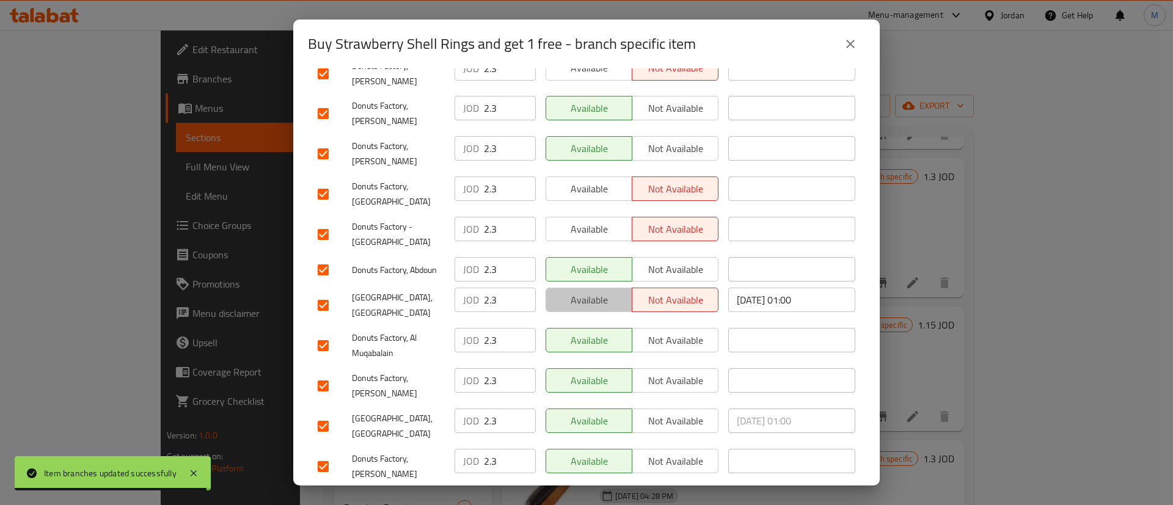
click at [584, 291] on span "Available" at bounding box center [589, 300] width 76 height 18
click at [604, 221] on span "Available" at bounding box center [589, 230] width 76 height 18
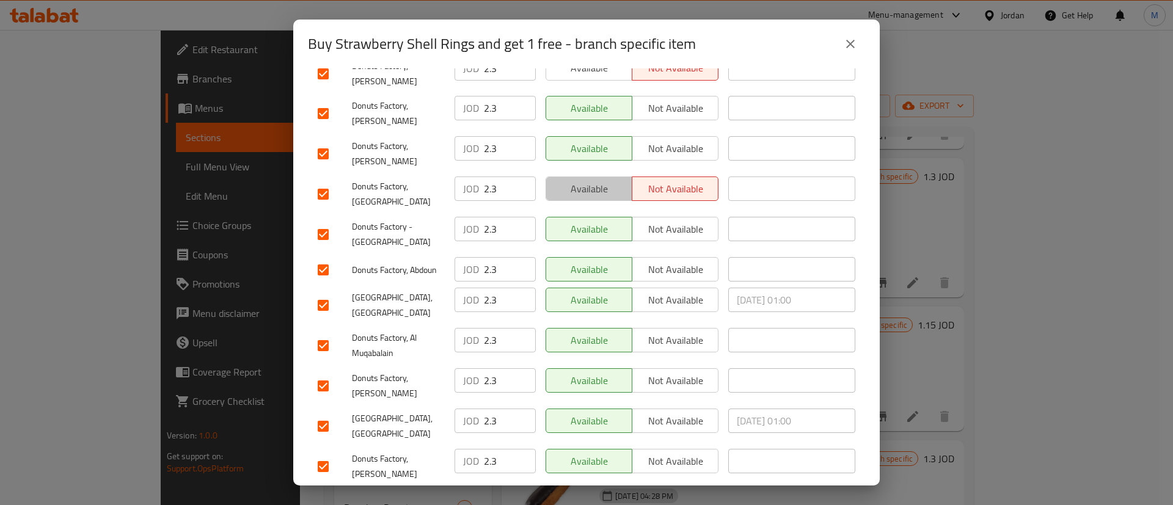
click at [598, 180] on span "Available" at bounding box center [589, 189] width 76 height 18
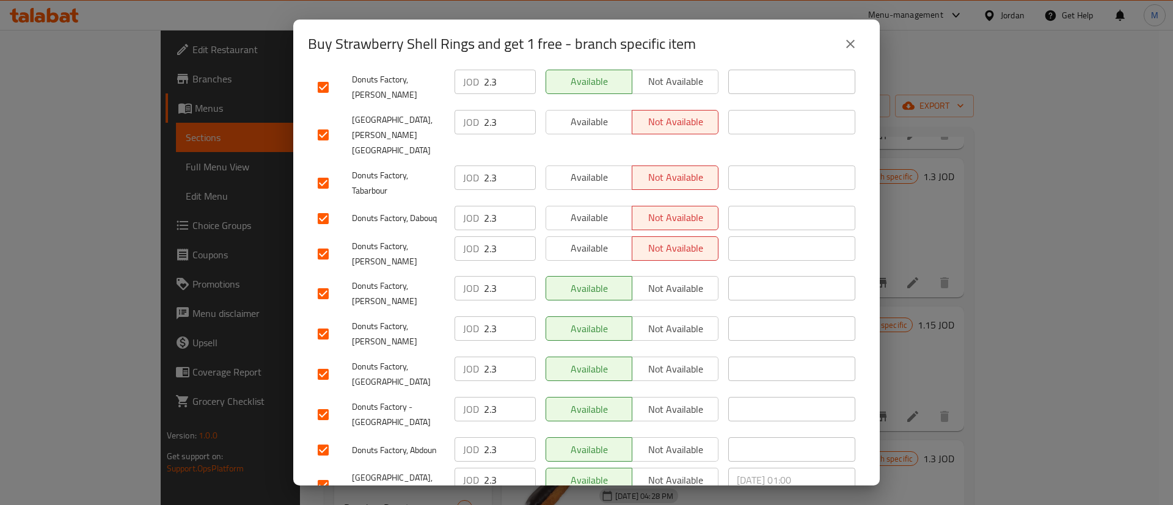
scroll to position [605, 0]
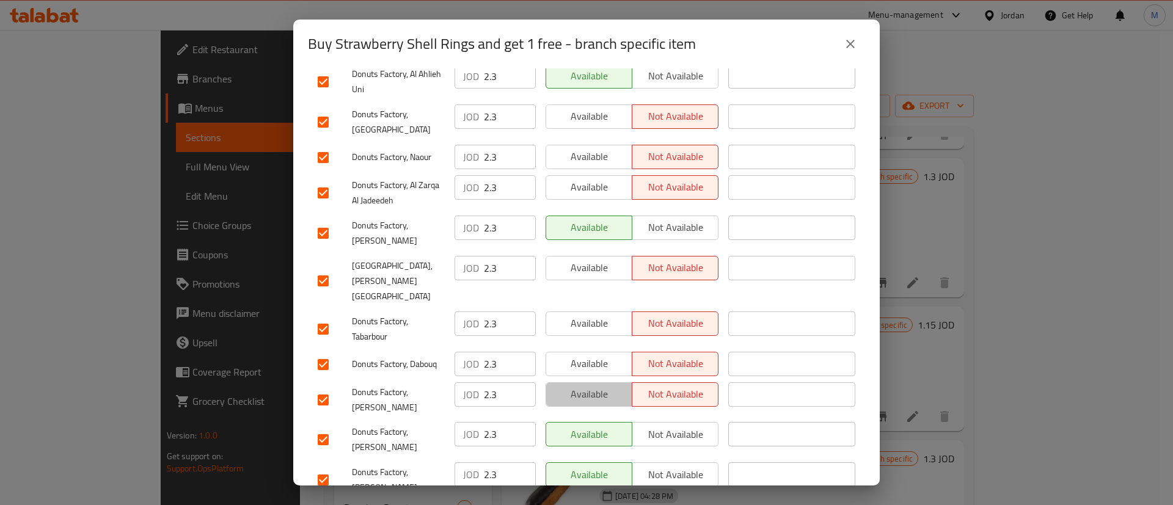
click at [596, 386] on span "Available" at bounding box center [589, 395] width 76 height 18
click at [600, 355] on span "Available" at bounding box center [589, 364] width 76 height 18
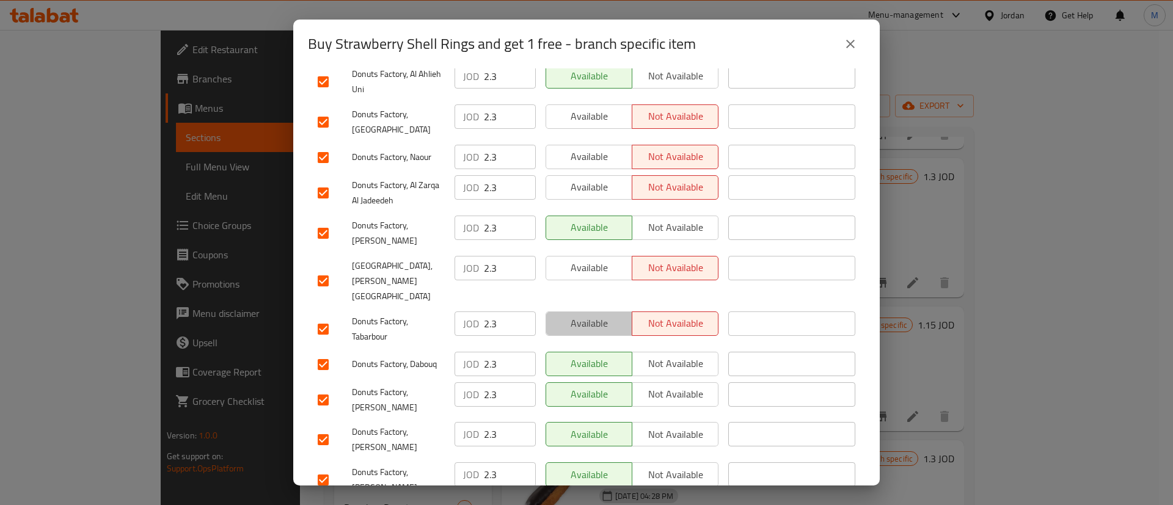
drag, startPoint x: 597, startPoint y: 280, endPoint x: 596, endPoint y: 238, distance: 42.2
click at [597, 312] on button "Available" at bounding box center [589, 324] width 87 height 24
click at [596, 256] on button "Available" at bounding box center [589, 268] width 87 height 24
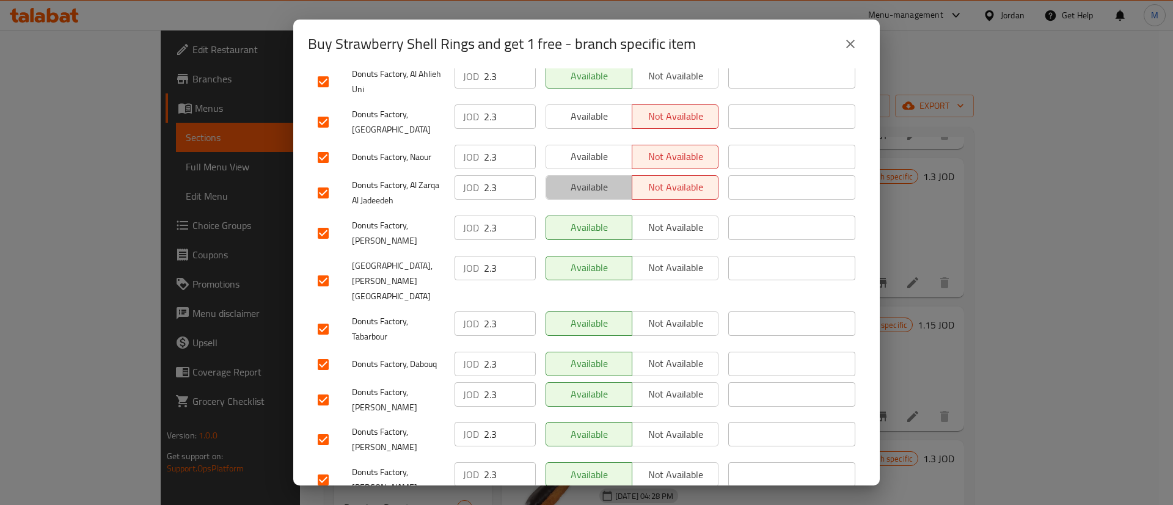
click at [603, 178] on span "Available" at bounding box center [589, 187] width 76 height 18
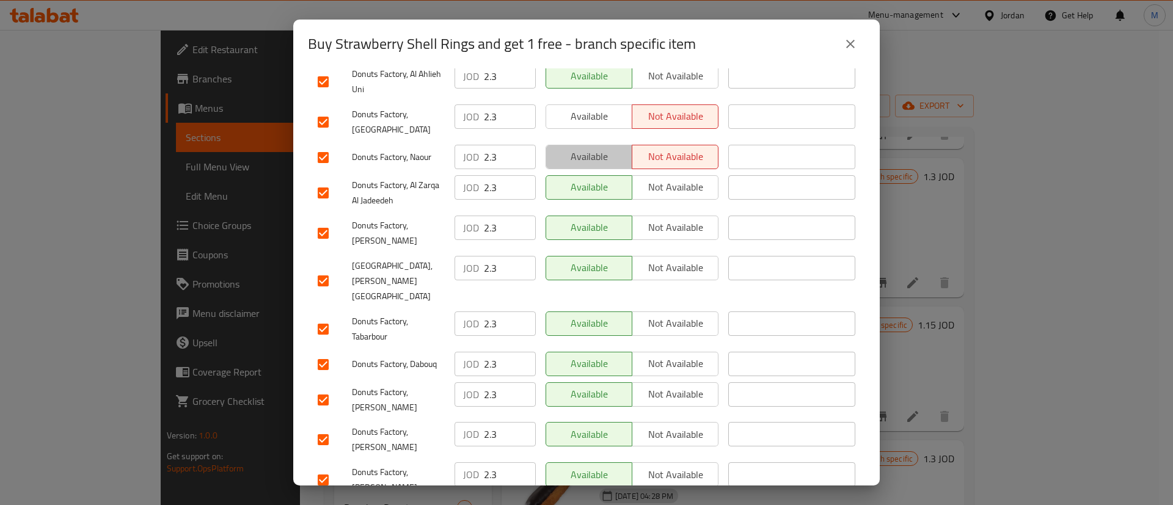
click at [603, 148] on span "Available" at bounding box center [589, 157] width 76 height 18
click at [607, 108] on span "Available" at bounding box center [589, 117] width 76 height 18
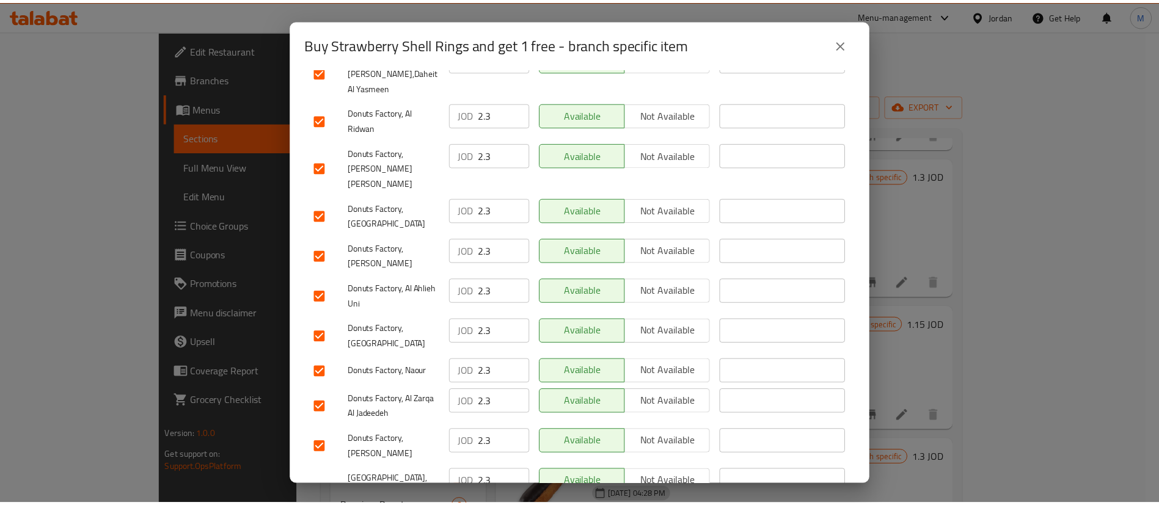
scroll to position [932, 0]
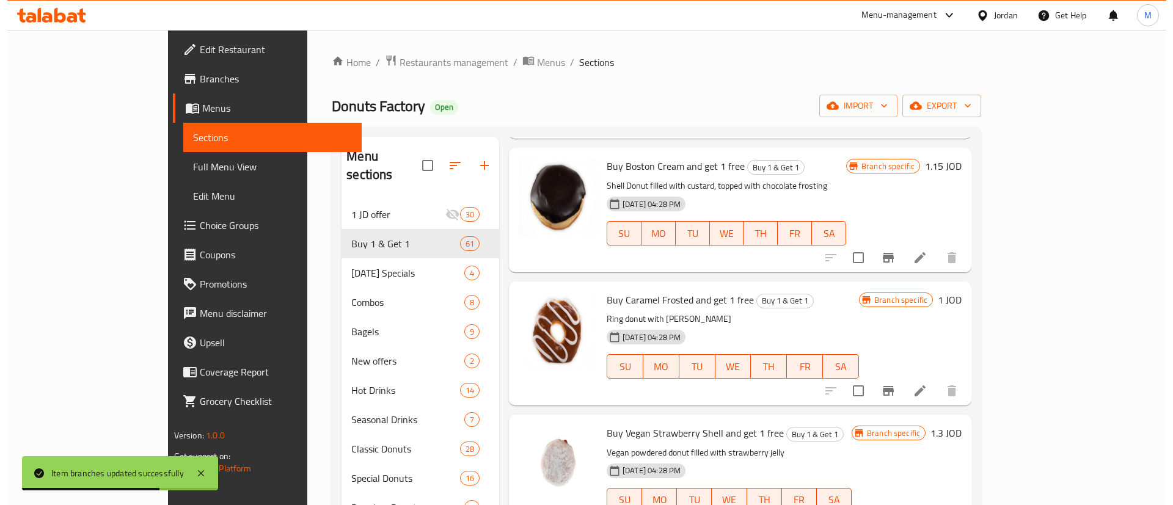
scroll to position [5715, 0]
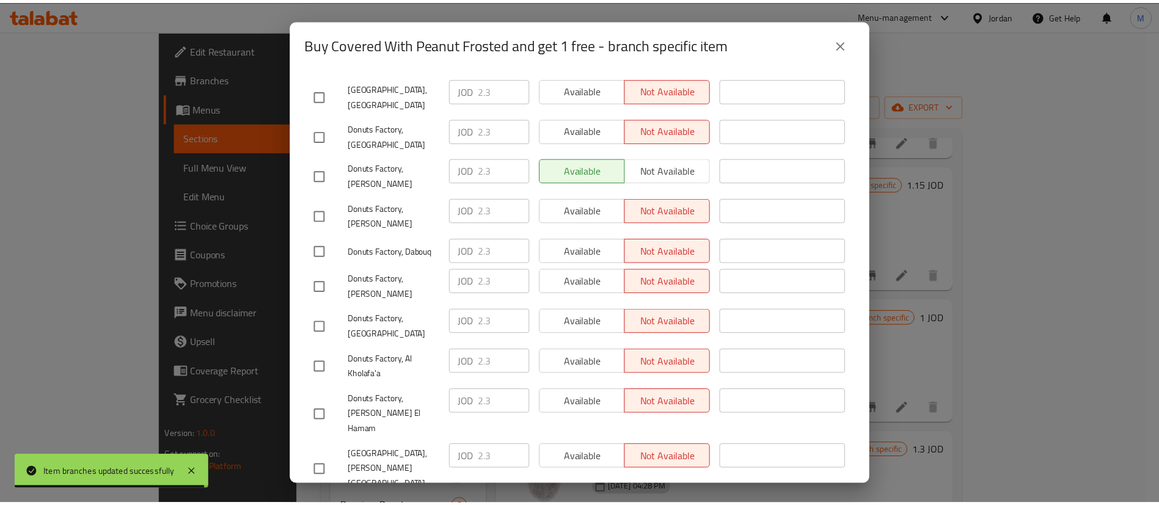
scroll to position [932, 0]
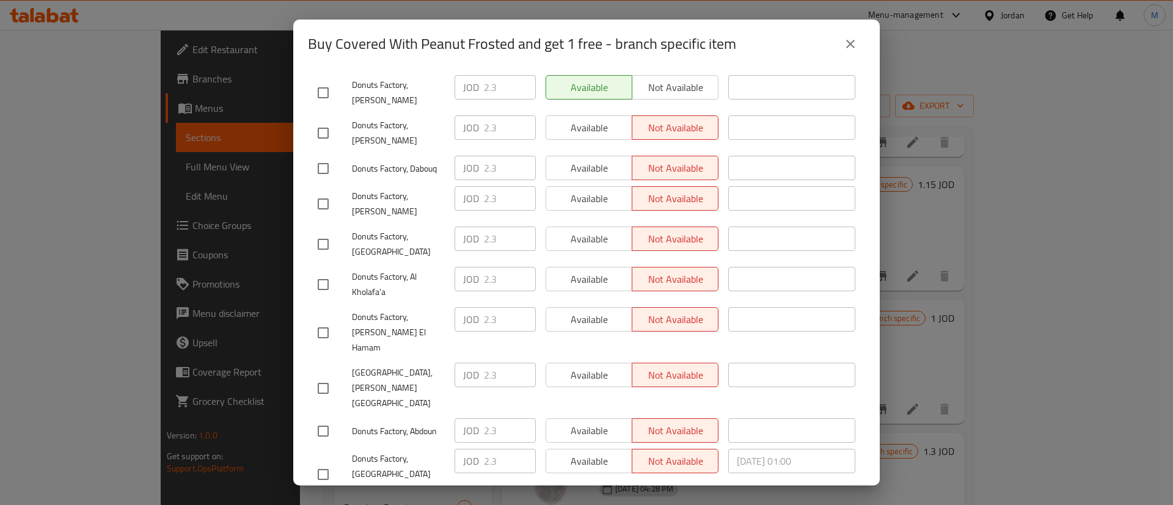
click at [860, 46] on button "close" at bounding box center [850, 43] width 29 height 29
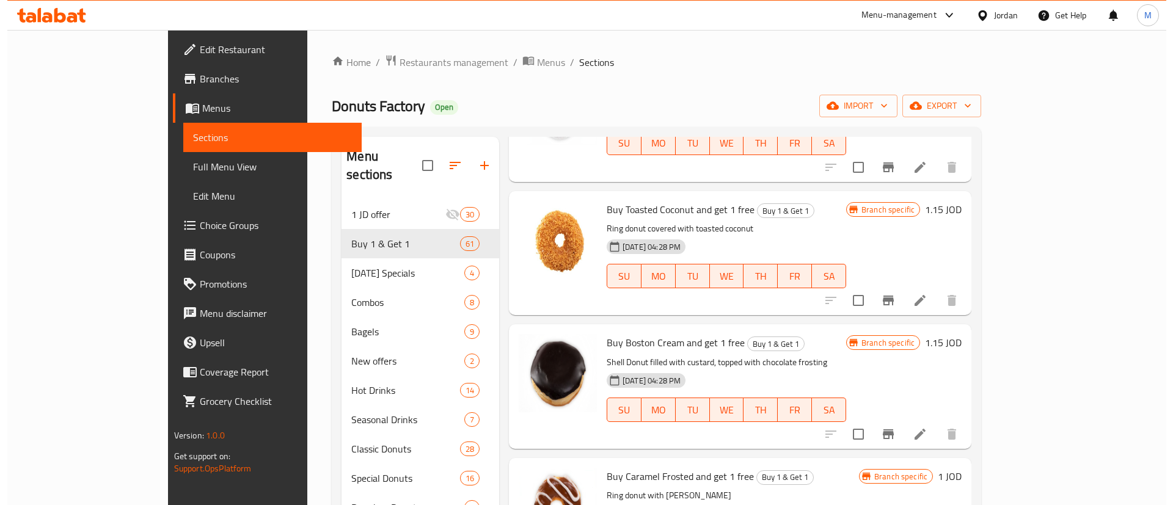
scroll to position [5555, 0]
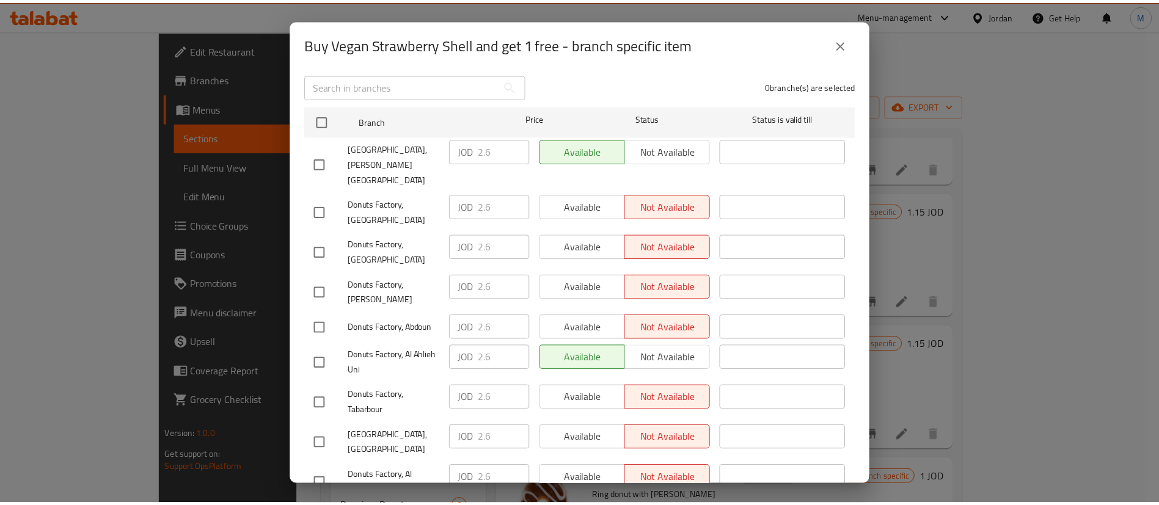
scroll to position [0, 0]
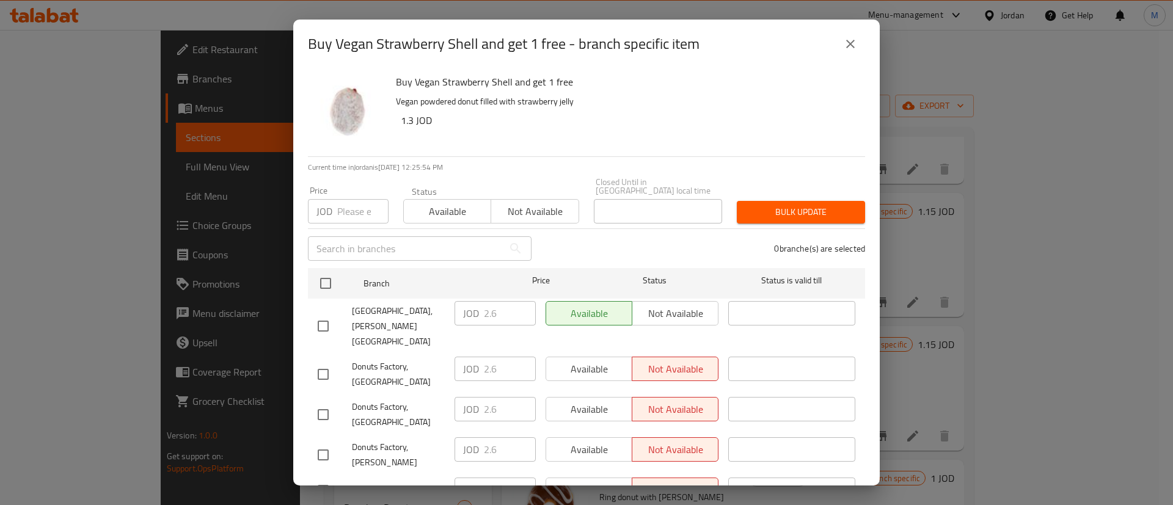
click at [863, 24] on div "Buy Vegan Strawberry Shell and get 1 free - branch specific item" at bounding box center [586, 44] width 587 height 49
click at [859, 41] on button "close" at bounding box center [850, 43] width 29 height 29
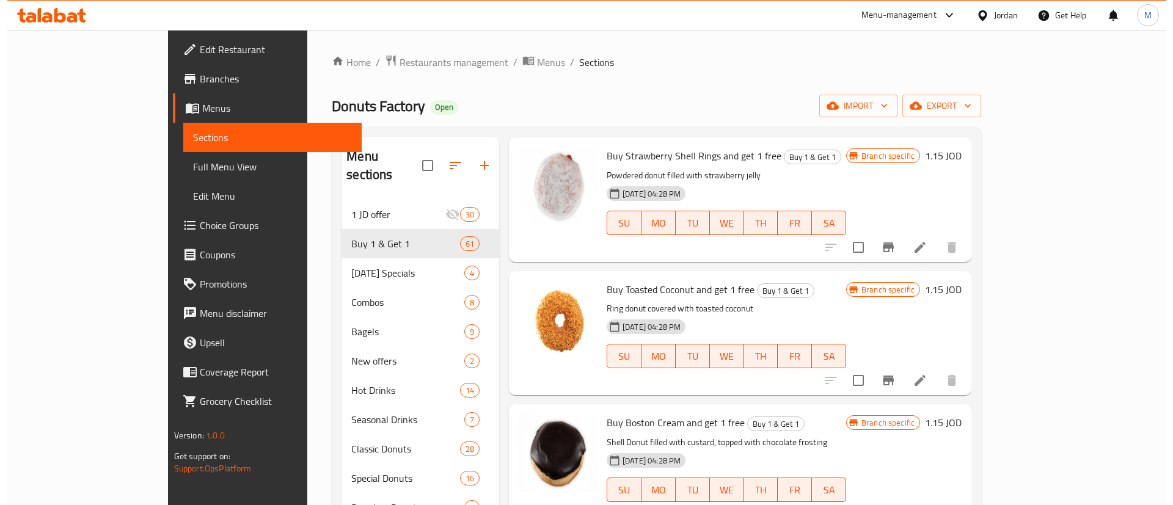
scroll to position [5475, 0]
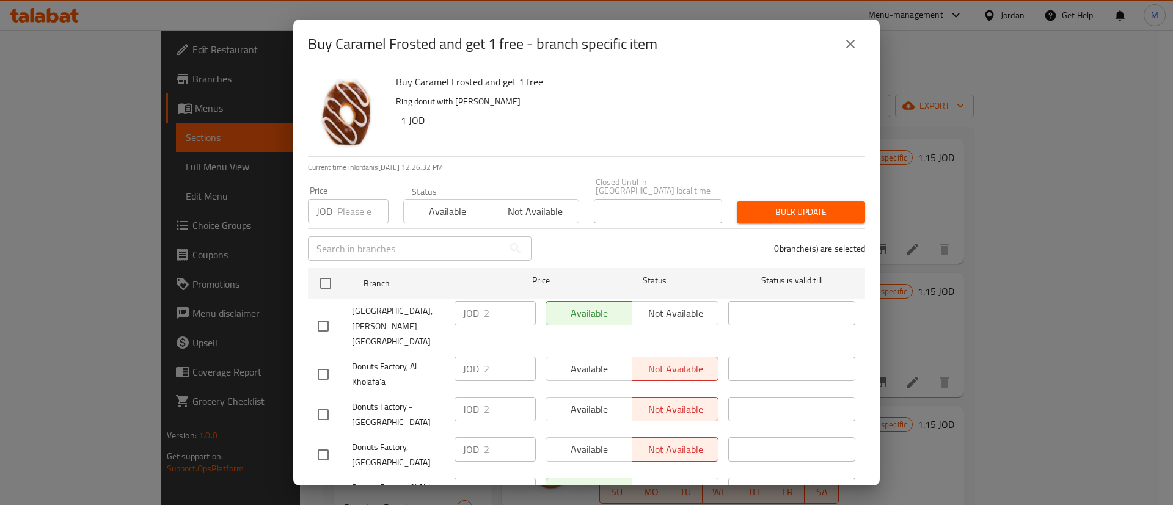
click at [318, 271] on input "checkbox" at bounding box center [326, 284] width 26 height 26
click at [588, 360] on span "Available" at bounding box center [589, 369] width 76 height 18
click at [593, 397] on button "Available" at bounding box center [589, 409] width 87 height 24
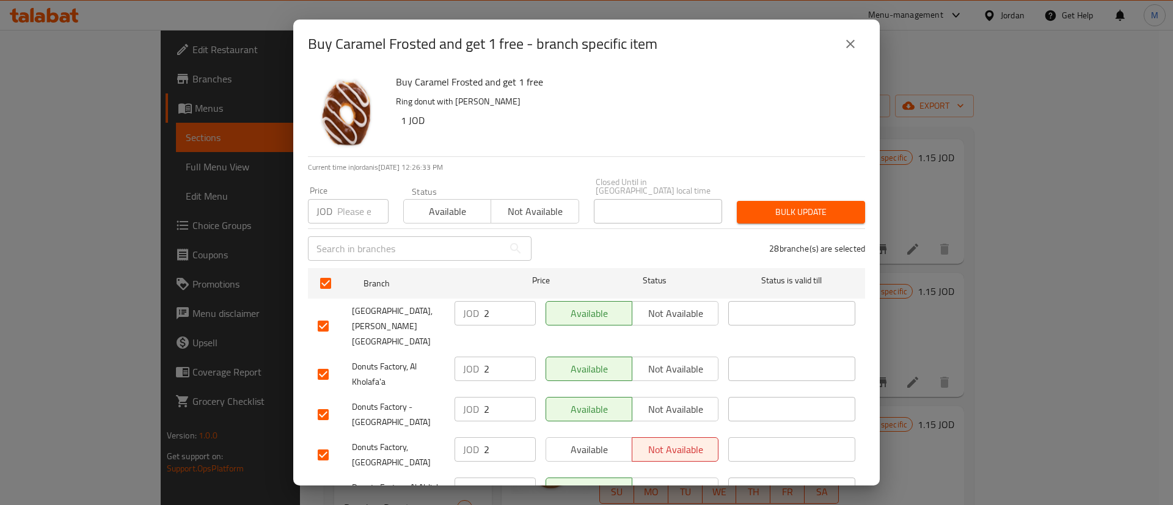
click at [594, 437] on button "Available" at bounding box center [589, 449] width 87 height 24
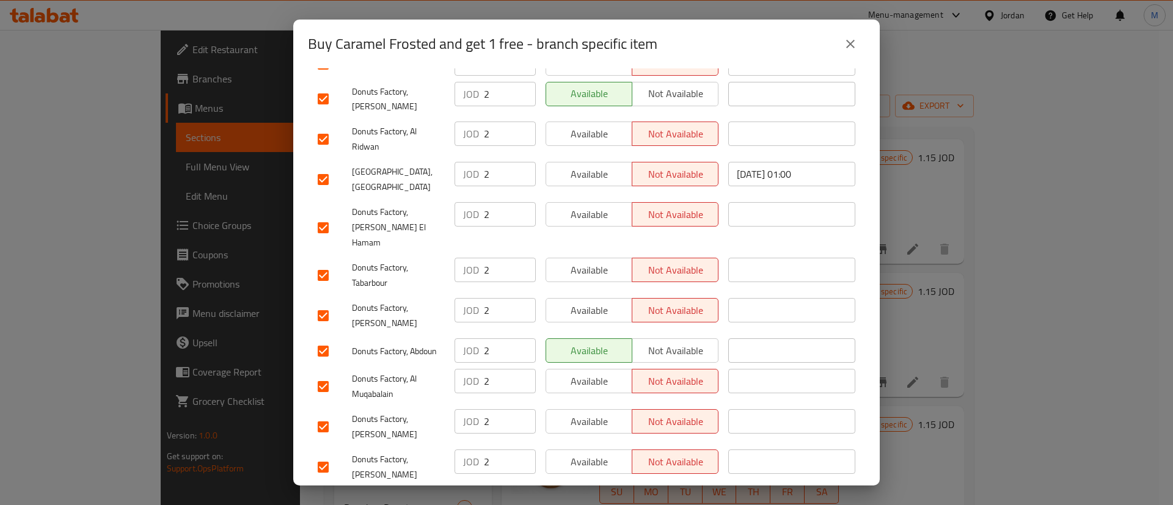
scroll to position [932, 0]
click at [595, 493] on span "Available" at bounding box center [589, 502] width 76 height 18
click at [594, 453] on span "Available" at bounding box center [589, 462] width 76 height 18
click at [591, 412] on span "Available" at bounding box center [589, 421] width 76 height 18
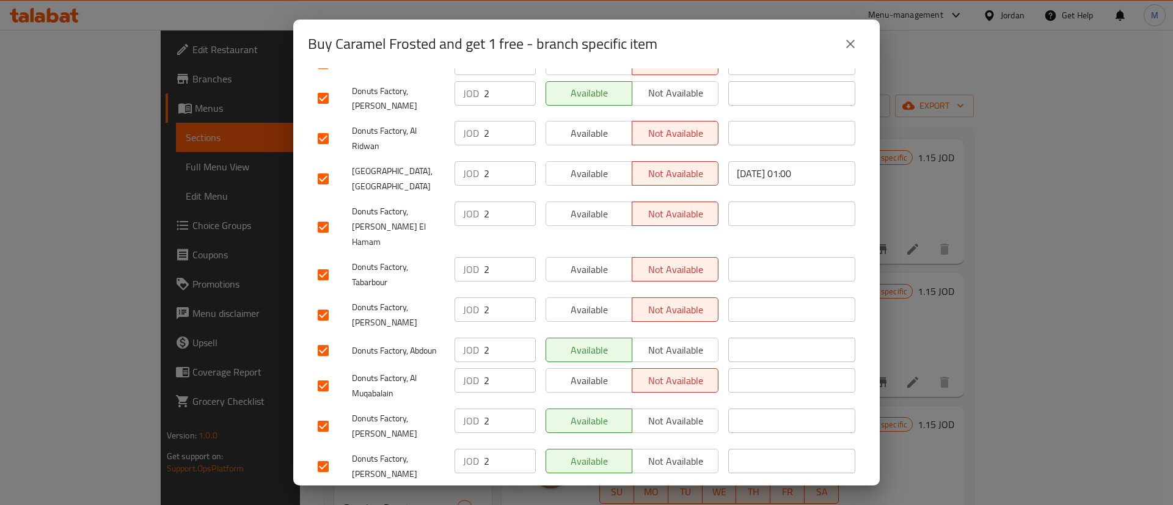
click at [591, 364] on div "Available Not available" at bounding box center [632, 386] width 183 height 45
click at [594, 372] on span "Available" at bounding box center [589, 381] width 76 height 18
click at [594, 301] on span "Available" at bounding box center [589, 310] width 76 height 18
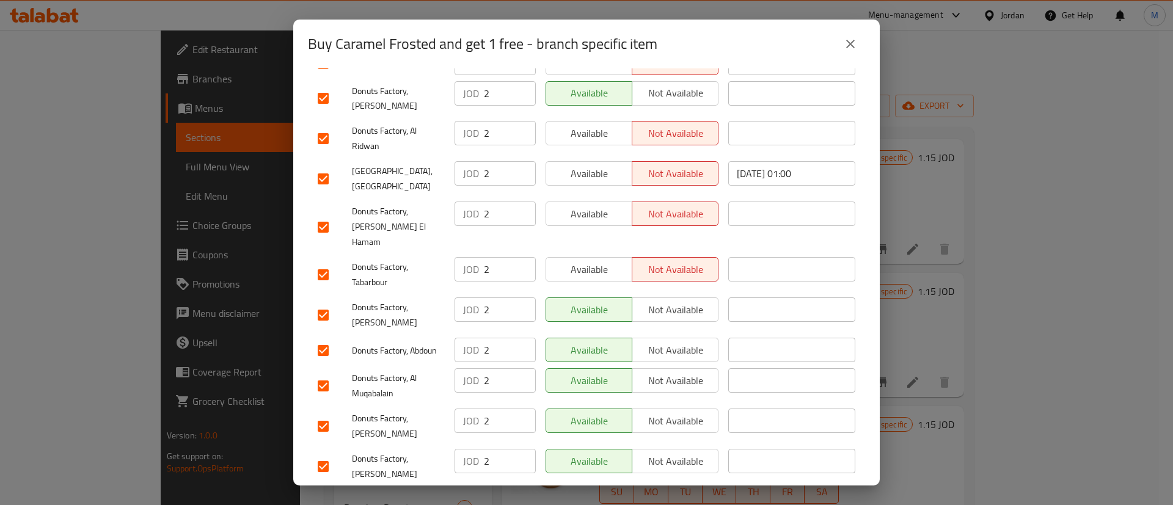
click at [588, 261] on span "Available" at bounding box center [589, 270] width 76 height 18
click at [585, 202] on button "Available" at bounding box center [589, 214] width 87 height 24
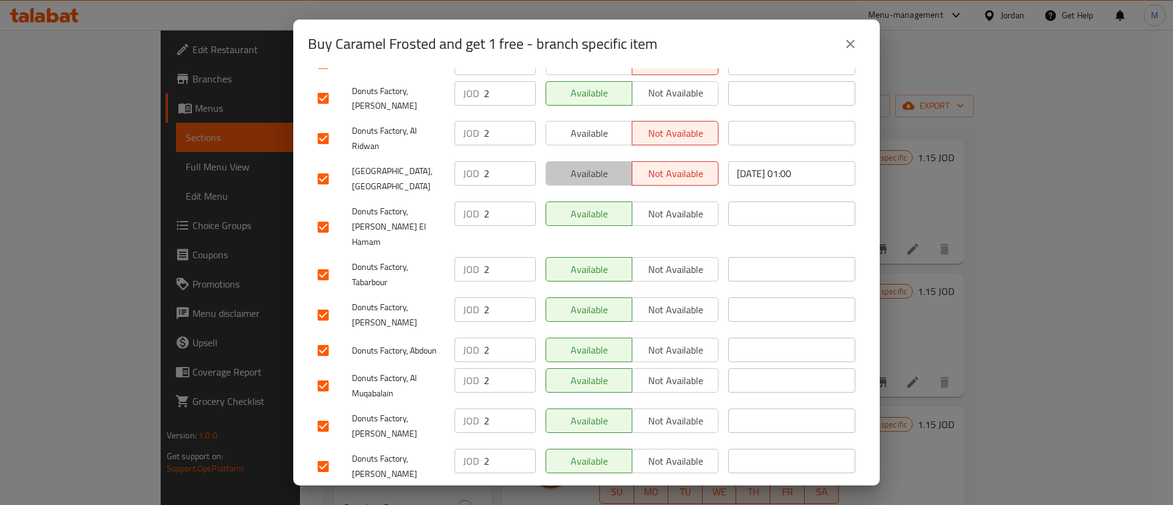
click at [593, 165] on span "Available" at bounding box center [589, 174] width 76 height 18
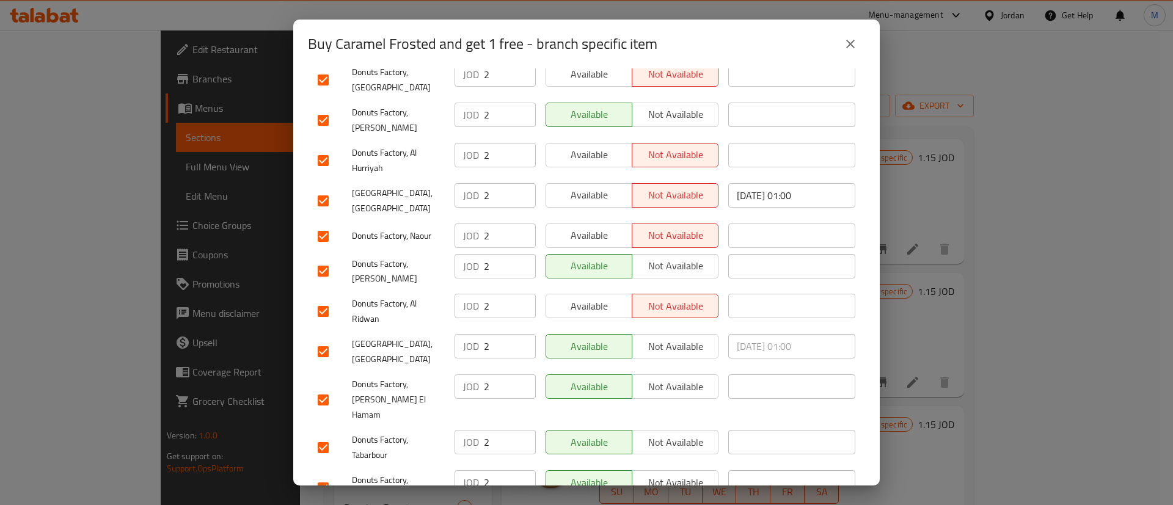
scroll to position [753, 0]
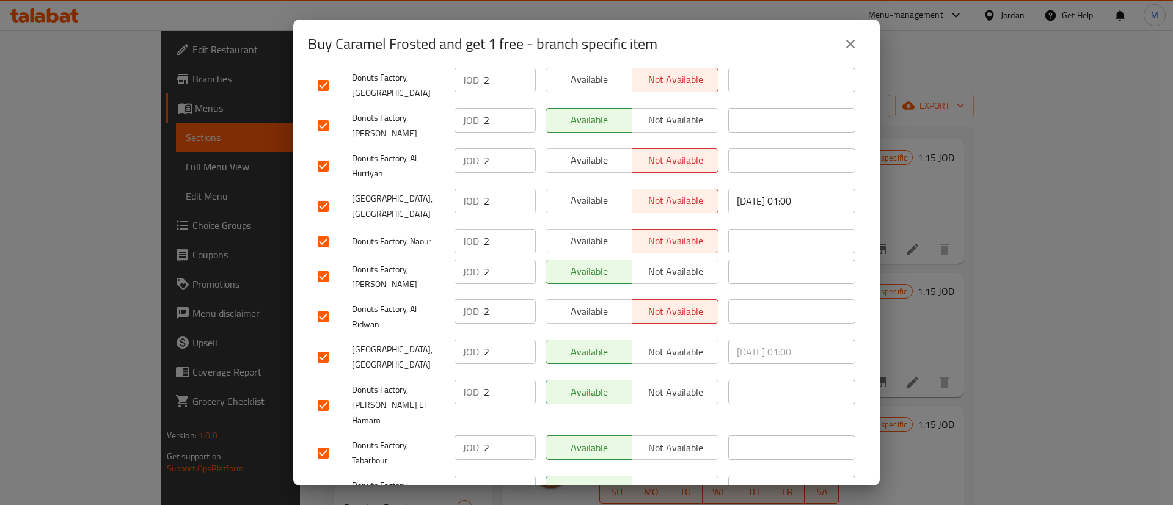
click at [583, 299] on button "Available" at bounding box center [589, 311] width 87 height 24
click at [587, 229] on button "Available" at bounding box center [589, 241] width 87 height 24
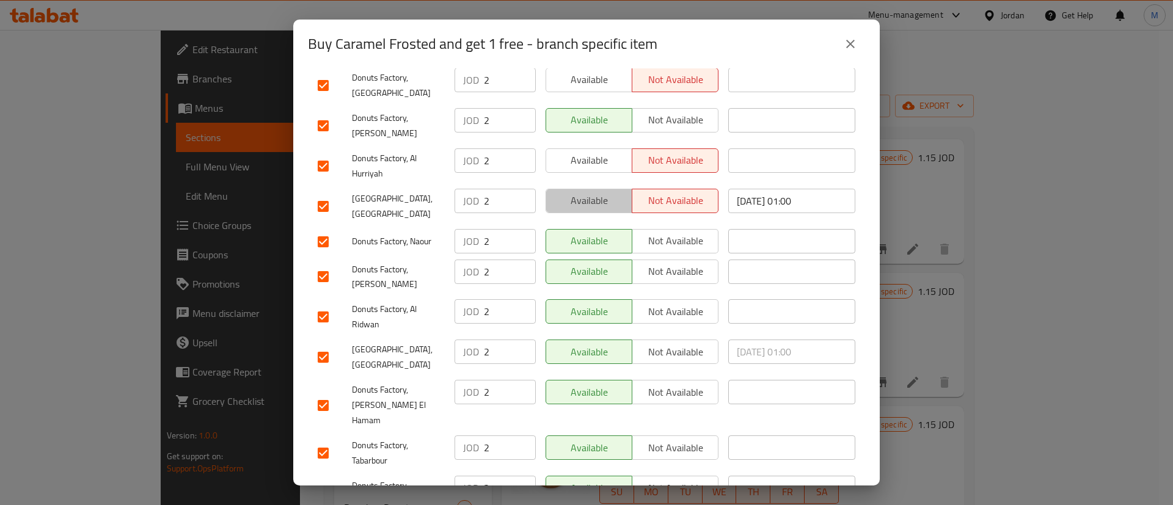
drag, startPoint x: 591, startPoint y: 150, endPoint x: 601, endPoint y: 114, distance: 37.8
click at [592, 192] on span "Available" at bounding box center [589, 201] width 76 height 18
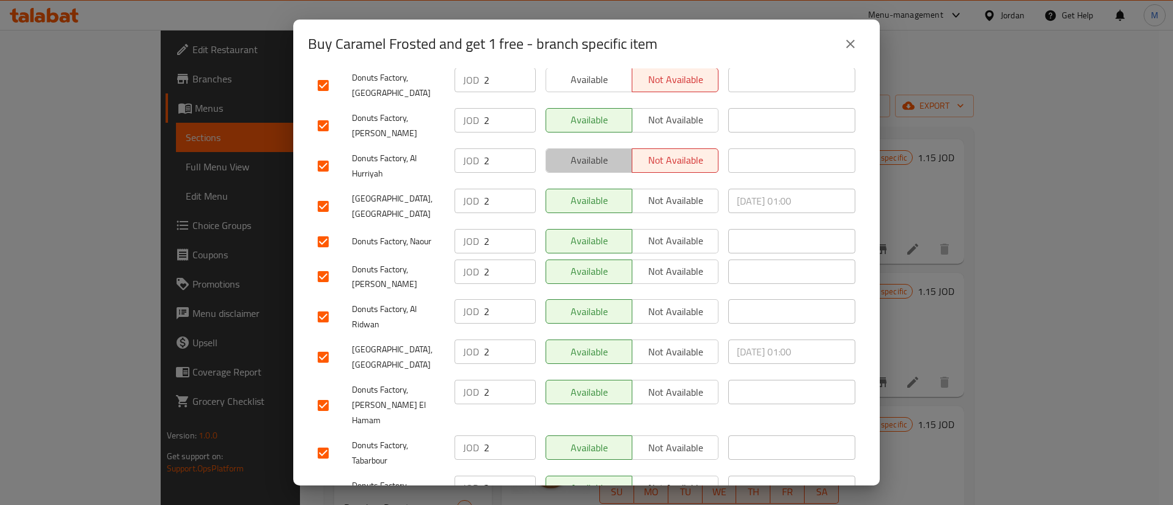
click at [601, 148] on button "Available" at bounding box center [589, 160] width 87 height 24
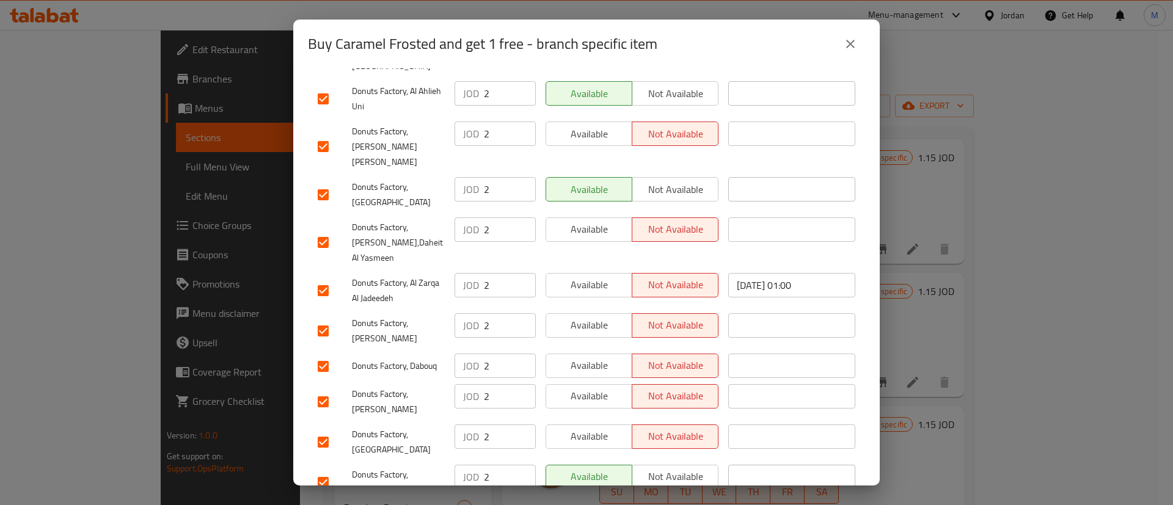
scroll to position [396, 0]
click at [592, 420] on div "Available Not available" at bounding box center [632, 442] width 183 height 45
click at [593, 388] on span "Available" at bounding box center [589, 397] width 76 height 18
click at [586, 428] on span "Available" at bounding box center [589, 437] width 76 height 18
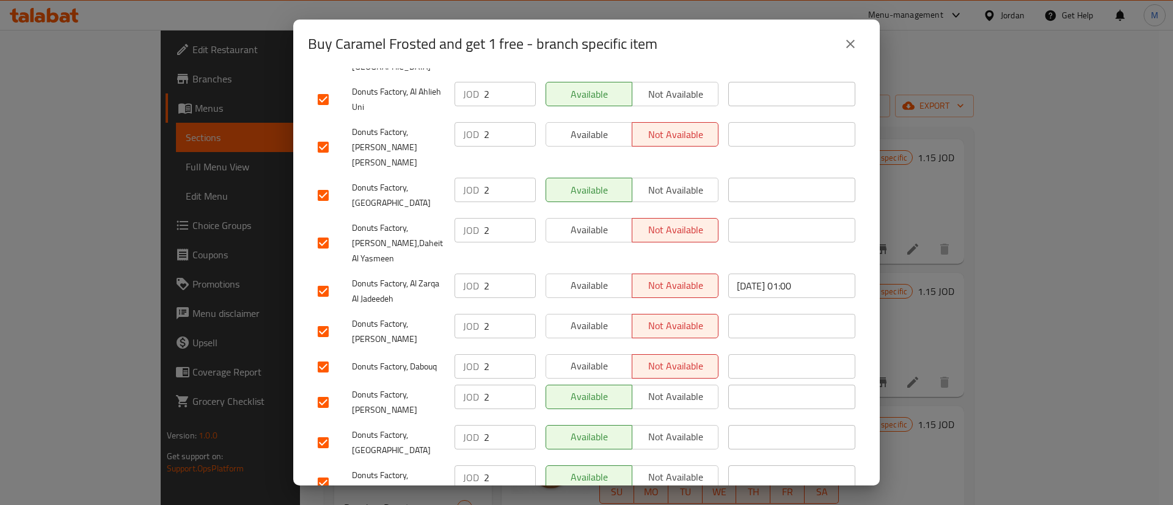
drag, startPoint x: 602, startPoint y: 319, endPoint x: 597, endPoint y: 290, distance: 29.2
click at [602, 357] on span "Available" at bounding box center [589, 366] width 76 height 18
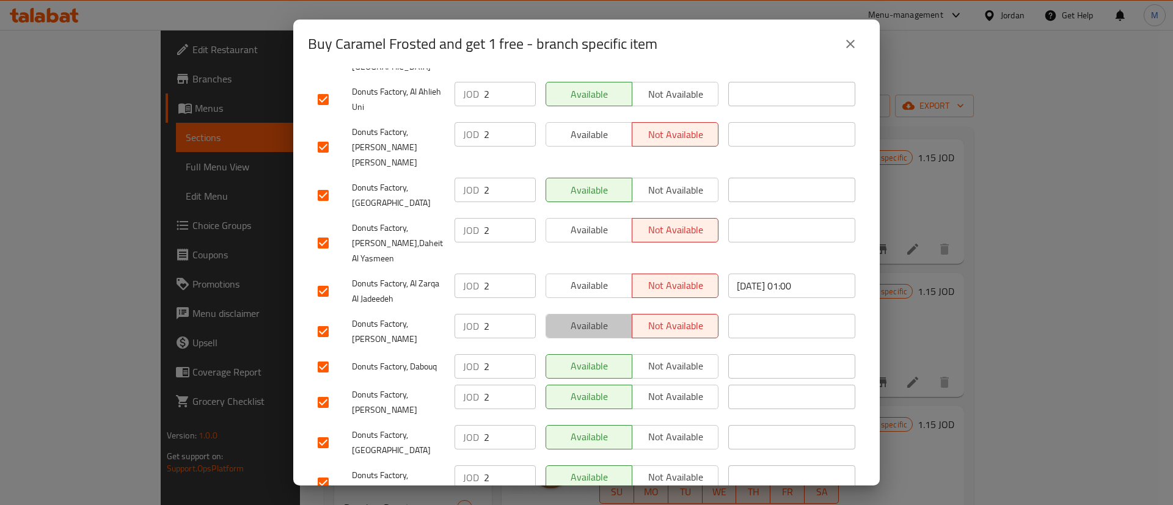
click at [591, 317] on span "Available" at bounding box center [589, 326] width 76 height 18
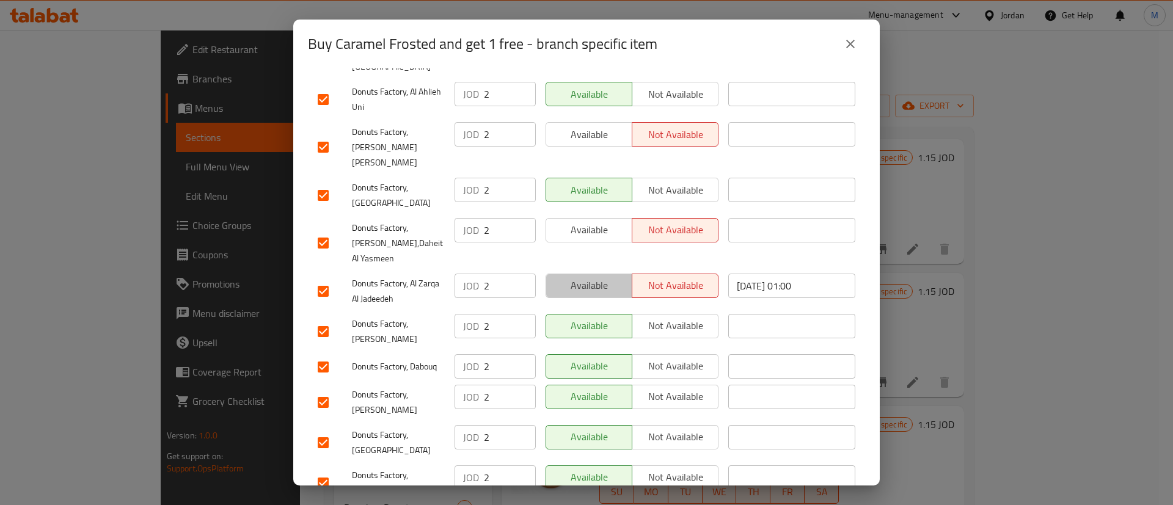
click at [584, 277] on span "Available" at bounding box center [589, 286] width 76 height 18
click at [584, 218] on button "Available" at bounding box center [589, 230] width 87 height 24
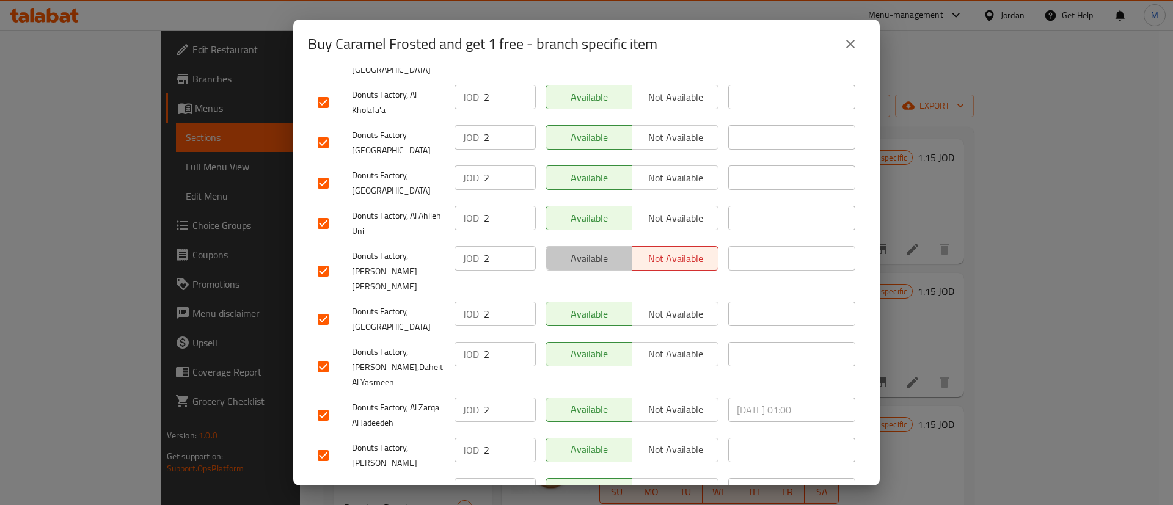
click at [585, 250] on span "Available" at bounding box center [589, 259] width 76 height 18
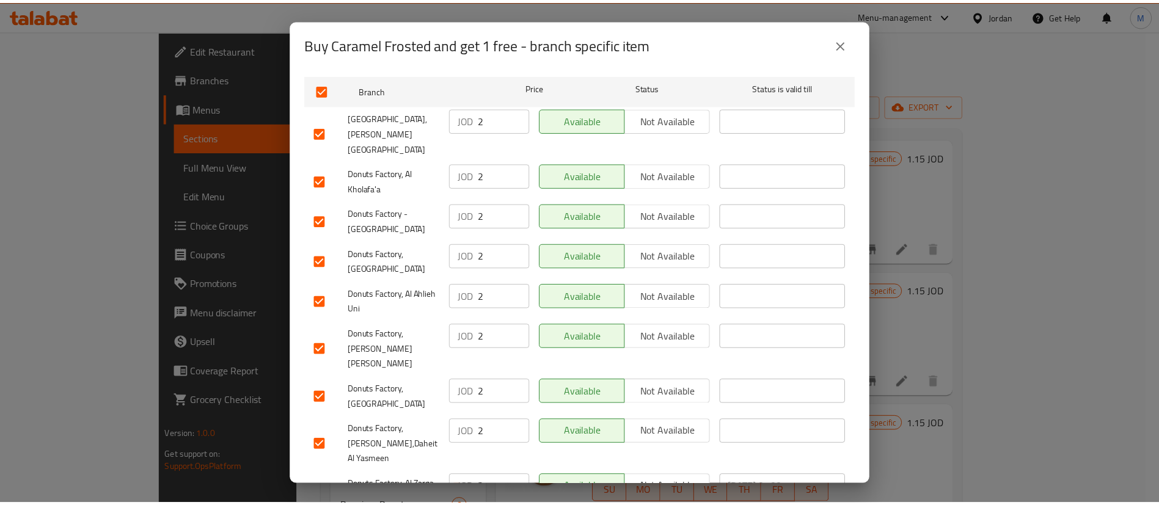
scroll to position [932, 0]
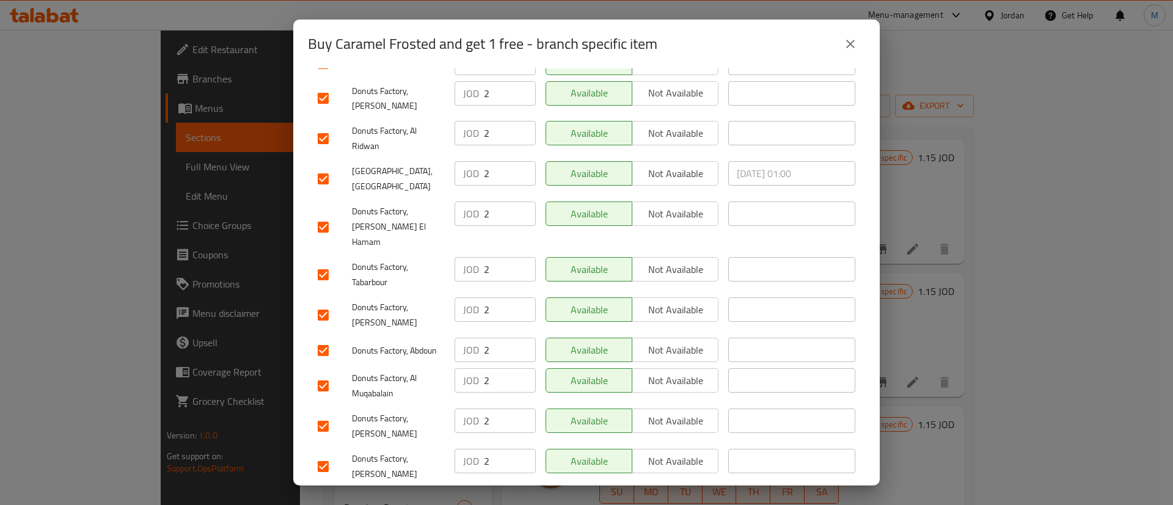
click at [624, 484] on div "Available Not available" at bounding box center [632, 514] width 183 height 60
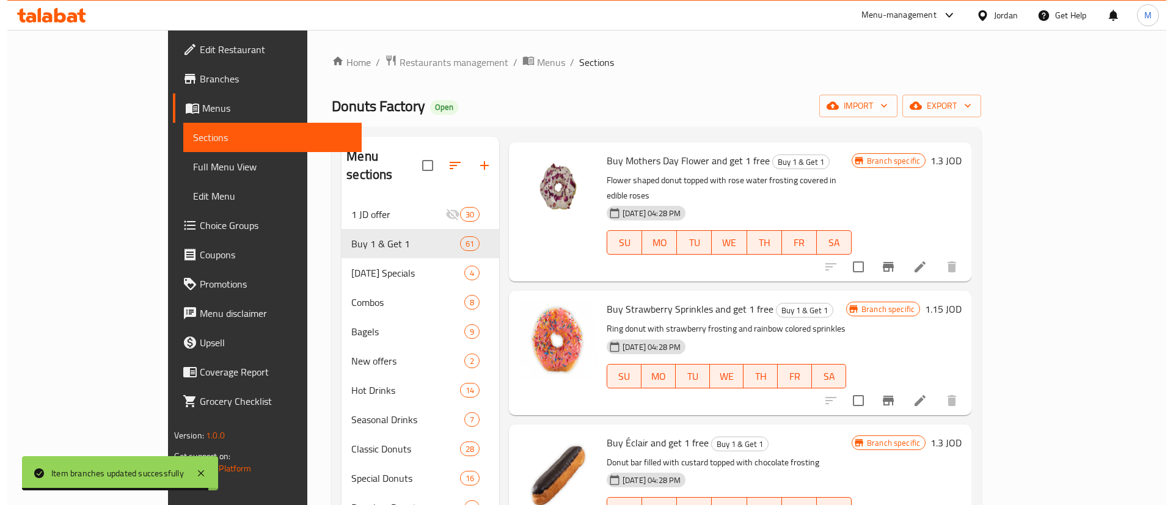
scroll to position [5051, 0]
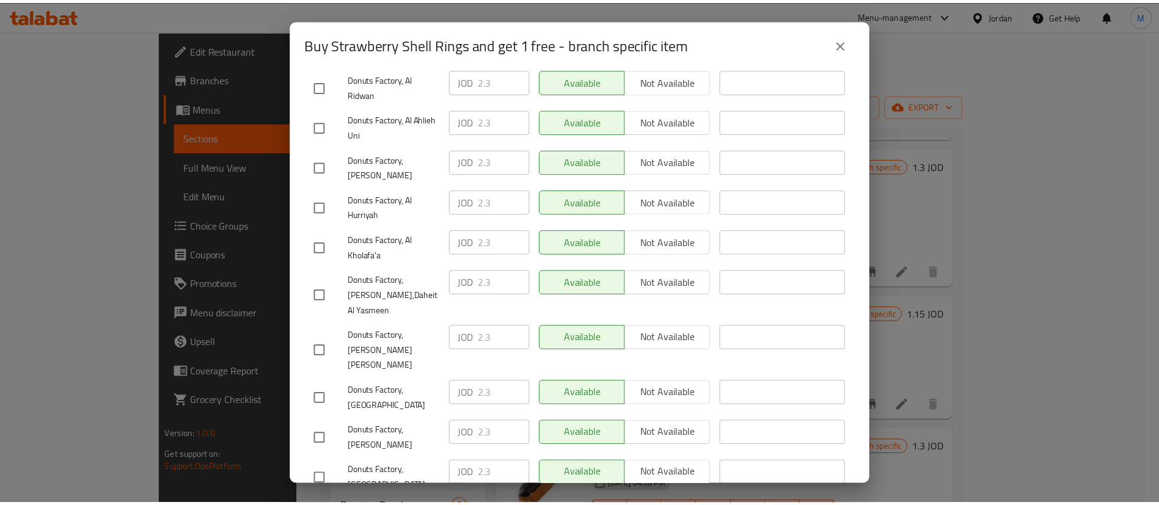
scroll to position [286, 0]
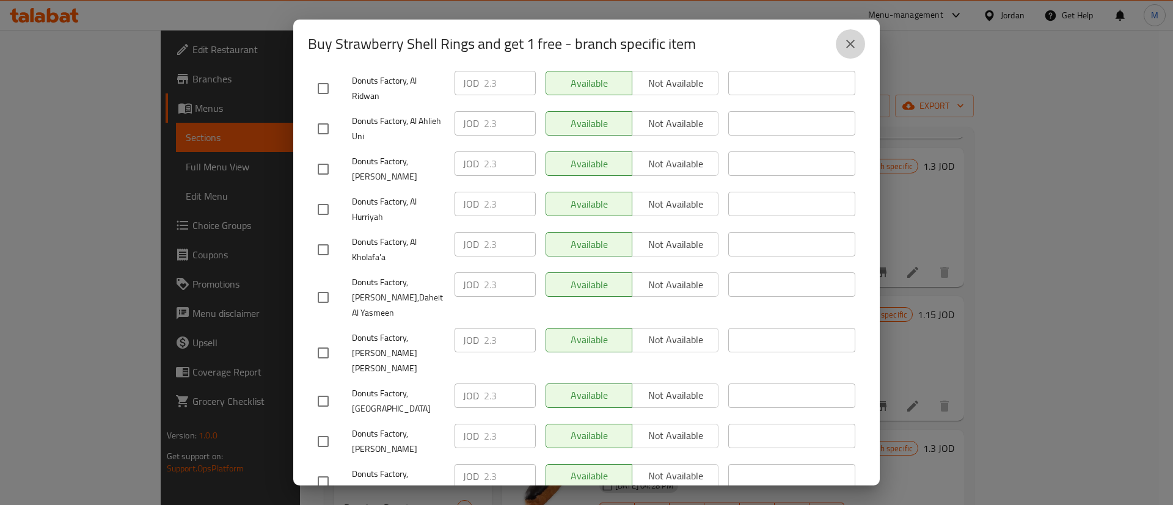
click at [858, 37] on button "close" at bounding box center [850, 43] width 29 height 29
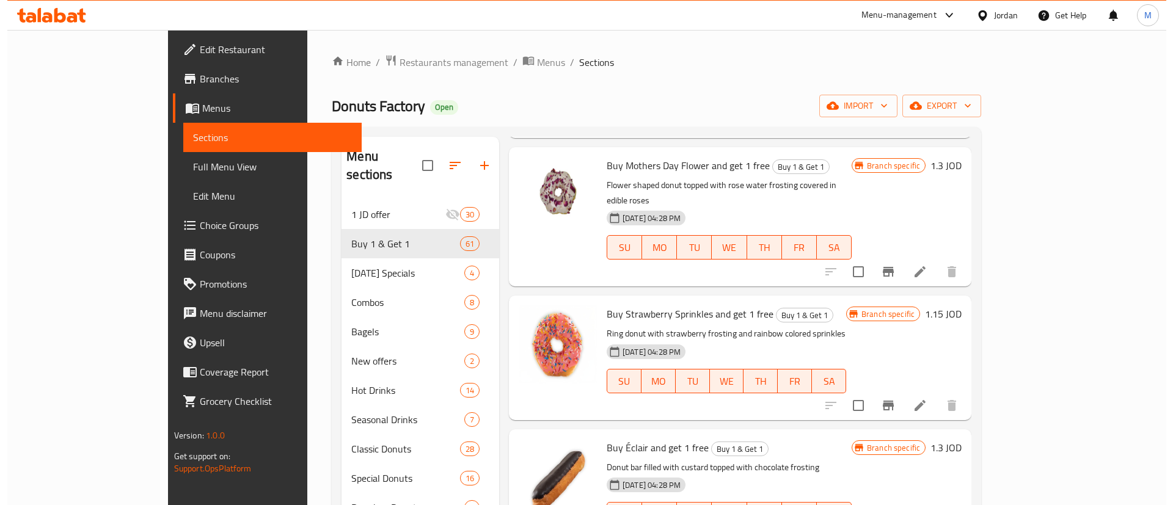
scroll to position [5067, 0]
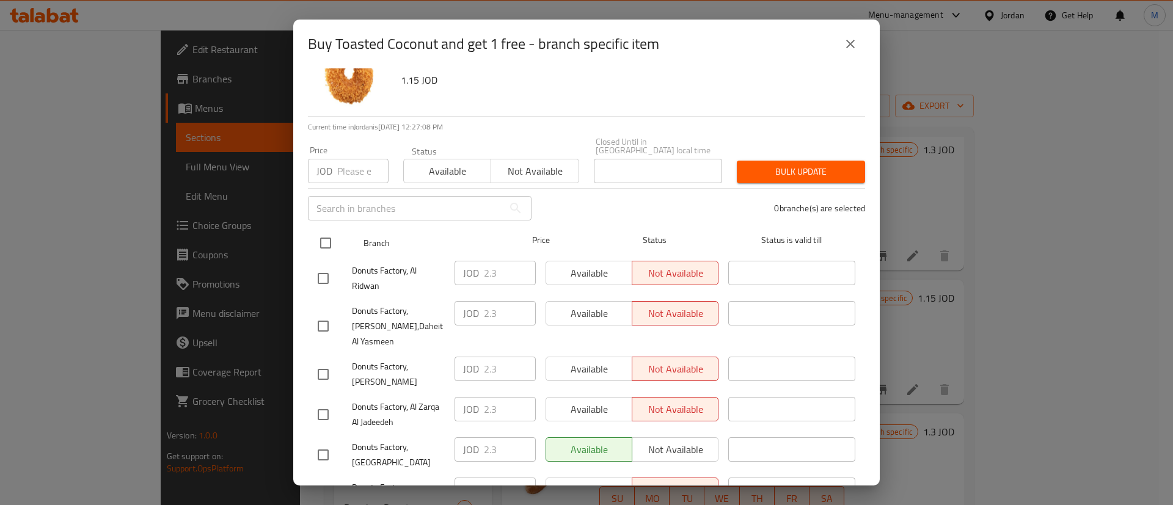
click at [323, 241] on input "checkbox" at bounding box center [326, 243] width 26 height 26
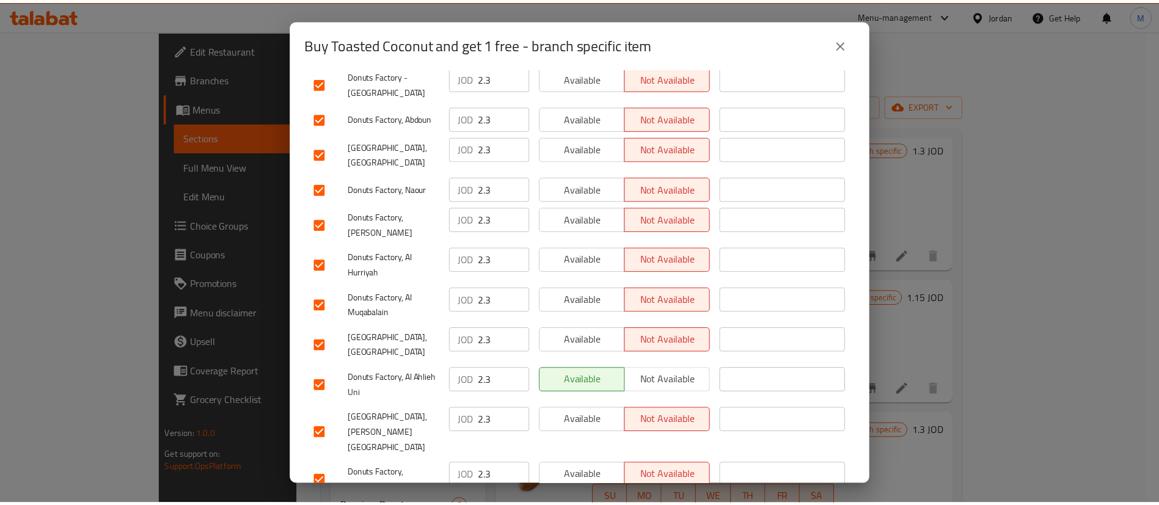
scroll to position [932, 0]
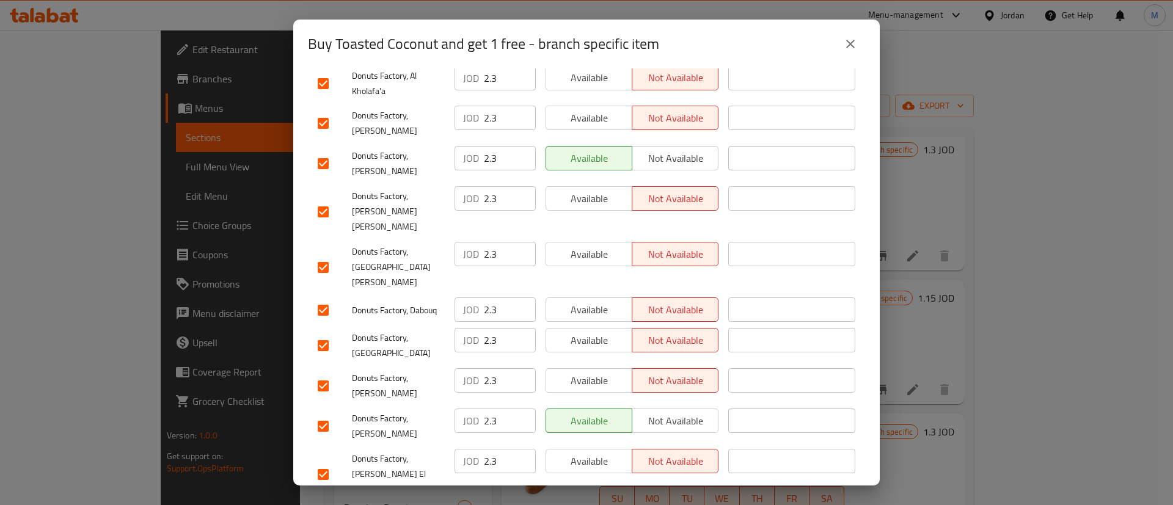
click at [855, 43] on icon "close" at bounding box center [850, 44] width 15 height 15
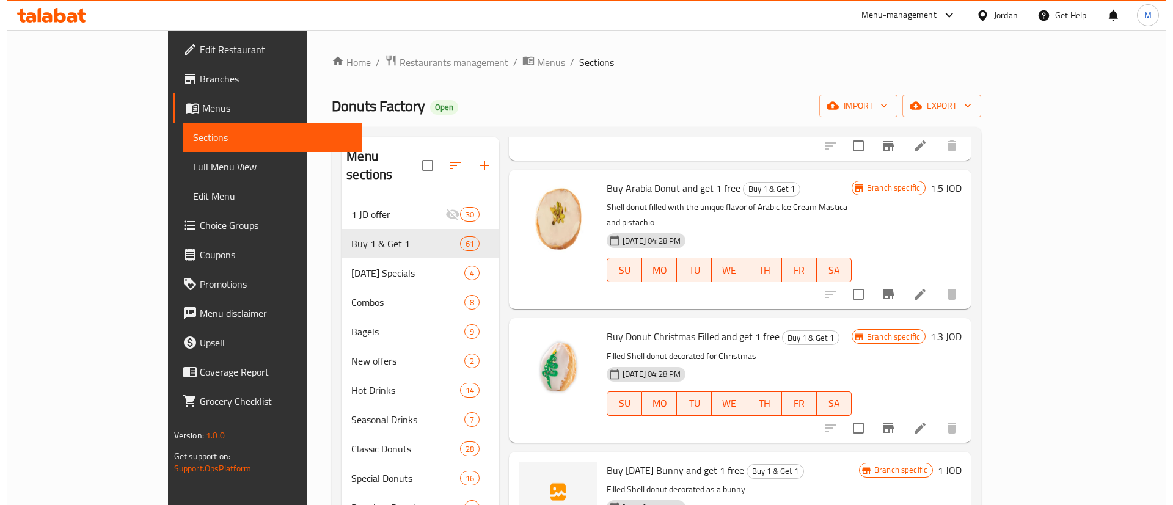
scroll to position [4608, 0]
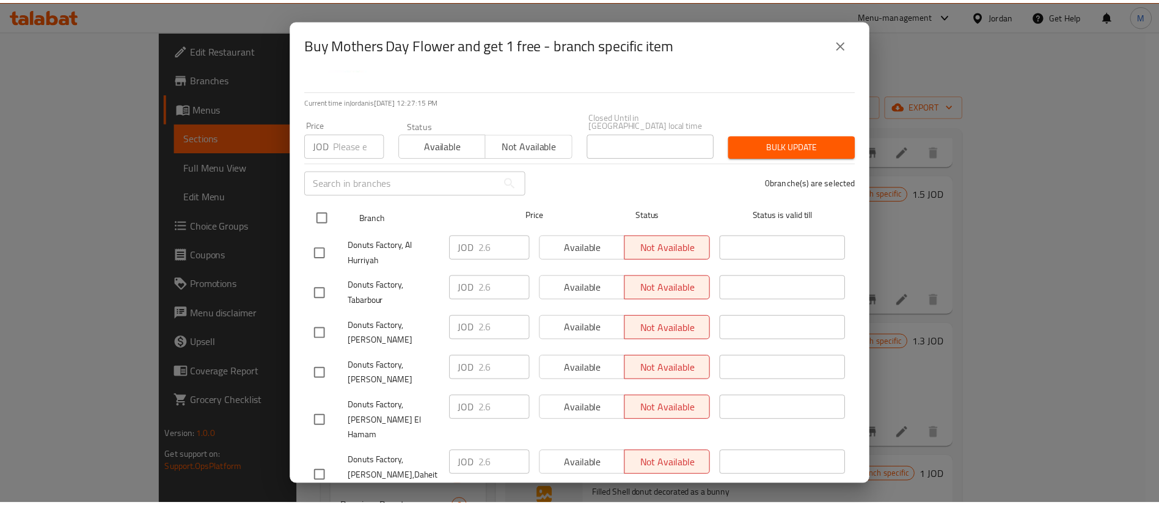
scroll to position [0, 0]
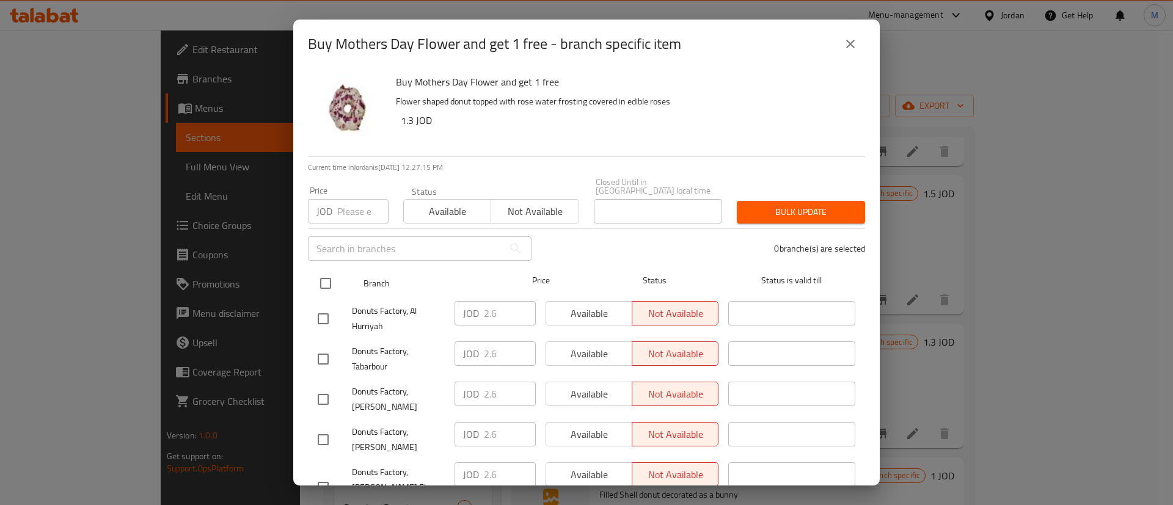
click at [324, 278] on input "checkbox" at bounding box center [326, 284] width 26 height 26
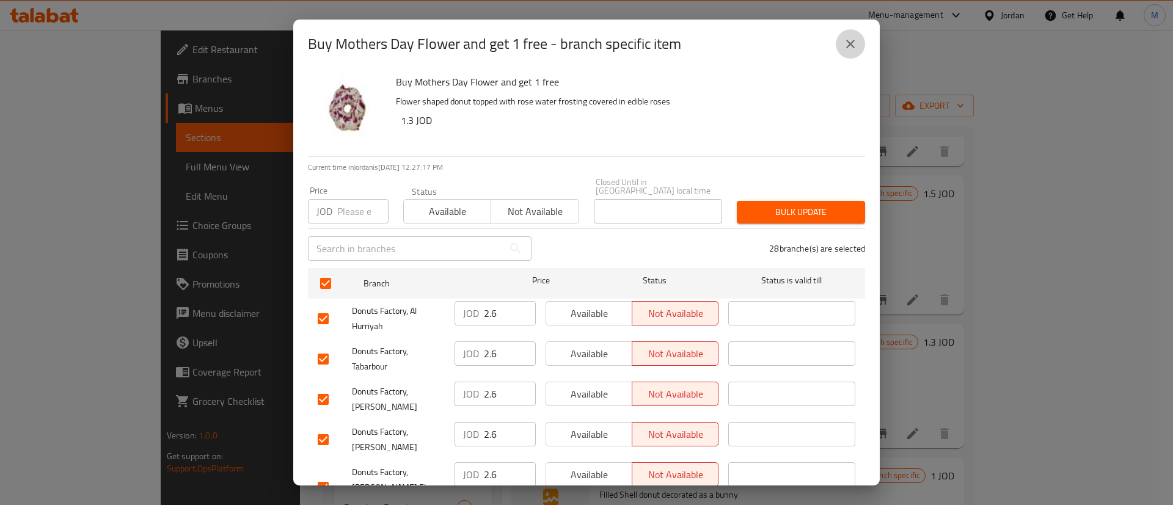
click at [857, 32] on button "close" at bounding box center [850, 43] width 29 height 29
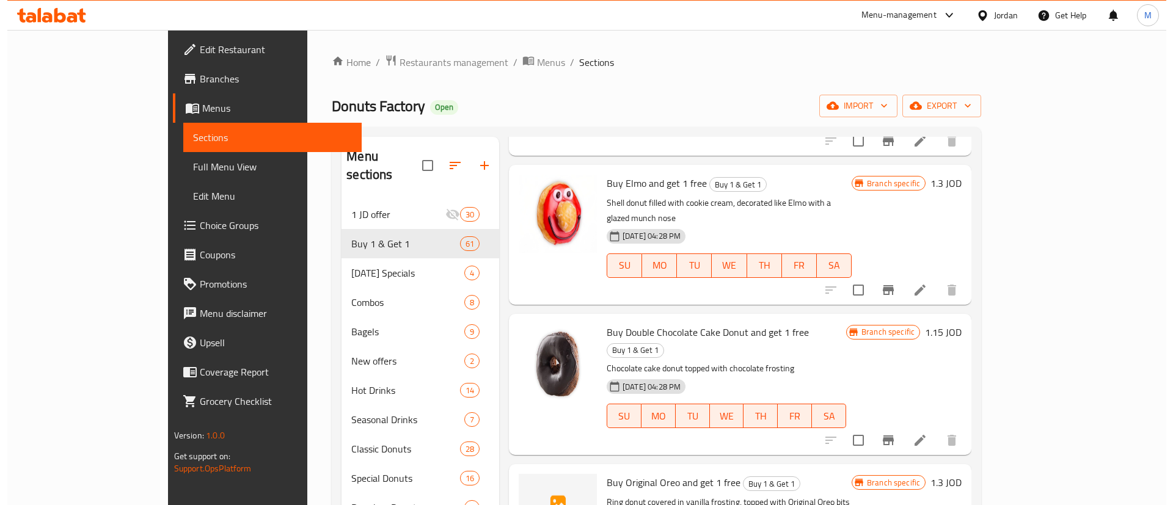
scroll to position [2412, 0]
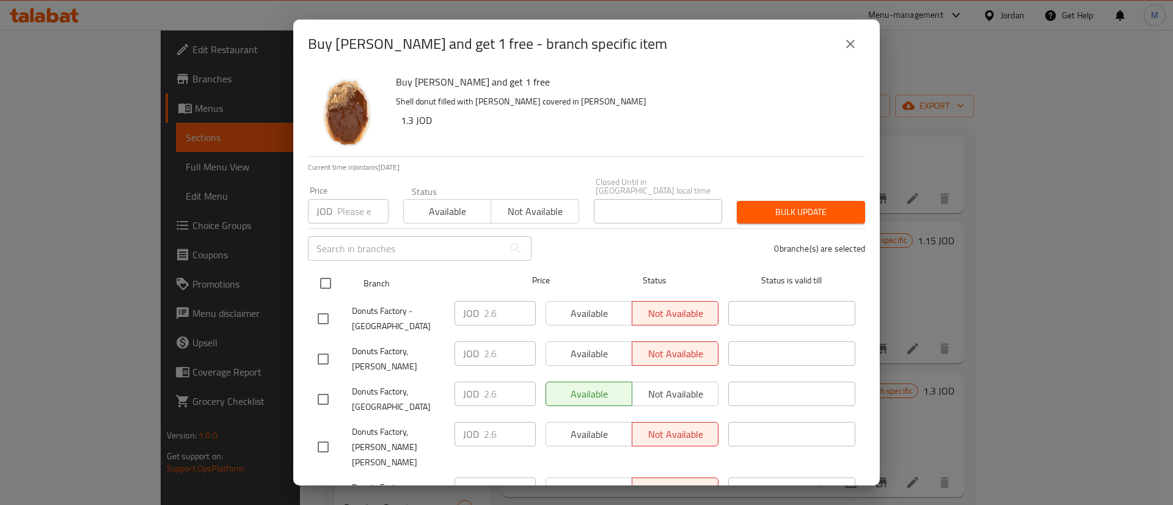
click at [335, 282] on input "checkbox" at bounding box center [326, 284] width 26 height 26
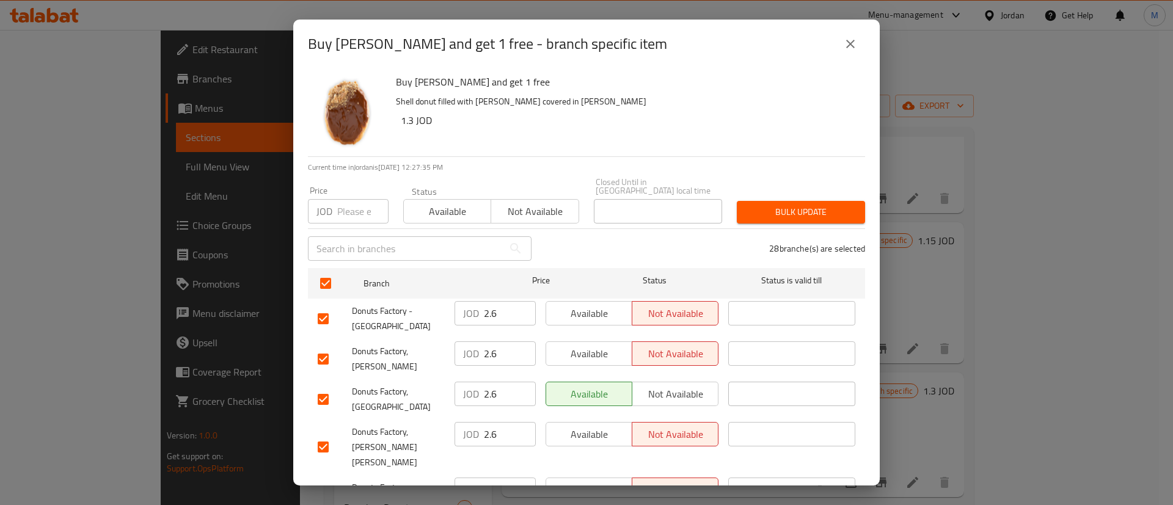
click at [568, 309] on span "Available" at bounding box center [589, 314] width 76 height 18
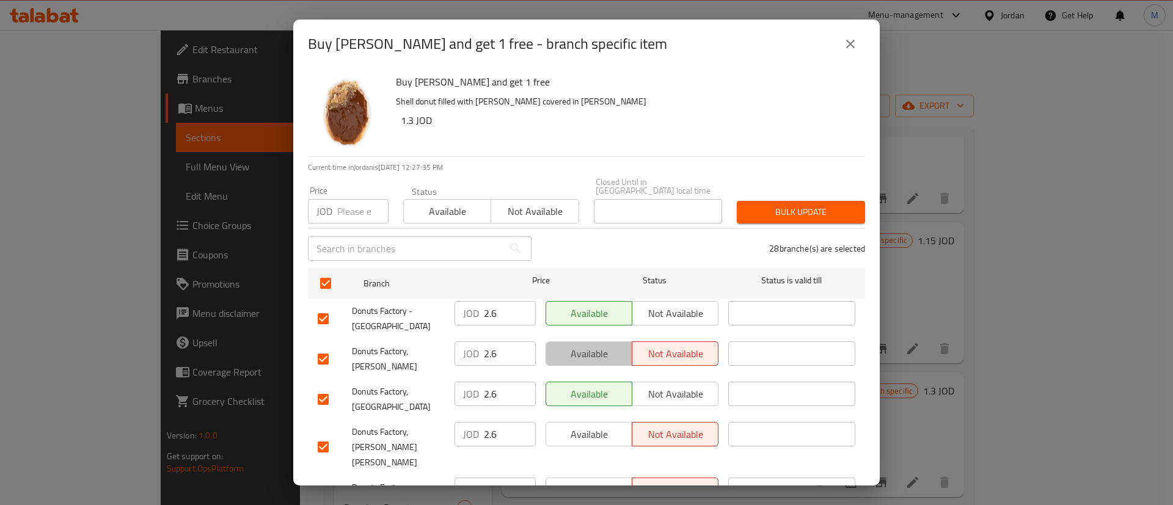
click at [593, 348] on span "Available" at bounding box center [589, 354] width 76 height 18
click at [599, 426] on span "Available" at bounding box center [589, 435] width 76 height 18
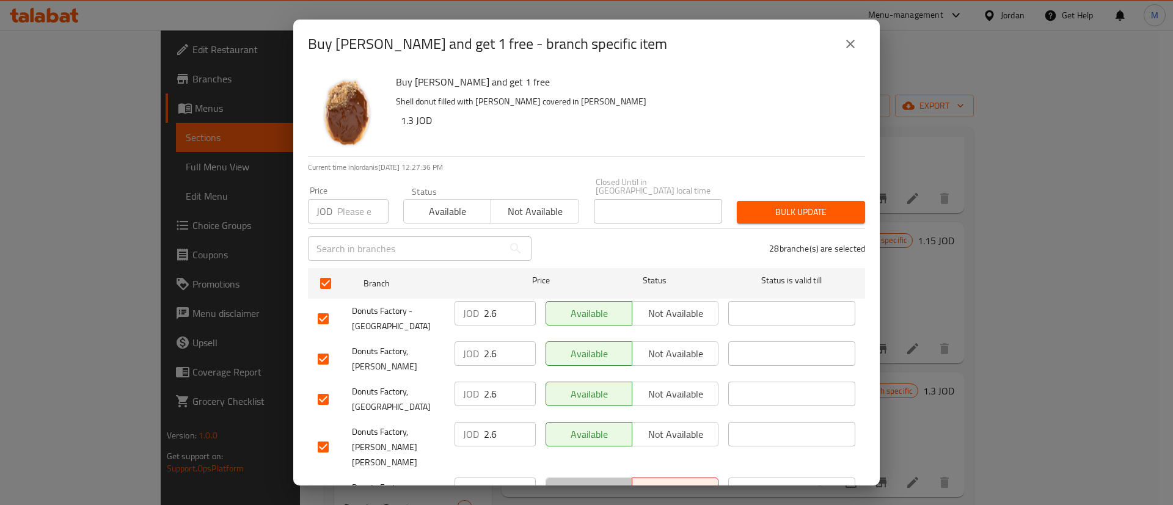
click at [602, 481] on span "Available" at bounding box center [589, 490] width 76 height 18
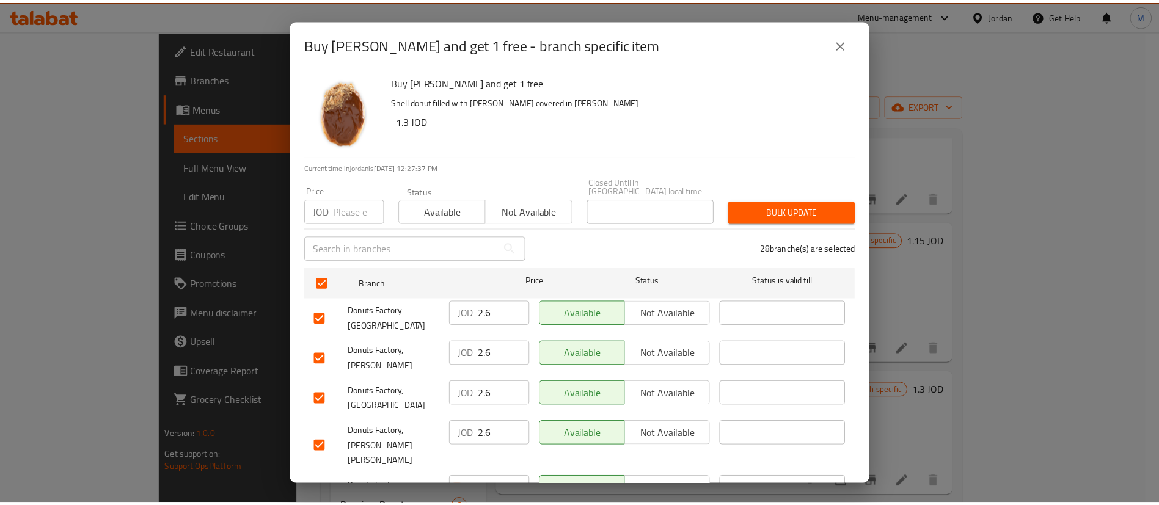
scroll to position [932, 0]
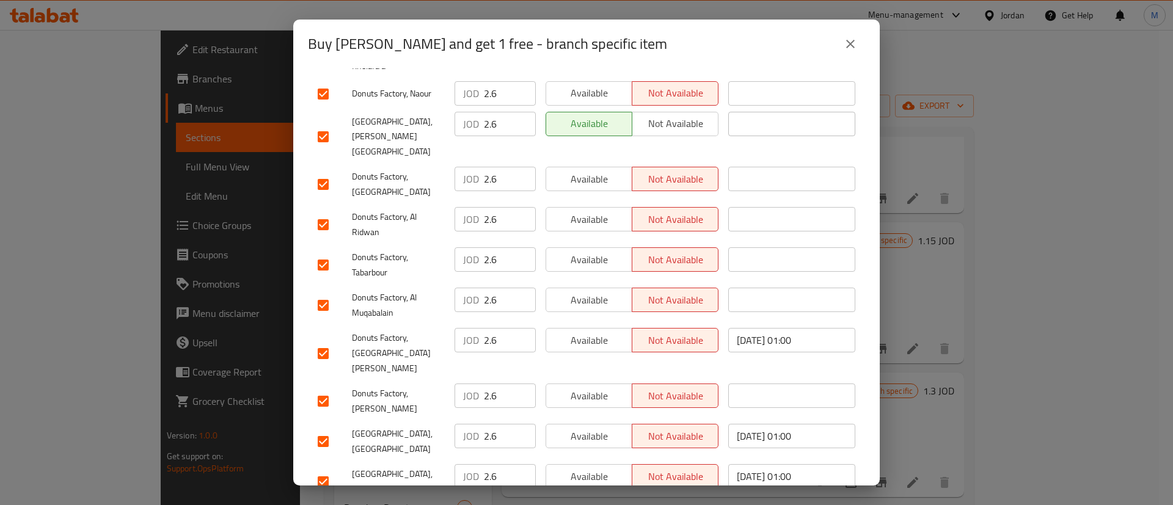
click at [585, 468] on span "Available" at bounding box center [589, 477] width 76 height 18
click at [598, 428] on span "Available" at bounding box center [589, 437] width 76 height 18
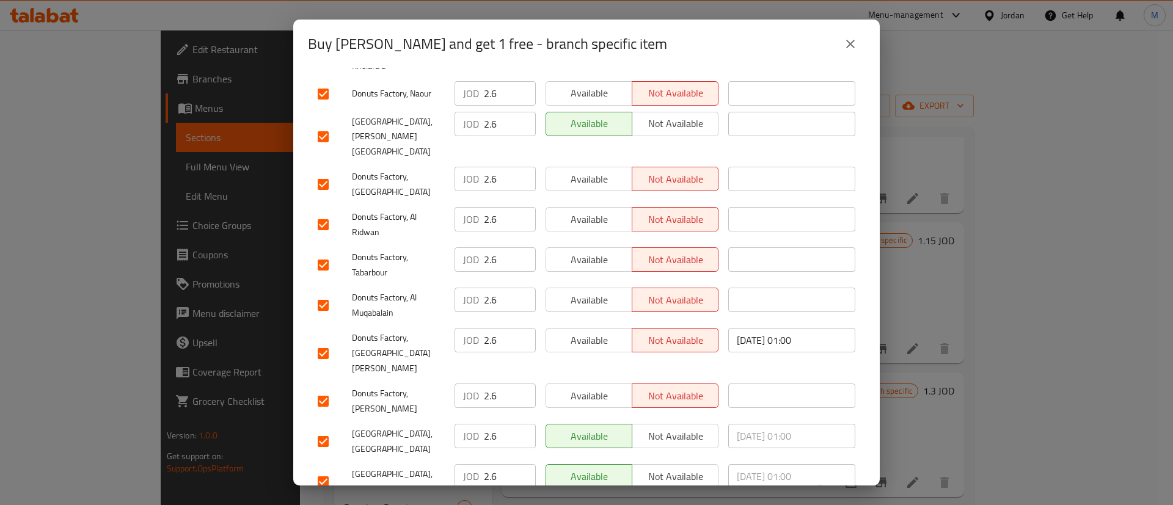
click at [600, 387] on span "Available" at bounding box center [589, 396] width 76 height 18
click at [849, 49] on icon "close" at bounding box center [850, 44] width 15 height 15
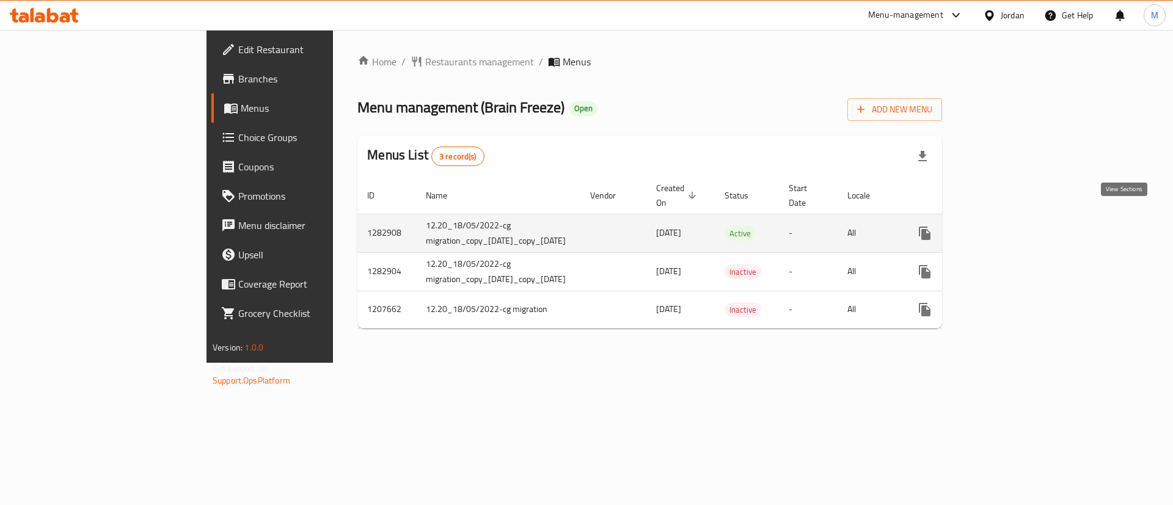
click at [1020, 226] on icon "enhanced table" at bounding box center [1013, 233] width 15 height 15
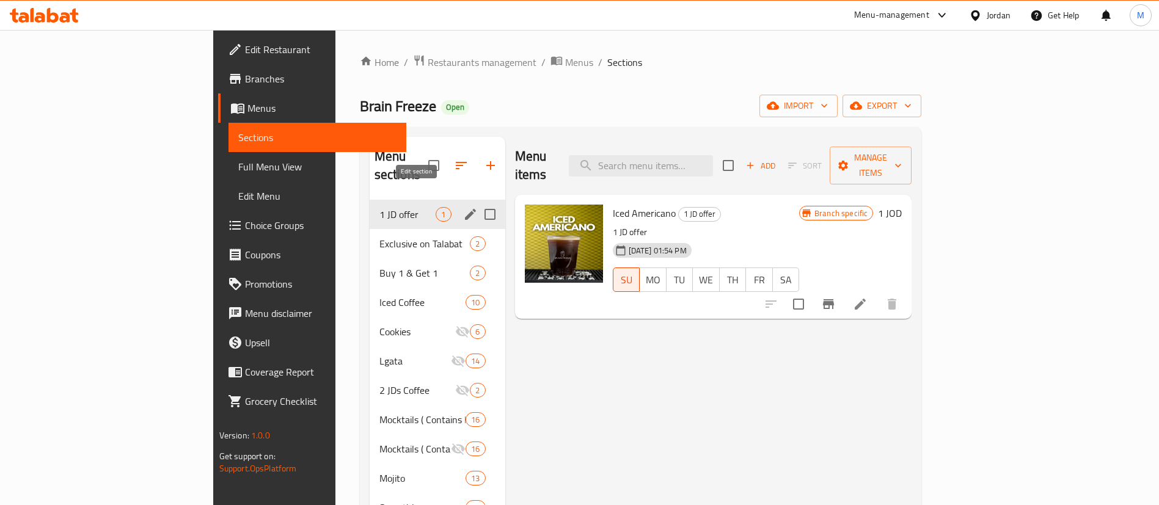
click at [463, 207] on icon "edit" at bounding box center [470, 214] width 15 height 15
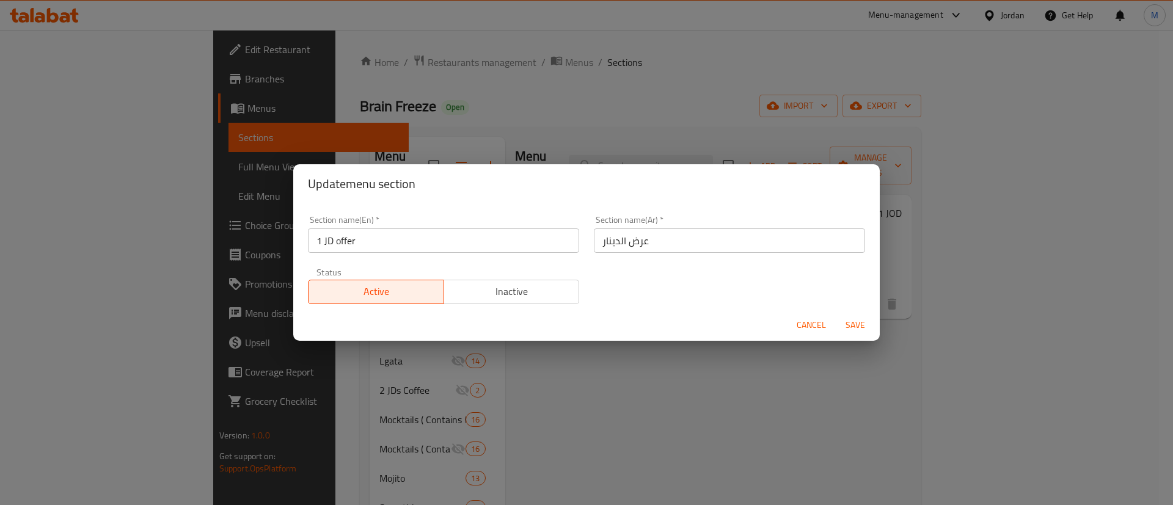
click at [503, 279] on div "Active Inactive" at bounding box center [443, 286] width 271 height 37
click at [511, 283] on span "Inactive" at bounding box center [512, 292] width 126 height 18
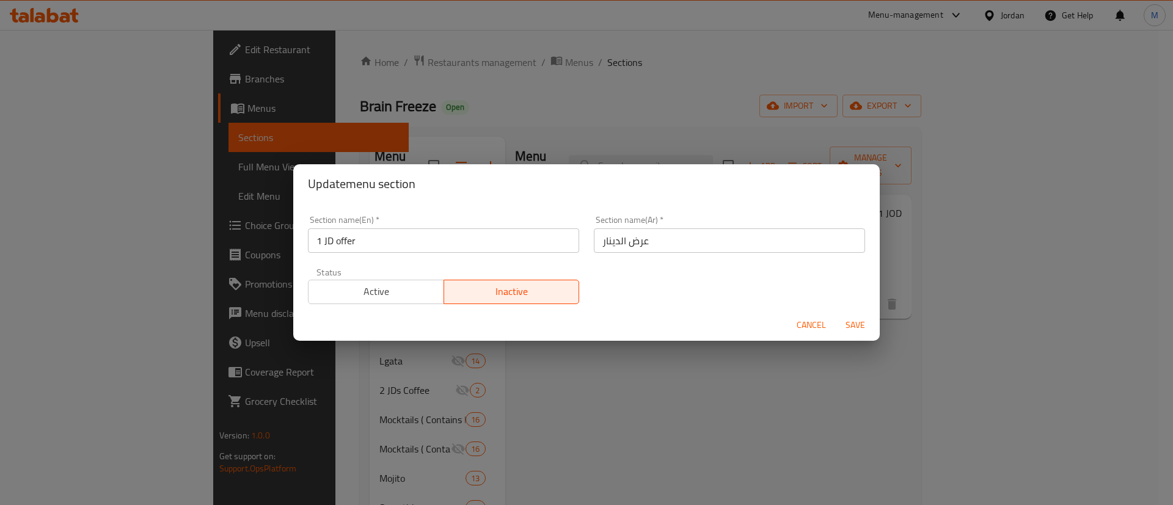
click at [794, 330] on button "Cancel" at bounding box center [811, 325] width 39 height 23
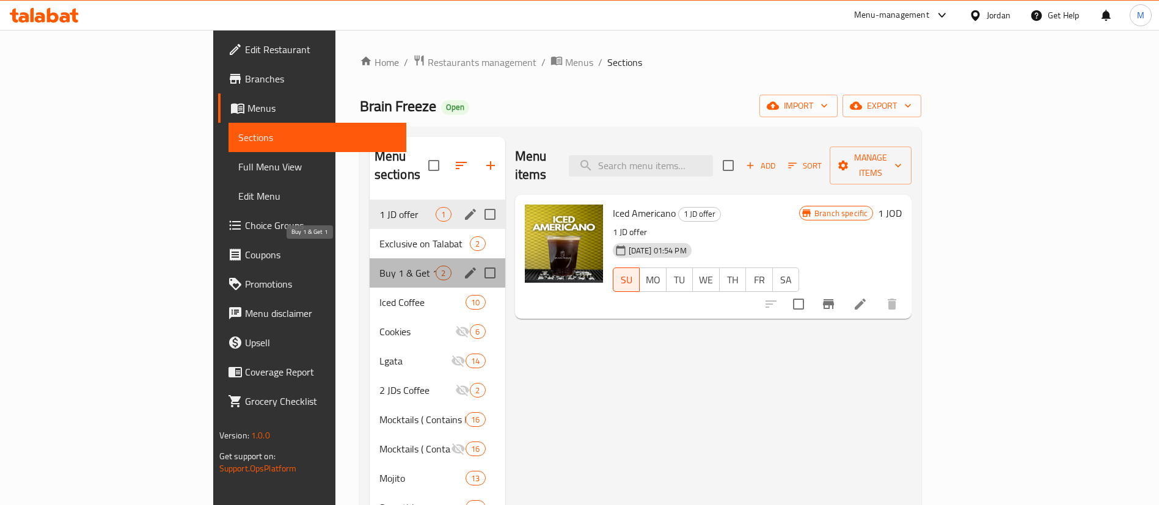
click at [379, 266] on span "Buy 1 & Get 1" at bounding box center [407, 273] width 57 height 15
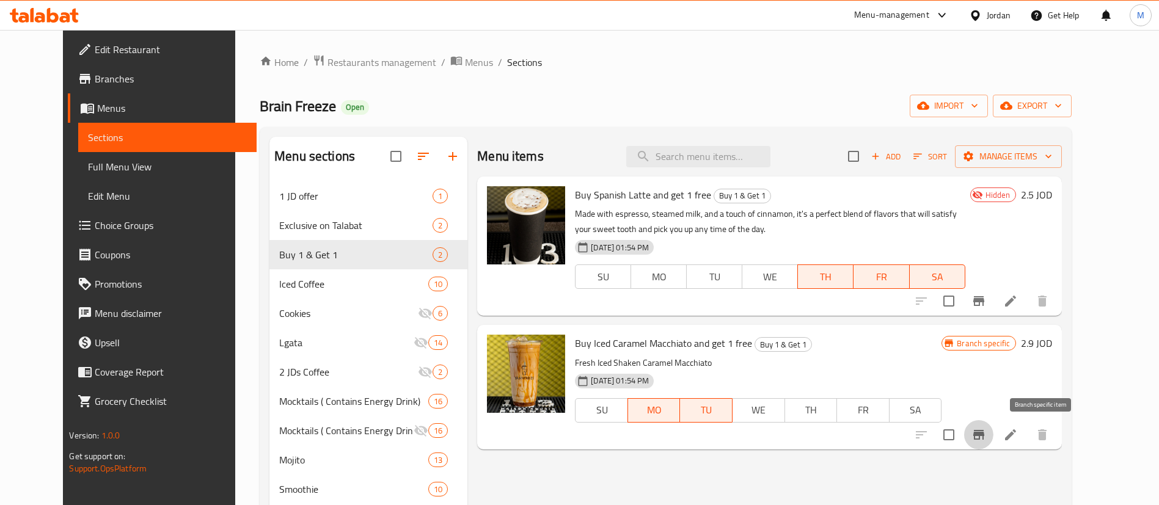
click at [986, 430] on icon "Branch-specific-item" at bounding box center [978, 435] width 15 height 15
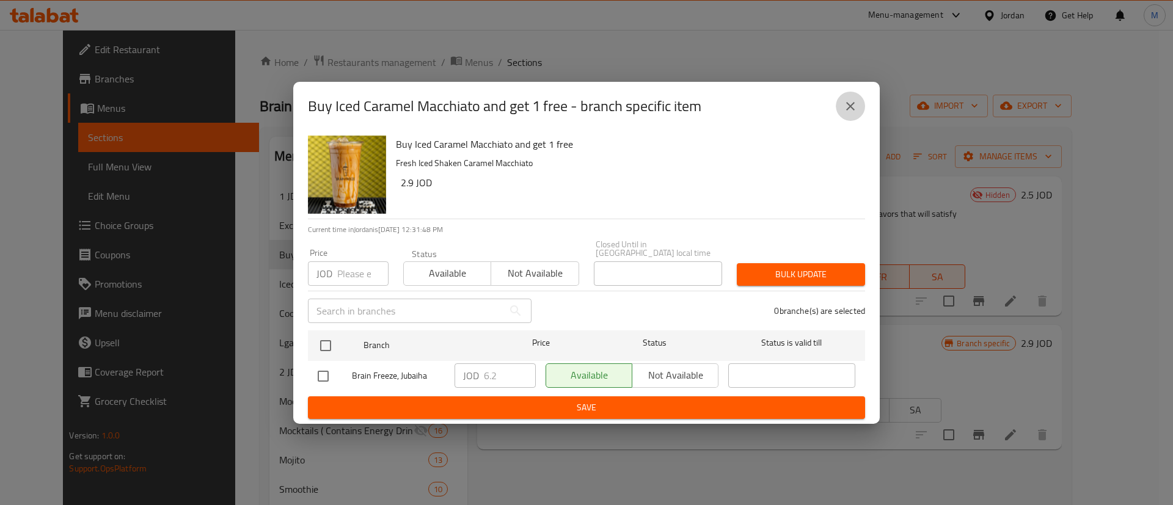
click at [848, 114] on icon "close" at bounding box center [850, 106] width 15 height 15
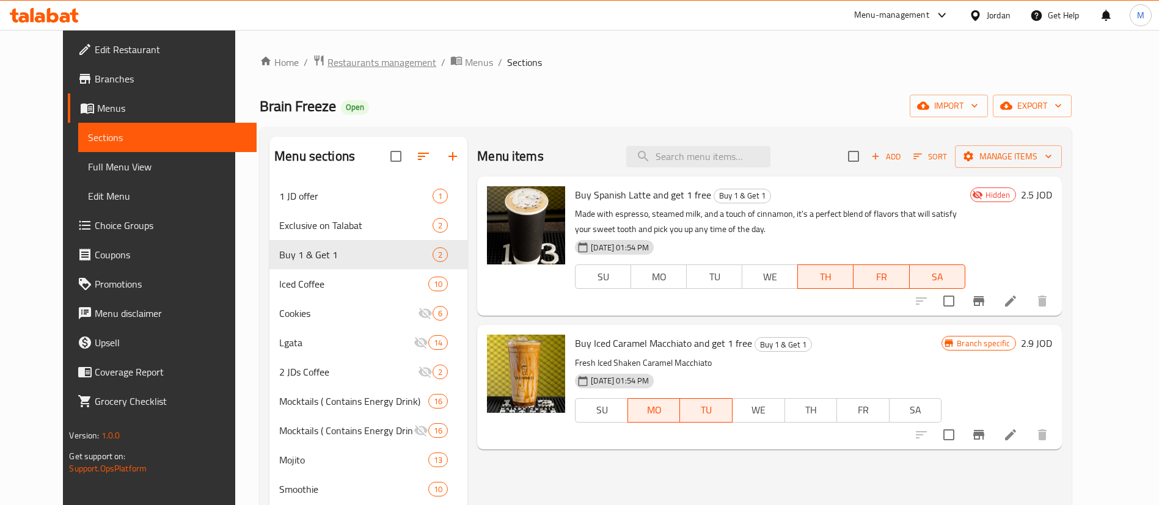
click at [354, 57] on span "Restaurants management" at bounding box center [381, 62] width 109 height 15
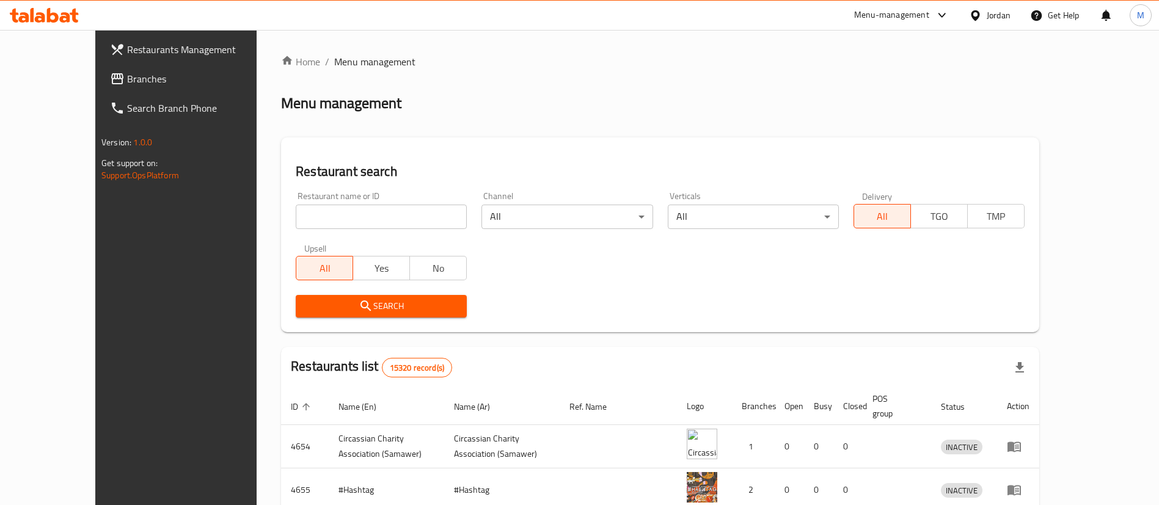
click at [313, 201] on div "Restaurant name or ID Restaurant name or ID" at bounding box center [381, 210] width 171 height 37
click at [320, 216] on input "search" at bounding box center [381, 217] width 171 height 24
type input "Brain Freeze"
click at [384, 295] on button "Search" at bounding box center [381, 306] width 171 height 23
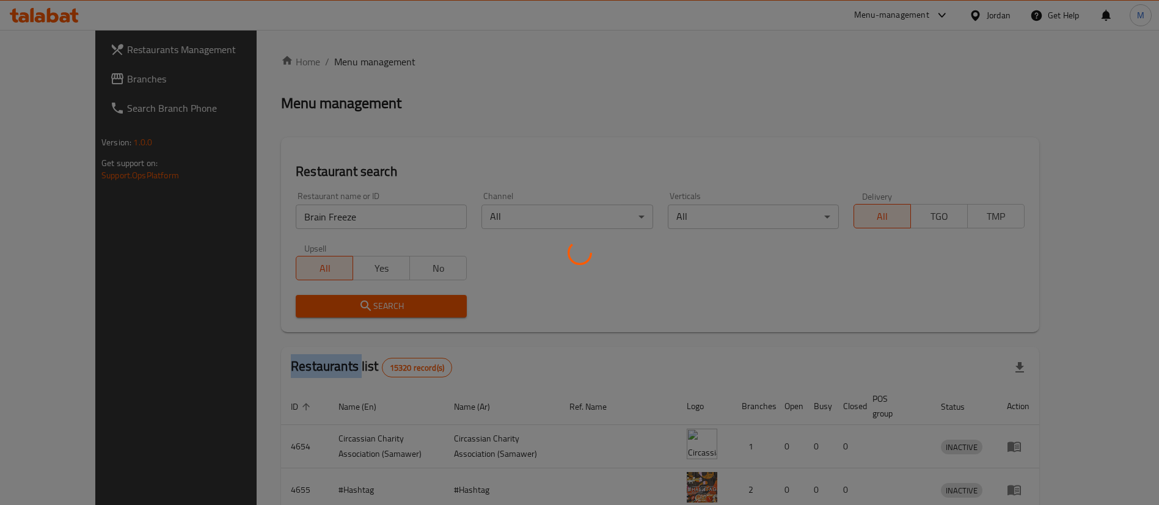
click at [384, 295] on div at bounding box center [579, 252] width 1159 height 505
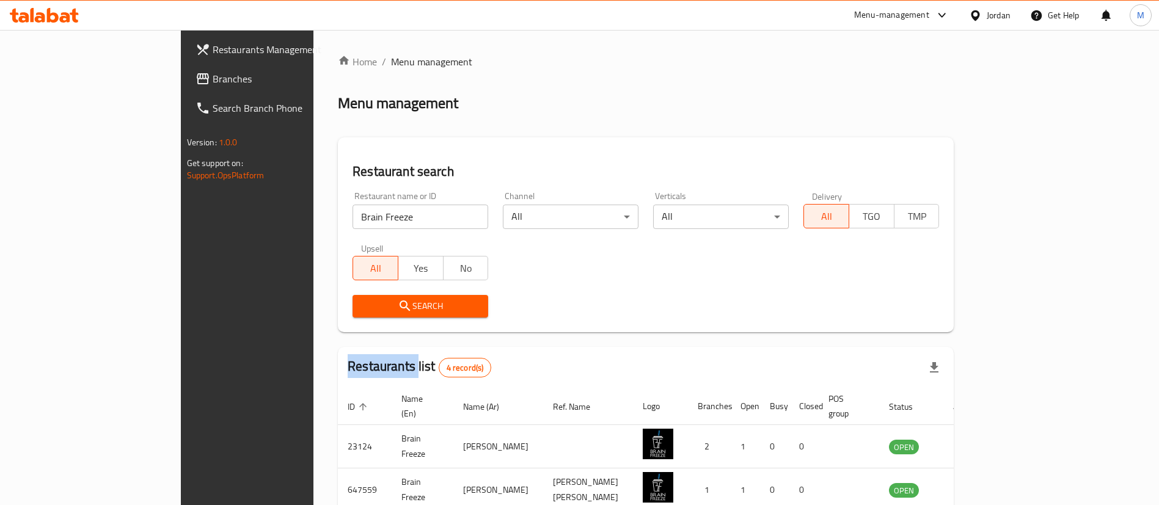
scroll to position [146, 0]
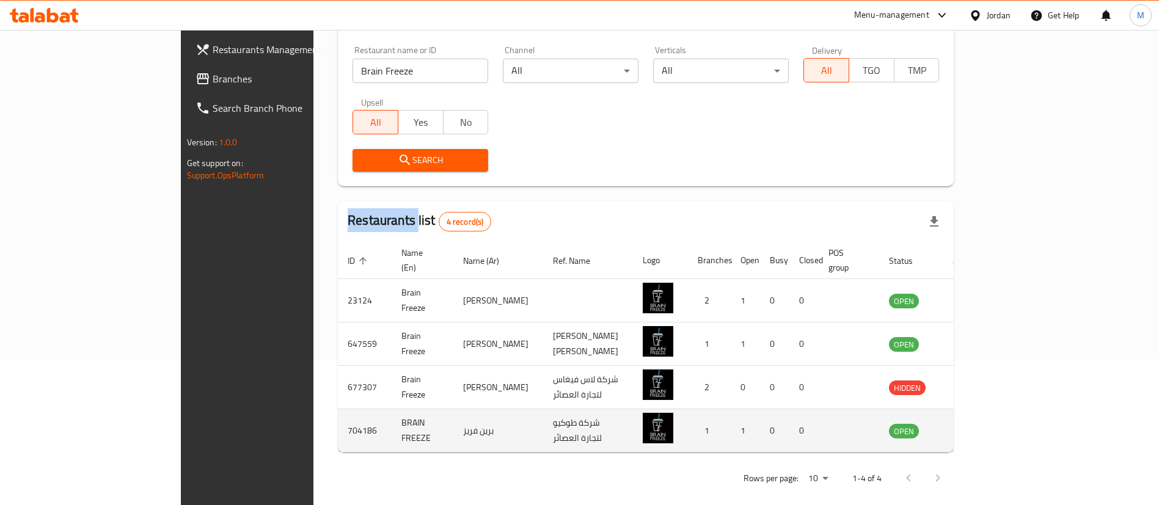
click at [967, 426] on icon "enhanced table" at bounding box center [960, 431] width 13 height 10
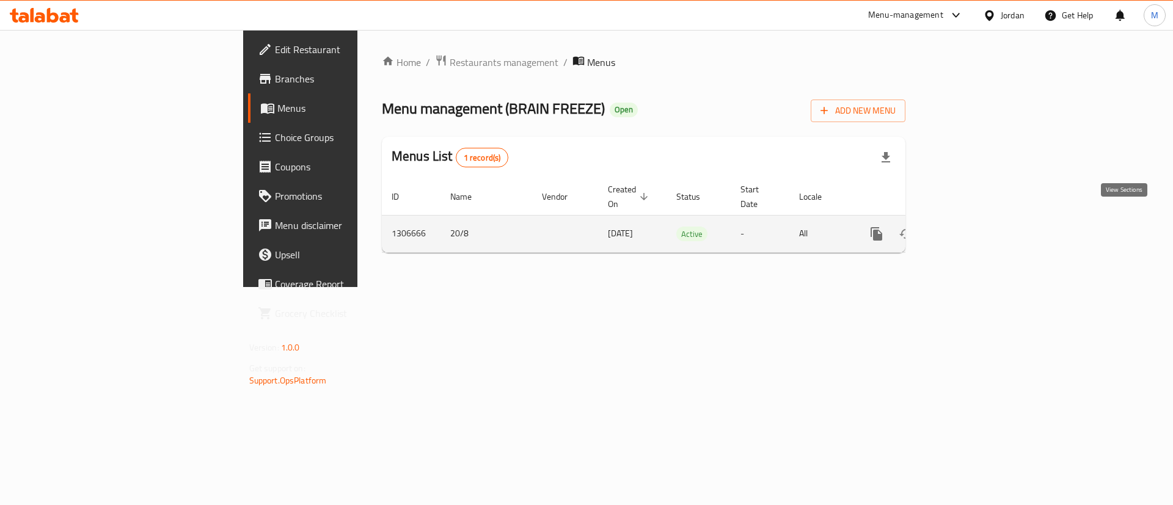
click at [972, 227] on icon "enhanced table" at bounding box center [964, 234] width 15 height 15
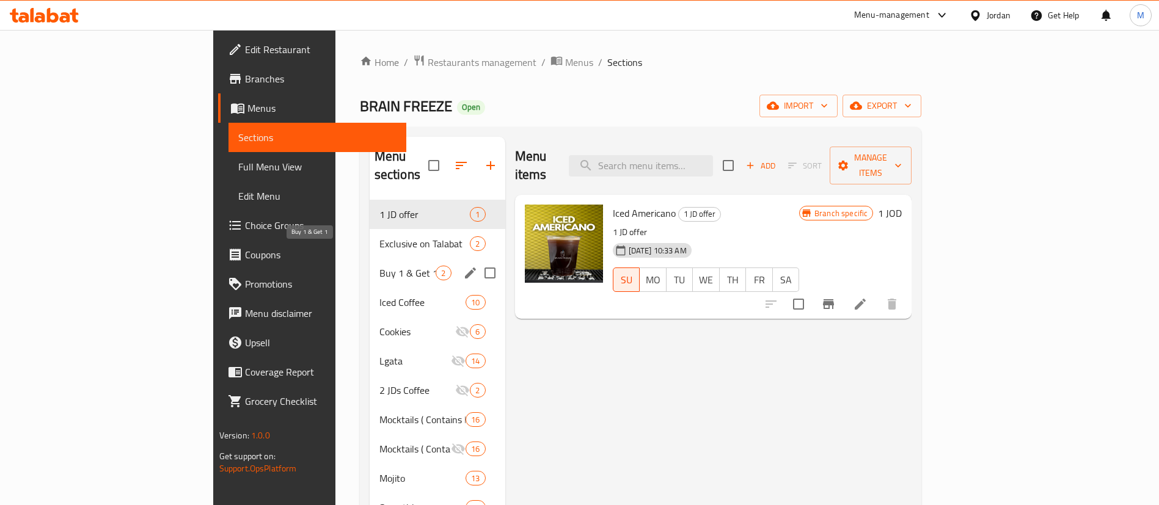
click at [379, 266] on span "Buy 1 & Get 1" at bounding box center [407, 273] width 57 height 15
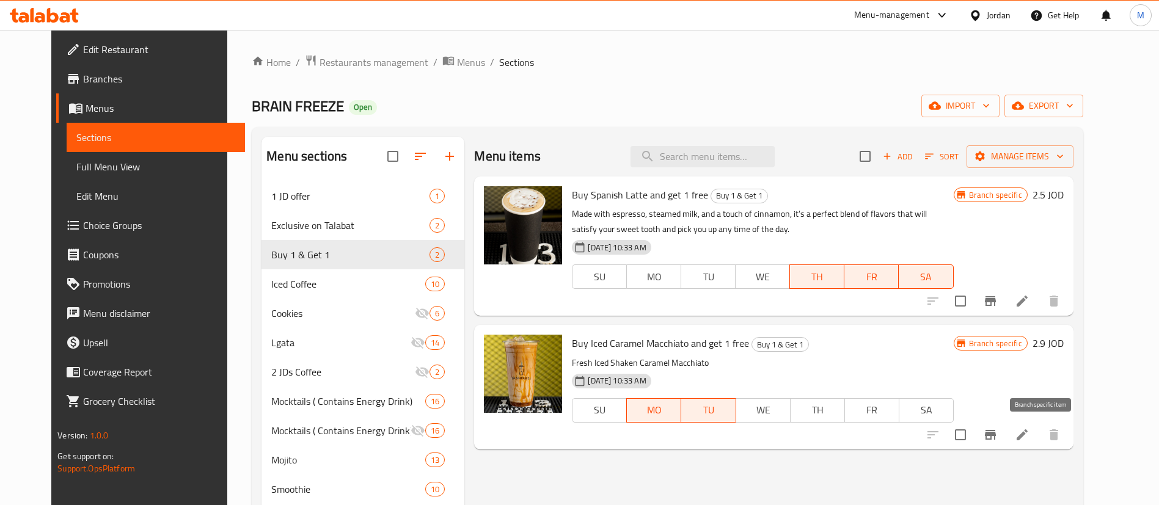
click at [998, 428] on icon "Branch-specific-item" at bounding box center [990, 435] width 15 height 15
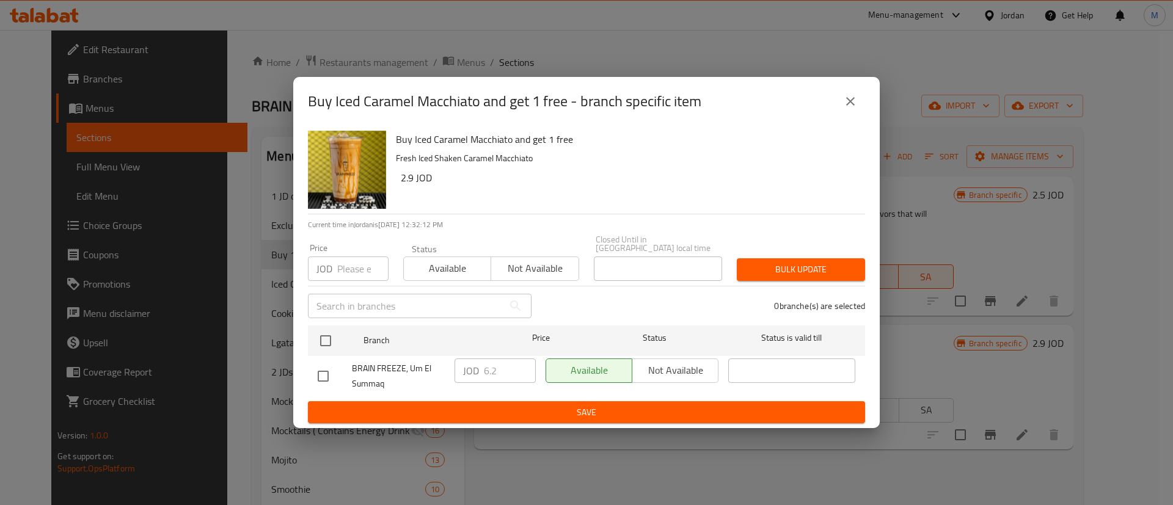
click at [846, 107] on icon "close" at bounding box center [850, 101] width 15 height 15
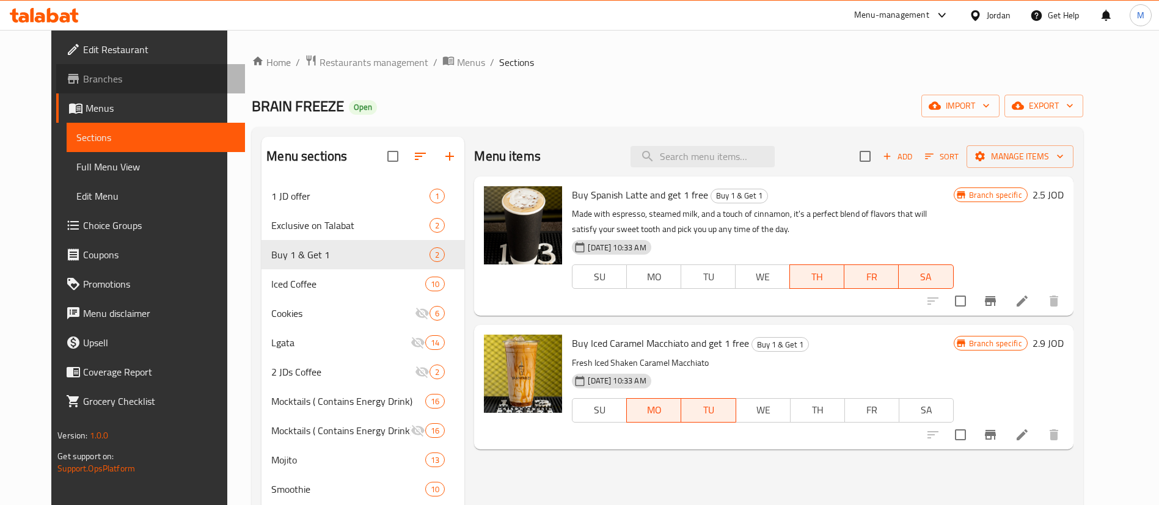
click at [83, 79] on span "Branches" at bounding box center [159, 78] width 152 height 15
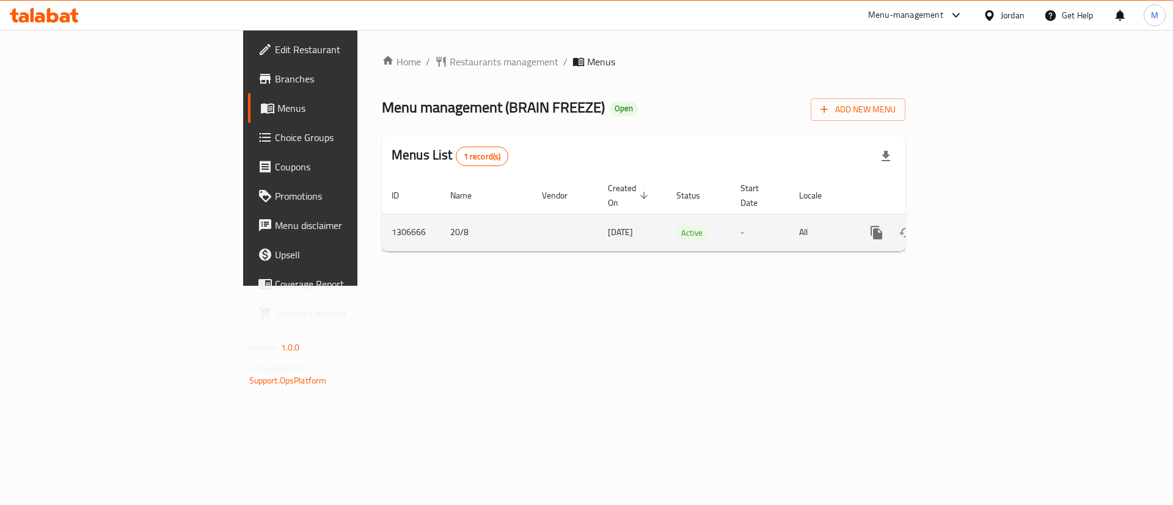
click at [972, 225] on icon "enhanced table" at bounding box center [964, 232] width 15 height 15
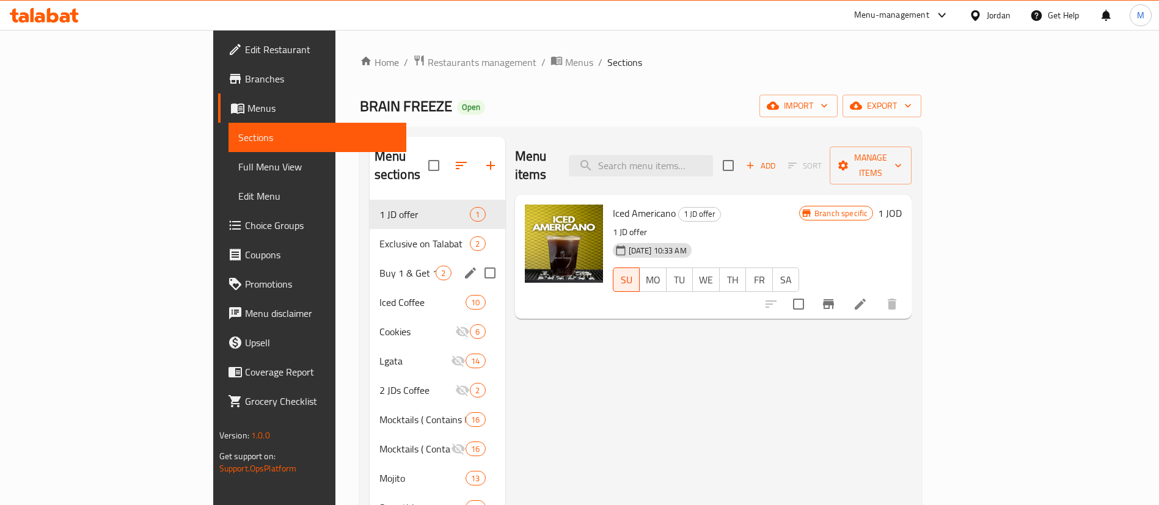
click at [370, 265] on div "Buy 1 & Get 1 2" at bounding box center [438, 272] width 136 height 29
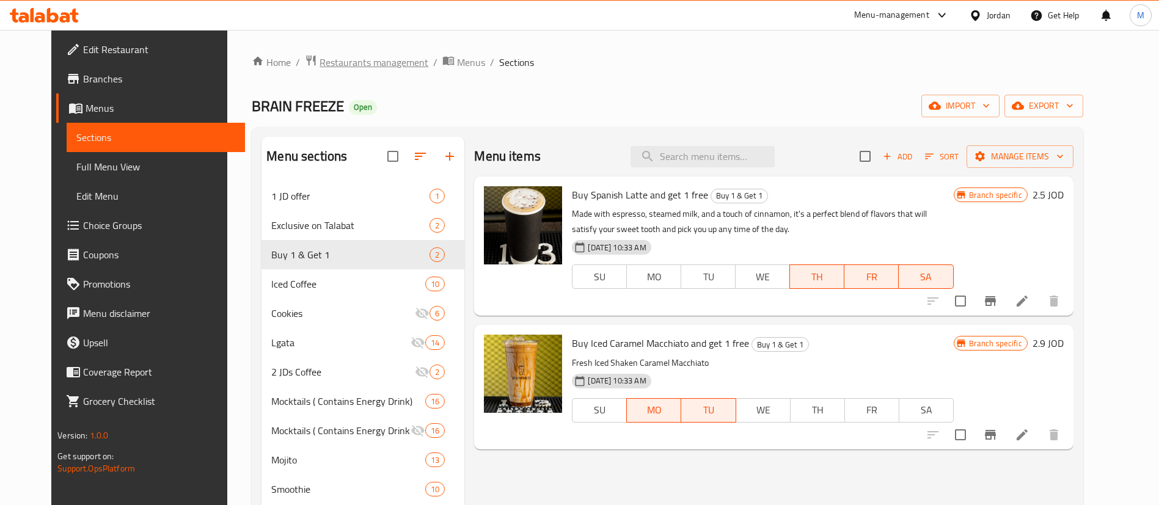
click at [334, 68] on span "Restaurants management" at bounding box center [374, 62] width 109 height 15
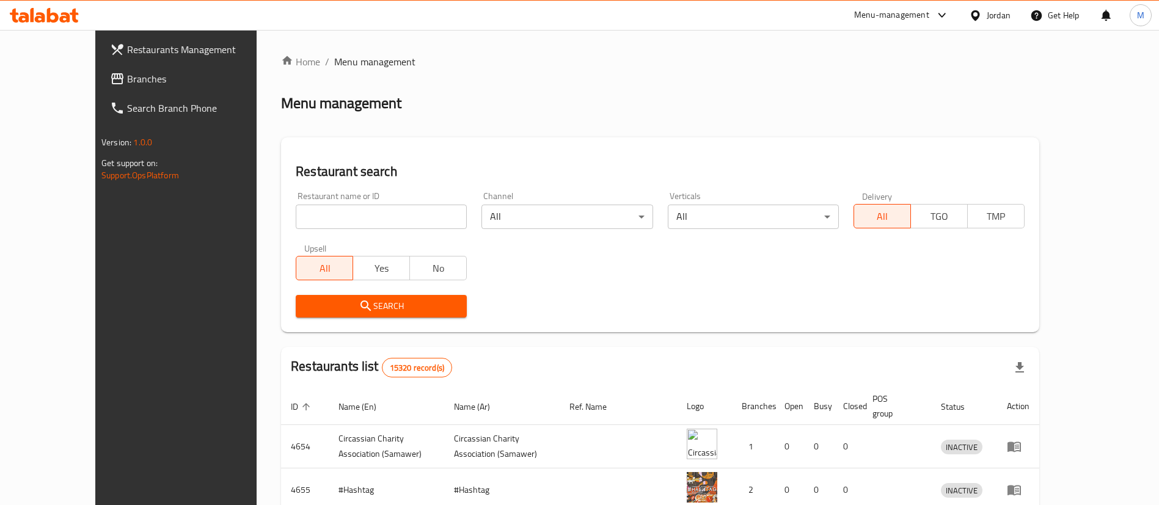
click at [352, 205] on input "search" at bounding box center [381, 217] width 171 height 24
type input "Café Shuffle"
click at [381, 316] on button "Search" at bounding box center [381, 306] width 171 height 23
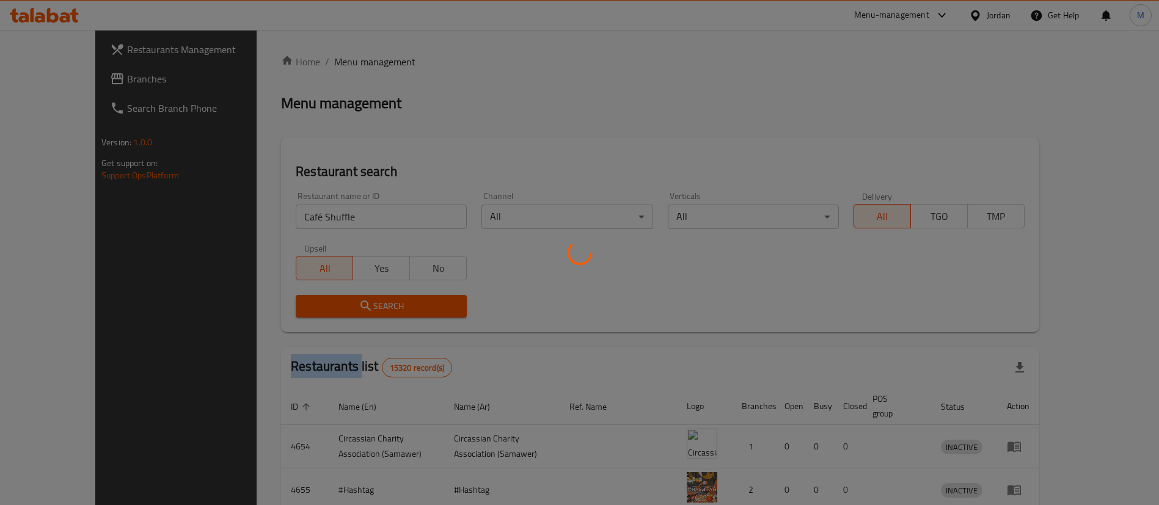
click at [381, 316] on div at bounding box center [579, 252] width 1159 height 505
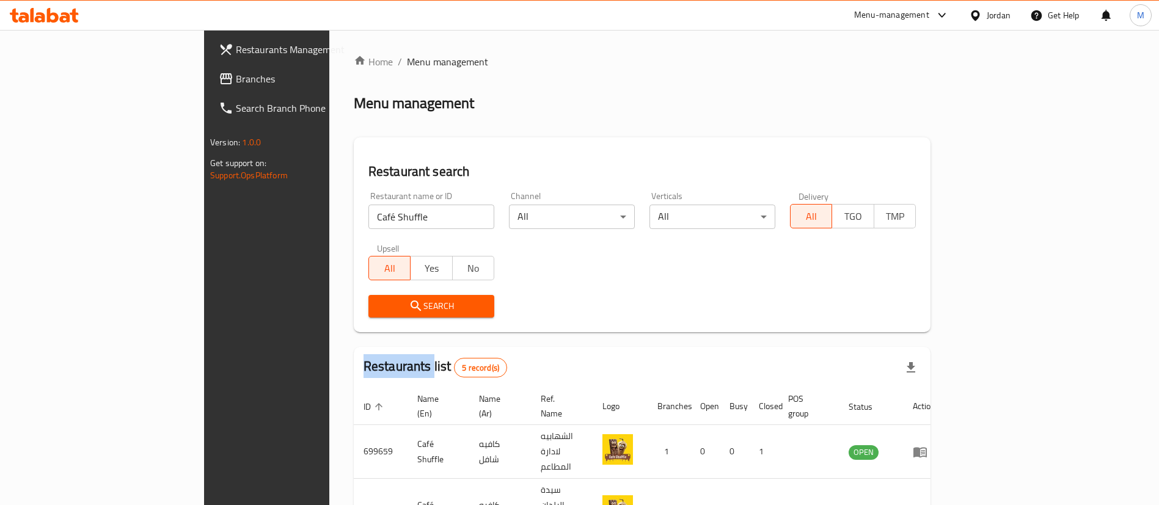
scroll to position [189, 0]
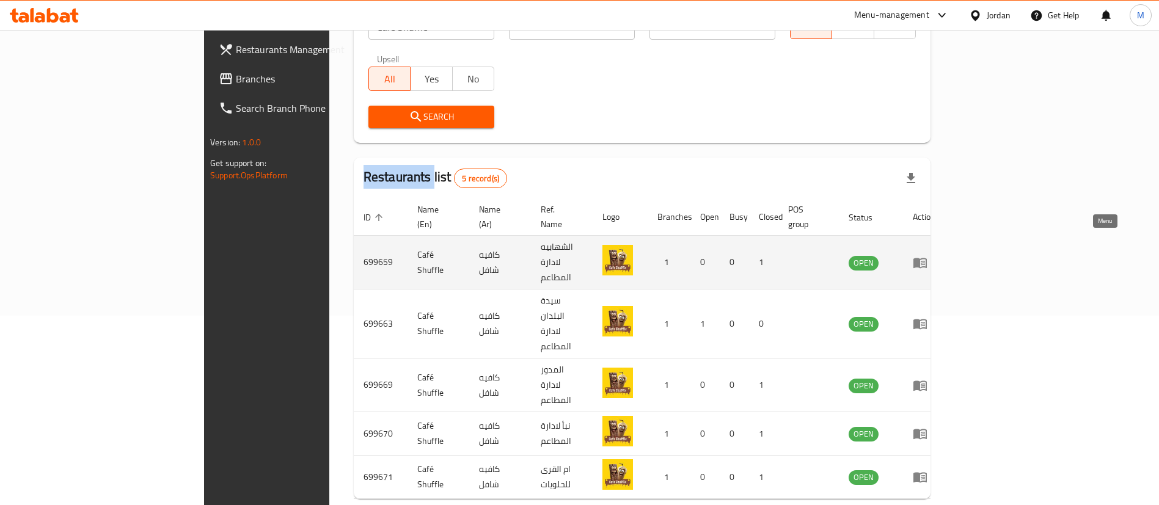
click at [927, 255] on icon "enhanced table" at bounding box center [920, 262] width 15 height 15
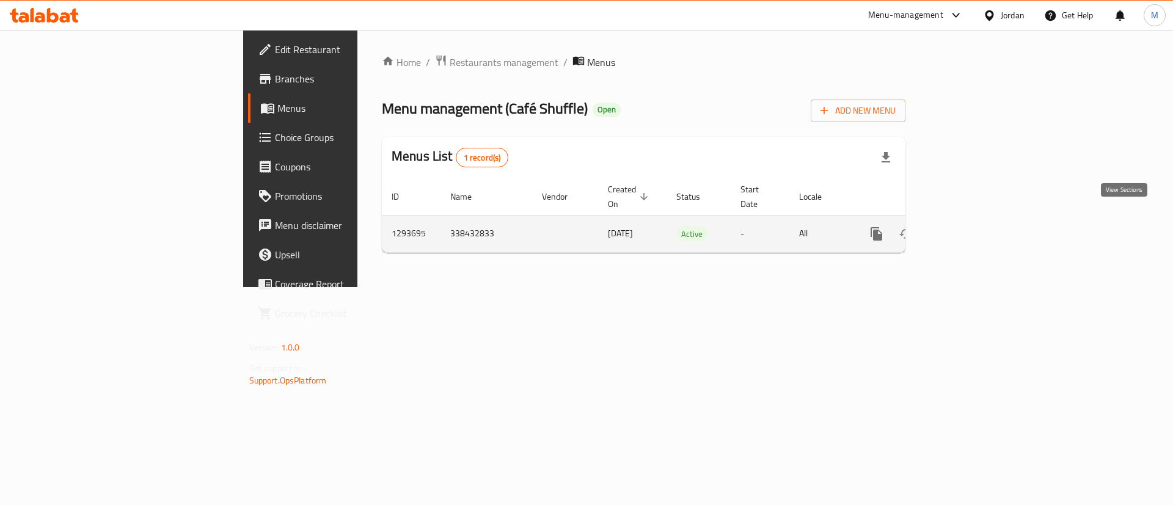
click at [972, 227] on icon "enhanced table" at bounding box center [964, 234] width 15 height 15
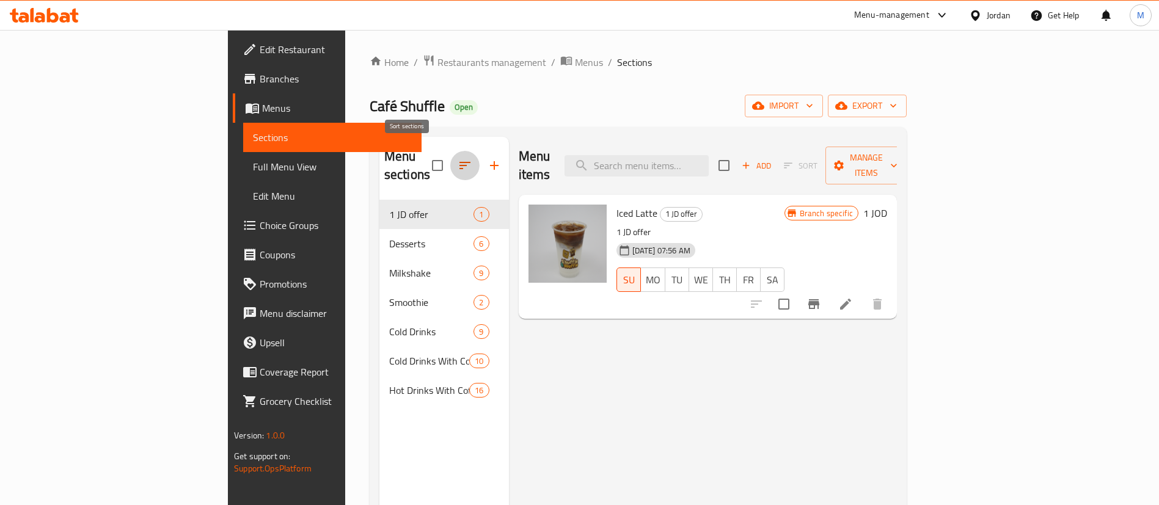
click at [458, 158] on icon "button" at bounding box center [465, 165] width 15 height 15
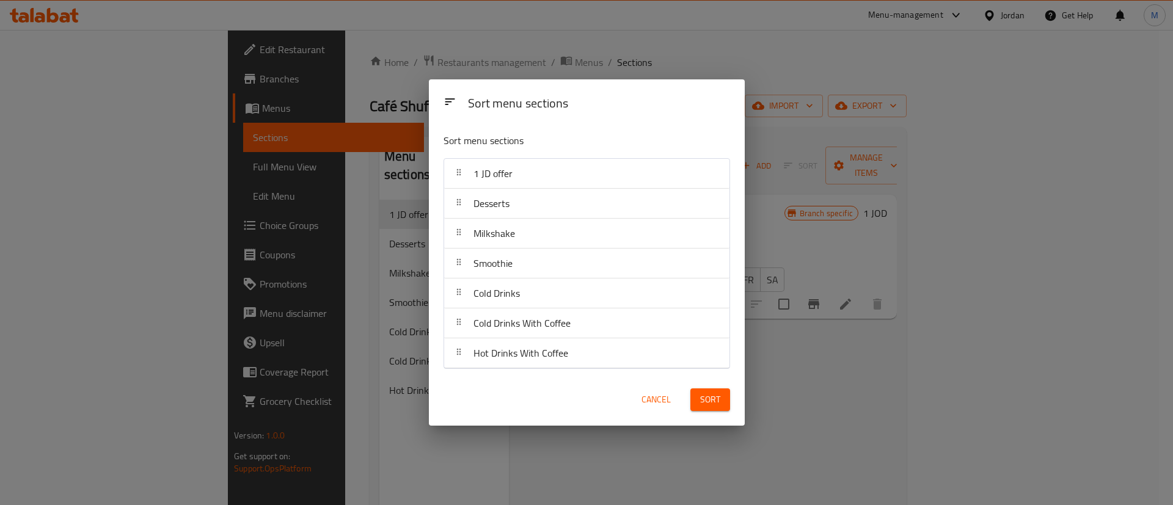
click at [640, 404] on button "Cancel" at bounding box center [656, 400] width 39 height 23
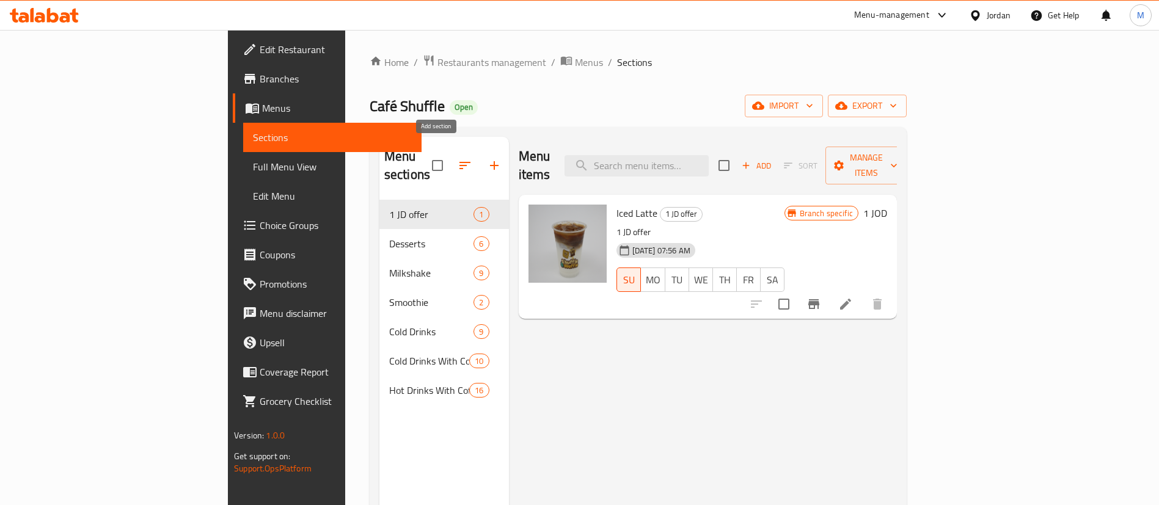
click at [487, 158] on icon "button" at bounding box center [494, 165] width 15 height 15
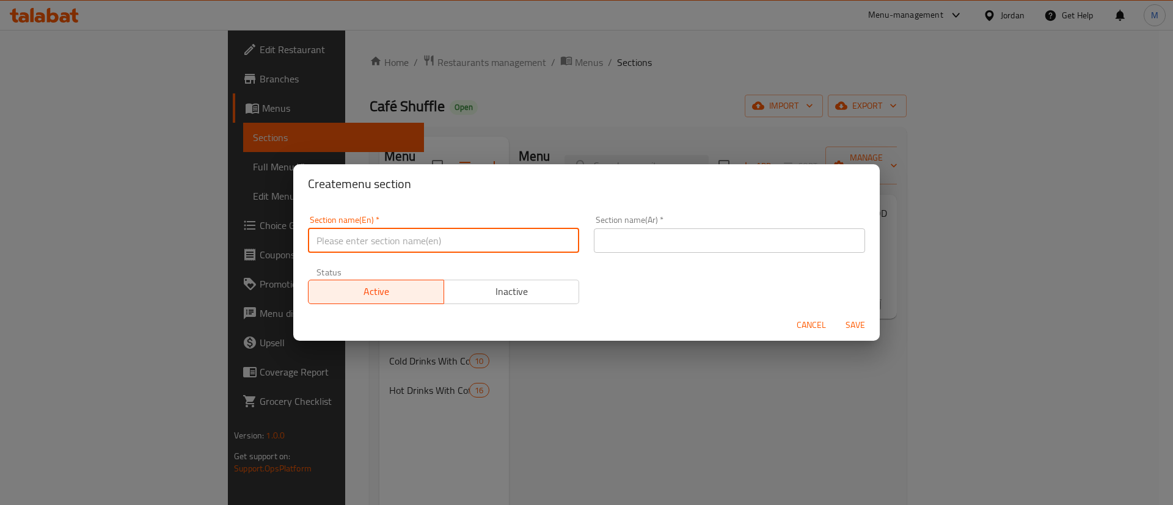
click at [530, 236] on input "text" at bounding box center [443, 241] width 271 height 24
type input "Buy 1 & Get 1"
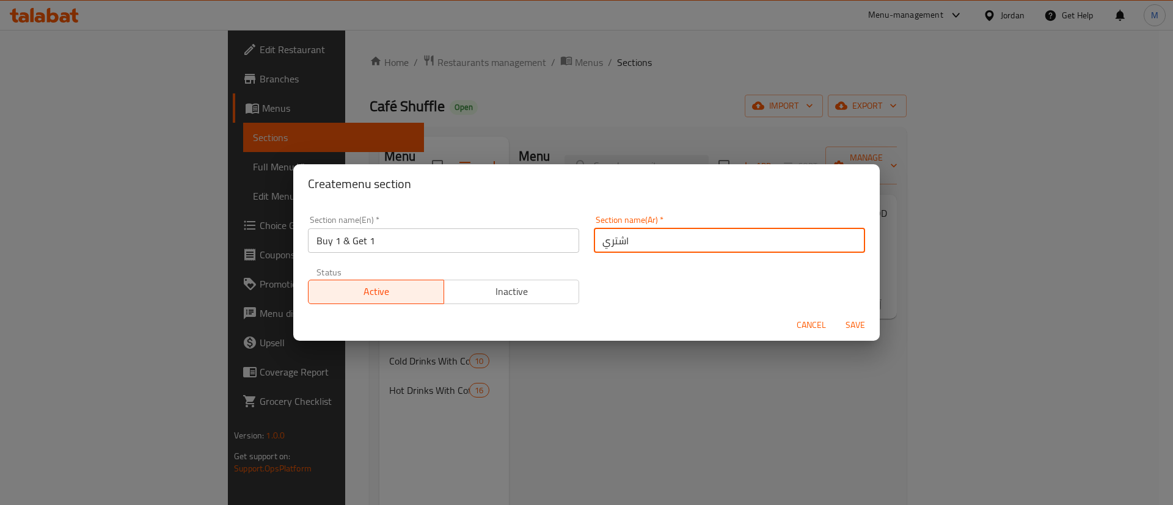
type input "اشتري صنف واحصل على الثاني مجانا"
click at [871, 326] on button "Save" at bounding box center [855, 325] width 39 height 23
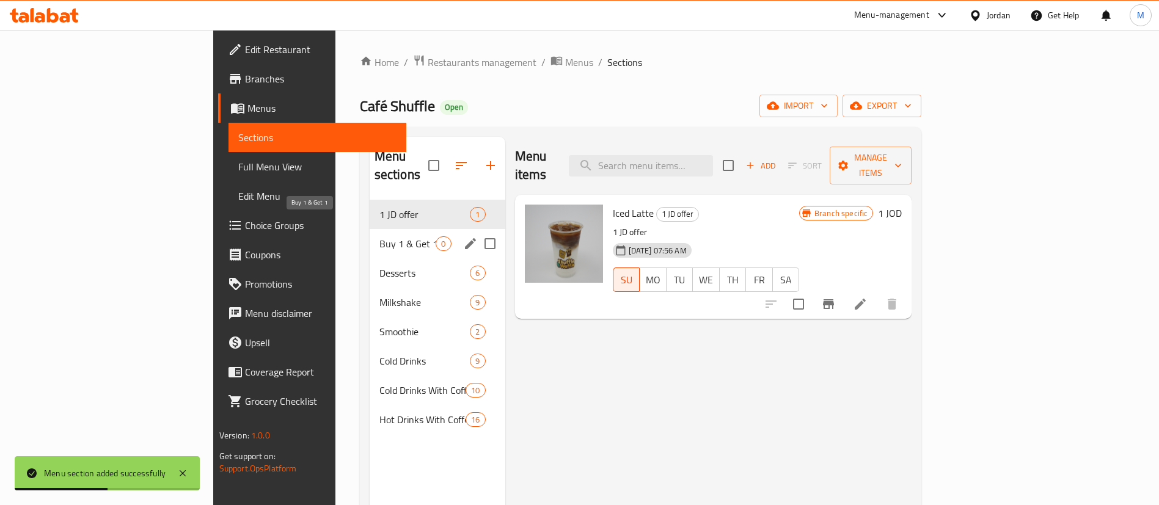
click at [379, 236] on span "Buy 1 & Get 1" at bounding box center [407, 243] width 57 height 15
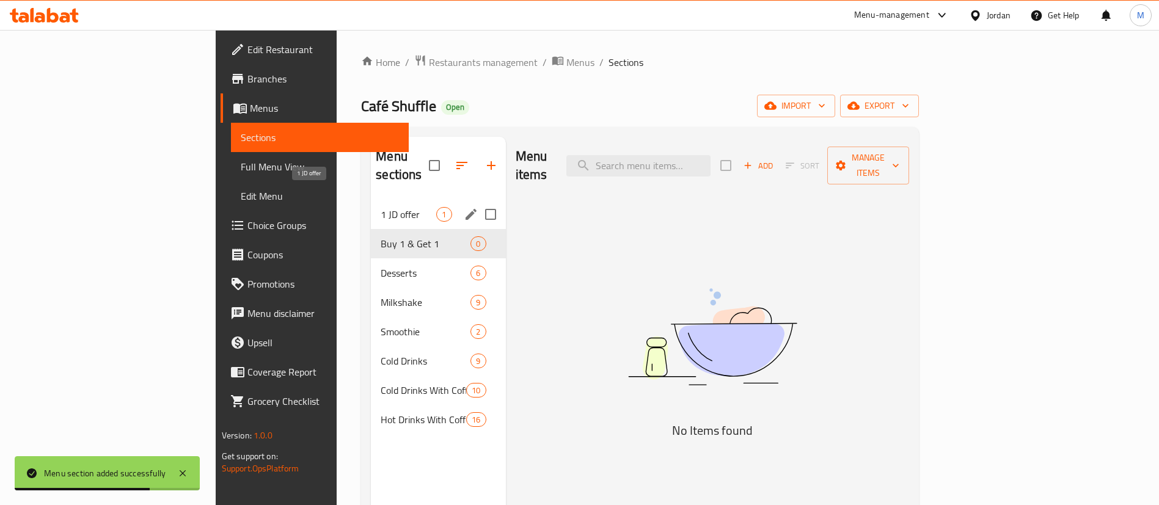
click at [381, 207] on span "1 JD offer" at bounding box center [409, 214] width 56 height 15
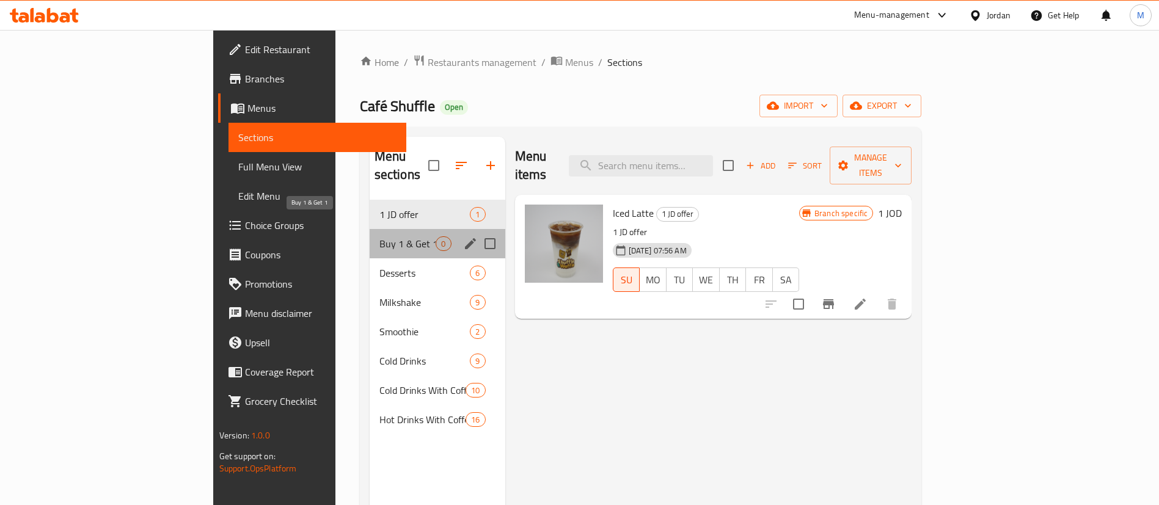
click at [379, 236] on span "Buy 1 & Get 1" at bounding box center [407, 243] width 57 height 15
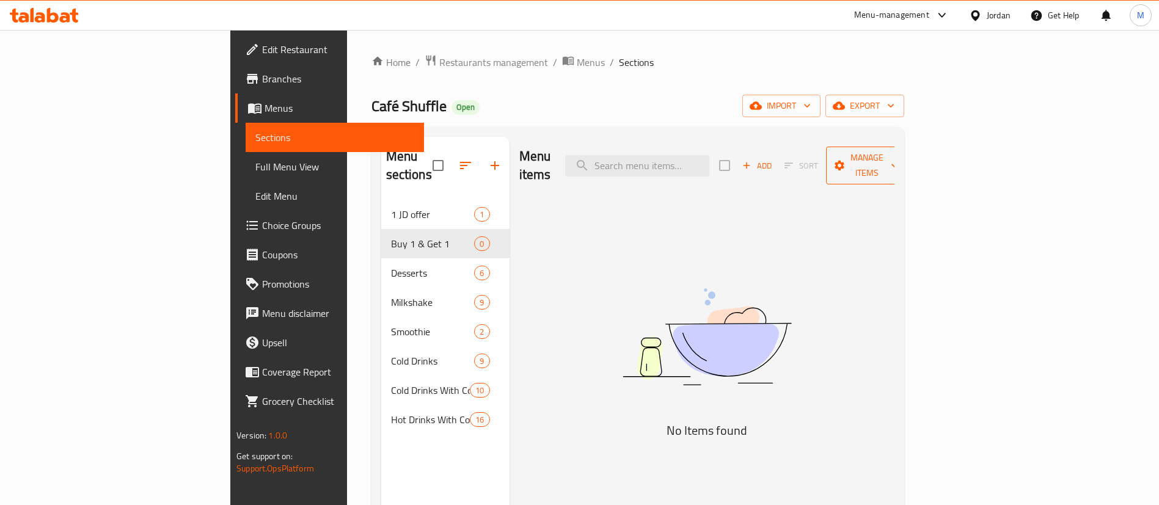
click at [898, 160] on span "Manage items" at bounding box center [867, 165] width 62 height 31
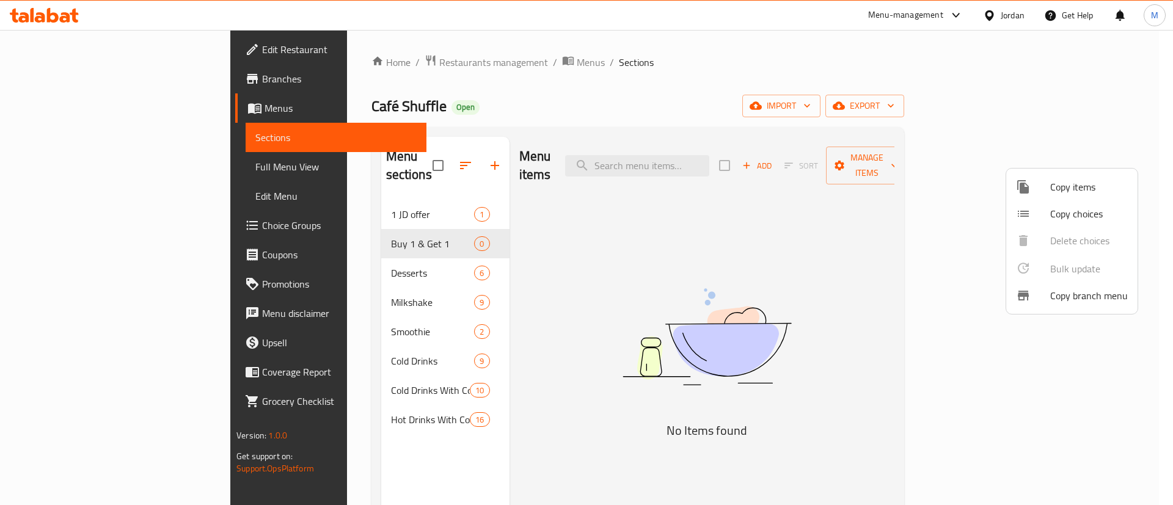
click at [1063, 194] on span "Copy items" at bounding box center [1089, 187] width 78 height 15
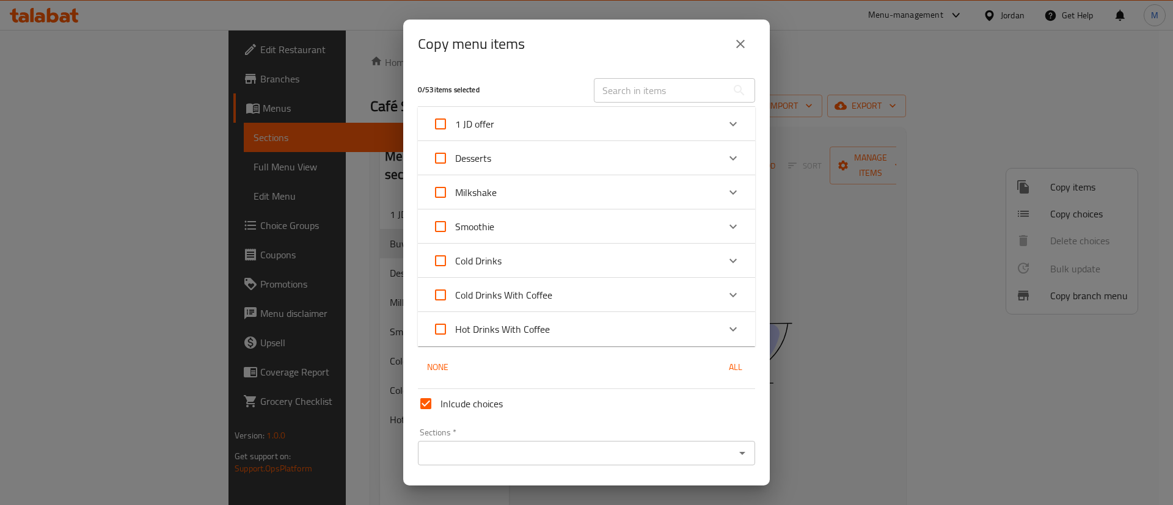
click at [660, 84] on input "text" at bounding box center [660, 90] width 133 height 24
type input "i"
click at [622, 89] on input "i" at bounding box center [660, 90] width 133 height 24
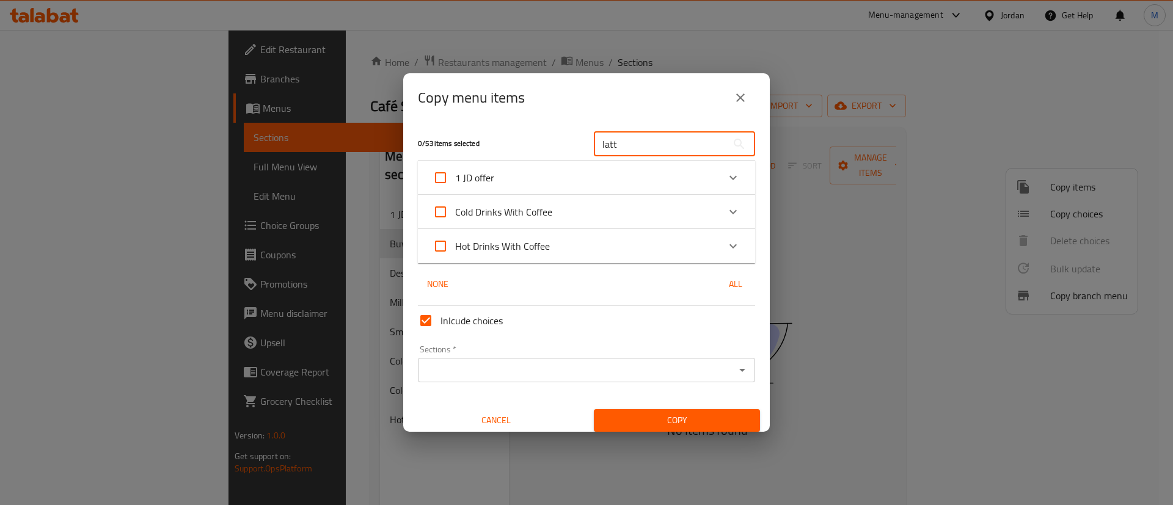
type input "latt"
click at [718, 176] on div "Expand" at bounding box center [732, 177] width 29 height 29
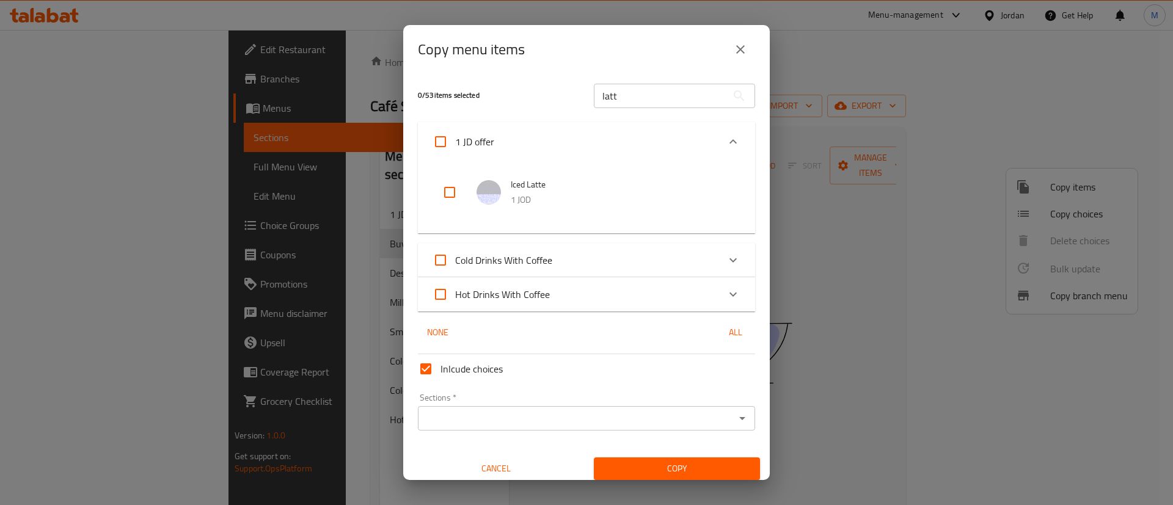
click at [447, 195] on input "checkbox" at bounding box center [449, 192] width 29 height 29
checkbox input "true"
click at [656, 100] on input "latt" at bounding box center [660, 96] width 133 height 24
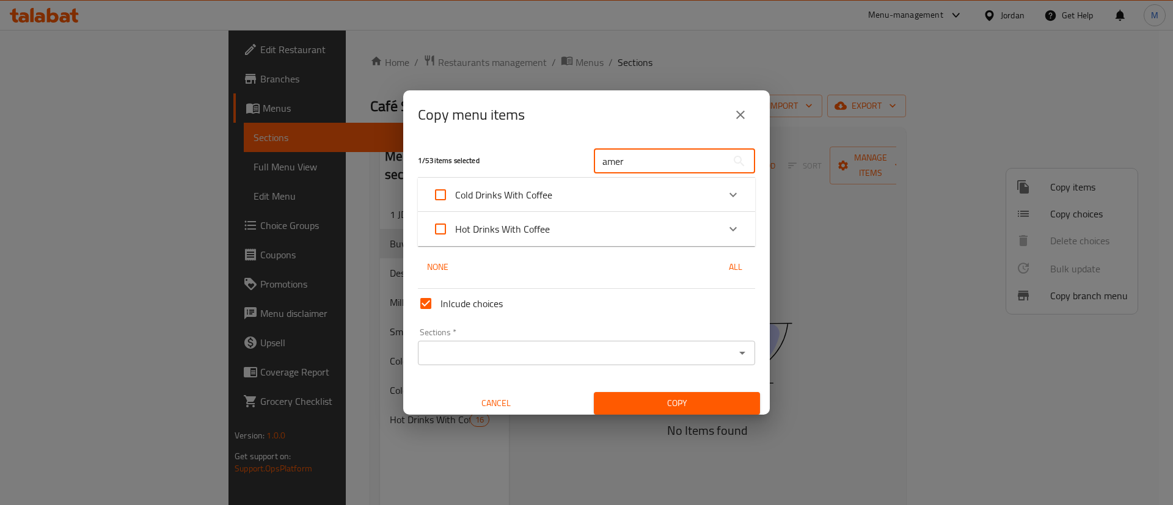
type input "amer"
click at [561, 197] on div "Cold Drinks With Coffee" at bounding box center [576, 194] width 286 height 29
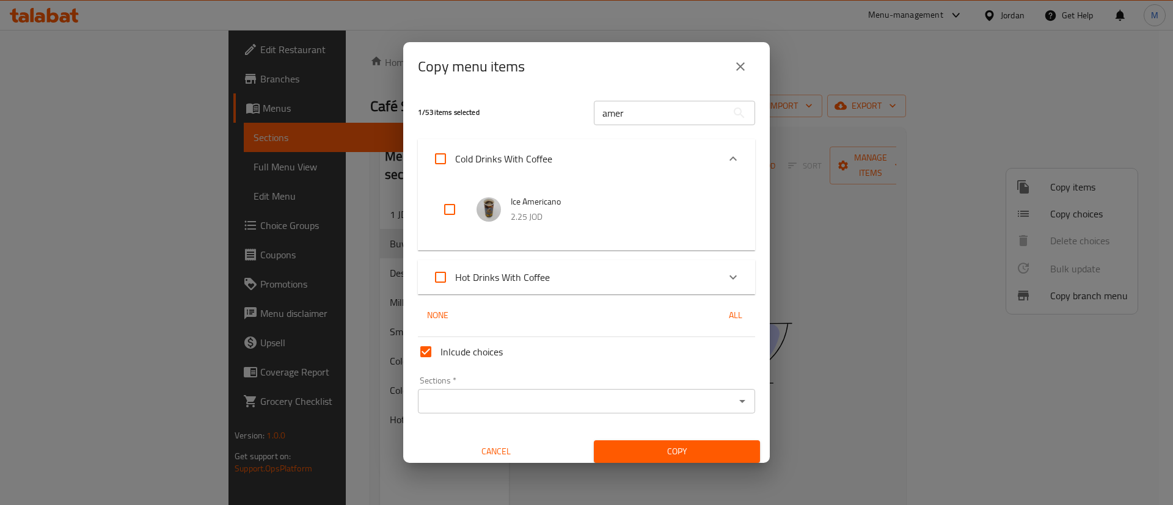
click at [453, 207] on input "checkbox" at bounding box center [449, 209] width 29 height 29
checkbox input "true"
click at [636, 276] on div "Hot Drinks With Coffee" at bounding box center [576, 277] width 286 height 29
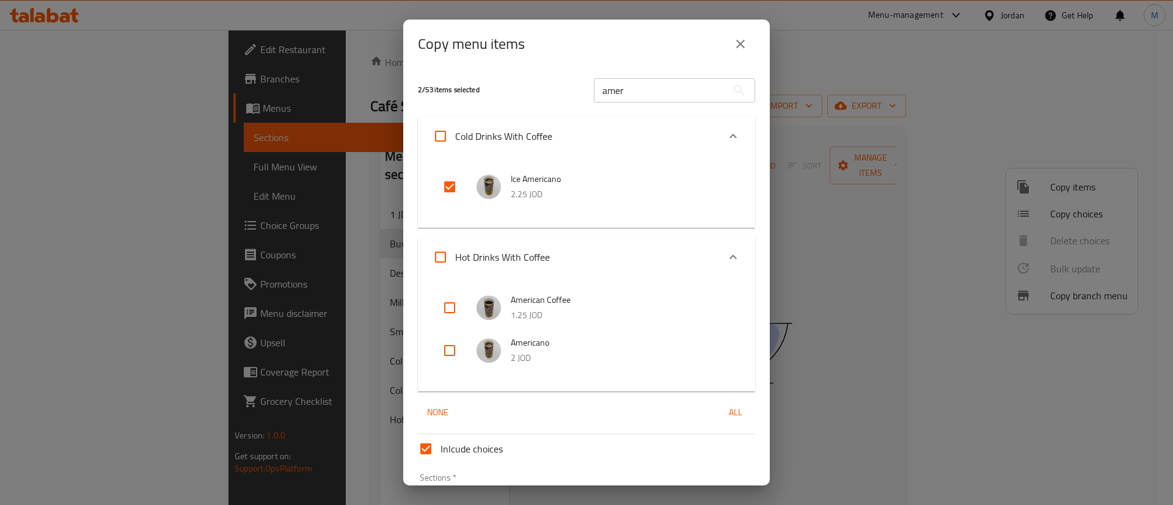
scroll to position [82, 0]
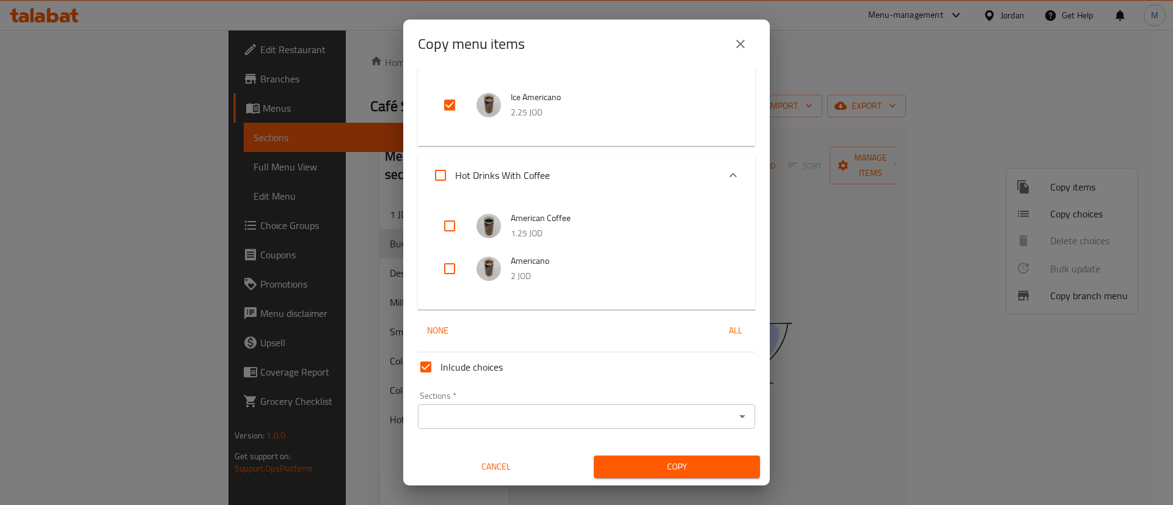
click at [568, 415] on input "Sections   *" at bounding box center [577, 416] width 310 height 17
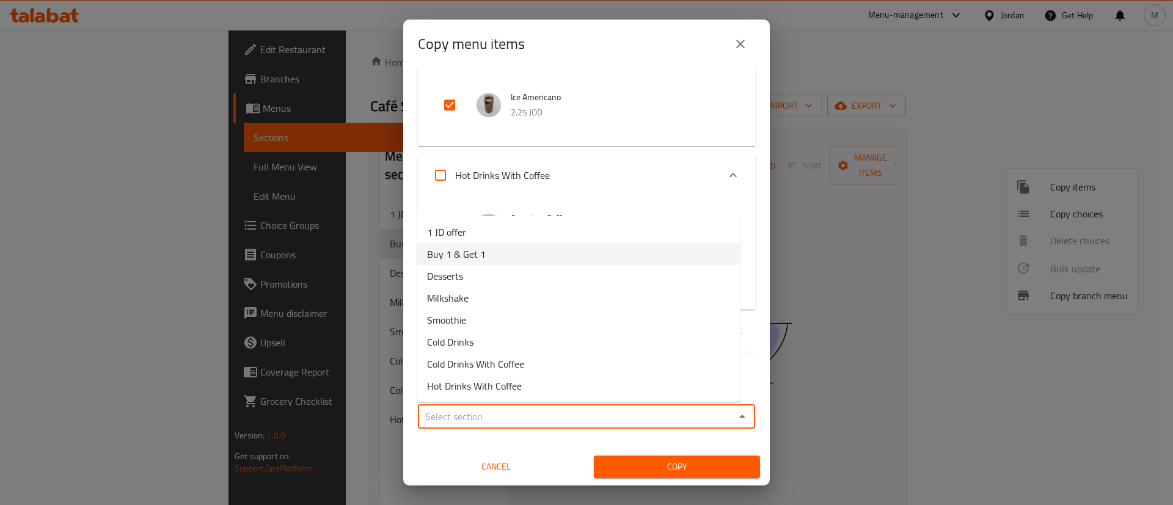
click at [511, 250] on li "Buy 1 & Get 1" at bounding box center [578, 254] width 323 height 22
type input "Buy 1 & Get 1"
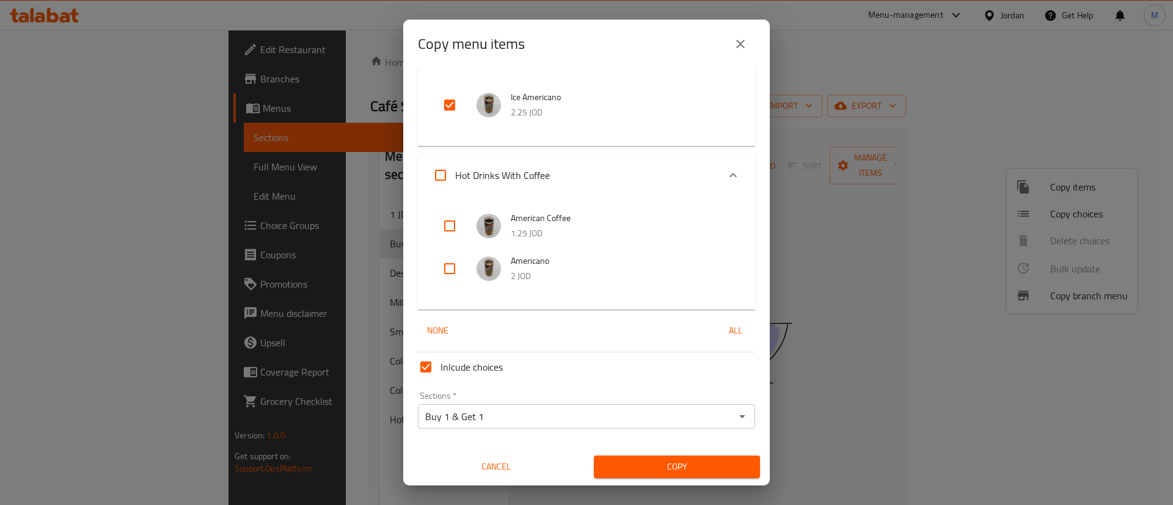
click at [667, 478] on div "Copy" at bounding box center [677, 466] width 181 height 37
click at [665, 465] on span "Copy" at bounding box center [677, 466] width 147 height 15
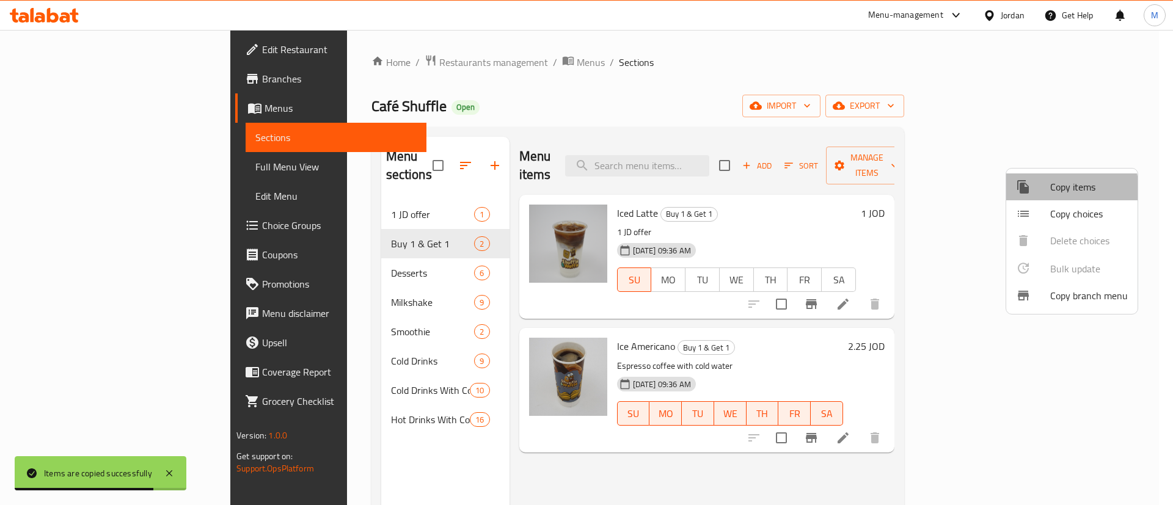
click at [1055, 191] on span "Copy items" at bounding box center [1089, 187] width 78 height 15
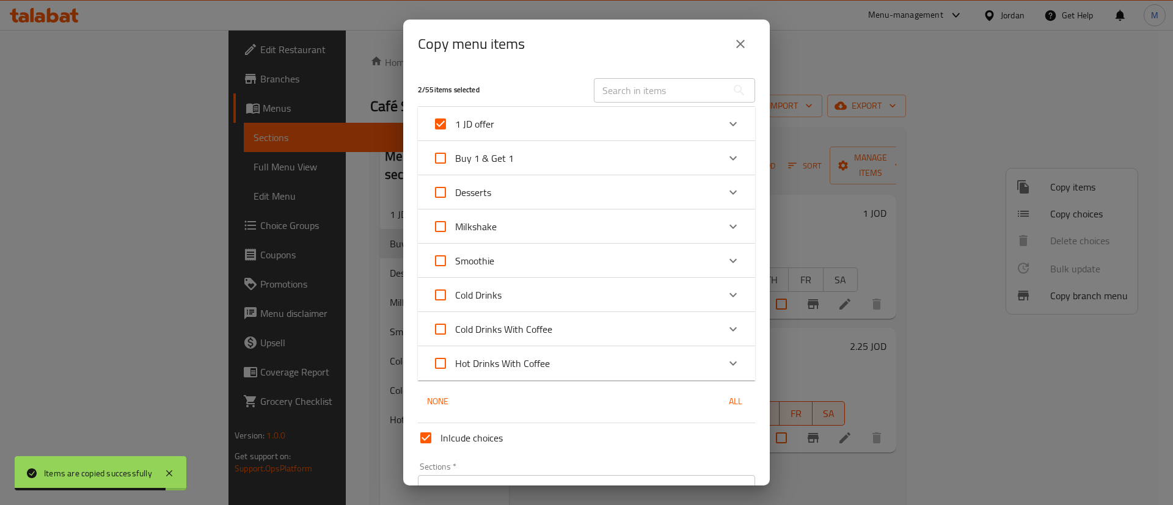
click at [667, 92] on input "text" at bounding box center [660, 90] width 133 height 24
type input "amer"
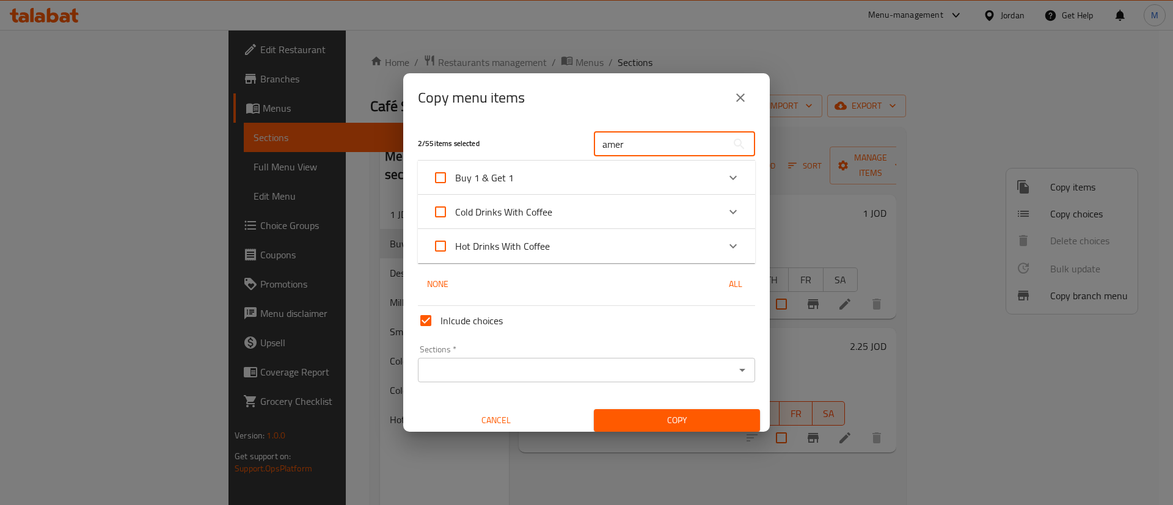
click at [601, 211] on div "Cold Drinks With Coffee" at bounding box center [576, 211] width 286 height 29
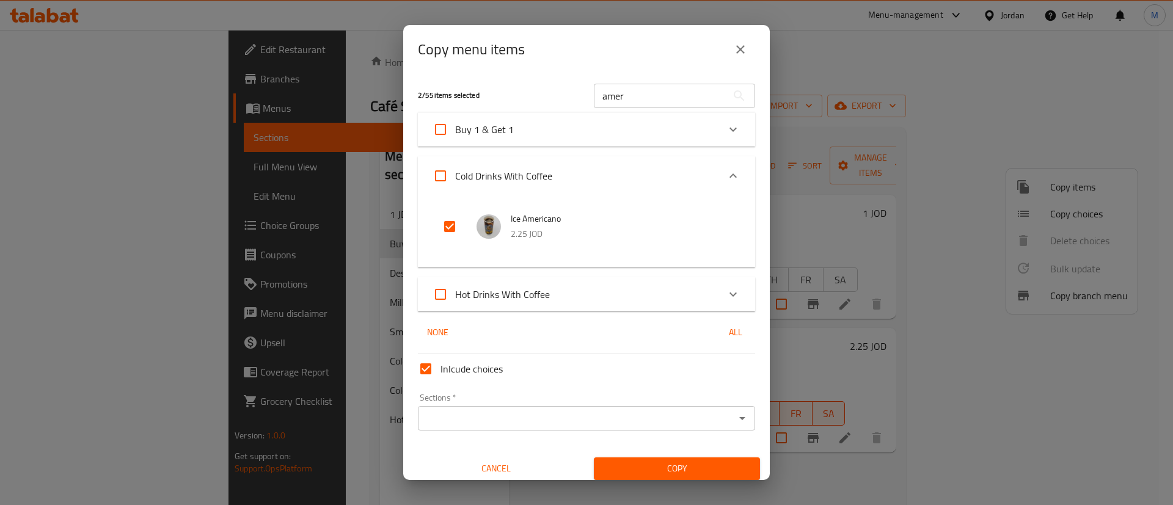
click at [567, 299] on div "Hot Drinks With Coffee" at bounding box center [576, 294] width 286 height 29
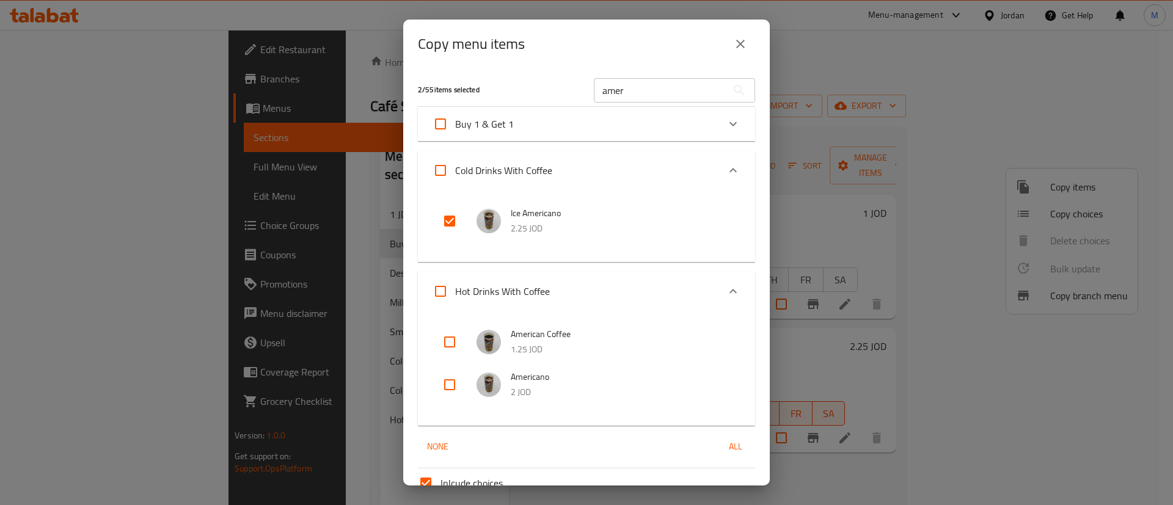
click at [447, 341] on input "checkbox" at bounding box center [449, 341] width 29 height 29
checkbox input "true"
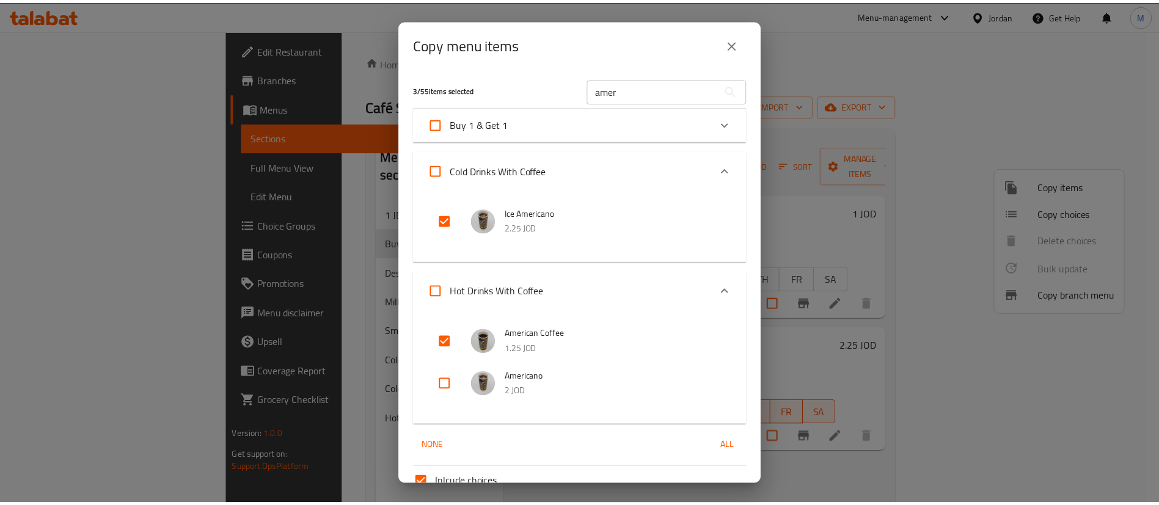
scroll to position [116, 0]
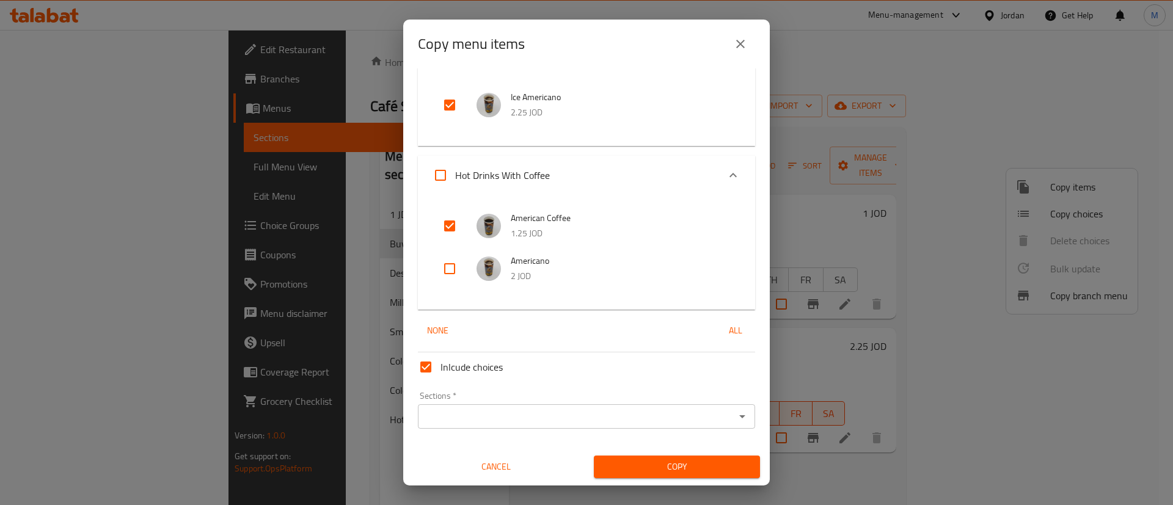
click at [667, 412] on input "Sections   *" at bounding box center [577, 416] width 310 height 17
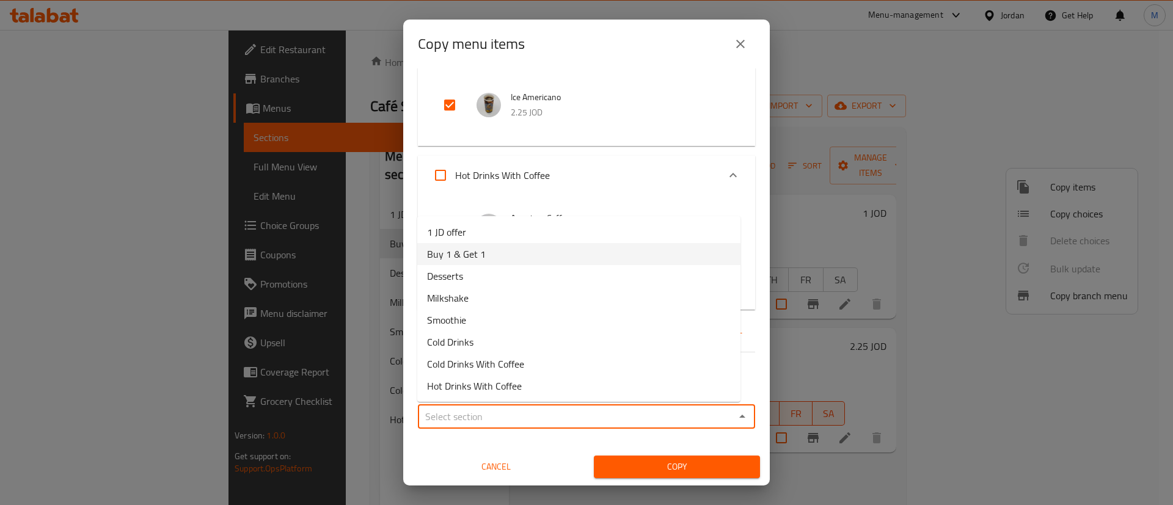
click at [510, 260] on li "Buy 1 & Get 1" at bounding box center [578, 254] width 323 height 22
type input "Buy 1 & Get 1"
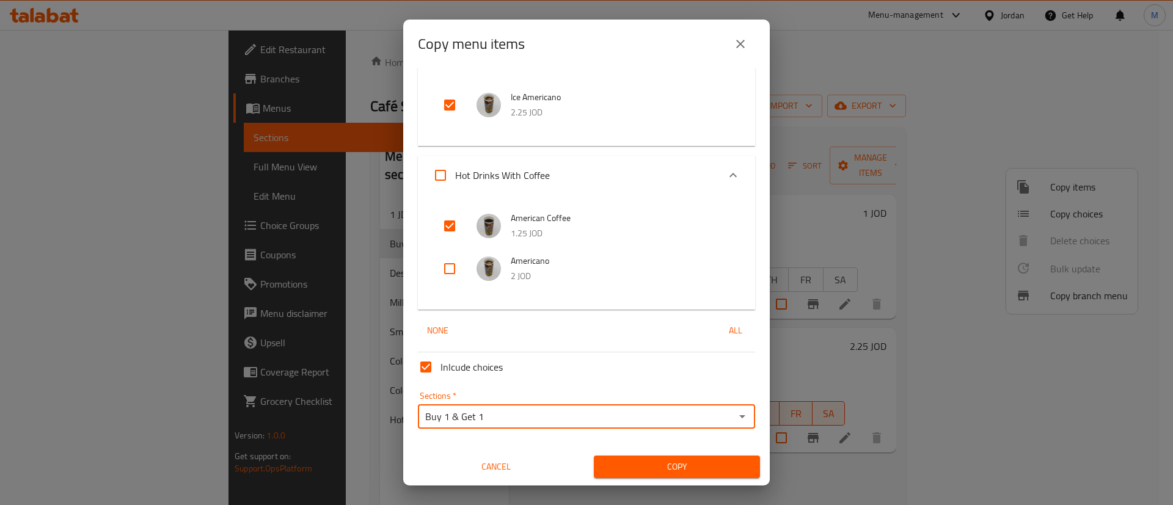
click at [654, 472] on span "Copy" at bounding box center [677, 466] width 147 height 15
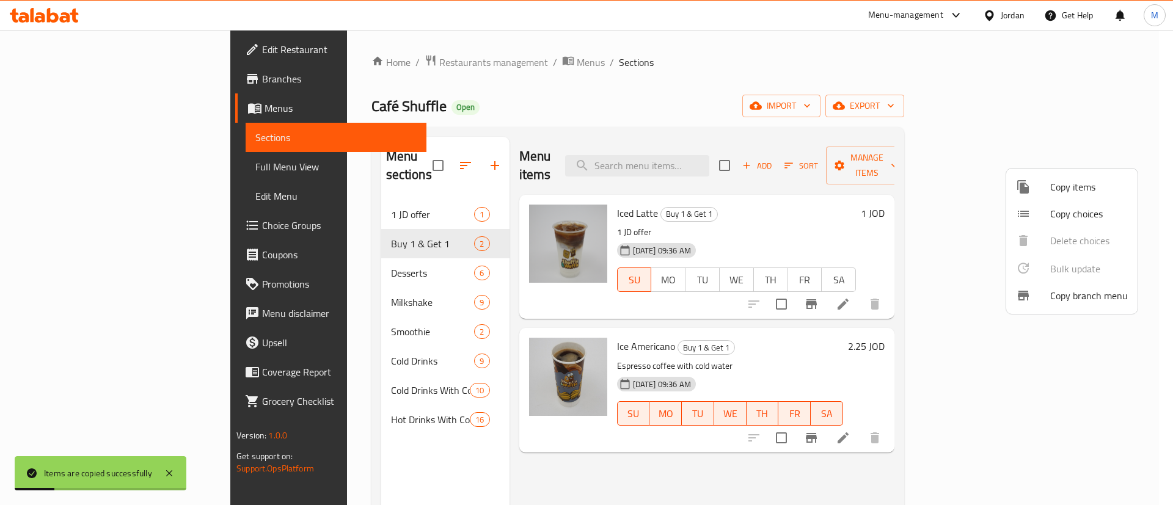
click at [745, 75] on div at bounding box center [586, 252] width 1173 height 505
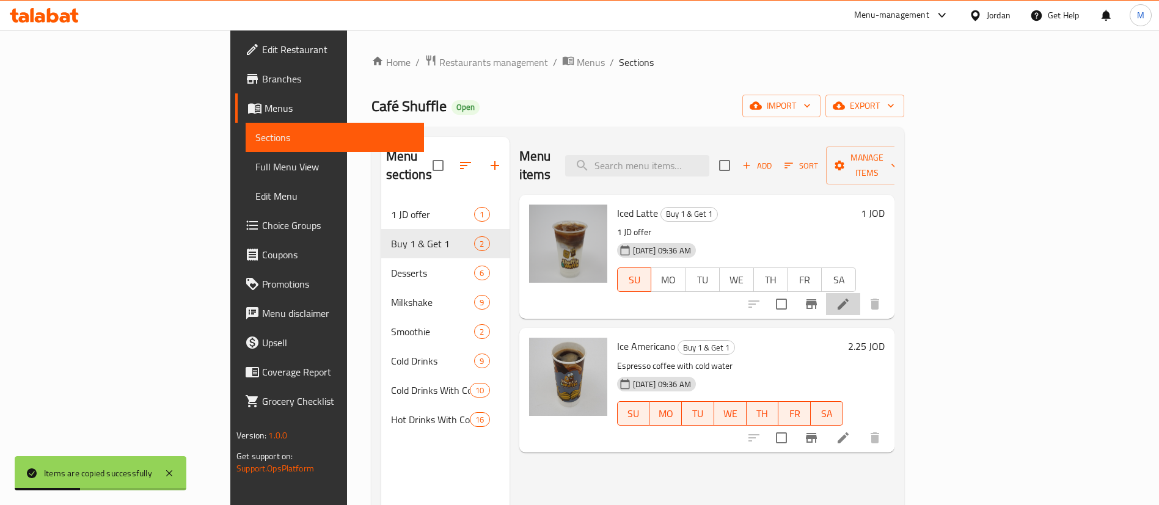
click at [860, 293] on li at bounding box center [843, 304] width 34 height 22
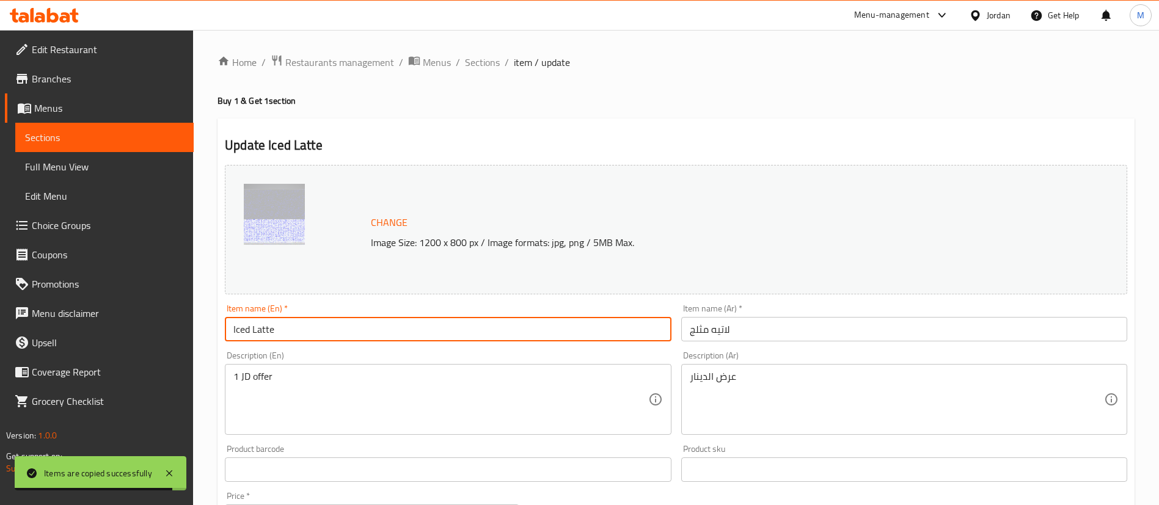
click at [408, 330] on input "Iced Latte" at bounding box center [448, 329] width 446 height 24
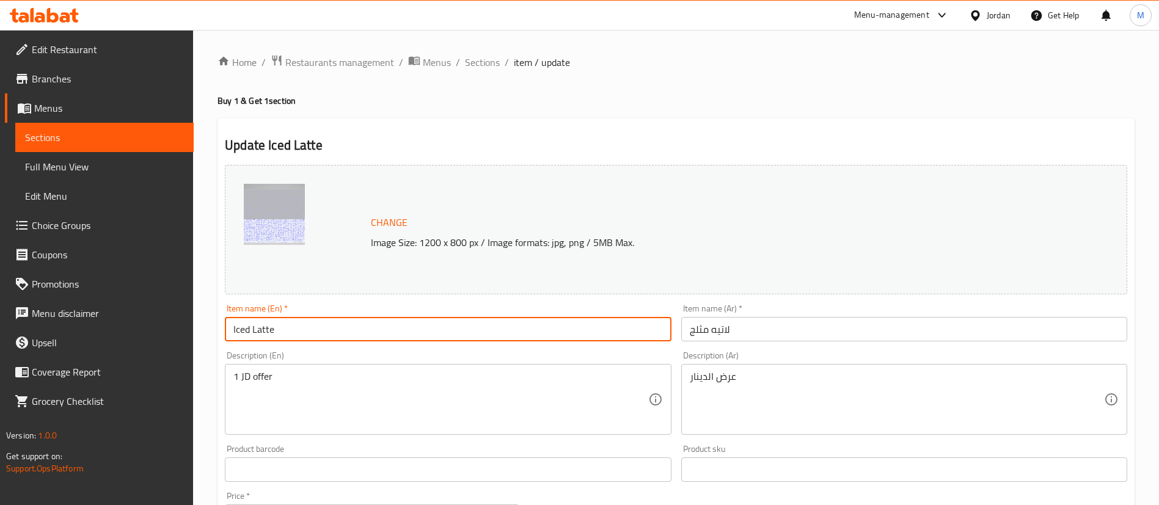
click at [229, 327] on input "Iced Latte" at bounding box center [448, 329] width 446 height 24
type input "Buy Iced Latte and get 1 free"
click at [817, 334] on input "لاتيه مثلج" at bounding box center [904, 329] width 446 height 24
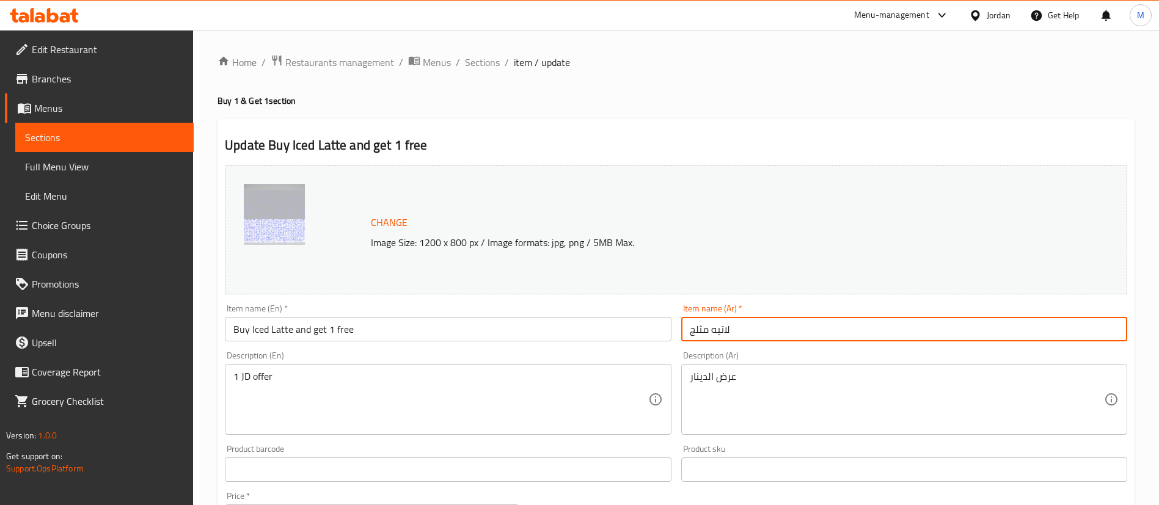
click at [687, 325] on input "لاتيه مثلج" at bounding box center [904, 329] width 446 height 24
click at [882, 337] on input "اشتري لاتيه مثلج" at bounding box center [904, 329] width 446 height 24
type input "اشتري لاتيه مثلج واحصل على الثاني مجانا"
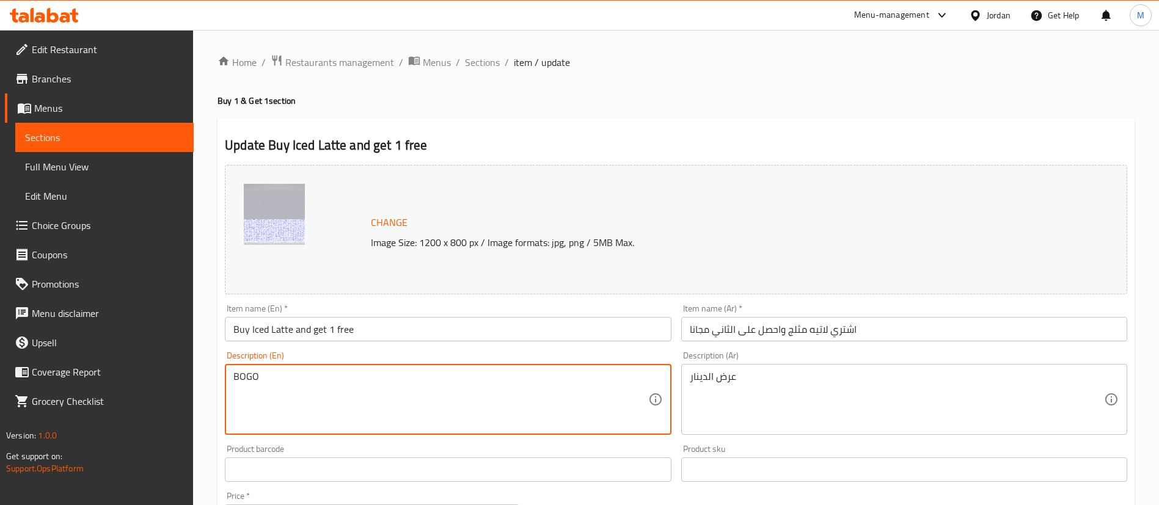
type textarea "BOGO"
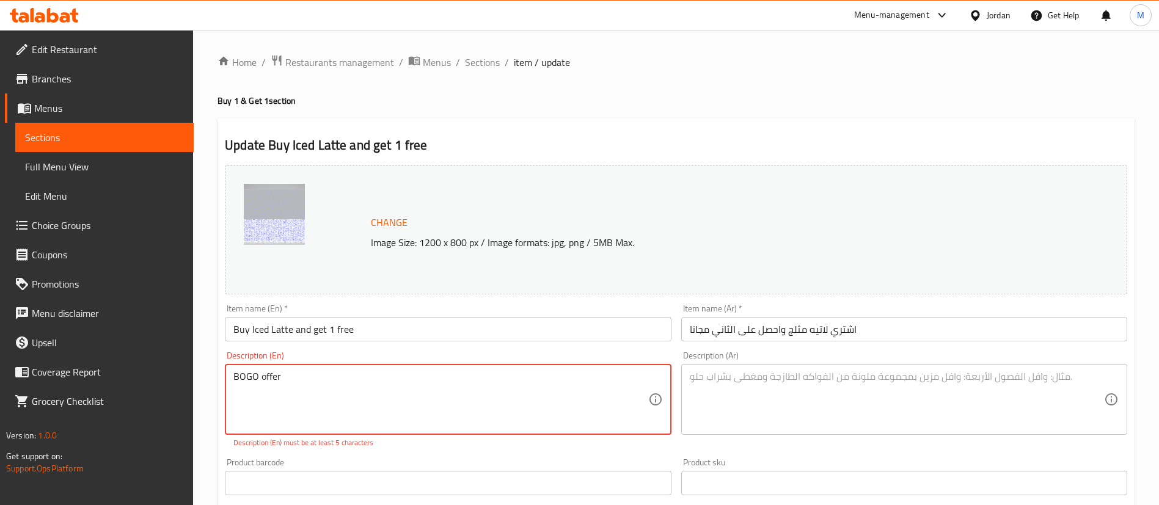
type textarea "BOGO offer"
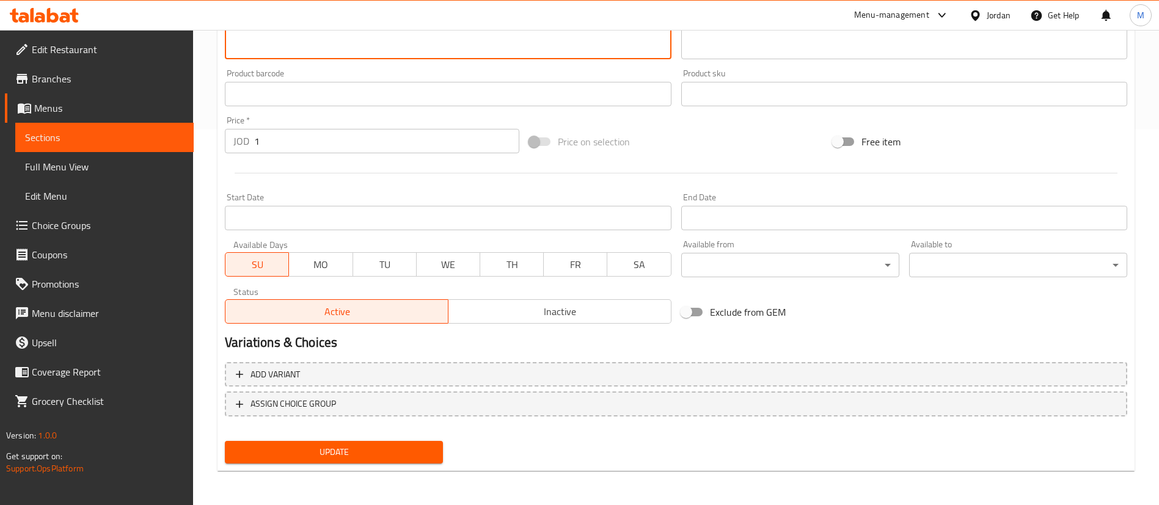
click at [331, 266] on span "MO" at bounding box center [321, 265] width 54 height 18
click at [387, 265] on span "TU" at bounding box center [385, 265] width 54 height 18
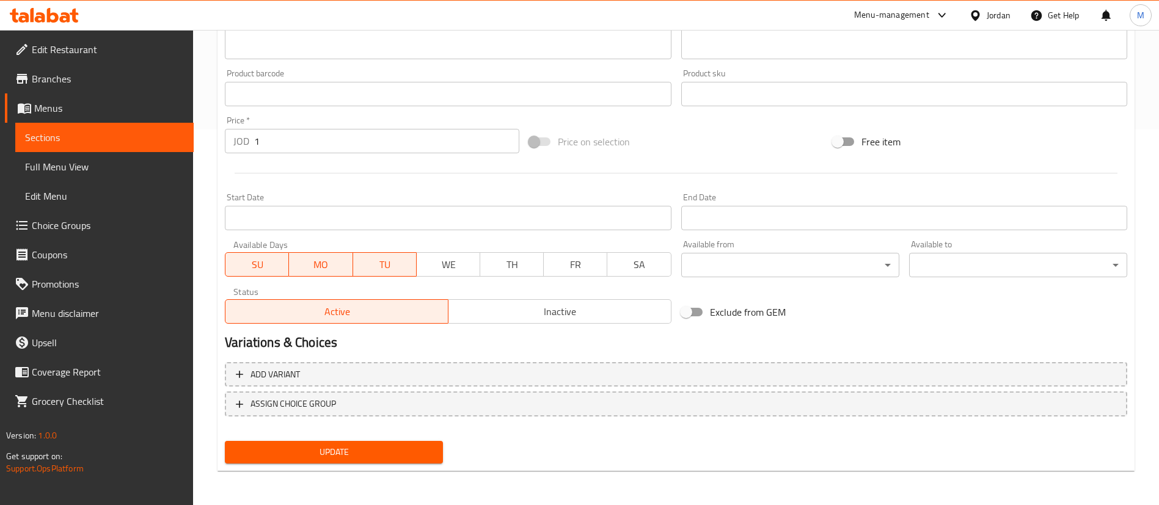
click at [247, 254] on button "SU" at bounding box center [257, 264] width 64 height 24
click at [678, 309] on input "Exclude from GEM" at bounding box center [686, 312] width 70 height 23
checkbox input "true"
click at [404, 454] on span "Update" at bounding box center [334, 452] width 199 height 15
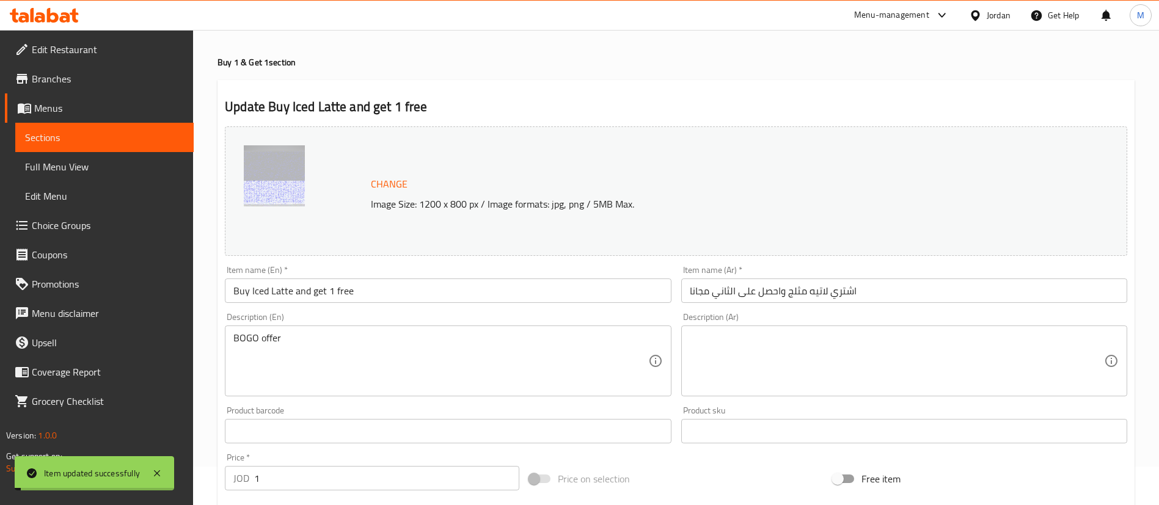
scroll to position [0, 0]
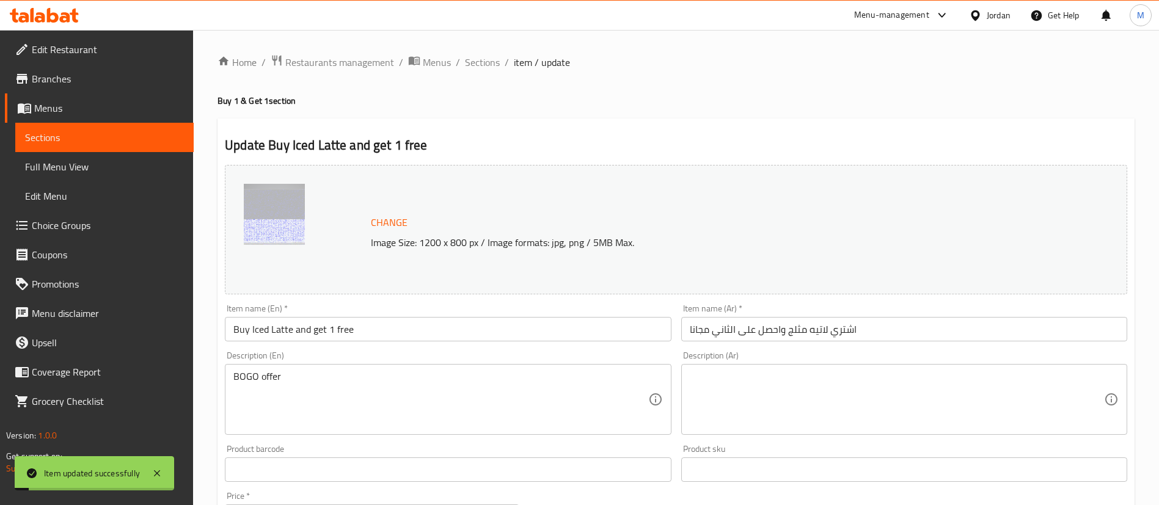
click at [468, 64] on span "Sections" at bounding box center [482, 62] width 35 height 15
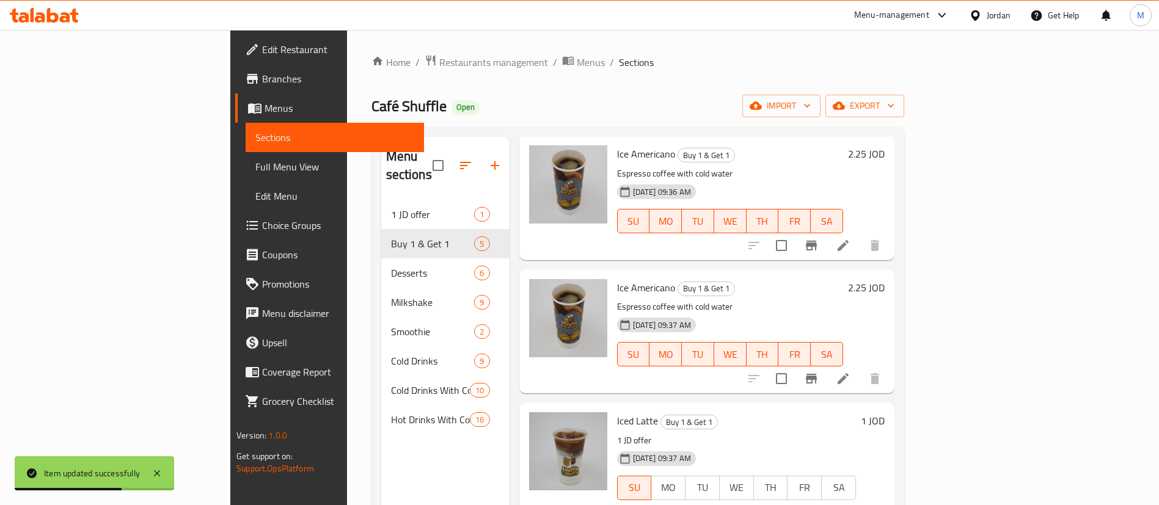
scroll to position [171, 0]
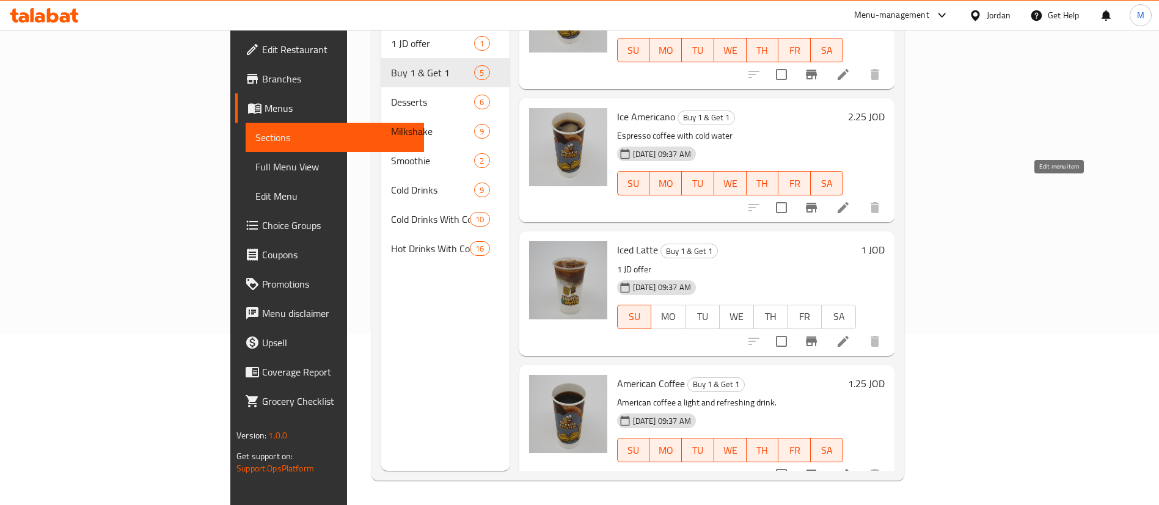
click at [850, 200] on icon at bounding box center [843, 207] width 15 height 15
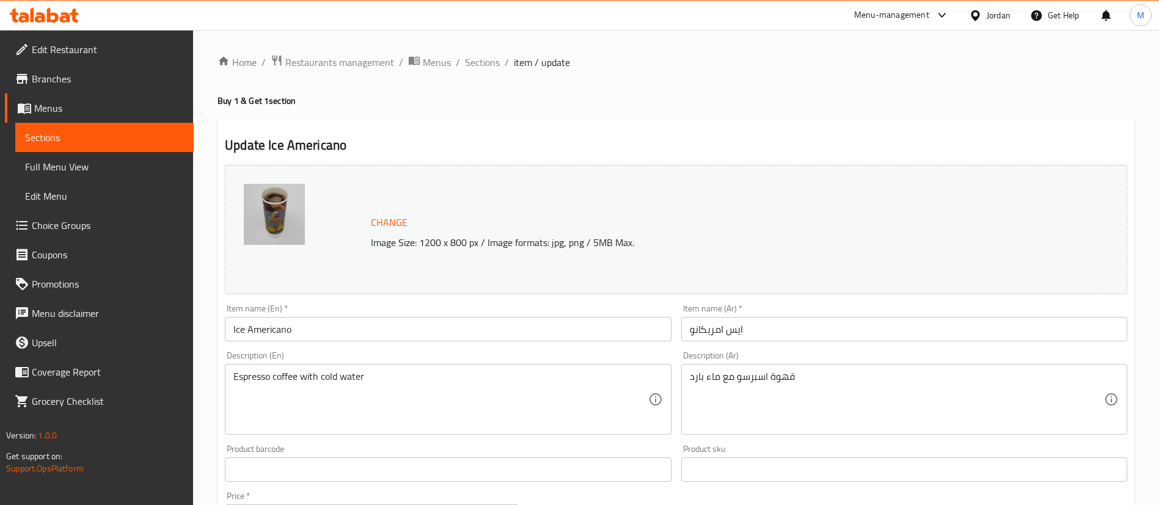
scroll to position [376, 0]
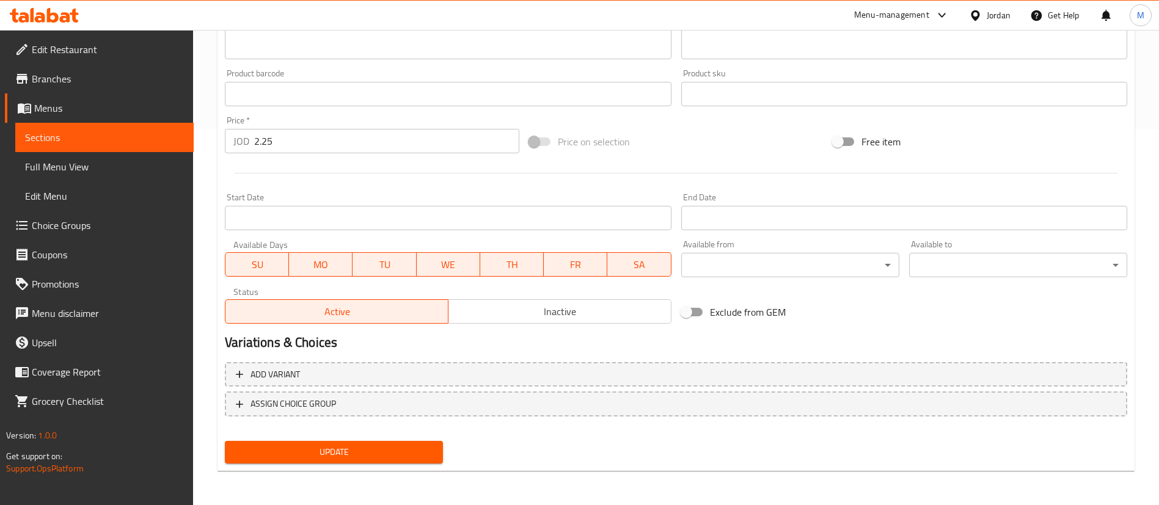
click at [516, 299] on button "Inactive" at bounding box center [560, 311] width 224 height 24
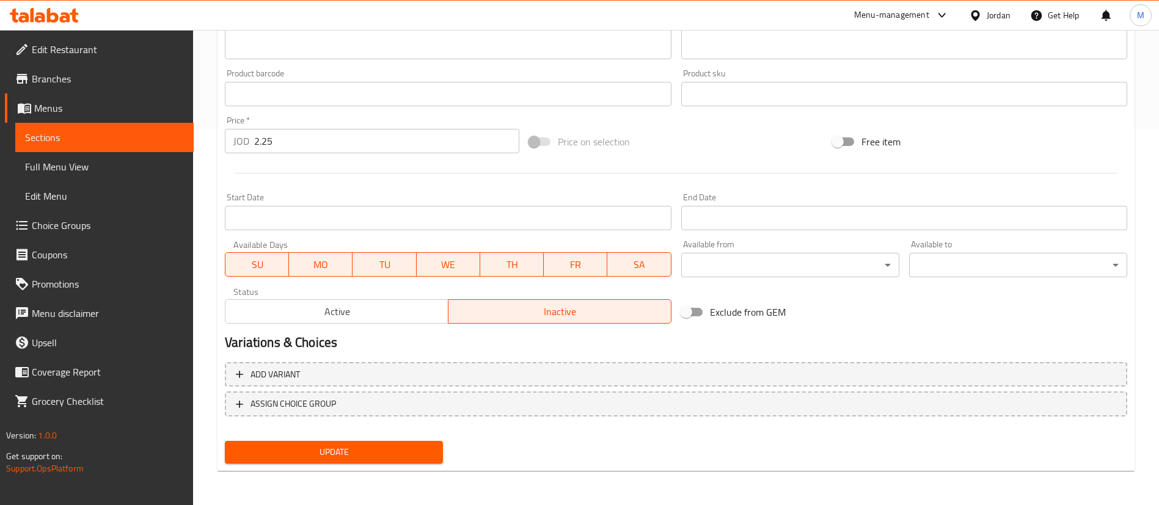
click at [404, 459] on span "Update" at bounding box center [334, 452] width 199 height 15
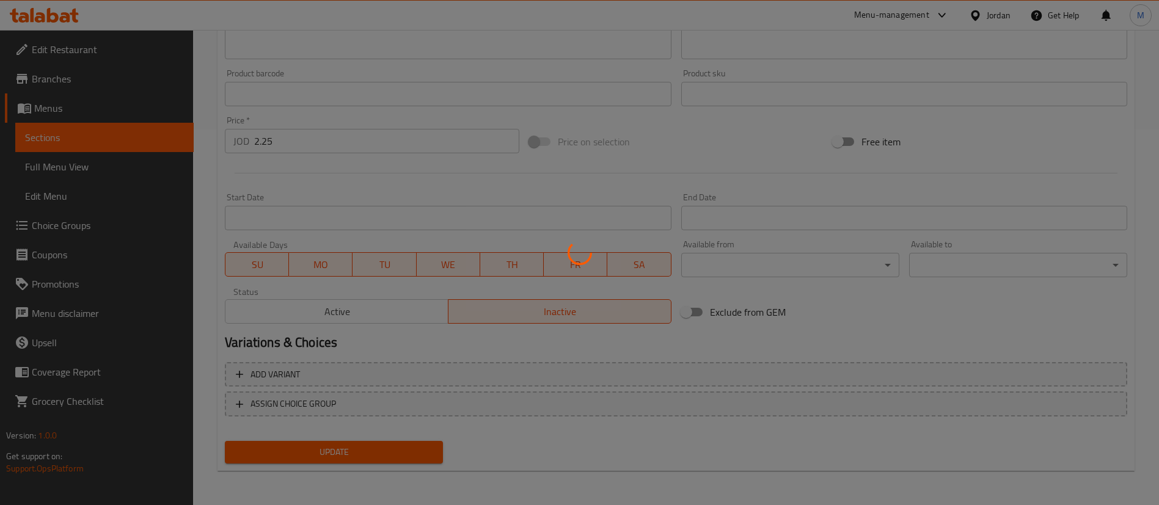
scroll to position [0, 0]
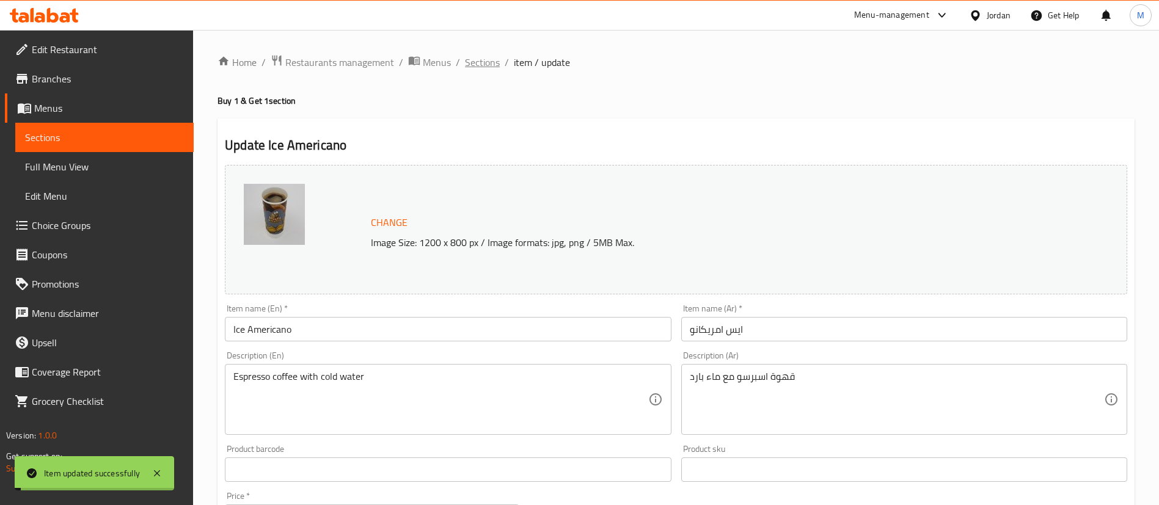
click at [486, 56] on span "Sections" at bounding box center [482, 62] width 35 height 15
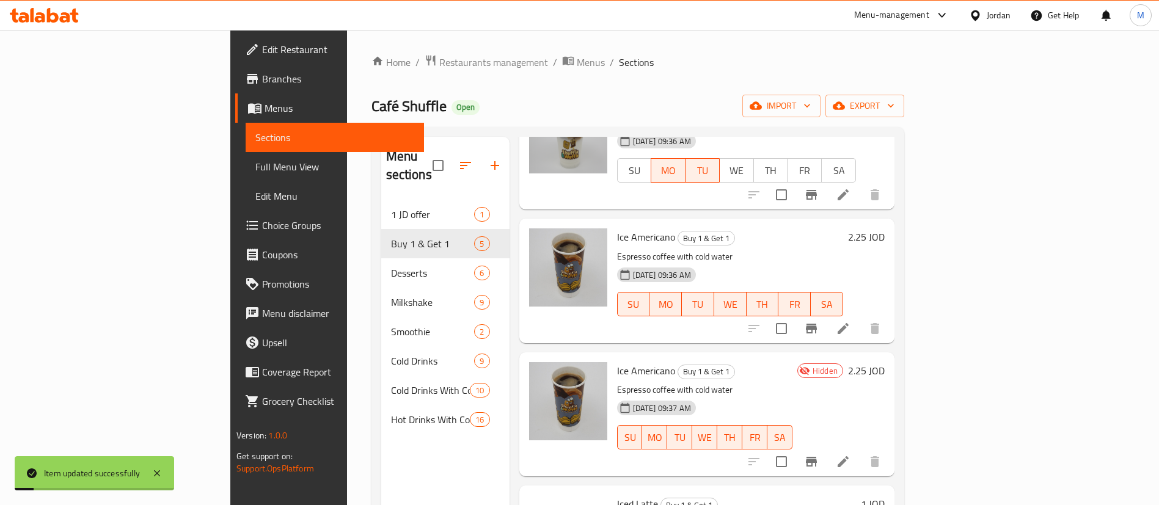
scroll to position [115, 0]
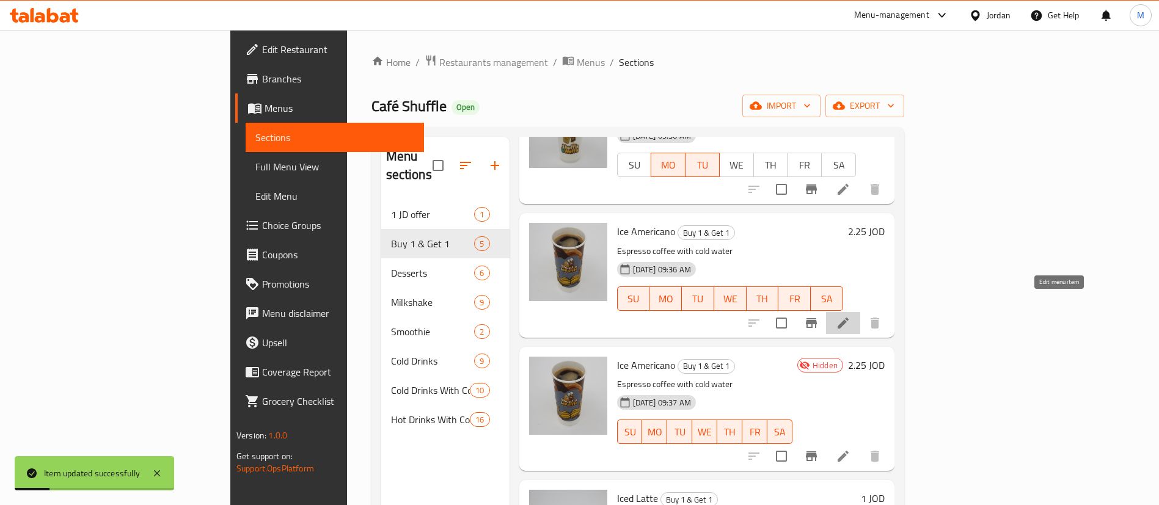
click at [850, 316] on icon at bounding box center [843, 323] width 15 height 15
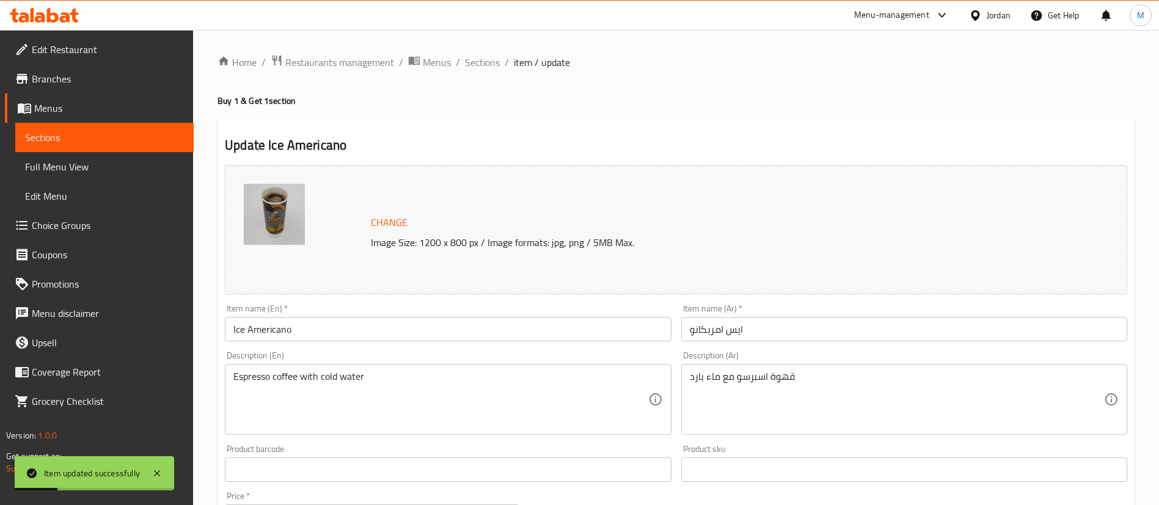
scroll to position [376, 0]
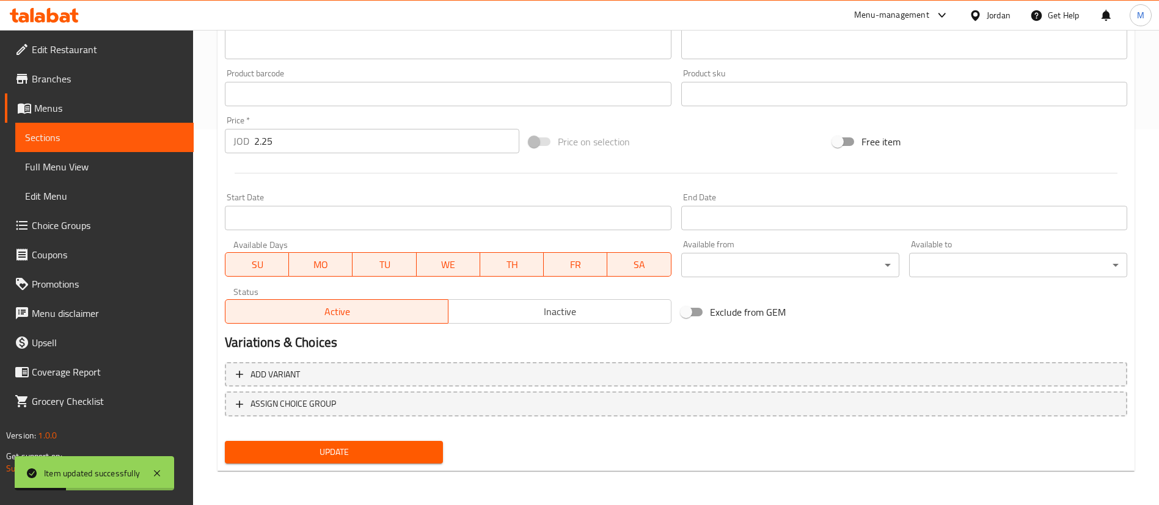
click at [518, 305] on span "Inactive" at bounding box center [559, 312] width 213 height 18
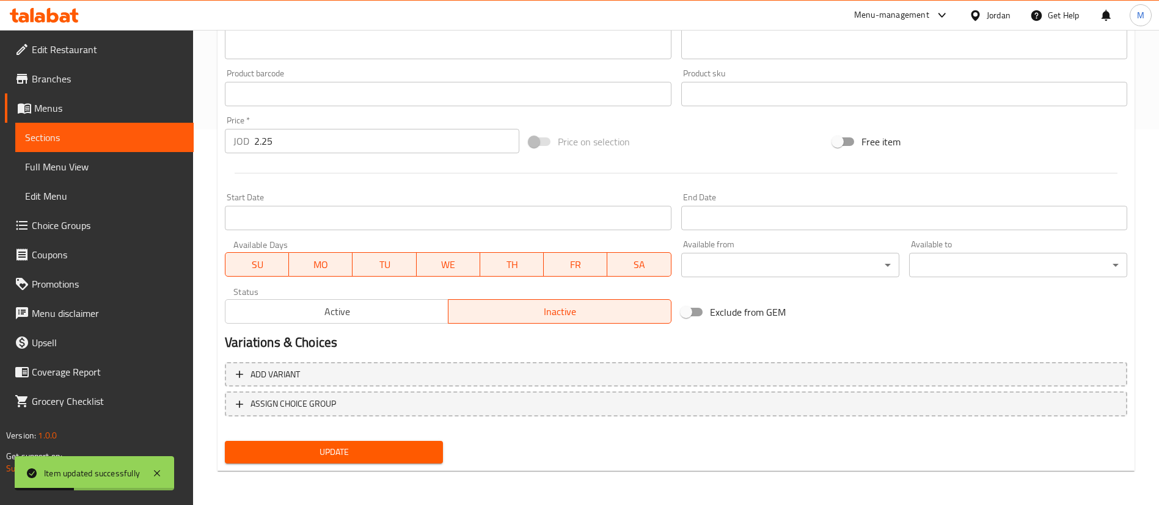
click at [413, 450] on span "Update" at bounding box center [334, 452] width 199 height 15
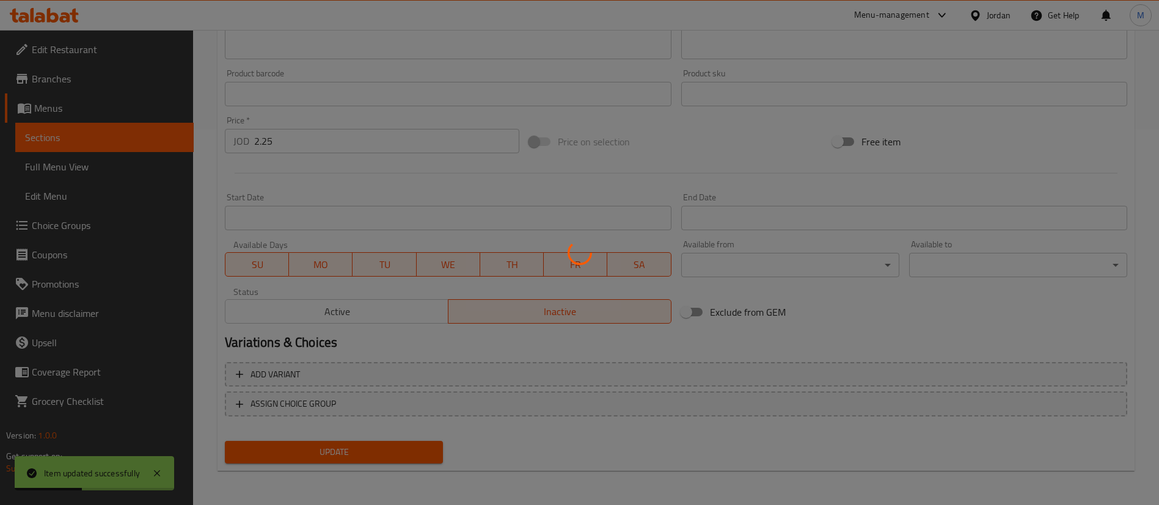
scroll to position [0, 0]
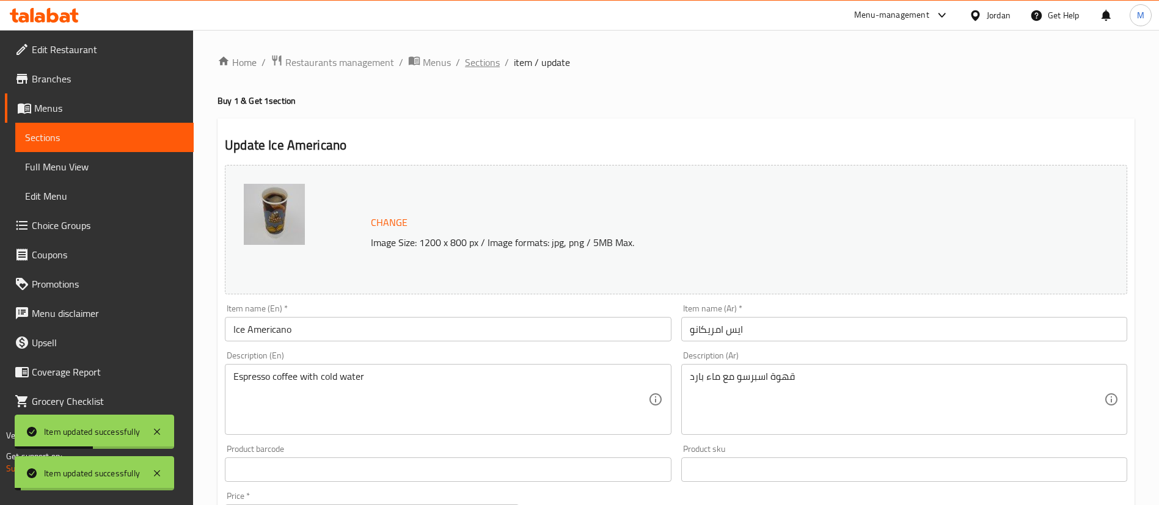
click at [481, 62] on span "Sections" at bounding box center [482, 62] width 35 height 15
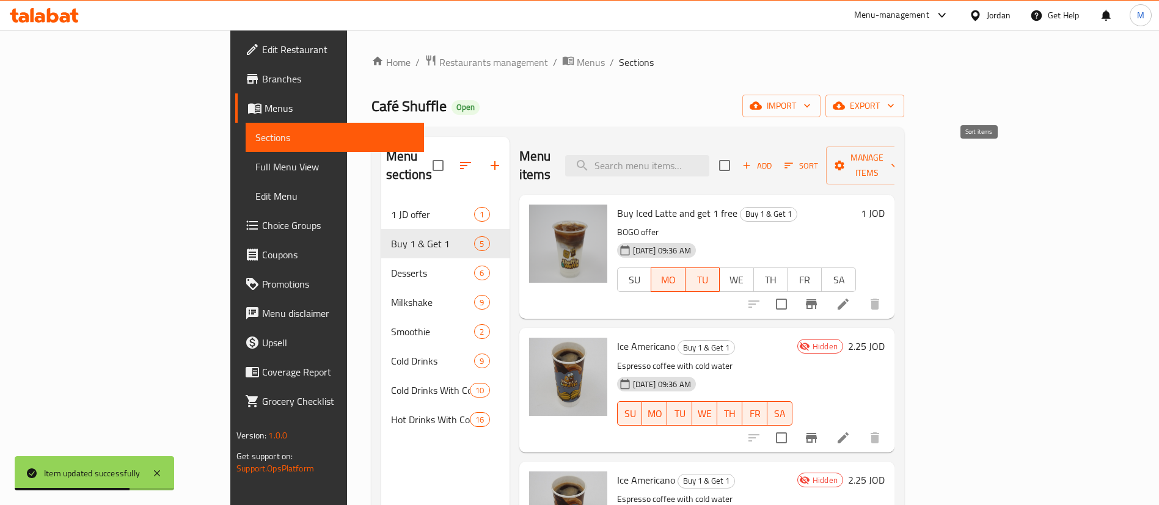
click at [818, 159] on span "Sort" at bounding box center [801, 166] width 34 height 14
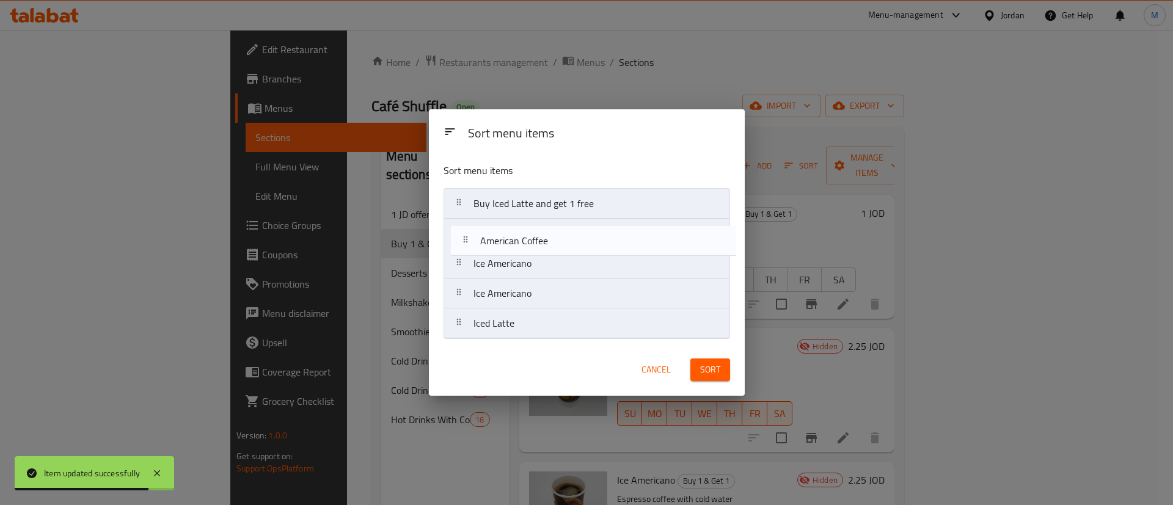
drag, startPoint x: 600, startPoint y: 326, endPoint x: 607, endPoint y: 226, distance: 99.8
click at [607, 226] on nav "Buy Iced Latte and get 1 free Ice Americano Ice Americano Iced Latte American C…" at bounding box center [587, 263] width 287 height 151
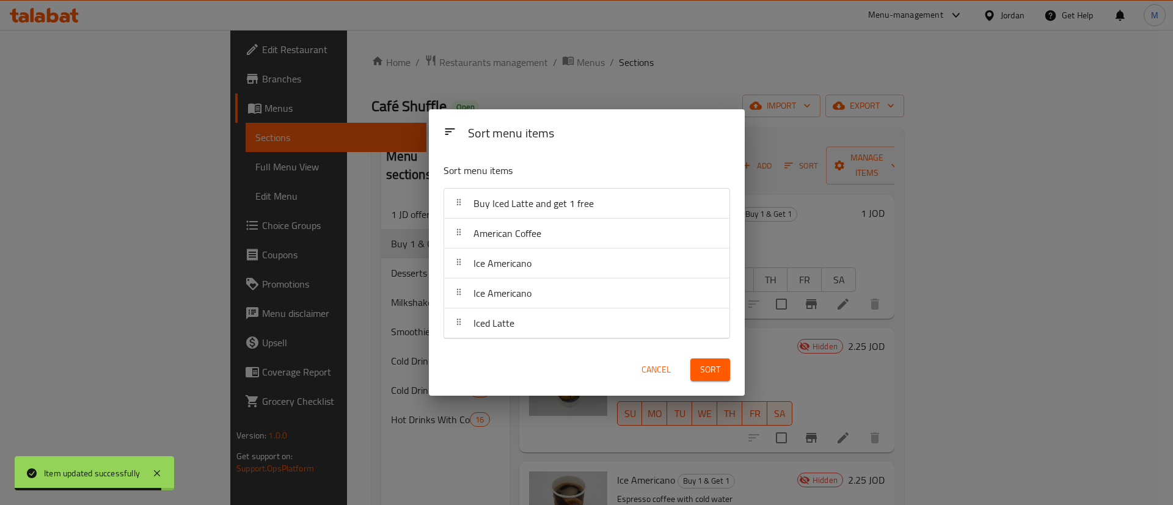
click at [709, 371] on span "Sort" at bounding box center [710, 369] width 20 height 15
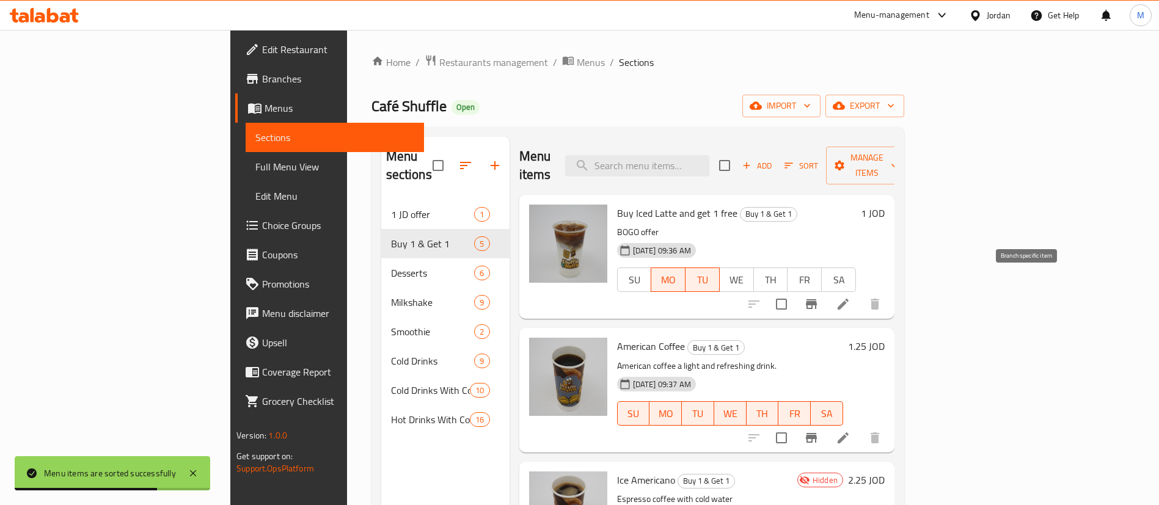
click at [819, 297] on icon "Branch-specific-item" at bounding box center [811, 304] width 15 height 15
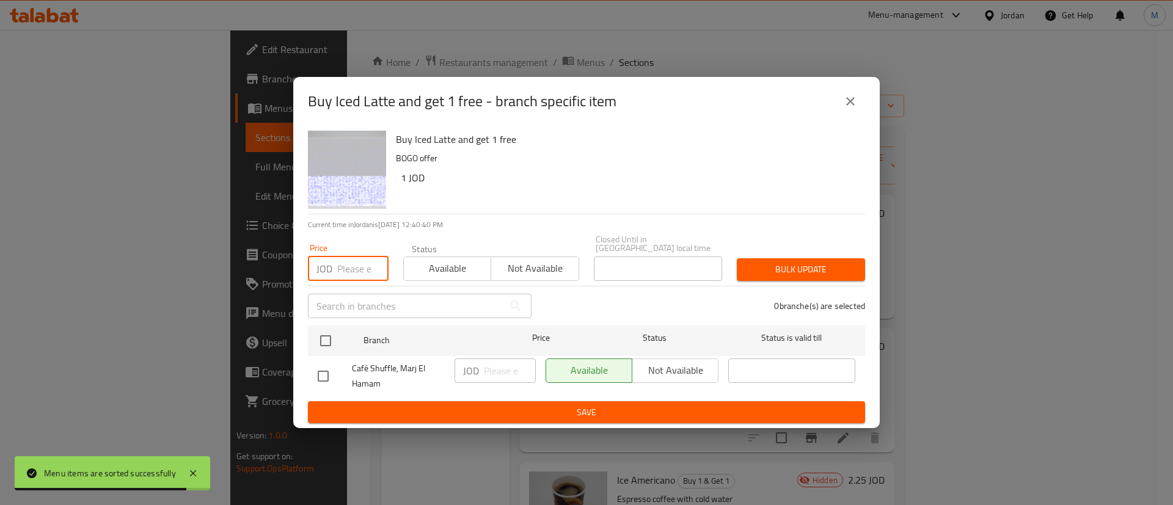
click at [357, 270] on input "number" at bounding box center [362, 269] width 51 height 24
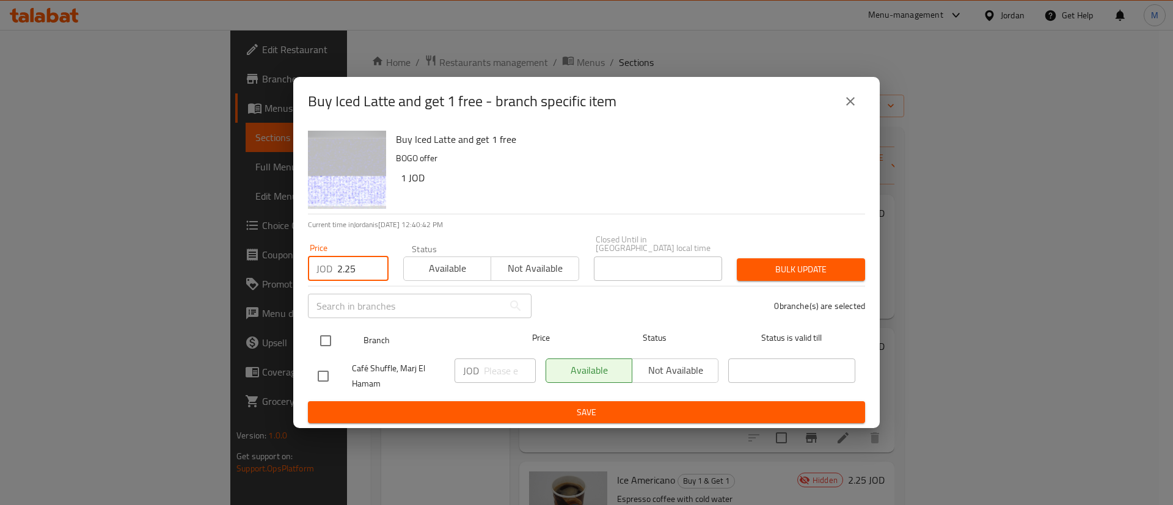
type input "2.25"
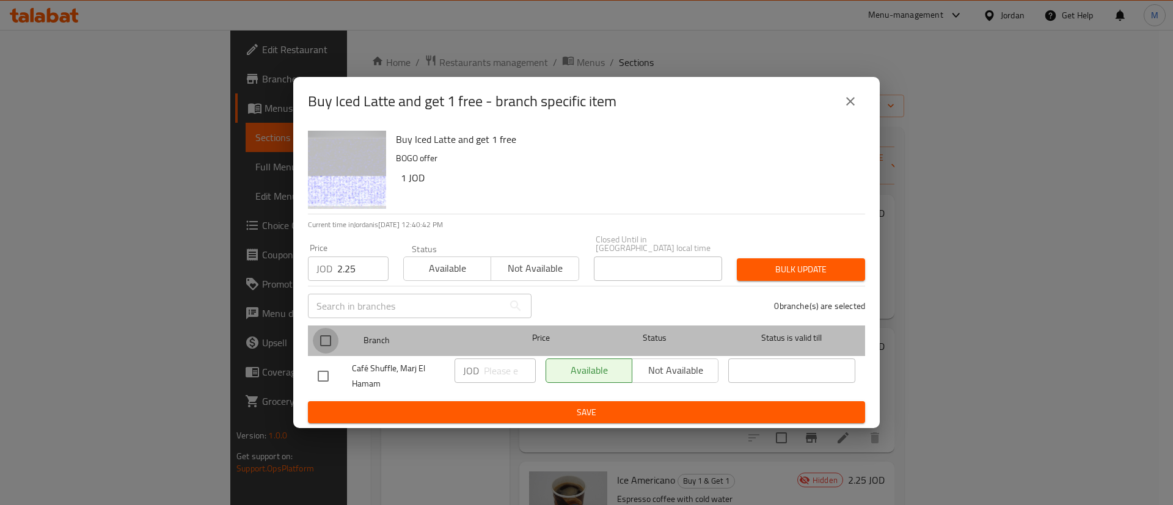
click at [322, 335] on input "checkbox" at bounding box center [326, 341] width 26 height 26
checkbox input "true"
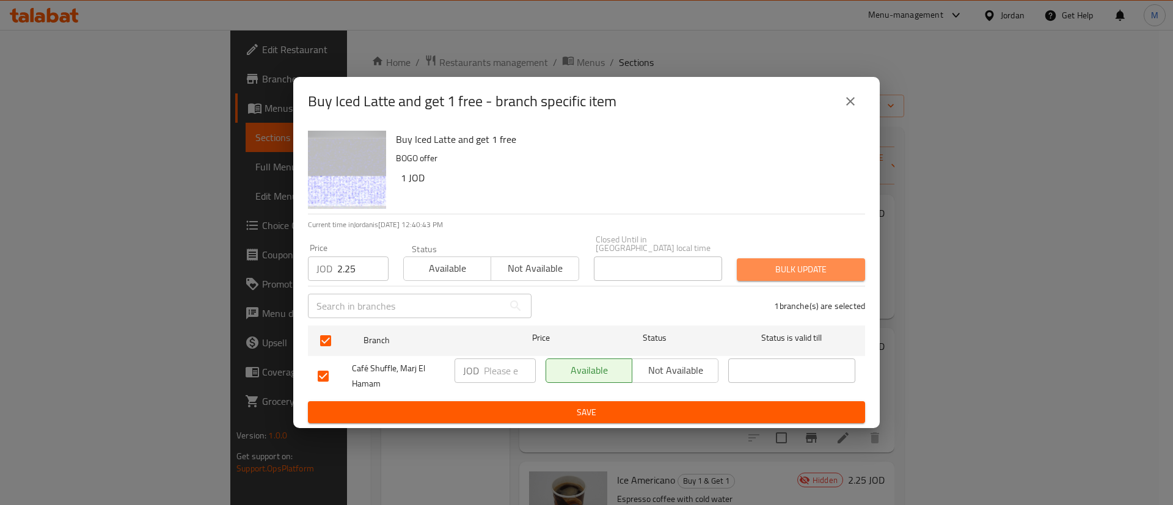
click at [755, 263] on span "Bulk update" at bounding box center [801, 269] width 109 height 15
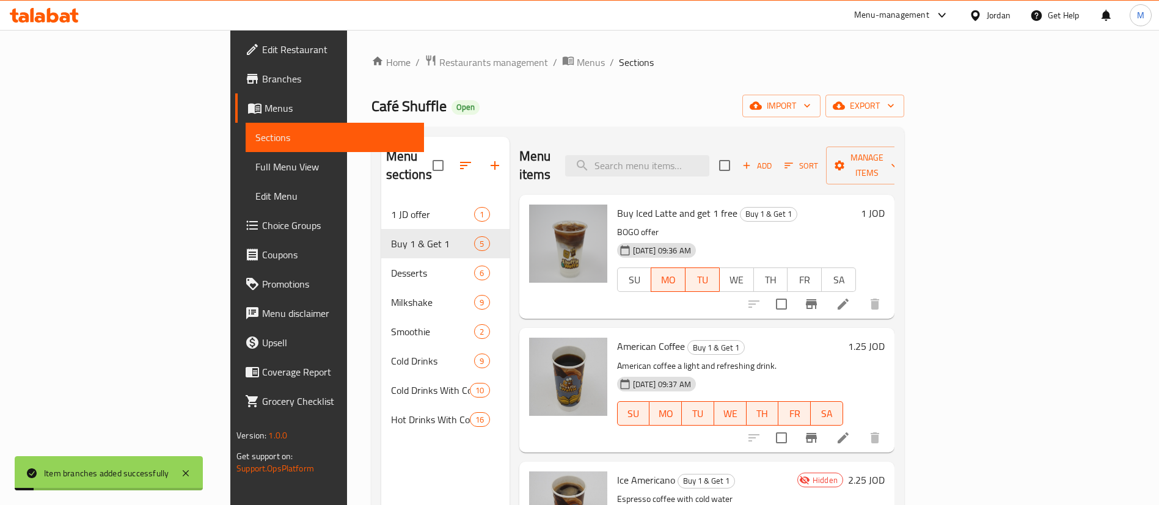
click at [850, 431] on icon at bounding box center [843, 438] width 15 height 15
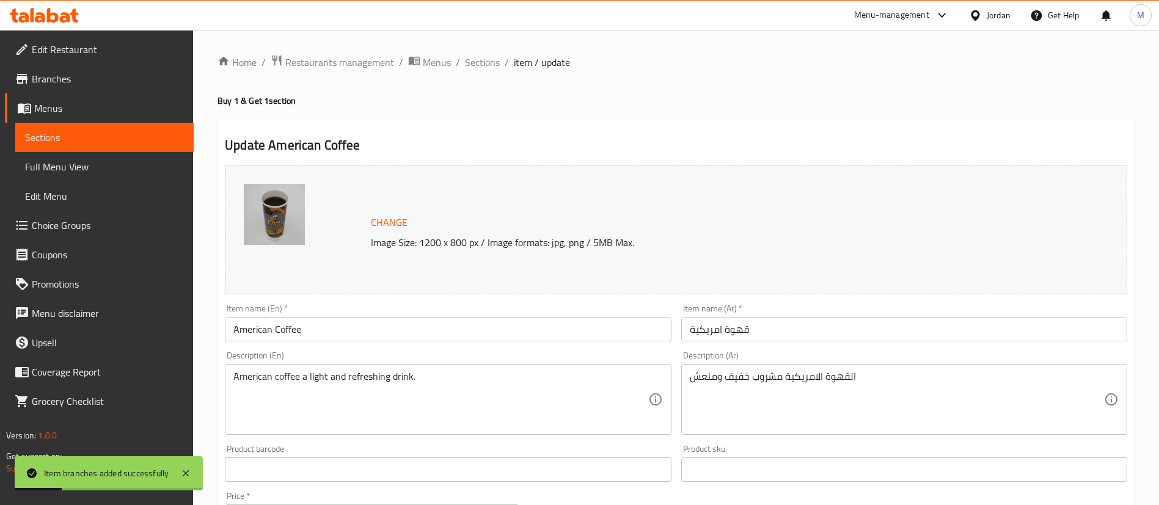
click at [227, 326] on input "American Coffee" at bounding box center [448, 329] width 446 height 24
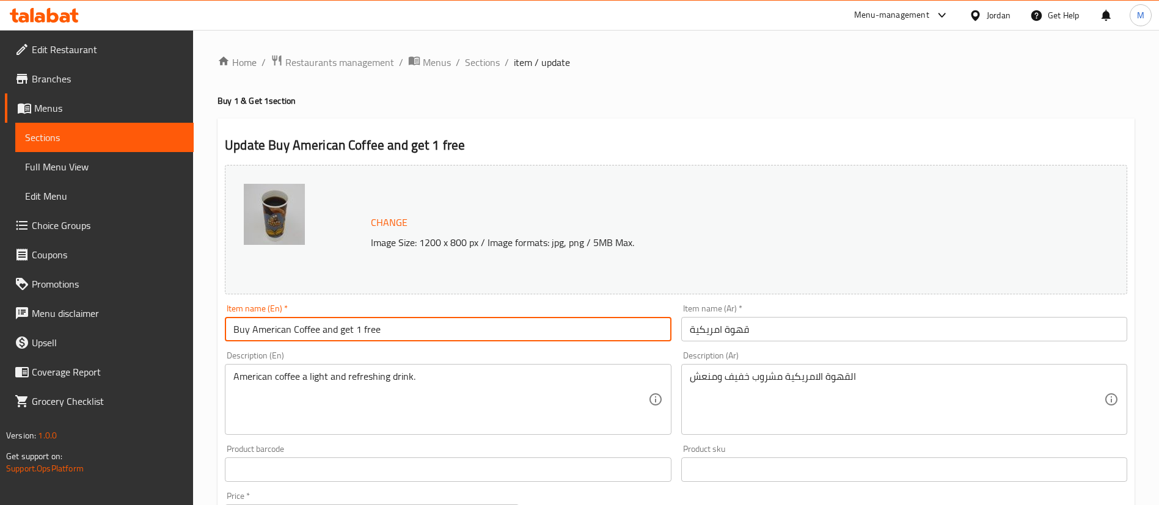
type input "Buy American Coffee and get 1 free"
click at [684, 328] on input "قهوة امريكية" at bounding box center [904, 329] width 446 height 24
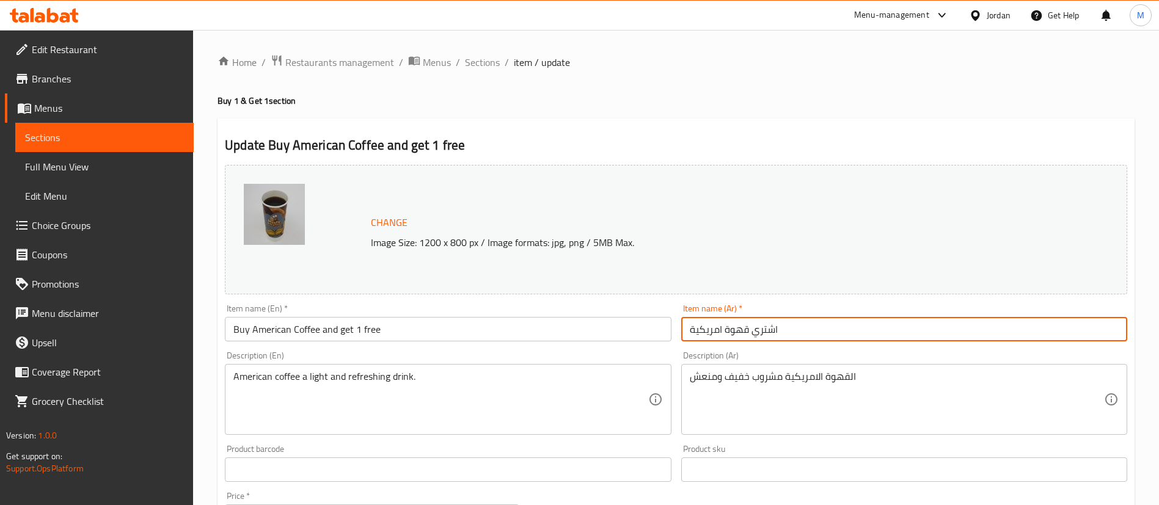
click at [873, 326] on input "اشتري قهوة امريكية" at bounding box center [904, 329] width 446 height 24
type input "اشتري قهوة امريكية واحصل على الثانية مجانا"
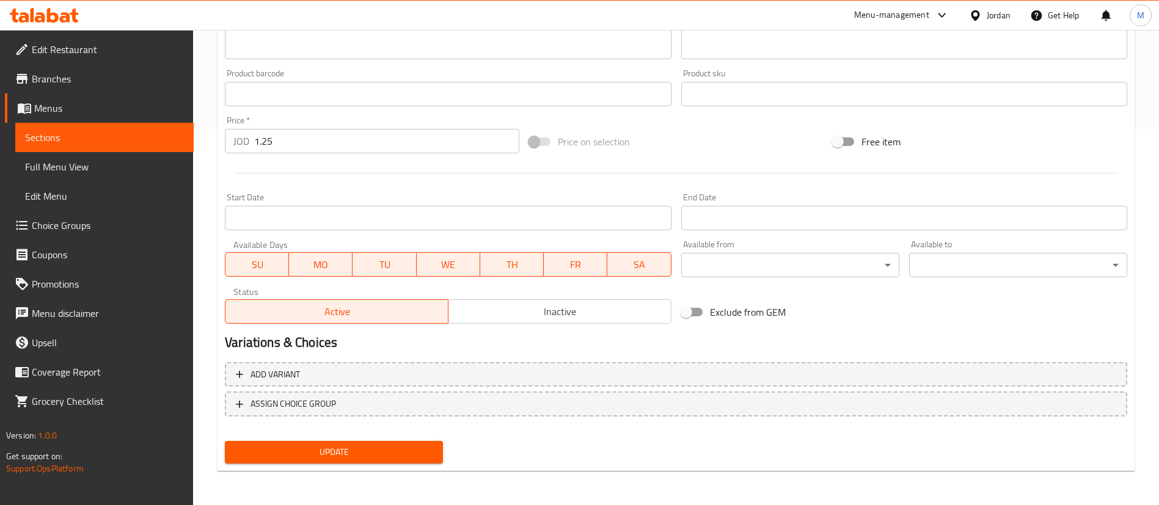
click at [694, 305] on input "Exclude from GEM" at bounding box center [686, 312] width 70 height 23
checkbox input "true"
drag, startPoint x: 267, startPoint y: 250, endPoint x: 371, endPoint y: 263, distance: 104.6
click at [267, 250] on div "SU MO TU WE TH FR SA" at bounding box center [448, 258] width 446 height 37
click at [433, 264] on span "WE" at bounding box center [449, 265] width 54 height 18
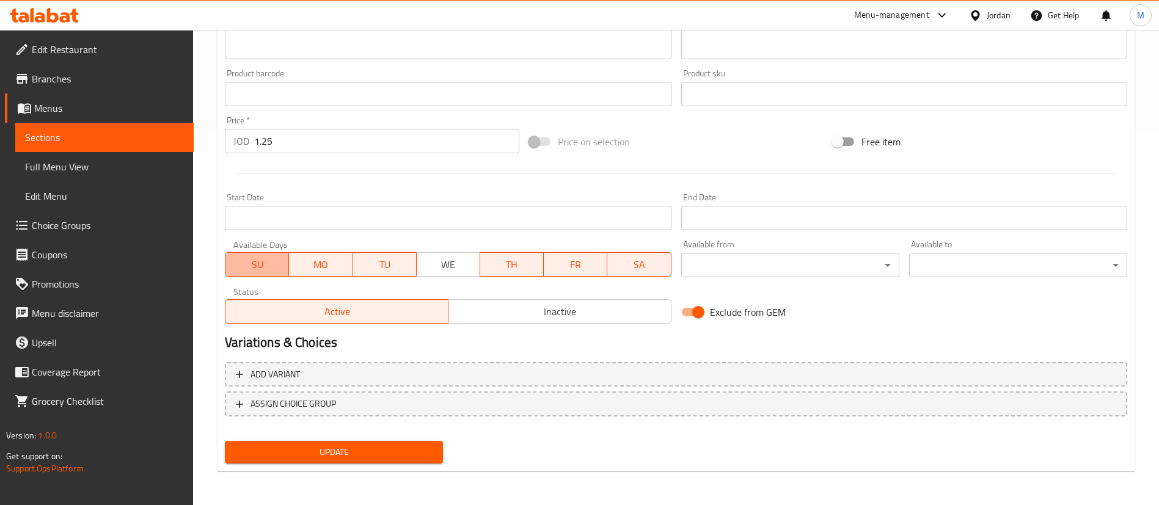
click at [248, 270] on span "SU" at bounding box center [257, 265] width 54 height 18
click at [495, 265] on span "TH" at bounding box center [512, 265] width 54 height 18
drag, startPoint x: 571, startPoint y: 261, endPoint x: 585, endPoint y: 263, distance: 13.6
click at [572, 260] on span "FR" at bounding box center [576, 265] width 54 height 18
click at [625, 268] on span "SA" at bounding box center [639, 265] width 54 height 18
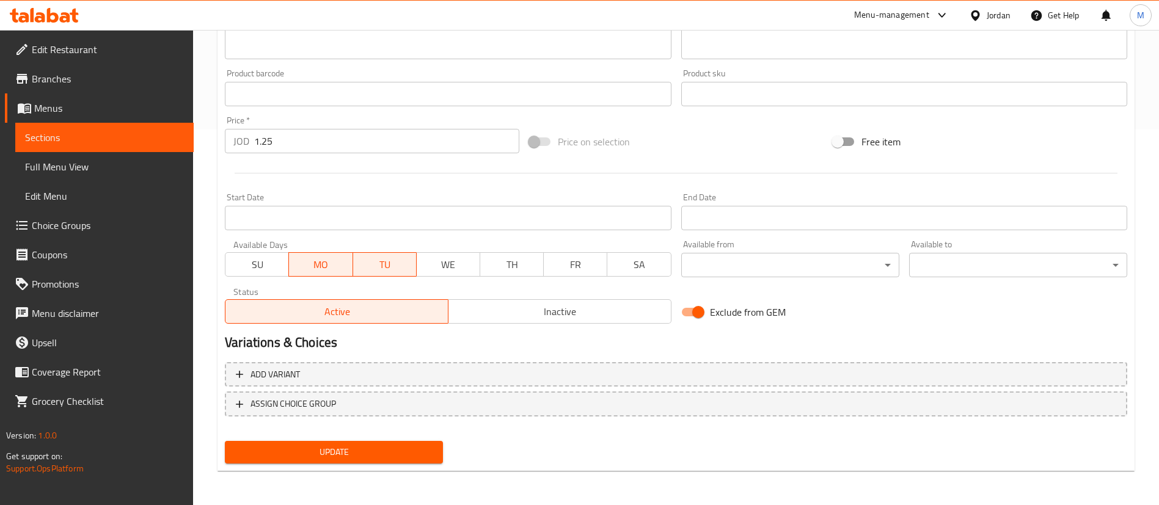
click at [396, 447] on span "Update" at bounding box center [334, 452] width 199 height 15
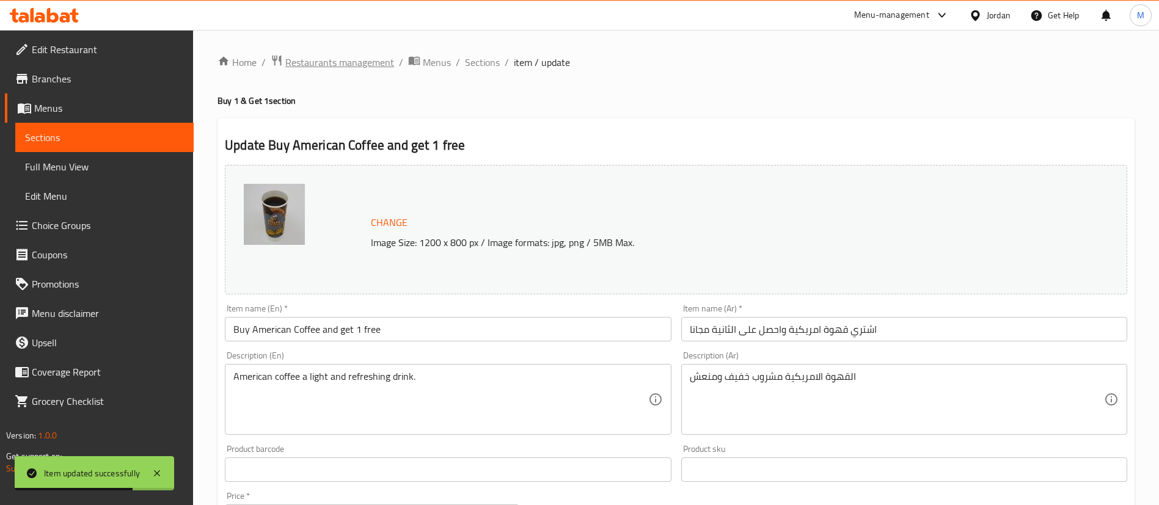
click at [371, 62] on span "Restaurants management" at bounding box center [339, 62] width 109 height 15
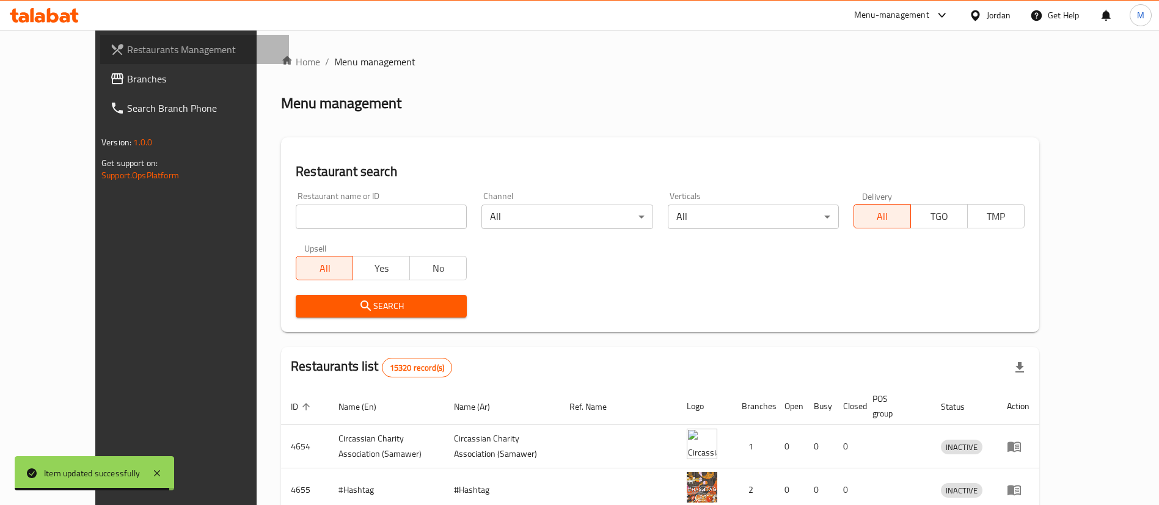
drag, startPoint x: 150, startPoint y: 45, endPoint x: 172, endPoint y: 1, distance: 48.9
click at [150, 45] on span "Restaurants Management" at bounding box center [203, 49] width 152 height 15
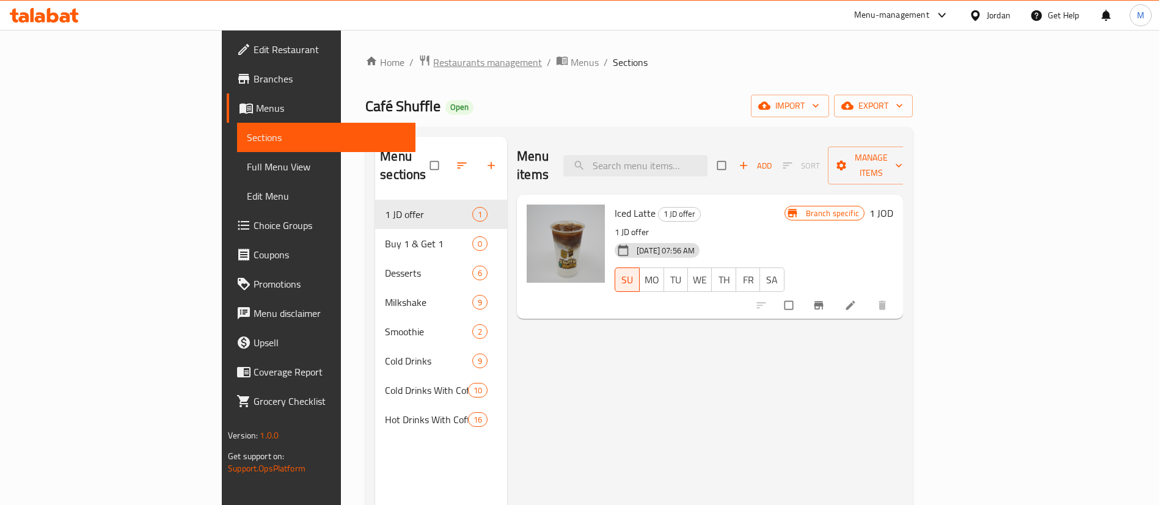
click at [433, 65] on span "Restaurants management" at bounding box center [487, 62] width 109 height 15
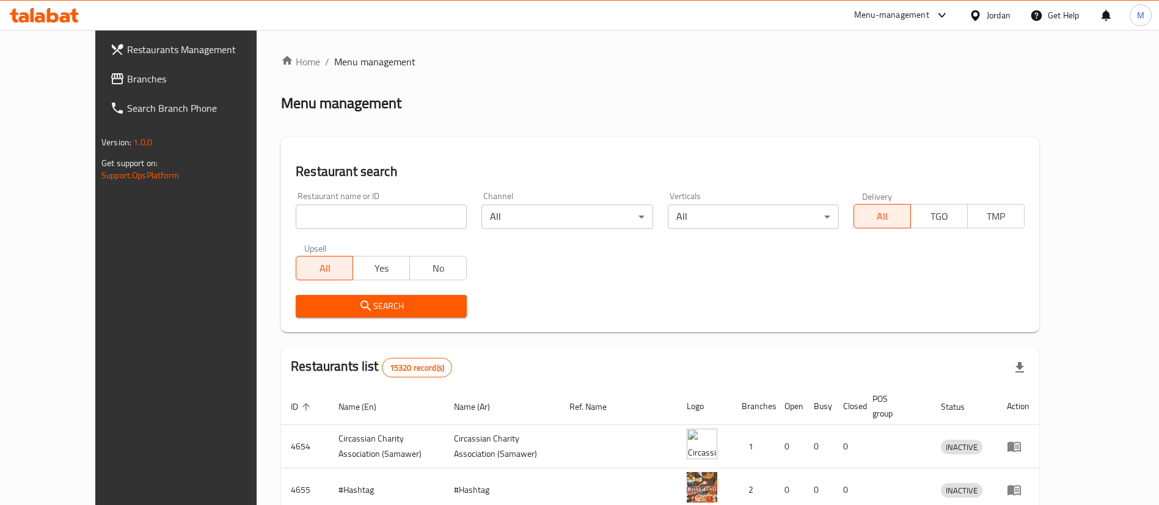
click at [384, 219] on input "search" at bounding box center [381, 217] width 171 height 24
type input "Café Shuffle"
click at [374, 316] on button "Search" at bounding box center [381, 306] width 171 height 23
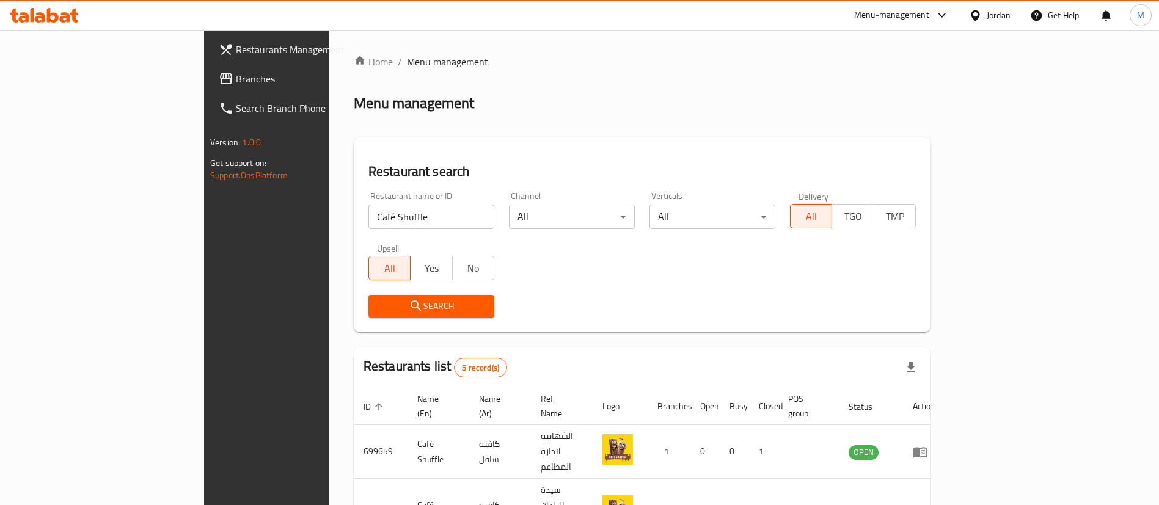
scroll to position [189, 0]
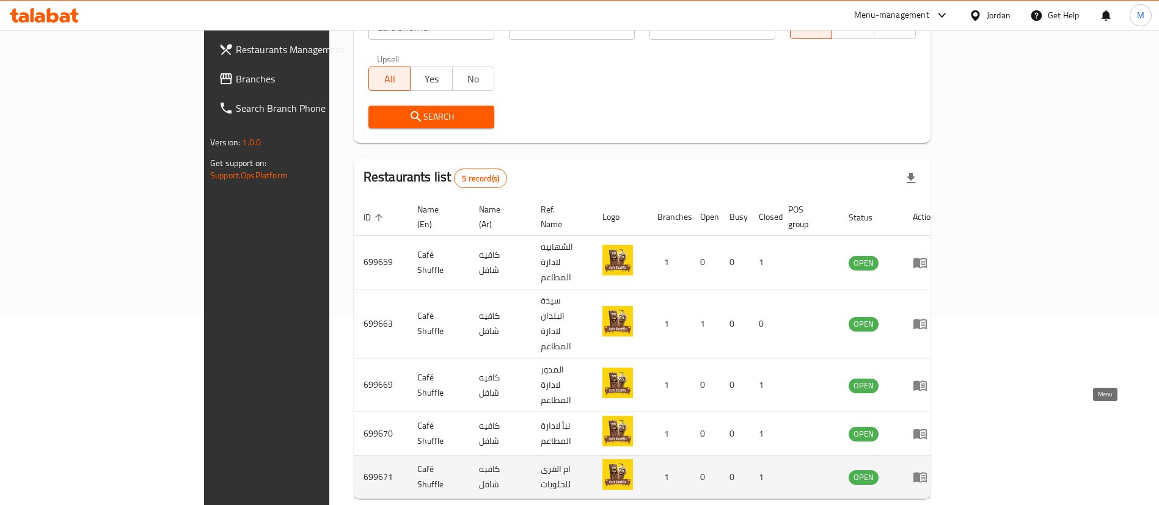
click at [927, 473] on icon "enhanced table" at bounding box center [919, 478] width 13 height 10
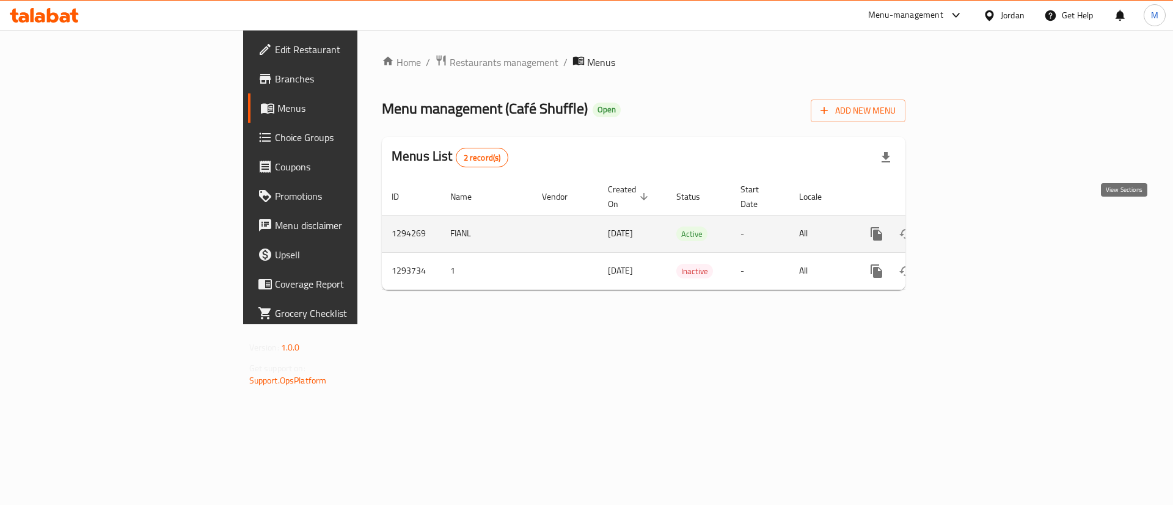
click at [970, 229] on icon "enhanced table" at bounding box center [964, 234] width 11 height 11
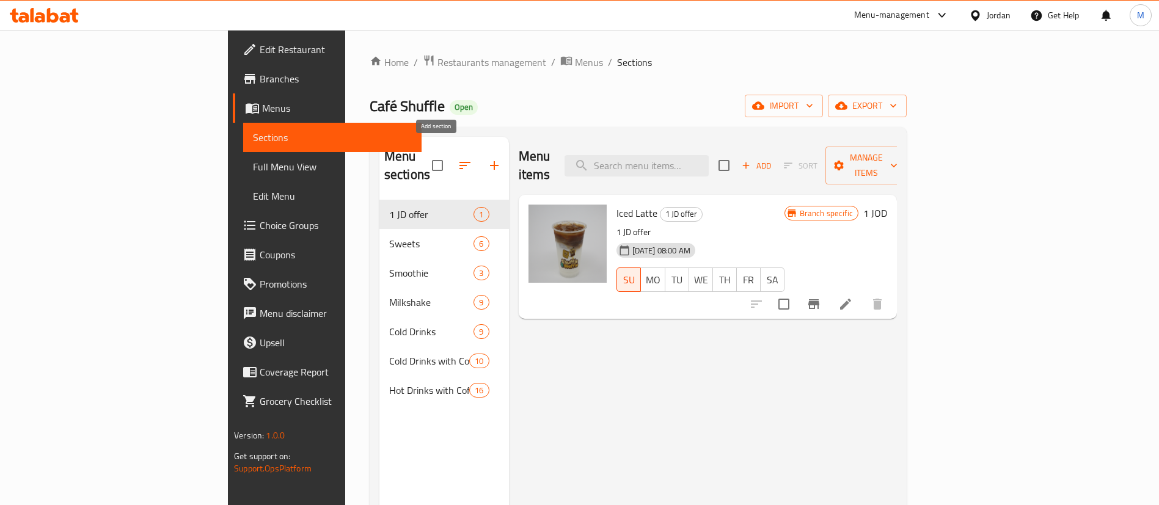
click at [490, 161] on icon "button" at bounding box center [494, 165] width 9 height 9
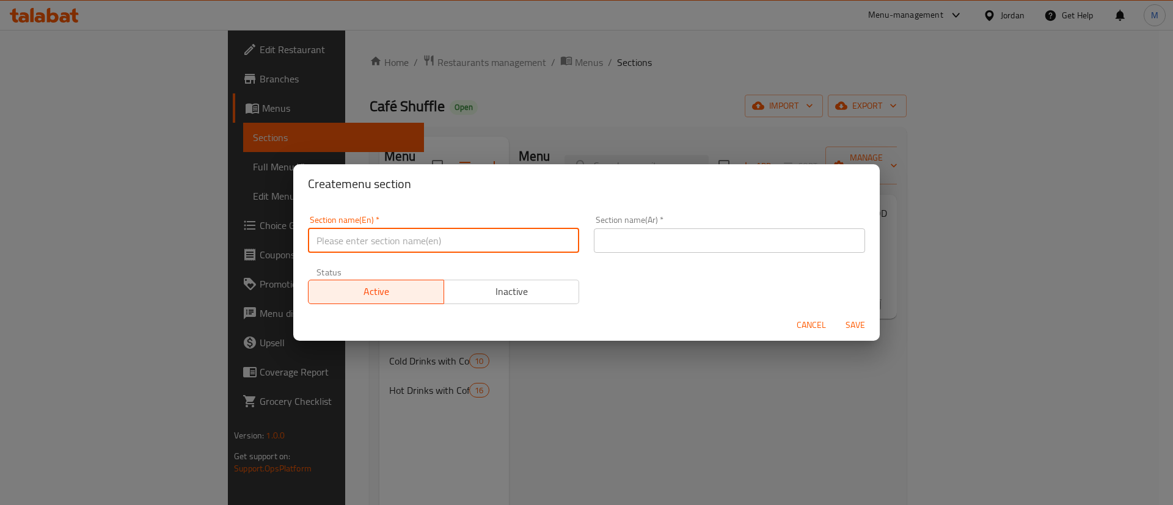
click at [513, 239] on input "text" at bounding box center [443, 241] width 271 height 24
type input "Buy 1 & Get 1"
drag, startPoint x: 647, startPoint y: 241, endPoint x: 672, endPoint y: 255, distance: 28.4
click at [648, 241] on input "text" at bounding box center [729, 241] width 271 height 24
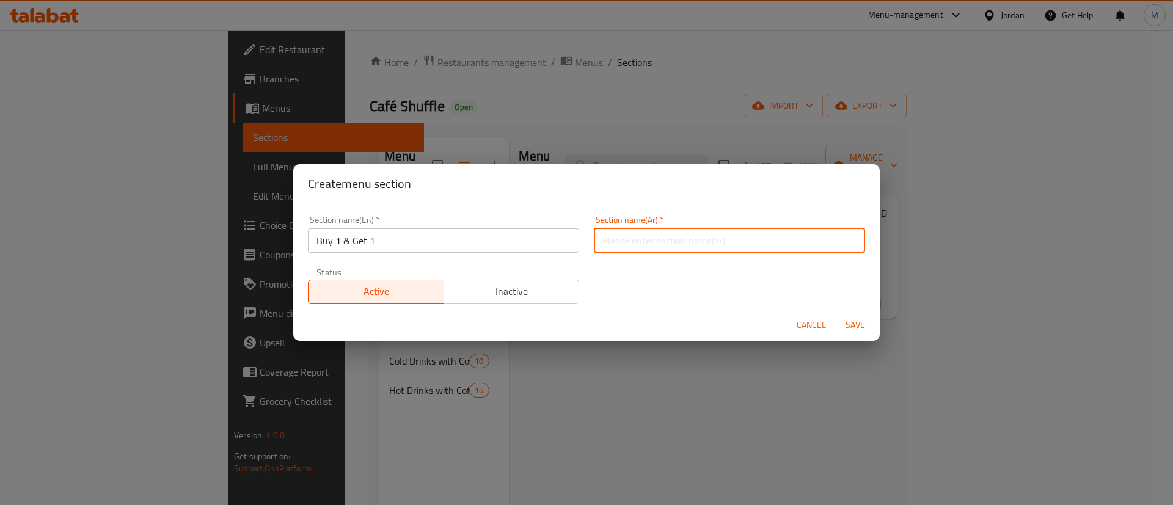
type input "اشتري صنف واحصل على الثاني مجانا"
click at [858, 331] on span "Save" at bounding box center [855, 325] width 29 height 15
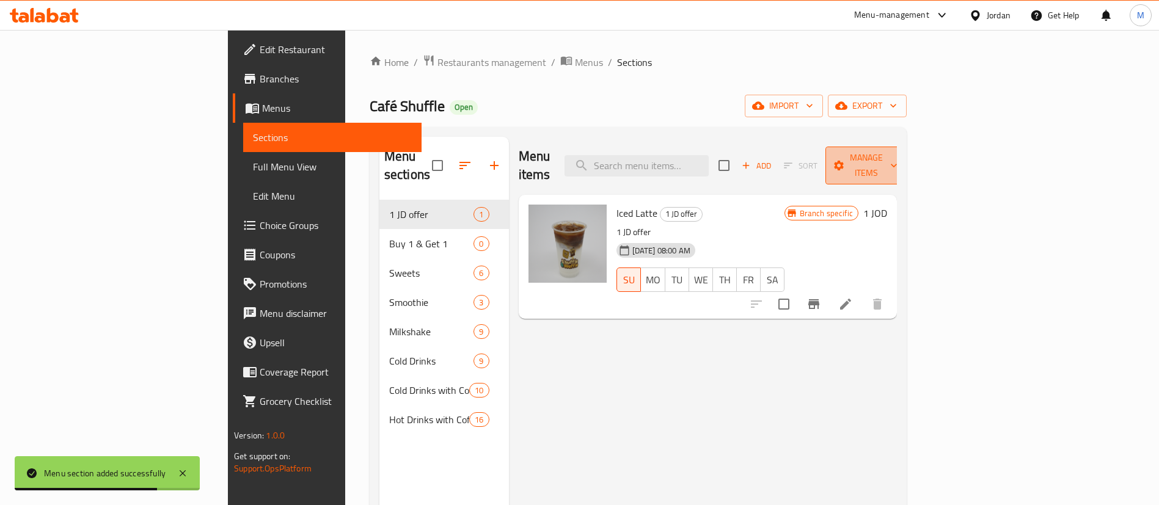
click at [898, 153] on span "Manage items" at bounding box center [866, 165] width 62 height 31
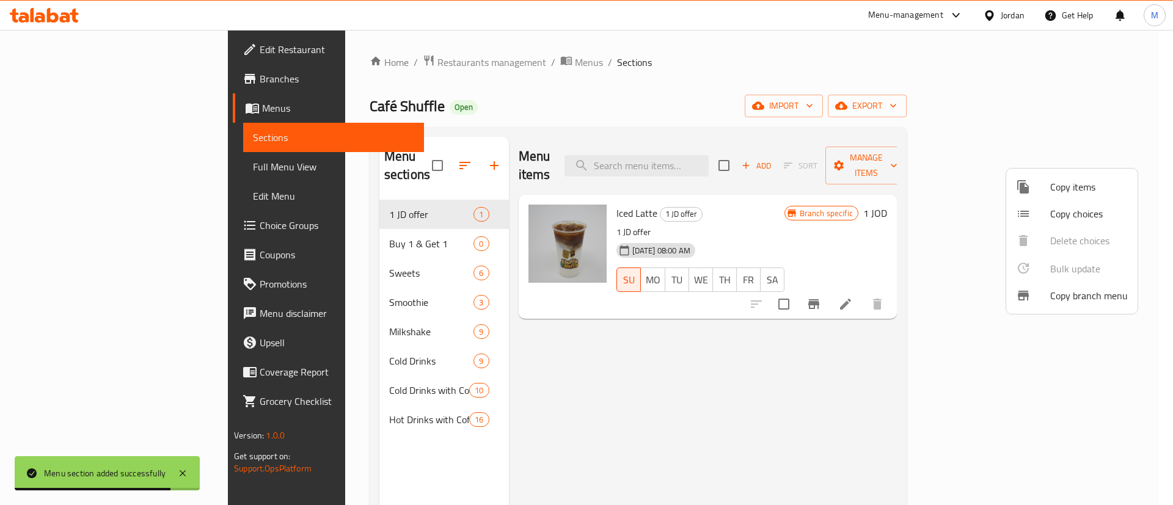
click at [1056, 194] on span "Copy items" at bounding box center [1089, 187] width 78 height 15
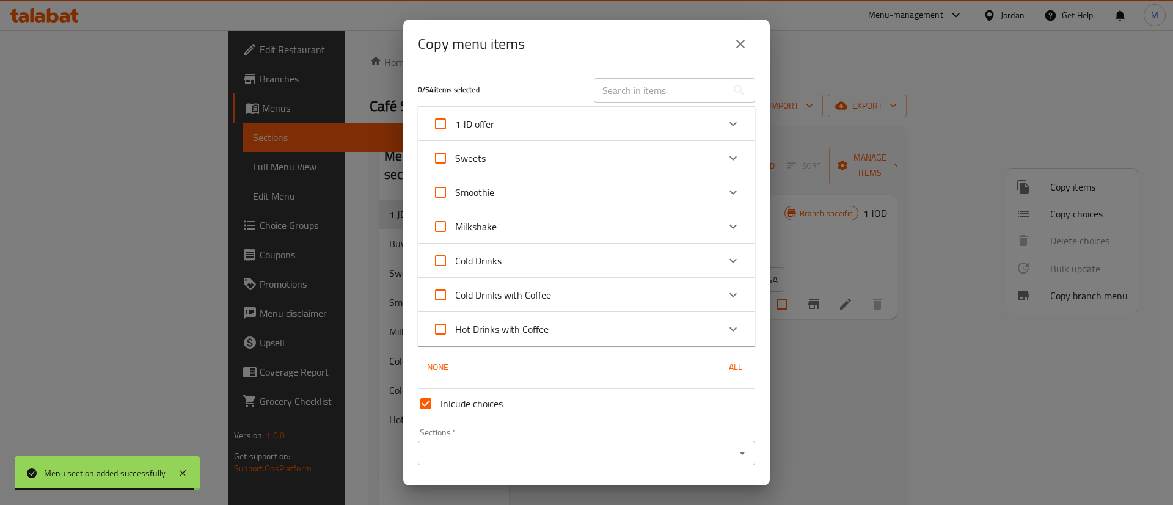
click at [506, 132] on div "1 JD offer" at bounding box center [576, 123] width 286 height 29
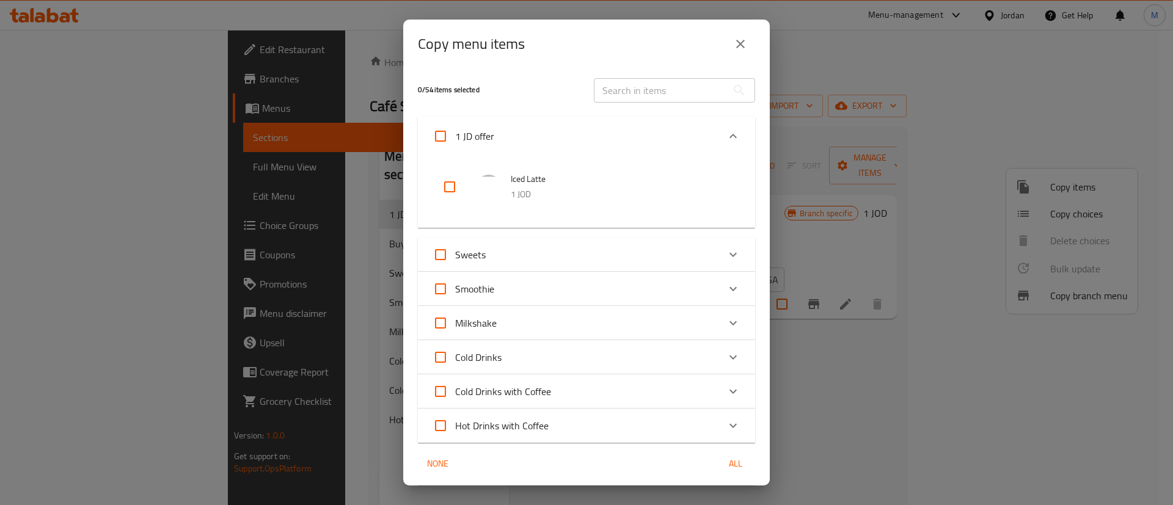
click at [451, 185] on input "checkbox" at bounding box center [449, 186] width 29 height 29
checkbox input "true"
click at [670, 90] on input "text" at bounding box center [660, 90] width 133 height 24
type input "amer"
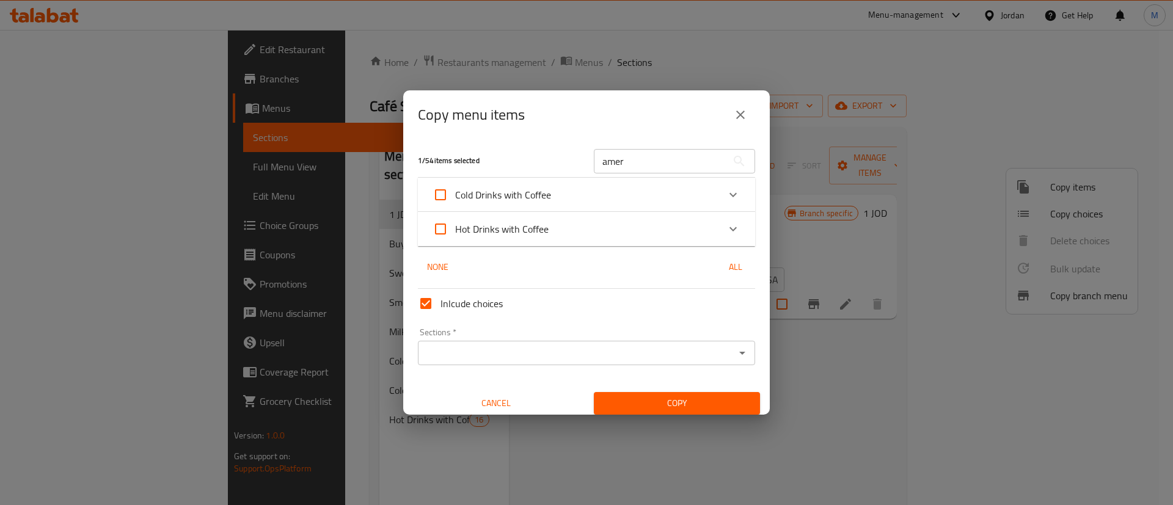
click at [565, 227] on div "Hot Drinks with Coffee" at bounding box center [576, 228] width 286 height 29
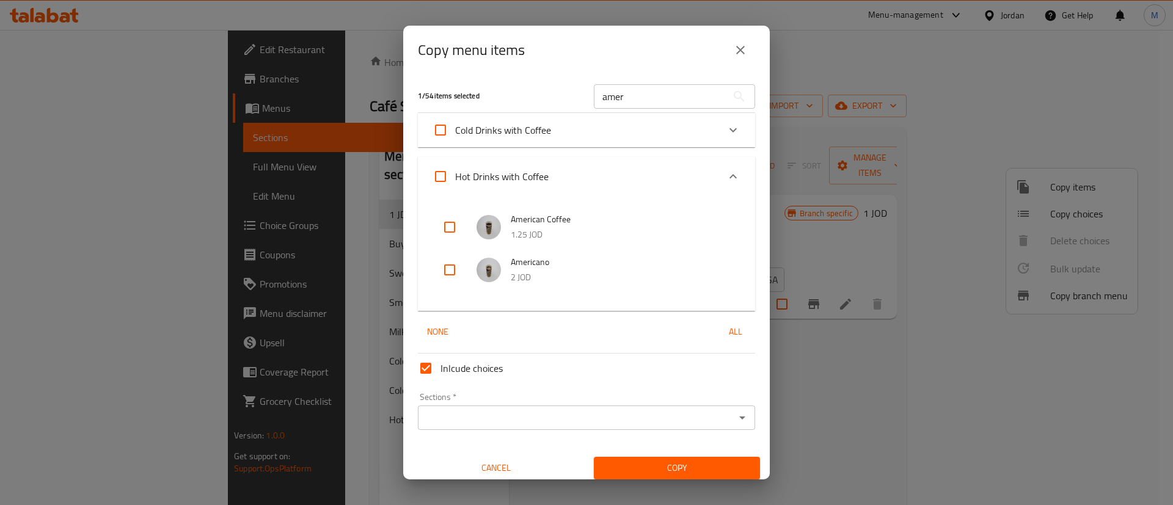
click at [447, 225] on input "checkbox" at bounding box center [449, 227] width 29 height 29
checkbox input "true"
click at [552, 412] on input "Sections   *" at bounding box center [577, 417] width 310 height 17
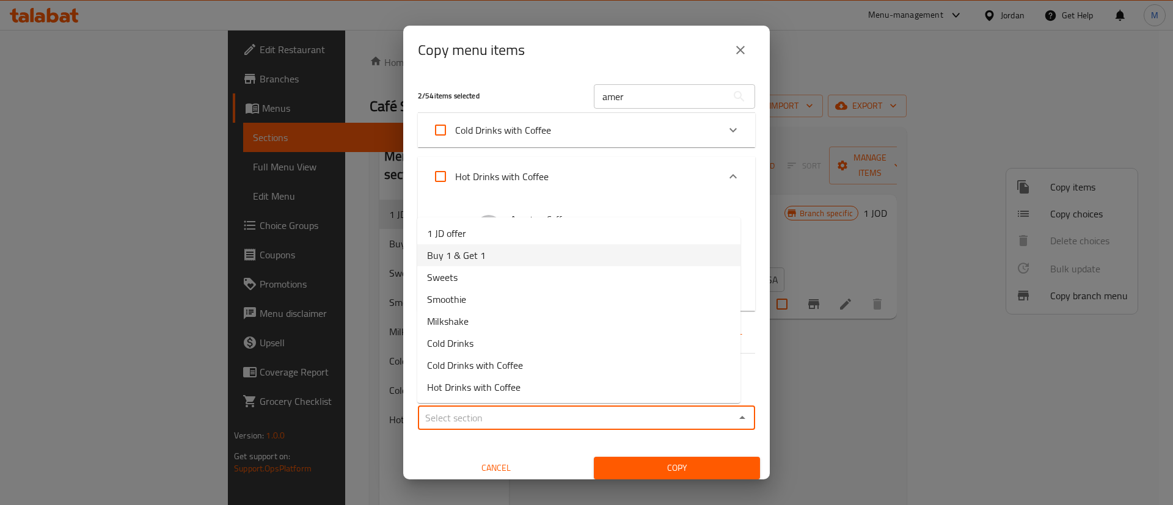
click at [502, 257] on li "Buy 1 & Get 1" at bounding box center [578, 255] width 323 height 22
type input "Buy 1 & Get 1"
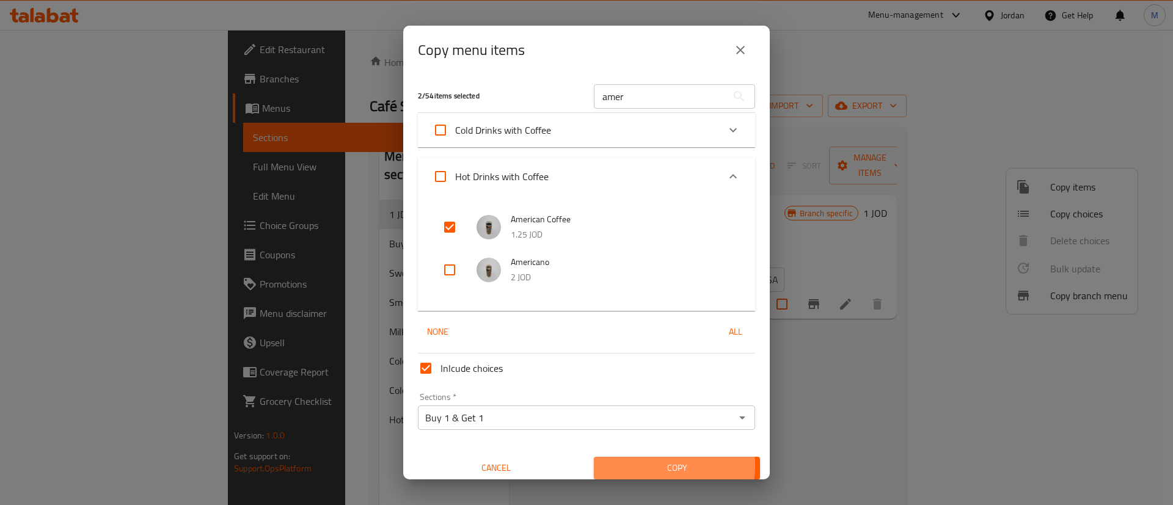
click at [651, 466] on span "Copy" at bounding box center [677, 468] width 147 height 15
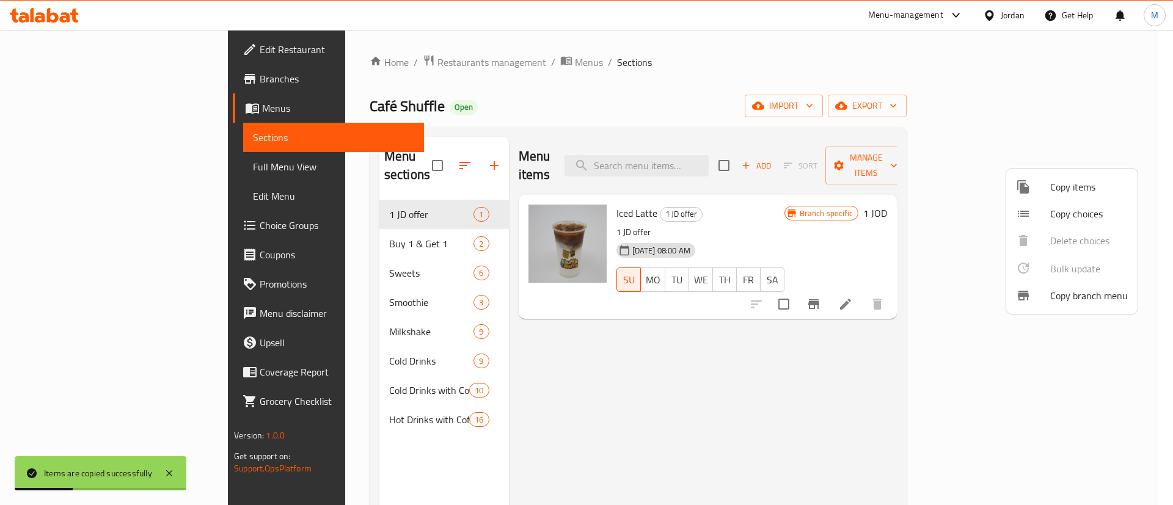
click at [352, 230] on div at bounding box center [586, 252] width 1173 height 505
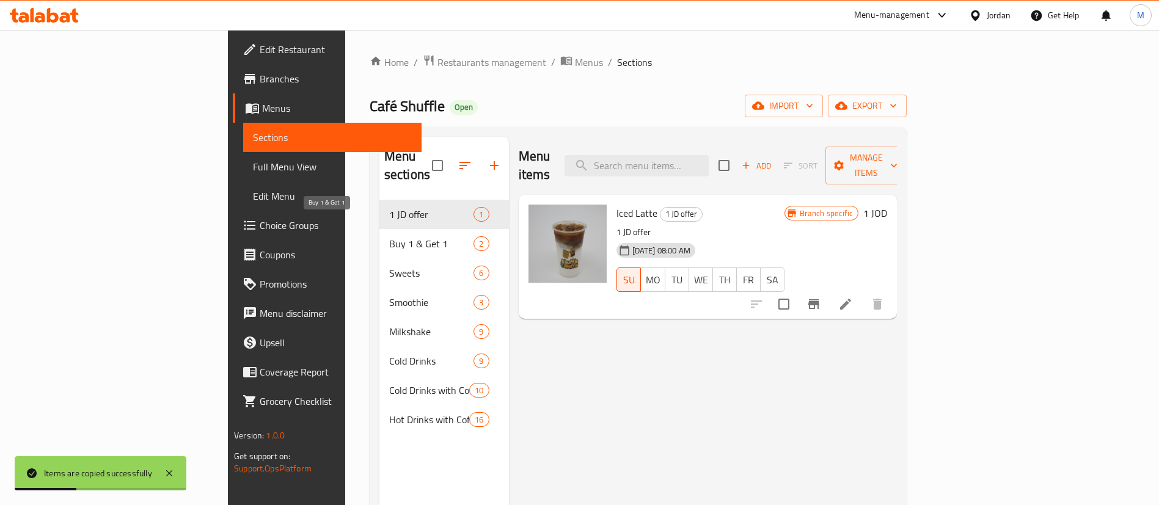
click at [389, 236] on span "Buy 1 & Get 1" at bounding box center [431, 243] width 85 height 15
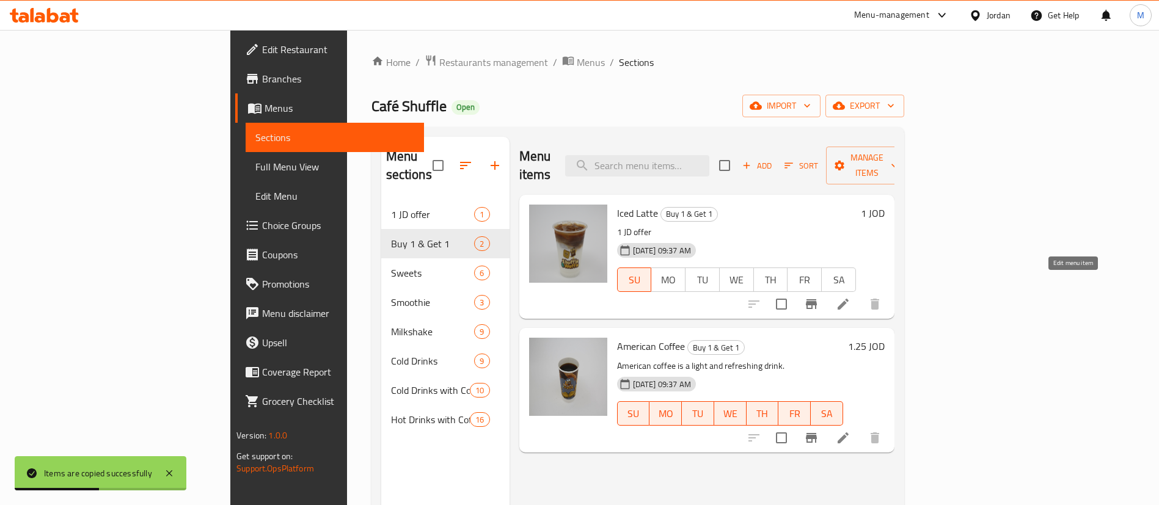
click at [850, 297] on icon at bounding box center [843, 304] width 15 height 15
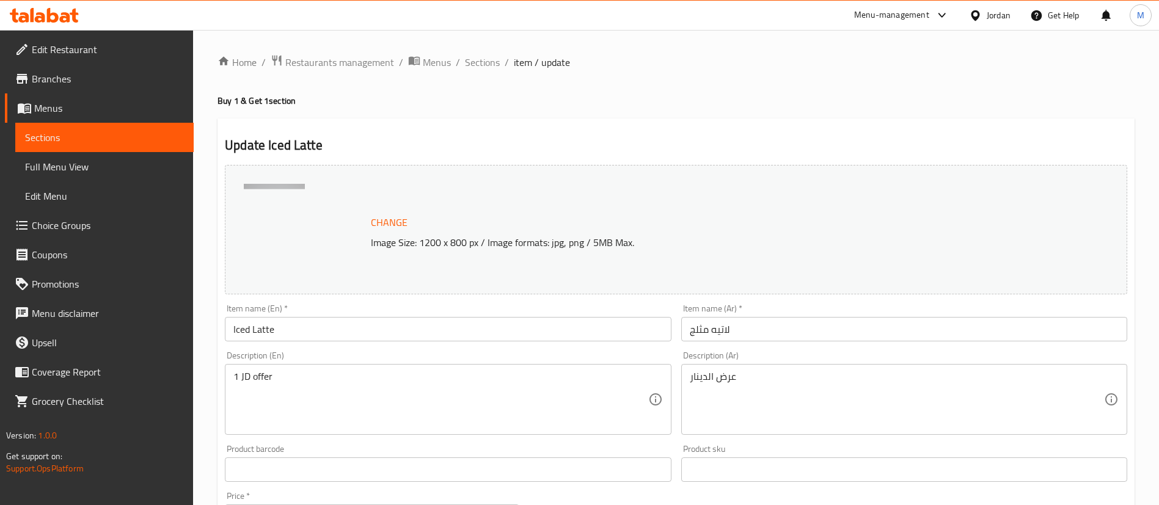
click at [487, 325] on input "Iced Latte" at bounding box center [448, 329] width 446 height 24
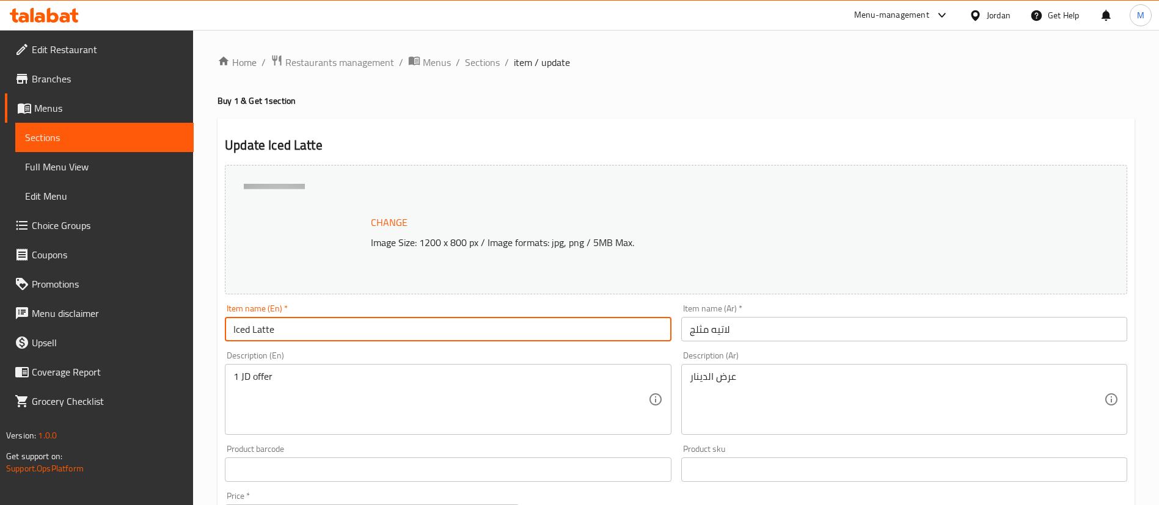
paste input "Buy Iced Latte and get 1 fre"
type input "Buy Iced Latte and get 1 free"
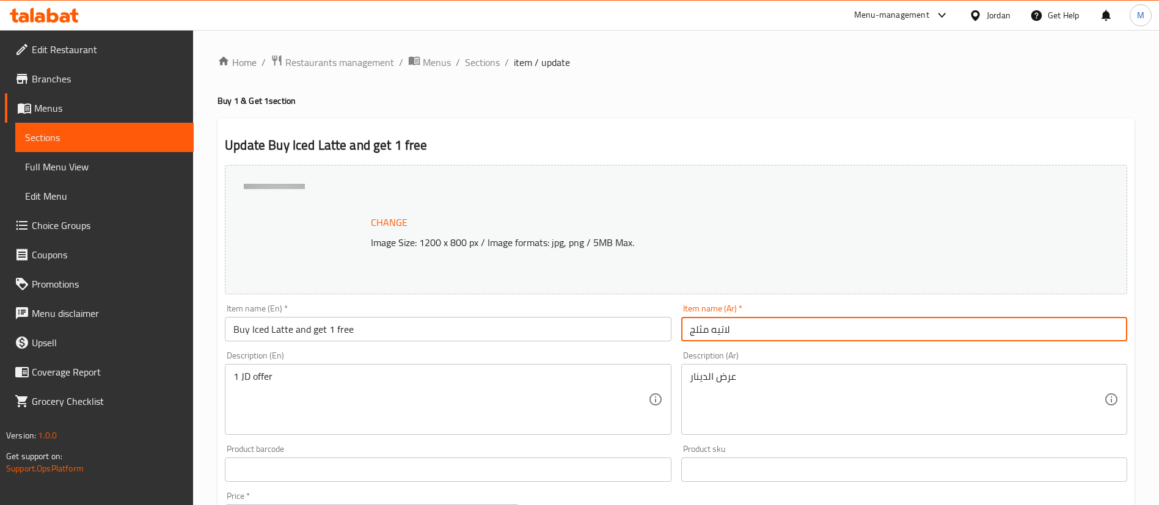
paste input "اشتري لاتيه مثلج واحصل على الثاني مجانا"
type input "اشتري لاتيه مثلج واحصل على الثاني مجانا"
drag, startPoint x: 396, startPoint y: 410, endPoint x: 397, endPoint y: 401, distance: 9.2
paste textarea "BOGO"
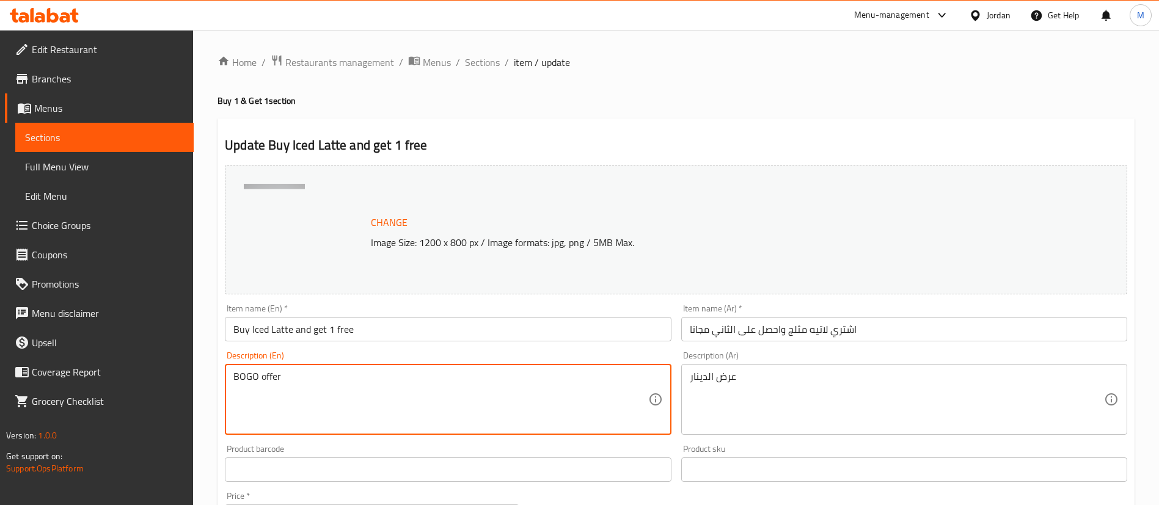
type textarea "BOGO offer"
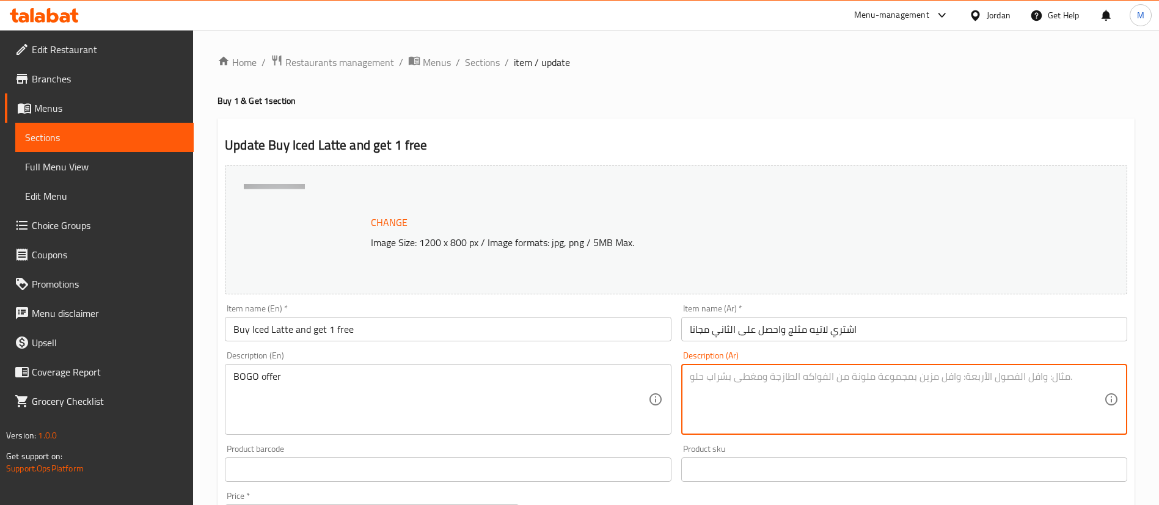
scroll to position [376, 0]
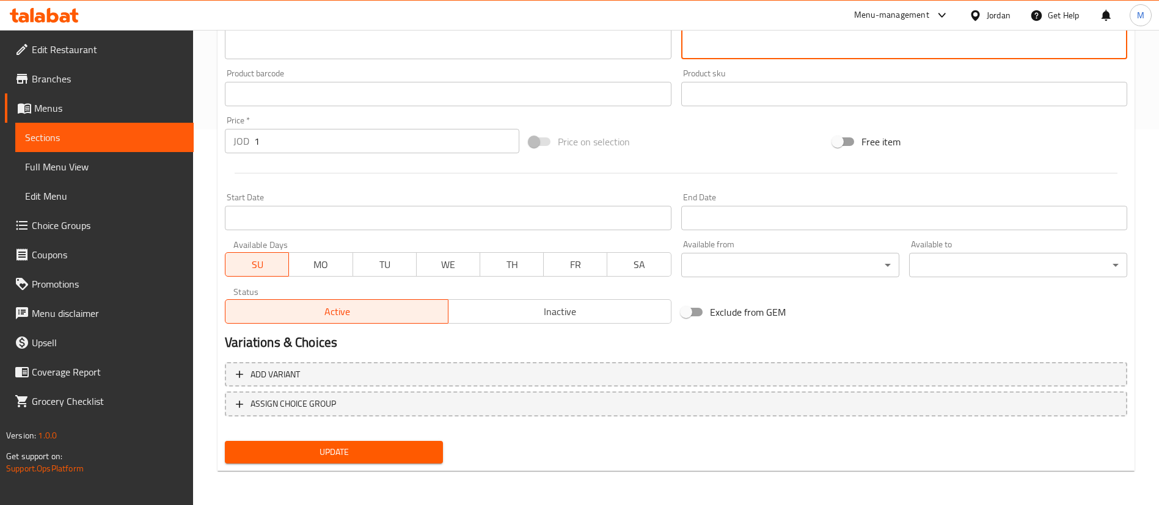
click at [337, 259] on span "MO" at bounding box center [321, 265] width 54 height 18
click at [386, 261] on span "TU" at bounding box center [385, 265] width 54 height 18
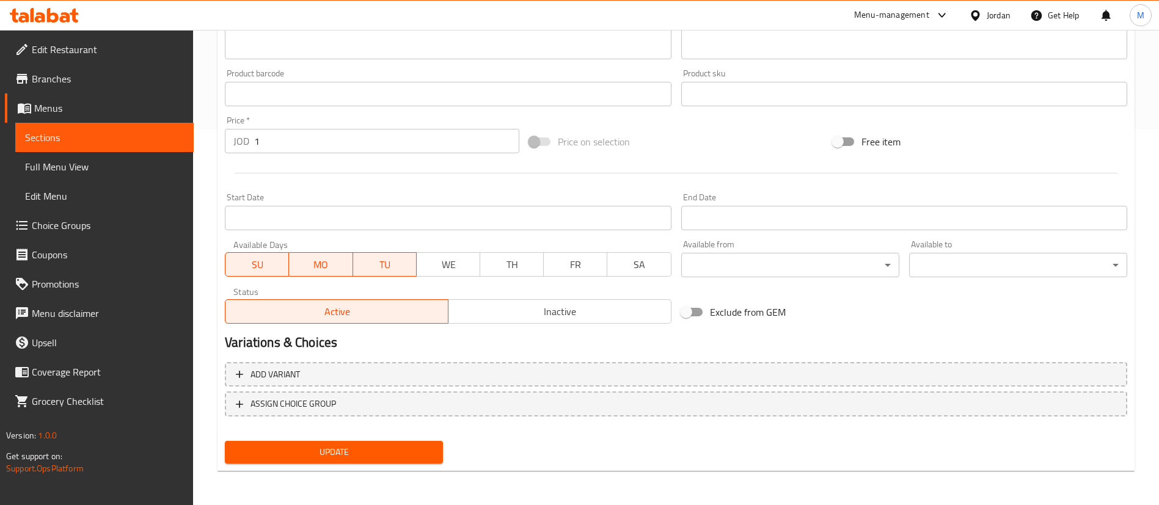
click at [244, 266] on span "SU" at bounding box center [257, 265] width 54 height 18
click at [688, 310] on input "Exclude from GEM" at bounding box center [686, 312] width 70 height 23
checkbox input "true"
click at [380, 462] on button "Update" at bounding box center [334, 452] width 218 height 23
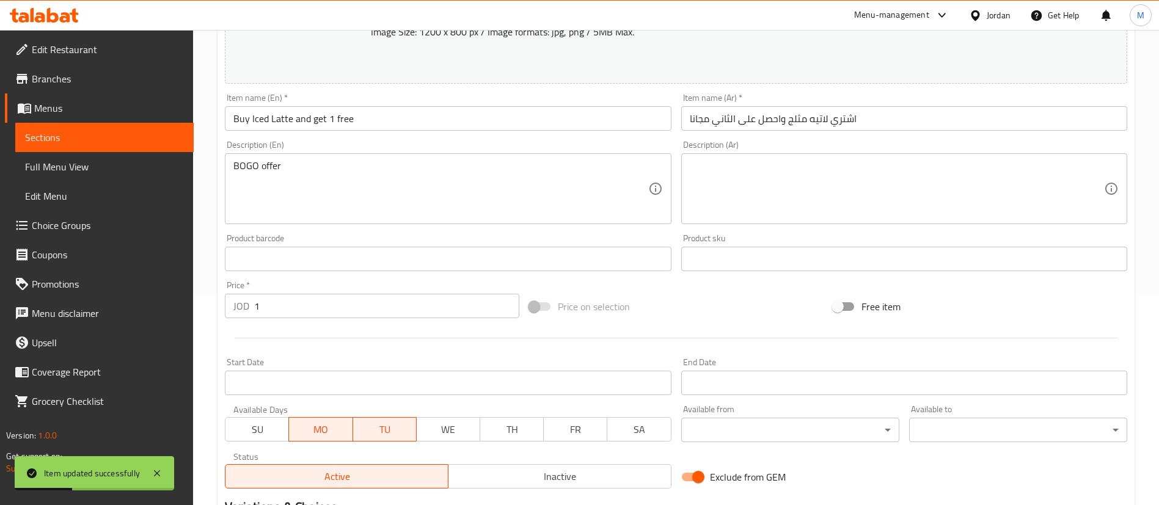
scroll to position [0, 0]
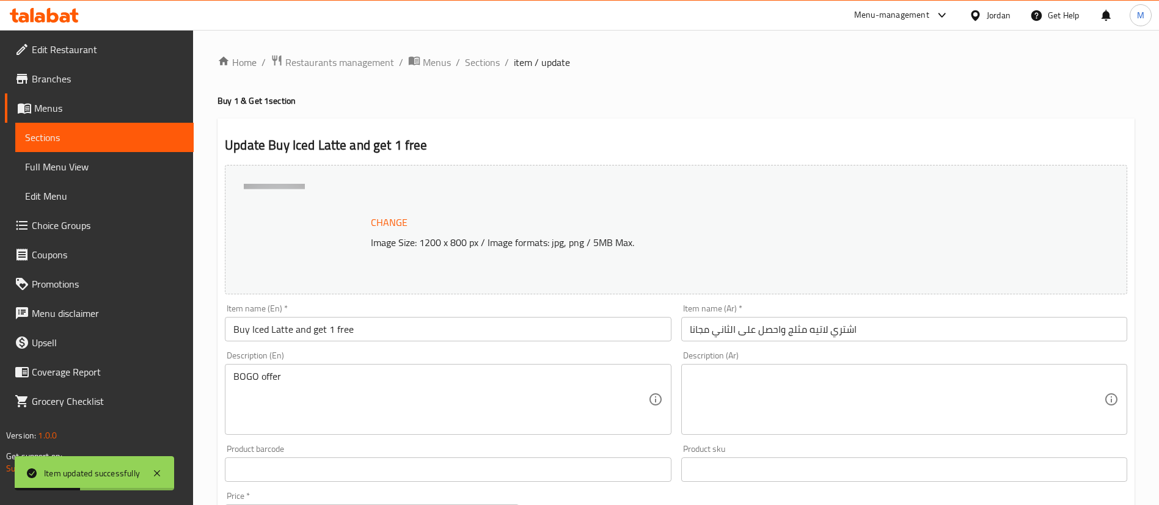
drag, startPoint x: 472, startPoint y: 60, endPoint x: 379, endPoint y: 5, distance: 108.2
click at [472, 60] on span "Sections" at bounding box center [482, 62] width 35 height 15
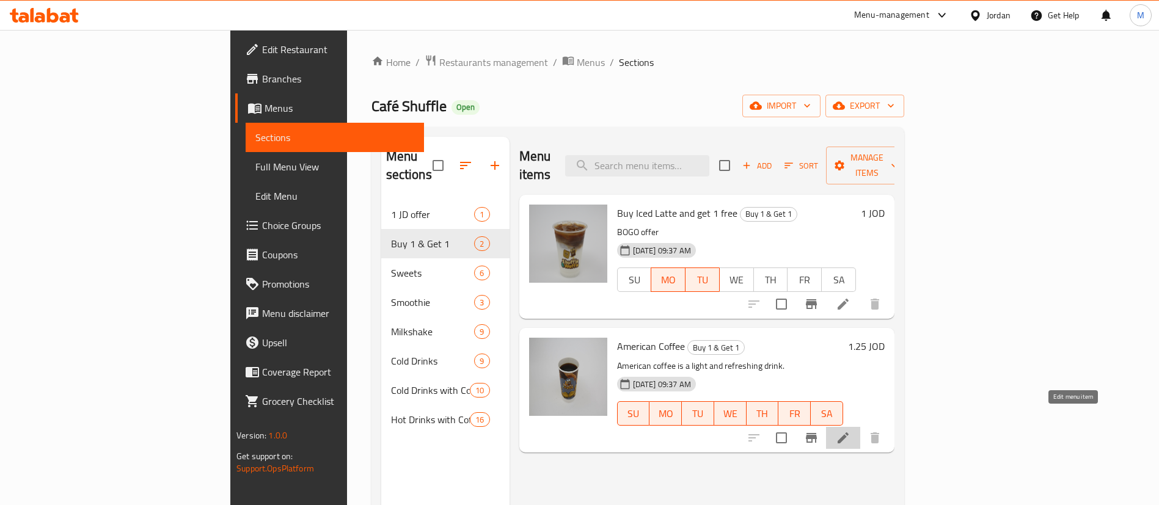
click at [850, 431] on icon at bounding box center [843, 438] width 15 height 15
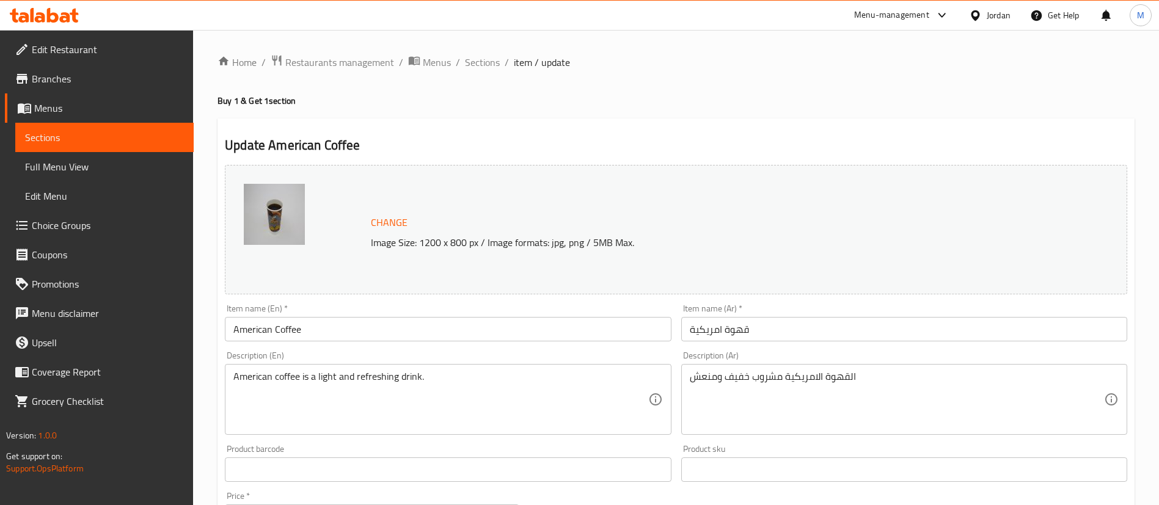
click at [390, 340] on input "American Coffee" at bounding box center [448, 329] width 446 height 24
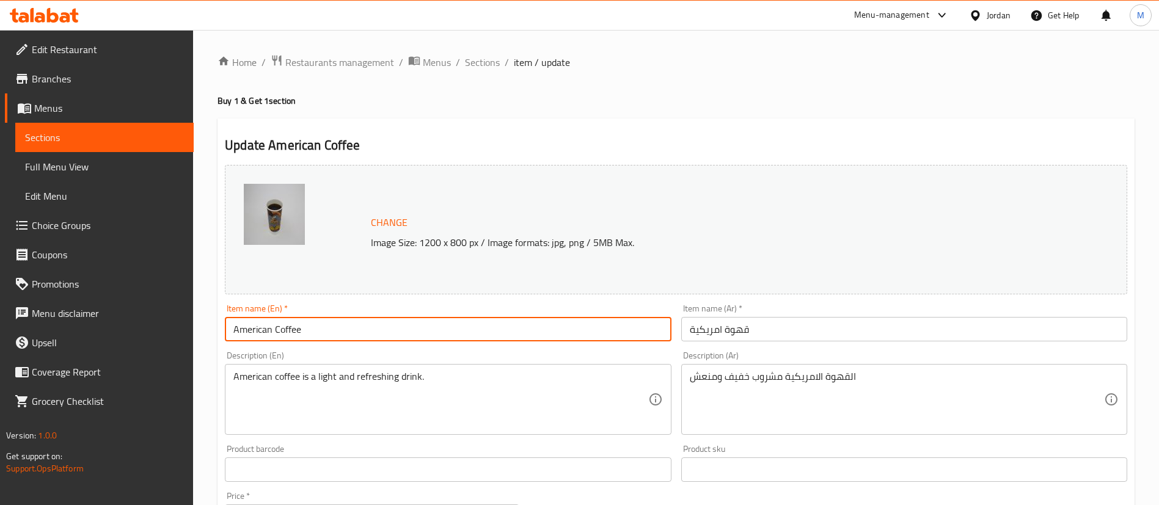
paste input "Buy American Coffee and get 1 fr"
type input "Buy American Coffee and get 1 free"
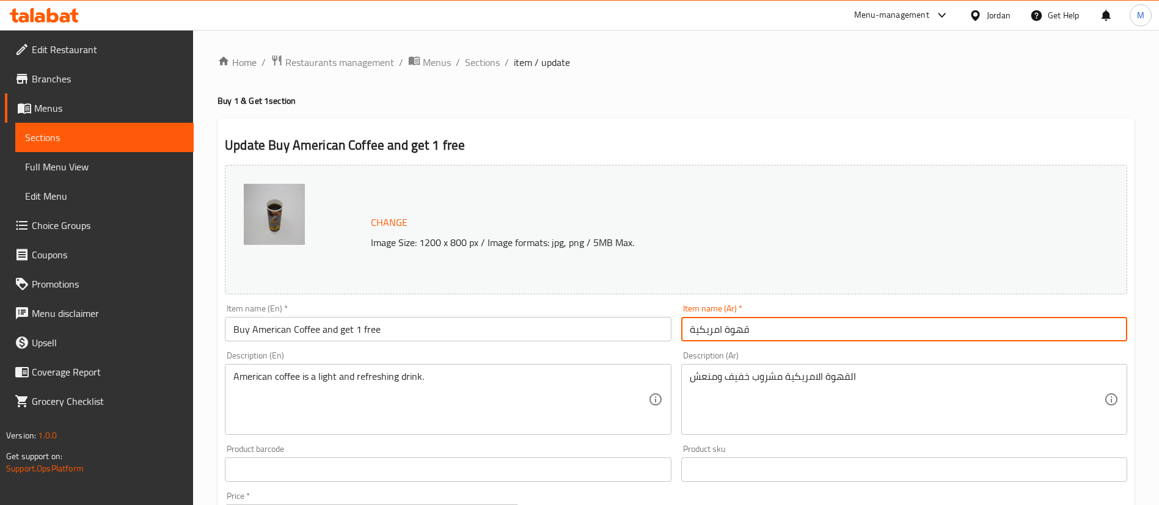
paste input "اشتري قهوة امريكية واحصل على الثانية مجانا"
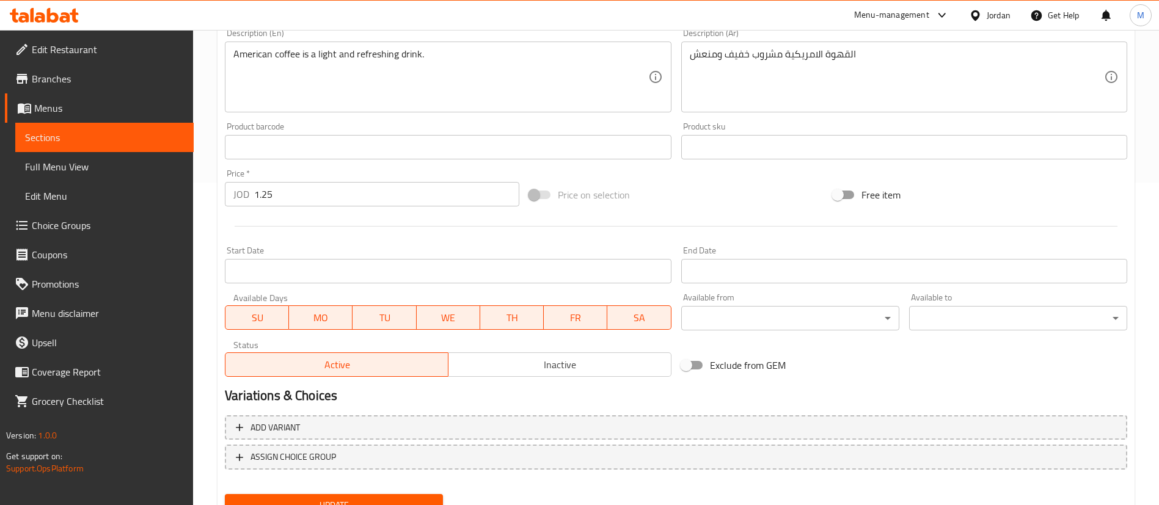
scroll to position [376, 0]
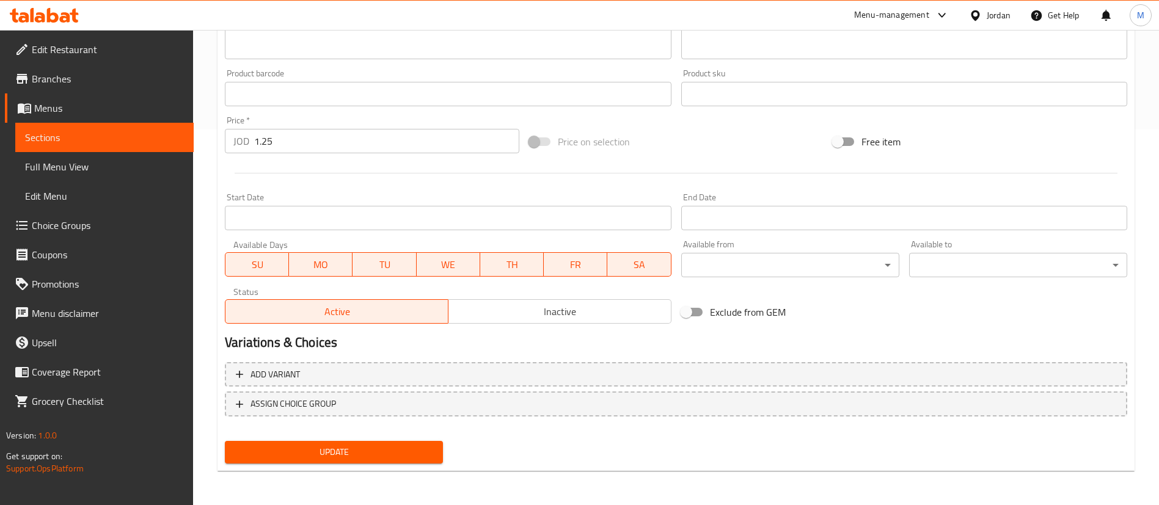
type input "اشتري قهوة امريكية واحصل على الثانية مجانا"
click at [692, 307] on input "Exclude from GEM" at bounding box center [686, 312] width 70 height 23
checkbox input "true"
drag, startPoint x: 263, startPoint y: 257, endPoint x: 276, endPoint y: 257, distance: 13.5
click at [263, 258] on span "SU" at bounding box center [257, 265] width 54 height 18
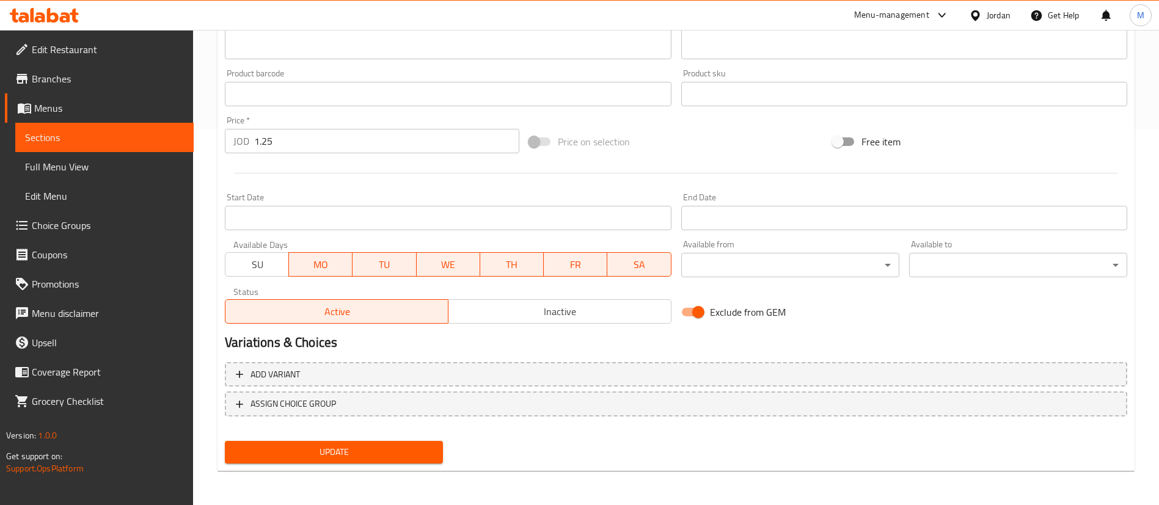
drag, startPoint x: 441, startPoint y: 260, endPoint x: 519, endPoint y: 277, distance: 80.1
click at [445, 259] on span "WE" at bounding box center [449, 265] width 54 height 18
click at [519, 277] on div "Available Days SU MO TU WE TH FR SA" at bounding box center [448, 258] width 456 height 47
click at [552, 259] on span "FR" at bounding box center [576, 265] width 54 height 18
drag, startPoint x: 507, startPoint y: 263, endPoint x: 601, endPoint y: 265, distance: 93.5
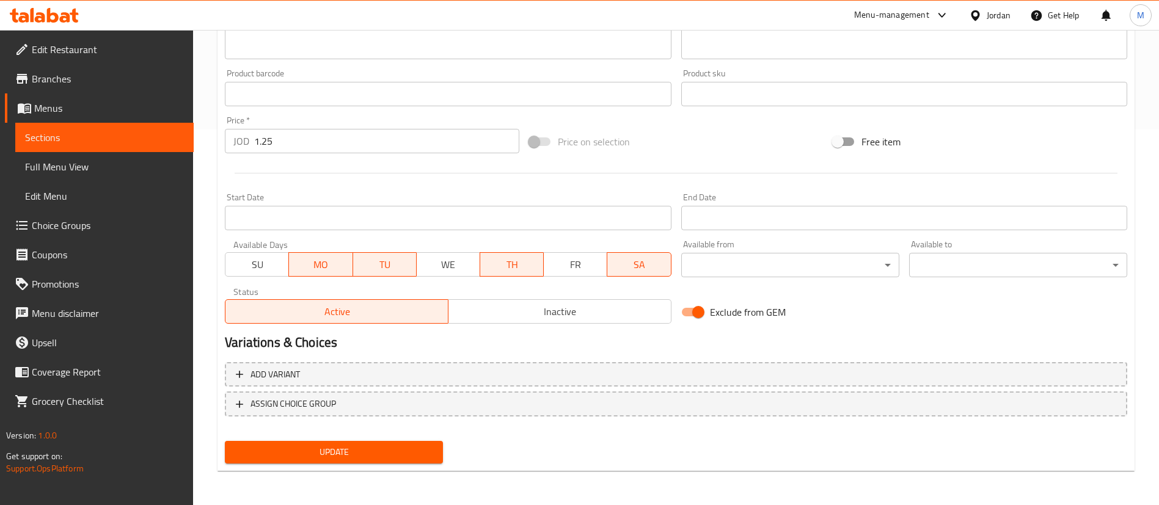
click at [506, 263] on span "TH" at bounding box center [512, 265] width 54 height 18
click at [618, 260] on span "SA" at bounding box center [639, 265] width 54 height 18
click at [372, 459] on span "Update" at bounding box center [334, 452] width 199 height 15
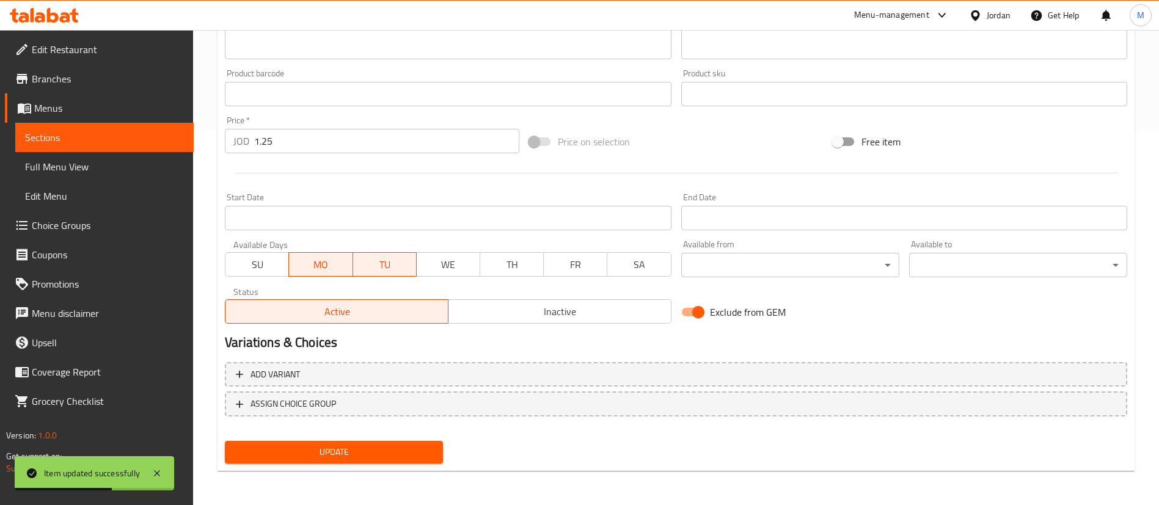
scroll to position [0, 0]
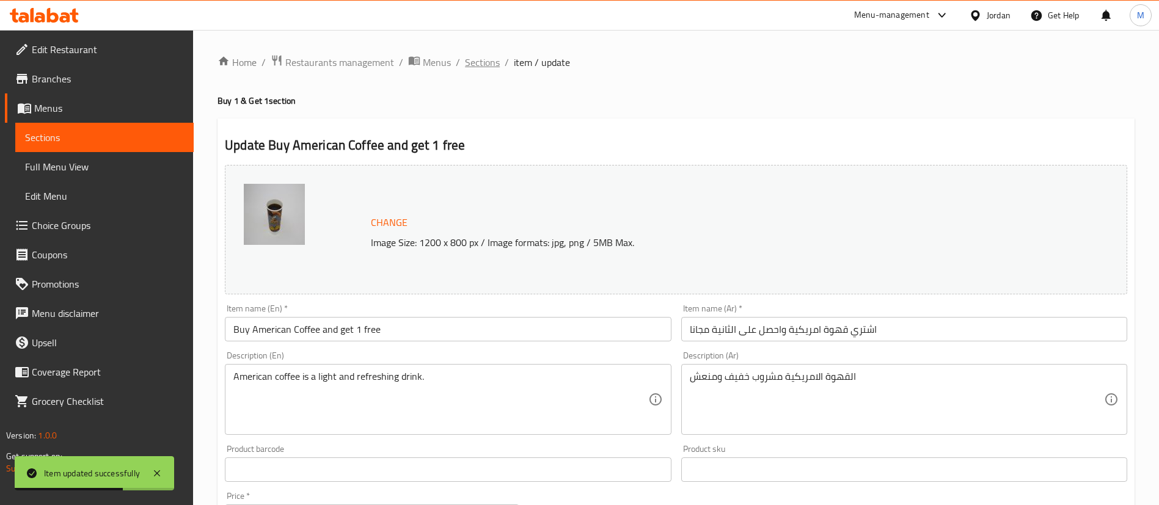
click at [493, 64] on span "Sections" at bounding box center [482, 62] width 35 height 15
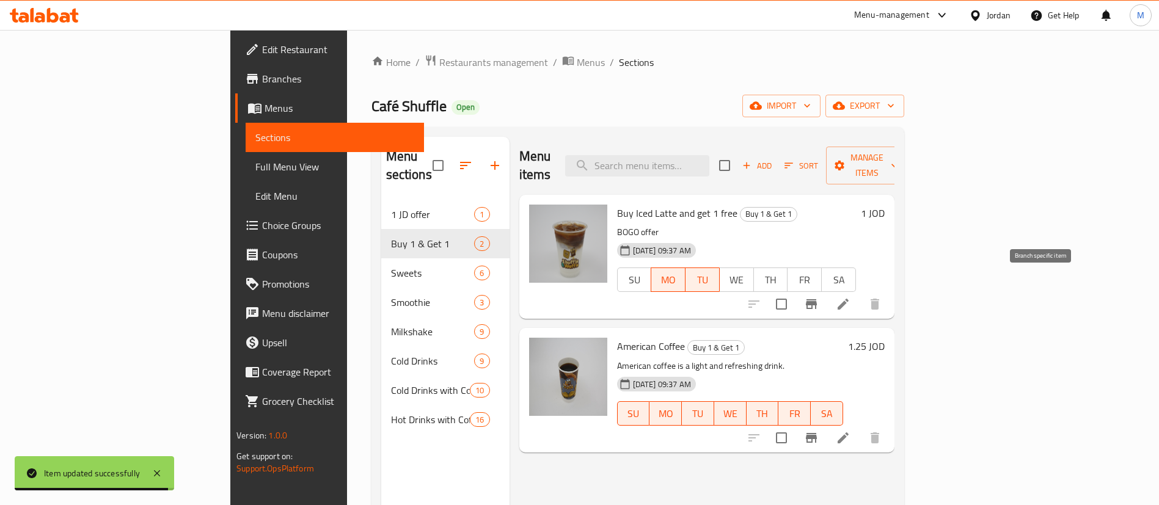
click at [819, 297] on icon "Branch-specific-item" at bounding box center [811, 304] width 15 height 15
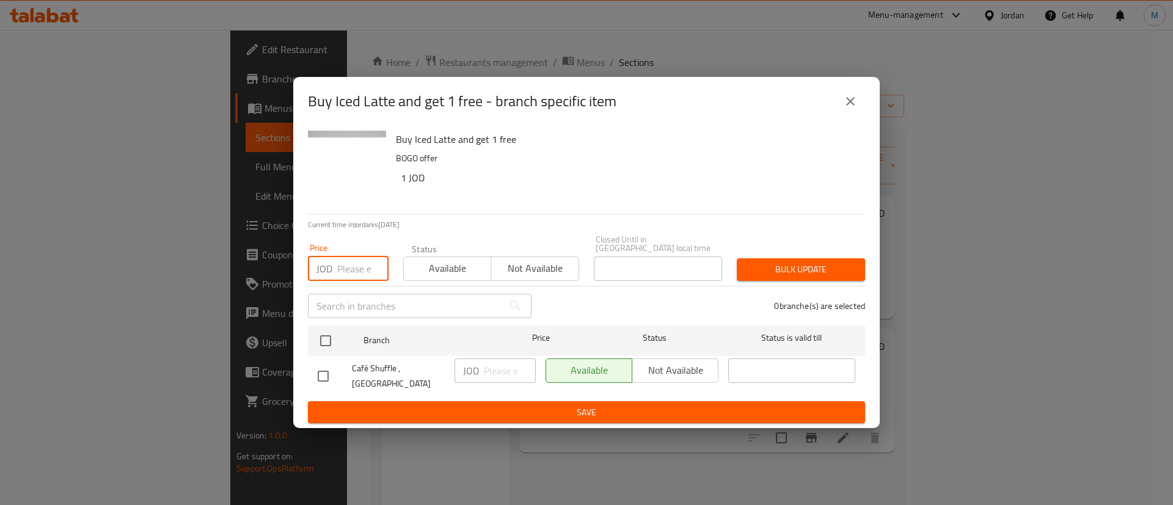
drag, startPoint x: 356, startPoint y: 261, endPoint x: 355, endPoint y: 282, distance: 20.8
click at [356, 260] on input "number" at bounding box center [362, 269] width 51 height 24
paste input "2.25"
type input "2.25"
click at [326, 332] on input "checkbox" at bounding box center [326, 341] width 26 height 26
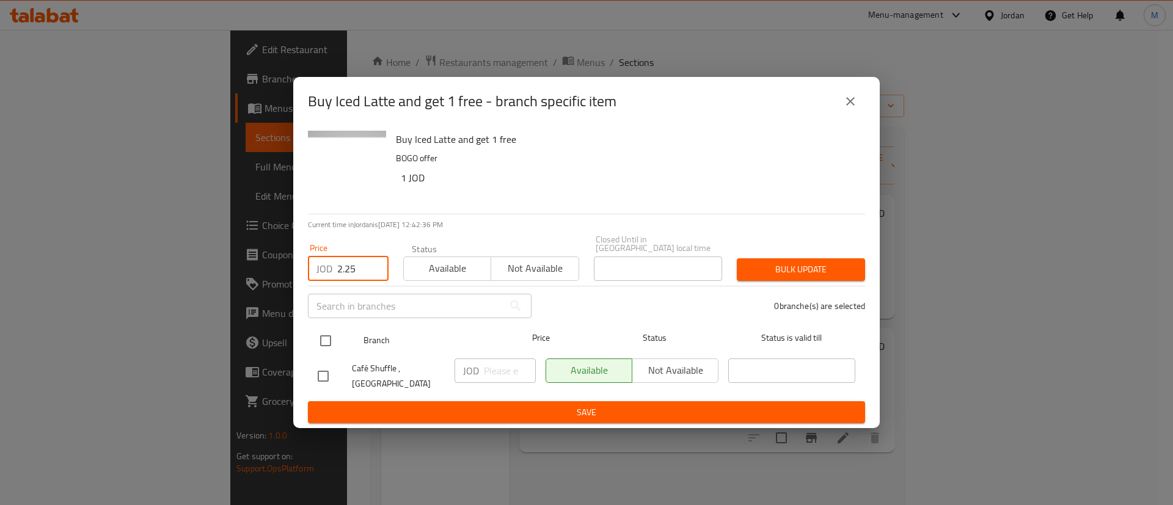
checkbox input "true"
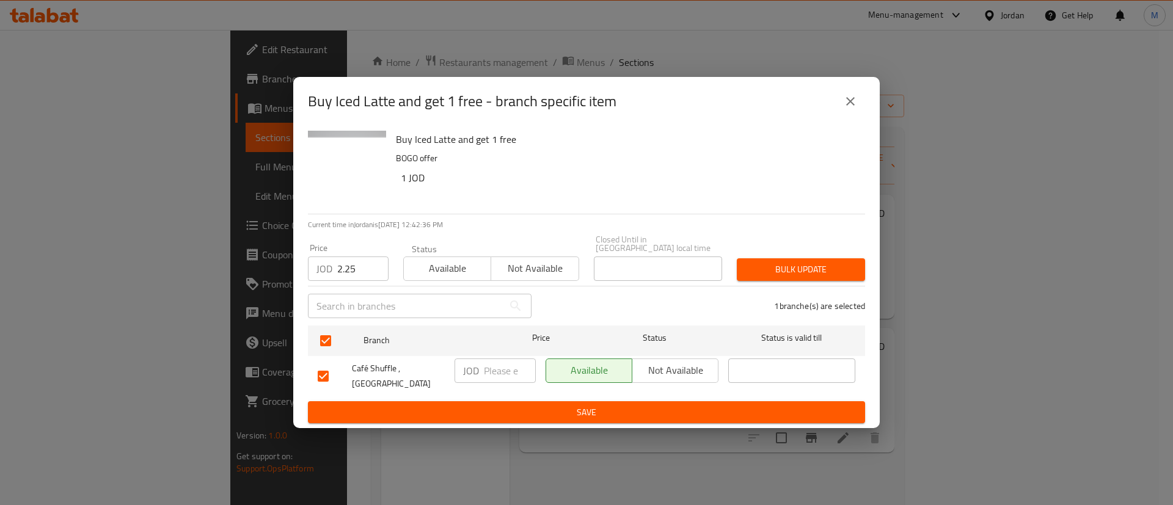
click at [830, 263] on span "Bulk update" at bounding box center [801, 269] width 109 height 15
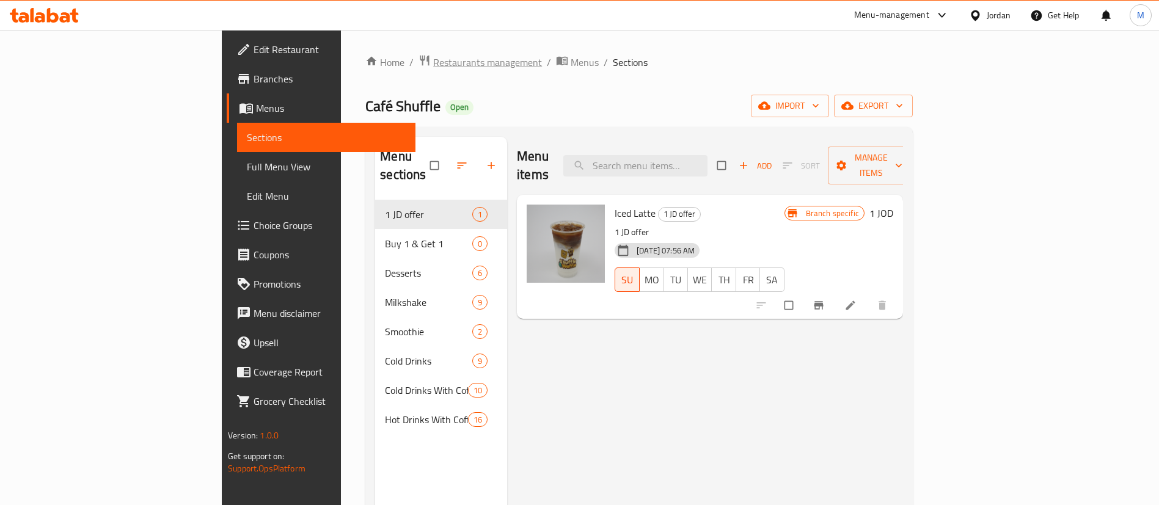
click at [433, 57] on span "Restaurants management" at bounding box center [487, 62] width 109 height 15
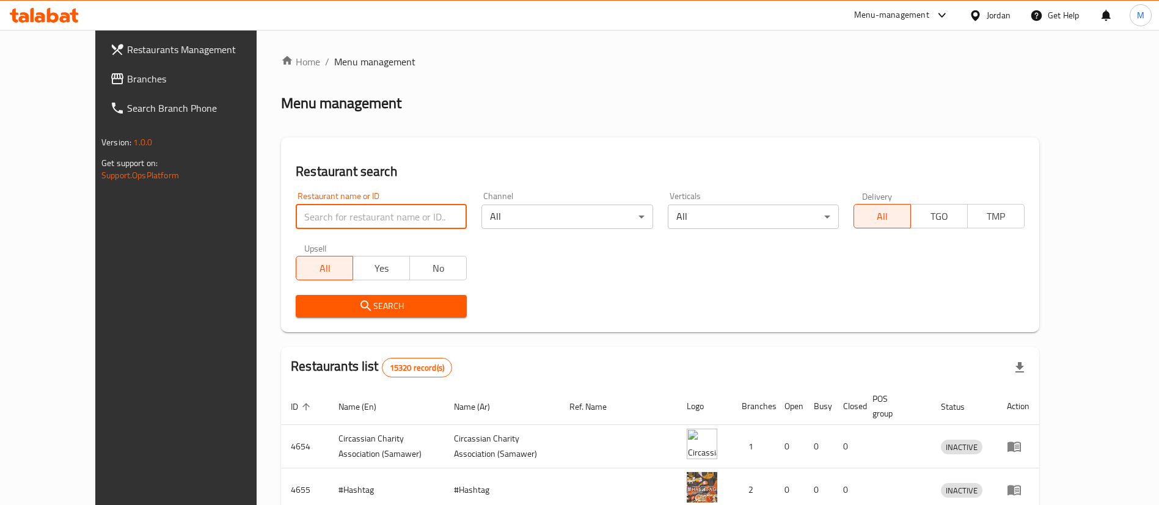
click at [362, 221] on input "search" at bounding box center [381, 217] width 171 height 24
type input "Café Shuffle"
click at [364, 301] on span "Search" at bounding box center [381, 306] width 152 height 15
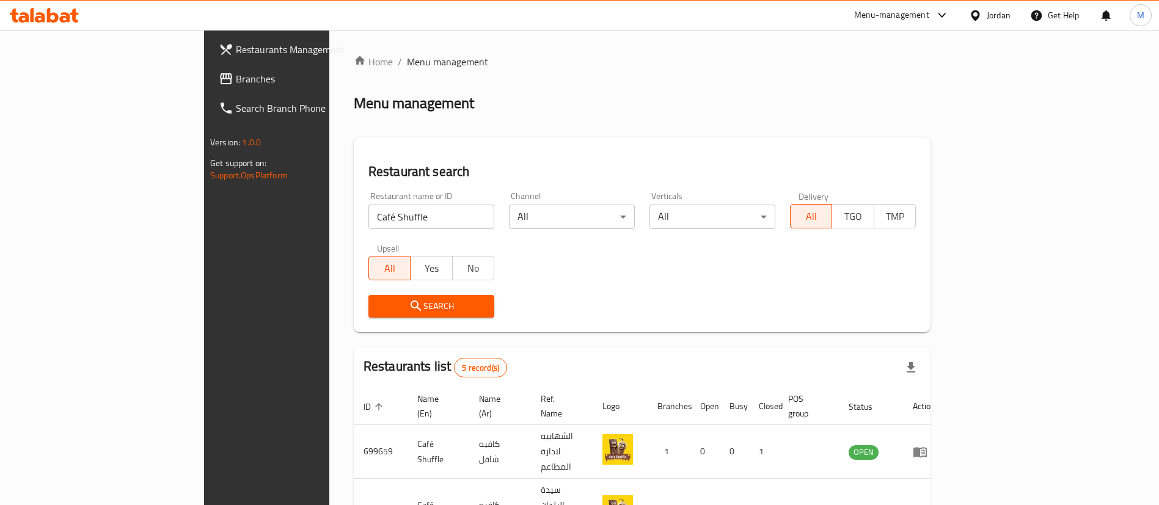
scroll to position [189, 0]
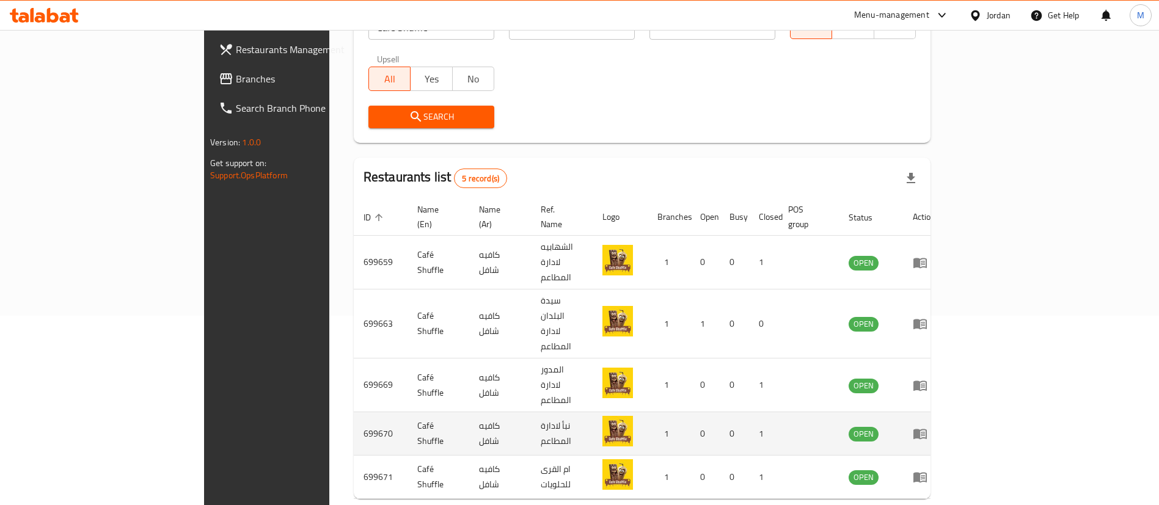
click at [925, 432] on icon "enhanced table" at bounding box center [923, 434] width 4 height 5
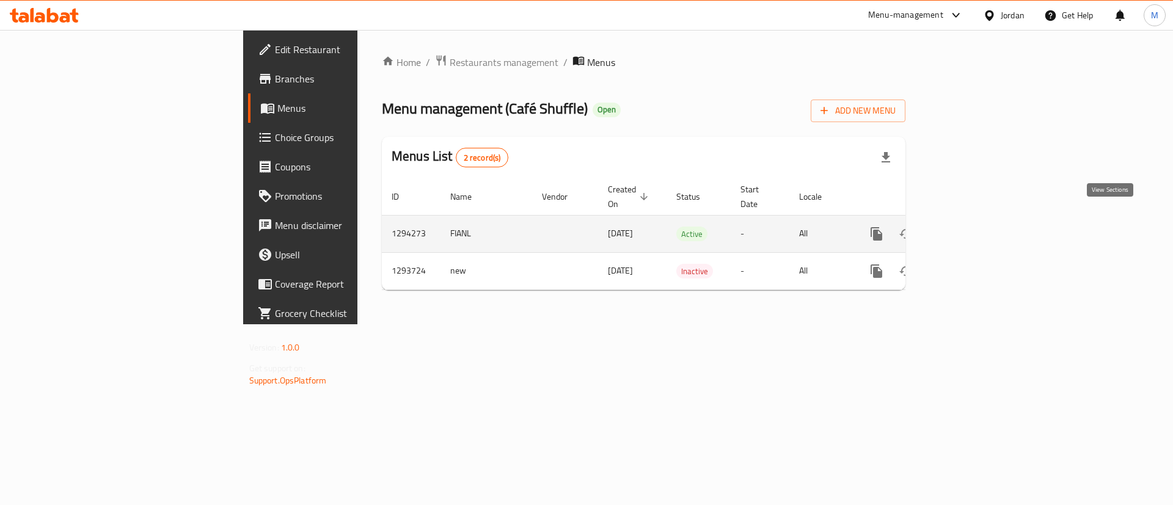
click at [970, 229] on icon "enhanced table" at bounding box center [964, 234] width 11 height 11
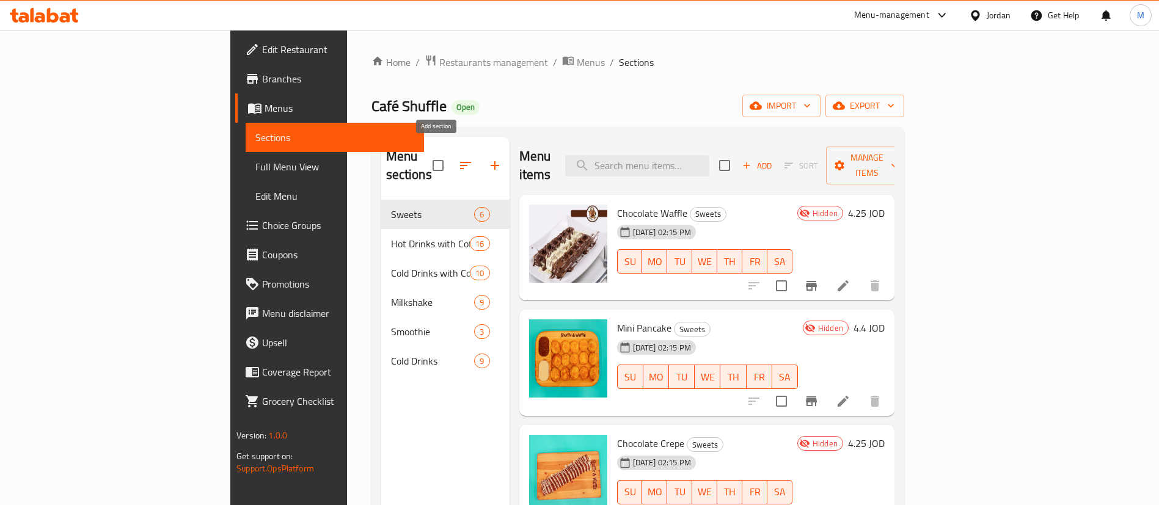
click at [480, 155] on button "button" at bounding box center [494, 165] width 29 height 29
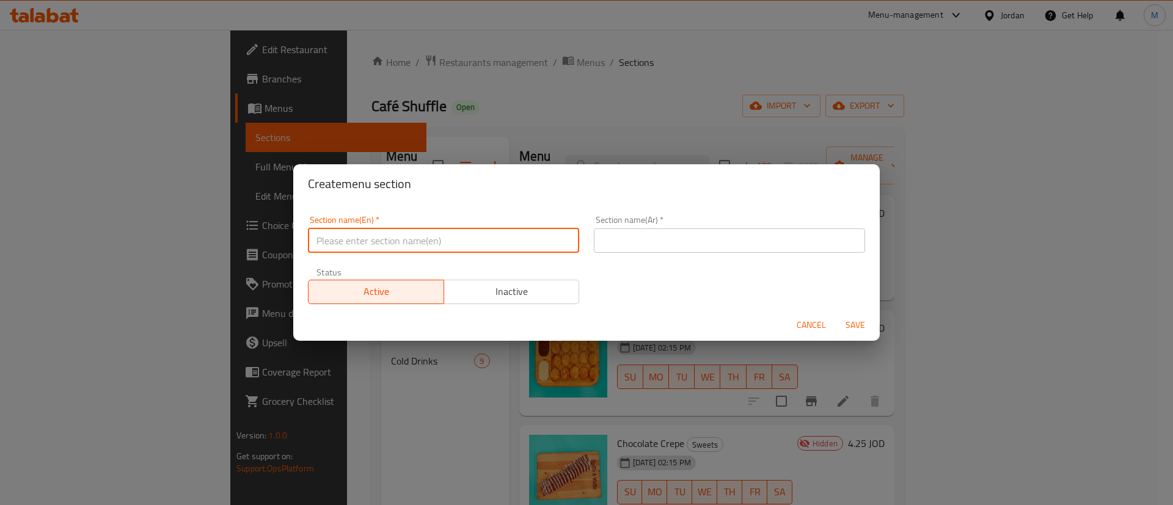
click at [516, 241] on input "text" at bounding box center [443, 241] width 271 height 24
type input "Buy 1 & Get 1"
drag, startPoint x: 651, startPoint y: 250, endPoint x: 660, endPoint y: 257, distance: 11.5
click at [651, 250] on input "text" at bounding box center [729, 241] width 271 height 24
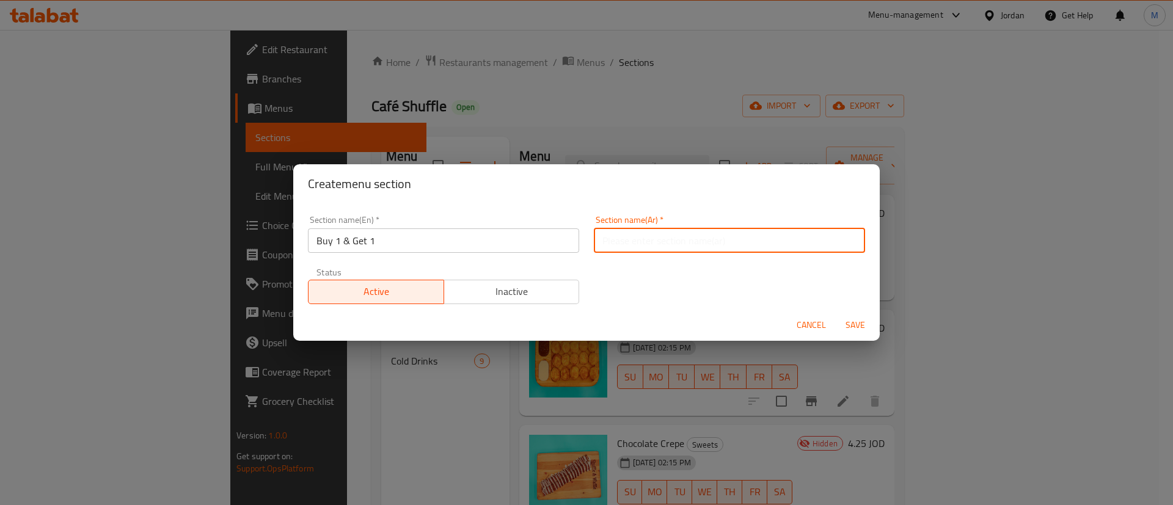
type input "اشتري صنف واحصل على الثاني مجانا"
click at [855, 326] on span "Save" at bounding box center [855, 325] width 29 height 15
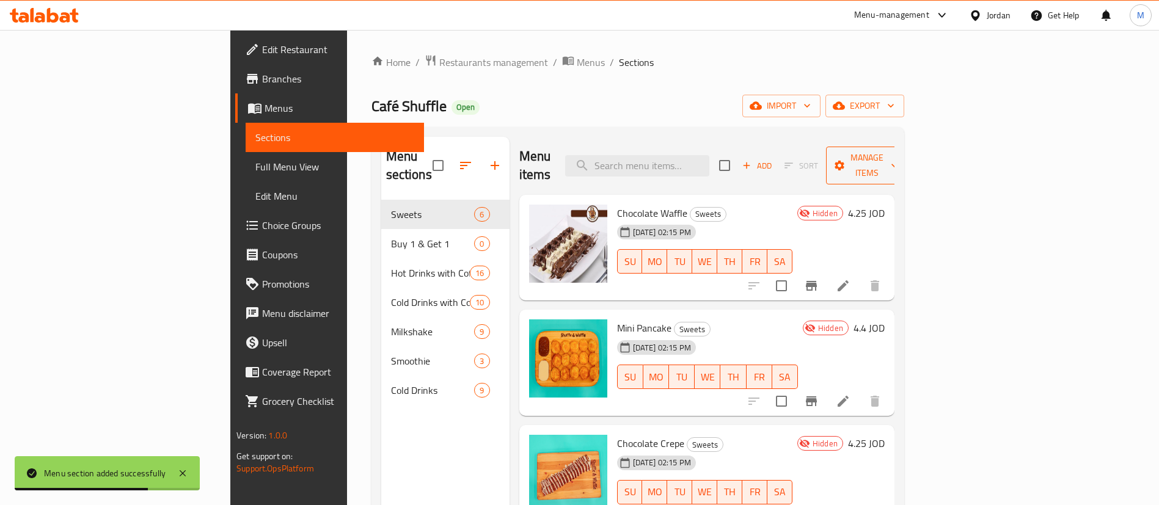
click at [898, 164] on span "Manage items" at bounding box center [867, 165] width 62 height 31
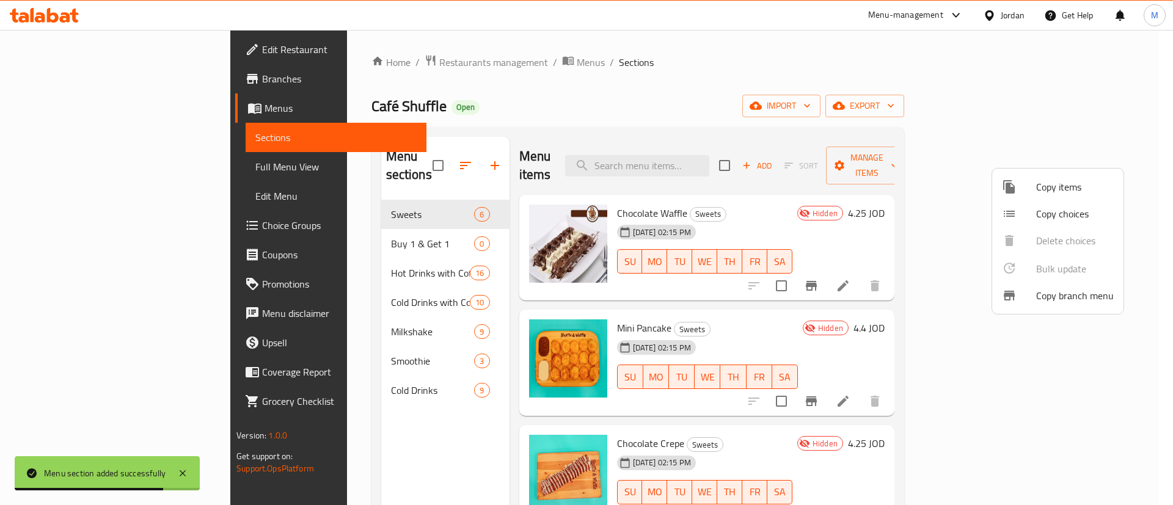
click at [1066, 188] on span "Copy items" at bounding box center [1075, 187] width 78 height 15
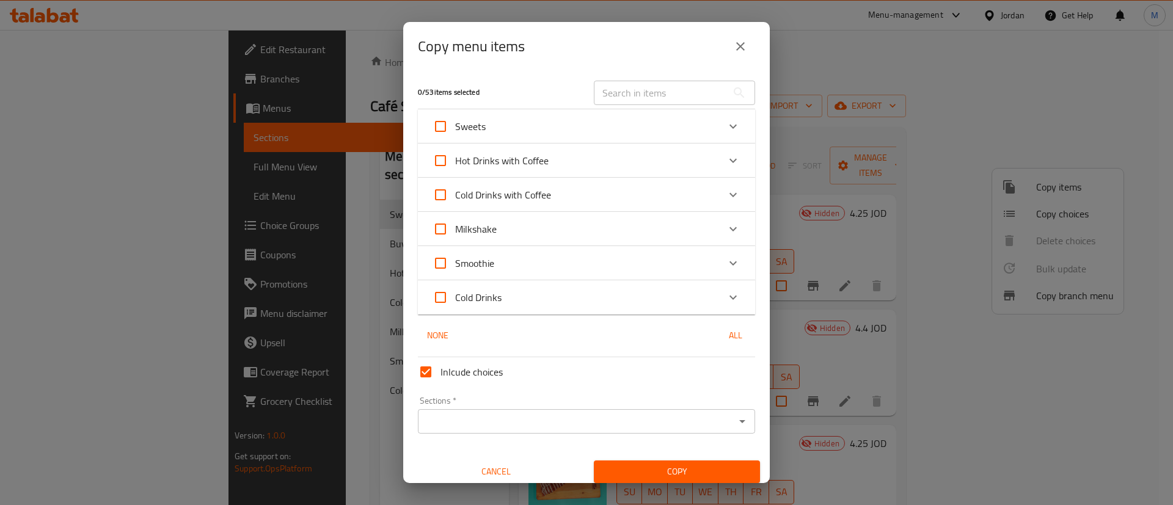
click at [631, 102] on input "text" at bounding box center [660, 93] width 133 height 24
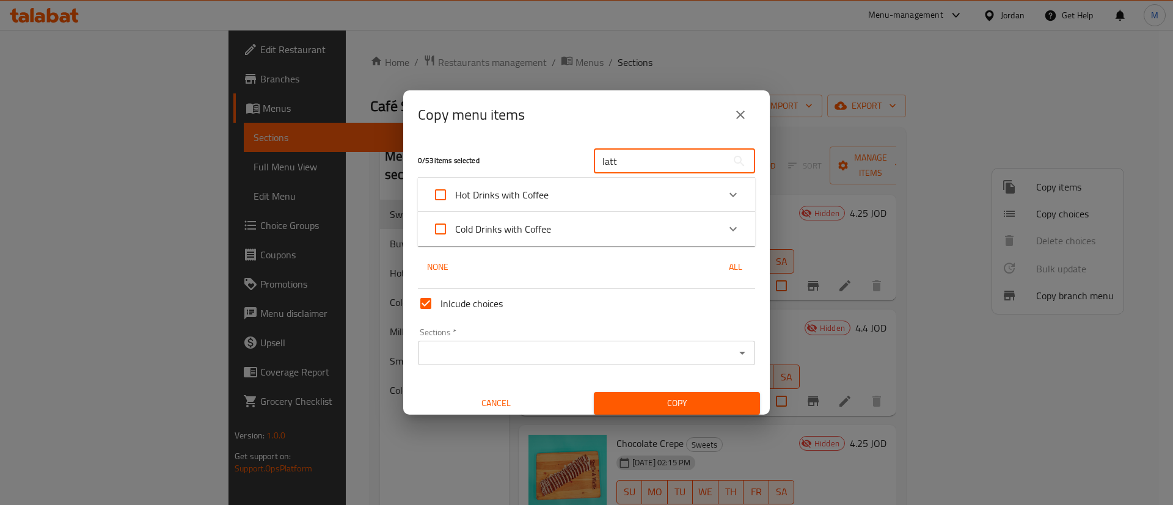
type input "latt"
click at [622, 223] on div "Cold Drinks with Coffee" at bounding box center [576, 228] width 286 height 29
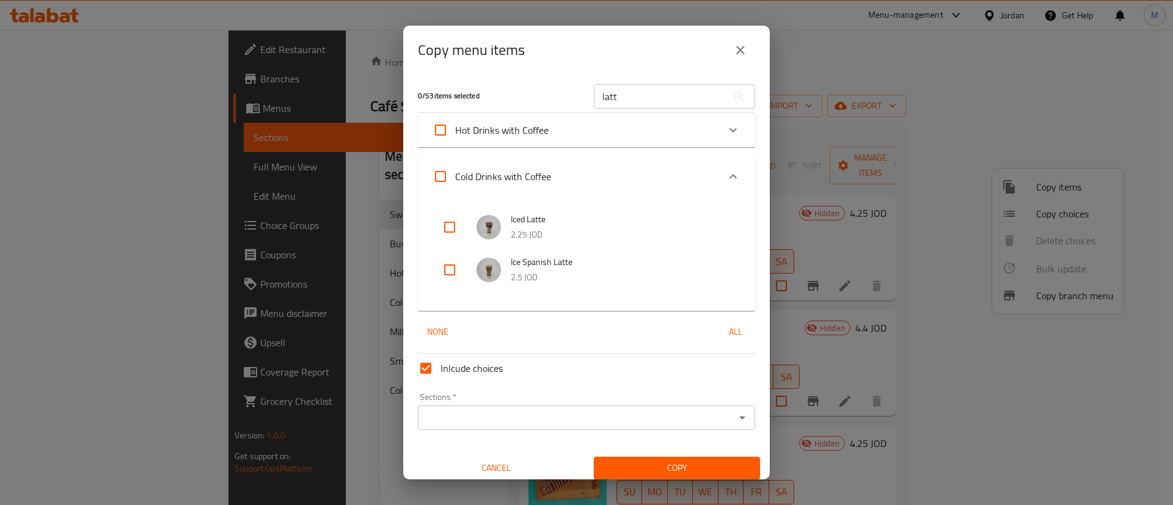
click at [445, 224] on input "checkbox" at bounding box center [449, 227] width 29 height 29
checkbox input "true"
click at [634, 92] on input "latt" at bounding box center [660, 96] width 133 height 24
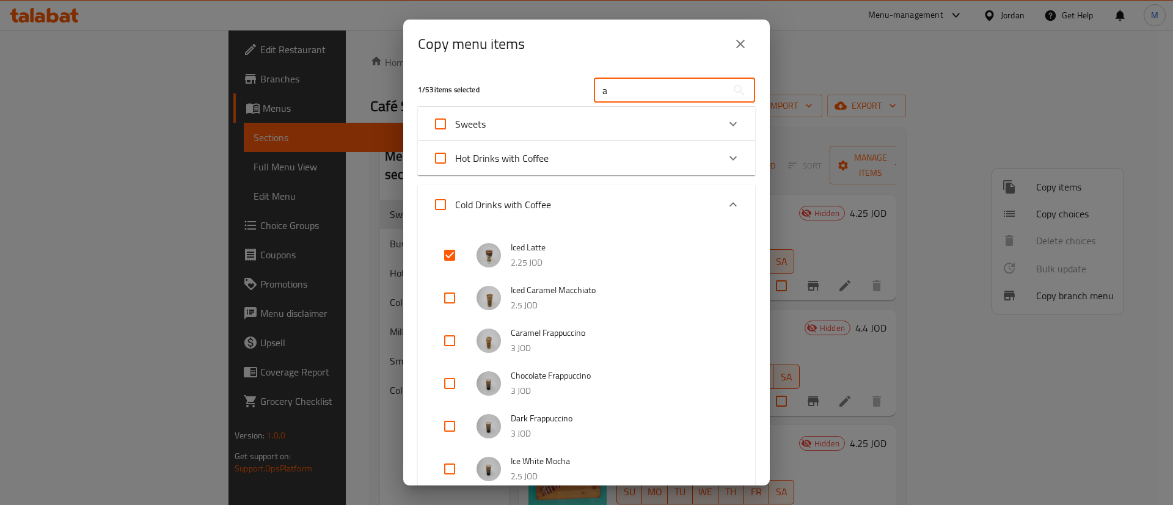
type input "amer"
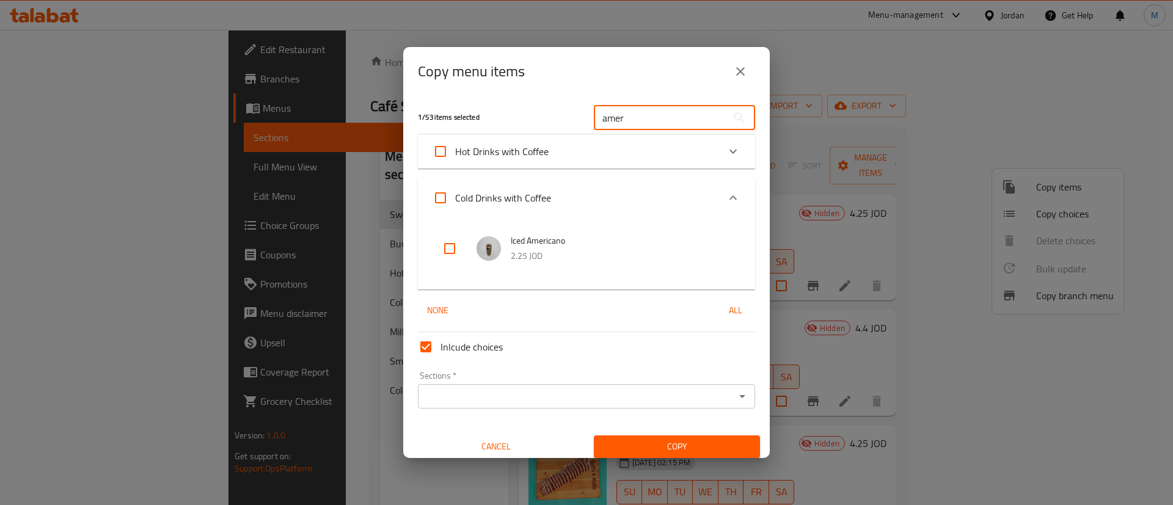
click at [516, 153] on span "Hot Drinks with Coffee" at bounding box center [501, 151] width 93 height 18
click at [455, 153] on input "Hot Drinks with Coffee" at bounding box center [440, 151] width 29 height 29
checkbox input "true"
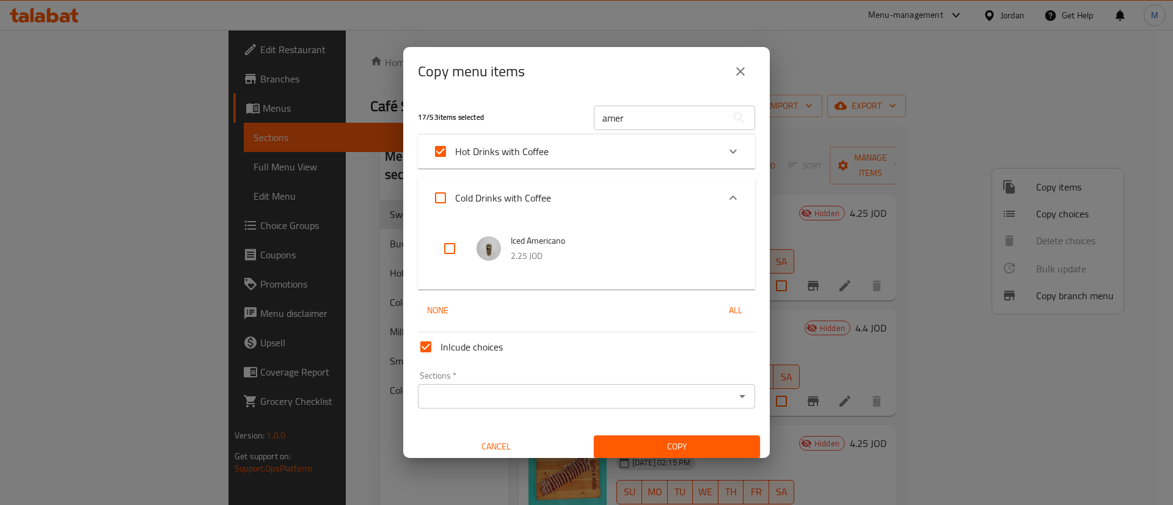
click at [491, 147] on span "Hot Drinks with Coffee" at bounding box center [501, 151] width 93 height 18
click at [455, 147] on input "Hot Drinks with Coffee" at bounding box center [440, 151] width 29 height 29
checkbox input "false"
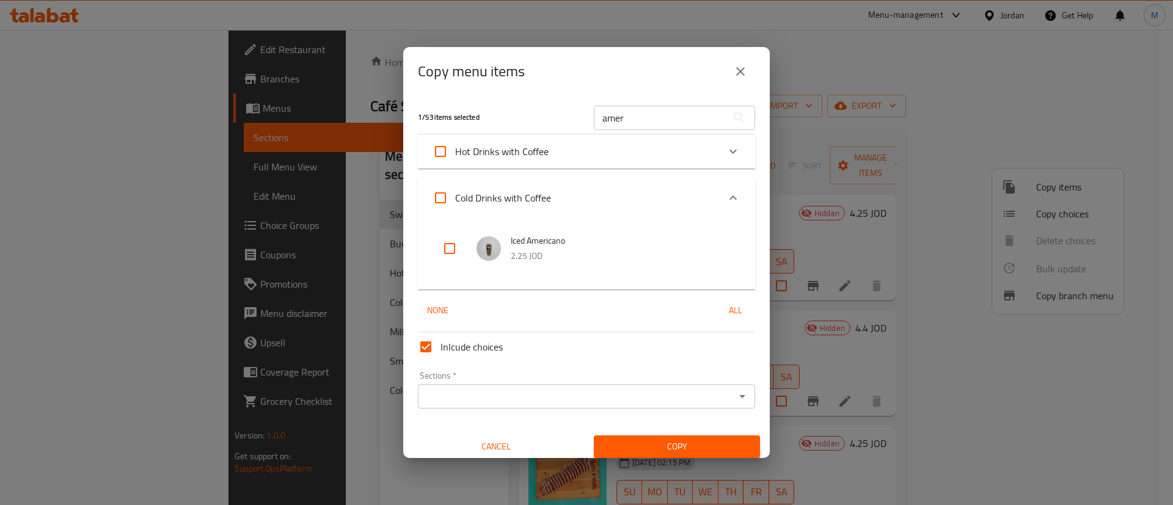
click at [606, 142] on div "Hot Drinks with Coffee" at bounding box center [576, 151] width 286 height 29
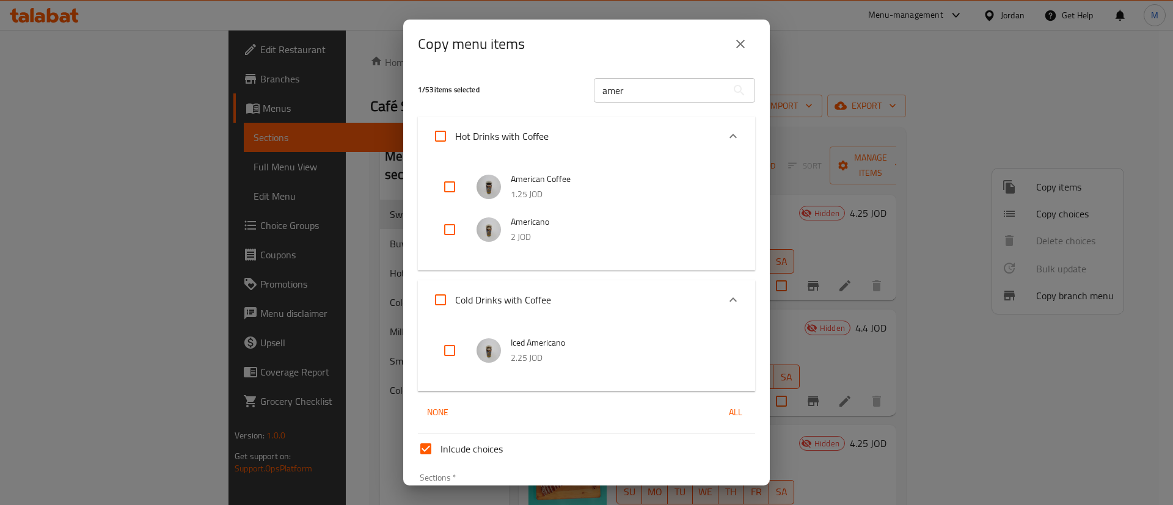
click at [451, 188] on input "checkbox" at bounding box center [449, 186] width 29 height 29
checkbox input "true"
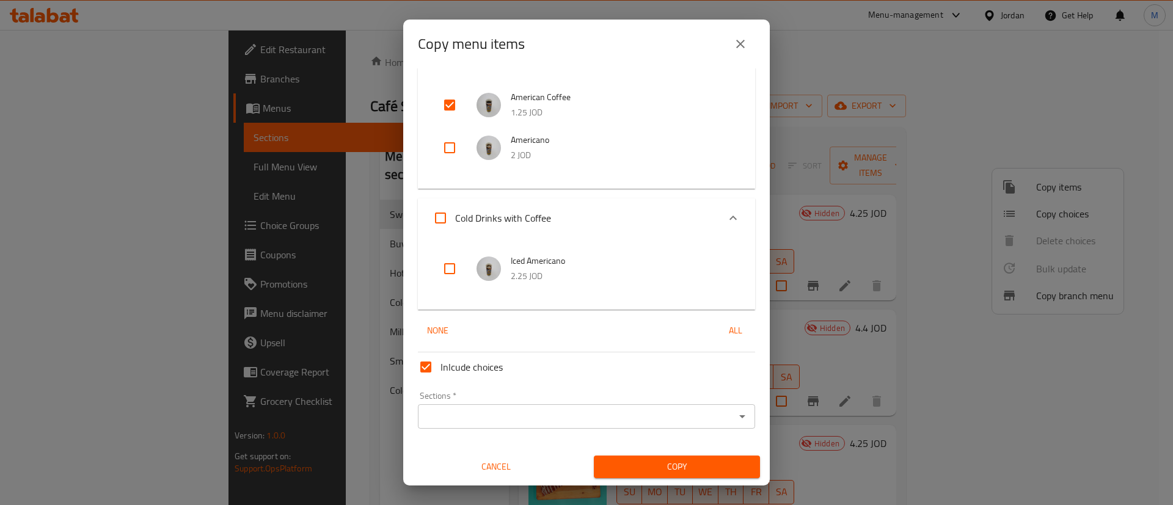
click at [538, 413] on input "Sections   *" at bounding box center [577, 416] width 310 height 17
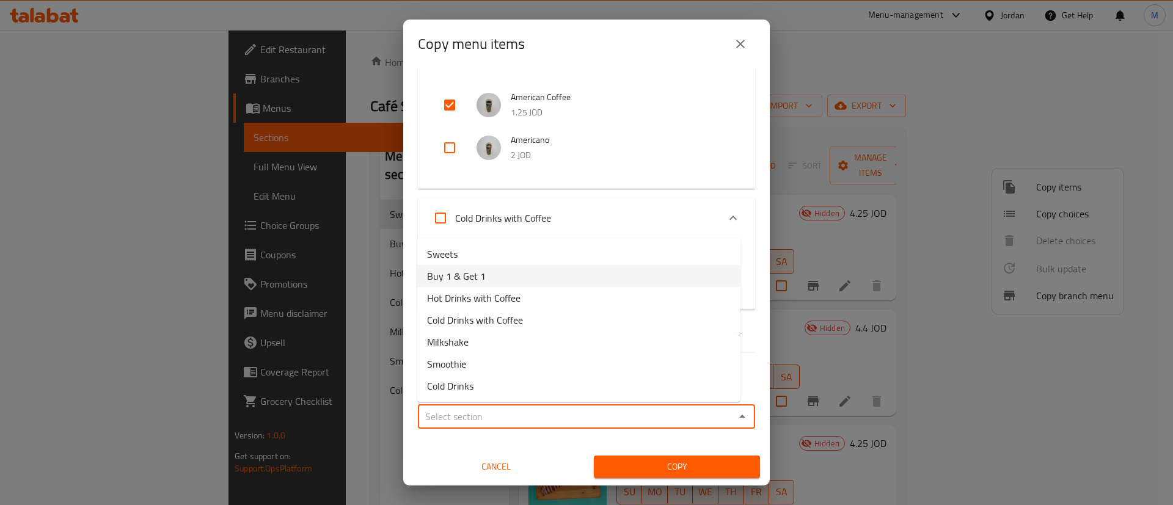
click at [517, 276] on li "Buy 1 & Get 1" at bounding box center [578, 276] width 323 height 22
type input "Buy 1 & Get 1"
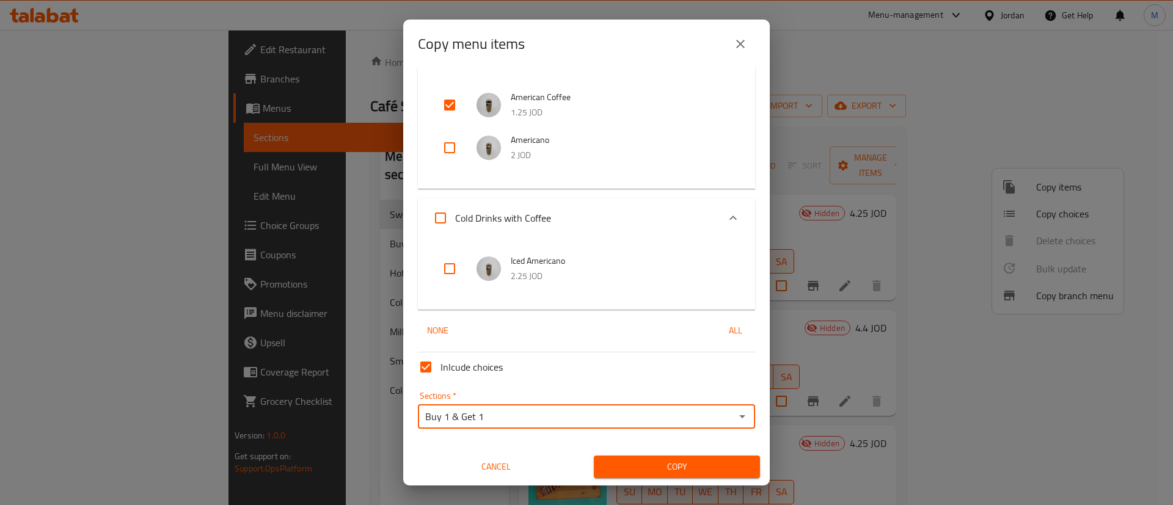
click at [648, 467] on span "Copy" at bounding box center [677, 466] width 147 height 15
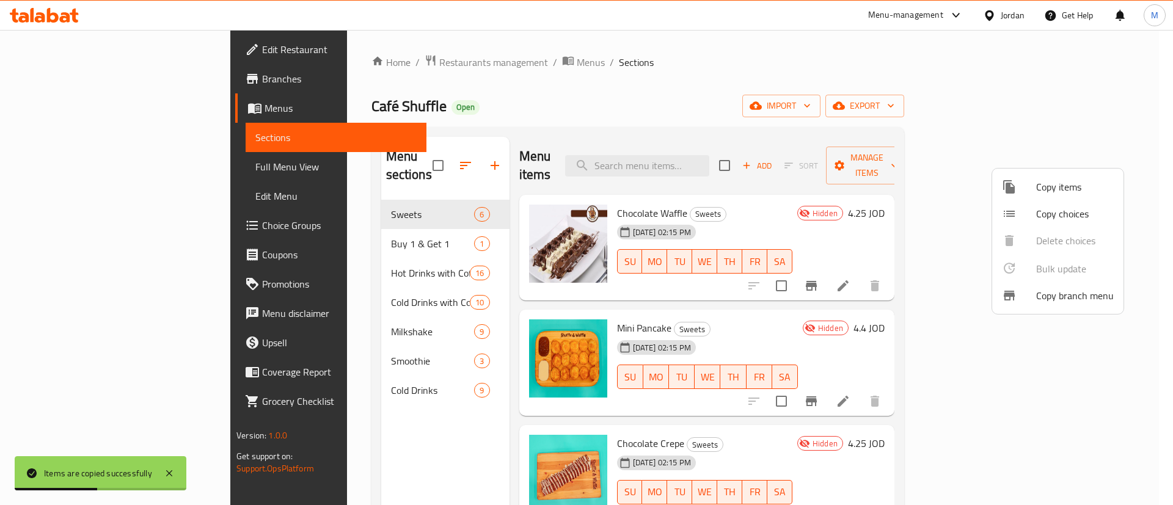
click at [315, 235] on div at bounding box center [586, 252] width 1173 height 505
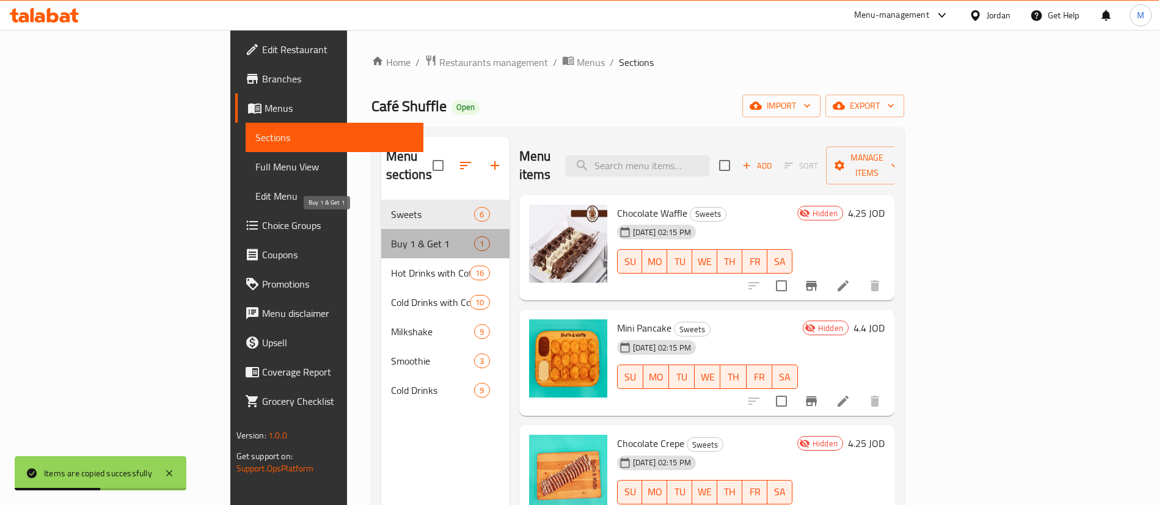
click at [391, 236] on span "Buy 1 & Get 1" at bounding box center [433, 243] width 84 height 15
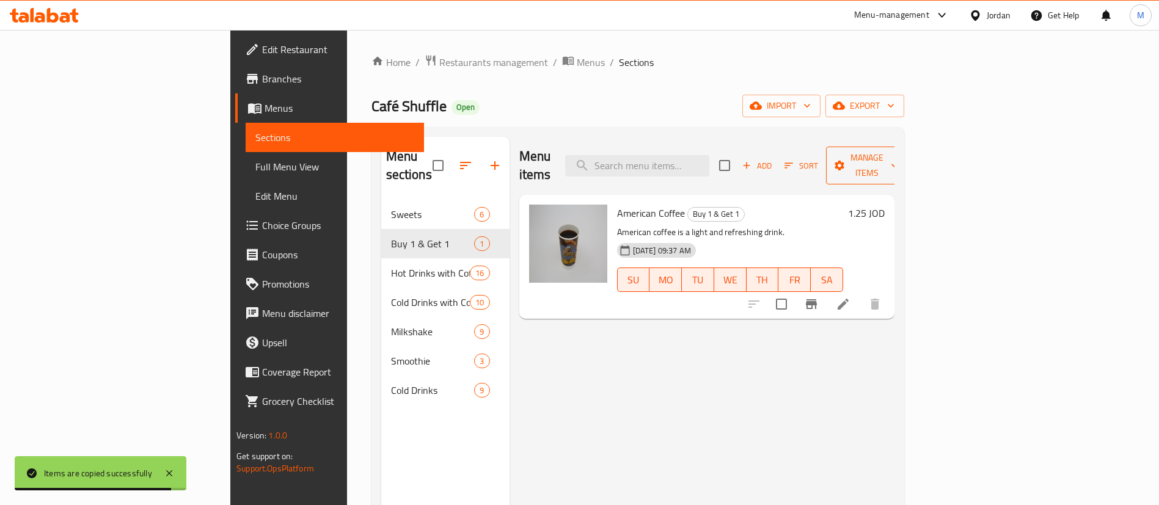
click at [898, 160] on span "Manage items" at bounding box center [867, 165] width 62 height 31
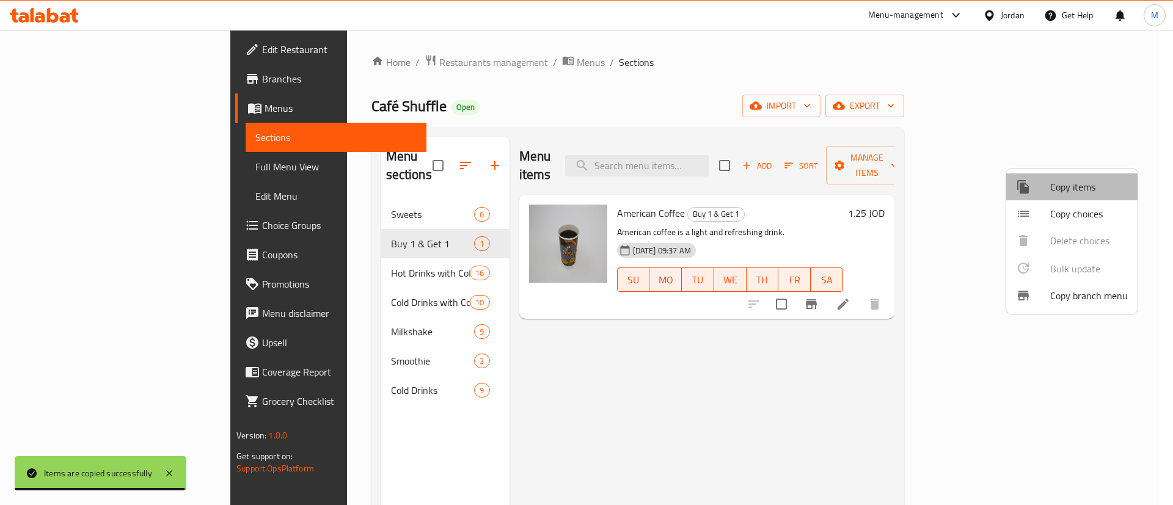
click at [1070, 189] on span "Copy items" at bounding box center [1089, 187] width 78 height 15
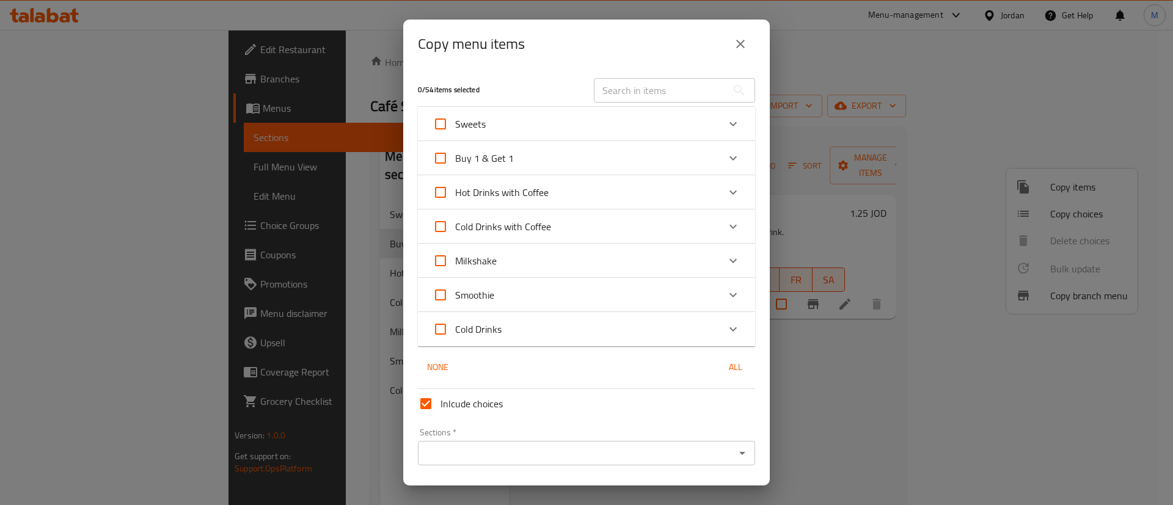
click at [674, 104] on div "​" at bounding box center [675, 90] width 176 height 39
click at [668, 100] on input "text" at bounding box center [660, 90] width 133 height 24
type input "i"
click at [667, 99] on input "i" at bounding box center [660, 90] width 133 height 24
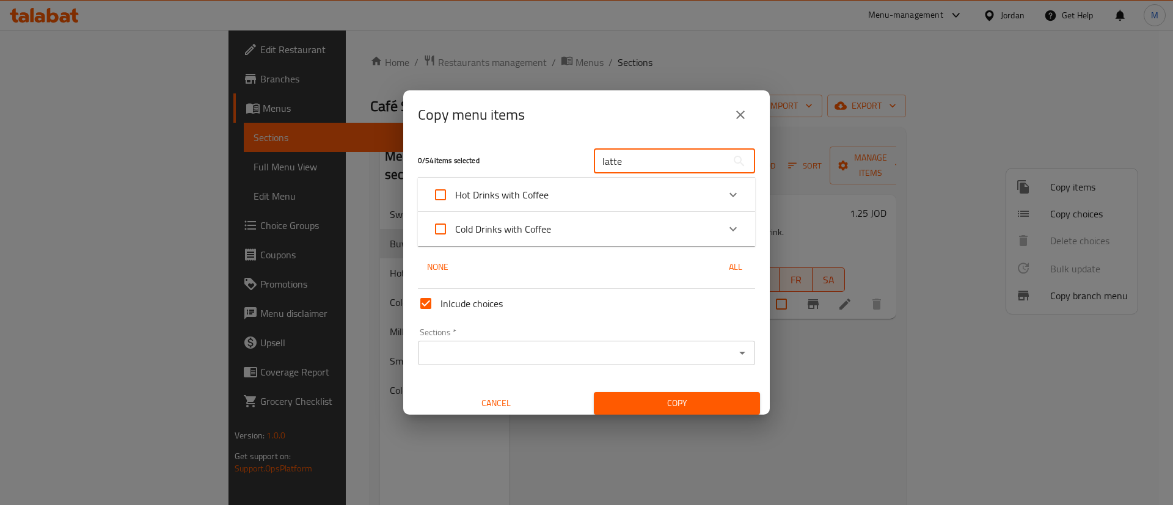
type input "latte"
click at [676, 224] on div "Cold Drinks with Coffee" at bounding box center [576, 228] width 286 height 29
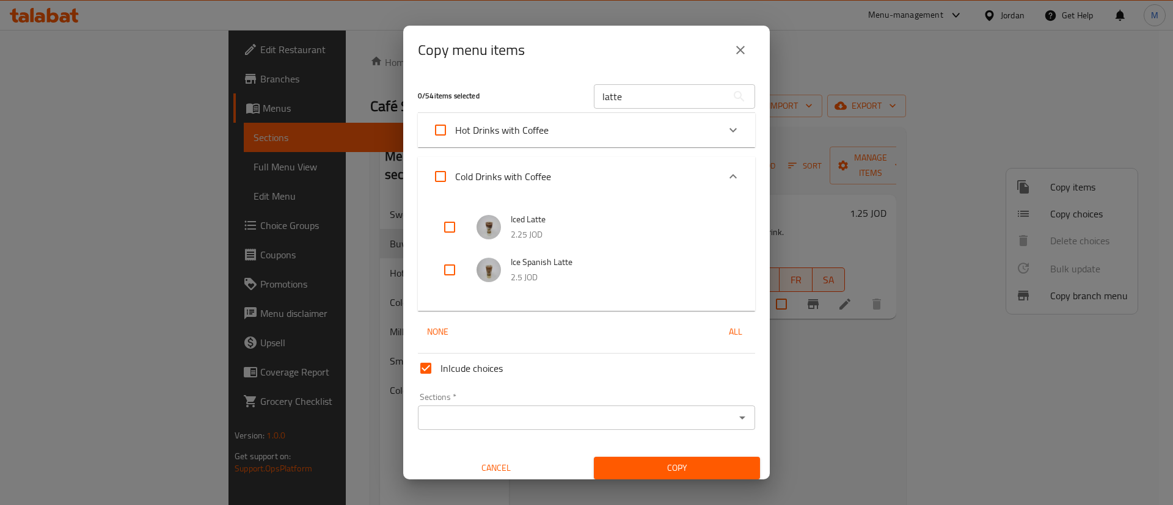
click at [453, 226] on input "checkbox" at bounding box center [449, 227] width 29 height 29
checkbox input "true"
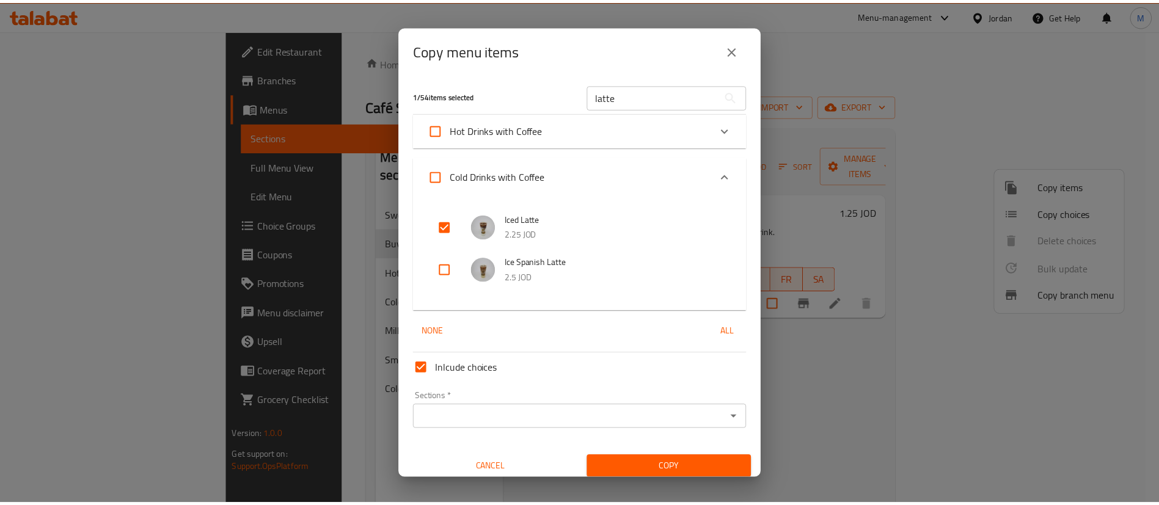
scroll to position [7, 0]
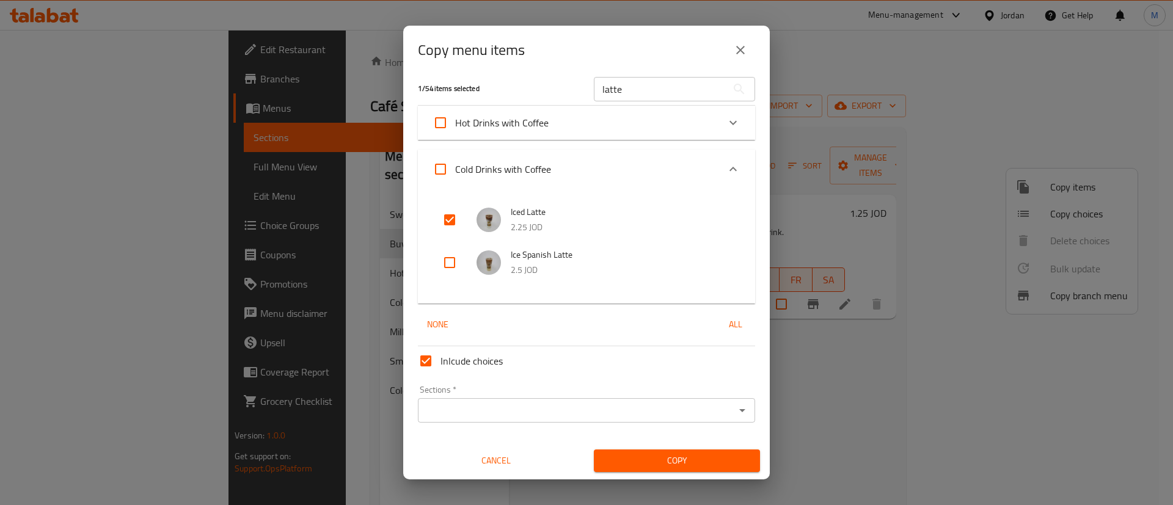
click at [613, 396] on div "Sections   * Sections *" at bounding box center [586, 404] width 337 height 37
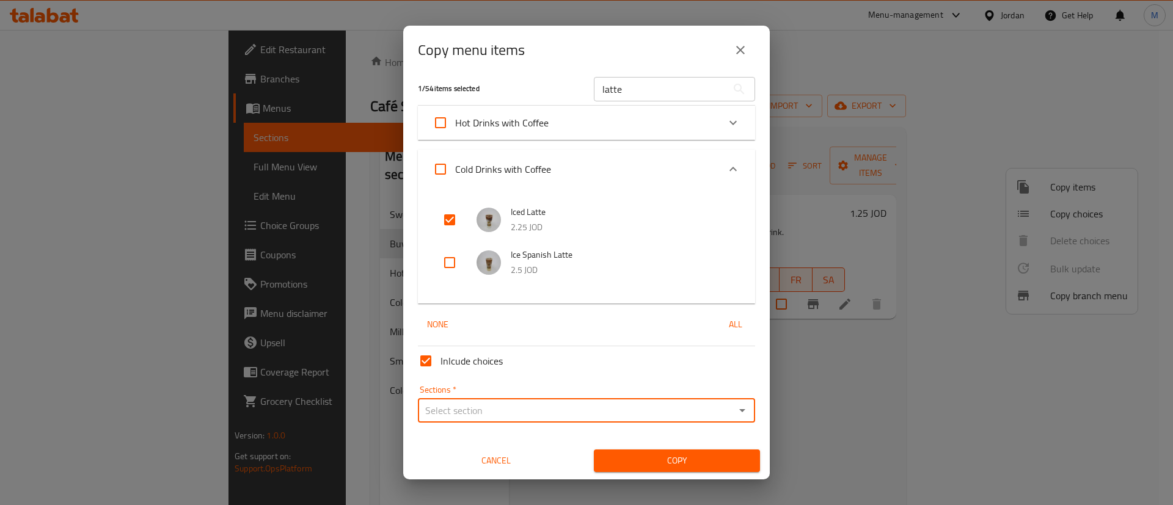
click at [612, 411] on input "Sections   *" at bounding box center [577, 410] width 310 height 17
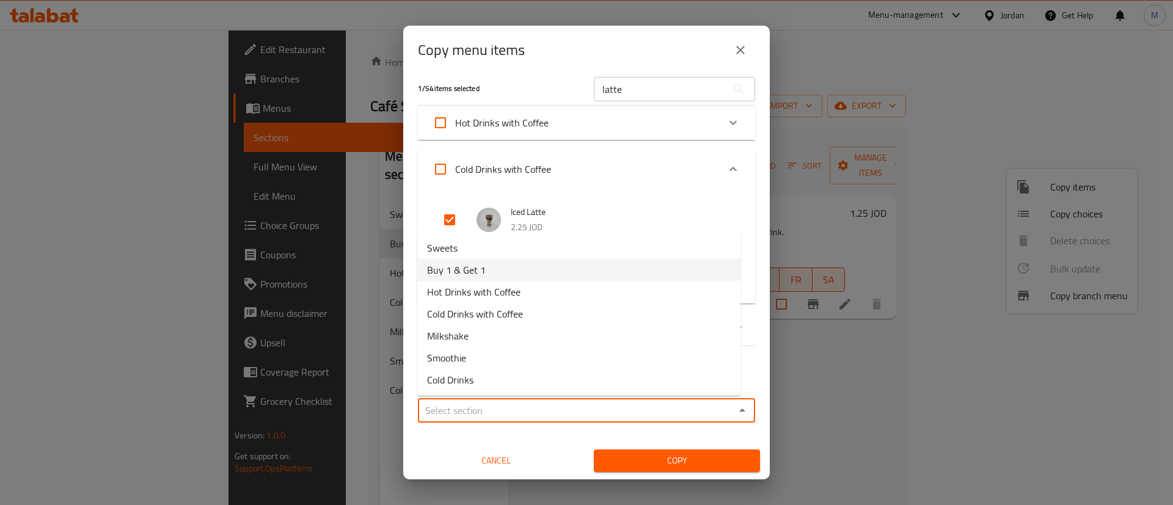
click at [478, 271] on span "Buy 1 & Get 1" at bounding box center [456, 270] width 59 height 15
type input "Buy 1 & Get 1"
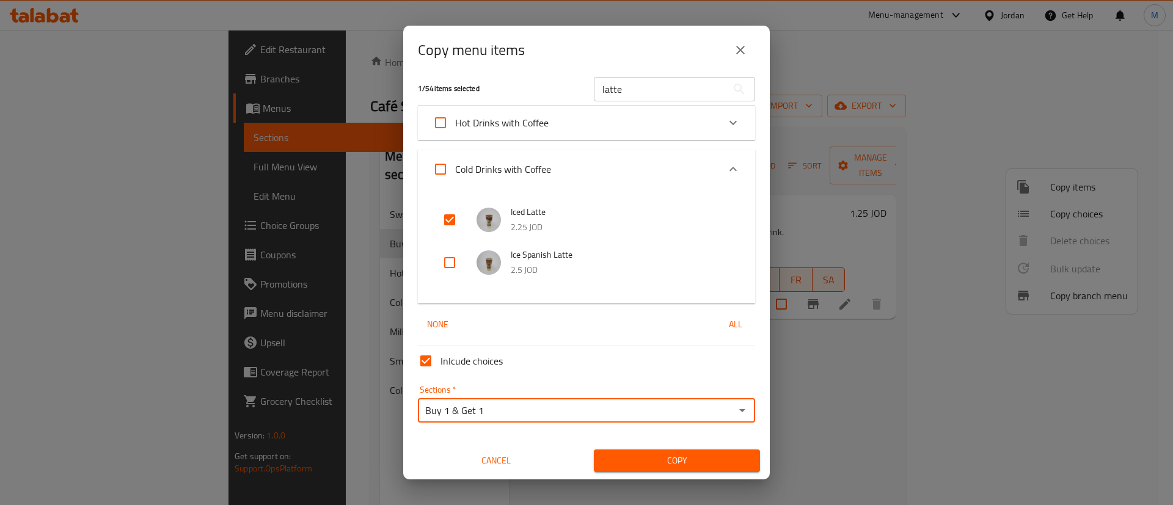
click at [653, 459] on span "Copy" at bounding box center [677, 460] width 147 height 15
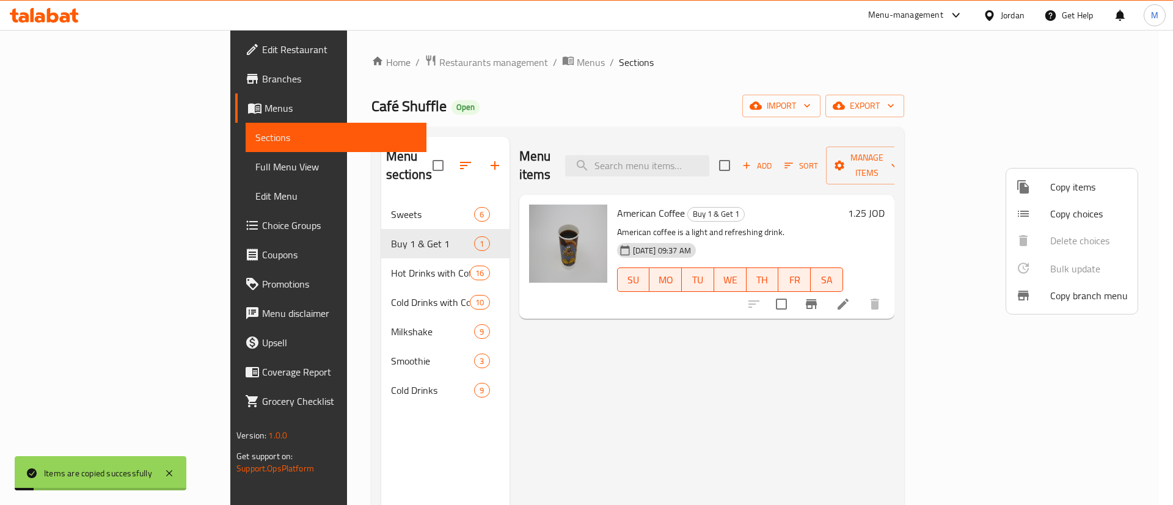
click at [346, 258] on div at bounding box center [586, 252] width 1173 height 505
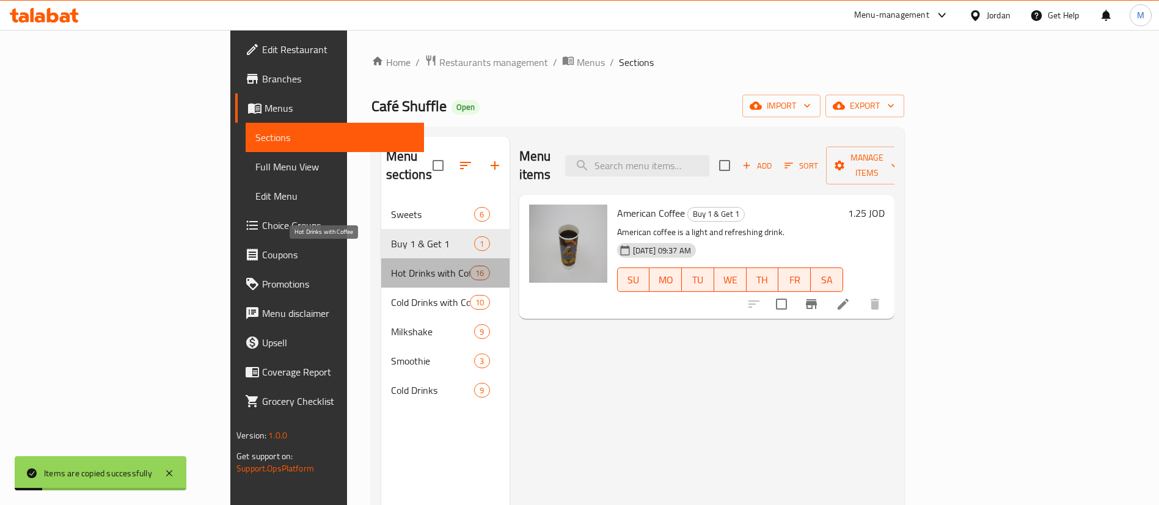
click at [391, 266] on span "Hot Drinks with Coffee" at bounding box center [430, 273] width 79 height 15
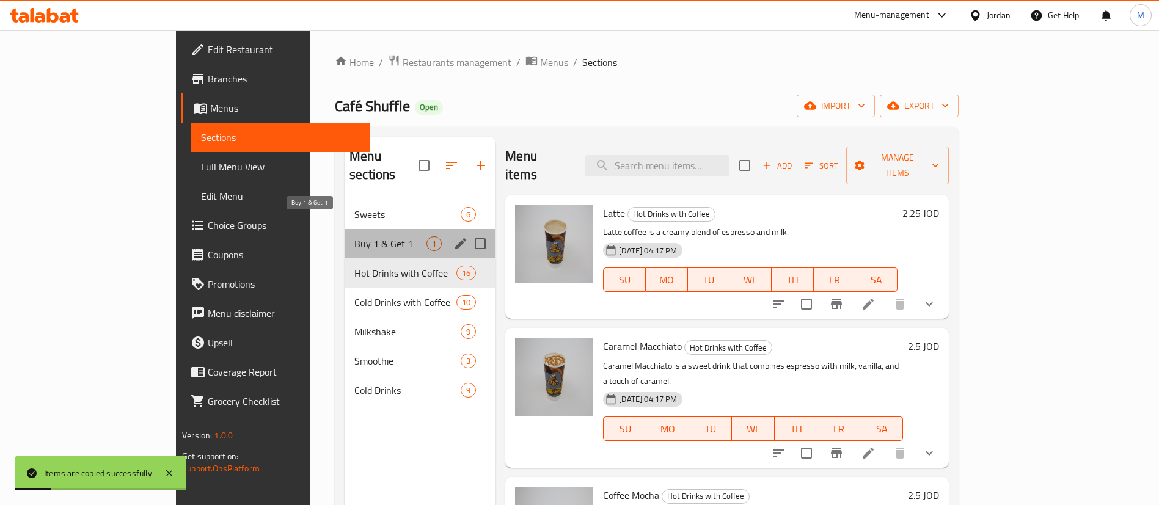
click at [354, 236] on span "Buy 1 & Get 1" at bounding box center [390, 243] width 72 height 15
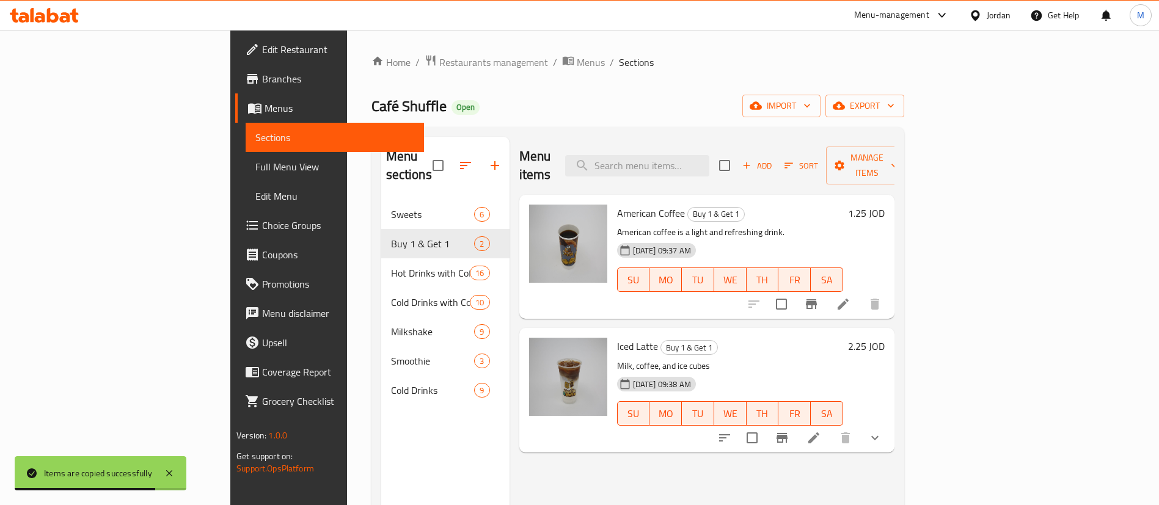
click at [821, 431] on icon at bounding box center [813, 438] width 15 height 15
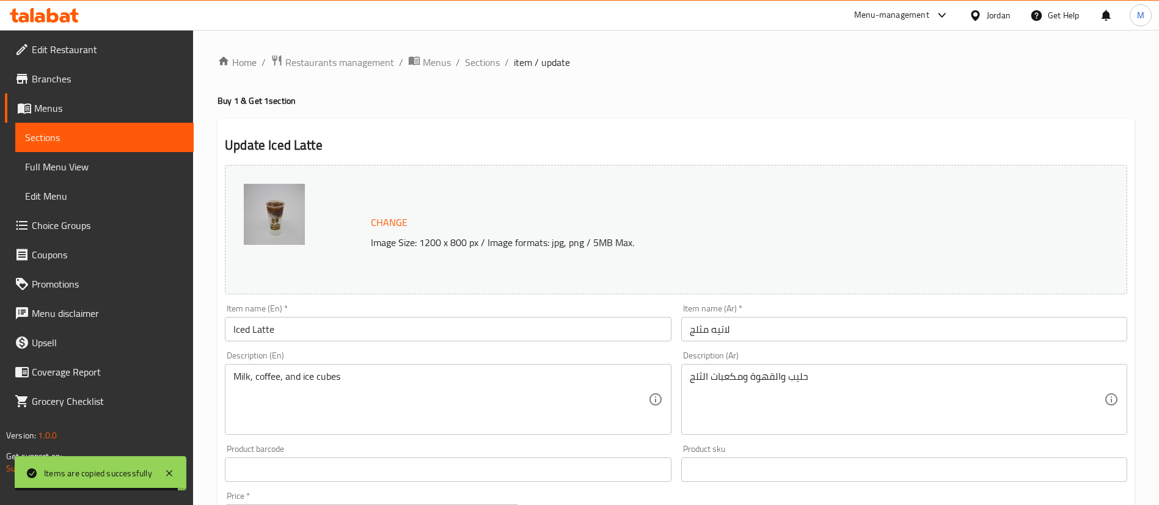
drag, startPoint x: 365, startPoint y: 326, endPoint x: 384, endPoint y: 252, distance: 76.2
click at [364, 327] on input "Iced Latte" at bounding box center [448, 329] width 446 height 24
paste input "Buy Iced Latte and get 1 fre"
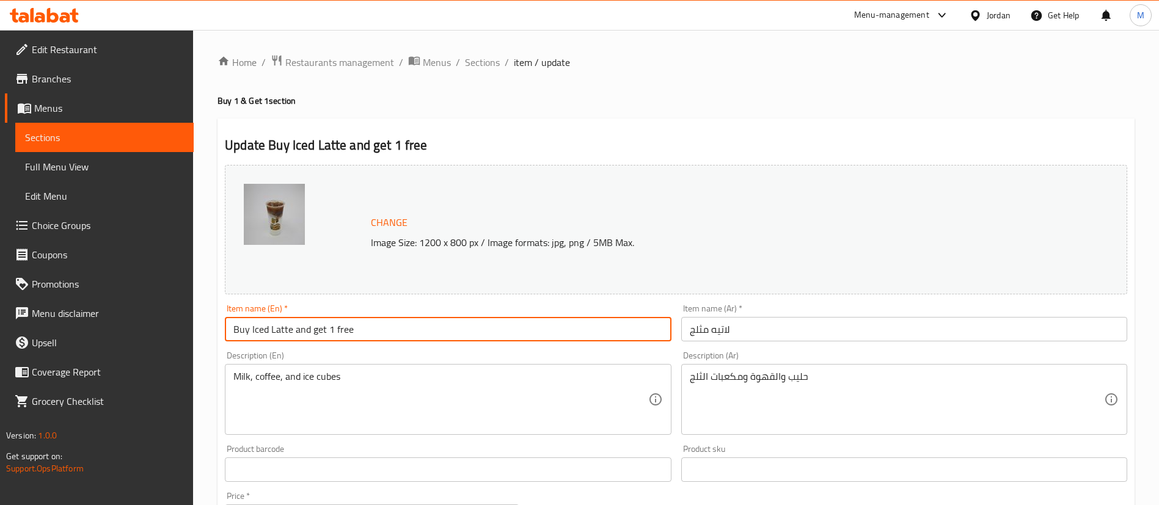
type input "Buy Iced Latte and get 1 free"
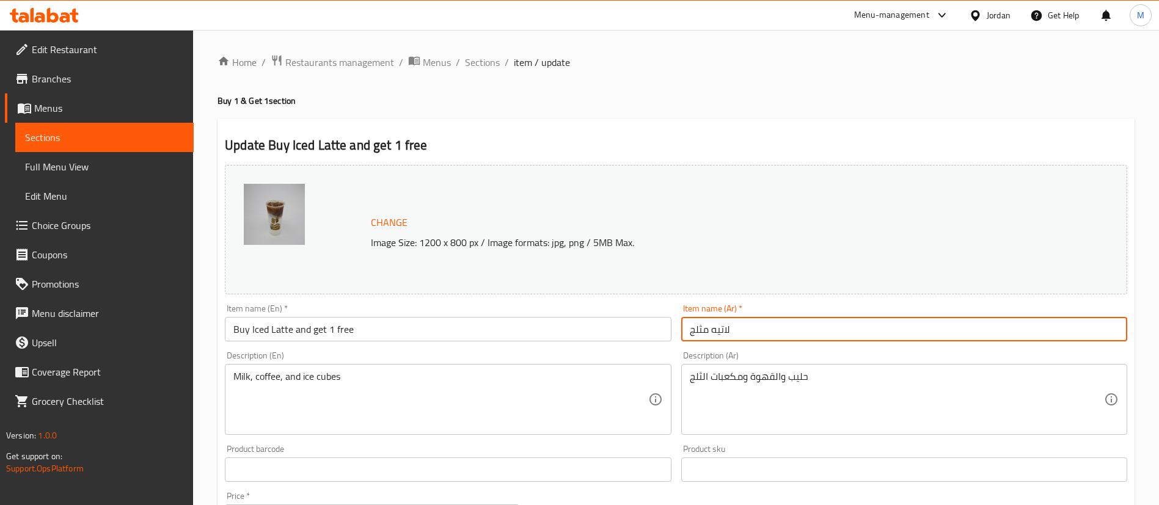
paste input "اشتري لاتيه مثلج واحصل على الثاني مجانا"
type input "اشتري لاتيه مثلج واحصل على الثاني مجانا"
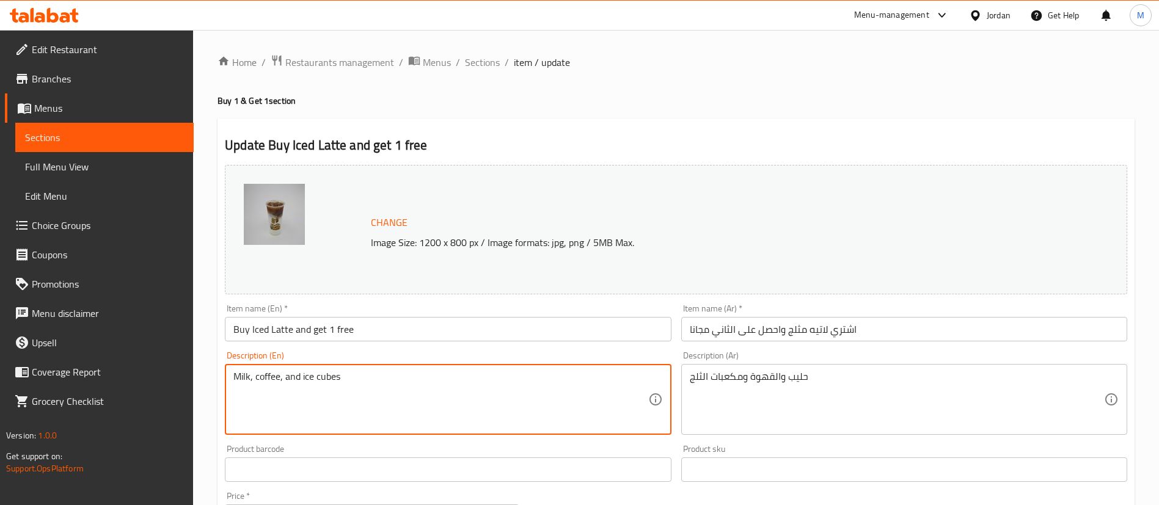
paste textarea "BOGO offer"
type textarea "BOGO offer"
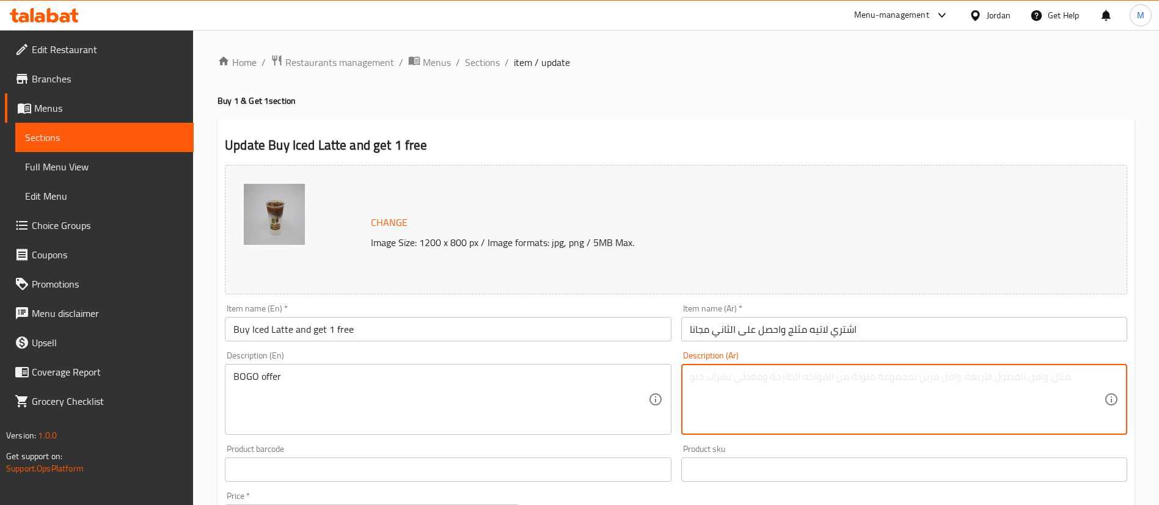
scroll to position [396, 0]
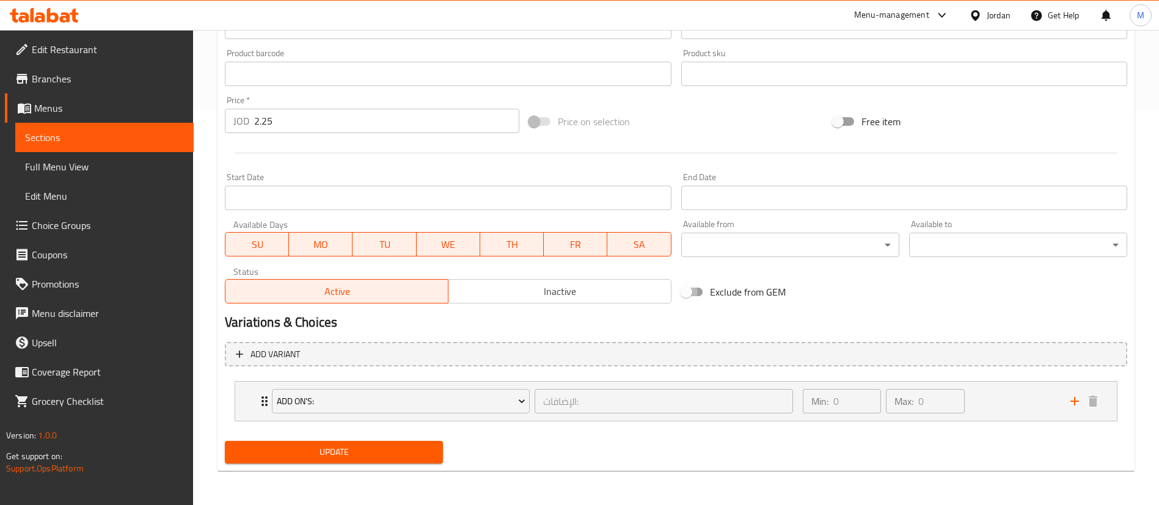
click at [696, 289] on input "Exclude from GEM" at bounding box center [686, 291] width 70 height 23
checkbox input "true"
click at [263, 243] on span "SU" at bounding box center [257, 245] width 54 height 18
drag, startPoint x: 459, startPoint y: 250, endPoint x: 541, endPoint y: 258, distance: 82.3
click at [464, 249] on span "WE" at bounding box center [449, 245] width 54 height 18
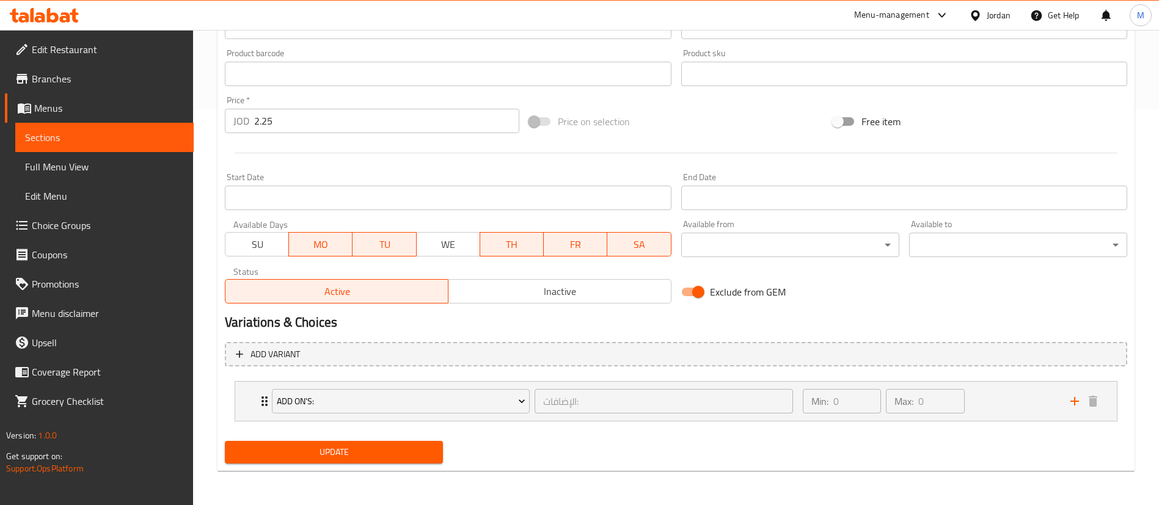
click at [541, 258] on div "Available Days SU MO TU WE TH FR SA" at bounding box center [448, 238] width 456 height 47
click at [534, 252] on span "TH" at bounding box center [512, 245] width 54 height 18
click at [557, 246] on span "FR" at bounding box center [576, 245] width 54 height 18
click at [653, 243] on span "SA" at bounding box center [639, 245] width 54 height 18
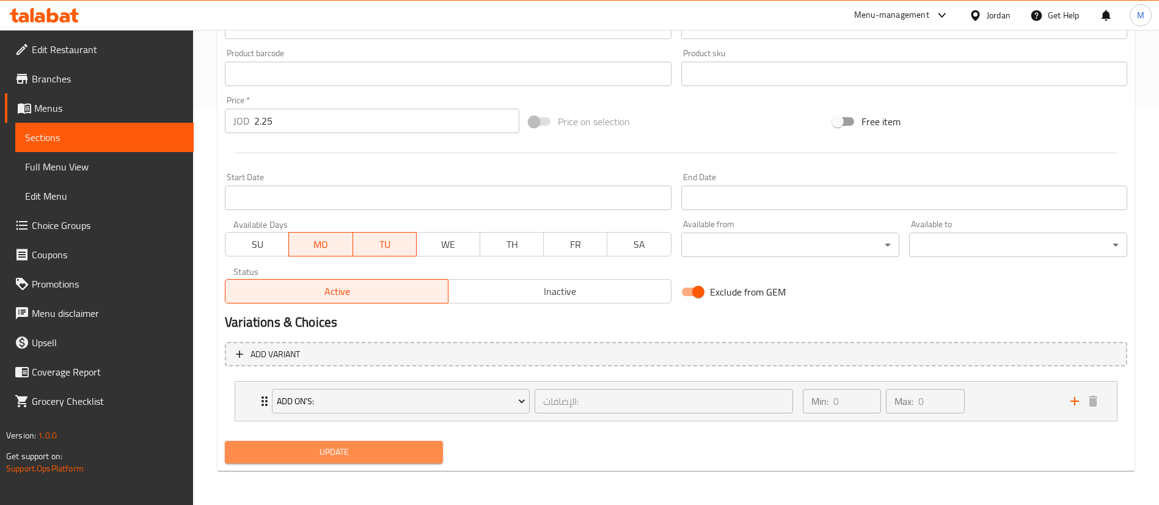
click at [394, 461] on button "Update" at bounding box center [334, 452] width 218 height 23
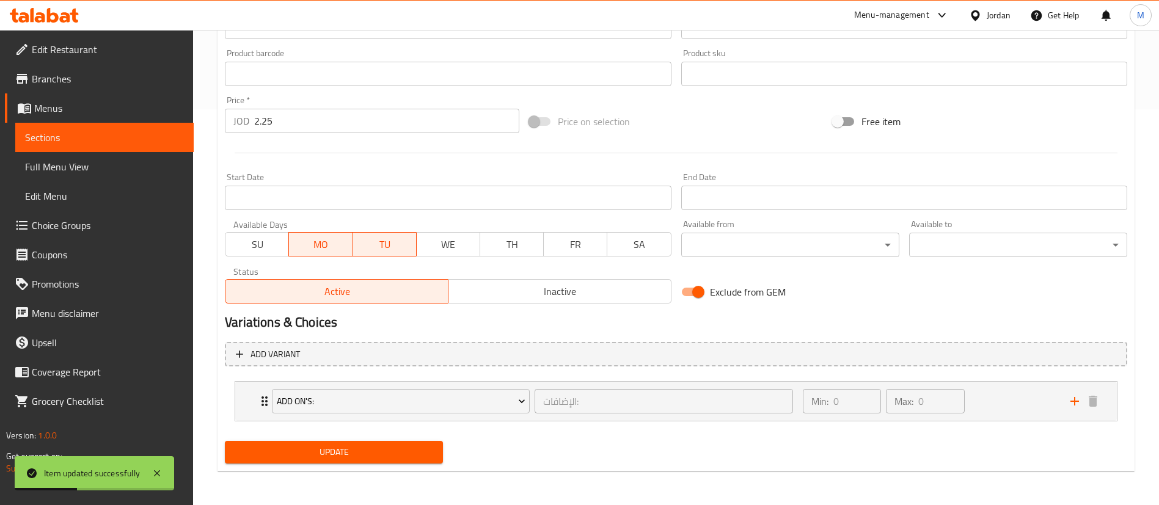
scroll to position [0, 0]
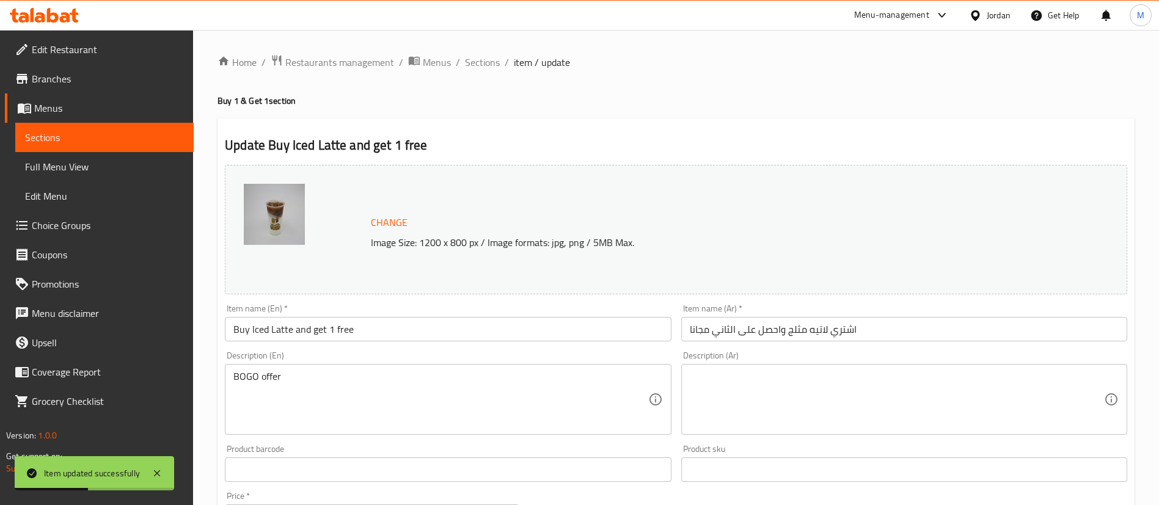
drag, startPoint x: 483, startPoint y: 60, endPoint x: 469, endPoint y: 47, distance: 19.4
click at [483, 60] on span "Sections" at bounding box center [482, 62] width 35 height 15
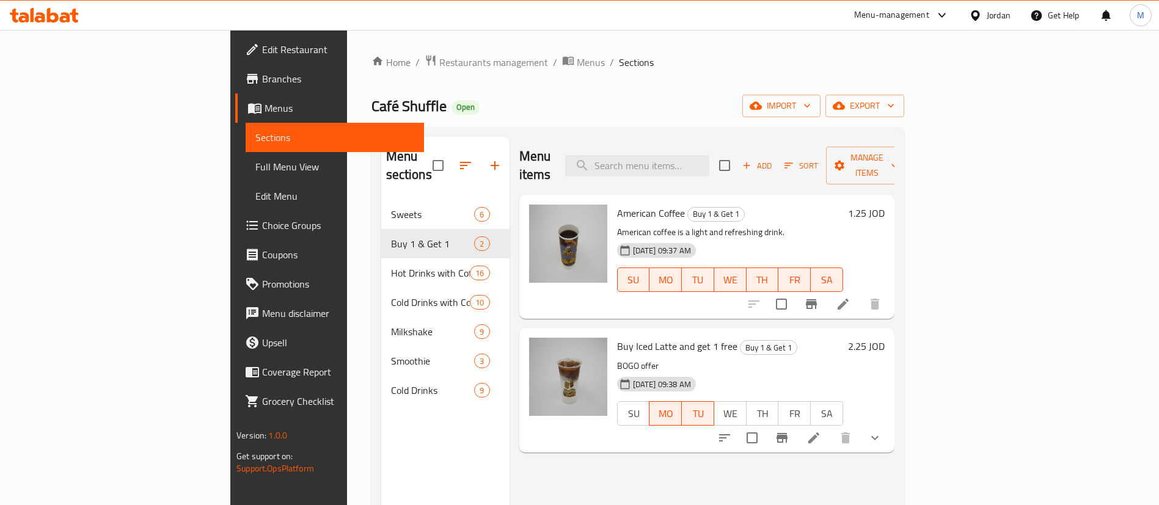
click at [860, 293] on li at bounding box center [843, 304] width 34 height 22
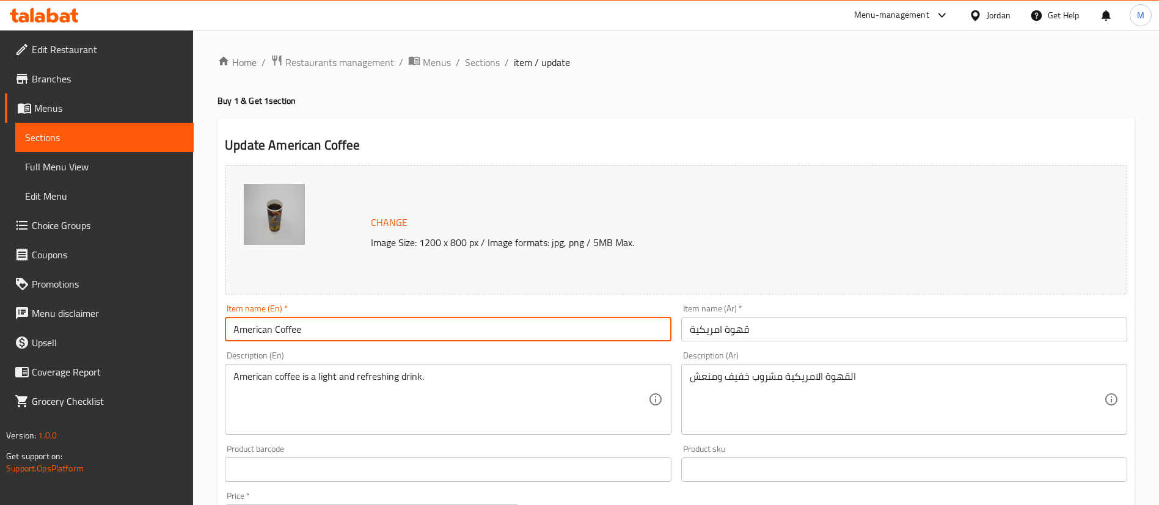
click at [354, 331] on input "American Coffee" at bounding box center [448, 329] width 446 height 24
paste input "Buy American Coffee and get 1 fr"
type input "Buy American Coffee and get 1 free"
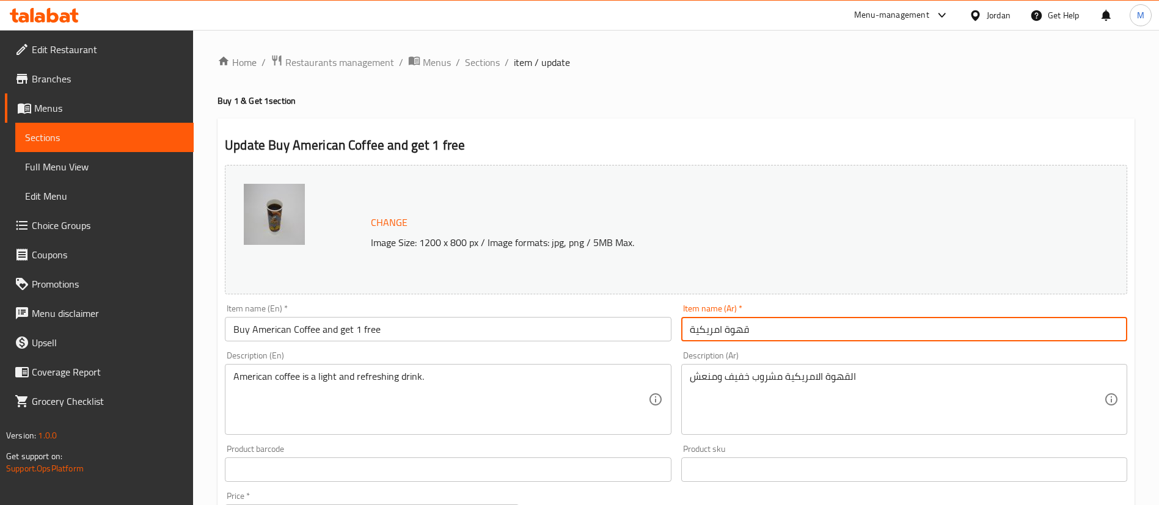
paste input "اشتري قهوة امريكية واحصل على الثانية مجانا"
type input "اشتري قهوة امريكية واحصل على الثانية مجانا"
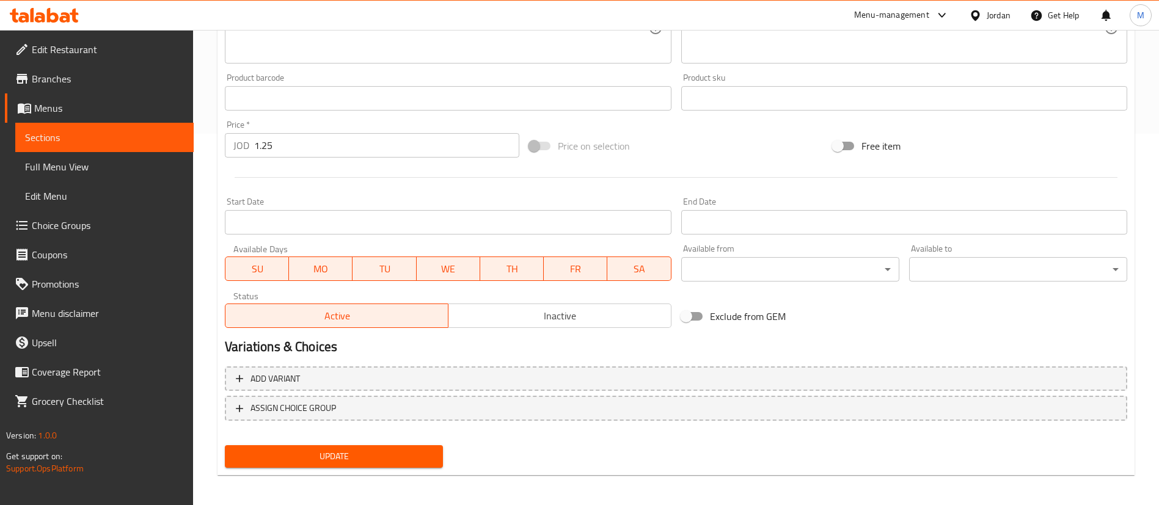
drag, startPoint x: 690, startPoint y: 316, endPoint x: 540, endPoint y: 288, distance: 153.0
click at [690, 316] on input "Exclude from GEM" at bounding box center [686, 316] width 70 height 23
checkbox input "true"
click at [266, 263] on span "SU" at bounding box center [257, 269] width 54 height 18
drag, startPoint x: 439, startPoint y: 269, endPoint x: 450, endPoint y: 269, distance: 10.4
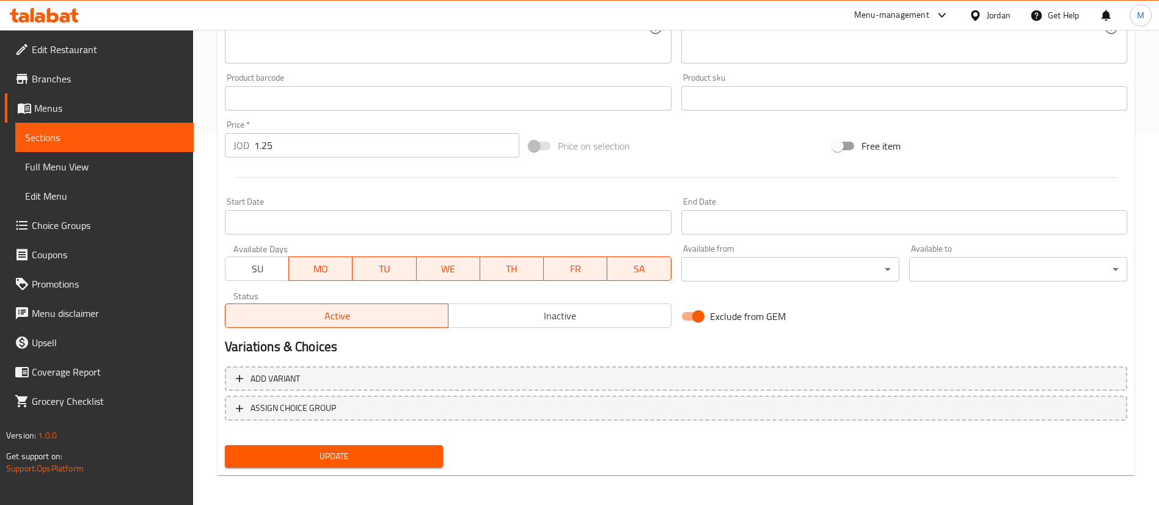
click at [442, 269] on span "WE" at bounding box center [449, 269] width 54 height 18
drag, startPoint x: 518, startPoint y: 261, endPoint x: 528, endPoint y: 261, distance: 9.8
click at [519, 261] on span "TH" at bounding box center [512, 269] width 54 height 18
drag, startPoint x: 572, startPoint y: 266, endPoint x: 631, endPoint y: 258, distance: 59.8
click at [576, 266] on span "FR" at bounding box center [576, 269] width 54 height 18
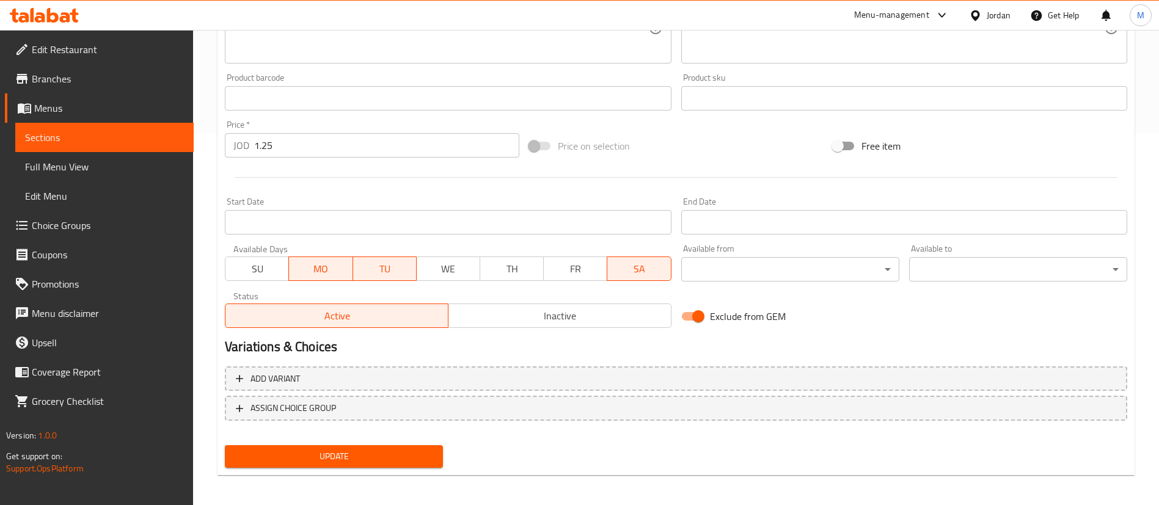
click at [631, 258] on button "SA" at bounding box center [639, 269] width 64 height 24
click at [386, 467] on button "Update" at bounding box center [334, 456] width 218 height 23
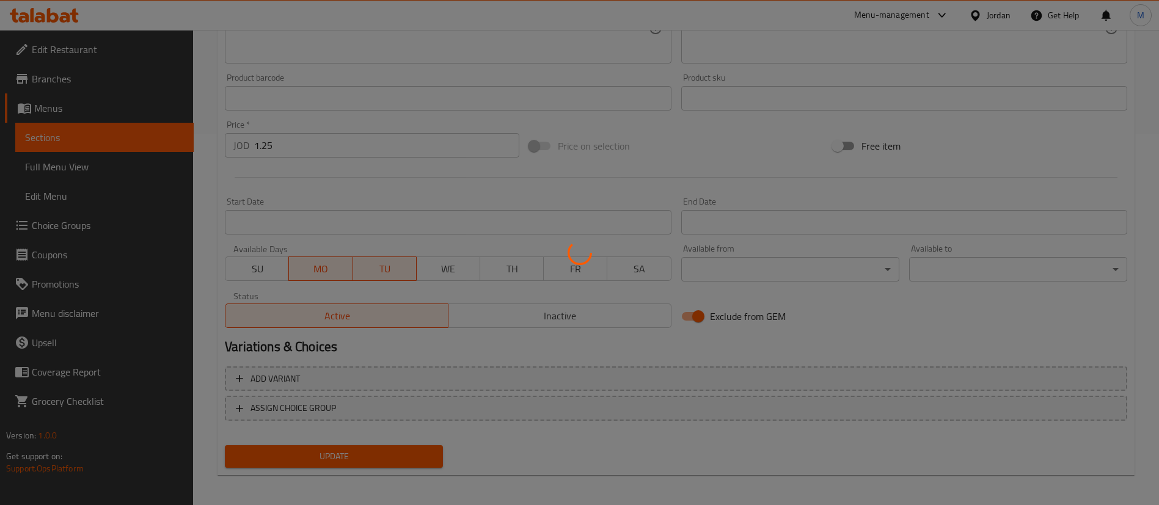
click at [392, 450] on div at bounding box center [579, 252] width 1159 height 505
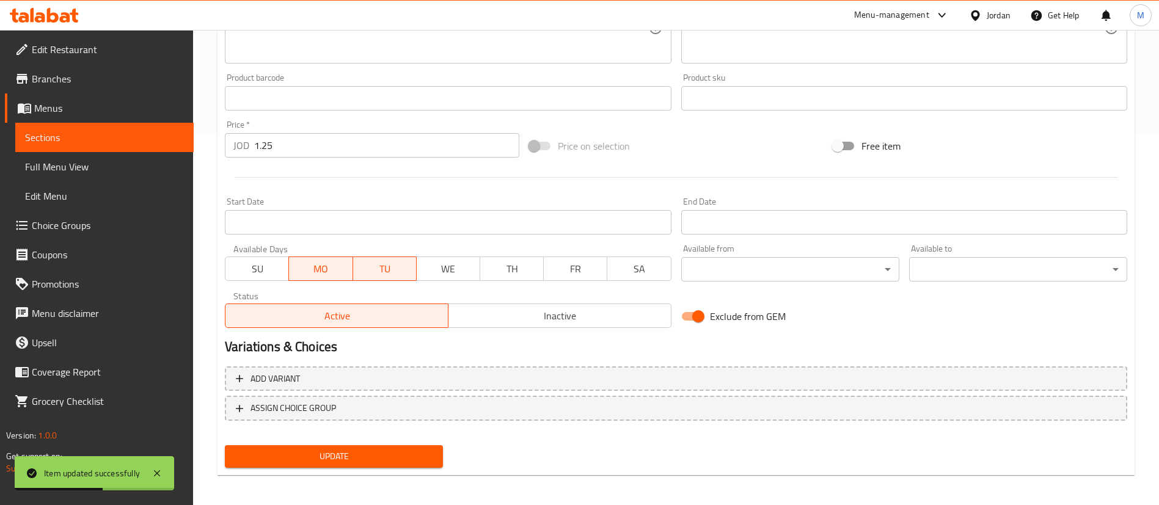
scroll to position [0, 0]
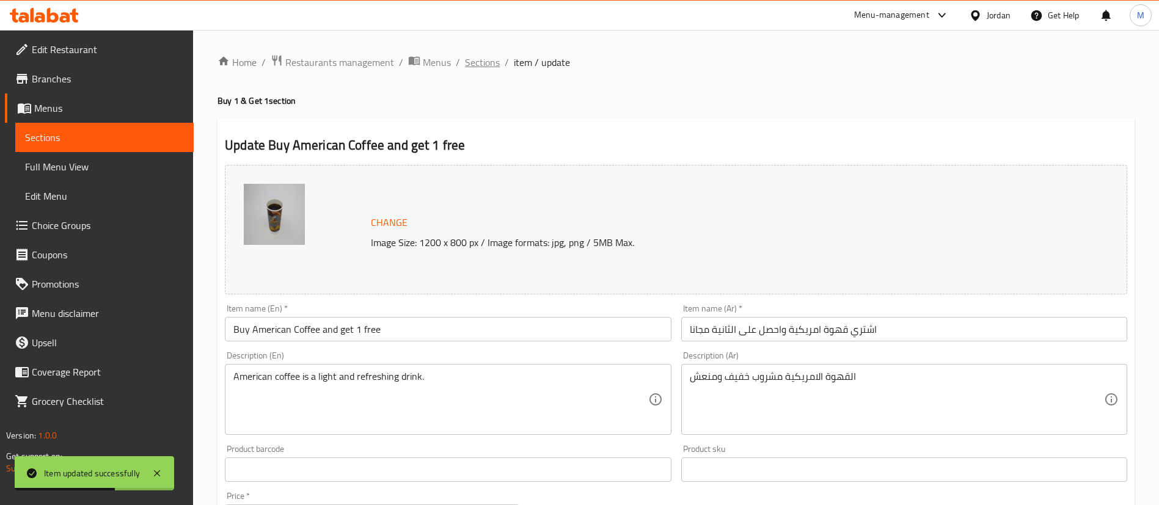
click at [489, 59] on span "Sections" at bounding box center [482, 62] width 35 height 15
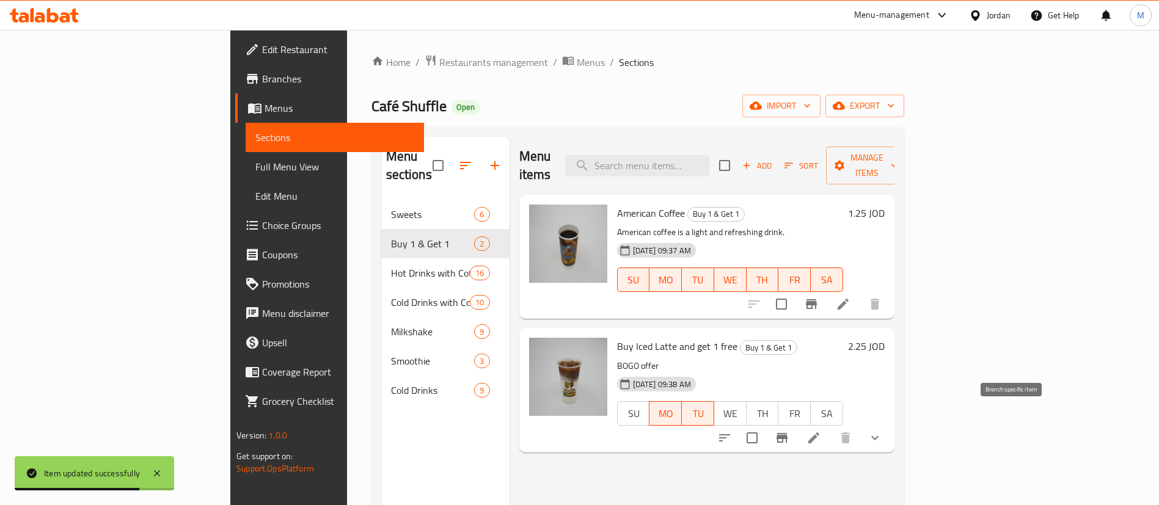
click at [789, 431] on icon "Branch-specific-item" at bounding box center [782, 438] width 15 height 15
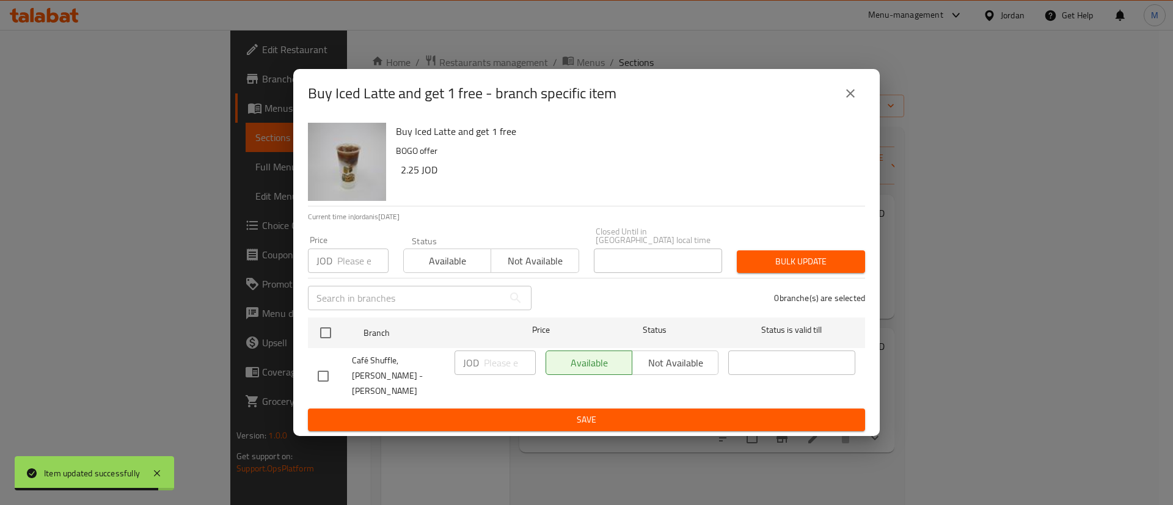
click at [347, 271] on input "number" at bounding box center [362, 261] width 51 height 24
paste input "2.25"
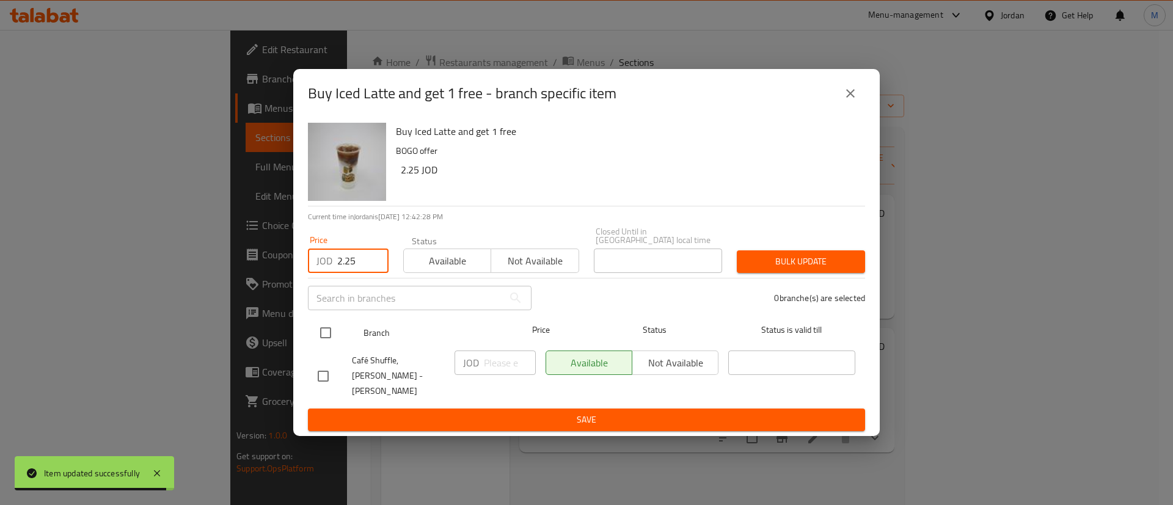
type input "2.25"
click at [332, 329] on input "checkbox" at bounding box center [326, 333] width 26 height 26
checkbox input "true"
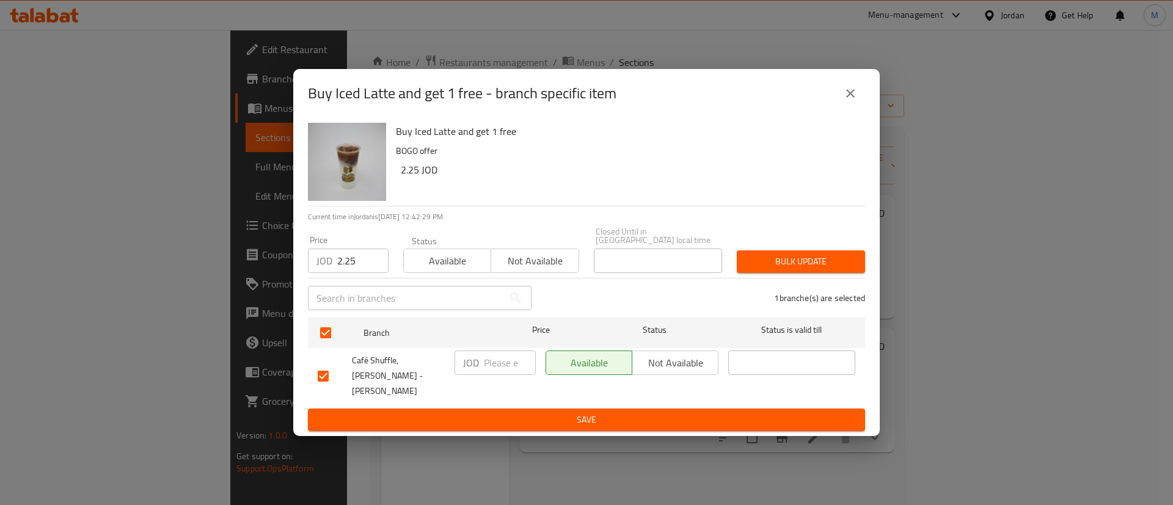
click at [764, 258] on span "Bulk update" at bounding box center [801, 261] width 109 height 15
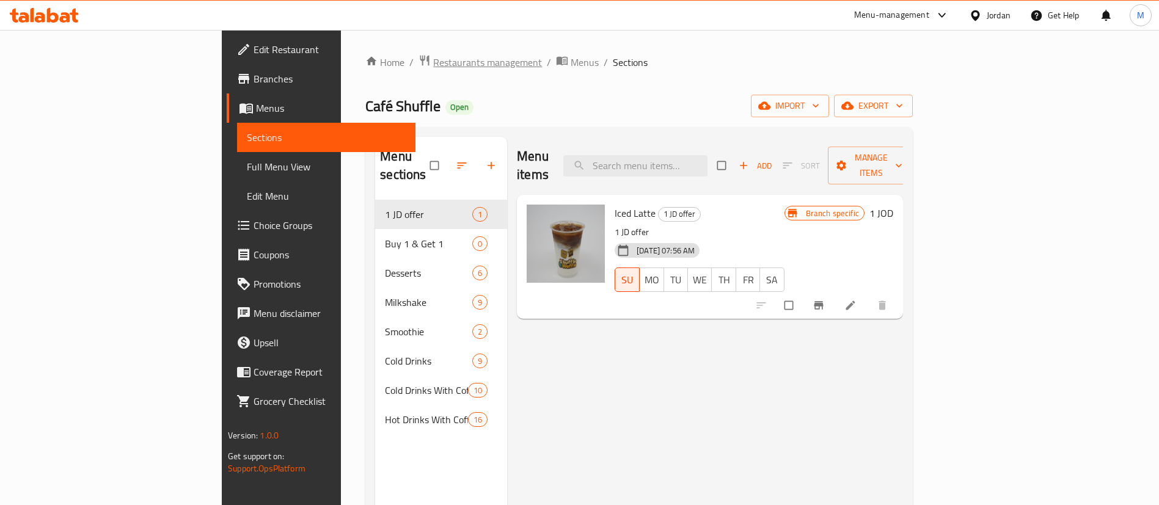
click at [433, 63] on span "Restaurants management" at bounding box center [487, 62] width 109 height 15
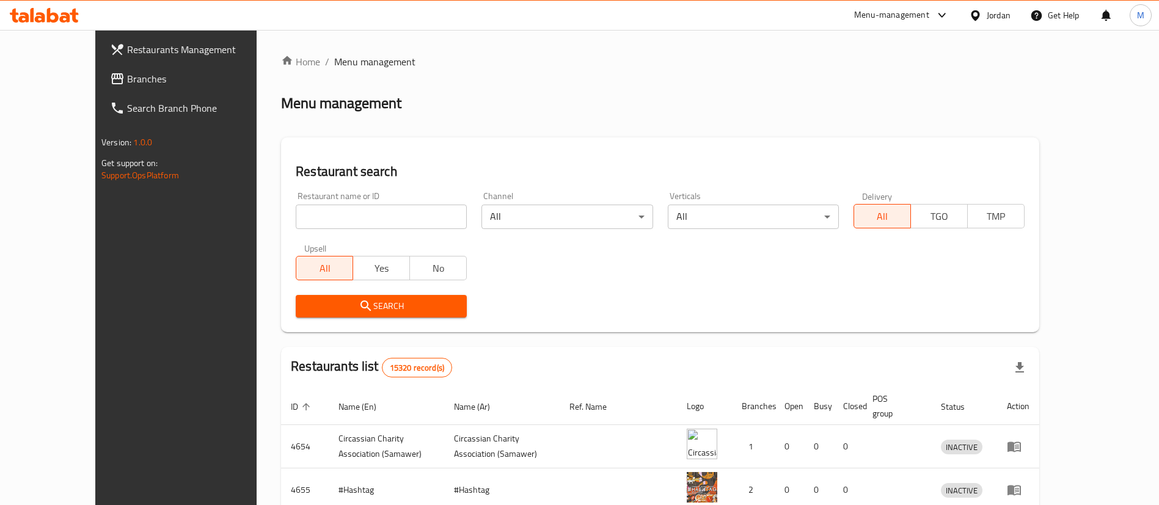
click at [346, 224] on input "search" at bounding box center [381, 217] width 171 height 24
type input "Café Shuffle"
click at [372, 299] on span "Search" at bounding box center [381, 306] width 152 height 15
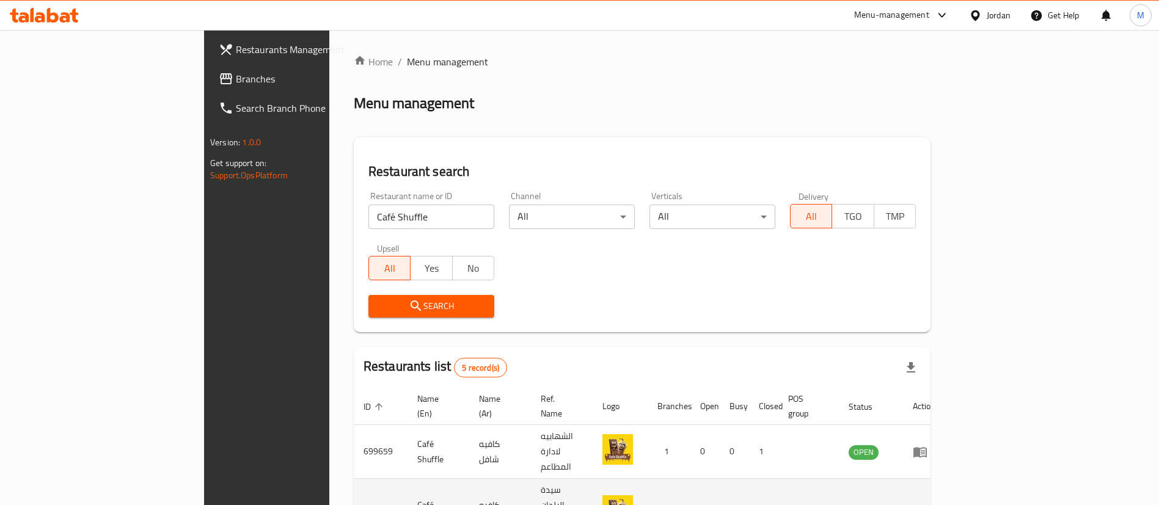
scroll to position [189, 0]
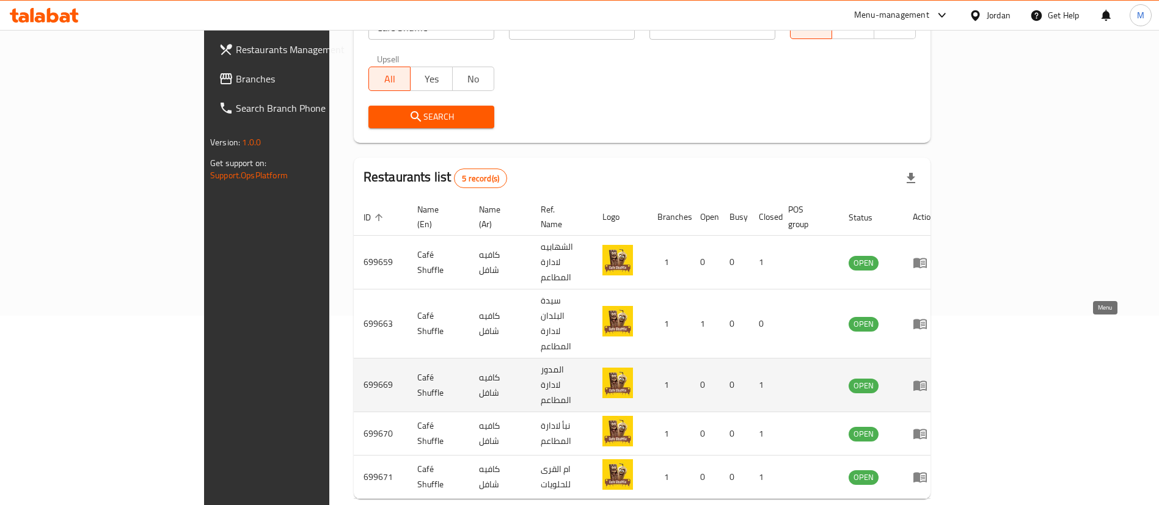
click at [927, 381] on icon "enhanced table" at bounding box center [919, 386] width 13 height 10
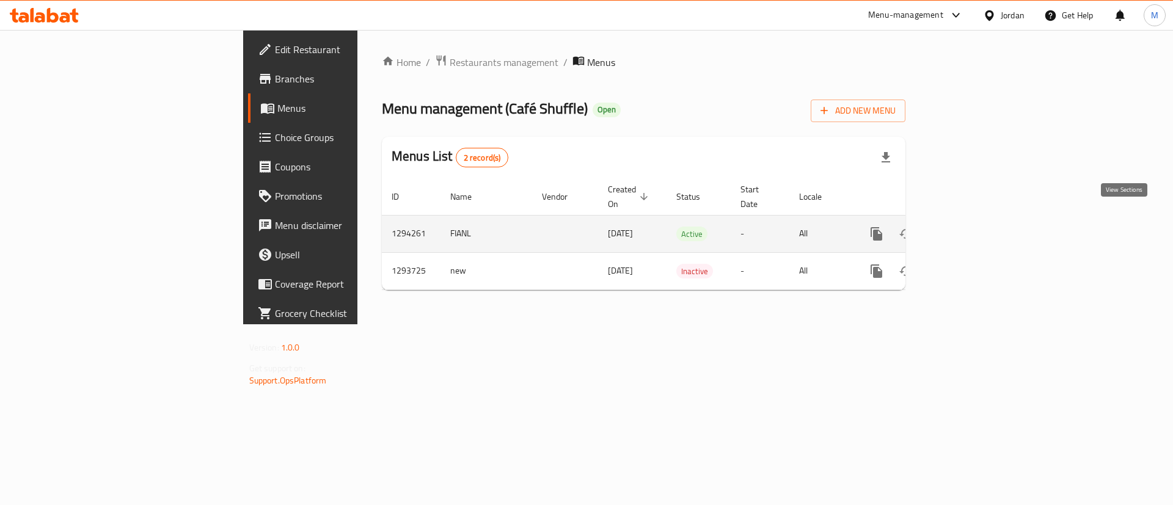
click at [972, 227] on icon "enhanced table" at bounding box center [964, 234] width 15 height 15
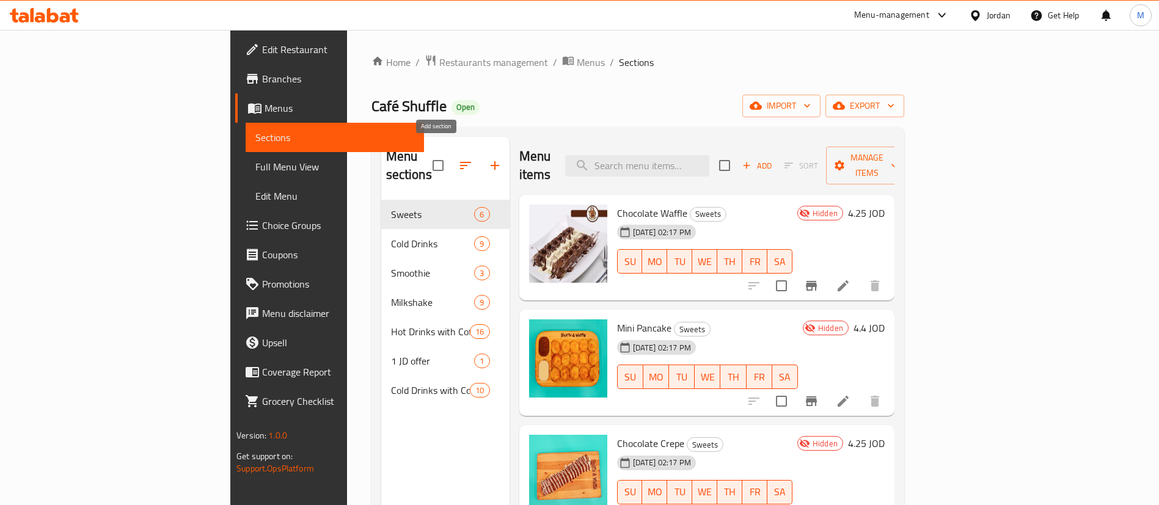
click at [491, 161] on icon "button" at bounding box center [495, 165] width 9 height 9
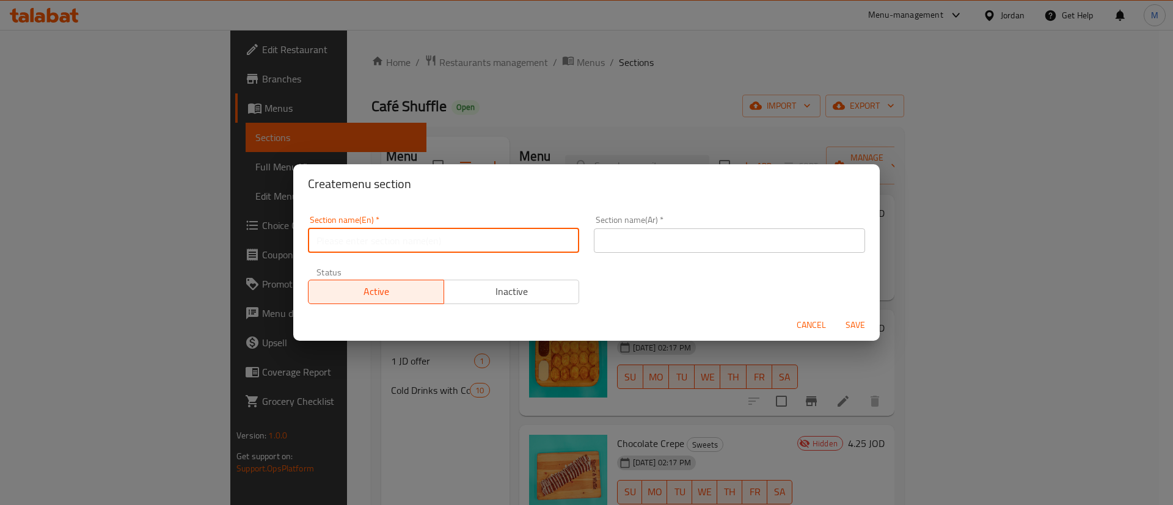
drag, startPoint x: 520, startPoint y: 240, endPoint x: 517, endPoint y: 246, distance: 6.3
click at [520, 240] on input "text" at bounding box center [443, 241] width 271 height 24
type input "Buy 1 & Get 1"
drag, startPoint x: 638, startPoint y: 247, endPoint x: 651, endPoint y: 250, distance: 13.2
click at [638, 246] on input "text" at bounding box center [729, 241] width 271 height 24
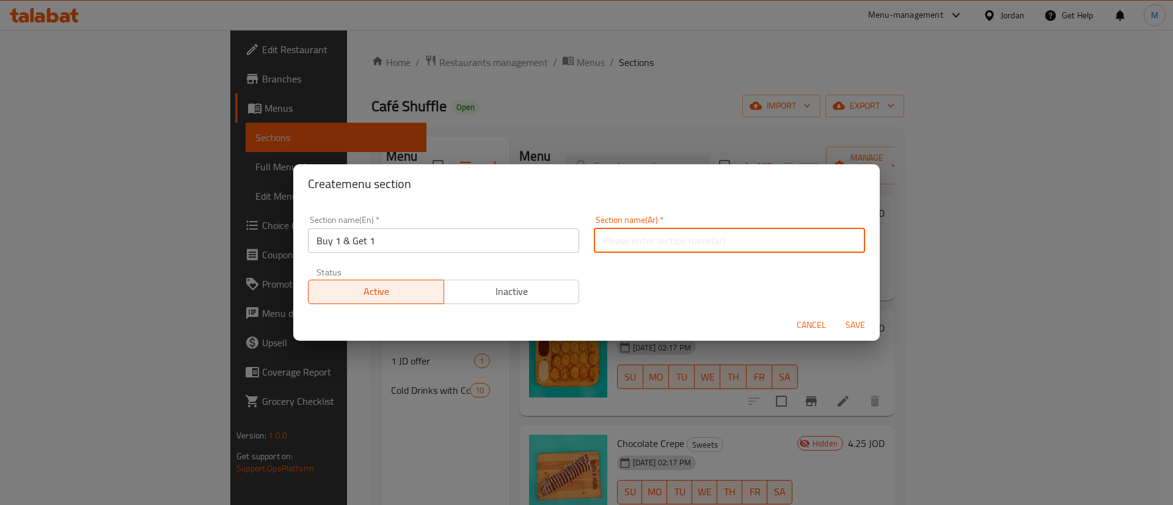
type input "اشتري صنف واحصل على الثاني مجانا"
click at [855, 323] on span "Save" at bounding box center [855, 325] width 29 height 15
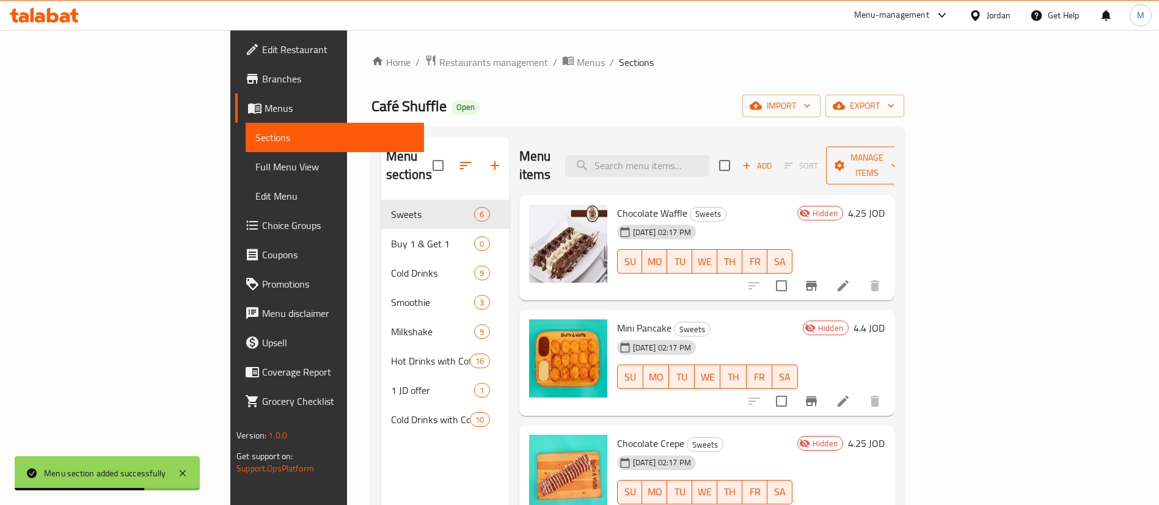
click at [898, 153] on span "Manage items" at bounding box center [867, 165] width 62 height 31
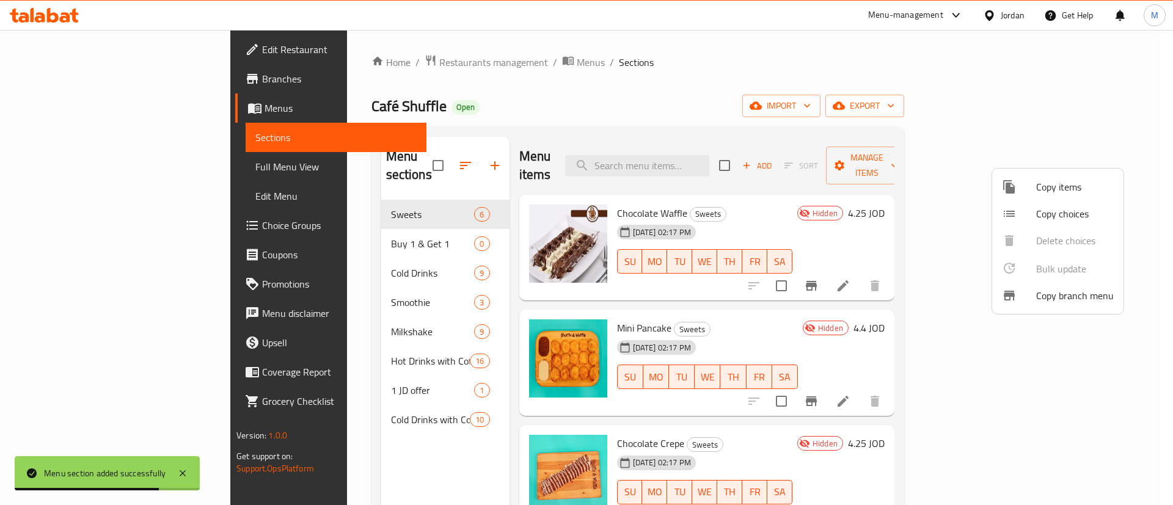
click at [1039, 184] on span "Copy items" at bounding box center [1075, 187] width 78 height 15
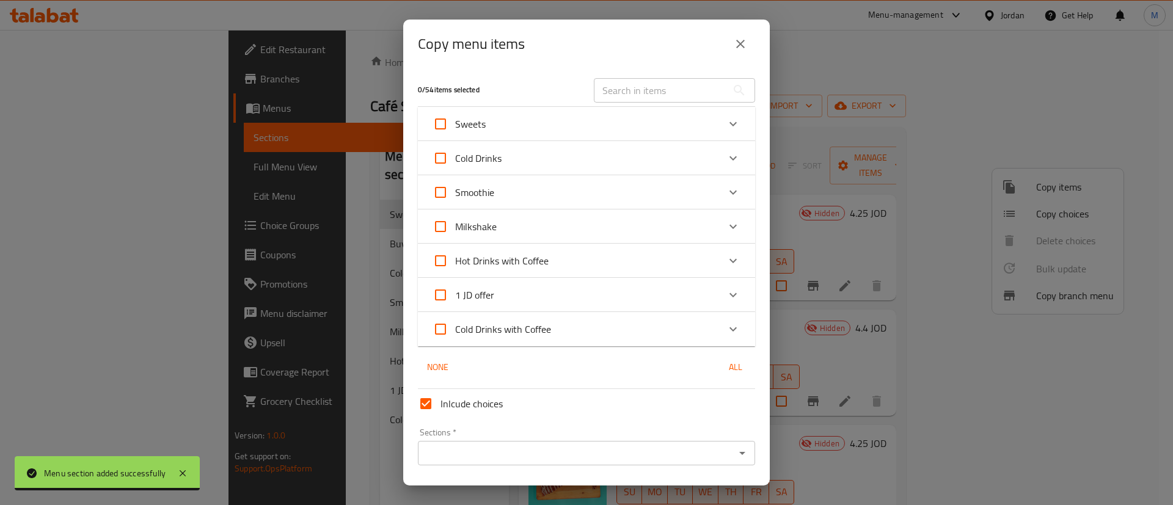
click at [533, 297] on div "1 JD offer" at bounding box center [576, 294] width 286 height 29
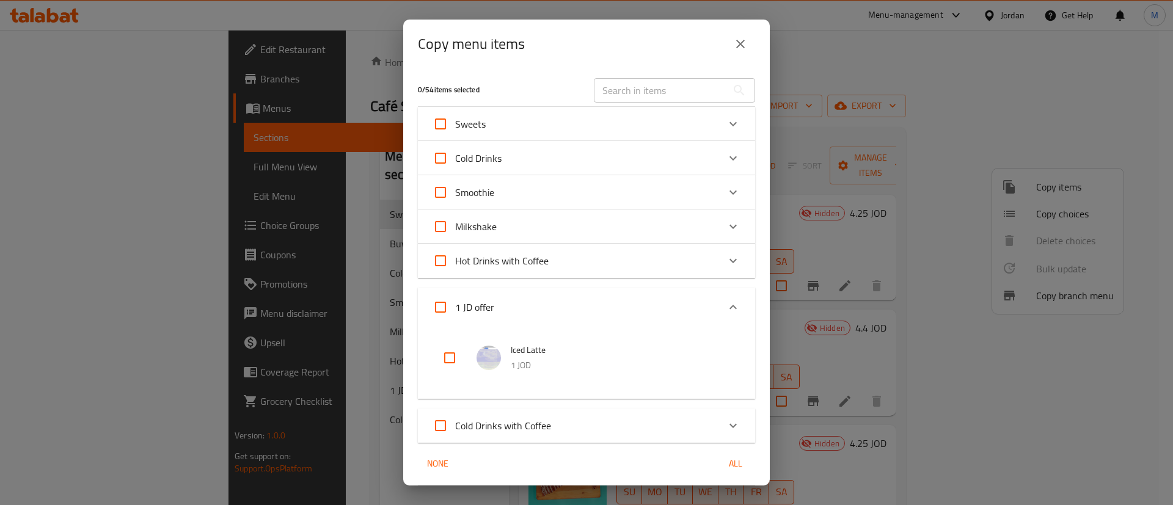
click at [441, 358] on input "checkbox" at bounding box center [449, 357] width 29 height 29
checkbox input "true"
click at [670, 90] on input "text" at bounding box center [660, 90] width 133 height 24
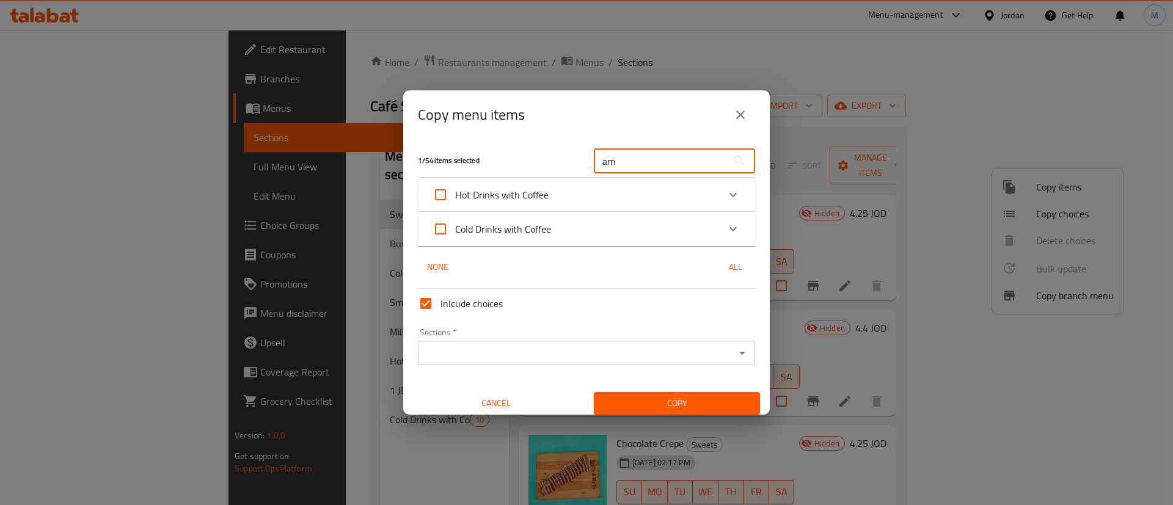
type input "amer"
click at [625, 248] on div "1 / 54 items selected amer ​ Hot Drinks with Coffee American Coffee 1.25 JOD Am…" at bounding box center [586, 277] width 367 height 276
click at [623, 236] on div "Cold Drinks with Coffee" at bounding box center [576, 228] width 286 height 29
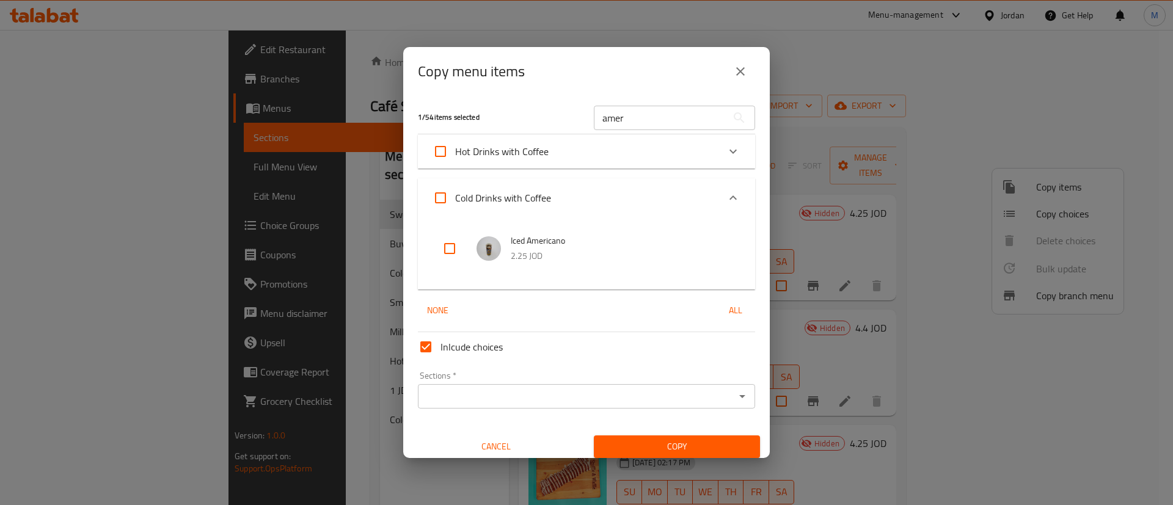
click at [577, 159] on div "Hot Drinks with Coffee" at bounding box center [576, 151] width 286 height 29
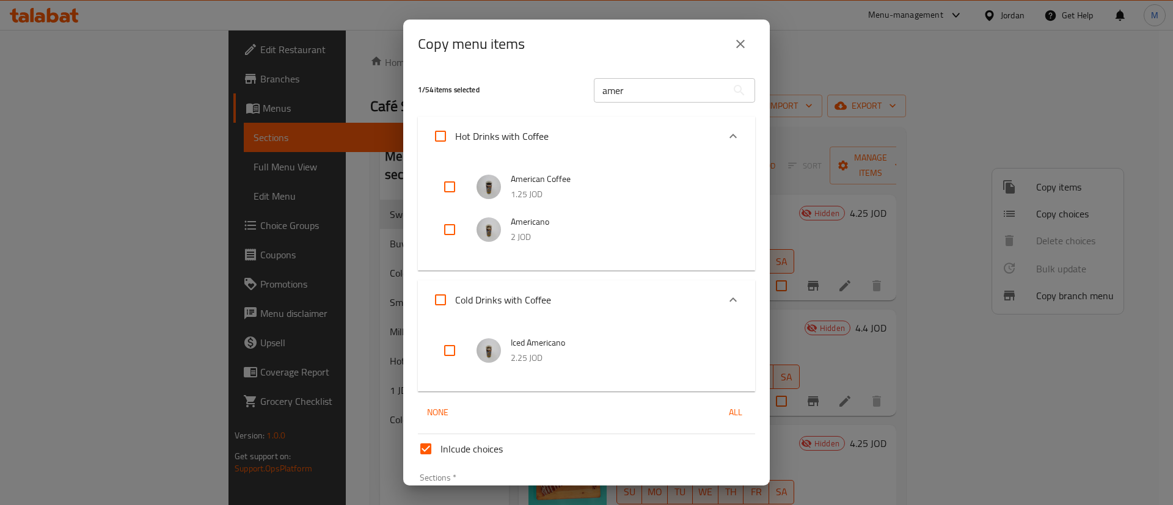
click at [453, 192] on input "checkbox" at bounding box center [449, 186] width 29 height 29
checkbox input "true"
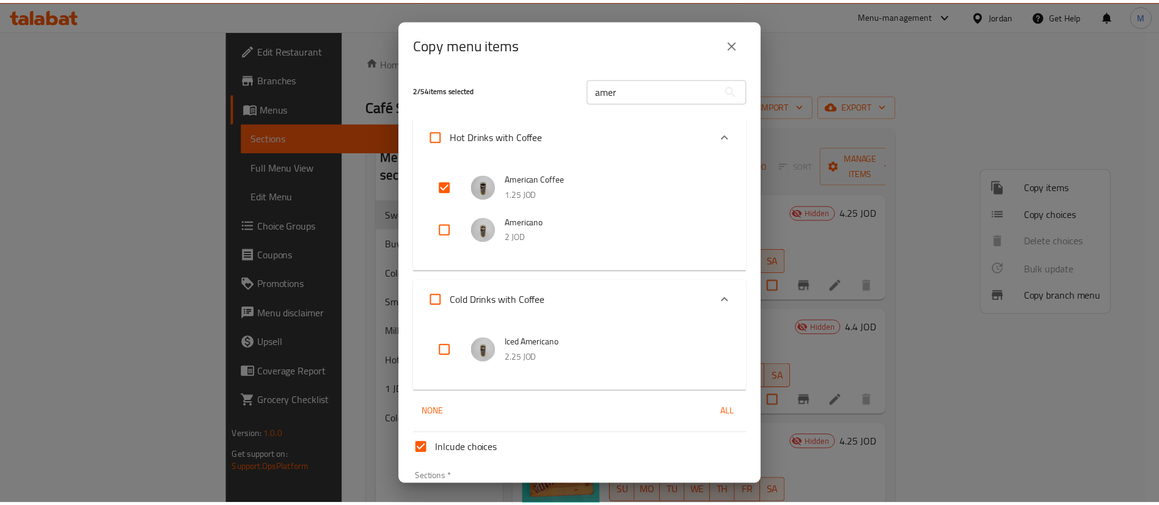
scroll to position [82, 0]
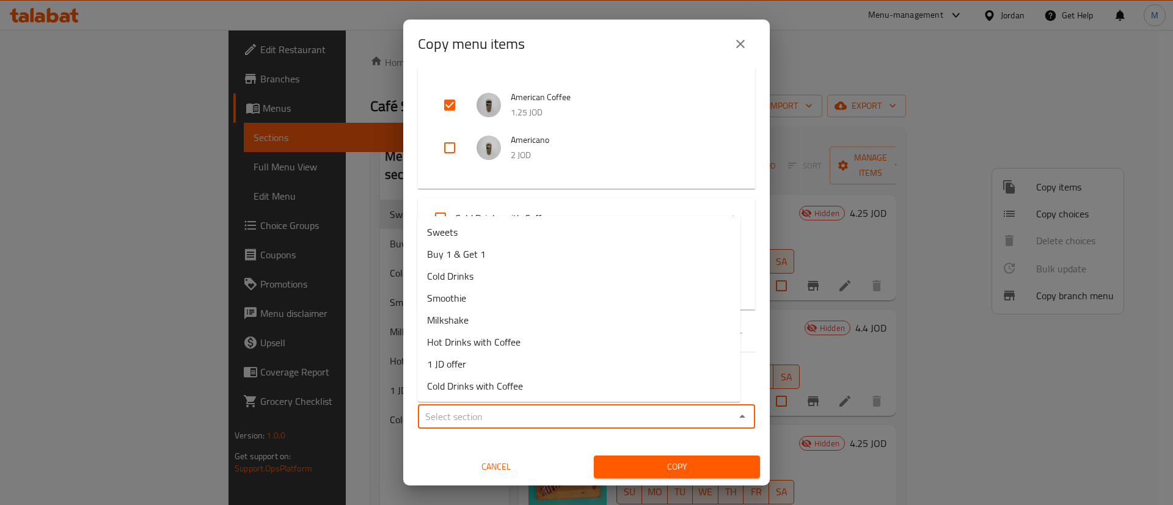
click at [560, 413] on input "Sections   *" at bounding box center [577, 416] width 310 height 17
click at [507, 255] on li "Buy 1 & Get 1" at bounding box center [578, 254] width 323 height 22
type input "Buy 1 & Get 1"
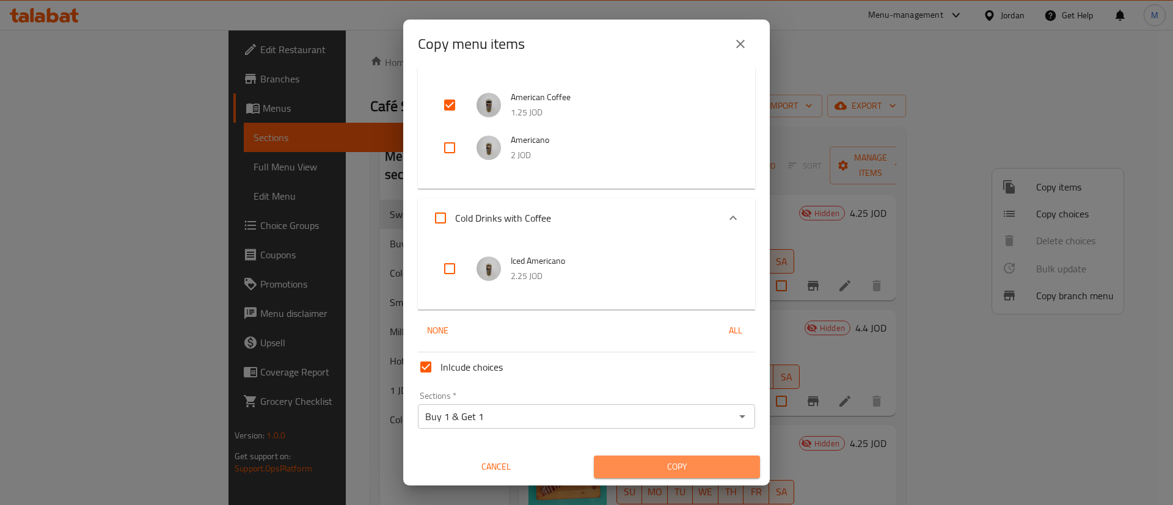
click at [681, 470] on span "Copy" at bounding box center [677, 466] width 147 height 15
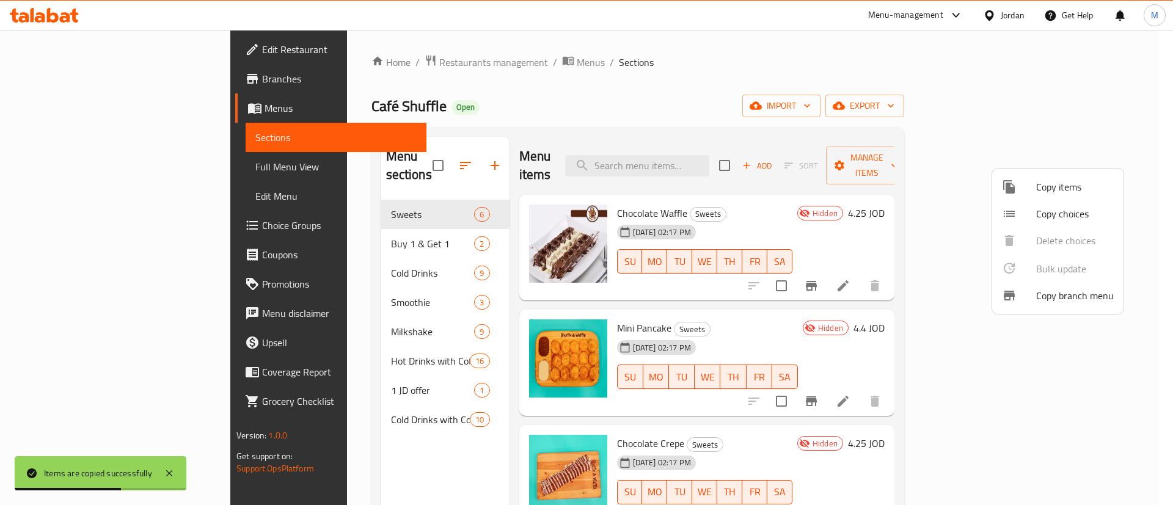
click at [729, 210] on div at bounding box center [586, 252] width 1173 height 505
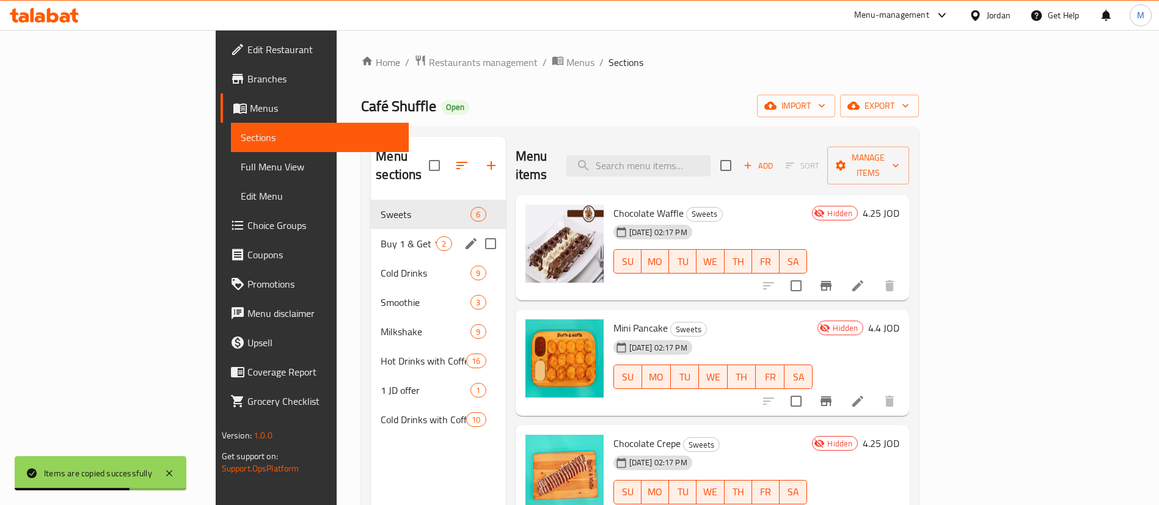
click at [381, 236] on span "Buy 1 & Get 1" at bounding box center [409, 243] width 56 height 15
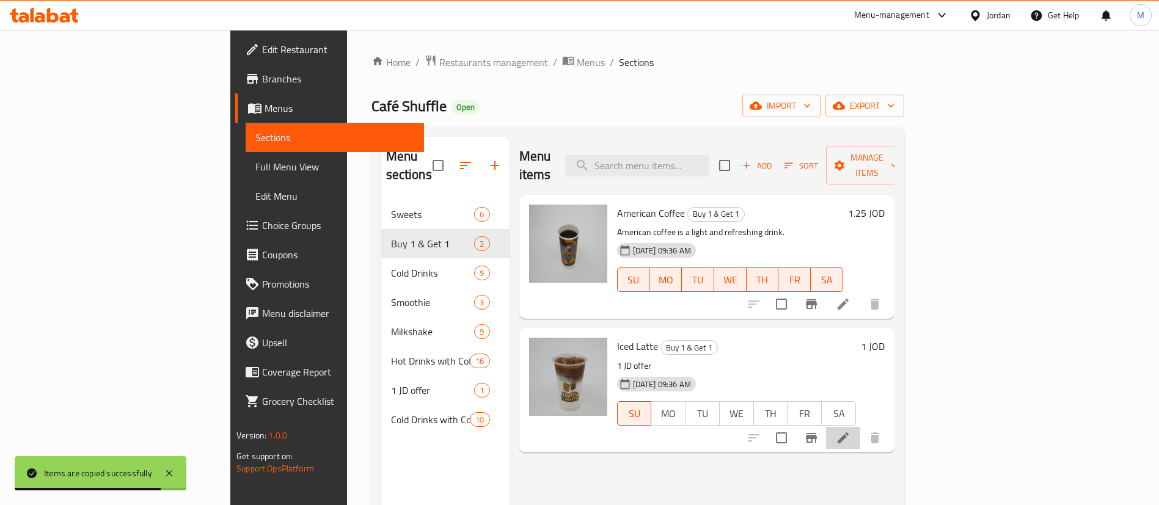
click at [860, 429] on li at bounding box center [843, 438] width 34 height 22
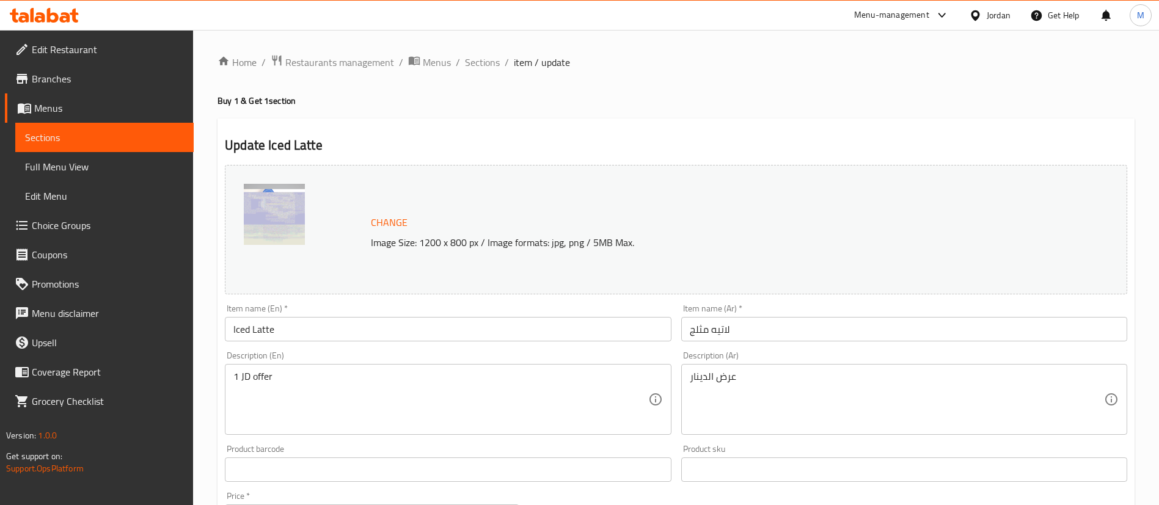
click at [424, 324] on input "Iced Latte" at bounding box center [448, 329] width 446 height 24
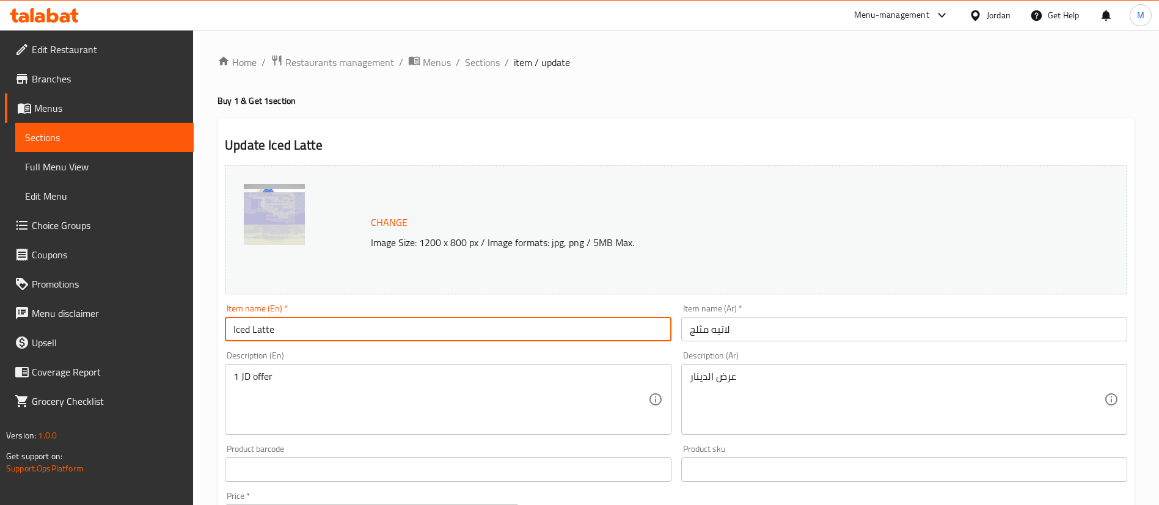
paste input "Buy Iced Latte and get 1 fre"
type input "Buy Iced Latte and get 1 free"
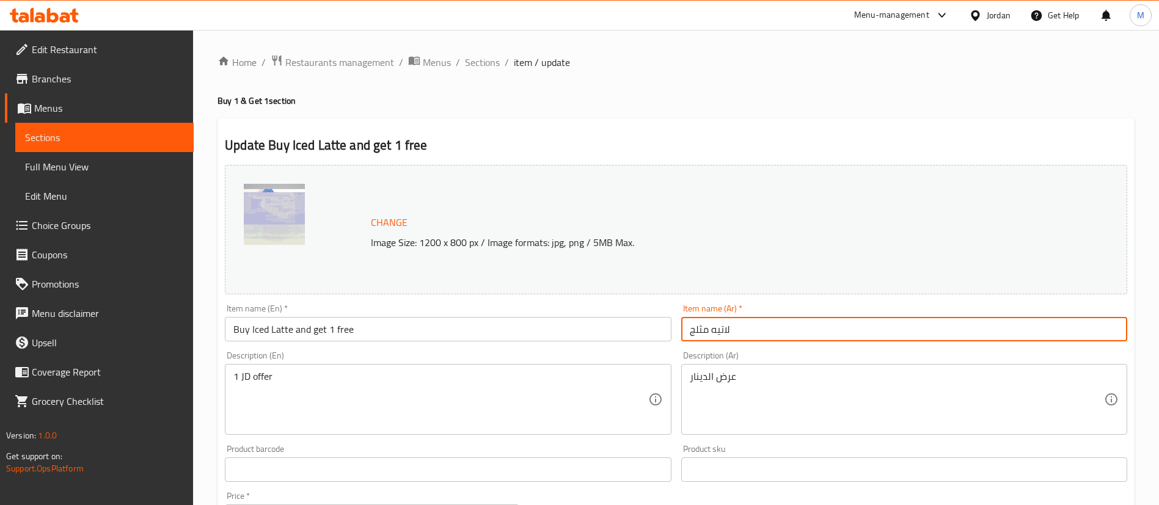
paste input "اشتري لاتيه مثلج واحصل على الثاني مجانا"
type input "اشتري لاتيه مثلج واحصل على الثاني مجانا"
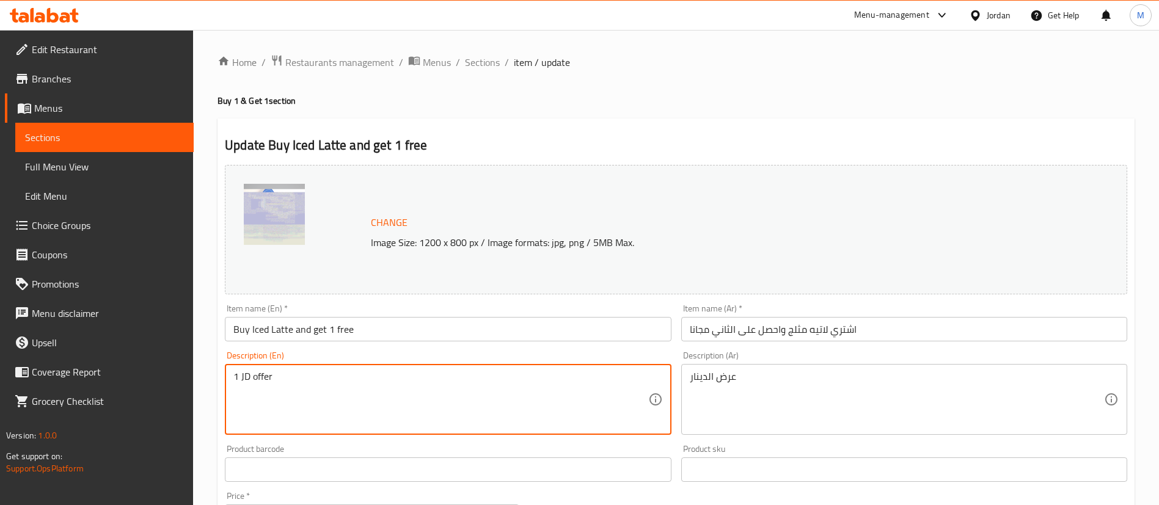
paste textarea "BOGO"
type textarea "BOGO offer"
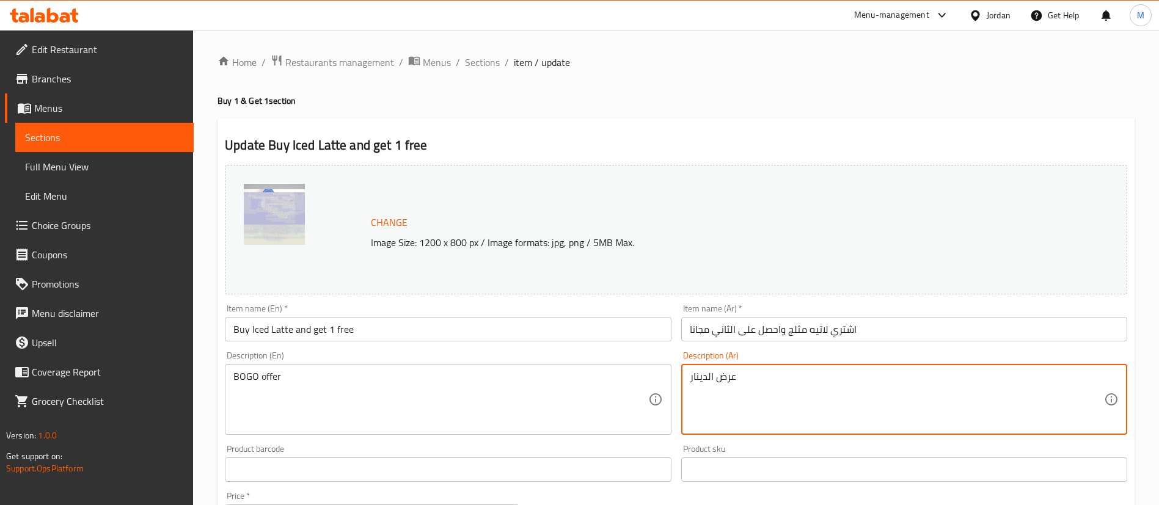
click at [696, 382] on textarea "عرض الدينار" at bounding box center [897, 400] width 414 height 58
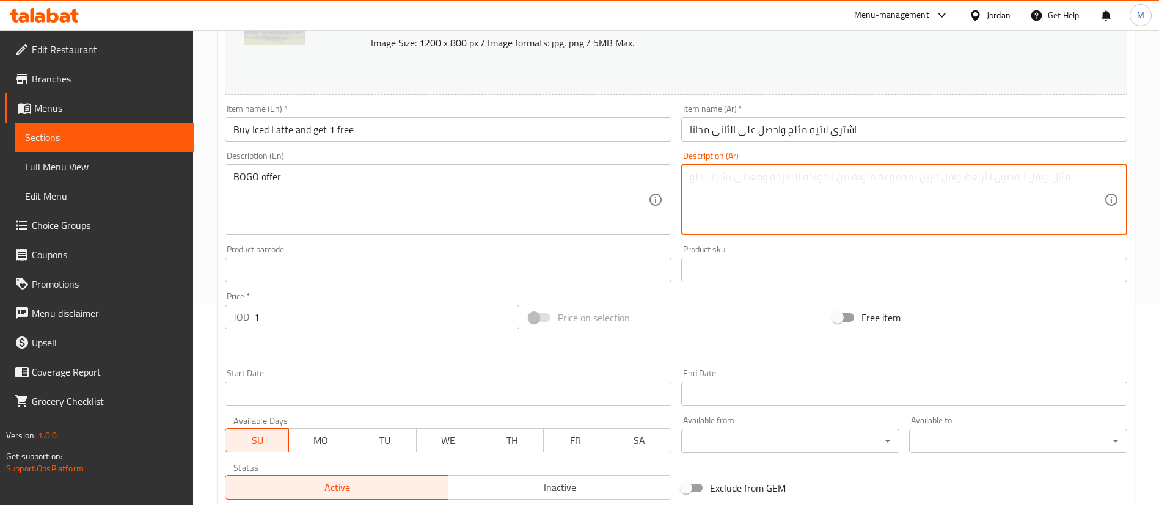
scroll to position [376, 0]
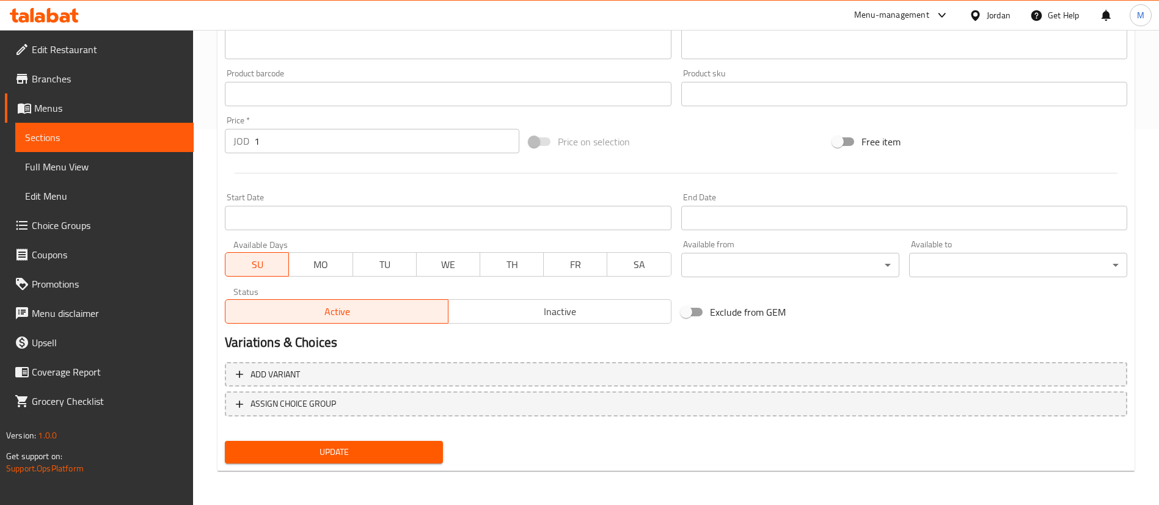
click at [712, 311] on span "Exclude from GEM" at bounding box center [748, 312] width 76 height 15
click at [712, 311] on input "Exclude from GEM" at bounding box center [686, 312] width 70 height 23
click at [692, 313] on input "Exclude from GEM" at bounding box center [699, 312] width 70 height 23
click at [690, 313] on input "Exclude from GEM" at bounding box center [686, 312] width 70 height 23
checkbox input "true"
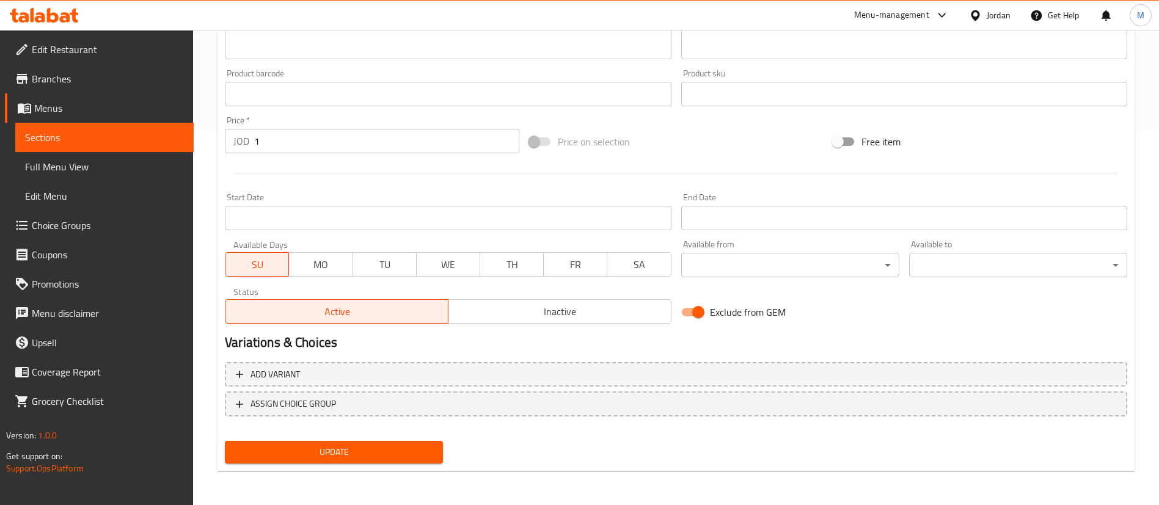
click at [330, 269] on span "MO" at bounding box center [321, 265] width 54 height 18
click at [368, 265] on span "TU" at bounding box center [385, 265] width 54 height 18
click at [263, 264] on span "SU" at bounding box center [257, 265] width 54 height 18
drag, startPoint x: 445, startPoint y: 255, endPoint x: 478, endPoint y: 261, distance: 33.0
click at [445, 257] on span "WE" at bounding box center [449, 265] width 54 height 18
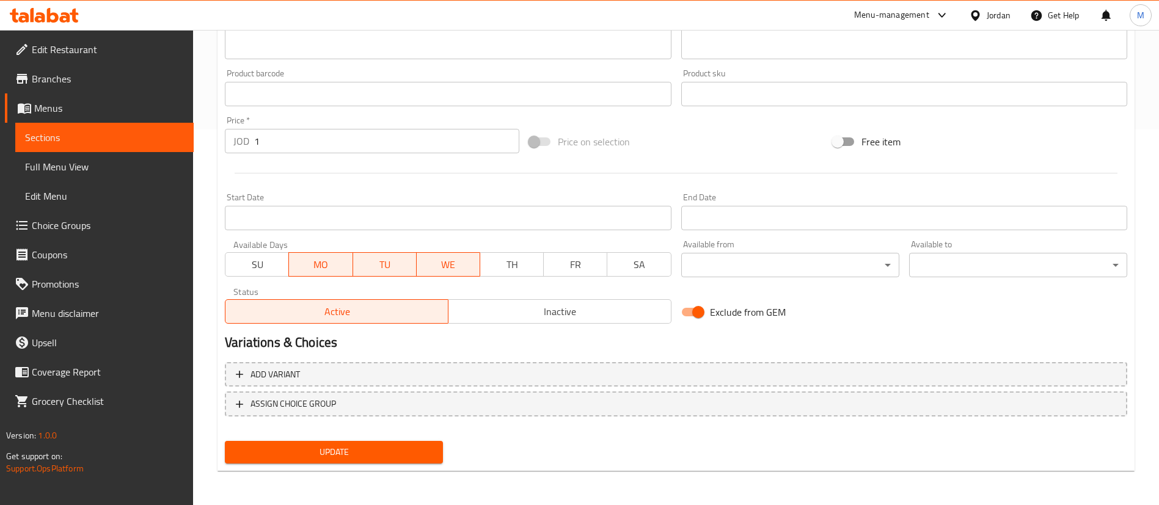
drag, startPoint x: 512, startPoint y: 274, endPoint x: 526, endPoint y: 265, distance: 16.8
click at [513, 274] on button "TH" at bounding box center [512, 264] width 64 height 24
click at [582, 260] on span "FR" at bounding box center [576, 265] width 54 height 18
click at [626, 261] on span "SA" at bounding box center [639, 265] width 54 height 18
drag, startPoint x: 521, startPoint y: 267, endPoint x: 579, endPoint y: 272, distance: 58.9
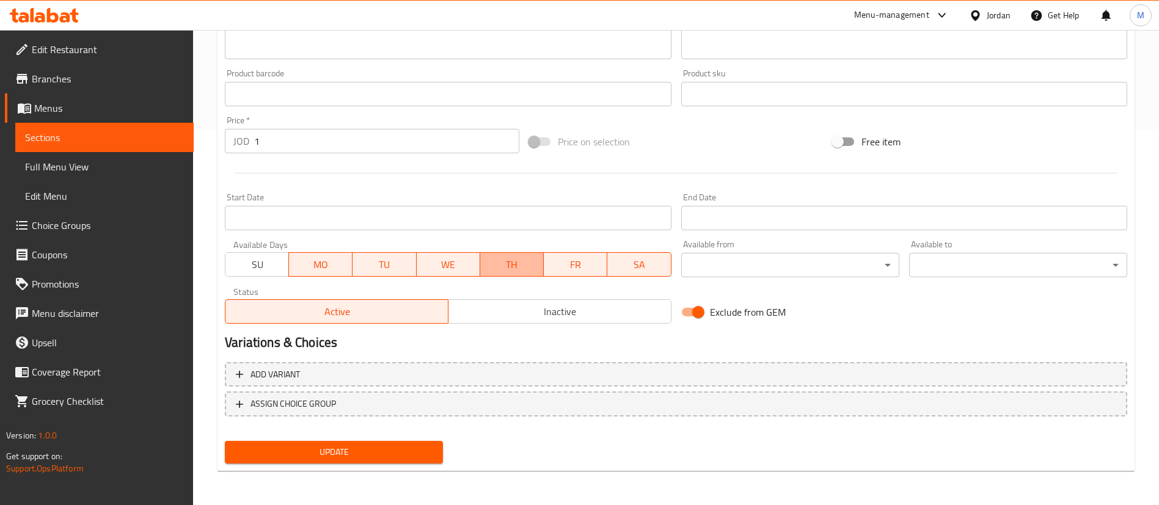
click at [522, 267] on span "TH" at bounding box center [512, 265] width 54 height 18
click at [579, 272] on span "FR" at bounding box center [576, 265] width 54 height 18
click at [657, 266] on span "SA" at bounding box center [639, 265] width 54 height 18
click at [469, 257] on span "WE" at bounding box center [449, 265] width 54 height 18
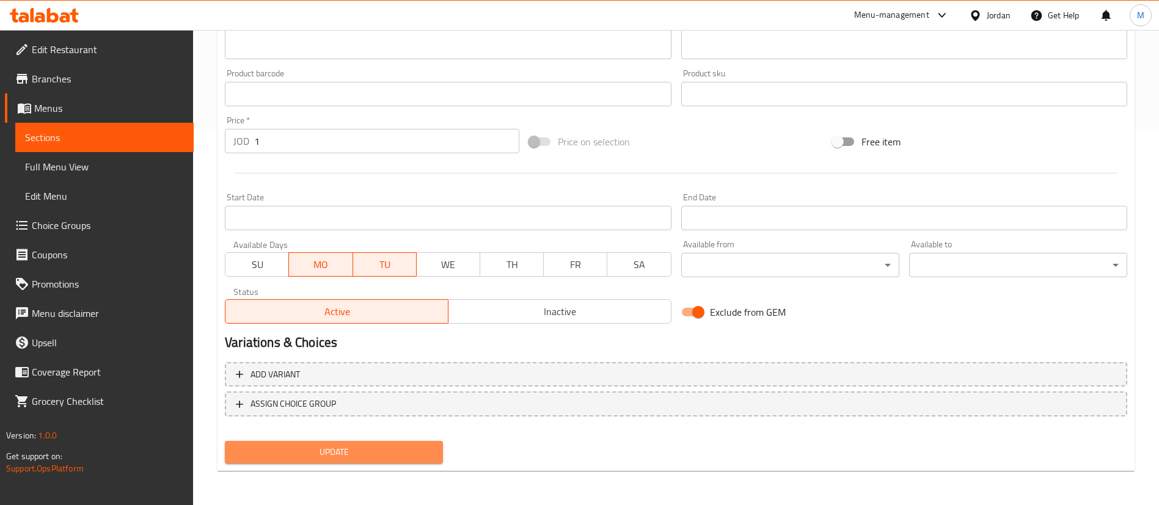
click at [381, 445] on span "Update" at bounding box center [334, 452] width 199 height 15
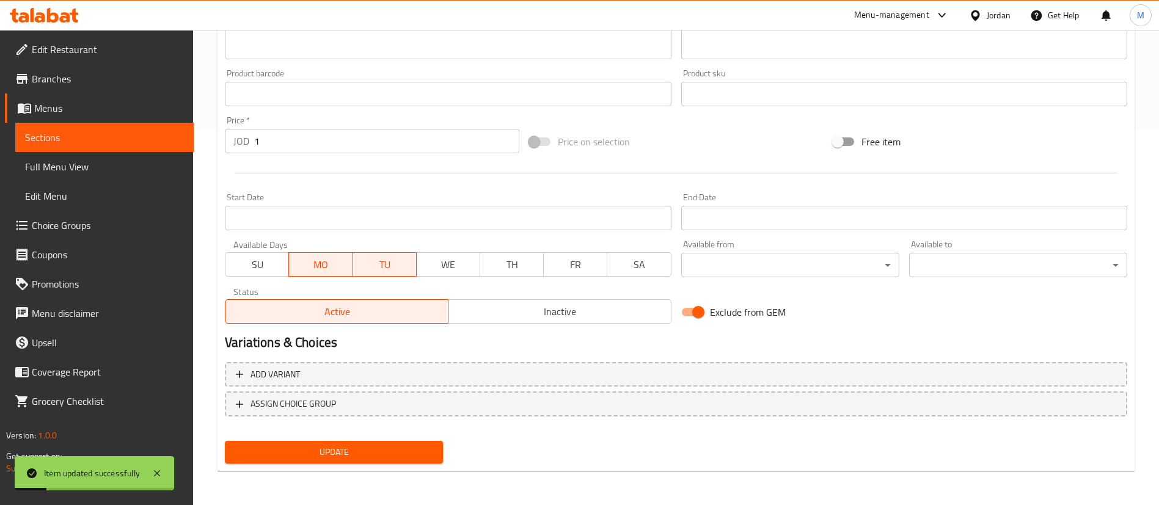
scroll to position [0, 0]
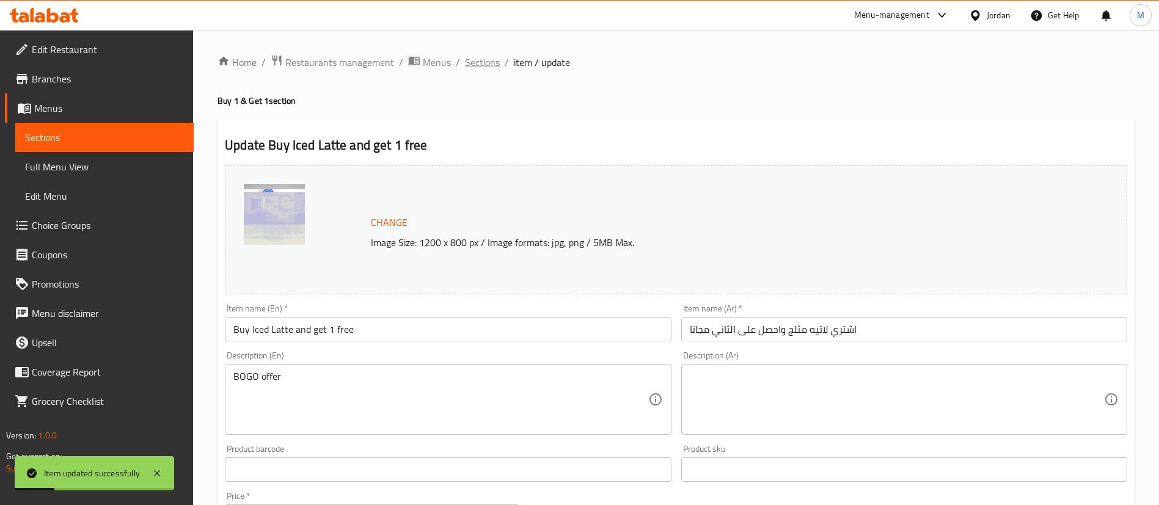
click at [483, 68] on span "Sections" at bounding box center [482, 62] width 35 height 15
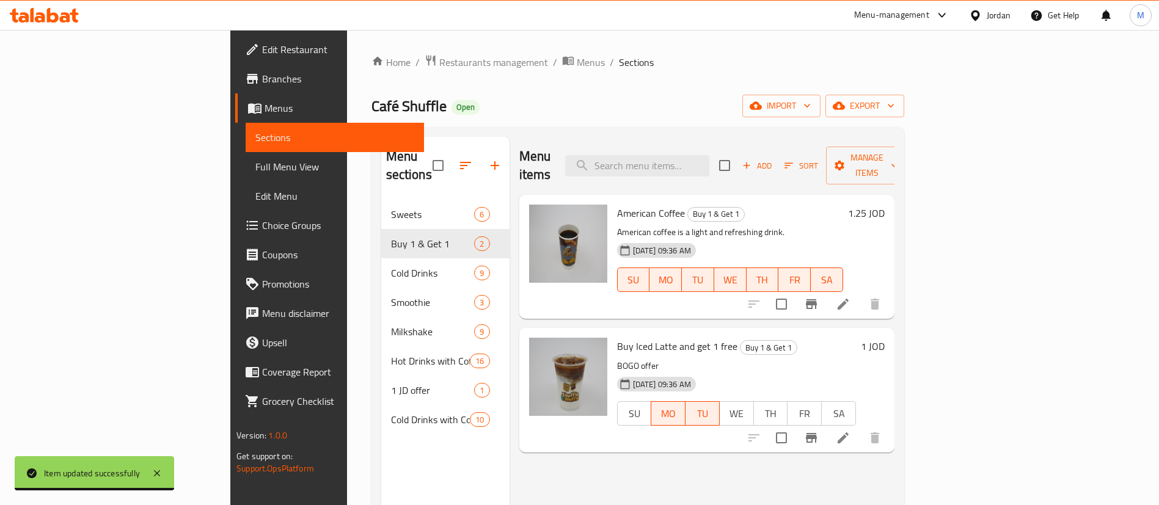
click at [850, 297] on icon at bounding box center [843, 304] width 15 height 15
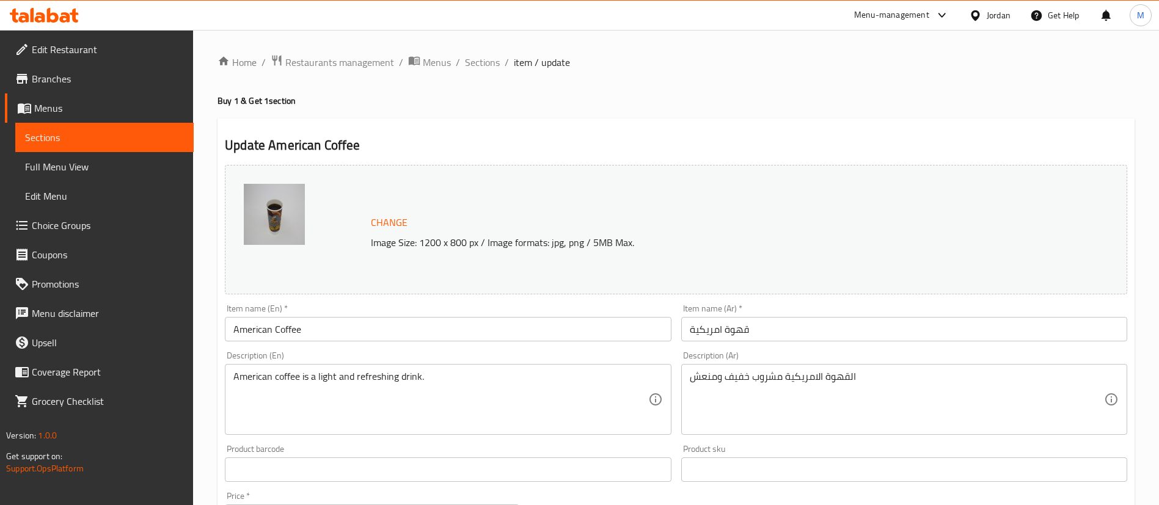
drag, startPoint x: 362, startPoint y: 329, endPoint x: 392, endPoint y: 230, distance: 103.4
click at [362, 329] on input "American Coffee" at bounding box center [448, 329] width 446 height 24
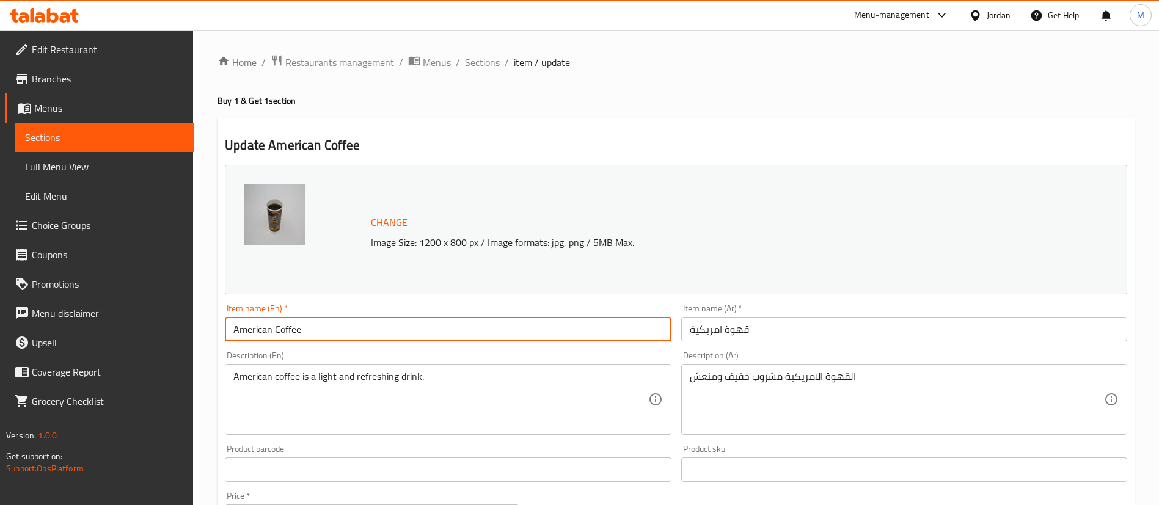
paste input "Buy American Coffee and get 1 fr"
type input "Buy American Coffee and get 1 free"
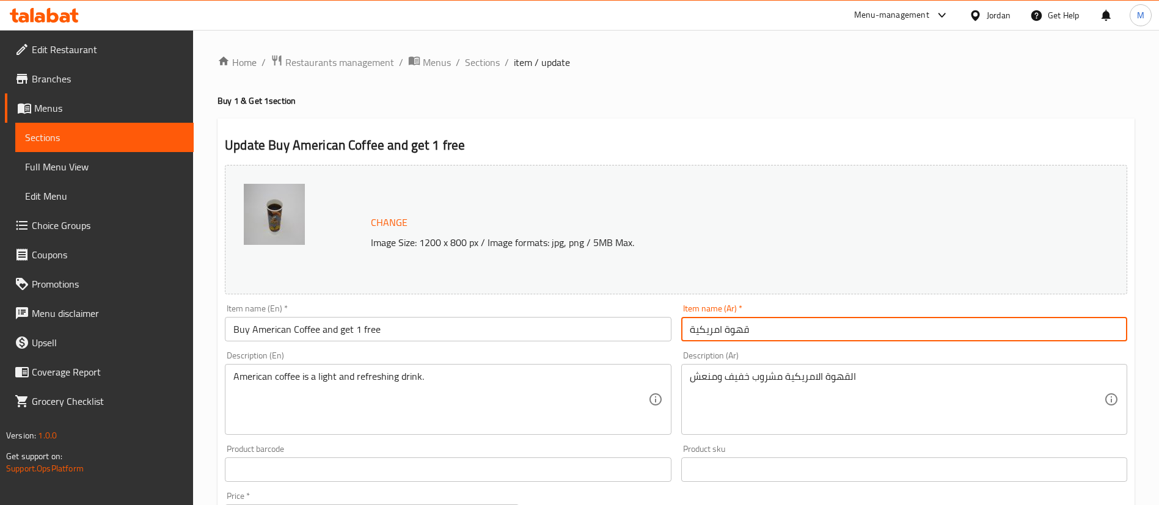
paste input "اشتري قهوة امريكية واحصل على الثانية مجانا"
type input "اشتري قهوة امريكية واحصل على الثانية مجانا"
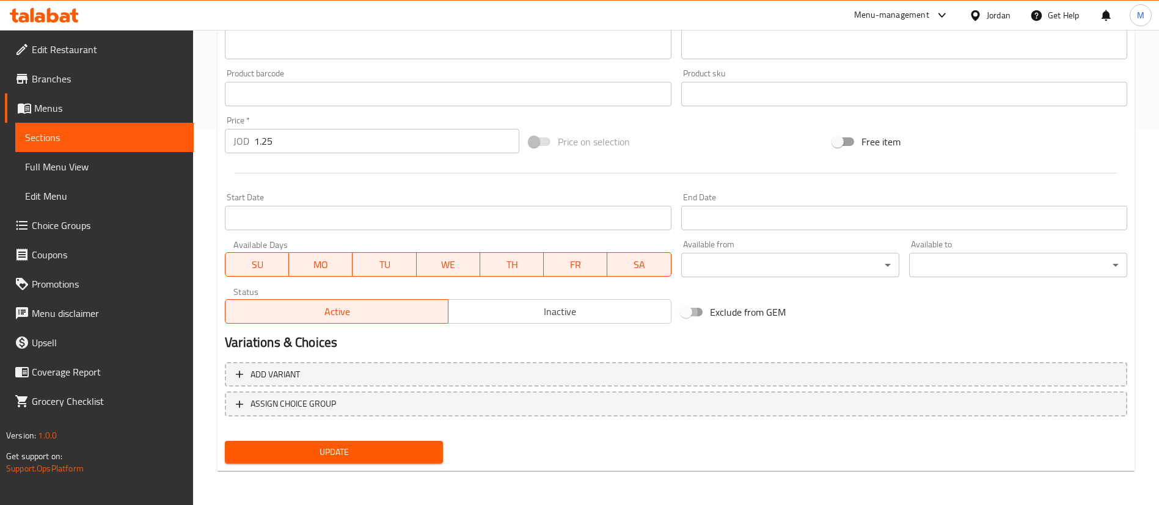
click at [699, 313] on input "Exclude from GEM" at bounding box center [686, 312] width 70 height 23
checkbox input "true"
click at [276, 266] on span "SU" at bounding box center [257, 265] width 54 height 18
drag, startPoint x: 444, startPoint y: 265, endPoint x: 526, endPoint y: 271, distance: 82.7
click at [445, 265] on span "WE" at bounding box center [449, 265] width 54 height 18
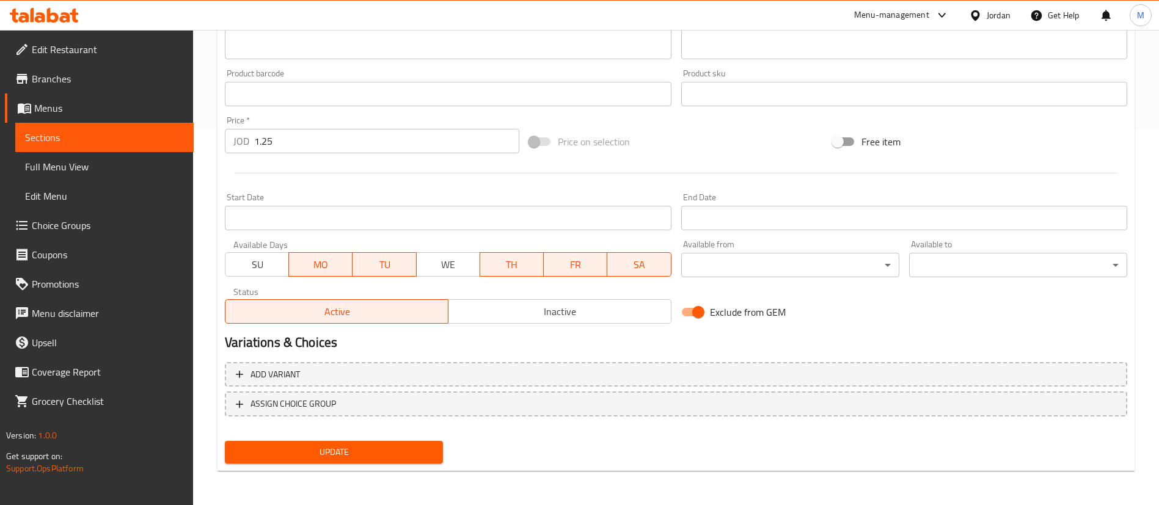
click at [526, 271] on span "TH" at bounding box center [512, 265] width 54 height 18
drag, startPoint x: 565, startPoint y: 266, endPoint x: 626, endPoint y: 266, distance: 61.7
click at [567, 266] on span "FR" at bounding box center [576, 265] width 54 height 18
click at [629, 266] on span "SA" at bounding box center [639, 265] width 54 height 18
click at [416, 447] on span "Update" at bounding box center [334, 452] width 199 height 15
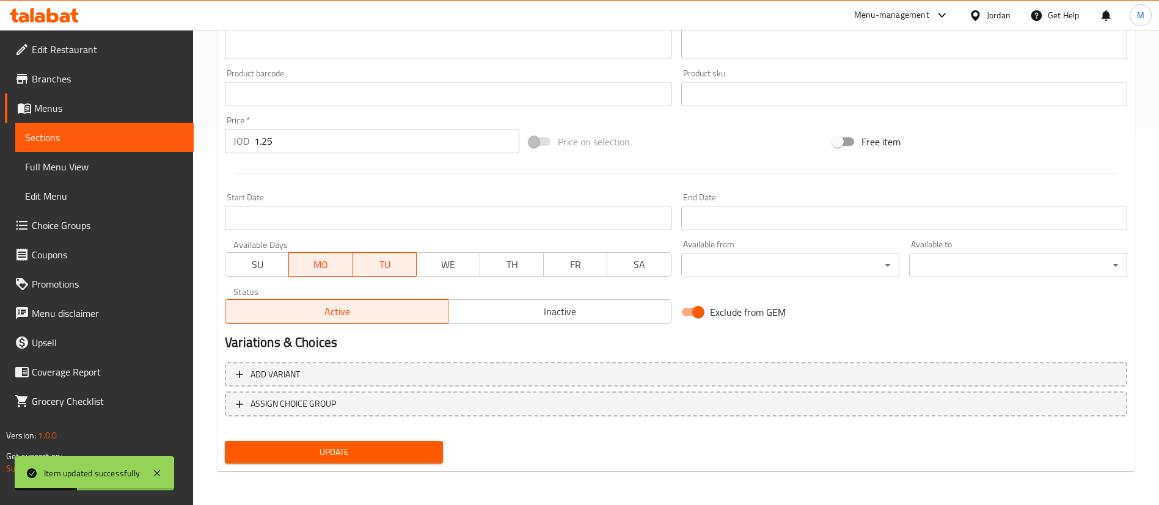
scroll to position [0, 0]
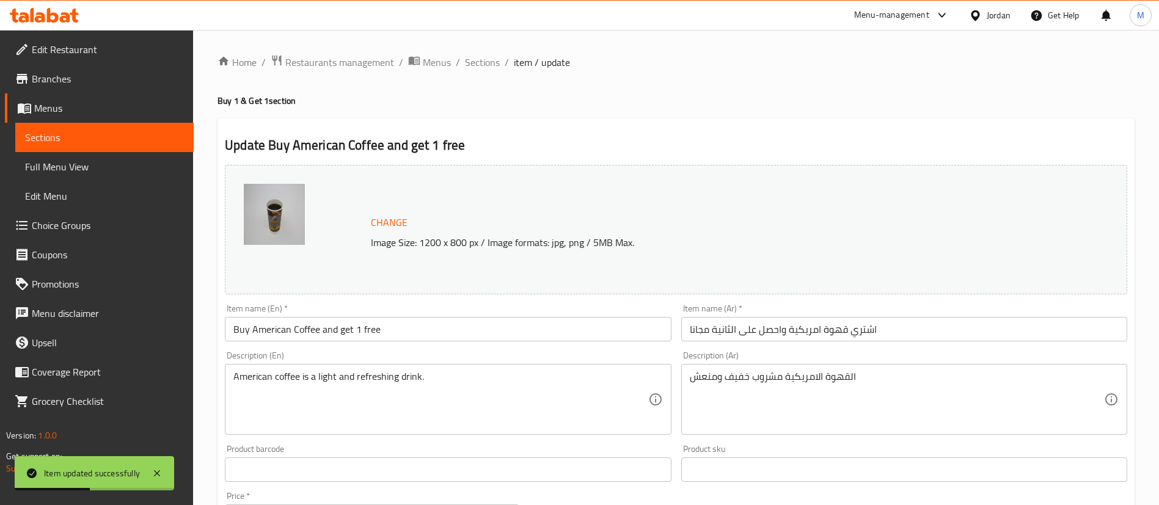
drag, startPoint x: 492, startPoint y: 61, endPoint x: 527, endPoint y: 70, distance: 35.4
click at [492, 61] on span "Sections" at bounding box center [482, 62] width 35 height 15
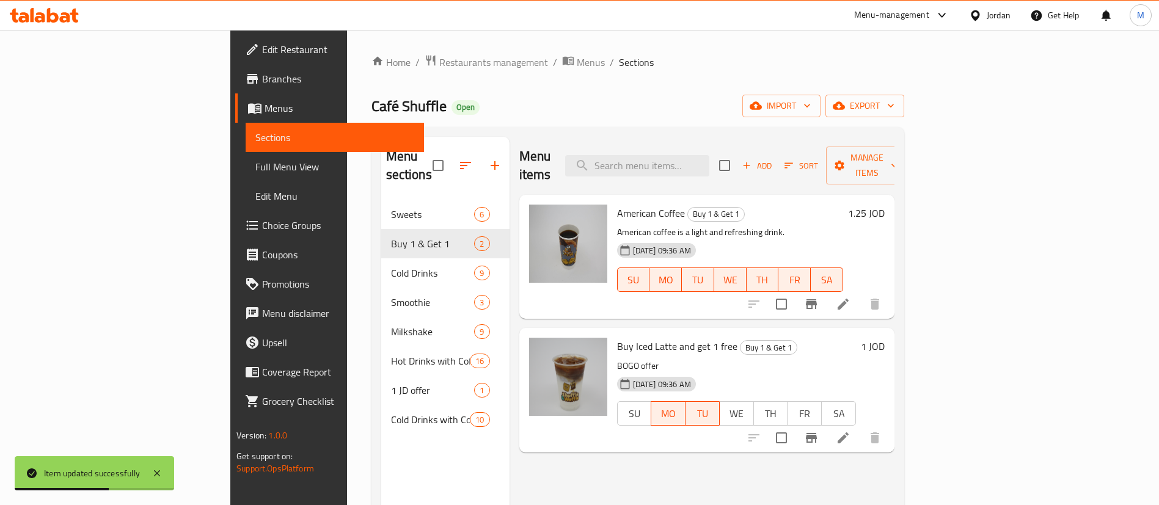
click at [819, 431] on icon "Branch-specific-item" at bounding box center [811, 438] width 15 height 15
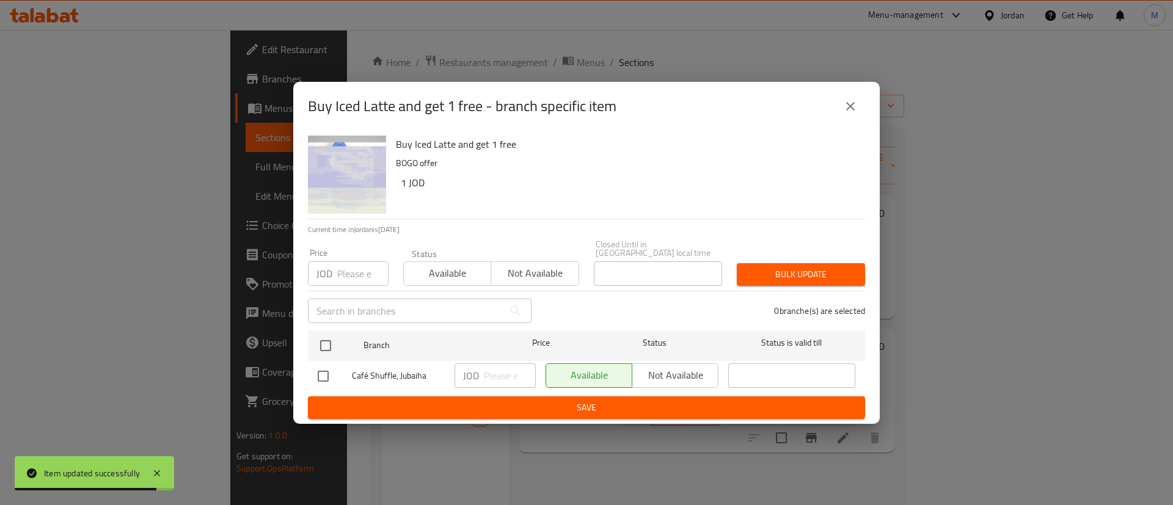
click at [357, 267] on input "number" at bounding box center [362, 273] width 51 height 24
paste input "2.25"
type input "2.25"
click at [329, 334] on input "checkbox" at bounding box center [326, 346] width 26 height 26
checkbox input "true"
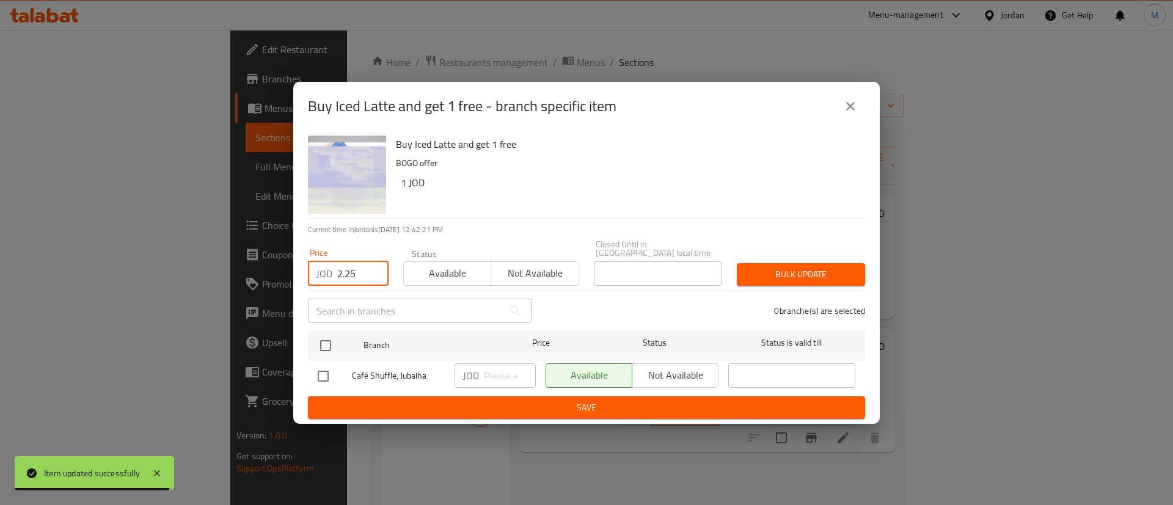
checkbox input "true"
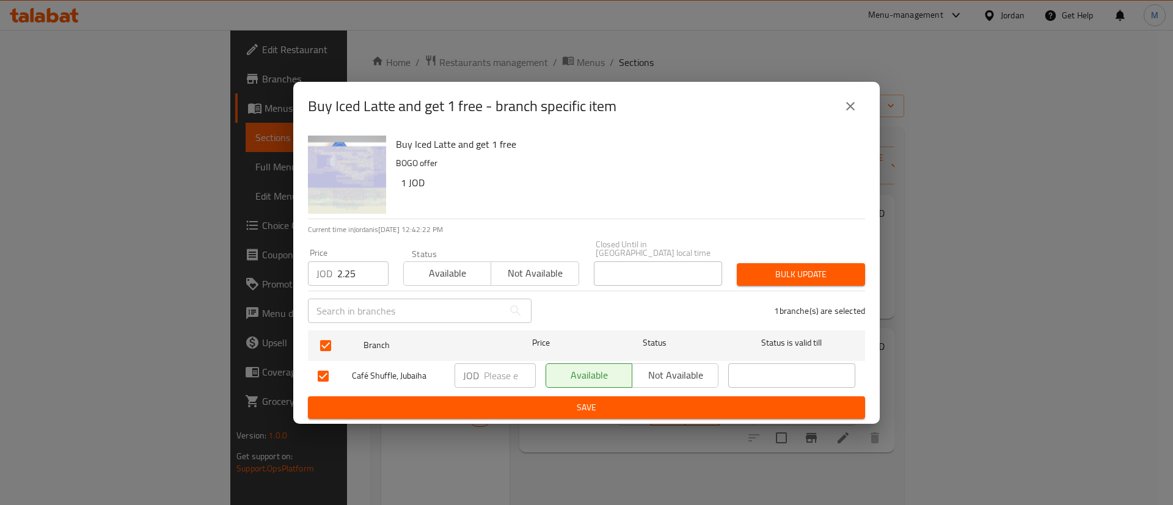
drag, startPoint x: 743, startPoint y: 269, endPoint x: 447, endPoint y: 25, distance: 383.2
click at [742, 268] on button "Bulk update" at bounding box center [801, 274] width 128 height 23
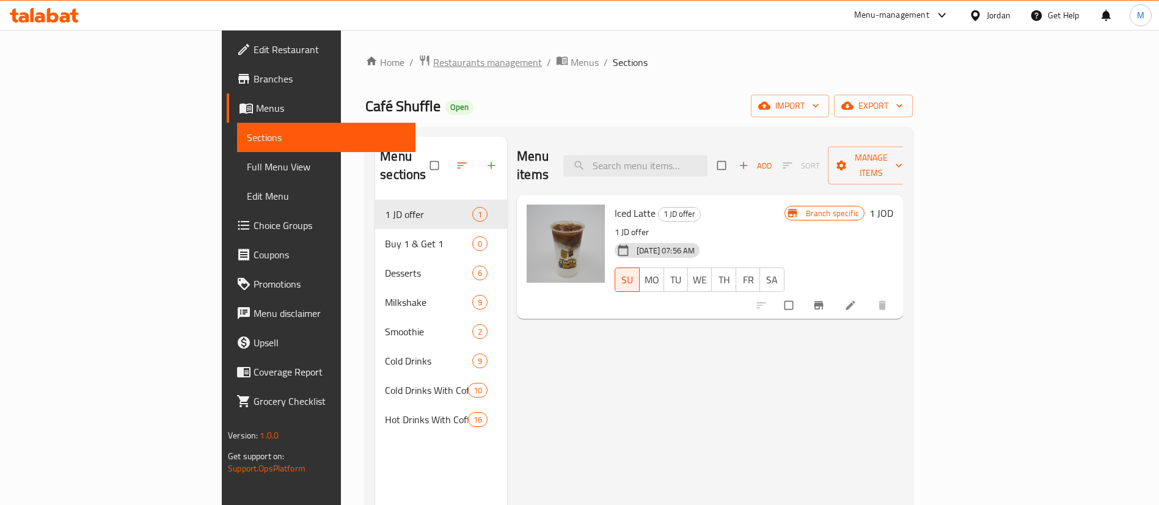
click at [433, 56] on span "Restaurants management" at bounding box center [487, 62] width 109 height 15
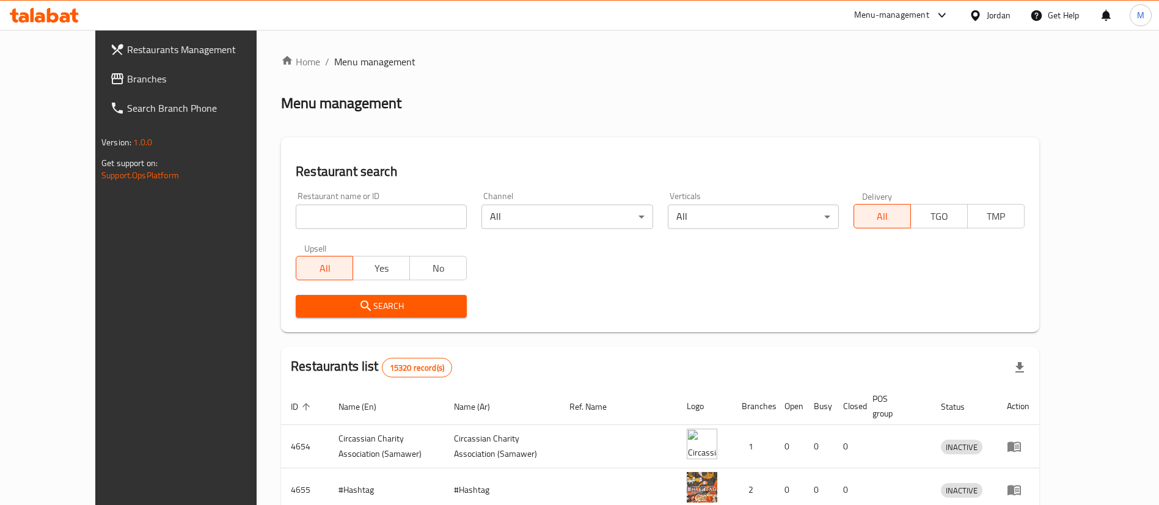
click at [375, 216] on input "search" at bounding box center [381, 217] width 171 height 24
type input "Café Shuffle"
click at [367, 310] on span "Search" at bounding box center [381, 306] width 152 height 15
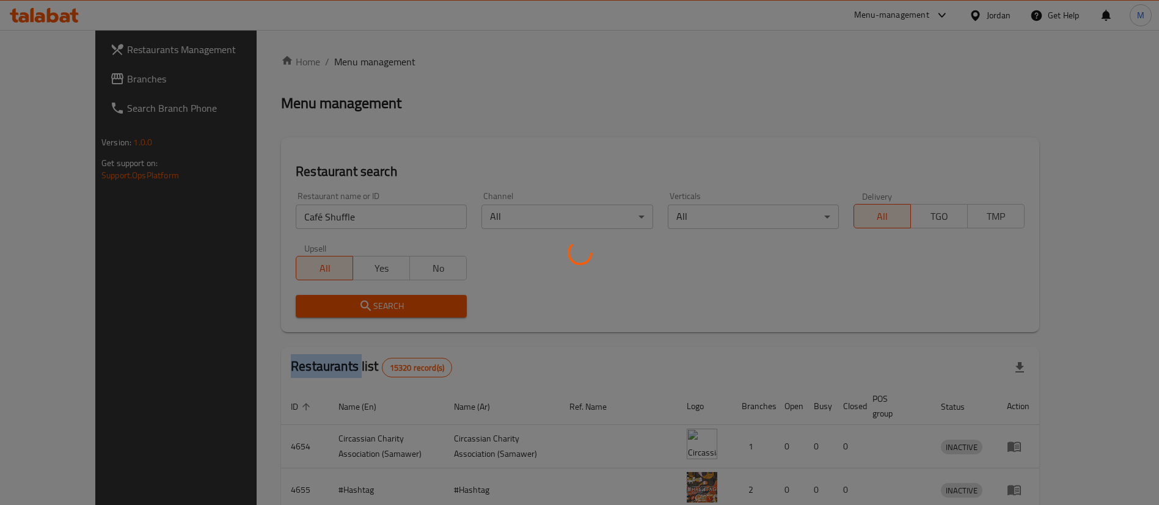
click at [367, 310] on div at bounding box center [579, 252] width 1159 height 505
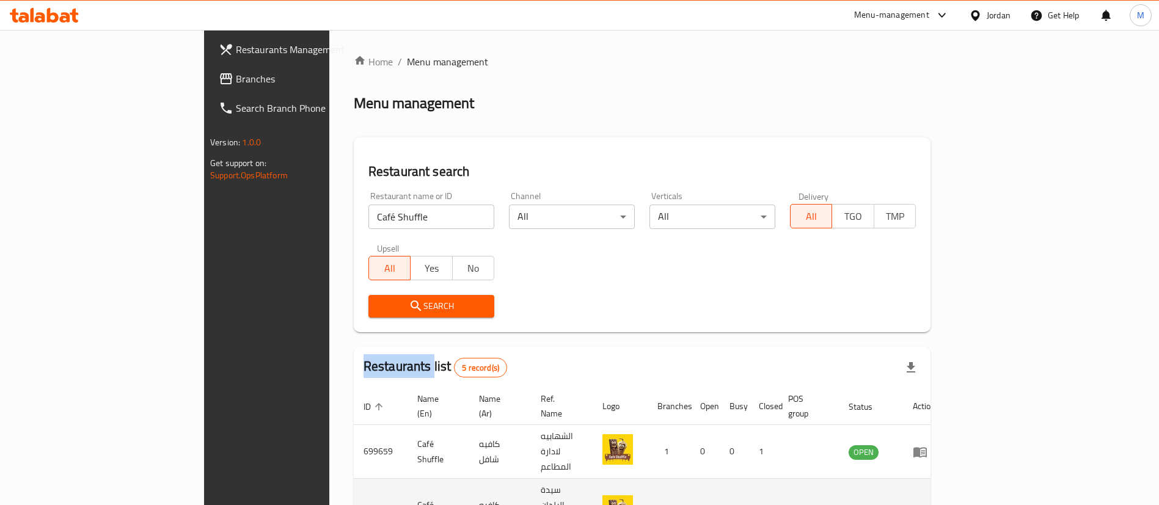
click at [927, 505] on icon "enhanced table" at bounding box center [920, 513] width 15 height 15
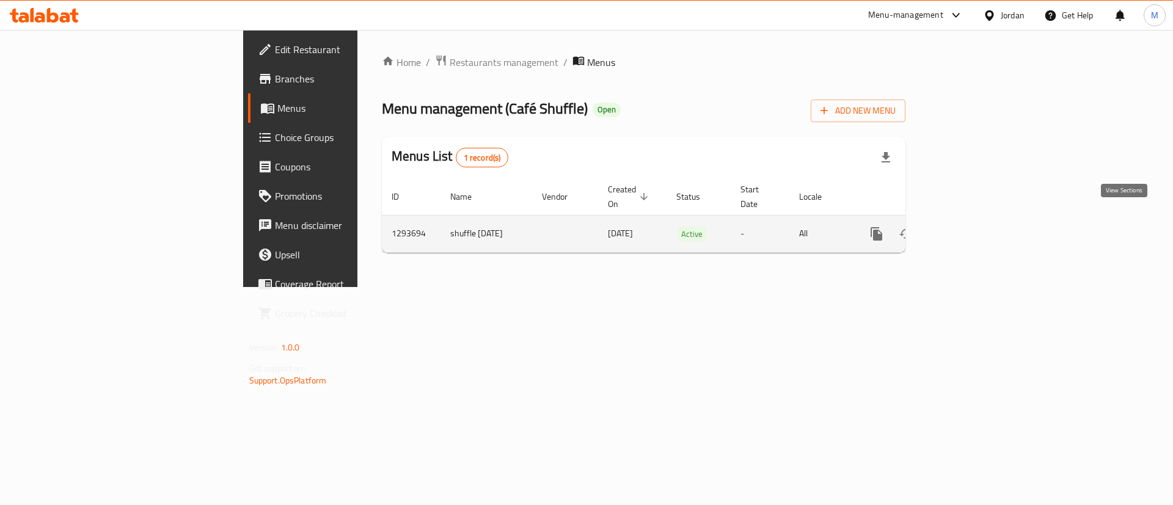
click at [972, 227] on icon "enhanced table" at bounding box center [964, 234] width 15 height 15
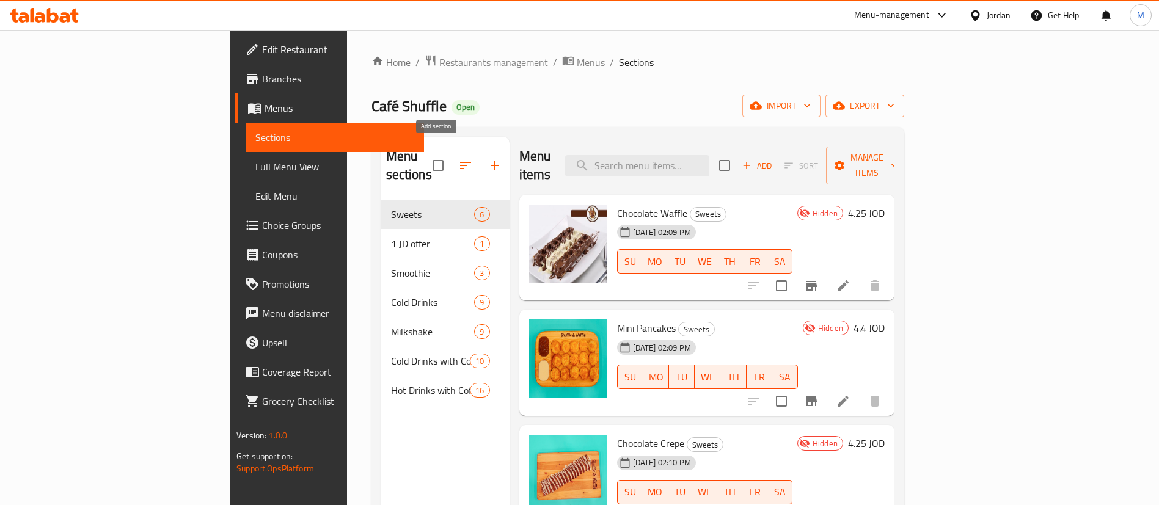
click at [488, 159] on icon "button" at bounding box center [495, 165] width 15 height 15
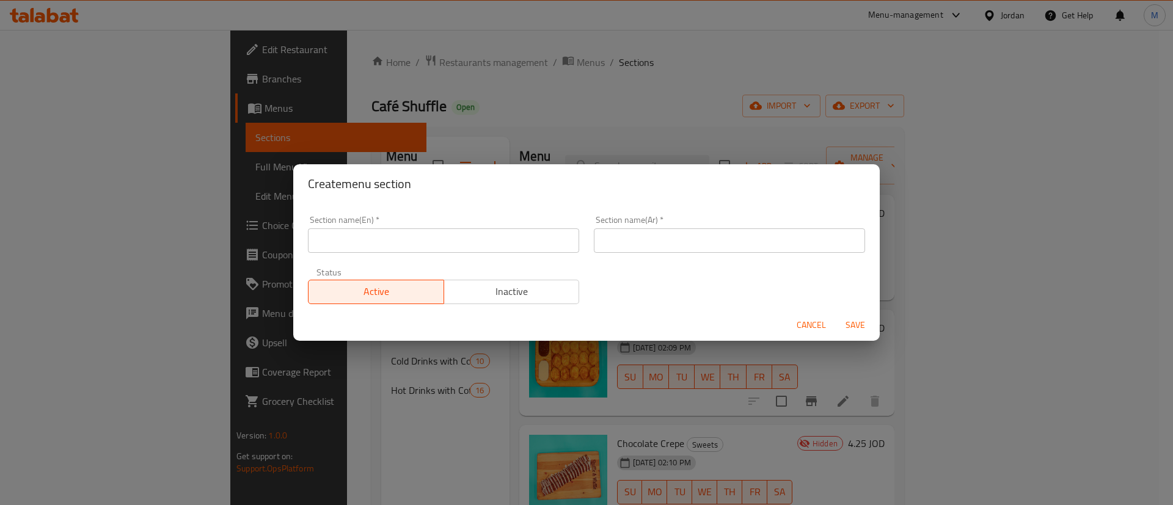
click at [486, 225] on div "Section name(En)   * Section name(En) *" at bounding box center [443, 234] width 271 height 37
click at [483, 238] on input "text" at bounding box center [443, 241] width 271 height 24
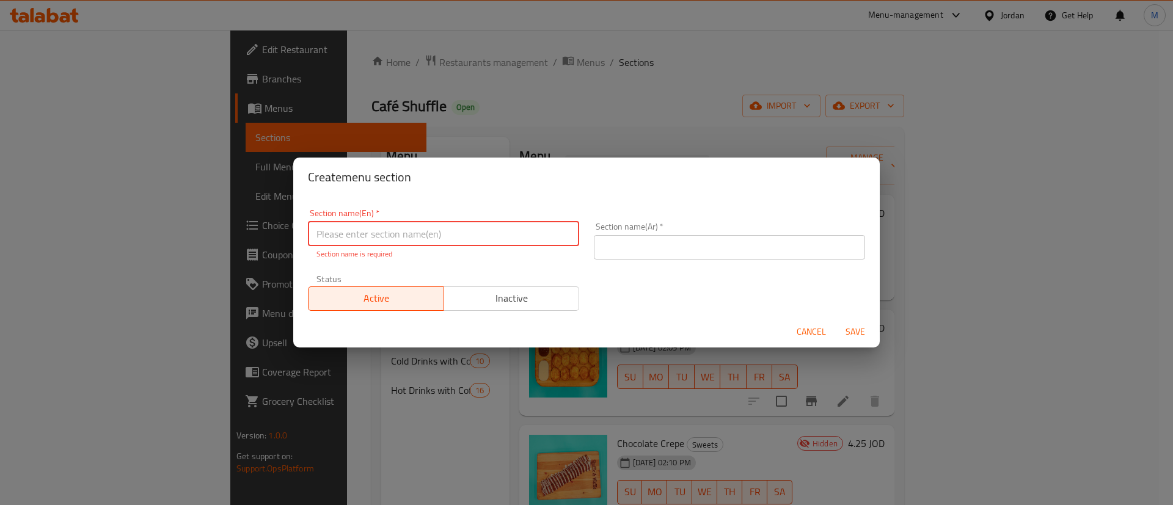
click at [375, 243] on input "text" at bounding box center [443, 234] width 271 height 24
type input "Buy 1 & Get 1"
click at [642, 246] on input "text" at bounding box center [729, 247] width 271 height 24
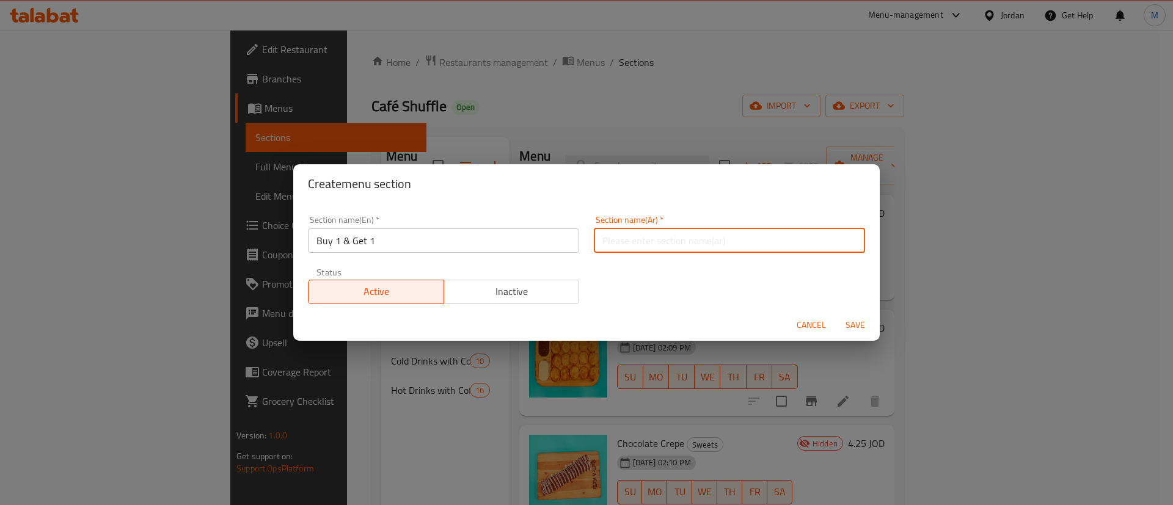
type input "اشتري صنف واحصل على الثاني مجانا"
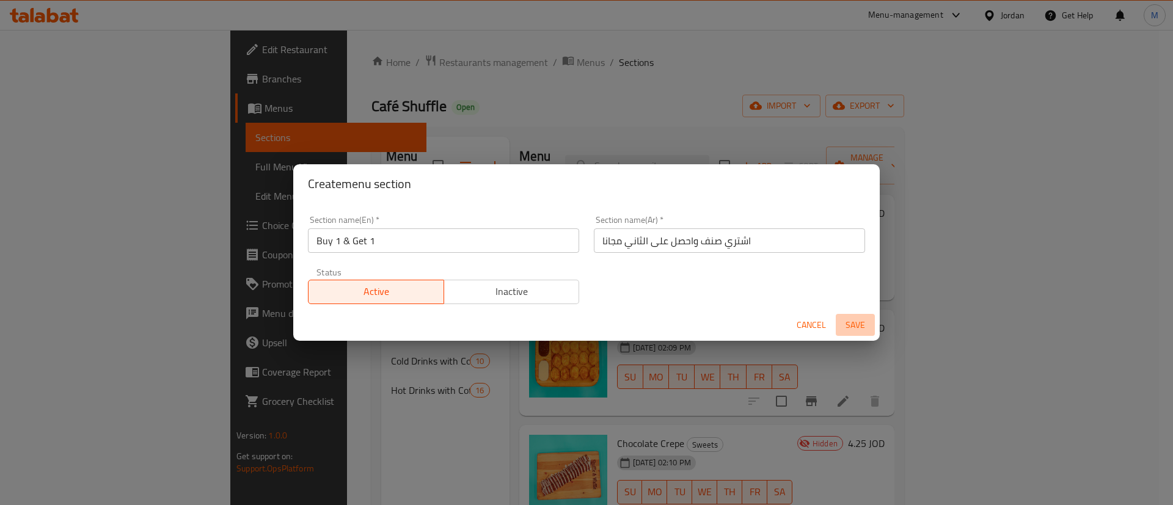
click at [865, 327] on span "Save" at bounding box center [855, 325] width 29 height 15
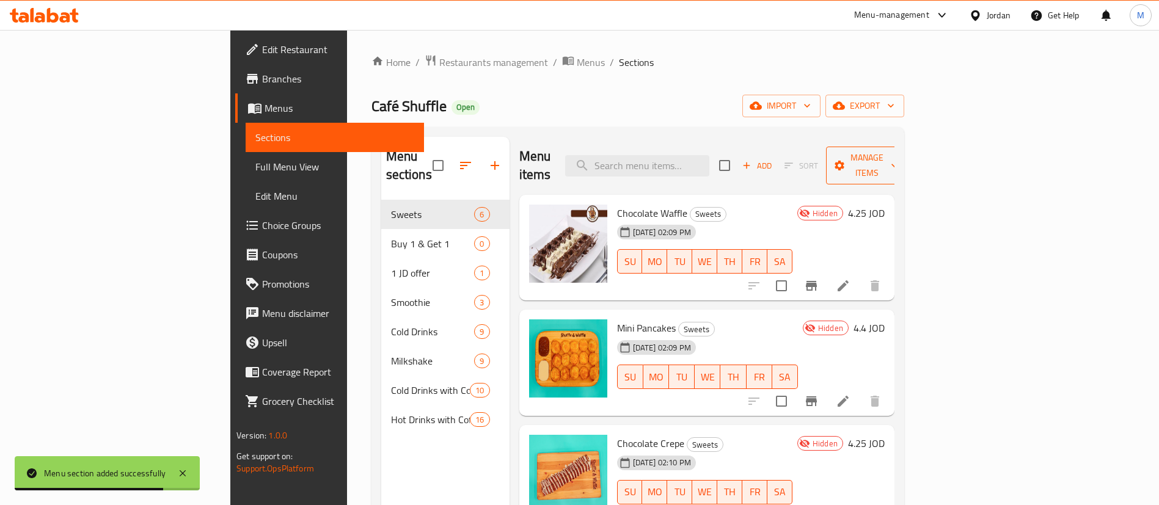
click at [898, 154] on span "Manage items" at bounding box center [867, 165] width 62 height 31
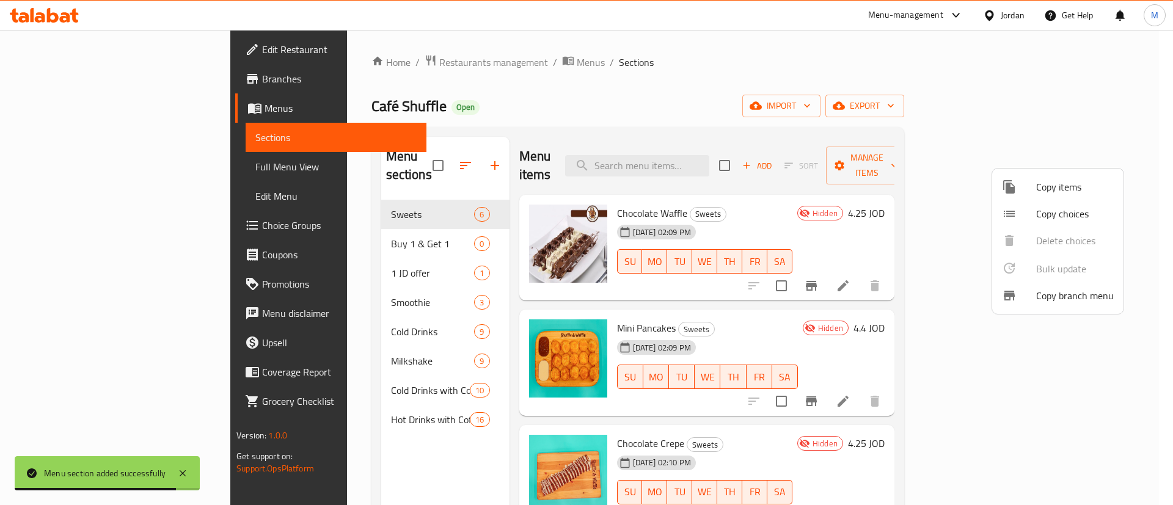
click at [1066, 187] on span "Copy items" at bounding box center [1075, 187] width 78 height 15
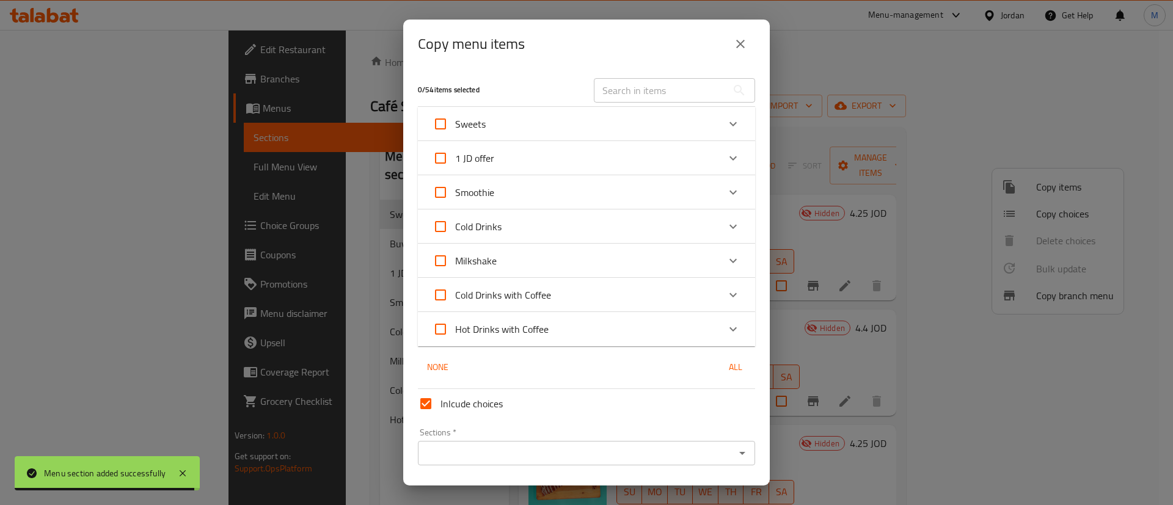
click at [648, 85] on input "text" at bounding box center [660, 90] width 133 height 24
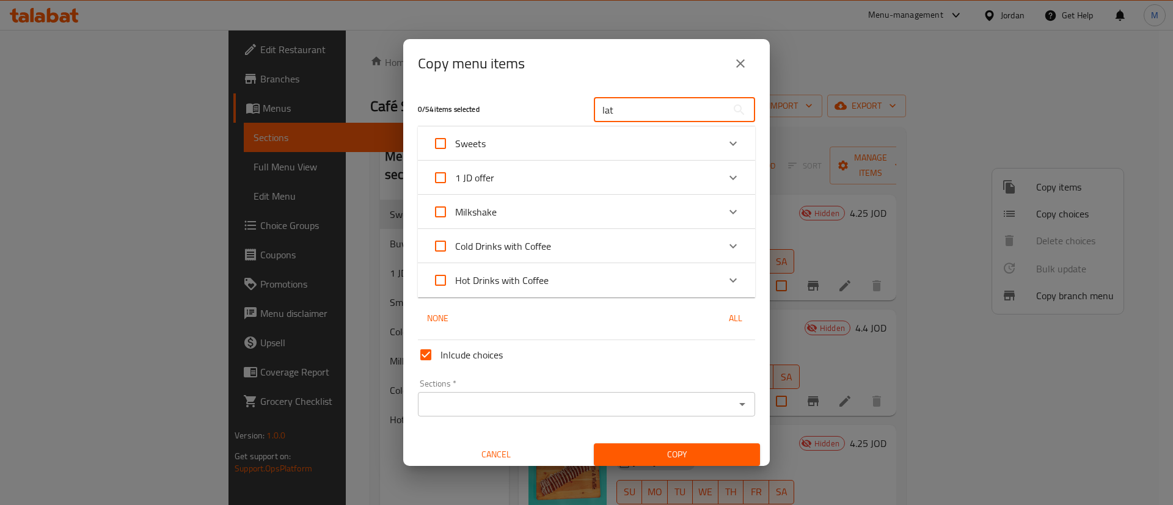
type input "lat"
click at [574, 172] on div "1 JD offer" at bounding box center [576, 177] width 286 height 29
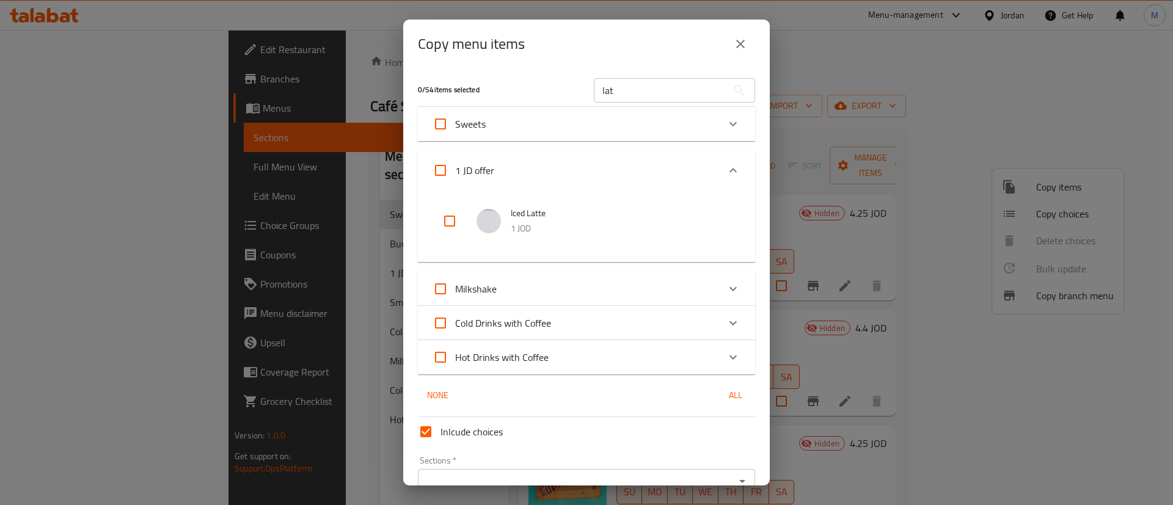
drag, startPoint x: 444, startPoint y: 221, endPoint x: 451, endPoint y: 211, distance: 12.2
click at [445, 220] on input "checkbox" at bounding box center [449, 221] width 29 height 29
checkbox input "true"
click at [638, 90] on input "lat" at bounding box center [660, 90] width 133 height 24
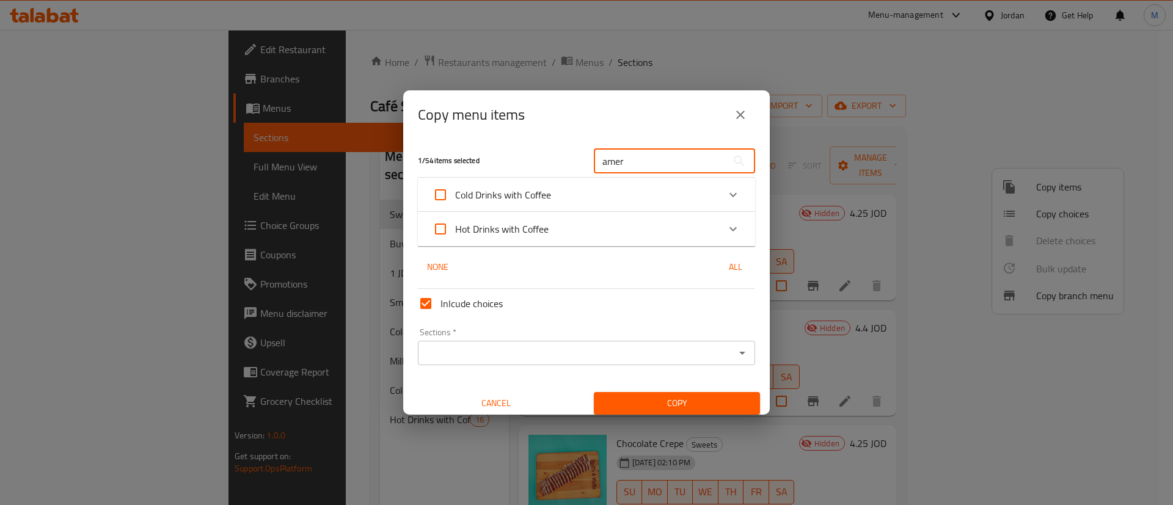
type input "amer"
click at [591, 196] on div "Cold Drinks with Coffee" at bounding box center [576, 194] width 286 height 29
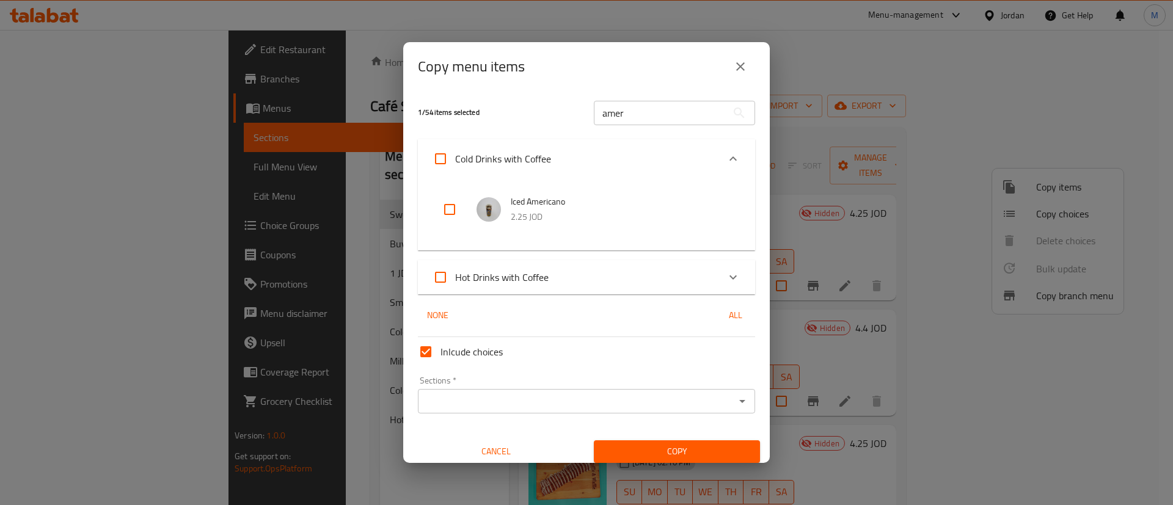
click at [576, 261] on div "Hot Drinks with Coffee" at bounding box center [586, 277] width 337 height 34
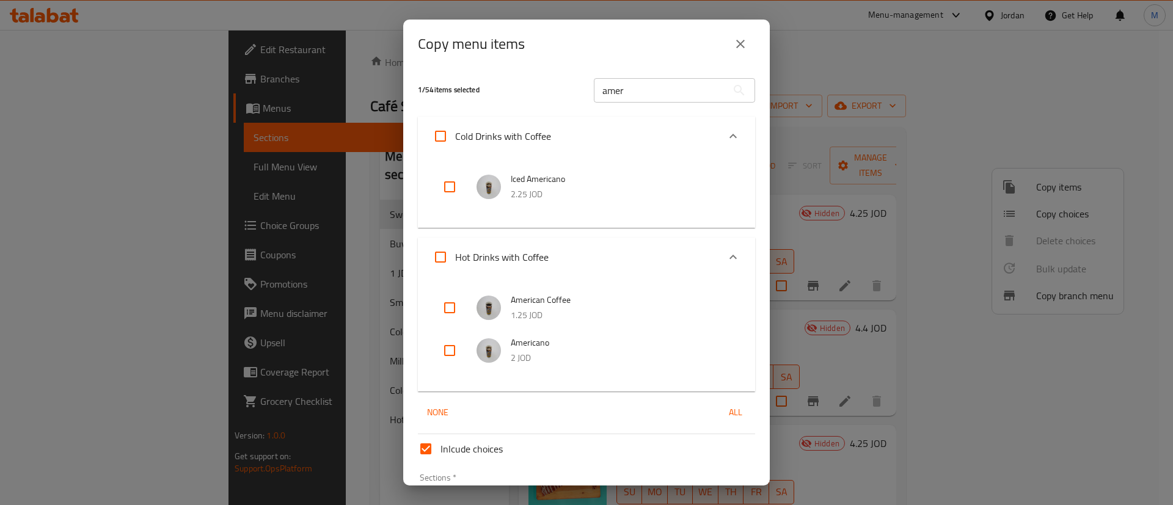
click at [452, 312] on input "checkbox" at bounding box center [449, 307] width 29 height 29
checkbox input "true"
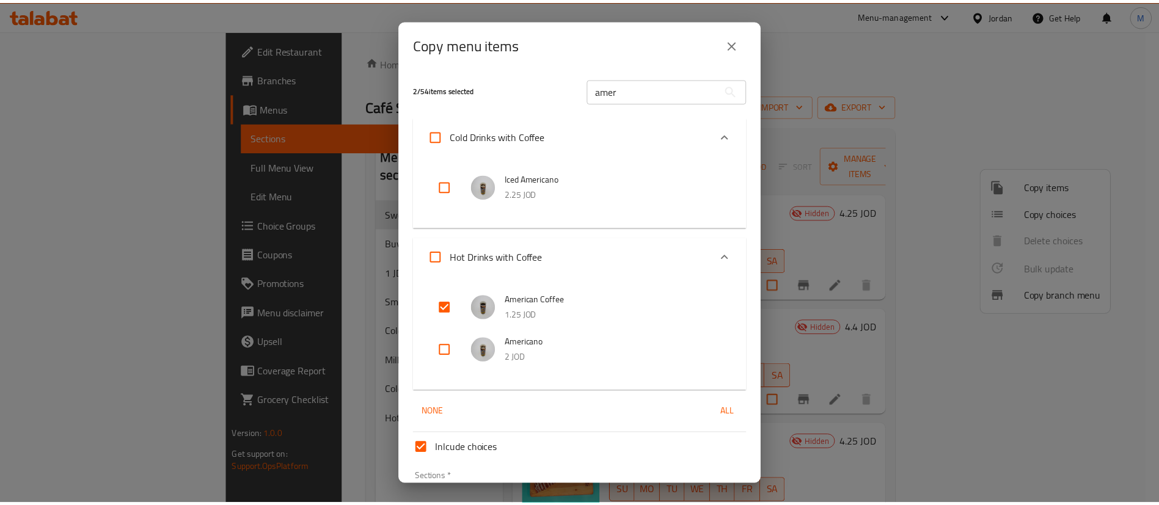
scroll to position [82, 0]
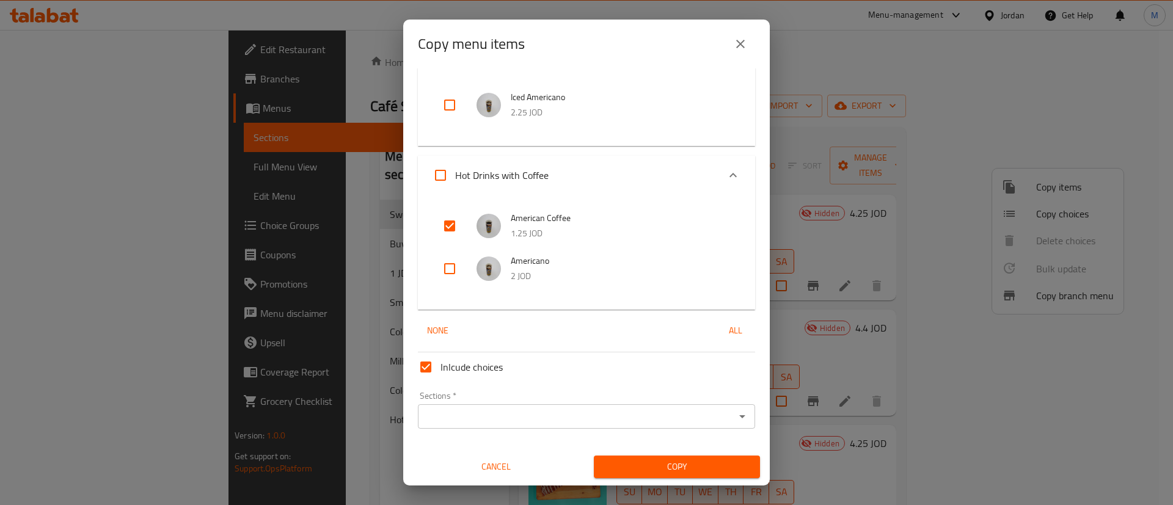
click at [541, 413] on input "Sections   *" at bounding box center [577, 416] width 310 height 17
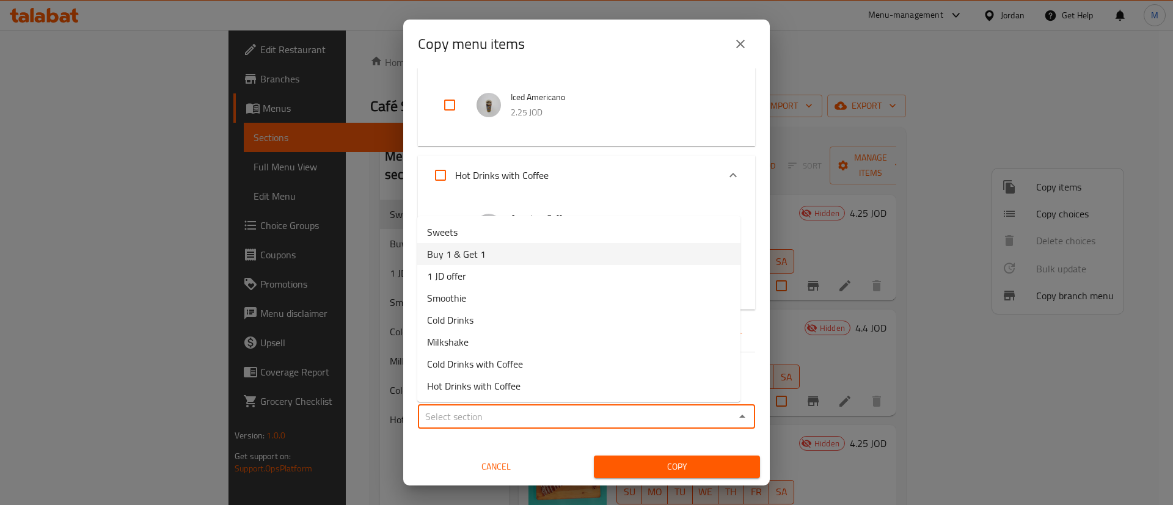
click at [518, 261] on li "Buy 1 & Get 1" at bounding box center [578, 254] width 323 height 22
type input "Buy 1 & Get 1"
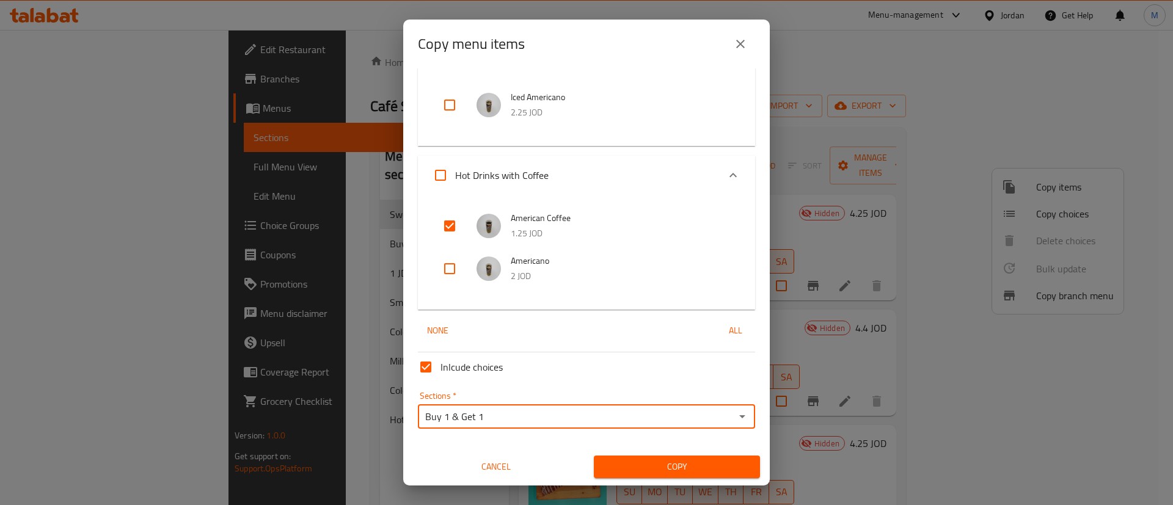
click at [628, 464] on span "Copy" at bounding box center [677, 466] width 147 height 15
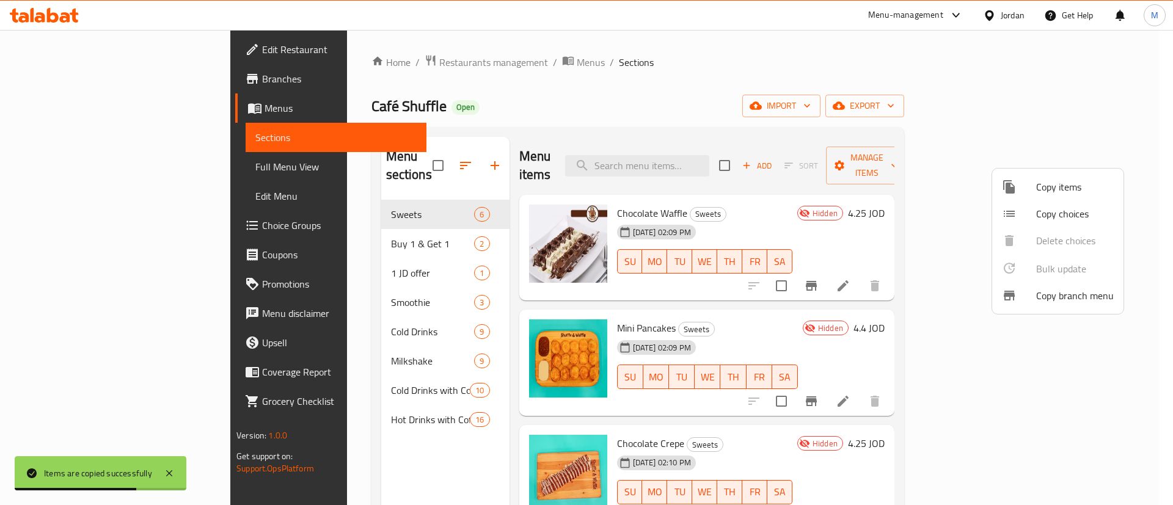
click at [323, 231] on div at bounding box center [586, 252] width 1173 height 505
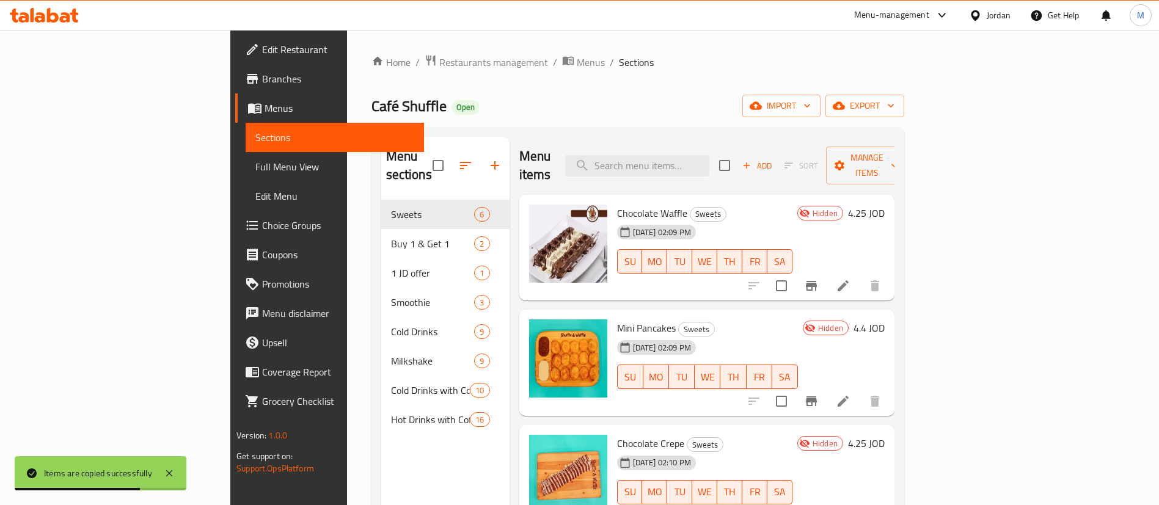
click at [391, 236] on span "Buy 1 & Get 1" at bounding box center [433, 243] width 84 height 15
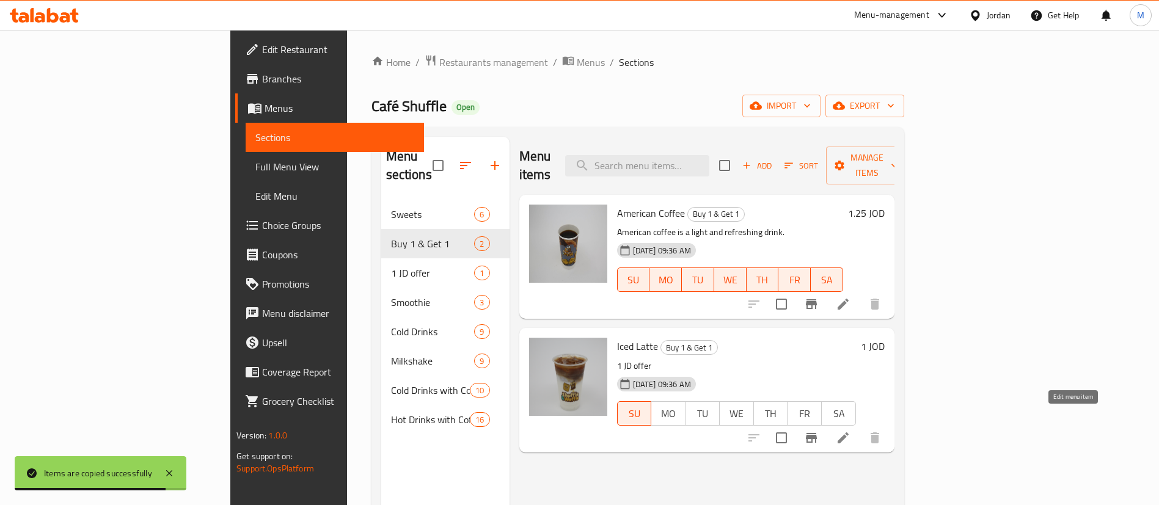
click at [849, 433] on icon at bounding box center [843, 438] width 11 height 11
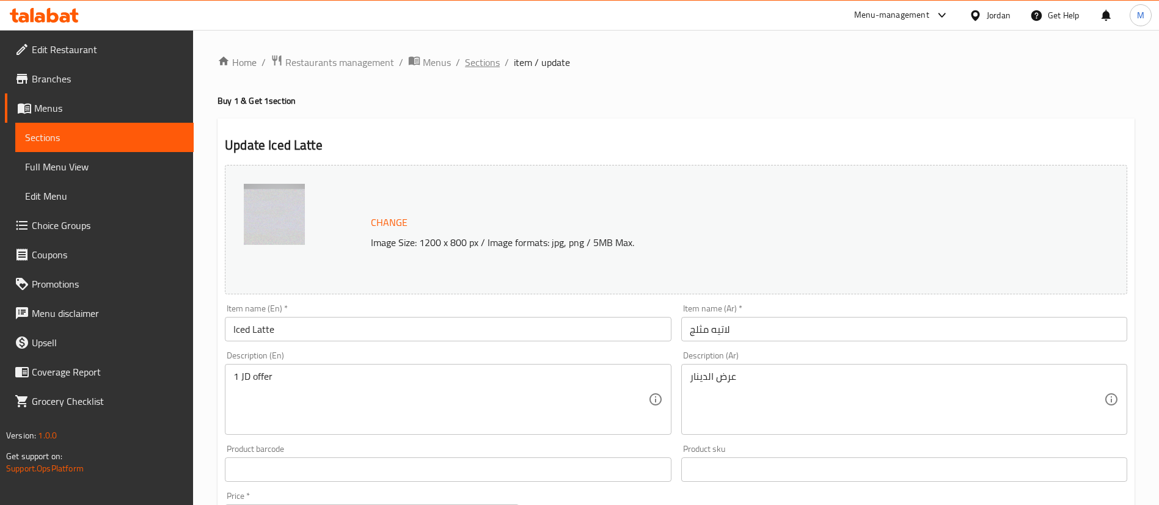
click at [486, 59] on span "Sections" at bounding box center [482, 62] width 35 height 15
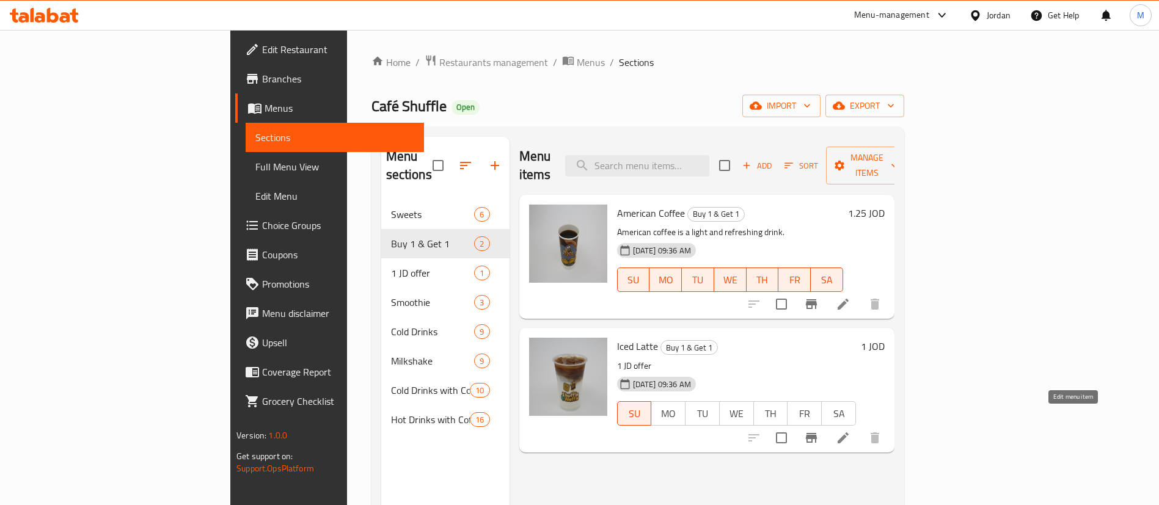
click at [850, 431] on icon at bounding box center [843, 438] width 15 height 15
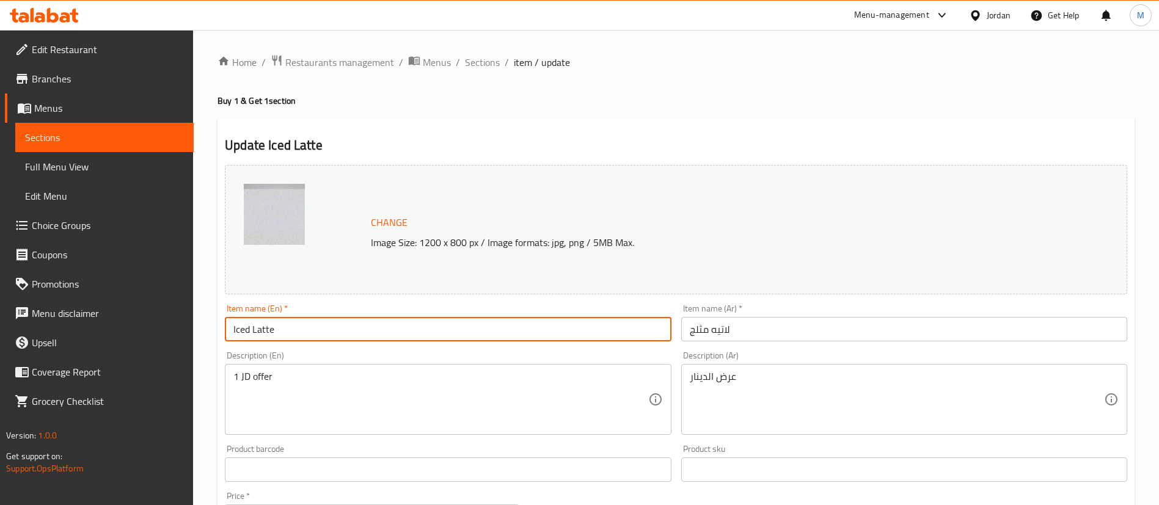
click at [359, 329] on input "Iced Latte" at bounding box center [448, 329] width 446 height 24
paste input "Buy Iced Latte and get 1 fre"
type input "Buy Iced Latte and get 1 free"
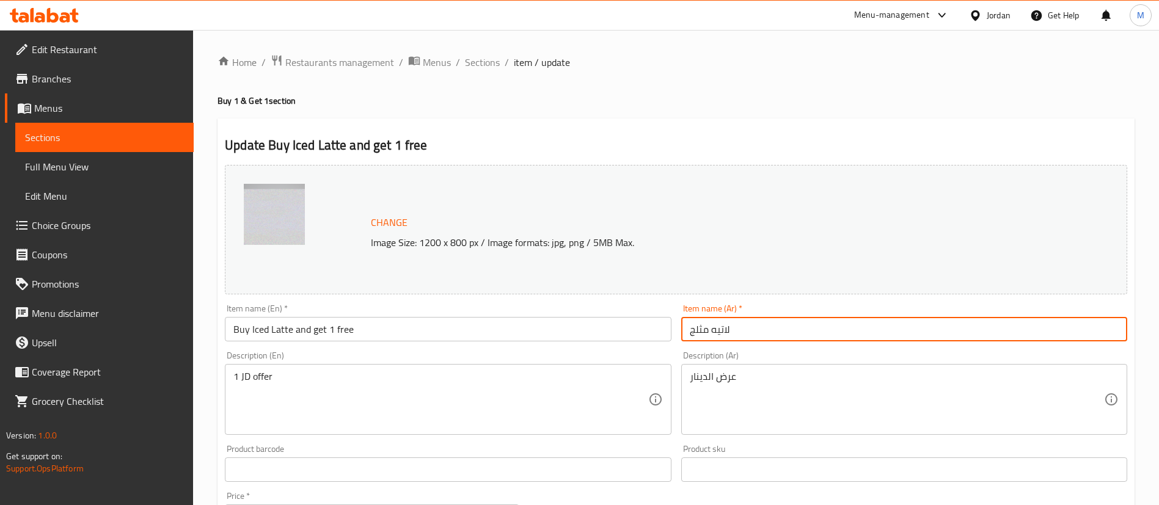
paste input "اشتري لاتيه مثلج واحصل على الثاني مجانا"
type input "اشتري لاتيه مثلج واحصل على الثاني مجانا"
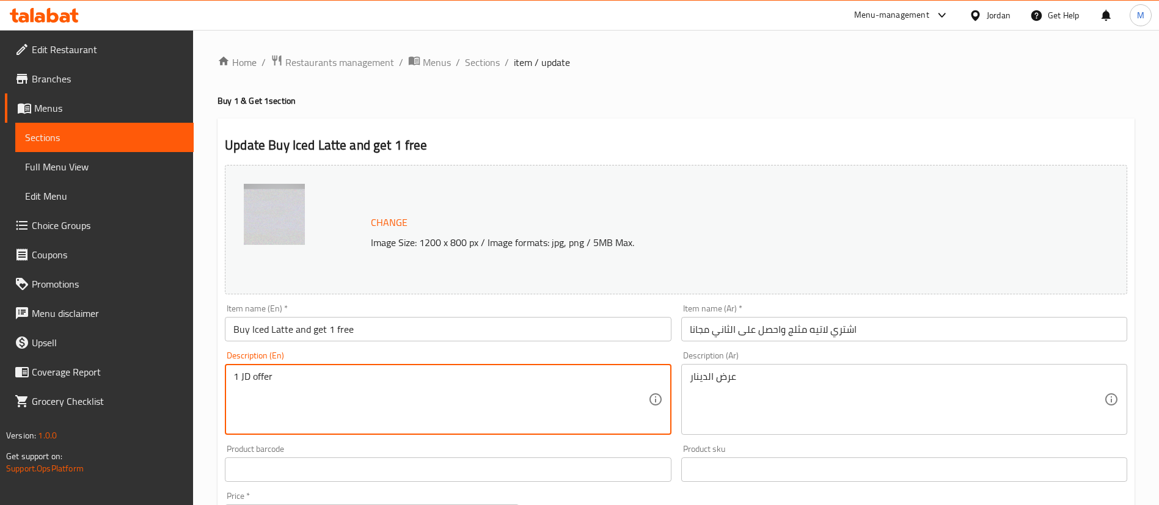
paste textarea "BOGO"
type textarea "BOGO offer"
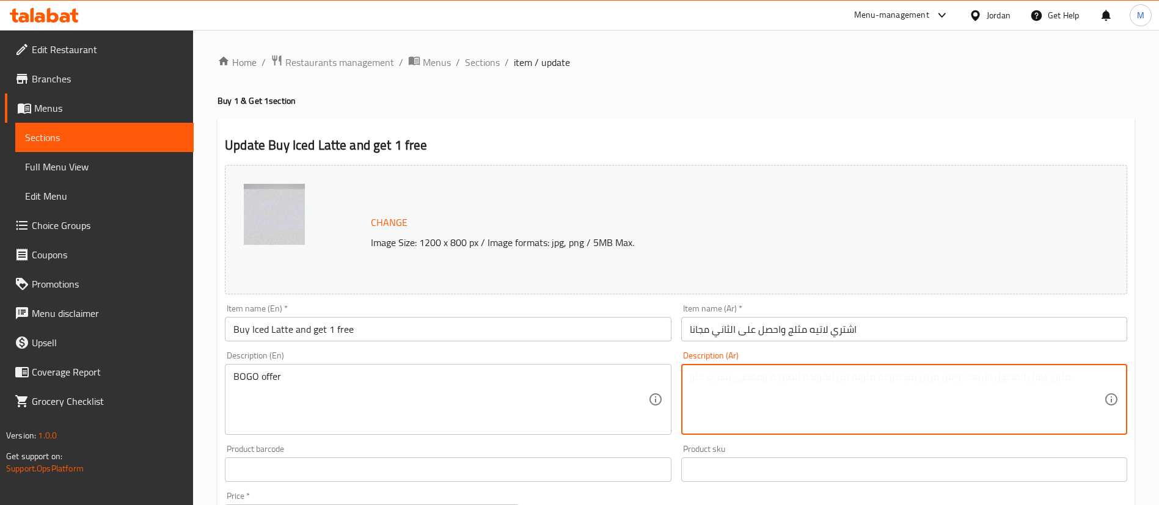
scroll to position [376, 0]
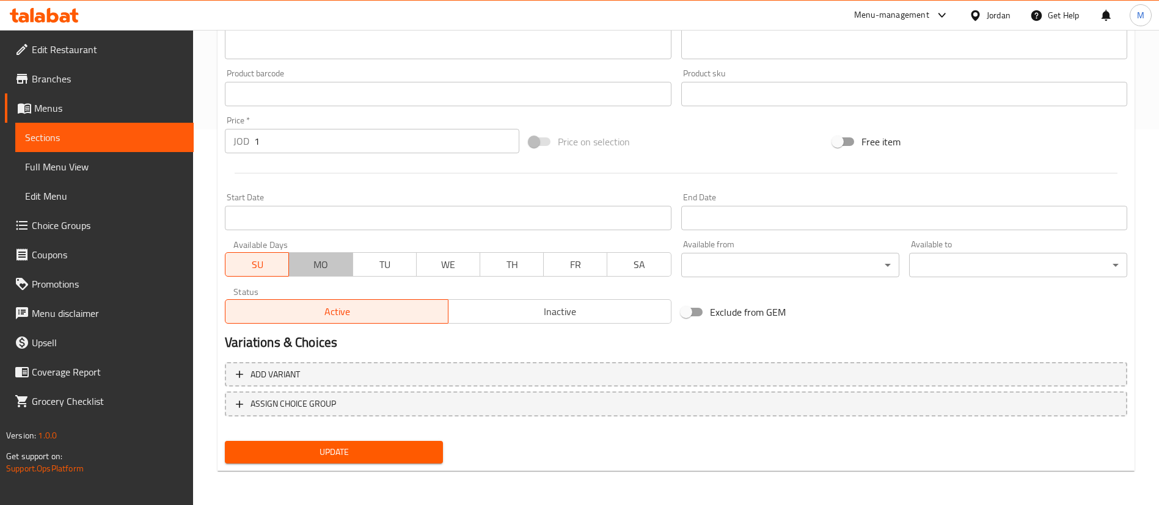
drag, startPoint x: 299, startPoint y: 265, endPoint x: 382, endPoint y: 267, distance: 83.1
click at [304, 264] on span "MO" at bounding box center [321, 265] width 54 height 18
click at [385, 267] on span "TU" at bounding box center [385, 265] width 54 height 18
click at [236, 257] on span "SU" at bounding box center [257, 265] width 54 height 18
click at [456, 260] on span "WE" at bounding box center [449, 265] width 54 height 18
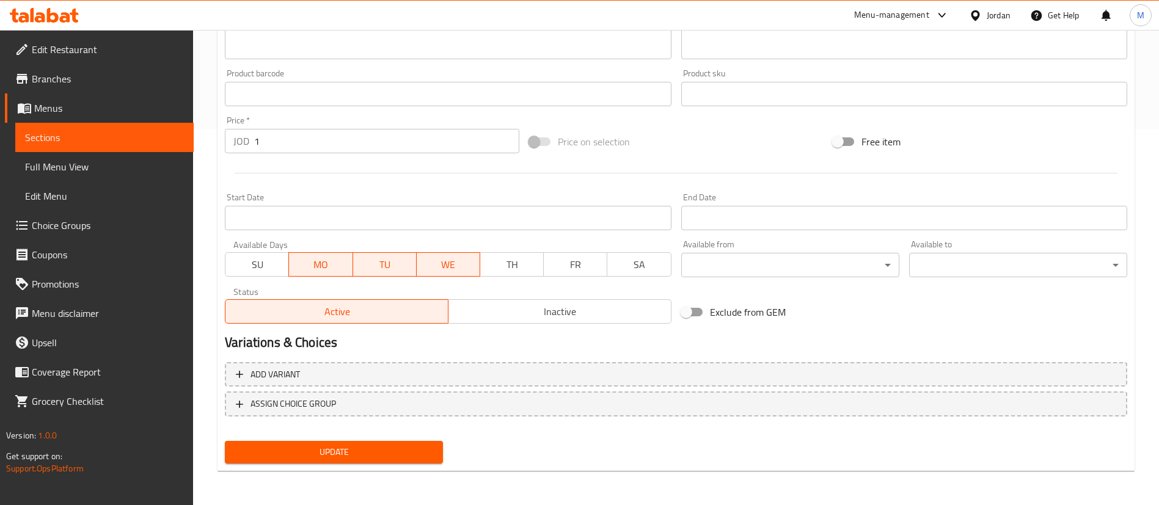
click at [491, 256] on span "TH" at bounding box center [512, 265] width 54 height 18
click at [551, 253] on button "FR" at bounding box center [575, 264] width 64 height 24
click at [627, 264] on span "SA" at bounding box center [639, 265] width 54 height 18
click at [699, 313] on input "Exclude from GEM" at bounding box center [686, 312] width 70 height 23
checkbox input "true"
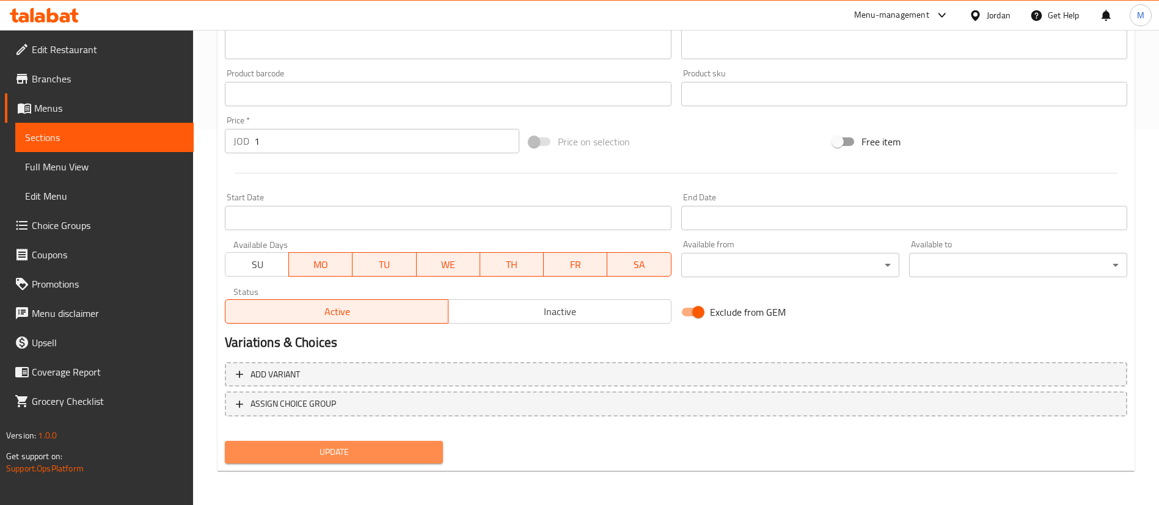
click at [414, 448] on span "Update" at bounding box center [334, 452] width 199 height 15
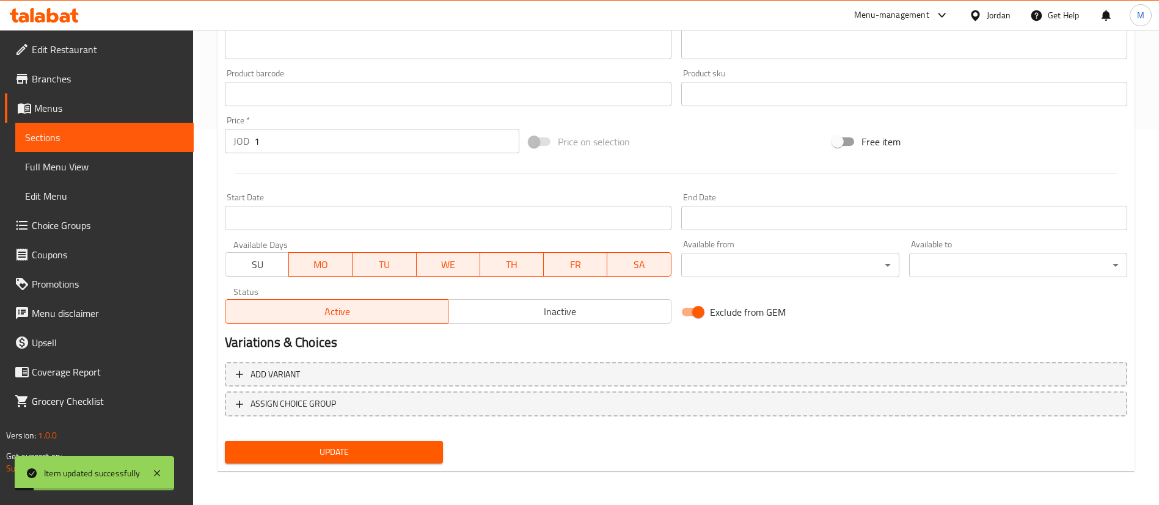
scroll to position [0, 0]
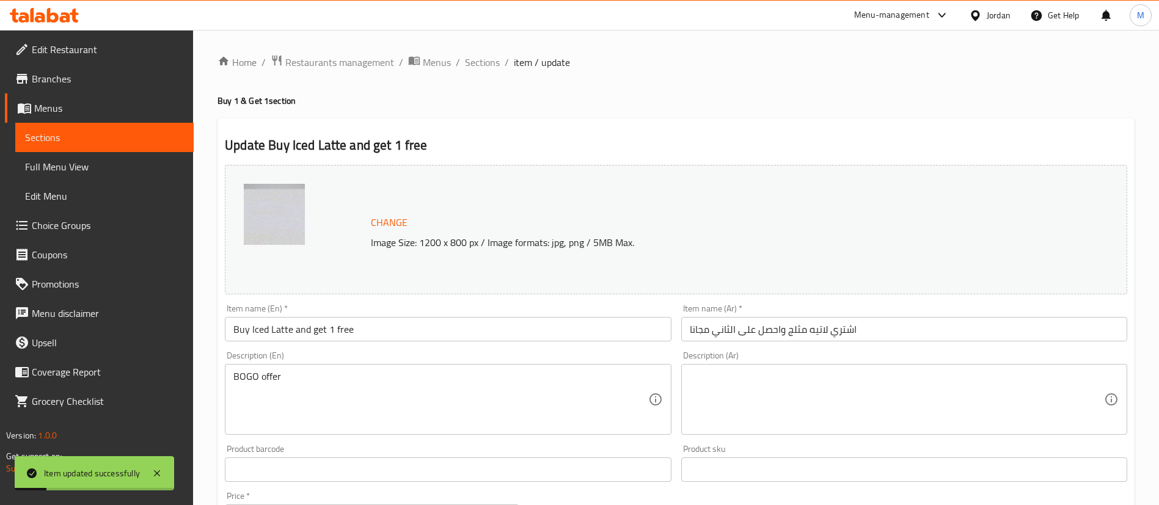
drag, startPoint x: 483, startPoint y: 66, endPoint x: 389, endPoint y: 3, distance: 113.7
click at [483, 66] on span "Sections" at bounding box center [482, 62] width 35 height 15
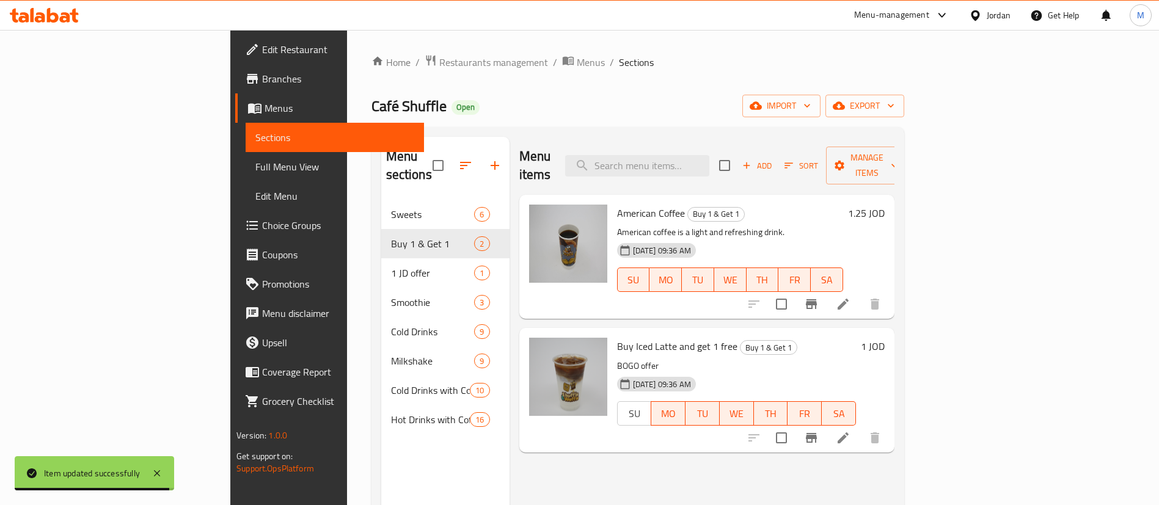
click at [850, 297] on icon at bounding box center [843, 304] width 15 height 15
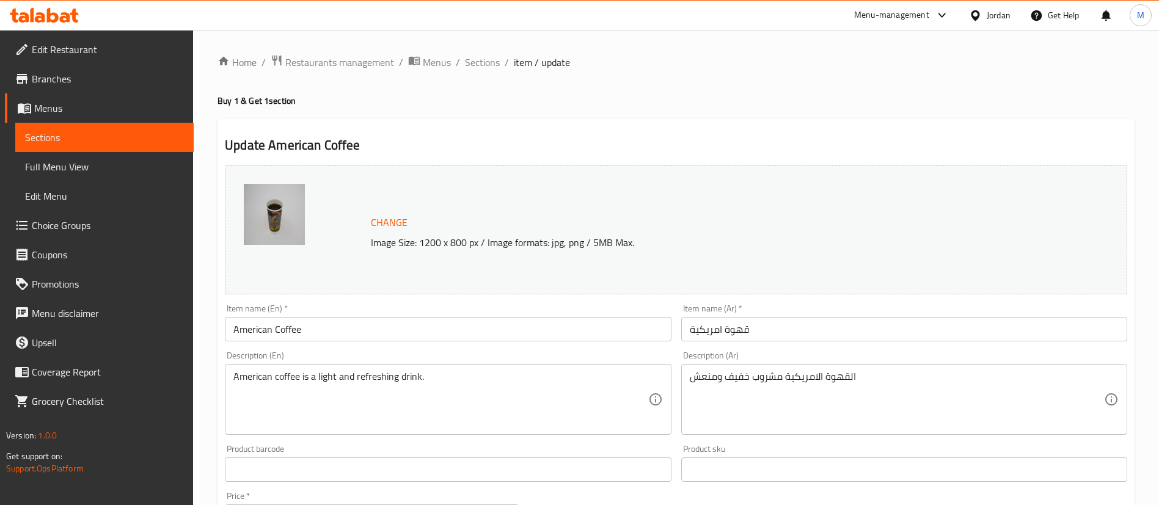
drag, startPoint x: 350, startPoint y: 331, endPoint x: 342, endPoint y: 296, distance: 36.3
click at [350, 331] on input "American Coffee" at bounding box center [448, 329] width 446 height 24
paste input "Buy American Coffee and get 1 fr"
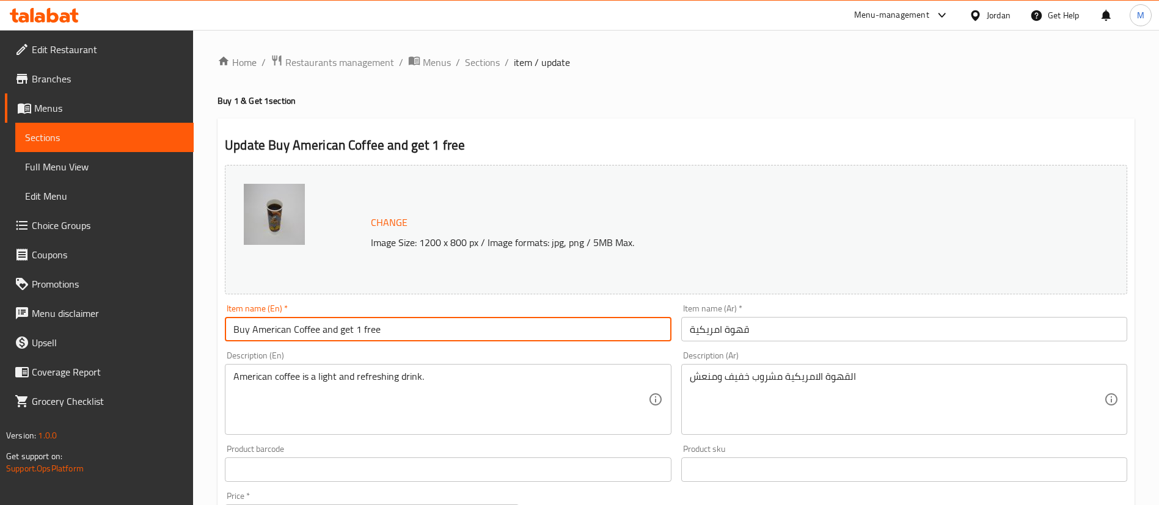
type input "Buy American Coffee and get 1 free"
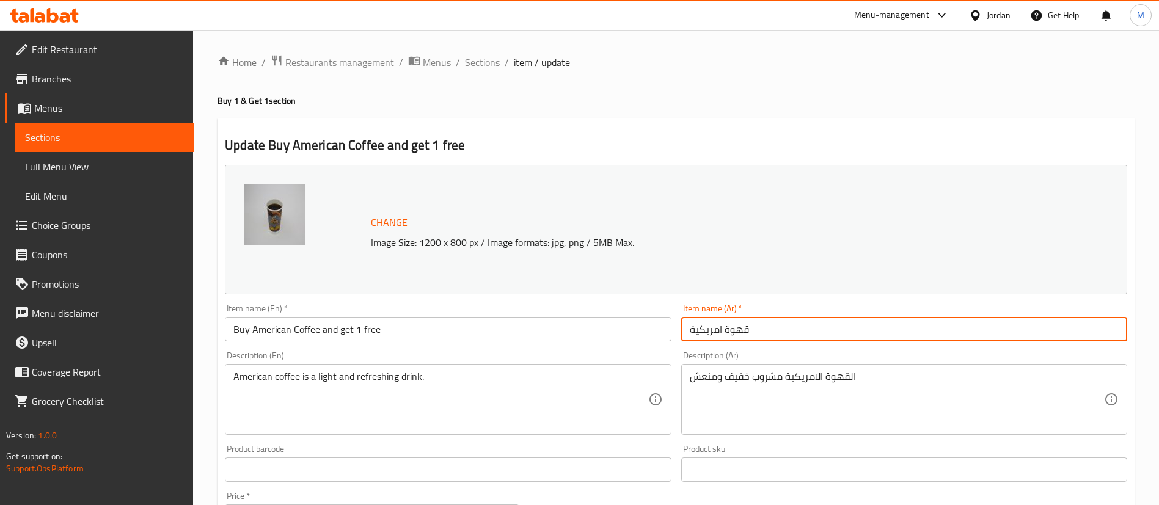
paste input "اشتري قهوة امريكية واحصل على الثانية مجانا"
type input "اشتري قهوة امريكية واحصل على الثانية مجانا"
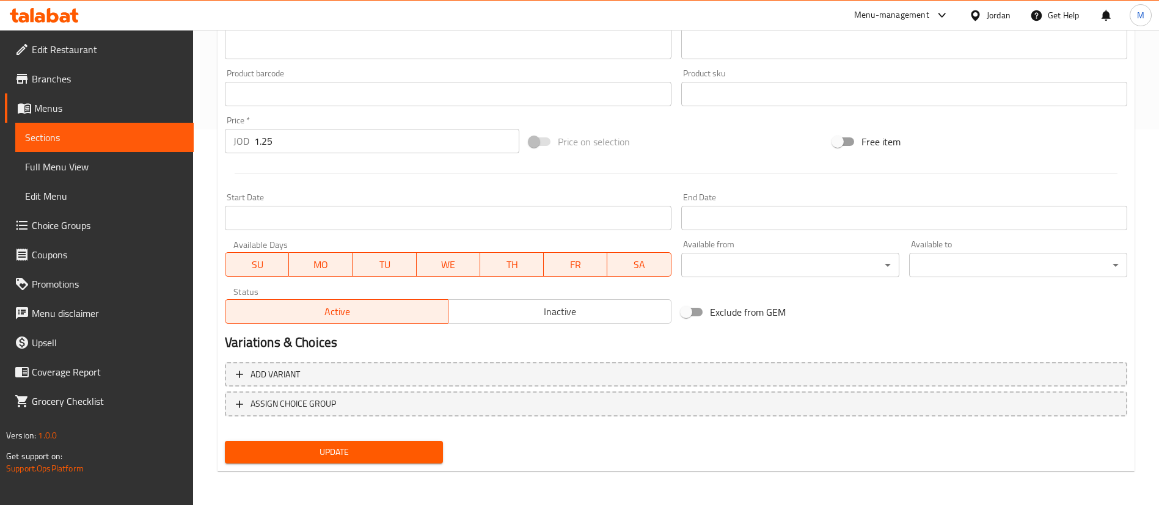
click at [688, 318] on input "Exclude from GEM" at bounding box center [686, 312] width 70 height 23
checkbox input "true"
click at [269, 260] on span "SU" at bounding box center [257, 265] width 54 height 18
drag, startPoint x: 444, startPoint y: 258, endPoint x: 531, endPoint y: 277, distance: 88.9
click at [444, 258] on span "WE" at bounding box center [449, 265] width 54 height 18
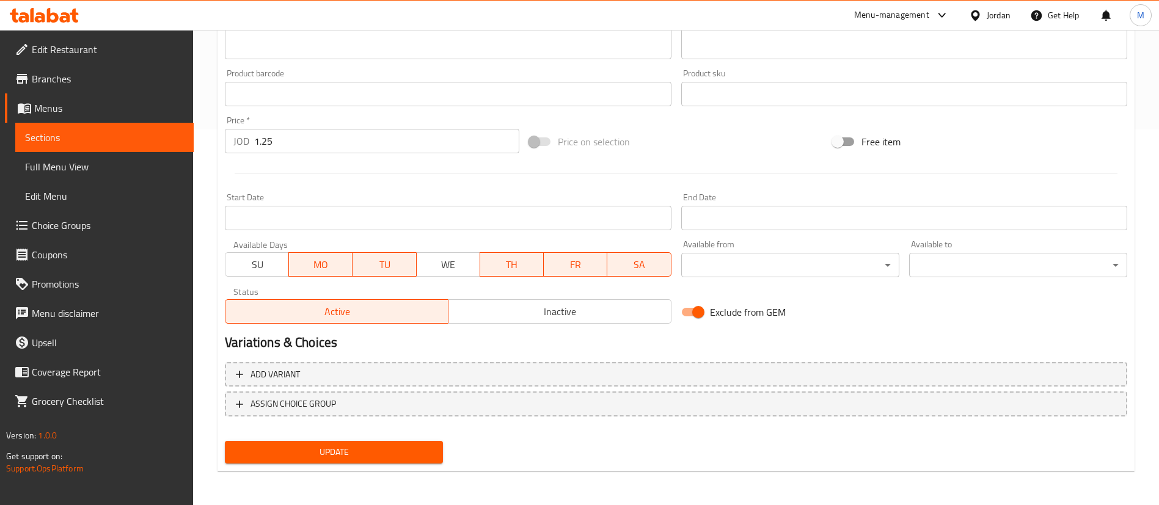
click at [531, 277] on div "Available Days SU MO TU WE TH FR SA" at bounding box center [448, 258] width 456 height 47
click at [541, 272] on button "TH" at bounding box center [512, 264] width 64 height 24
drag, startPoint x: 566, startPoint y: 269, endPoint x: 580, endPoint y: 269, distance: 13.4
click at [570, 269] on span "FR" at bounding box center [576, 265] width 54 height 18
click at [621, 266] on span "SA" at bounding box center [639, 265] width 54 height 18
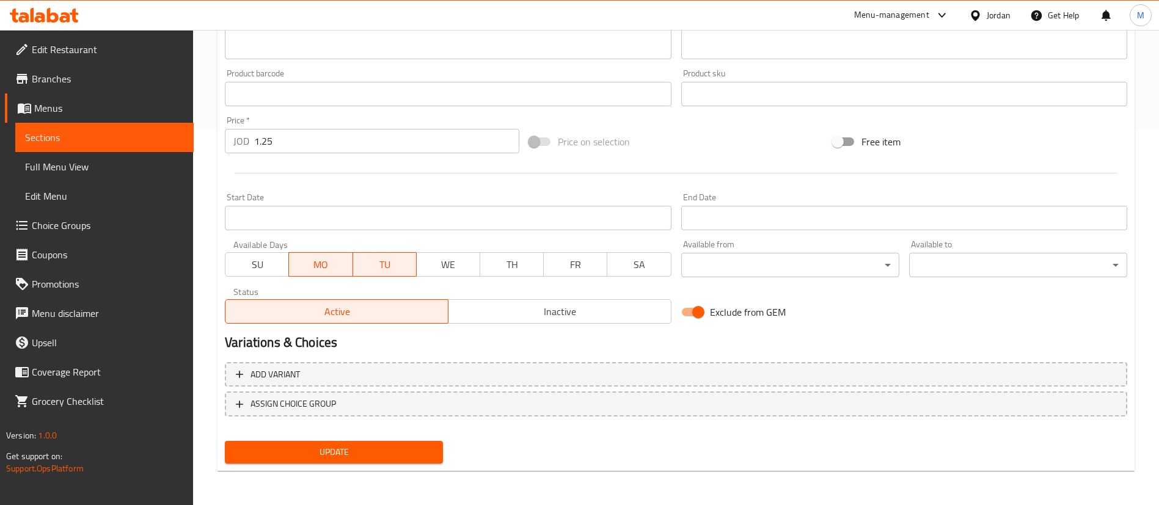
click at [414, 438] on div "Update" at bounding box center [334, 452] width 228 height 32
click at [410, 450] on span "Update" at bounding box center [334, 452] width 199 height 15
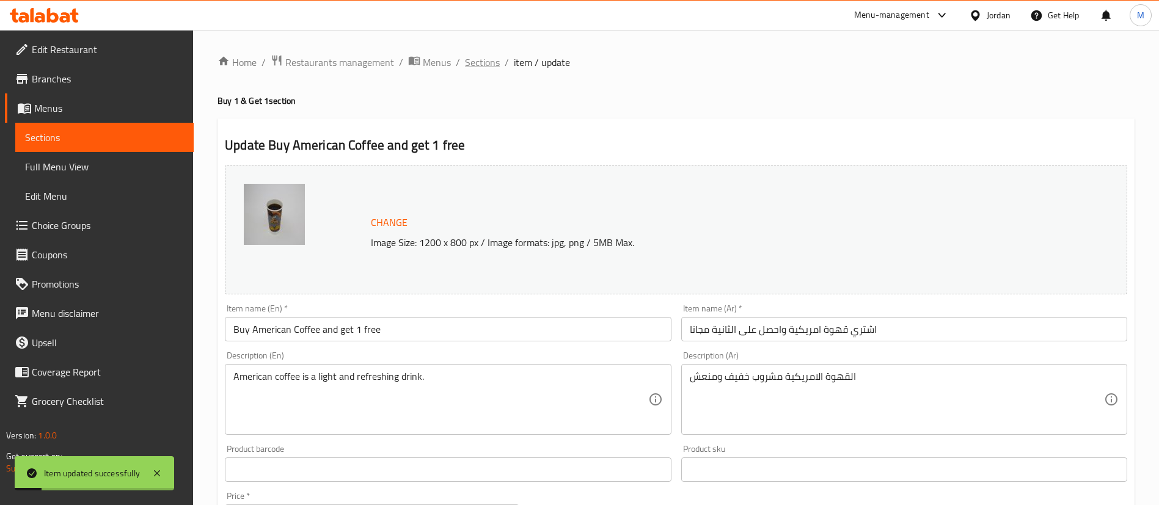
click at [478, 61] on span "Sections" at bounding box center [482, 62] width 35 height 15
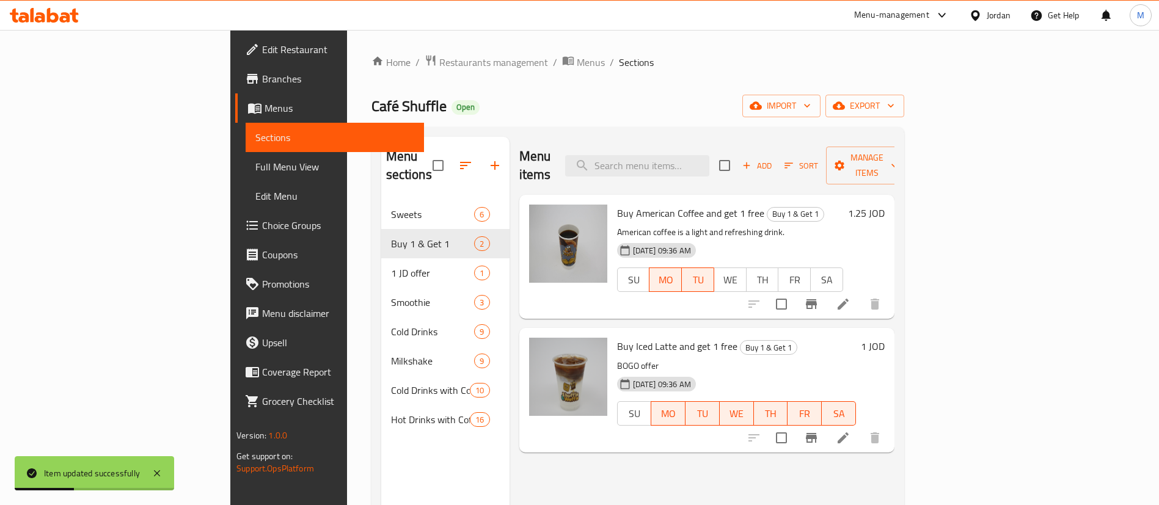
click at [850, 431] on icon at bounding box center [843, 438] width 15 height 15
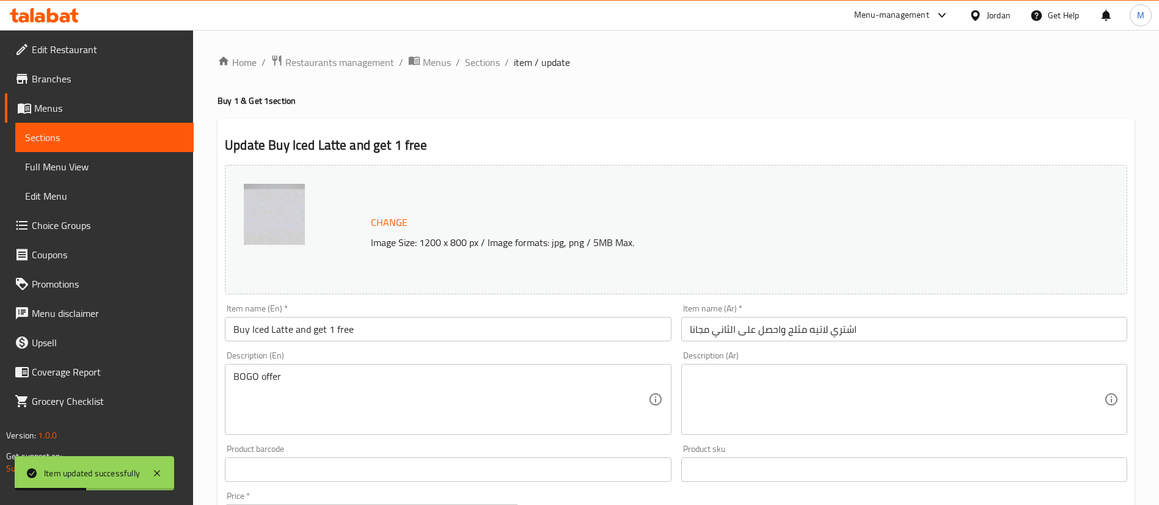
scroll to position [376, 0]
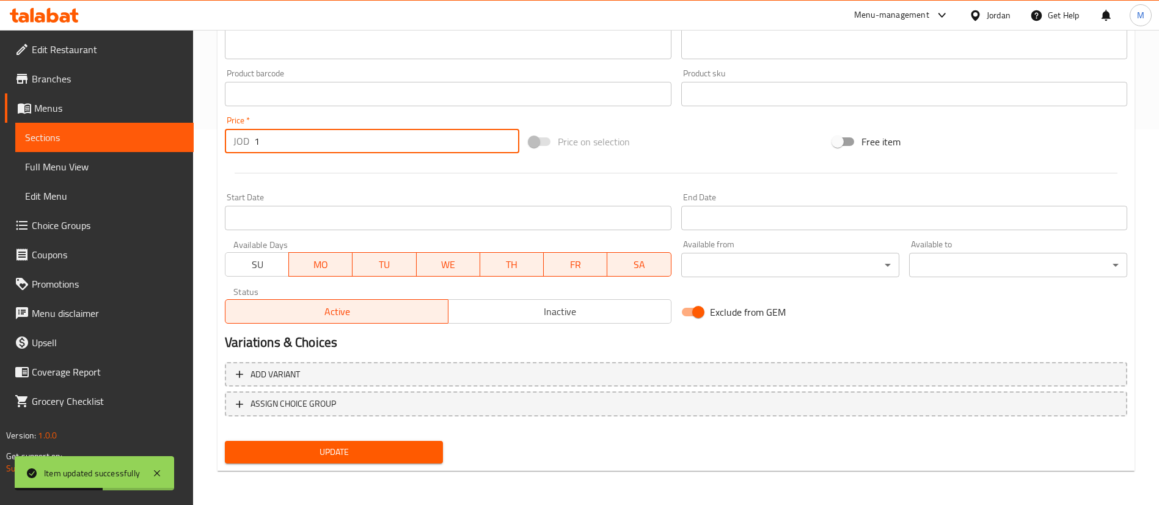
drag, startPoint x: 303, startPoint y: 137, endPoint x: 246, endPoint y: 136, distance: 57.4
click at [246, 137] on div "JOD 1 Price *" at bounding box center [372, 141] width 294 height 24
type input "2.25"
click at [436, 269] on span "WE" at bounding box center [449, 265] width 54 height 18
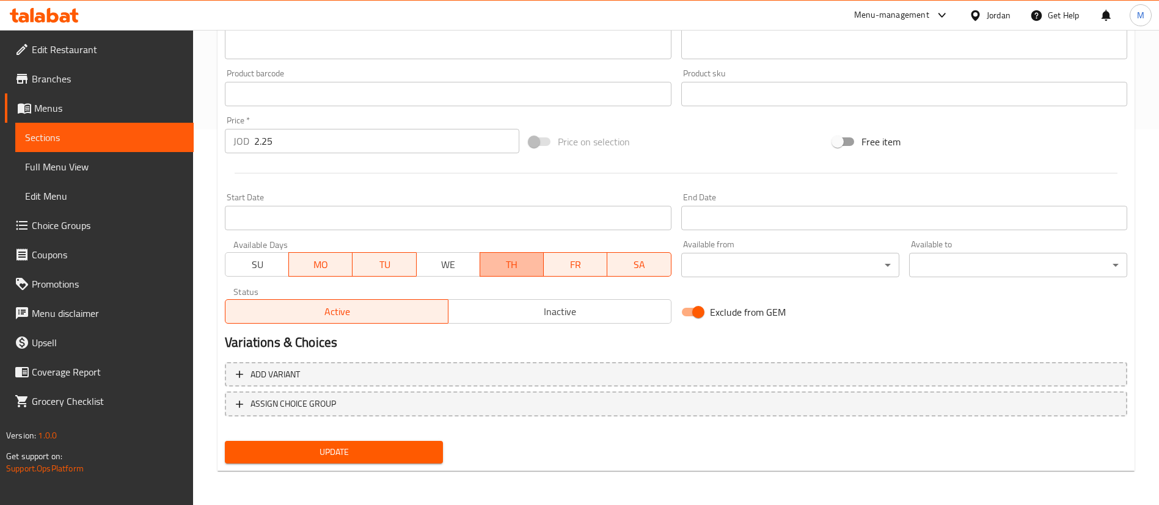
drag, startPoint x: 520, startPoint y: 270, endPoint x: 552, endPoint y: 270, distance: 32.4
click at [521, 270] on span "TH" at bounding box center [512, 265] width 54 height 18
drag, startPoint x: 576, startPoint y: 268, endPoint x: 618, endPoint y: 265, distance: 42.3
click at [577, 268] on span "FR" at bounding box center [576, 265] width 54 height 18
click at [618, 265] on span "SA" at bounding box center [639, 265] width 54 height 18
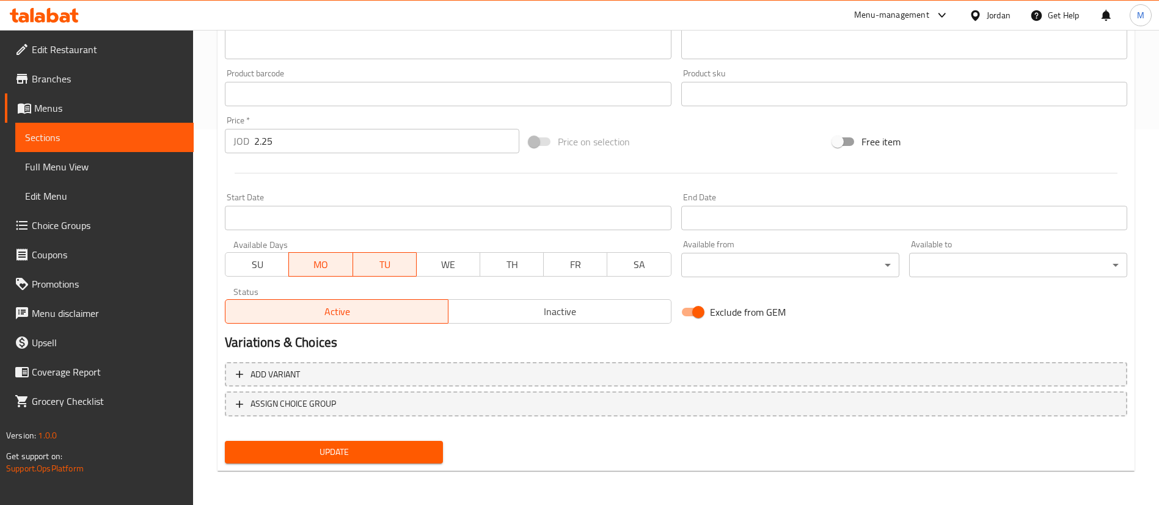
click at [409, 450] on span "Update" at bounding box center [334, 452] width 199 height 15
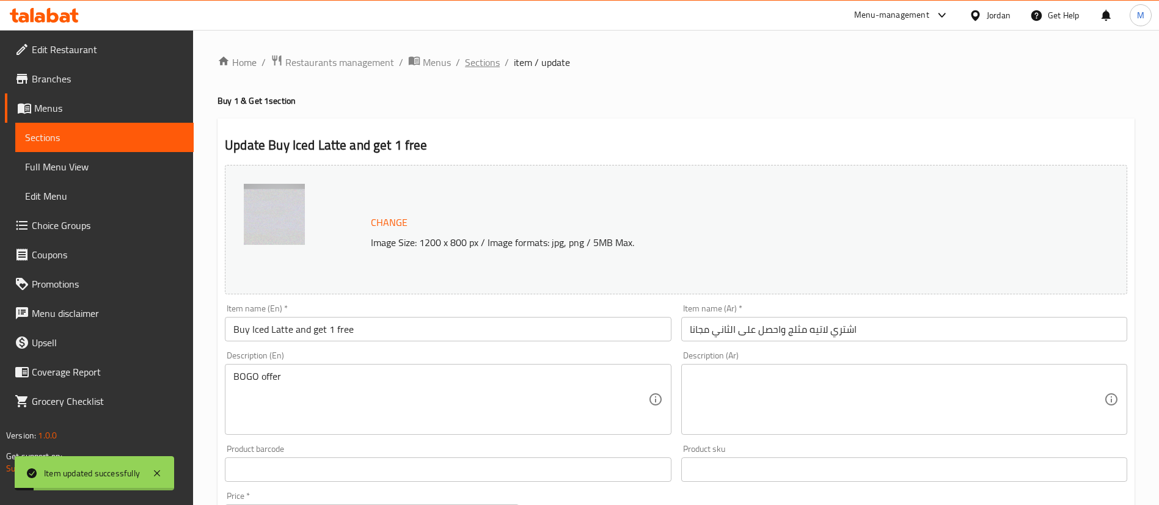
click at [475, 62] on span "Sections" at bounding box center [482, 62] width 35 height 15
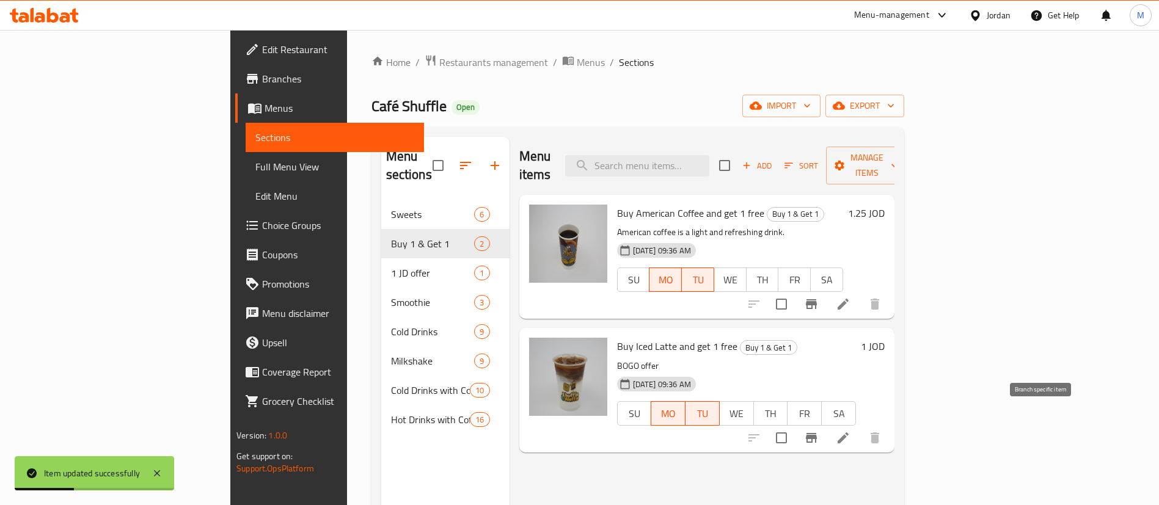
click at [817, 433] on icon "Branch-specific-item" at bounding box center [811, 438] width 11 height 10
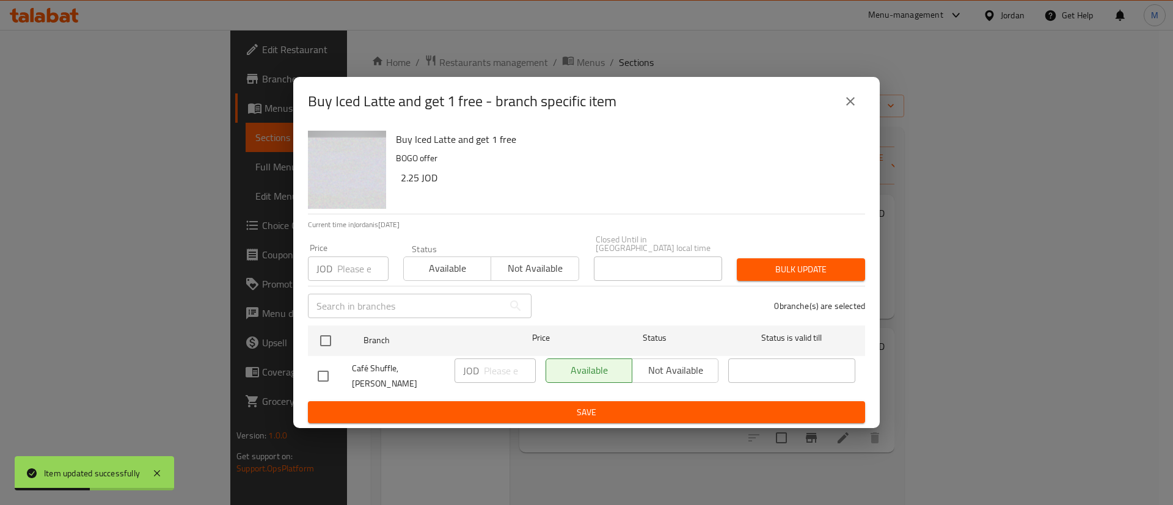
click at [349, 273] on input "number" at bounding box center [362, 269] width 51 height 24
paste input "2.25"
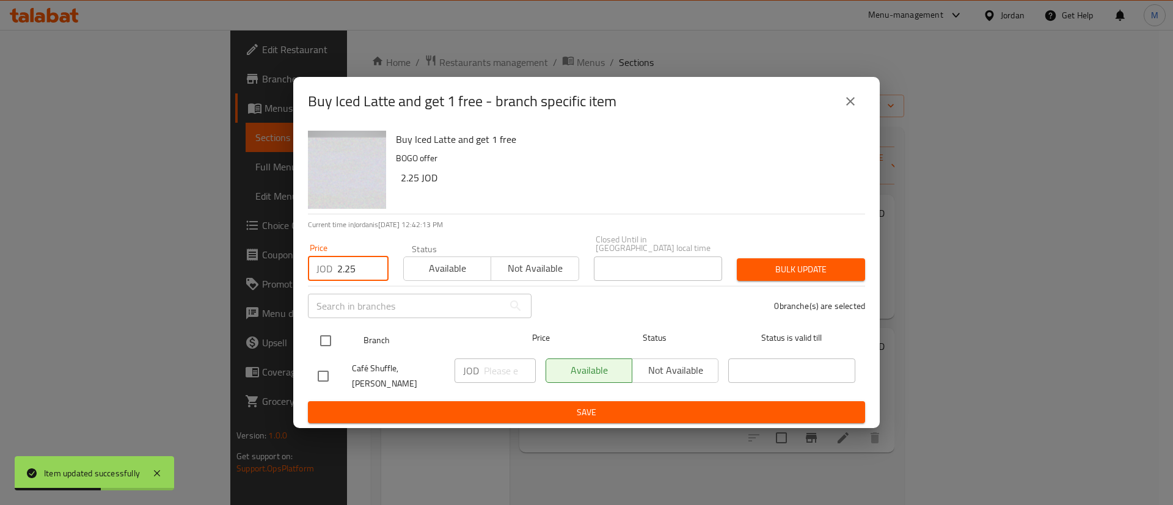
type input "2.25"
click at [326, 335] on input "checkbox" at bounding box center [326, 341] width 26 height 26
checkbox input "true"
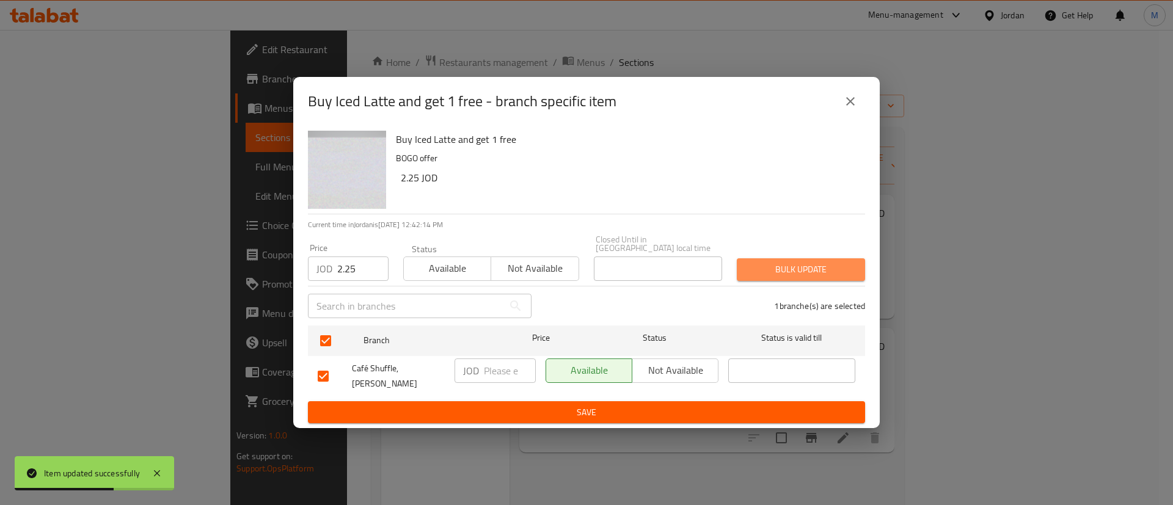
click at [777, 279] on button "Bulk update" at bounding box center [801, 269] width 128 height 23
